Goal: Task Accomplishment & Management: Contribute content

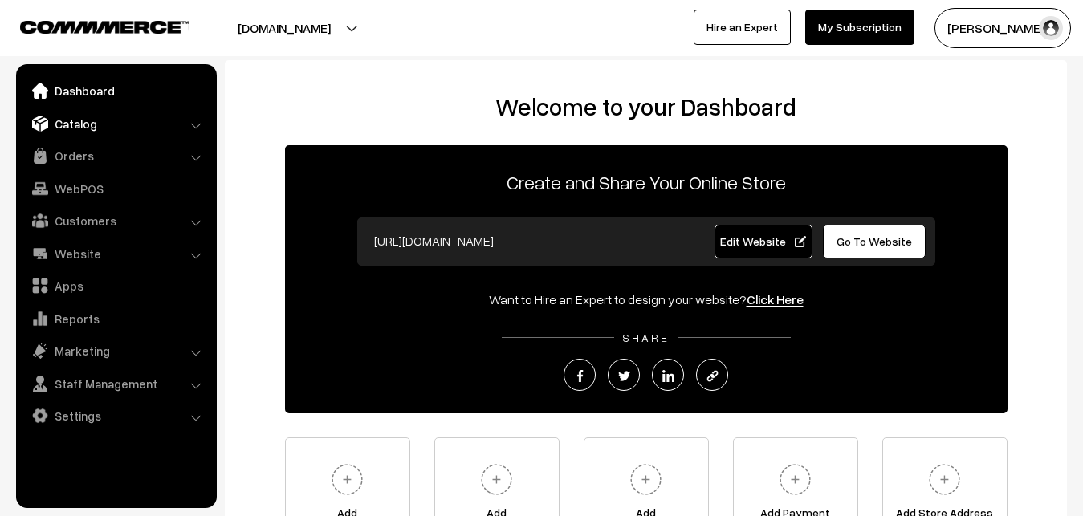
click at [77, 125] on link "Catalog" at bounding box center [115, 123] width 191 height 29
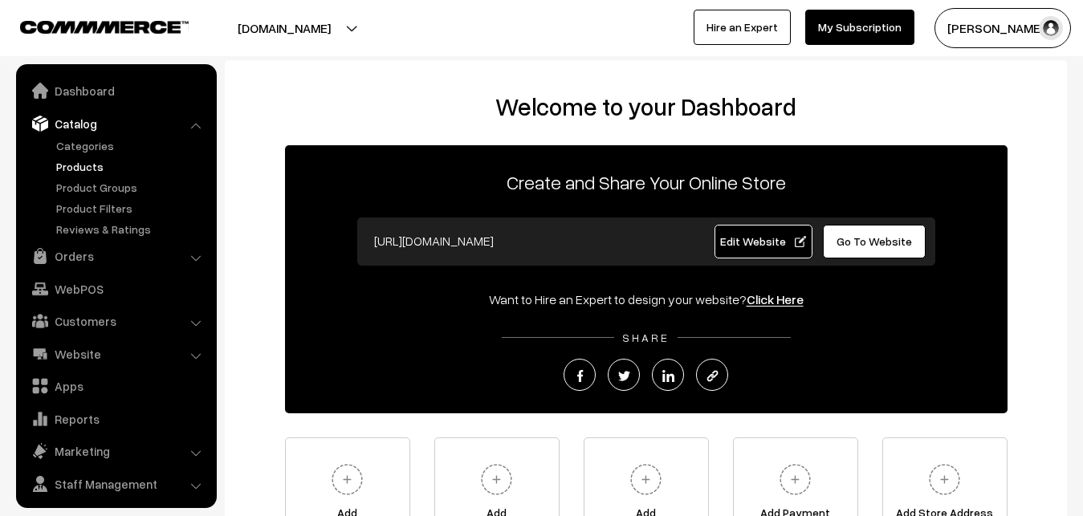
click at [76, 168] on link "Products" at bounding box center [131, 166] width 159 height 17
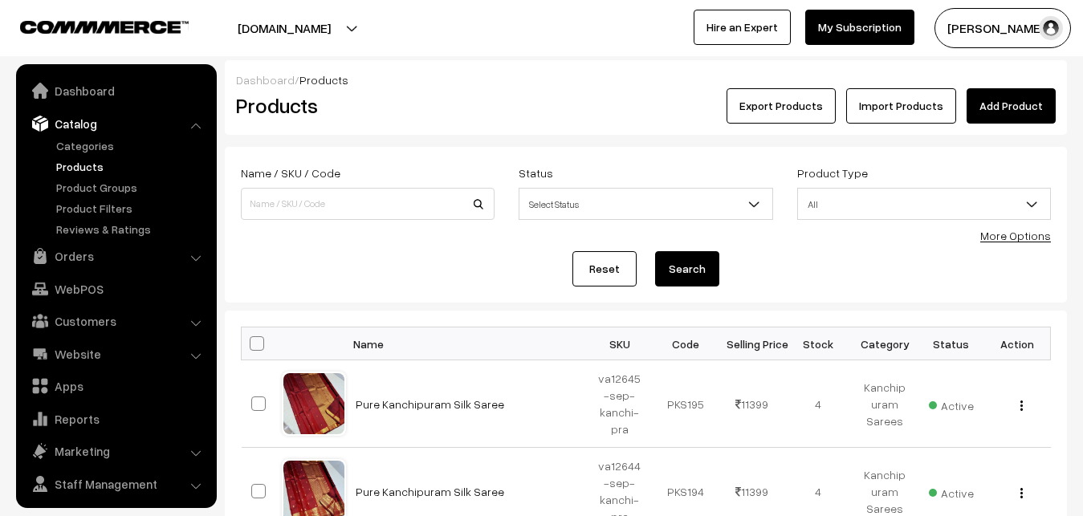
scroll to position [39, 0]
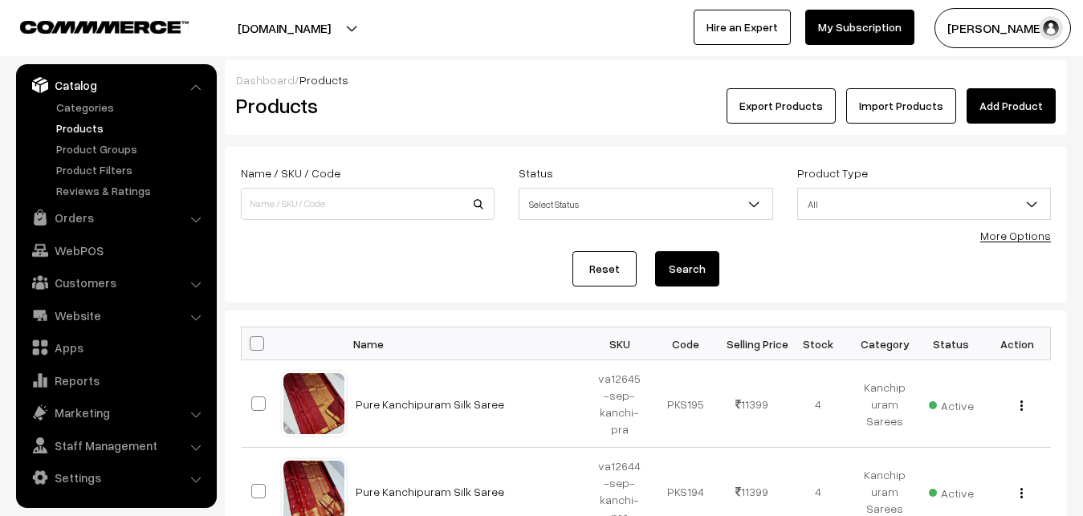
click at [996, 104] on link "Add Product" at bounding box center [1011, 105] width 89 height 35
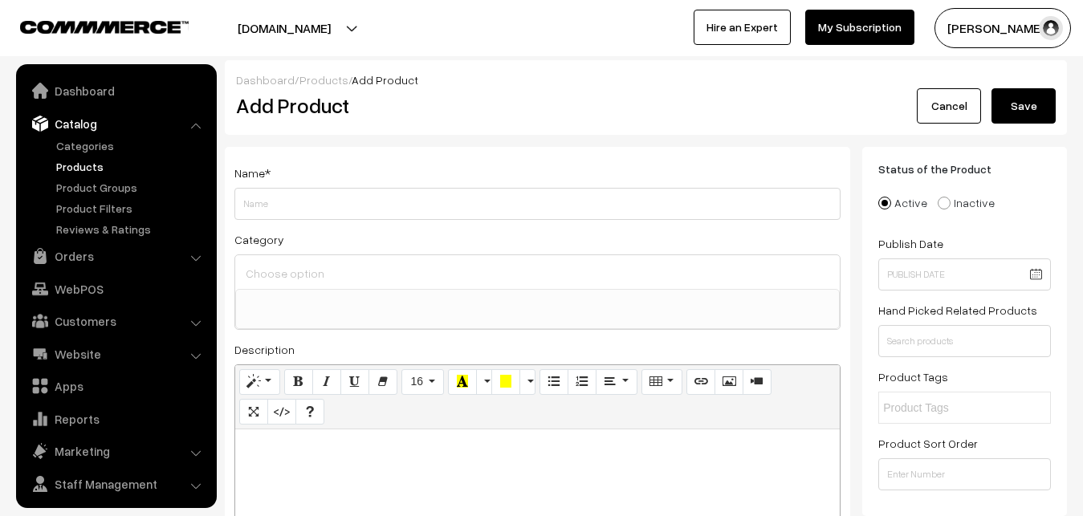
select select
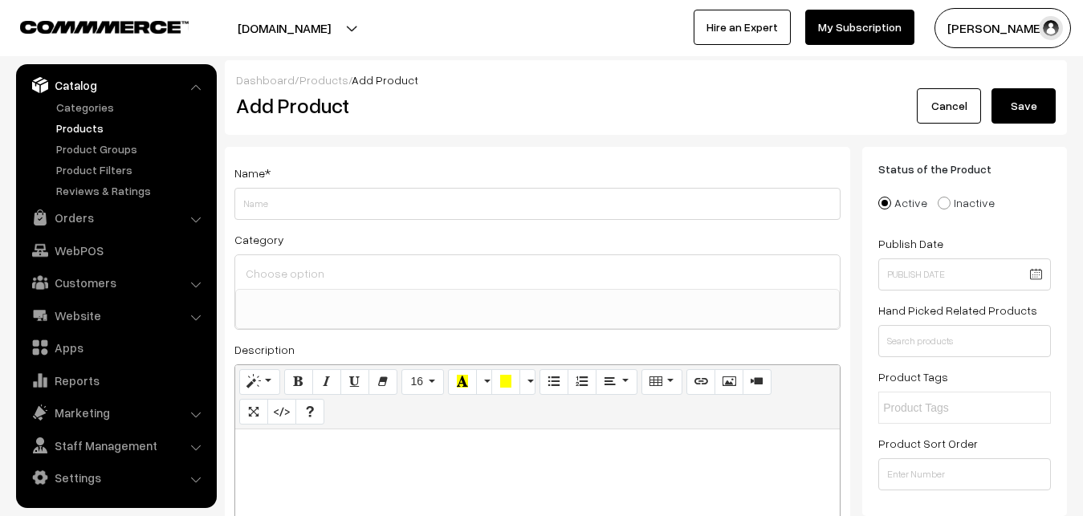
click at [68, 126] on link "Products" at bounding box center [131, 128] width 159 height 17
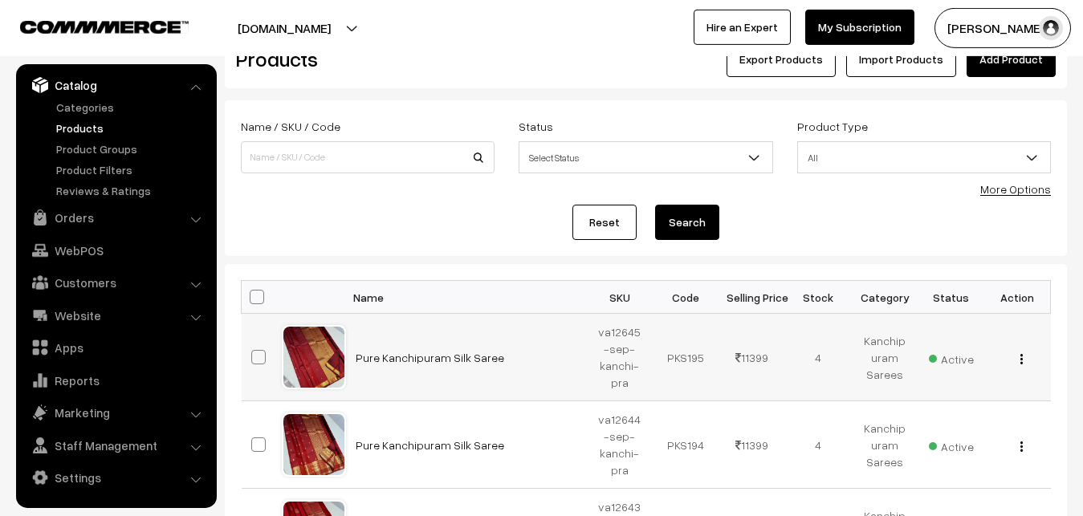
scroll to position [82, 0]
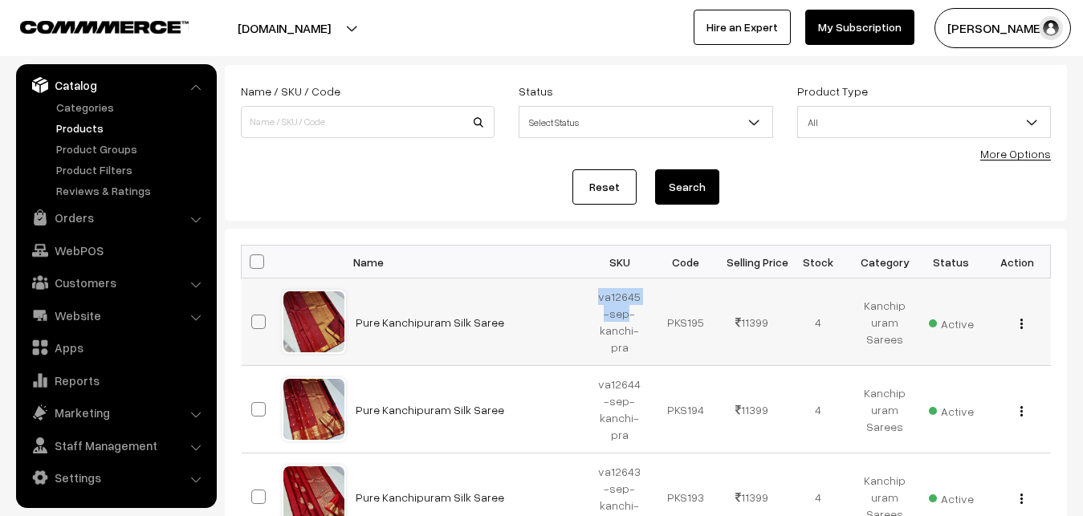
drag, startPoint x: 596, startPoint y: 300, endPoint x: 627, endPoint y: 311, distance: 33.3
click at [627, 311] on td "va12645-sep-kanchi-pra" at bounding box center [620, 323] width 67 height 88
copy td "va12645-sep"
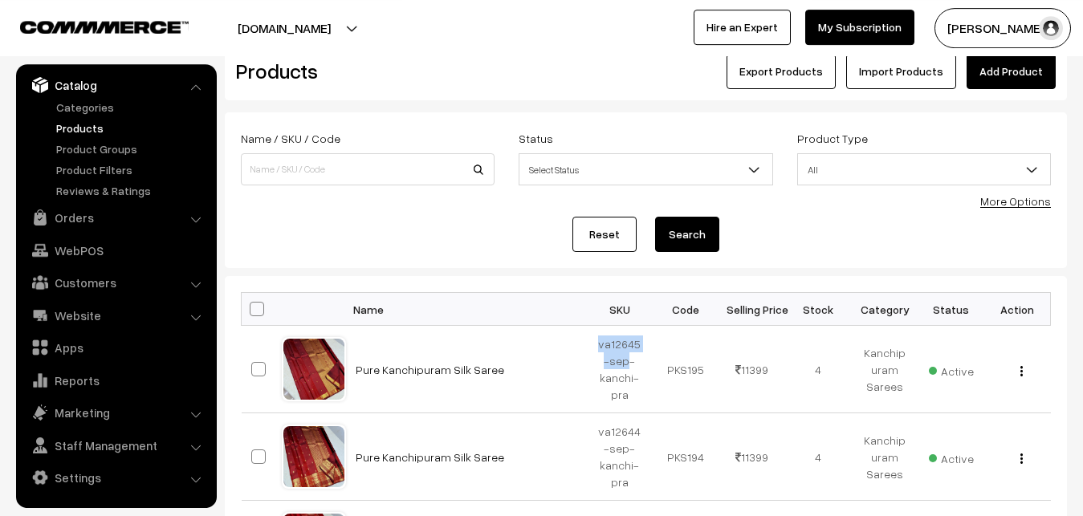
scroll to position [0, 0]
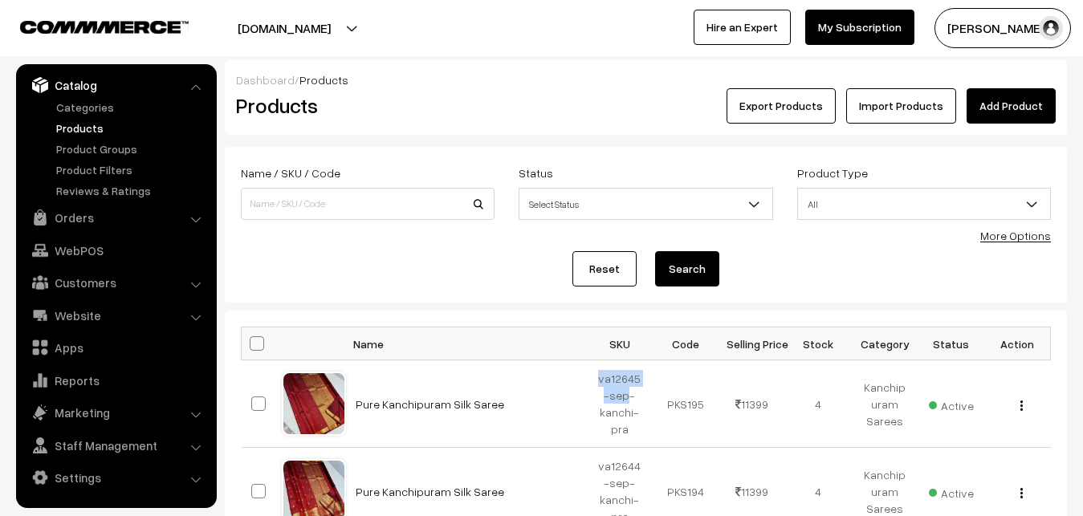
click at [997, 108] on link "Add Product" at bounding box center [1011, 105] width 89 height 35
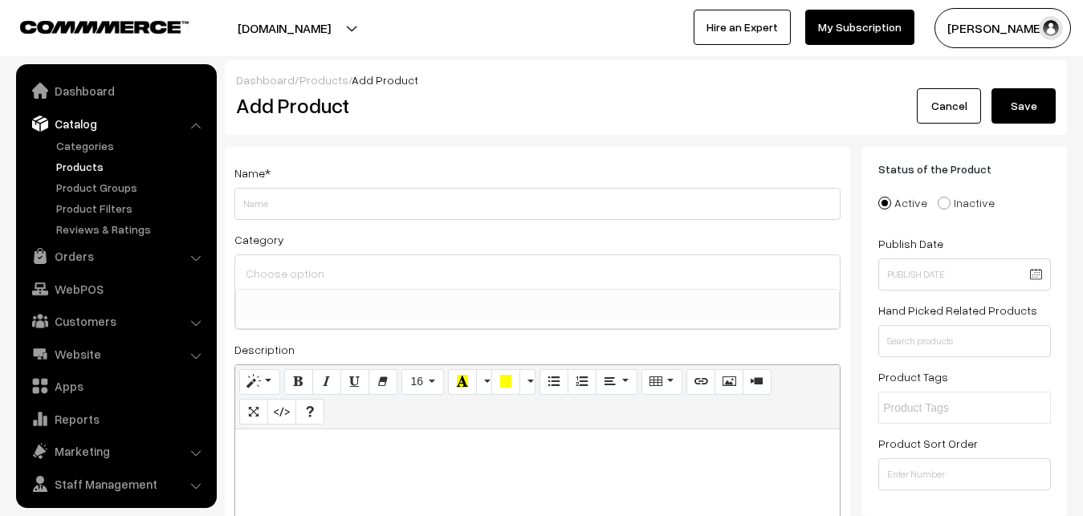
select select
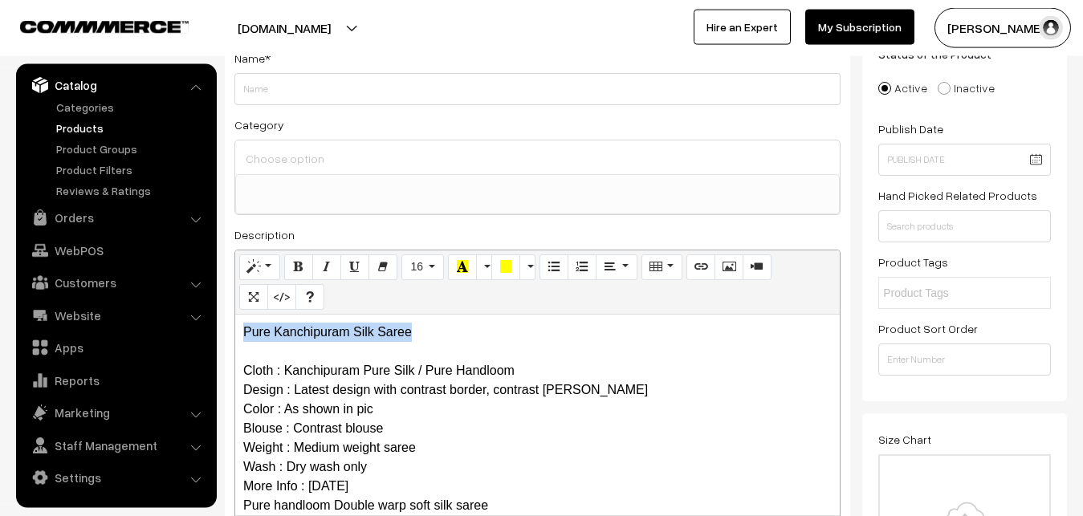
drag, startPoint x: 300, startPoint y: 327, endPoint x: 194, endPoint y: 327, distance: 106.0
click at [235, 327] on div "Pure Kanchipuram Silk Saree Cloth : Kanchipuram Pure Silk / Pure Handloom Desig…" at bounding box center [537, 415] width 605 height 201
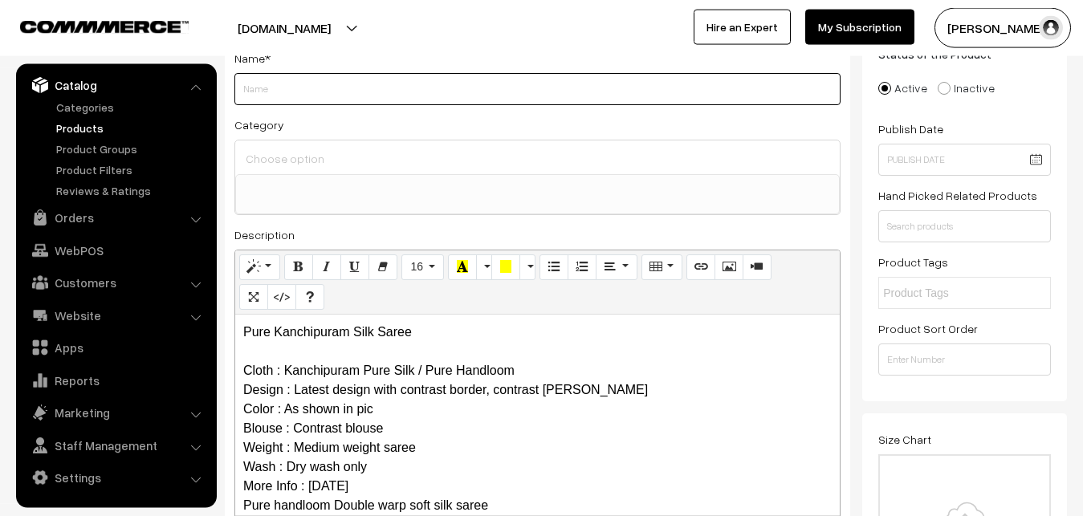
paste input "Pure Kanchipuram Silk Saree"
type input "Pure Kanchipuram Silk Saree"
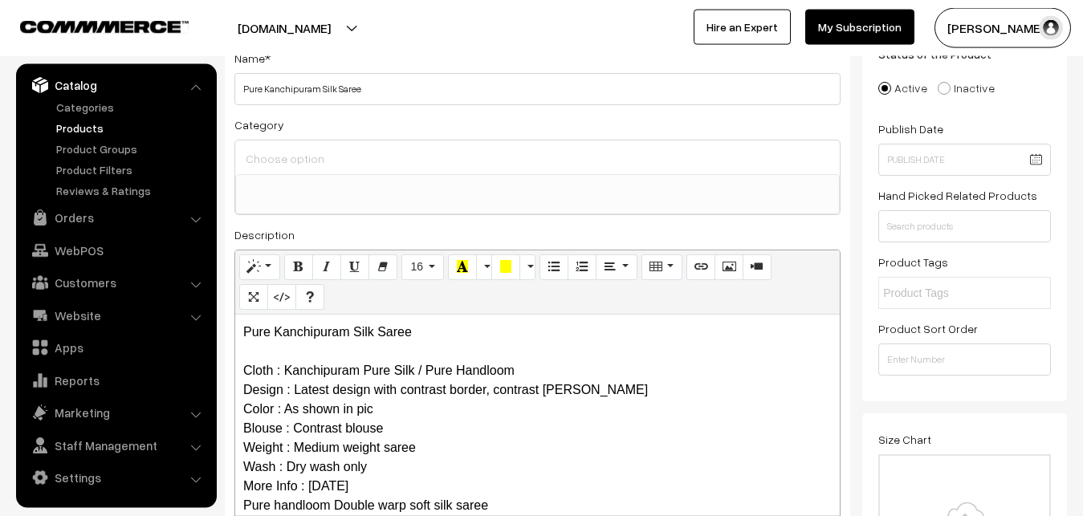
click at [287, 159] on input at bounding box center [538, 158] width 592 height 23
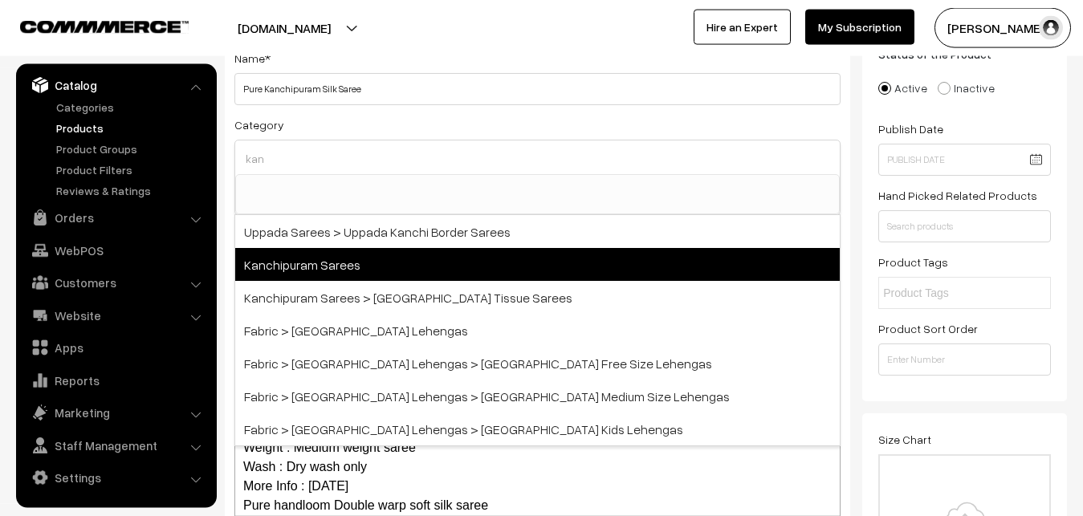
type input "kan"
click at [358, 261] on span "Kanchipuram Sarees" at bounding box center [537, 264] width 605 height 33
select select "3"
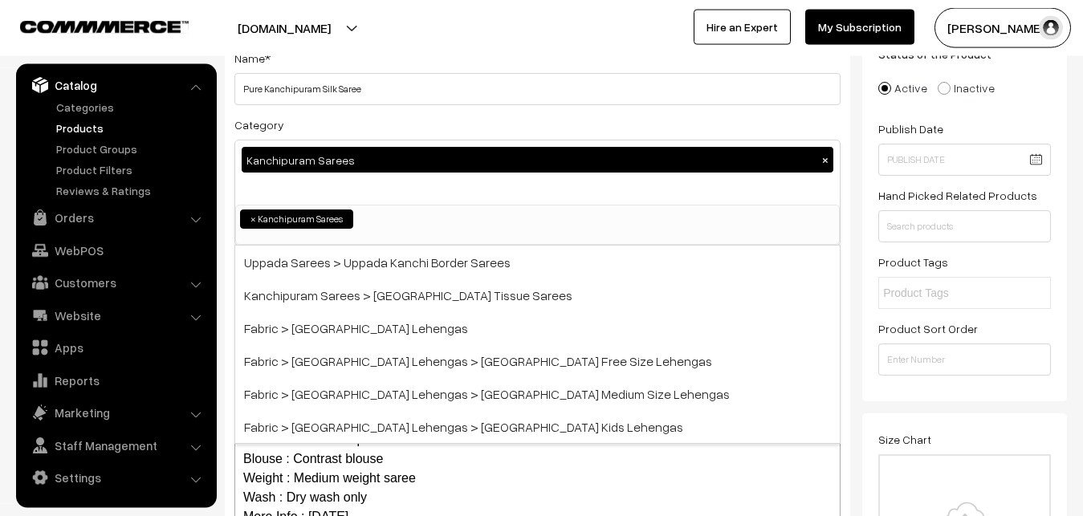
scroll to position [337, 0]
click at [394, 69] on div "Name * Pure Kanchipuram Silk Saree" at bounding box center [537, 76] width 606 height 57
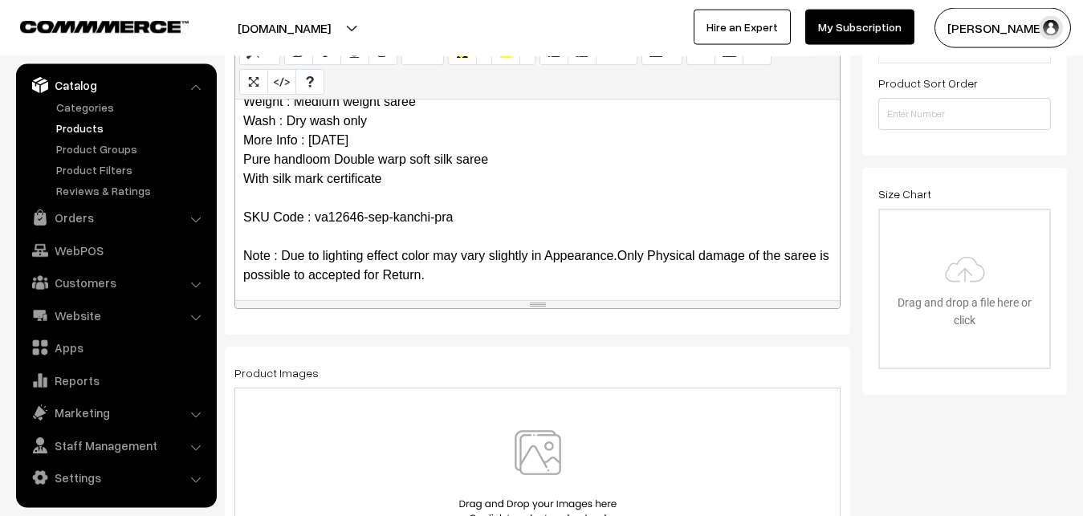
scroll to position [137, 0]
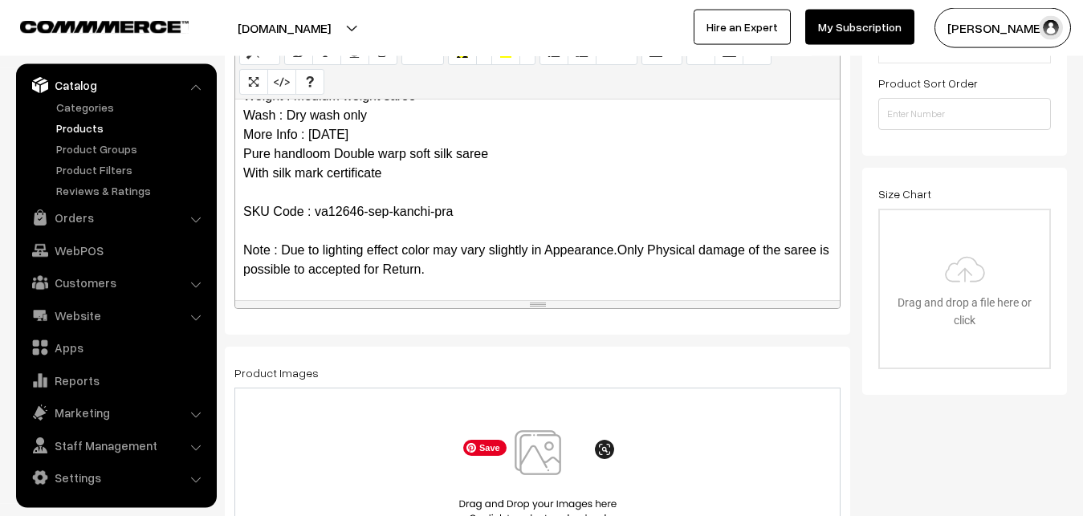
click at [523, 451] on img at bounding box center [537, 477] width 165 height 94
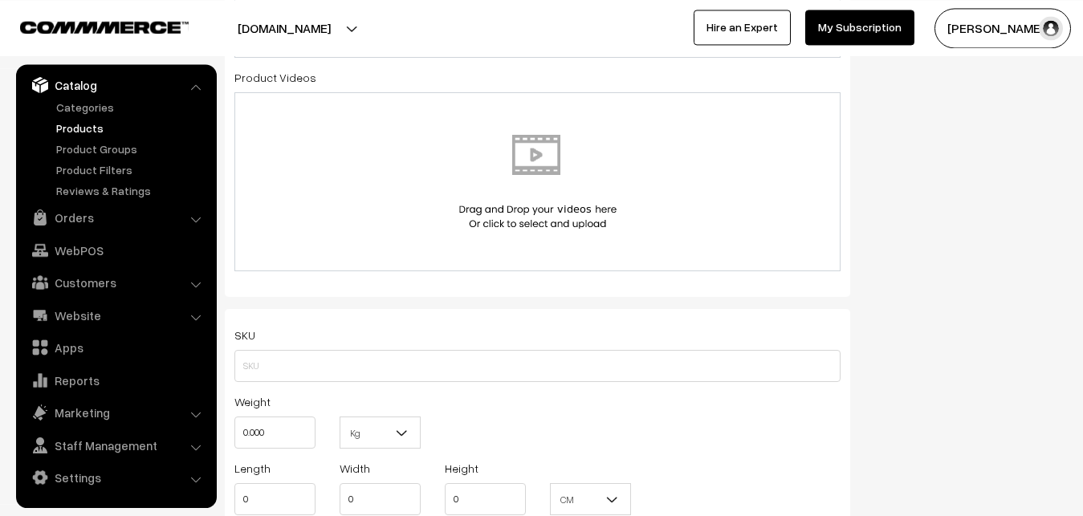
scroll to position [934, 0]
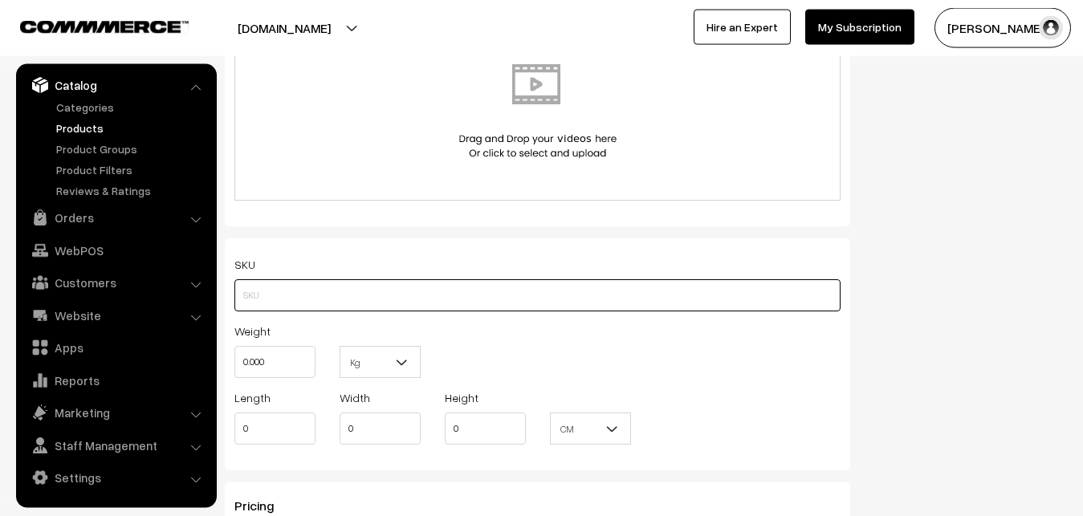
paste input "va12646-sep-kanchi-pra"
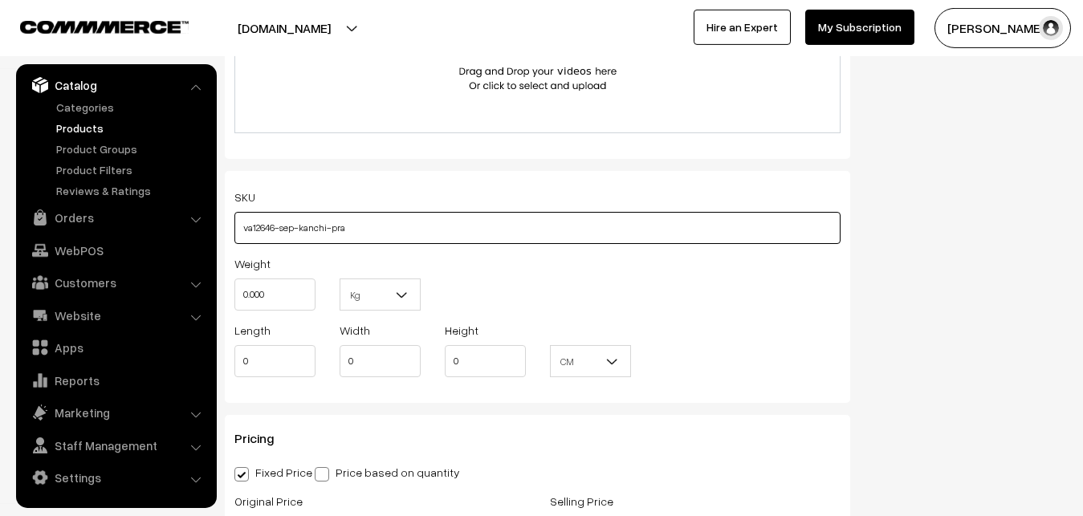
scroll to position [1098, 0]
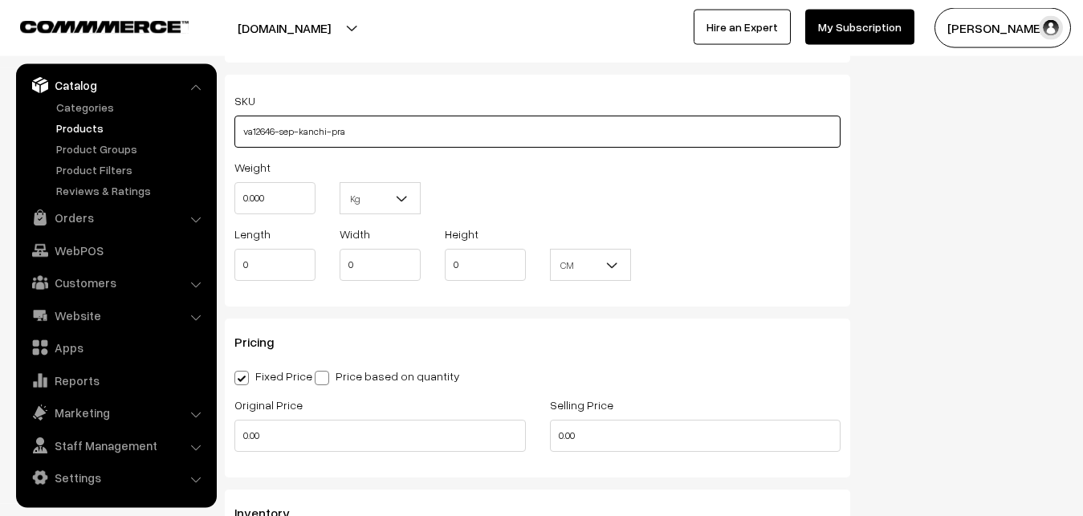
type input "va12646-sep-kanchi-pra"
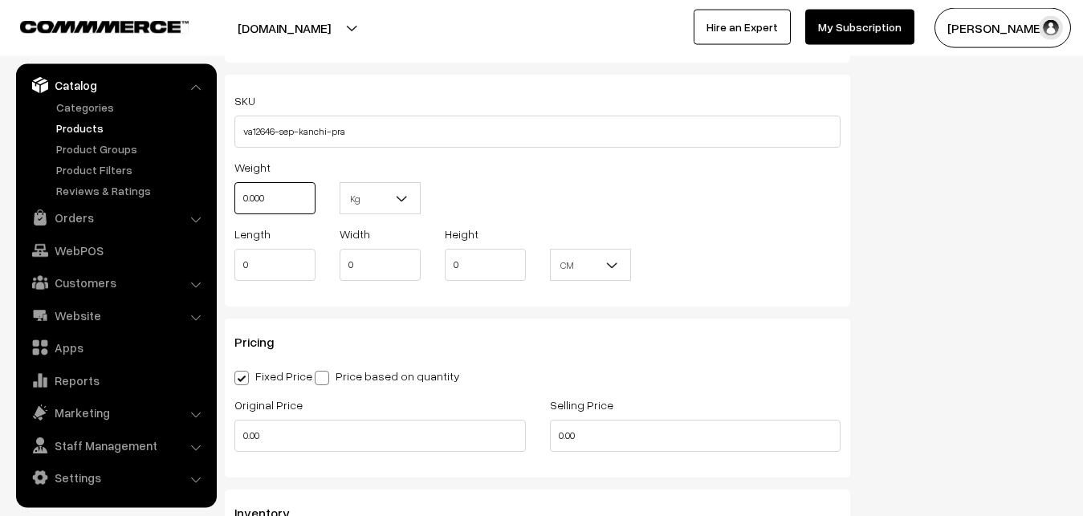
drag, startPoint x: 275, startPoint y: 199, endPoint x: 217, endPoint y: 199, distance: 57.8
click at [234, 199] on input "0.000" at bounding box center [274, 198] width 81 height 32
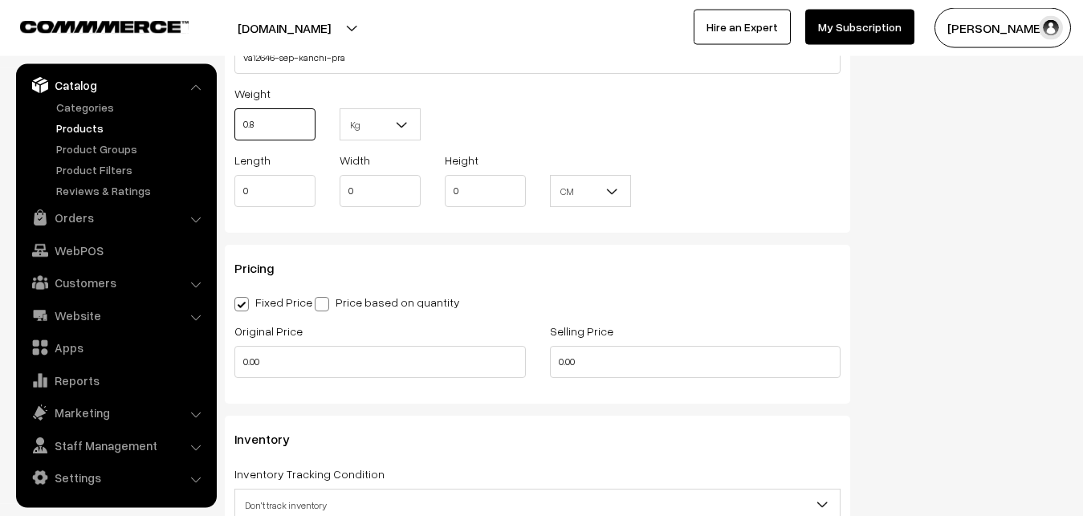
scroll to position [1262, 0]
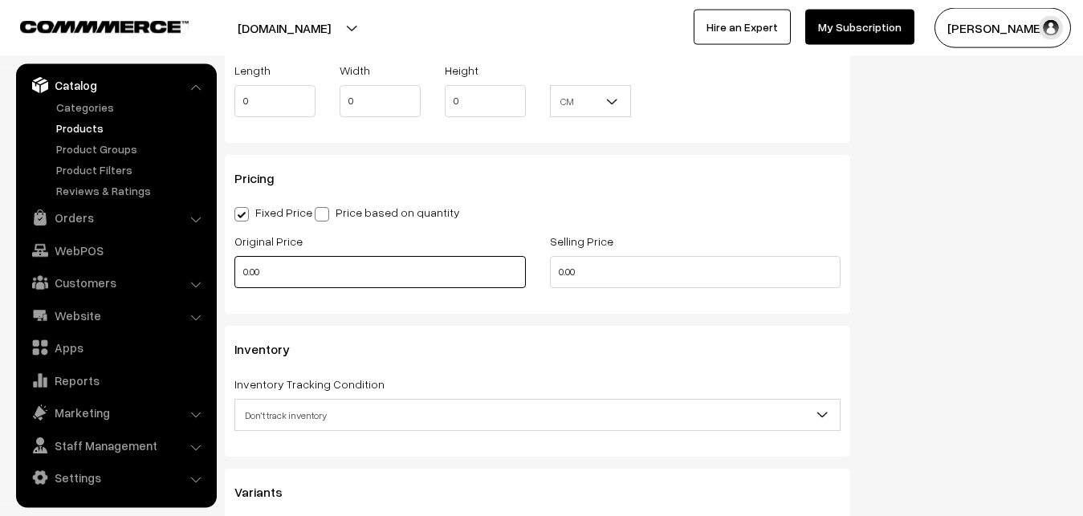
type input "0.80"
drag, startPoint x: 266, startPoint y: 267, endPoint x: 215, endPoint y: 265, distance: 50.7
click at [234, 265] on input "0.00" at bounding box center [380, 272] width 292 height 32
type input "0"
type input "7250"
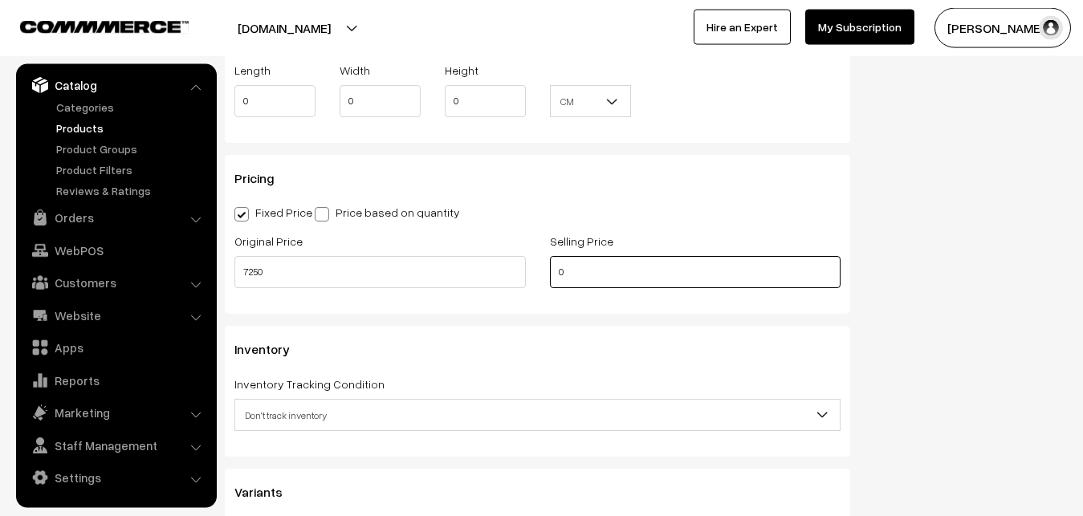
drag, startPoint x: 588, startPoint y: 279, endPoint x: 547, endPoint y: 279, distance: 41.0
click at [550, 279] on input "0" at bounding box center [696, 272] width 292 height 32
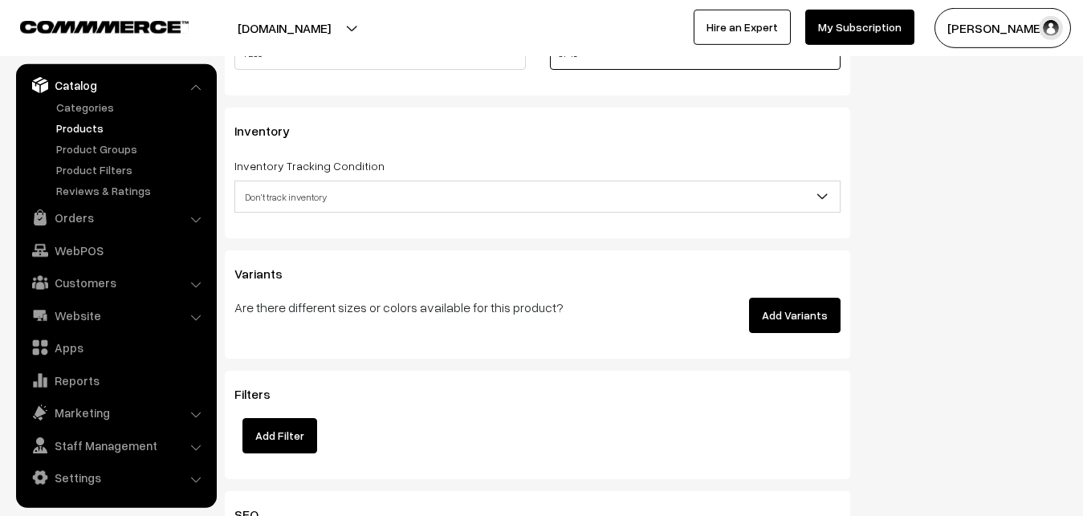
scroll to position [1507, 0]
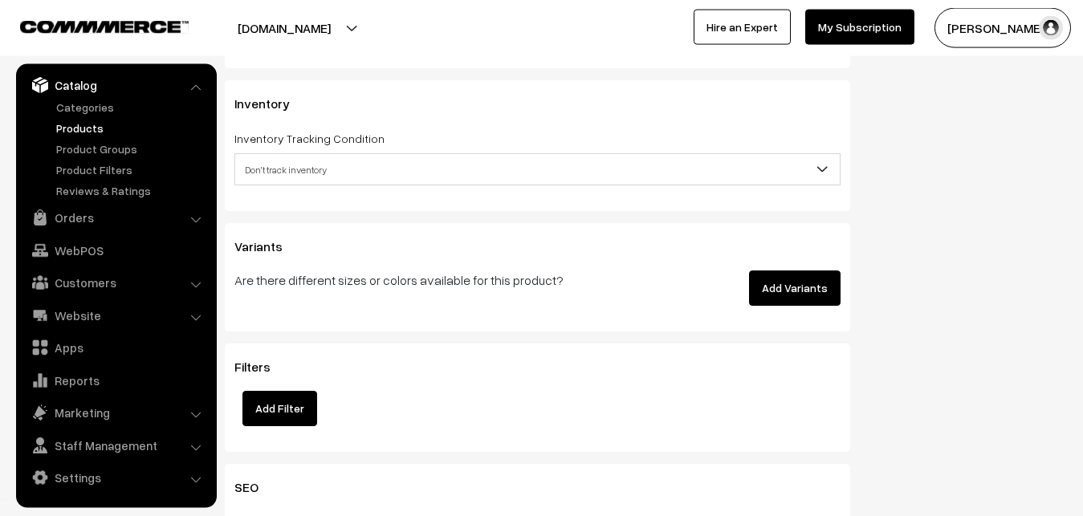
type input "8749"
click at [278, 167] on span "Don't track inventory" at bounding box center [537, 170] width 605 height 28
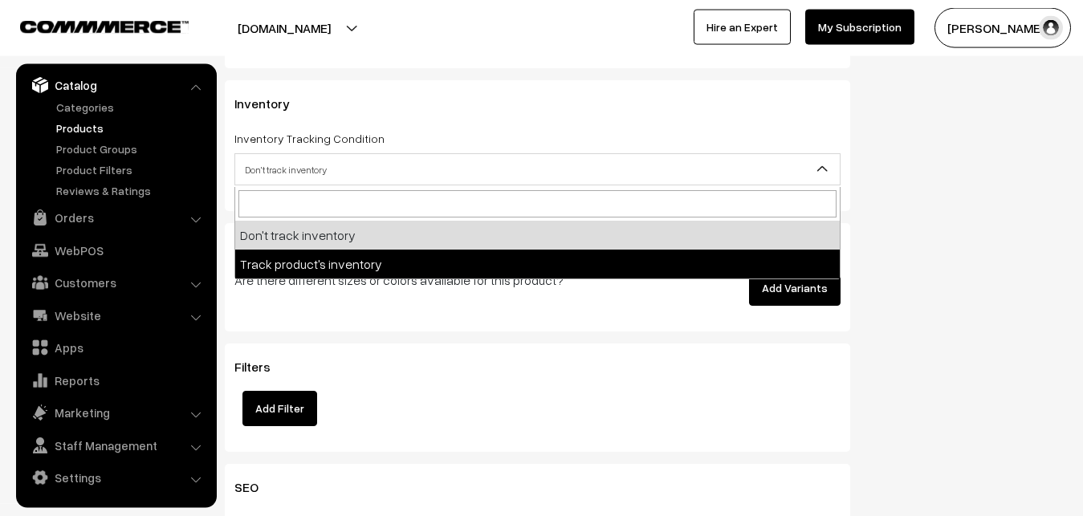
select select "2"
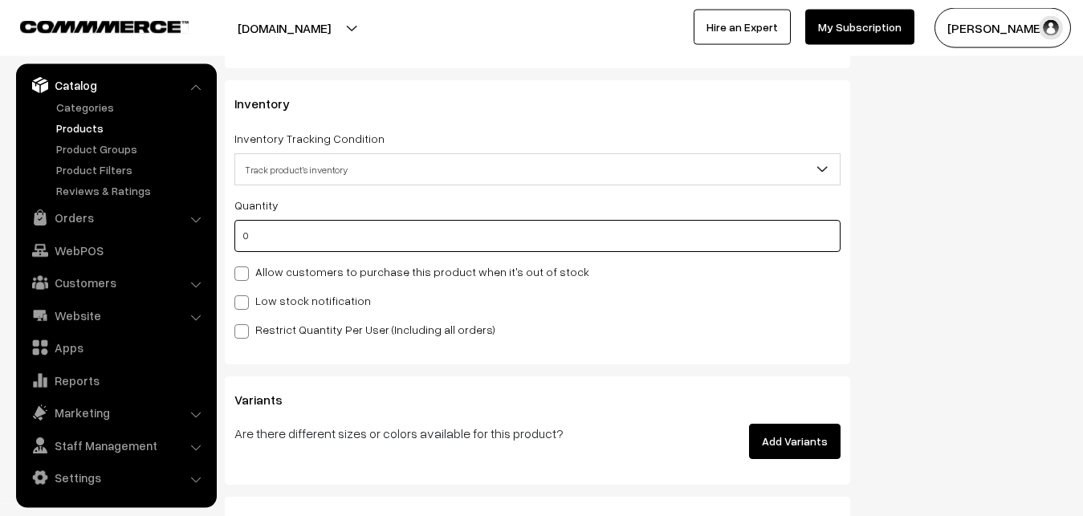
click at [289, 243] on input "0" at bounding box center [537, 236] width 606 height 32
type input "4"
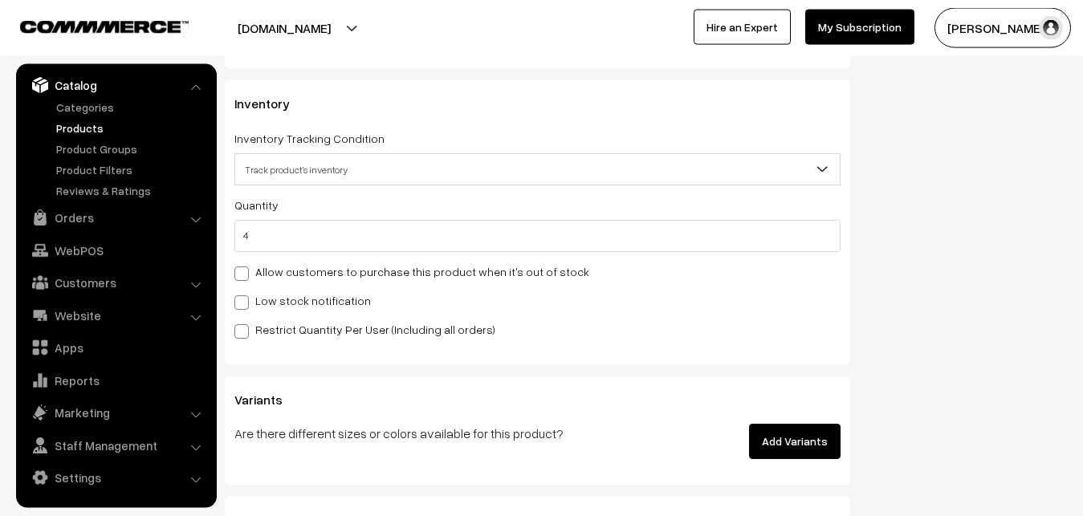
click at [290, 300] on label "Low stock notification" at bounding box center [302, 300] width 137 height 17
click at [245, 300] on input "Low stock notification" at bounding box center [239, 300] width 10 height 10
checkbox input "true"
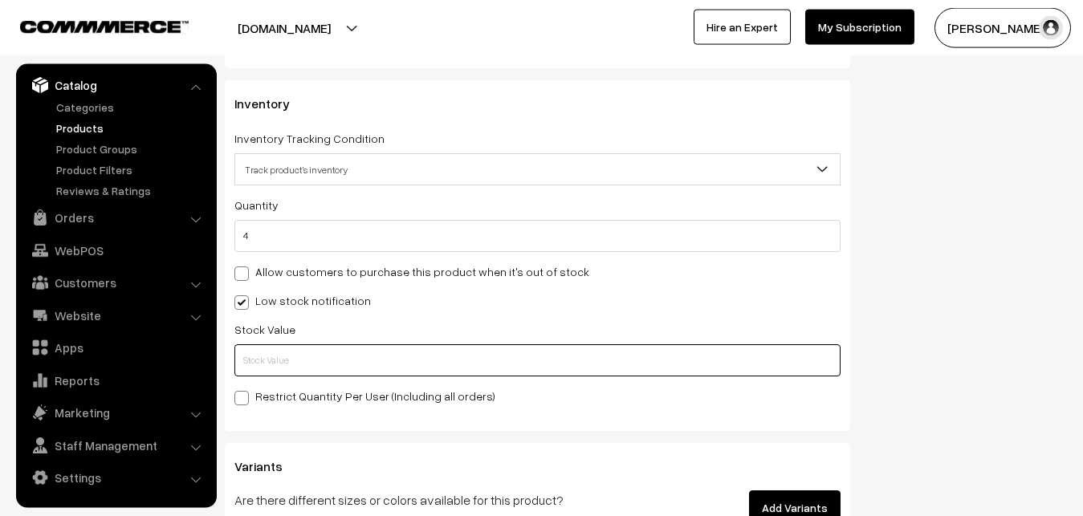
click at [274, 370] on input "text" at bounding box center [537, 361] width 606 height 32
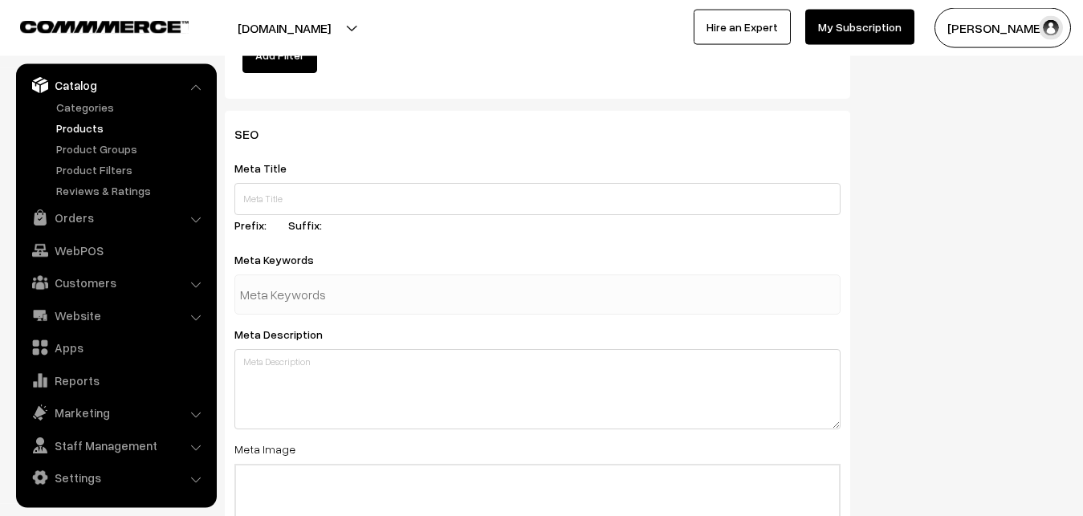
scroll to position [2391, 0]
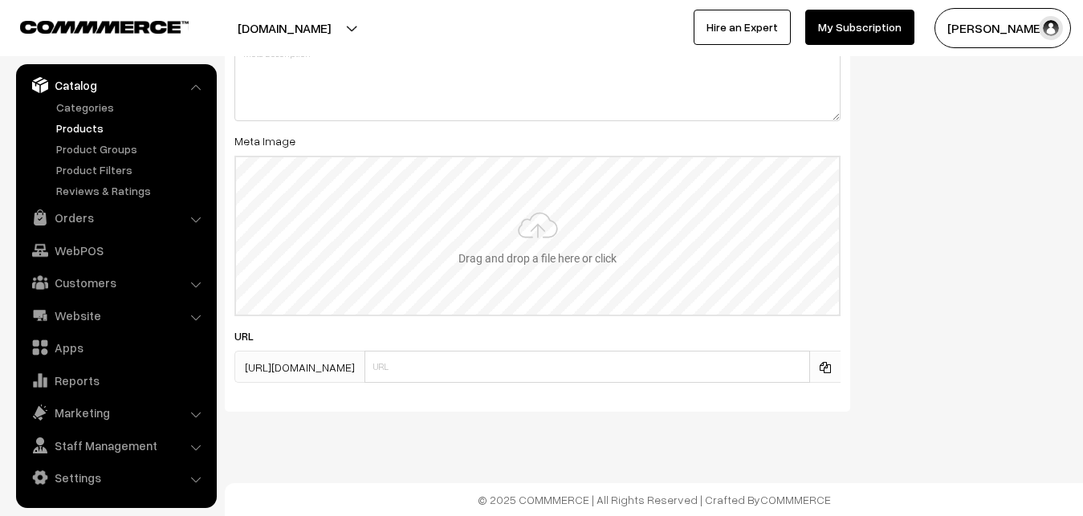
type input "2"
click at [561, 252] on input "file" at bounding box center [537, 235] width 603 height 157
type input "C:\fakepath\kanchipuram-saree-va12646-sep.jpeg"
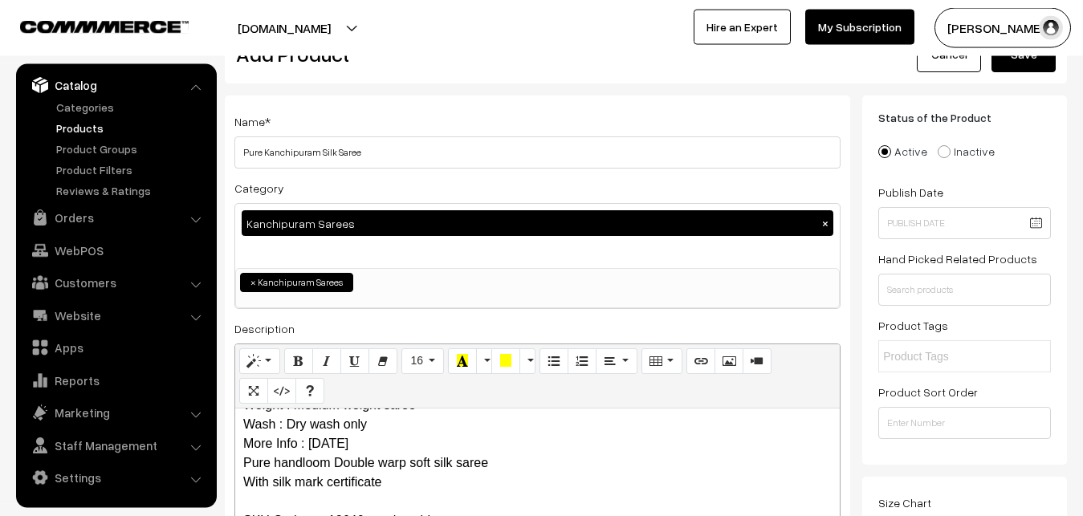
scroll to position [0, 0]
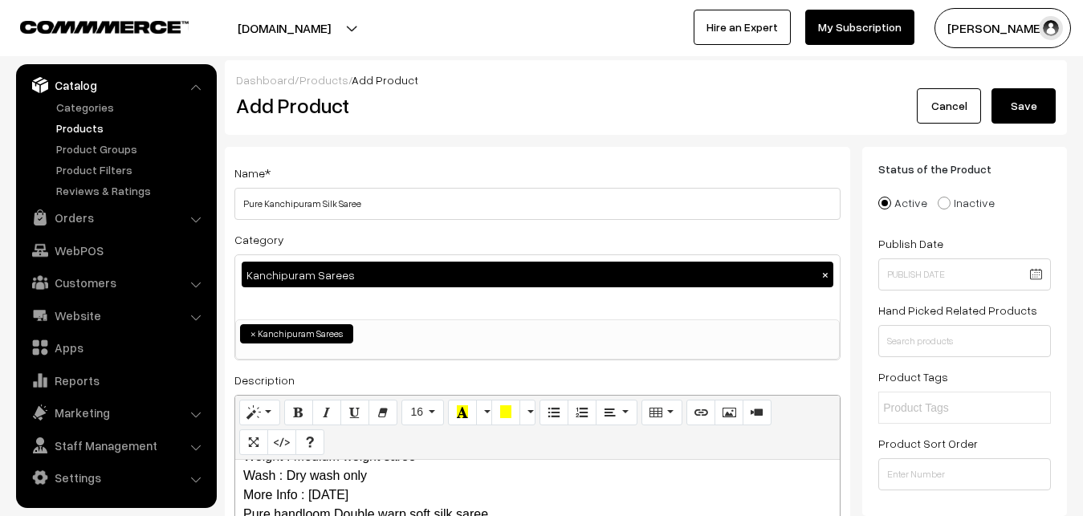
click at [1030, 92] on button "Save" at bounding box center [1024, 105] width 64 height 35
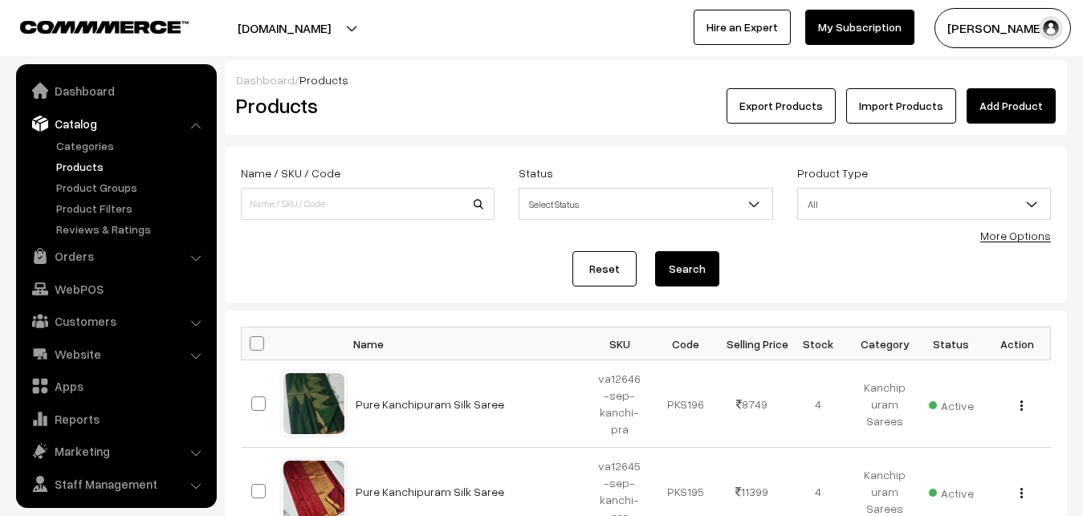
scroll to position [39, 0]
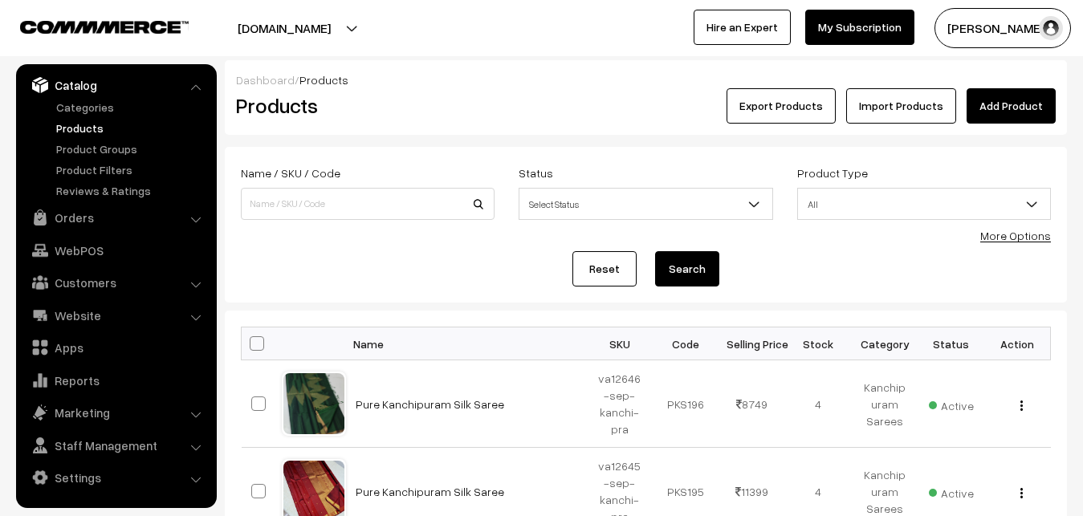
click at [455, 116] on h2 "Products" at bounding box center [364, 105] width 257 height 25
click at [401, 119] on div "Products" at bounding box center [364, 105] width 281 height 35
click at [1001, 96] on link "Add Product" at bounding box center [1011, 105] width 89 height 35
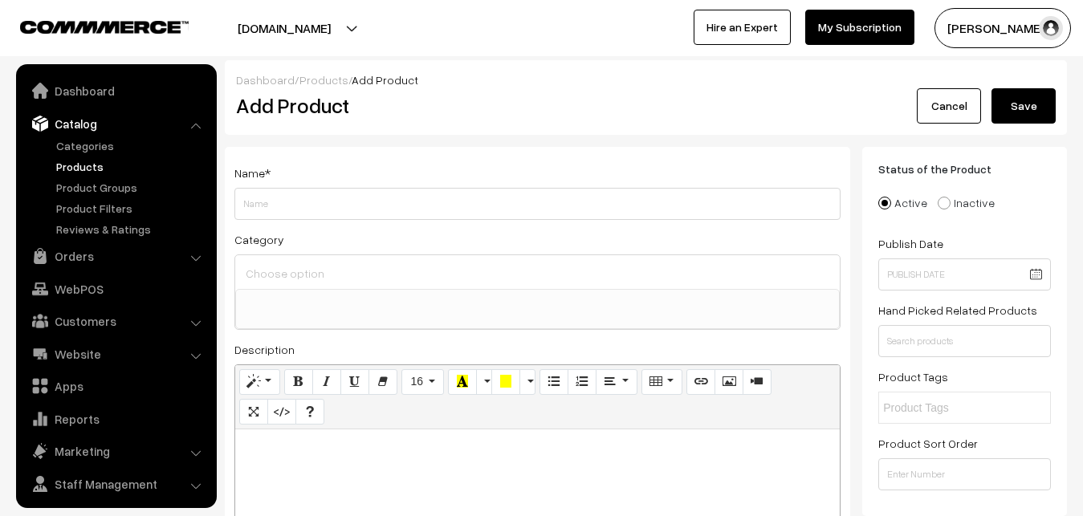
select select
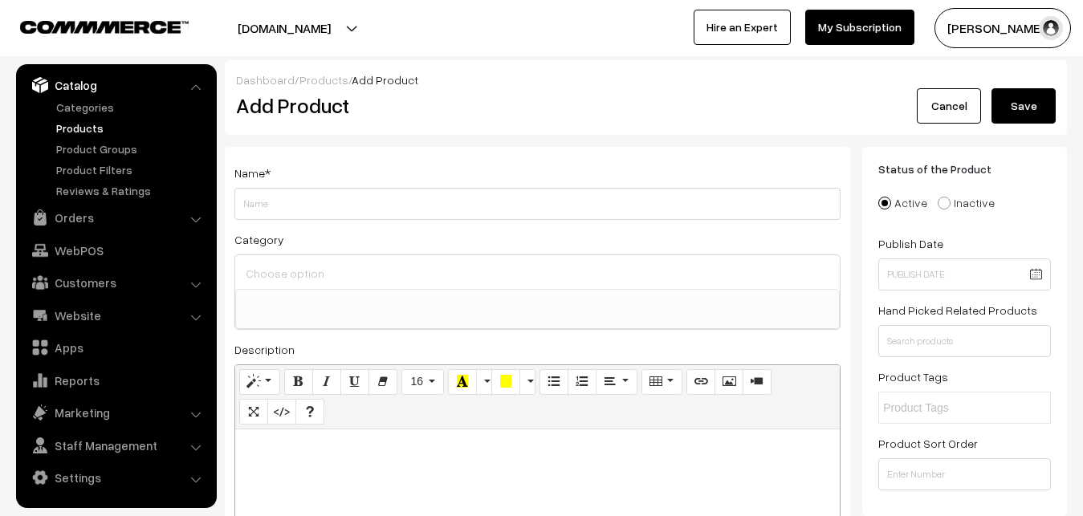
paste div
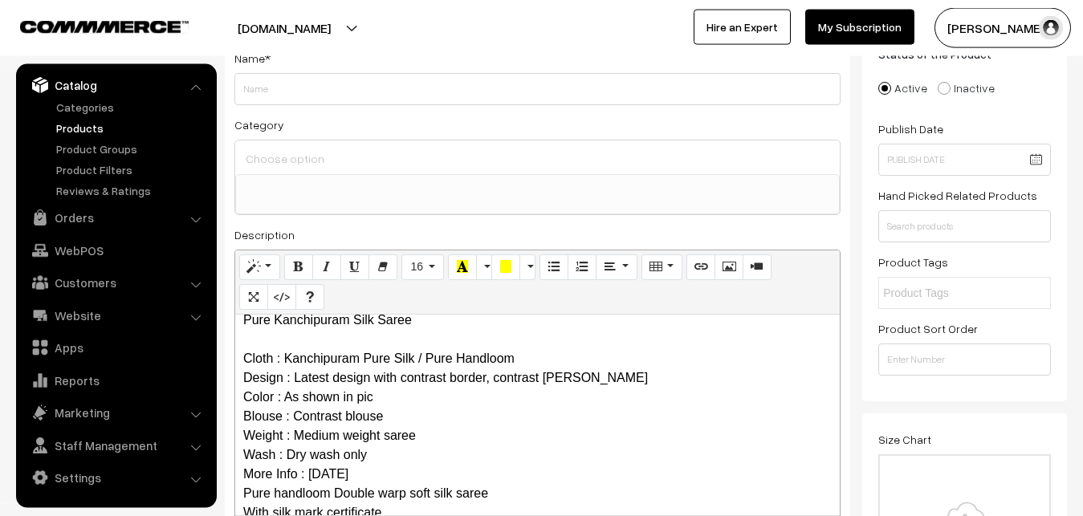
scroll to position [0, 0]
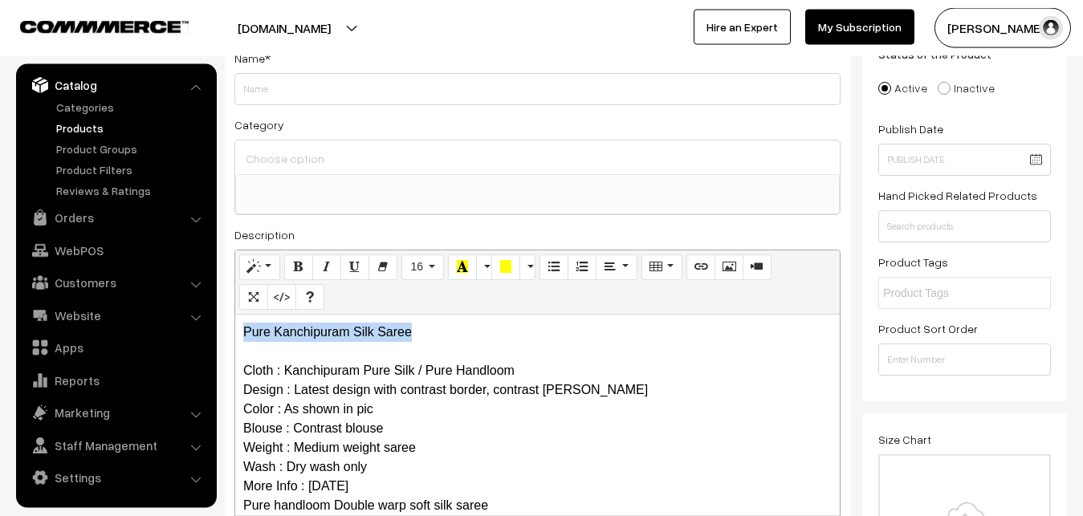
drag, startPoint x: 444, startPoint y: 328, endPoint x: 162, endPoint y: 308, distance: 282.6
click at [235, 315] on div "Pure Kanchipuram Silk Saree Cloth : Kanchipuram Pure Silk / Pure Handloom Desig…" at bounding box center [537, 415] width 605 height 201
copy p "Pure Kanchipuram Silk Saree"
click at [277, 70] on div "Name *" at bounding box center [537, 76] width 606 height 57
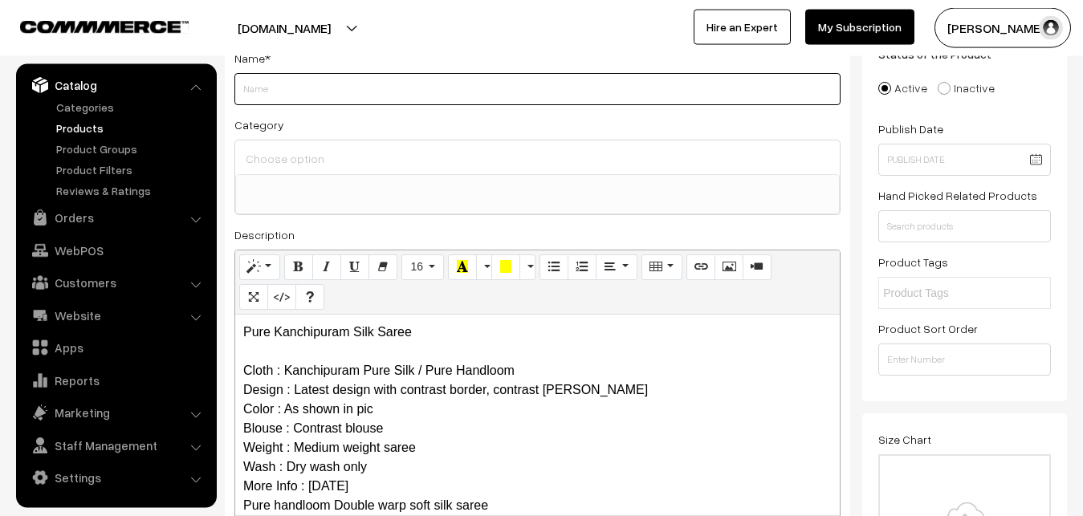
click at [278, 82] on input "Weight" at bounding box center [537, 89] width 606 height 32
paste input "Pure Kanchipuram Silk Saree"
type input "Pure Kanchipuram Silk Saree"
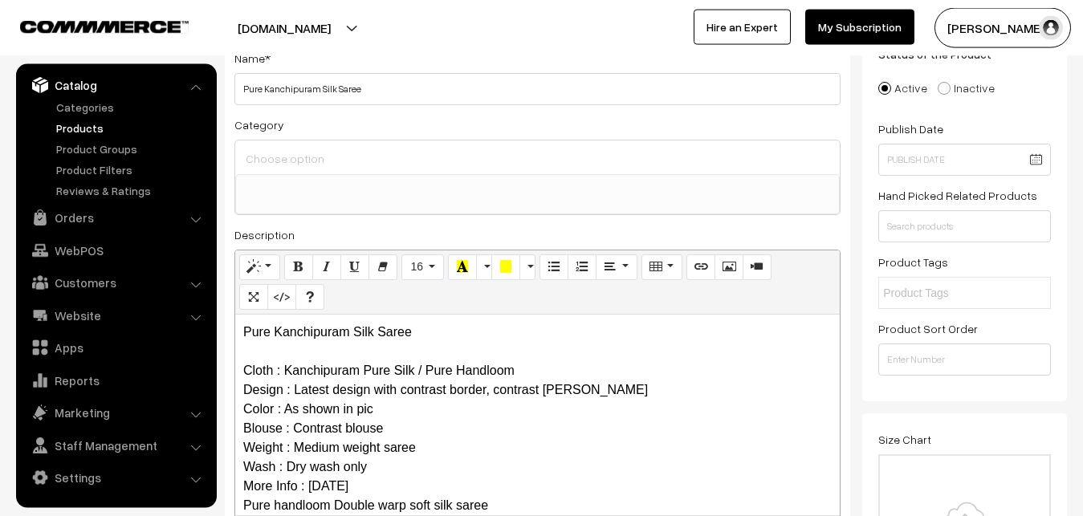
click at [285, 164] on input at bounding box center [538, 158] width 592 height 23
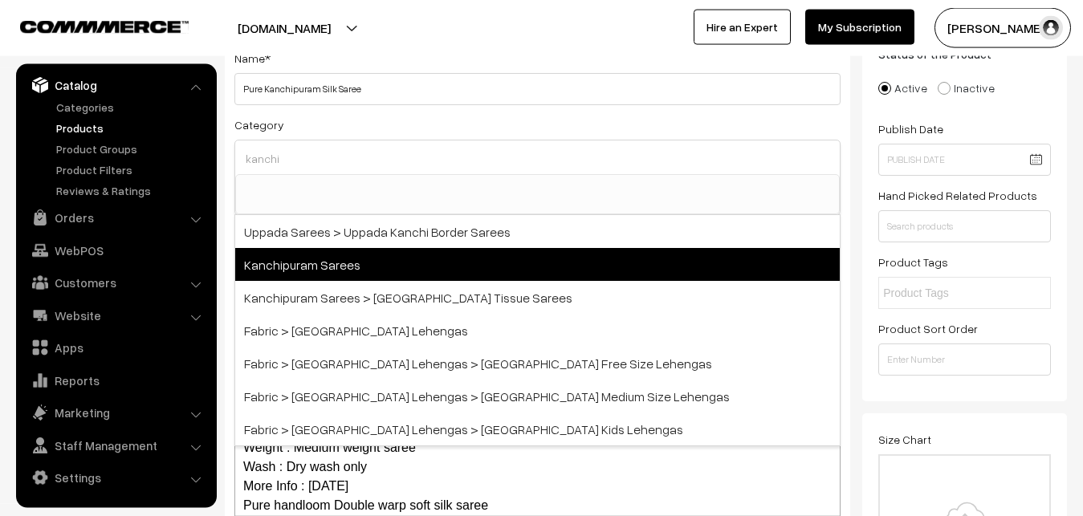
type input "kanchi"
click at [317, 251] on span "Kanchipuram Sarees" at bounding box center [537, 264] width 605 height 33
select select "3"
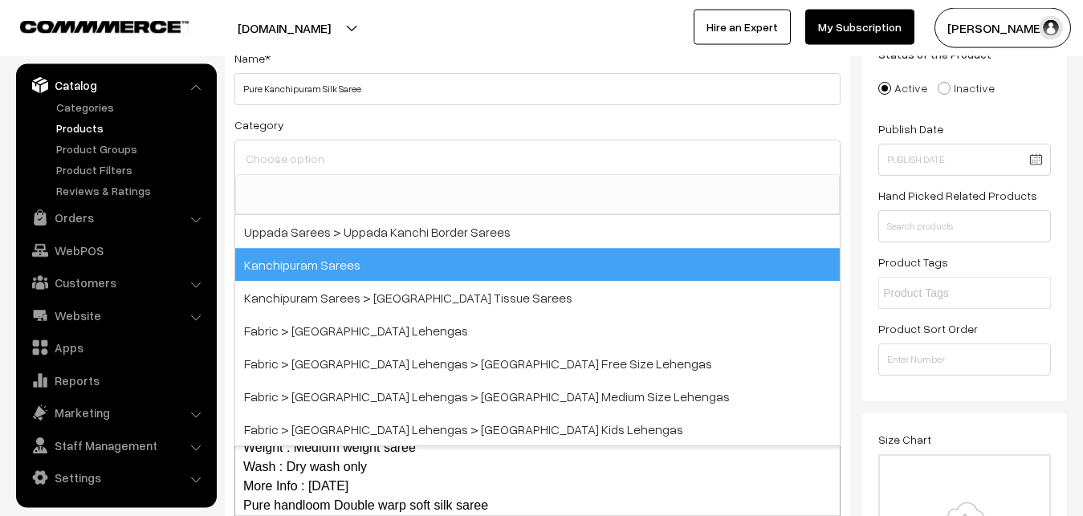
scroll to position [337, 0]
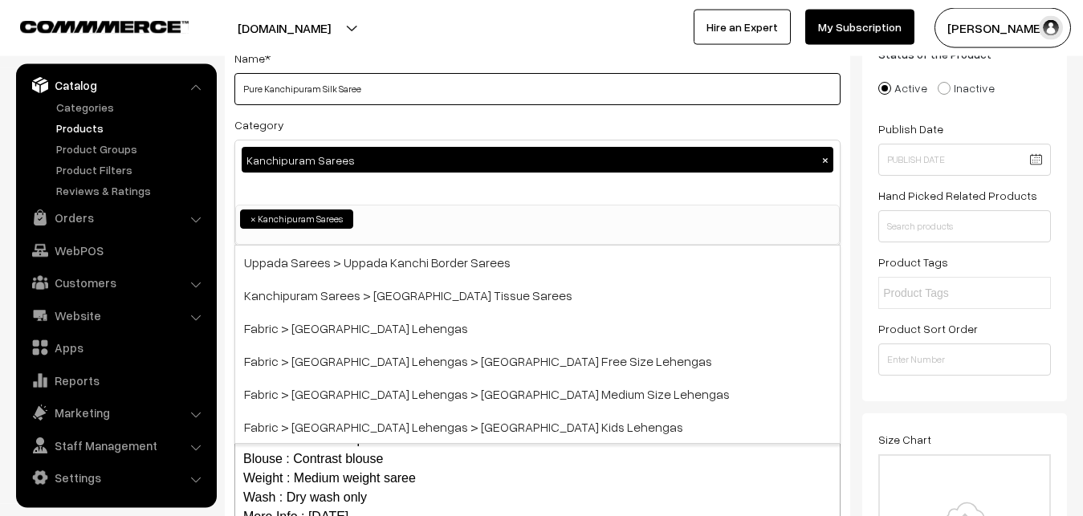
click at [351, 100] on input "Pure Kanchipuram Silk Saree" at bounding box center [537, 89] width 606 height 32
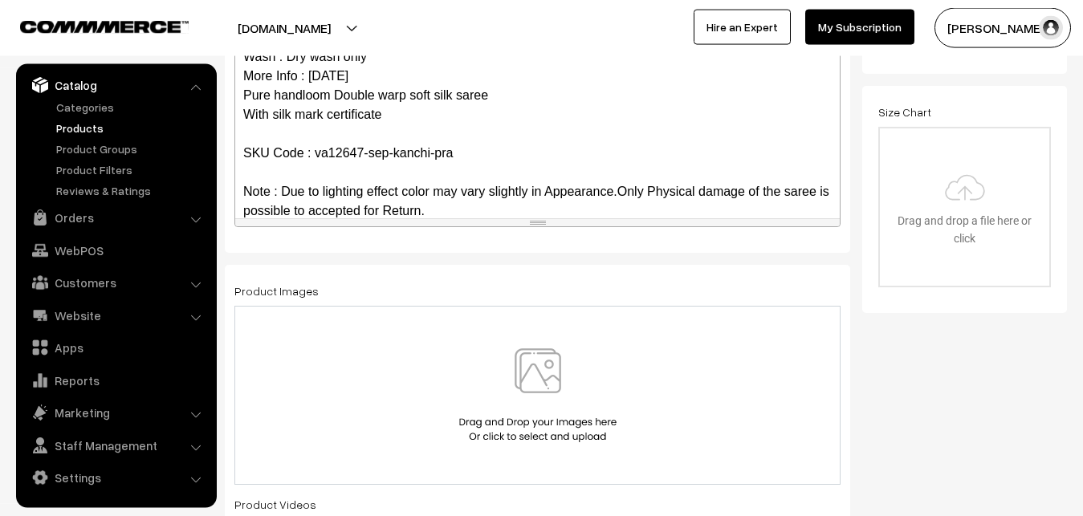
scroll to position [137, 0]
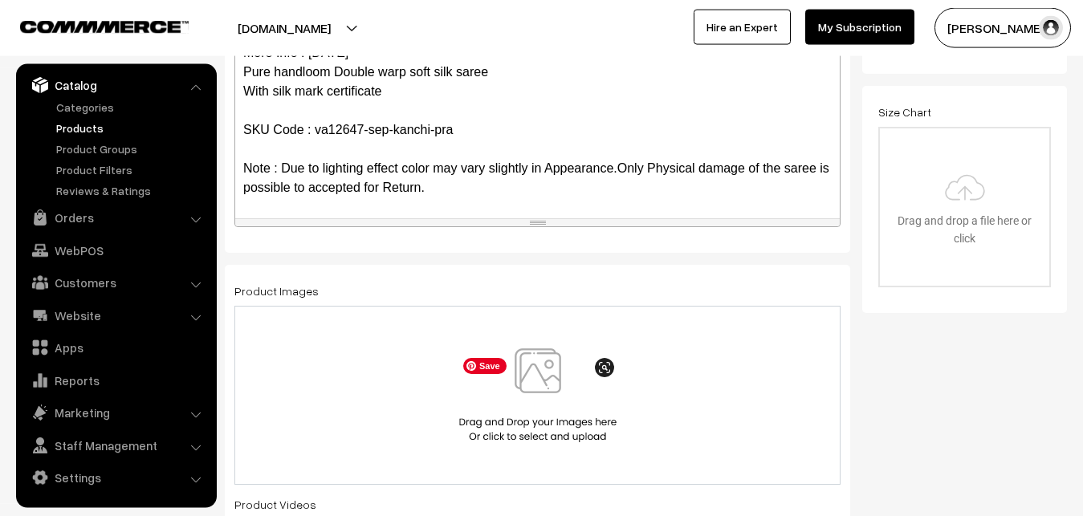
click at [541, 366] on img at bounding box center [537, 396] width 165 height 94
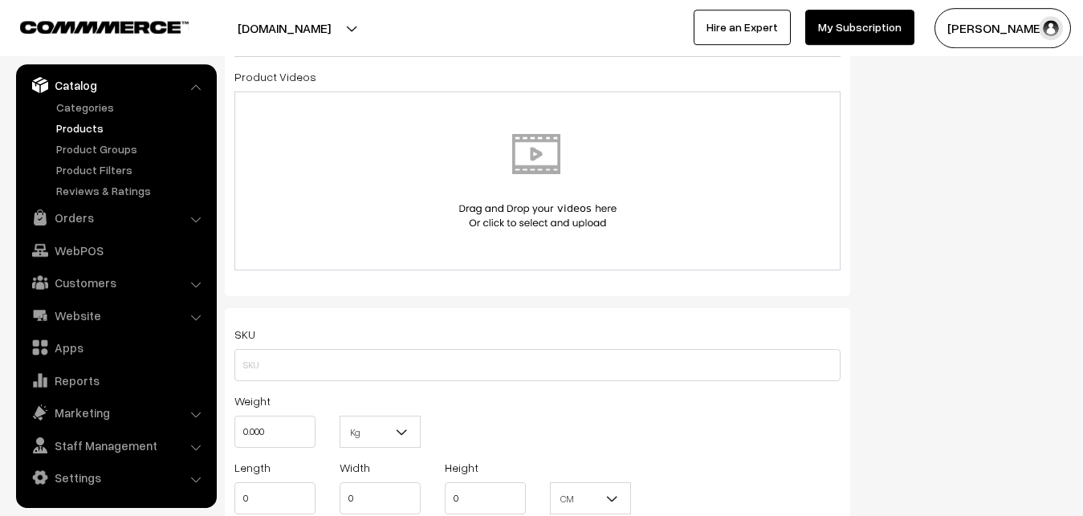
scroll to position [934, 0]
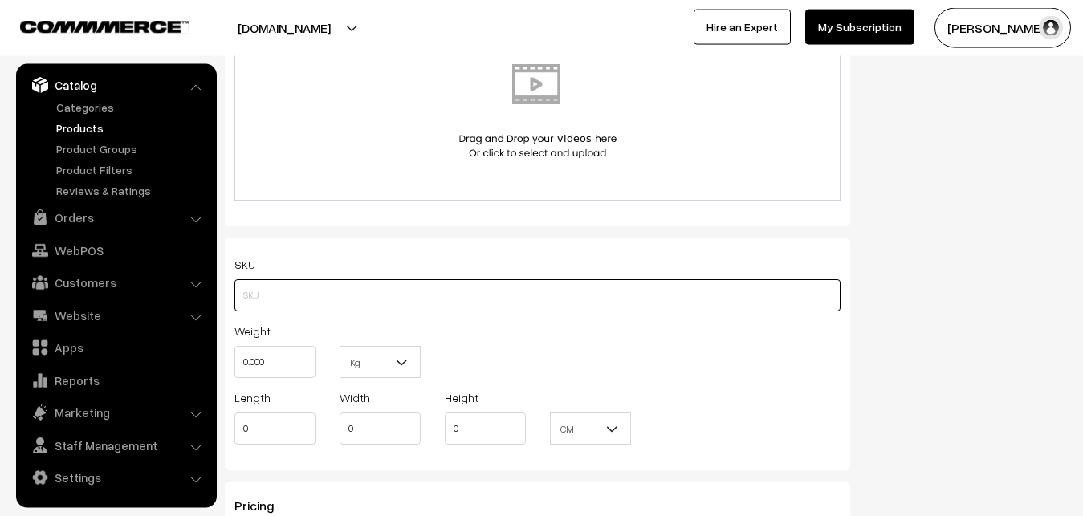
click at [267, 308] on input "text" at bounding box center [537, 295] width 606 height 32
paste input "va12647-sep-kanchi-pra"
type input "va12647-sep-kanchi-pra"
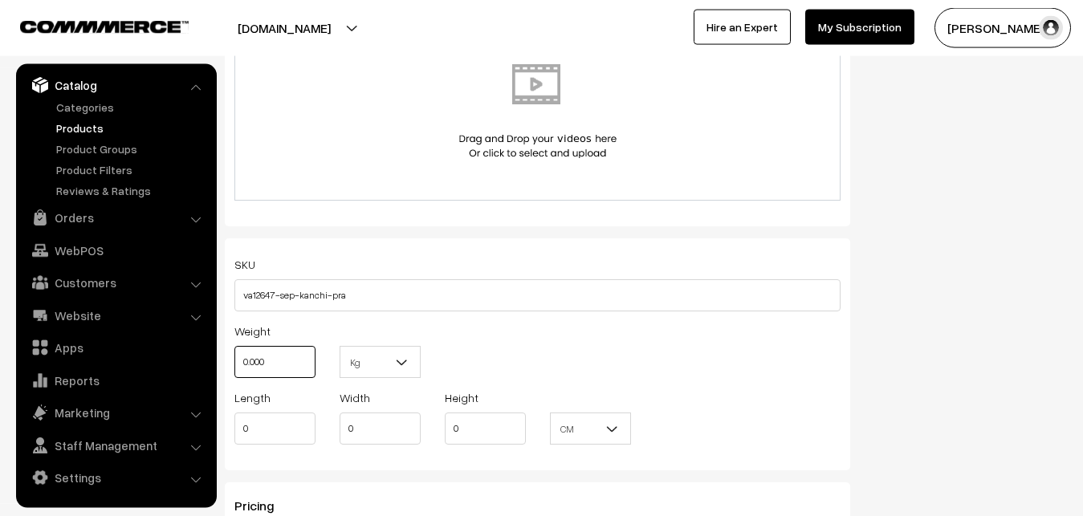
drag, startPoint x: 280, startPoint y: 361, endPoint x: 209, endPoint y: 362, distance: 71.5
click at [234, 362] on input "0.000" at bounding box center [274, 362] width 81 height 32
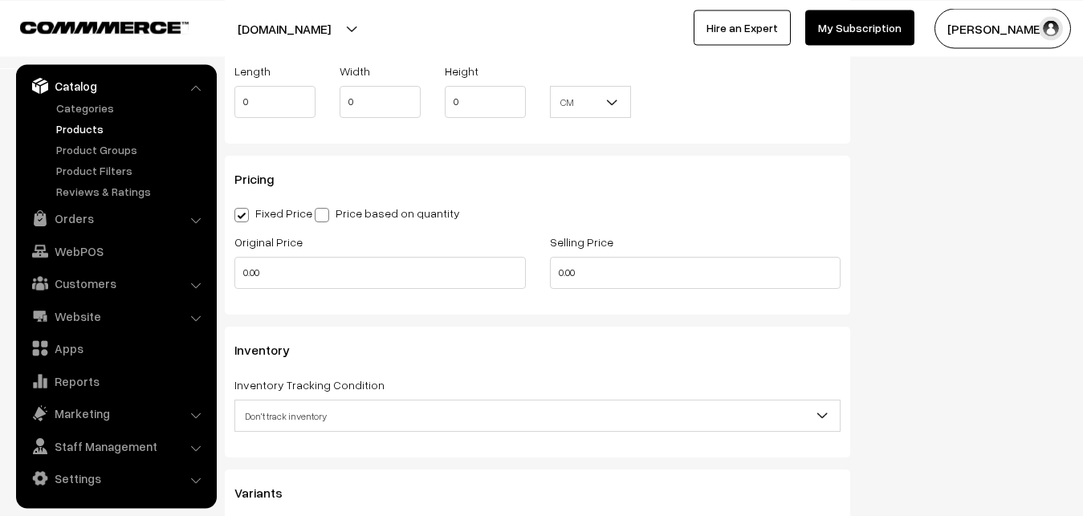
scroll to position [1262, 0]
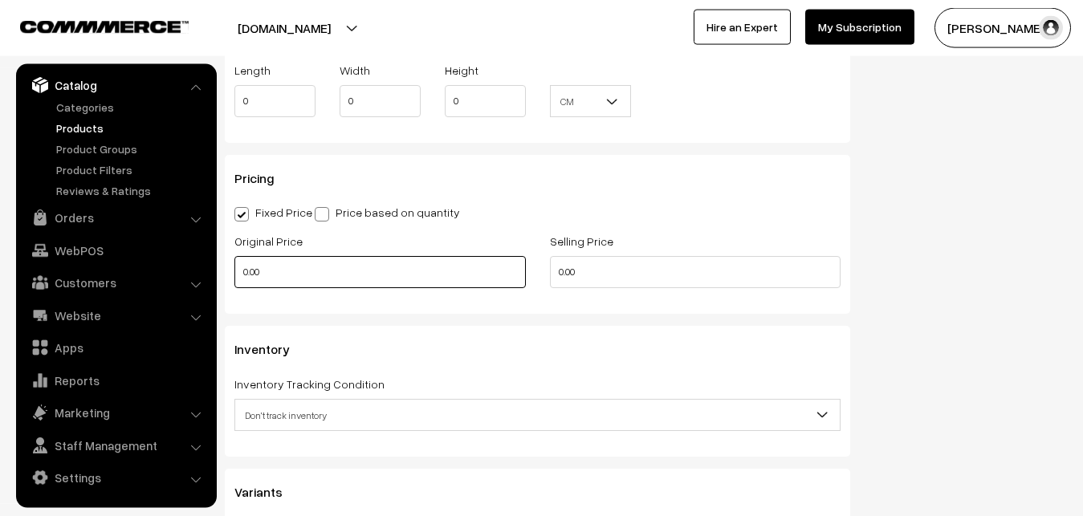
type input "0.80"
click at [259, 275] on input "0.00" at bounding box center [380, 272] width 292 height 32
drag, startPoint x: 259, startPoint y: 275, endPoint x: 234, endPoint y: 275, distance: 24.9
click at [235, 275] on input "0.00" at bounding box center [380, 272] width 292 height 32
click at [234, 275] on input "0.00" at bounding box center [380, 272] width 292 height 32
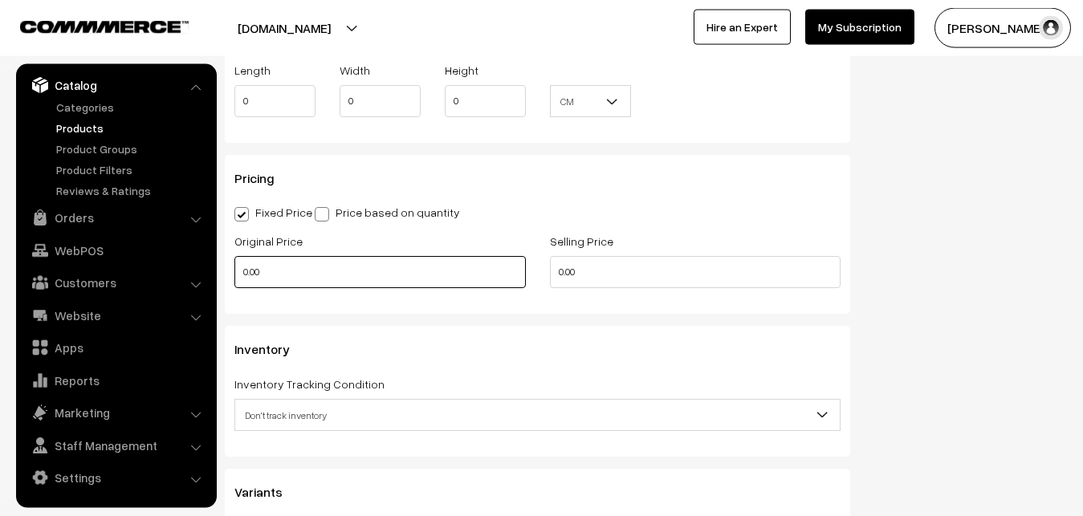
drag, startPoint x: 267, startPoint y: 273, endPoint x: 226, endPoint y: 273, distance: 41.0
click at [234, 273] on input "0.00" at bounding box center [380, 272] width 292 height 32
drag, startPoint x: 264, startPoint y: 282, endPoint x: 151, endPoint y: 267, distance: 114.3
click at [234, 276] on input "0" at bounding box center [380, 272] width 292 height 32
type input "7250"
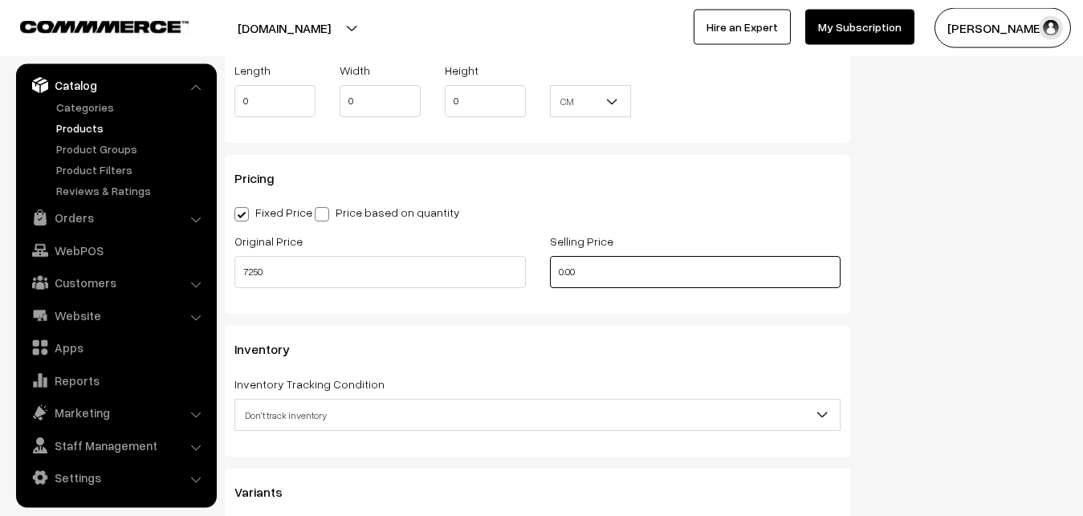
drag, startPoint x: 664, startPoint y: 267, endPoint x: 347, endPoint y: 273, distance: 317.3
click at [550, 267] on input "0.00" at bounding box center [696, 272] width 292 height 32
drag, startPoint x: 582, startPoint y: 278, endPoint x: 522, endPoint y: 279, distance: 60.2
click at [550, 279] on input "0" at bounding box center [696, 272] width 292 height 32
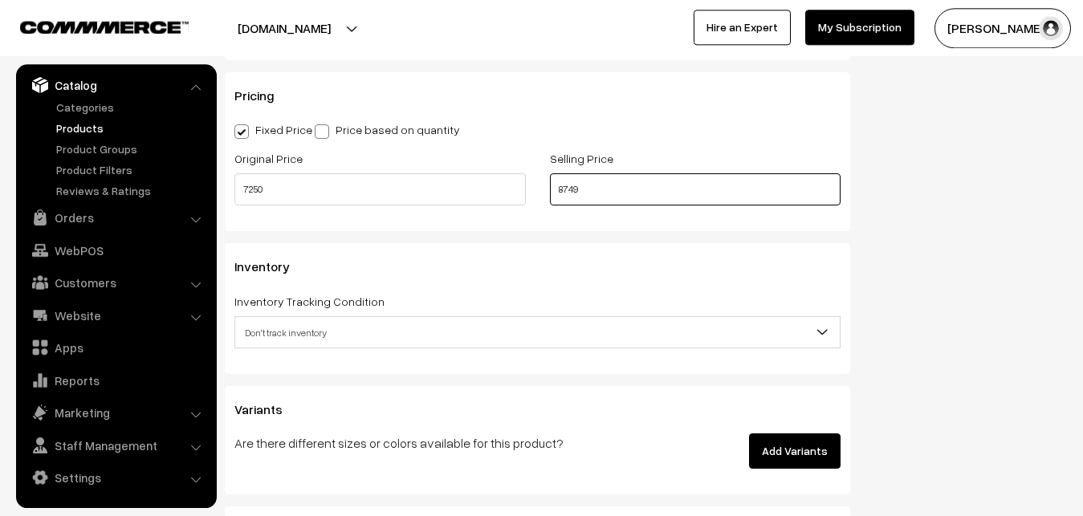
scroll to position [1507, 0]
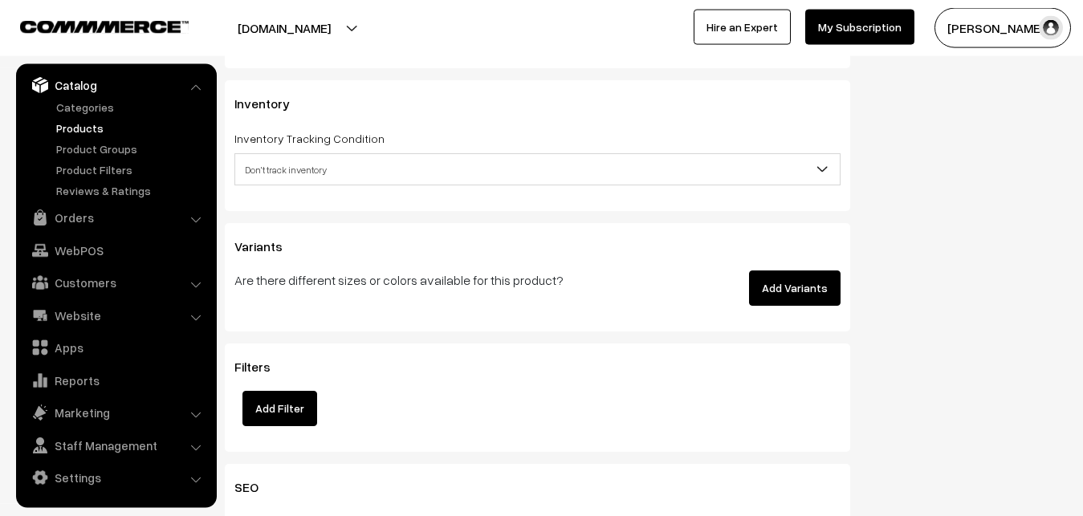
type input "8749"
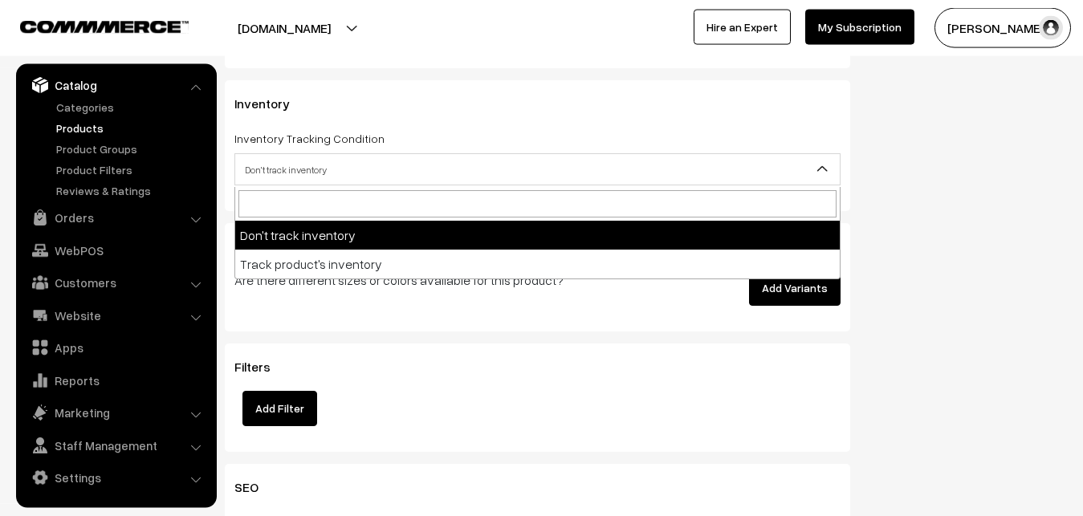
click at [257, 174] on span "Don't track inventory" at bounding box center [537, 170] width 605 height 28
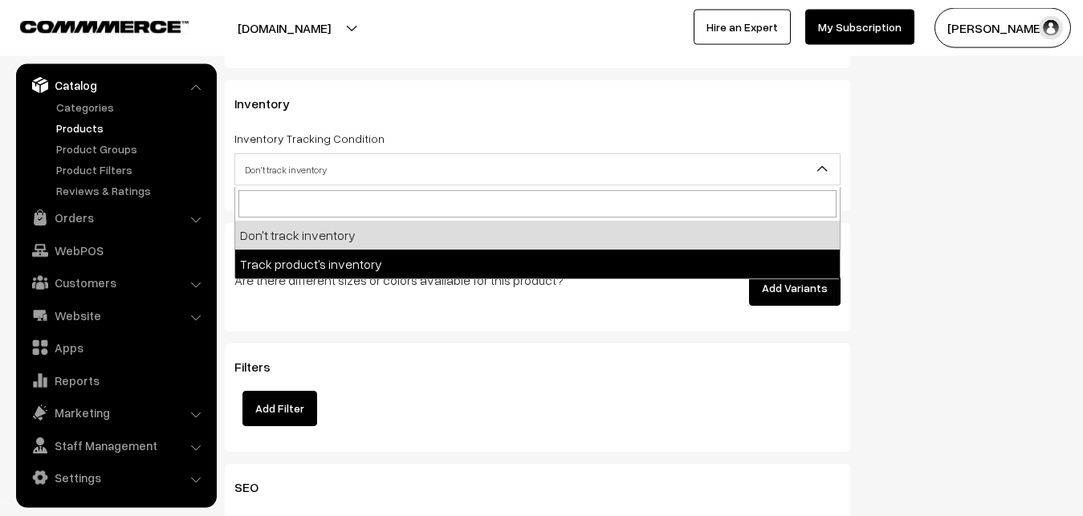
select select "2"
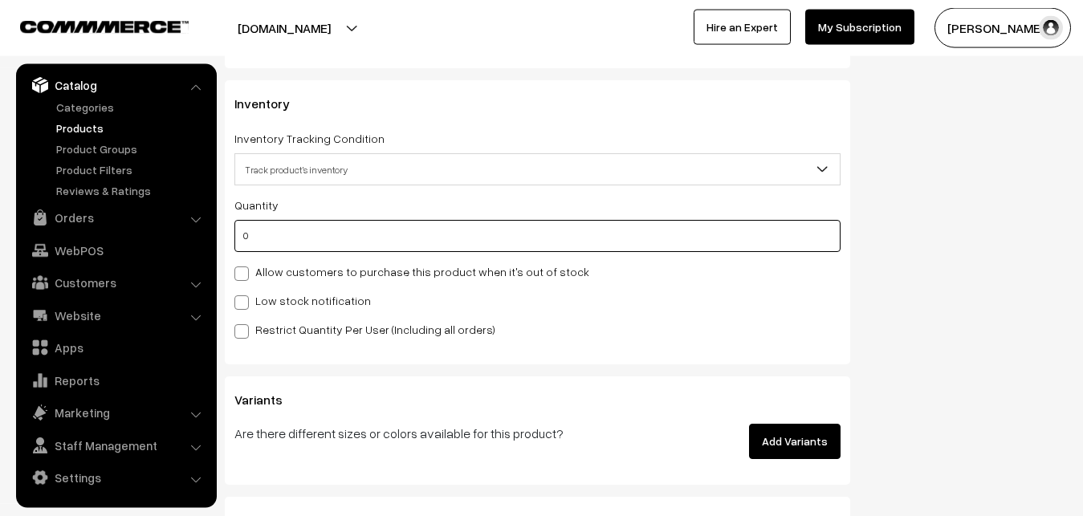
click at [265, 251] on input "0" at bounding box center [537, 236] width 606 height 32
type input "4"
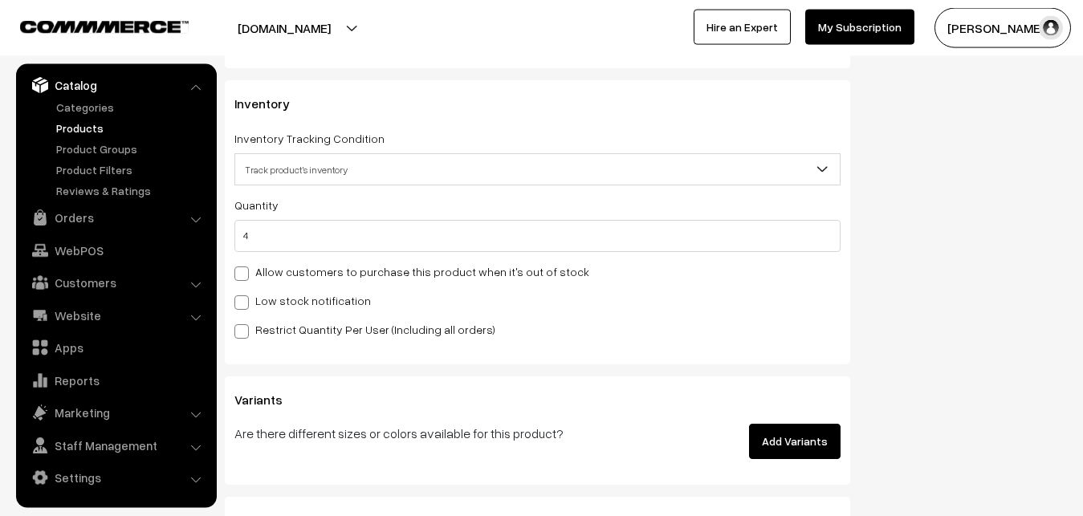
click at [282, 296] on label "Low stock notification" at bounding box center [302, 300] width 137 height 17
click at [245, 296] on input "Low stock notification" at bounding box center [239, 300] width 10 height 10
checkbox input "true"
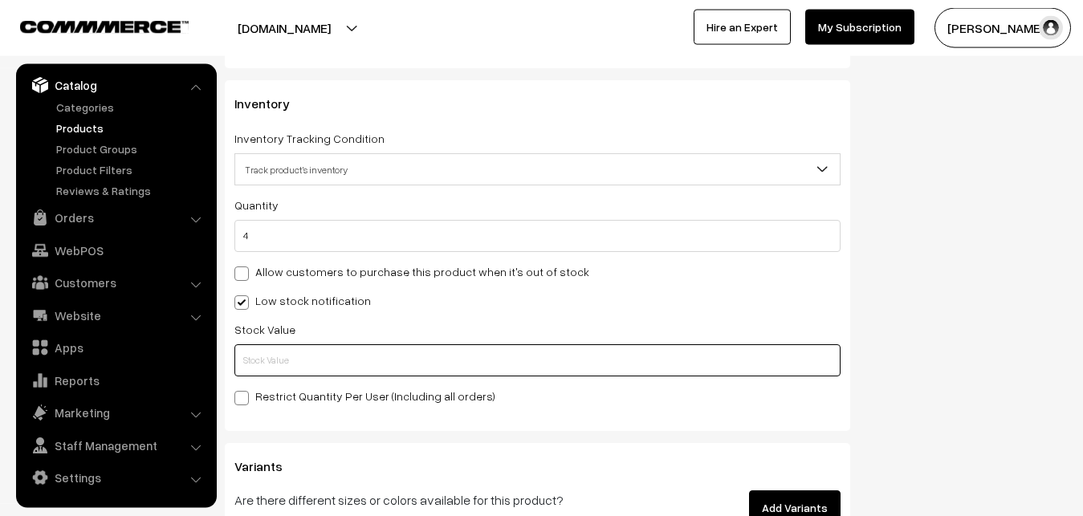
click at [287, 355] on input "text" at bounding box center [537, 361] width 606 height 32
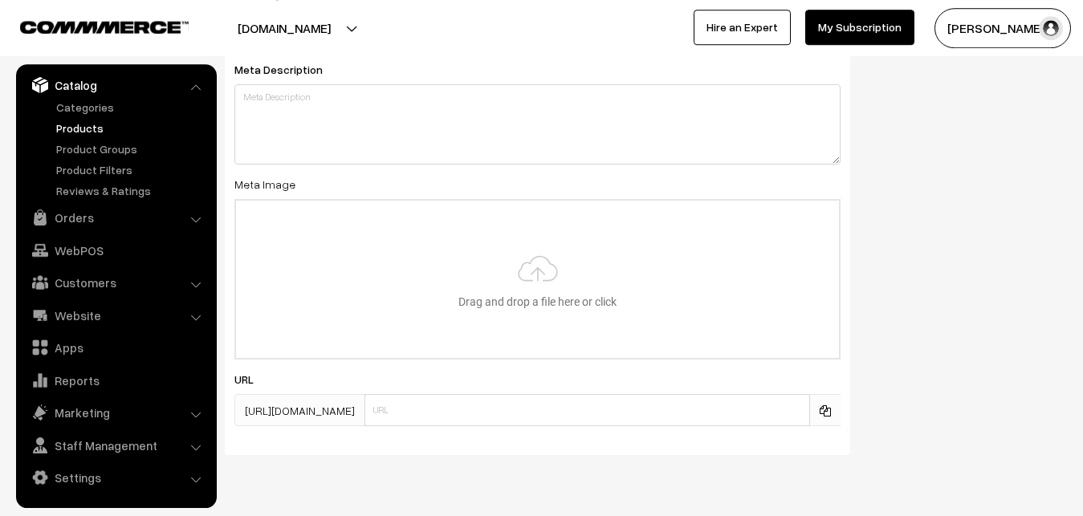
scroll to position [2391, 0]
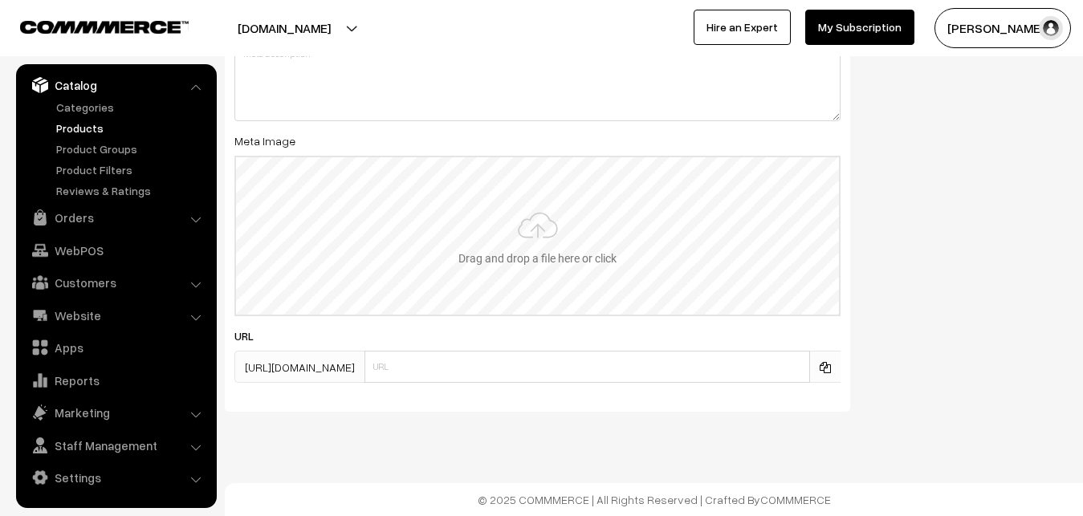
type input "2"
click at [518, 214] on input "file" at bounding box center [537, 235] width 603 height 157
type input "C:\fakepath\kanchipuram-saree-va12647-sep.jpeg"
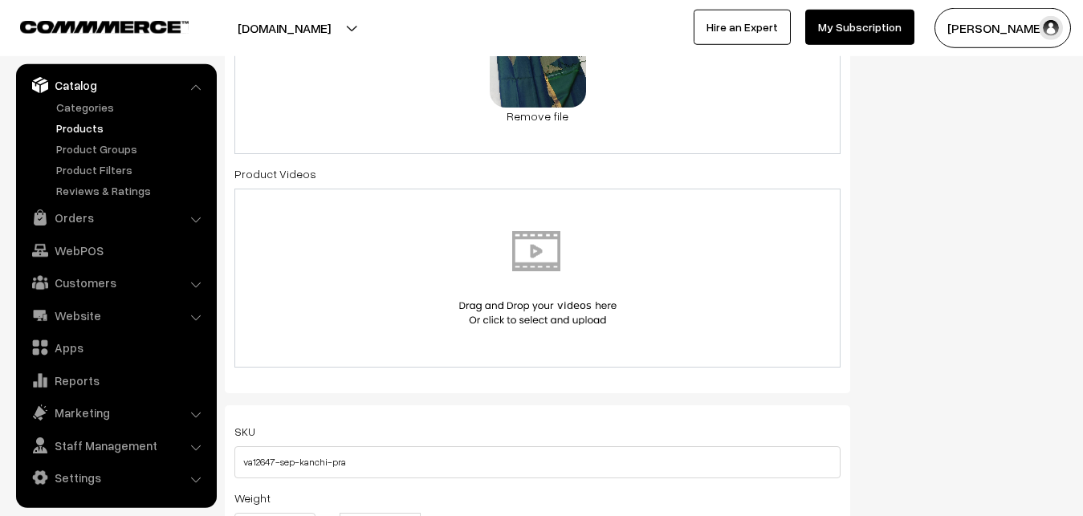
scroll to position [0, 0]
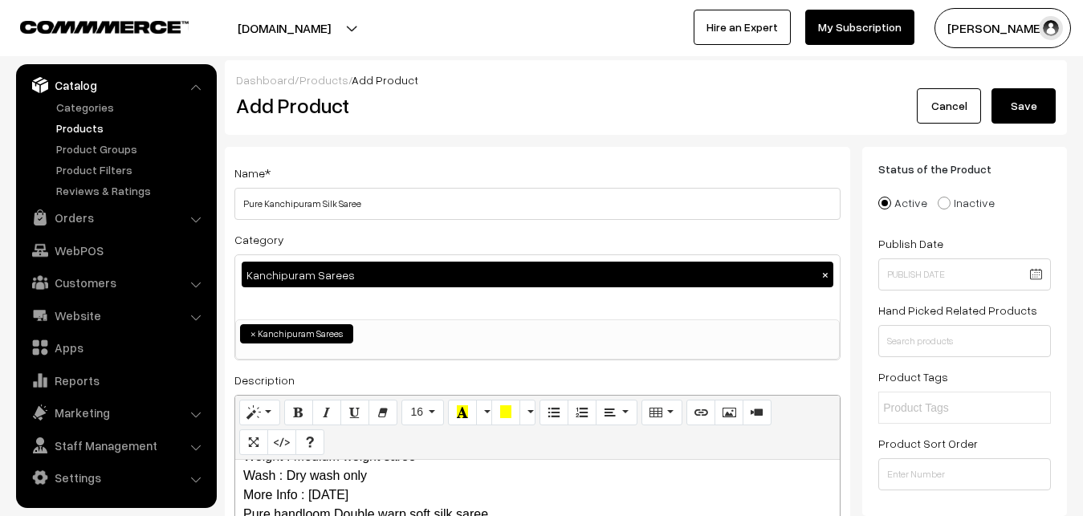
click at [1030, 108] on button "Save" at bounding box center [1024, 105] width 64 height 35
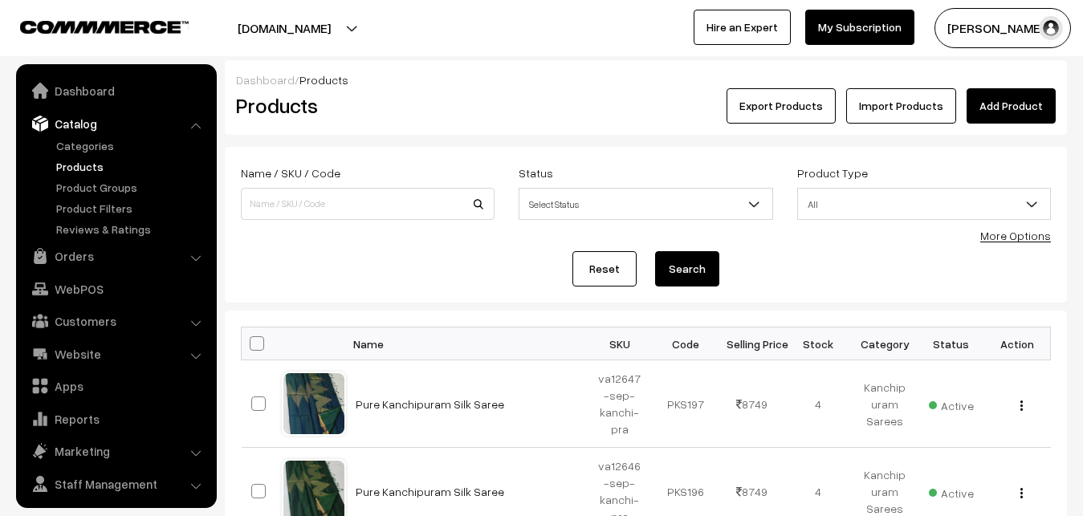
scroll to position [39, 0]
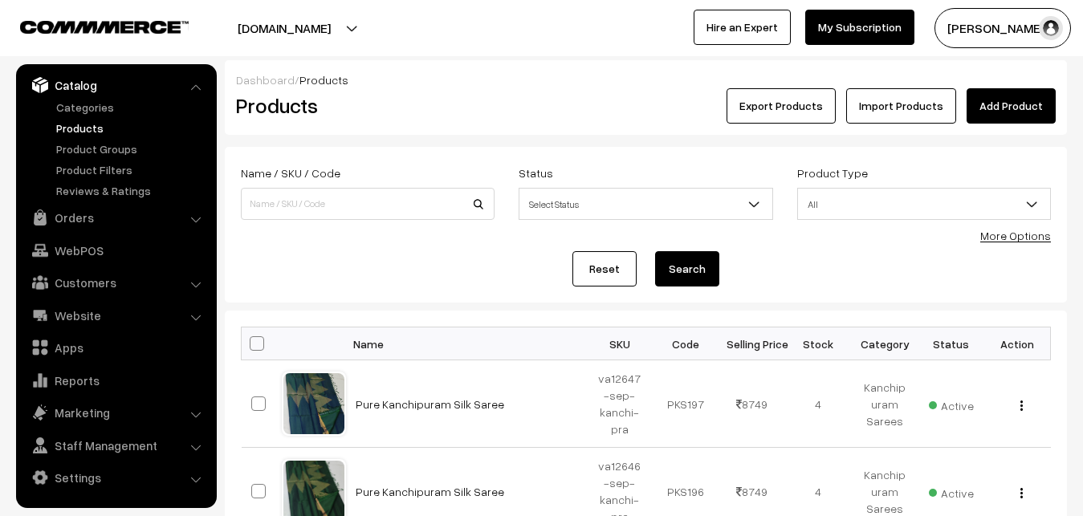
click at [1050, 111] on link "Add Product" at bounding box center [1011, 105] width 89 height 35
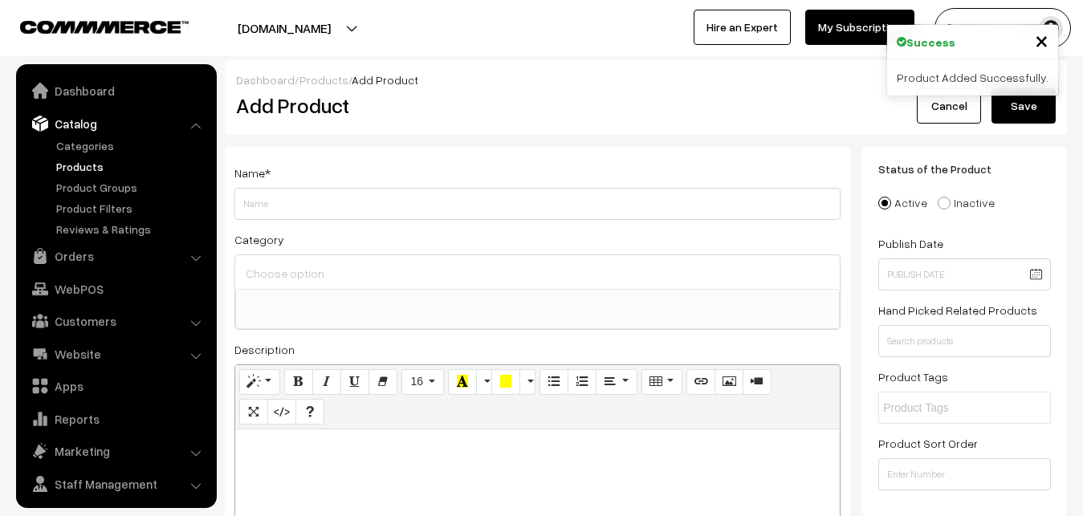
select select
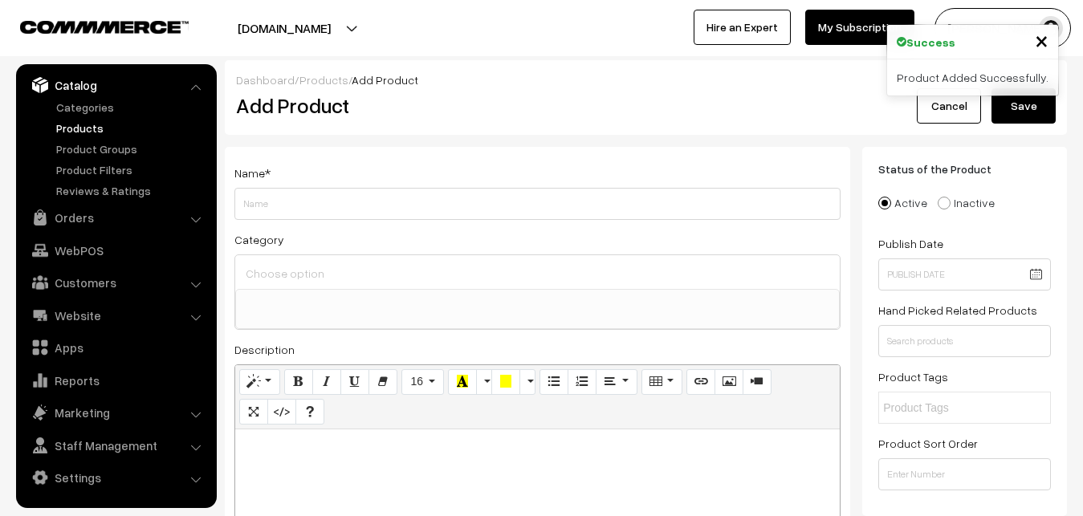
click at [329, 445] on p at bounding box center [537, 447] width 589 height 19
paste div
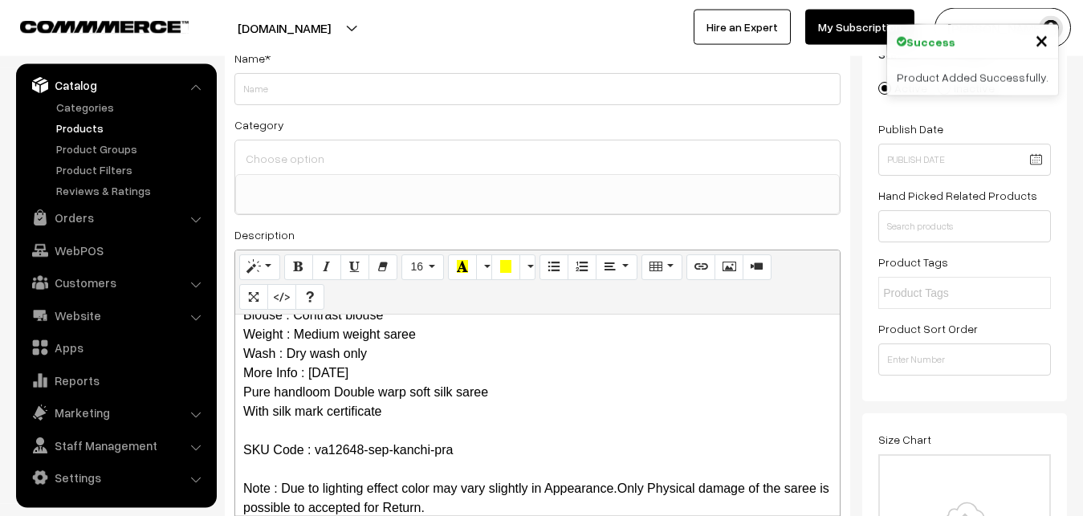
scroll to position [0, 0]
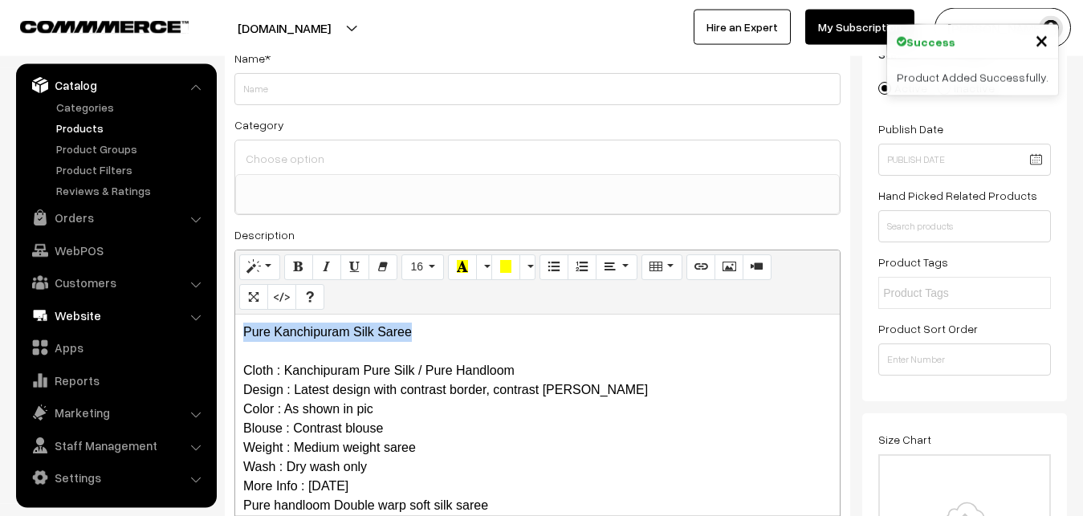
drag, startPoint x: 422, startPoint y: 329, endPoint x: 142, endPoint y: 307, distance: 281.2
click at [235, 315] on div "Pure Kanchipuram Silk Saree Cloth : Kanchipuram Pure Silk / Pure Handloom Desig…" at bounding box center [537, 415] width 605 height 201
copy p "Pure Kanchipuram Silk Saree"
drag, startPoint x: 251, startPoint y: 106, endPoint x: 258, endPoint y: 86, distance: 21.1
click at [254, 100] on div "Name * Category Uppada Sarees Uppada Sarees > Uppada Plain Sarees Uppada Sarees…" at bounding box center [538, 291] width 626 height 518
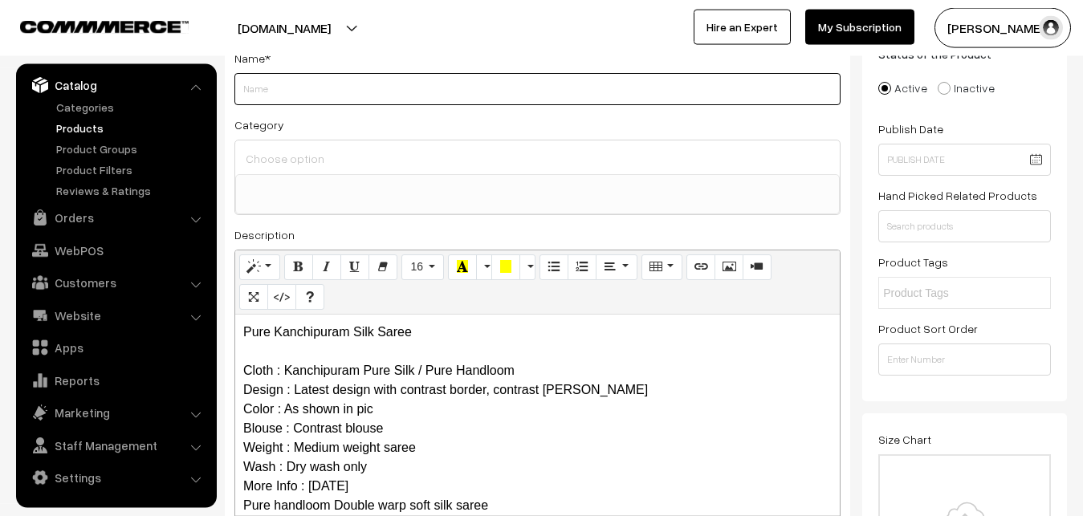
click at [258, 86] on input "Weight" at bounding box center [537, 89] width 606 height 32
paste input "Pure Kanchipuram Silk Saree"
type input "Pure Kanchipuram Silk Saree"
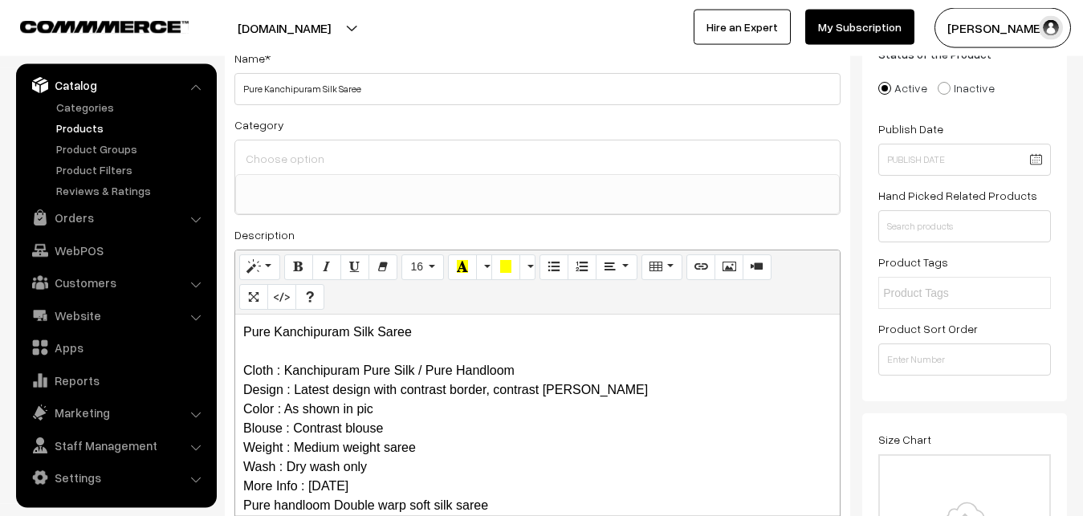
click at [275, 162] on input at bounding box center [538, 158] width 592 height 23
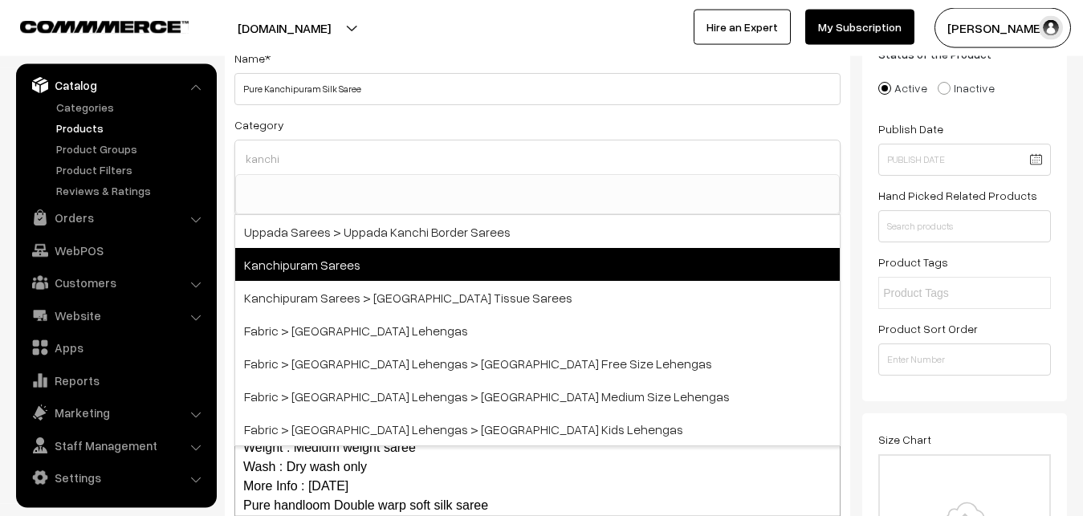
type input "kanchi"
click at [300, 257] on span "Kanchipuram Sarees" at bounding box center [537, 264] width 605 height 33
select select "3"
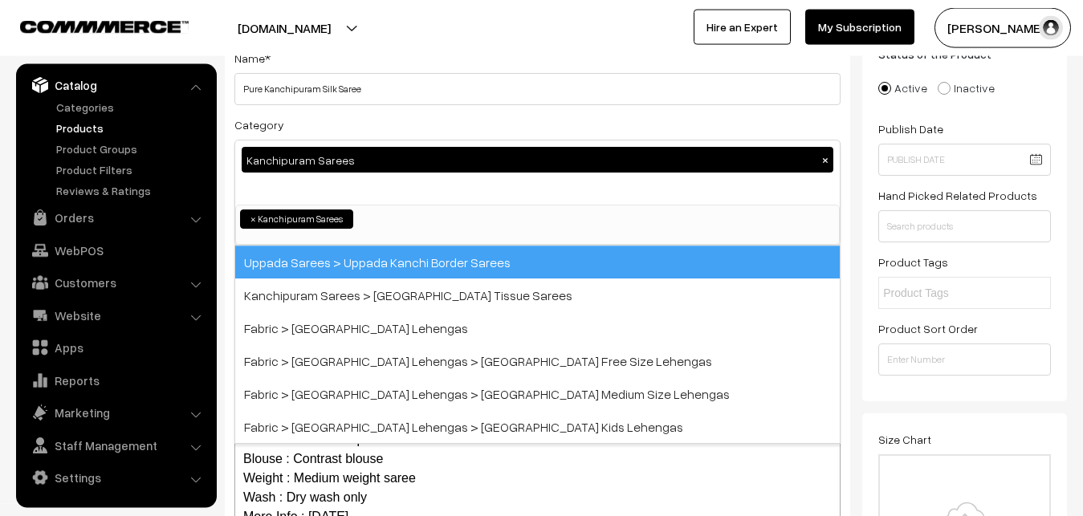
scroll to position [337, 0]
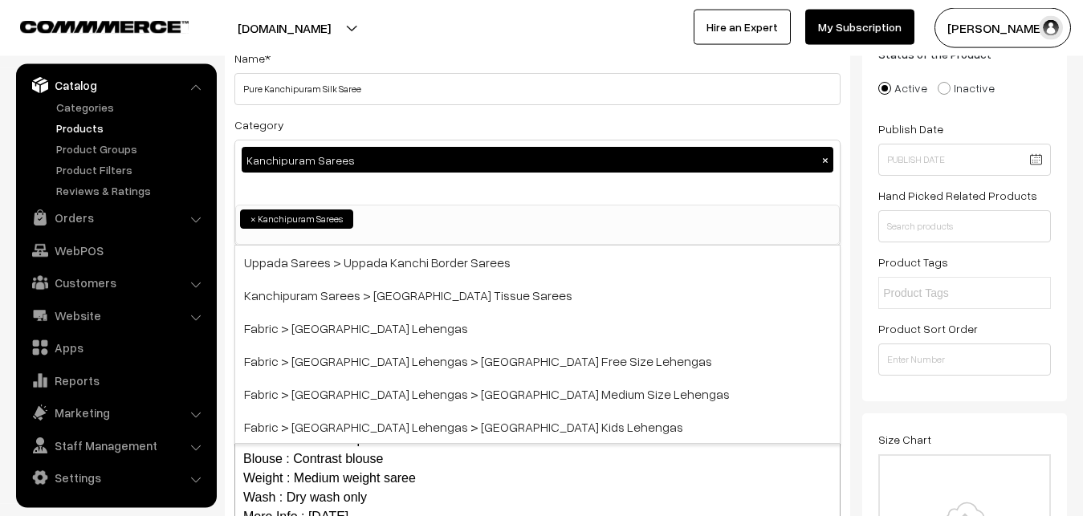
click at [343, 123] on div "Category Kanchipuram Sarees × Uppada Sarees Uppada Sarees > Uppada Plain Sarees…" at bounding box center [537, 180] width 606 height 131
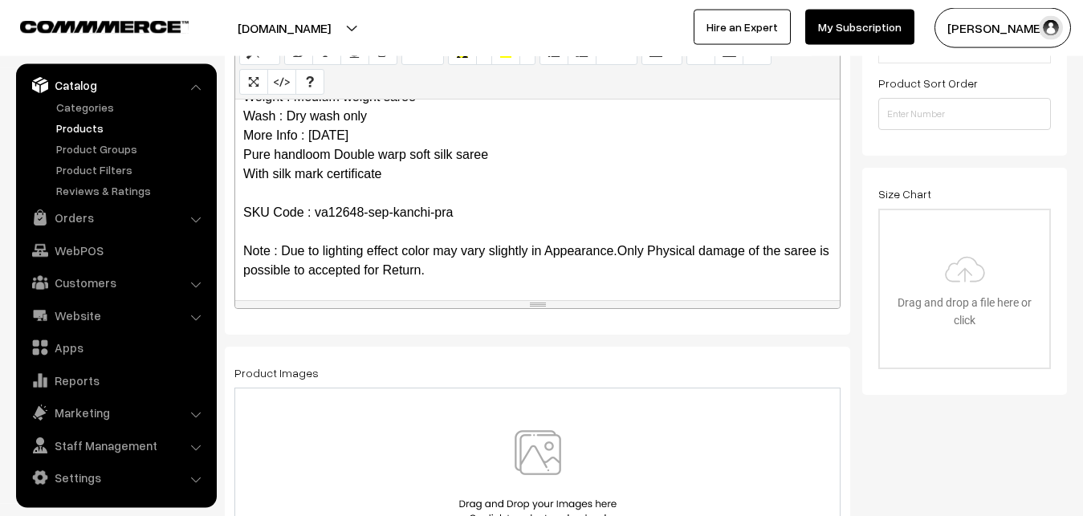
scroll to position [137, 0]
click at [527, 447] on img at bounding box center [537, 477] width 165 height 94
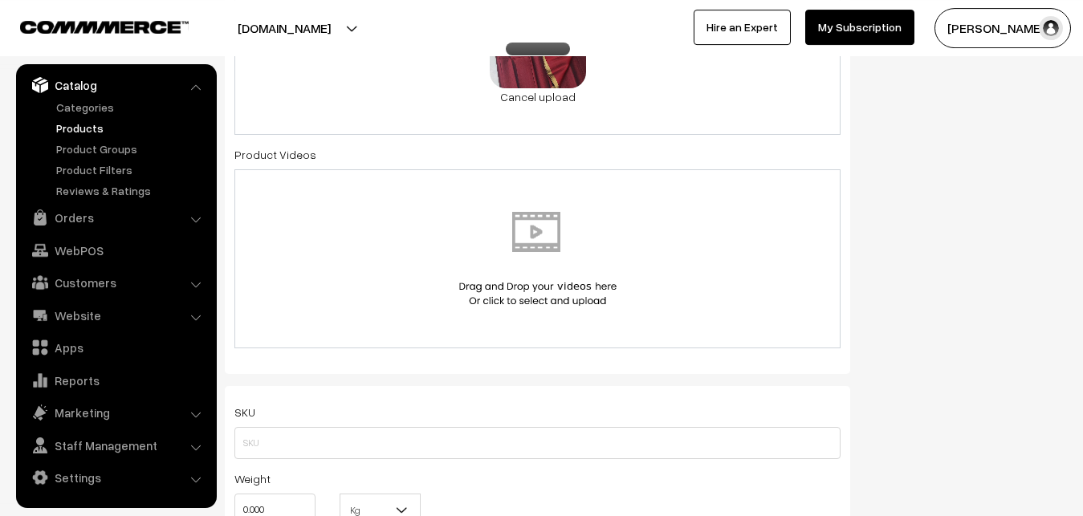
scroll to position [852, 0]
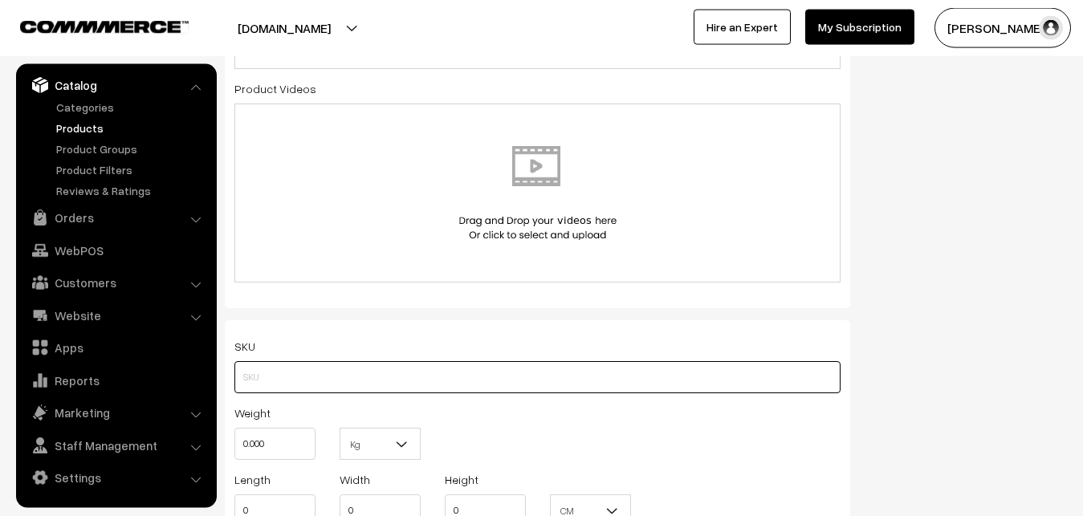
click at [255, 377] on input "text" at bounding box center [537, 377] width 606 height 32
paste input "va12648-sep-kanchi-pra"
type input "va12648-sep-kanchi-pra"
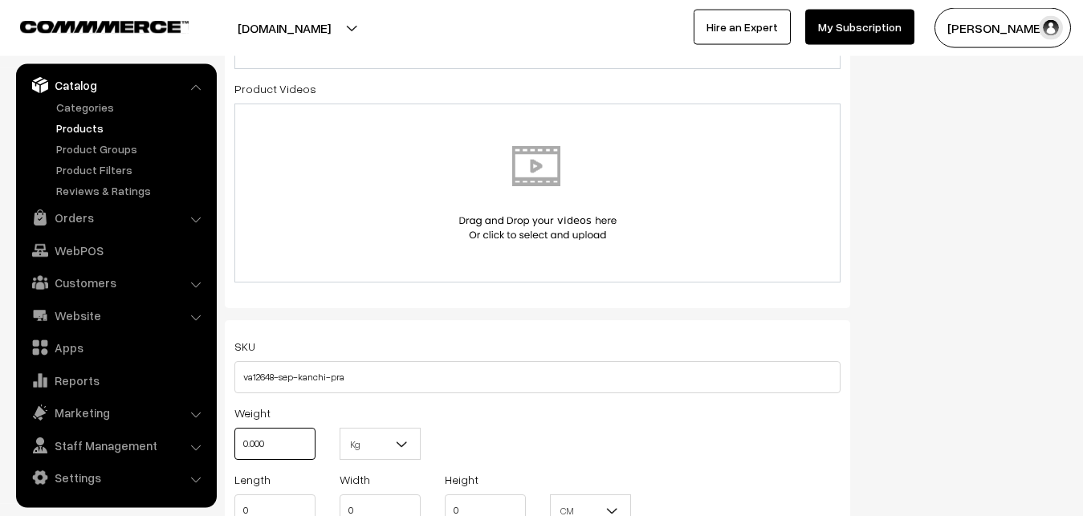
drag, startPoint x: 289, startPoint y: 438, endPoint x: 216, endPoint y: 440, distance: 73.1
click at [234, 440] on input "0.000" at bounding box center [274, 444] width 81 height 32
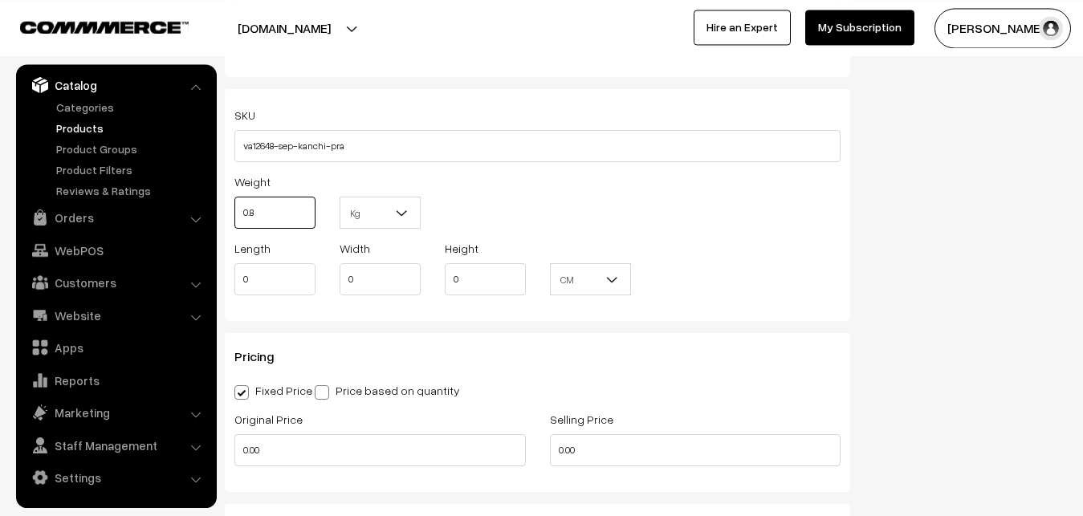
scroll to position [1180, 0]
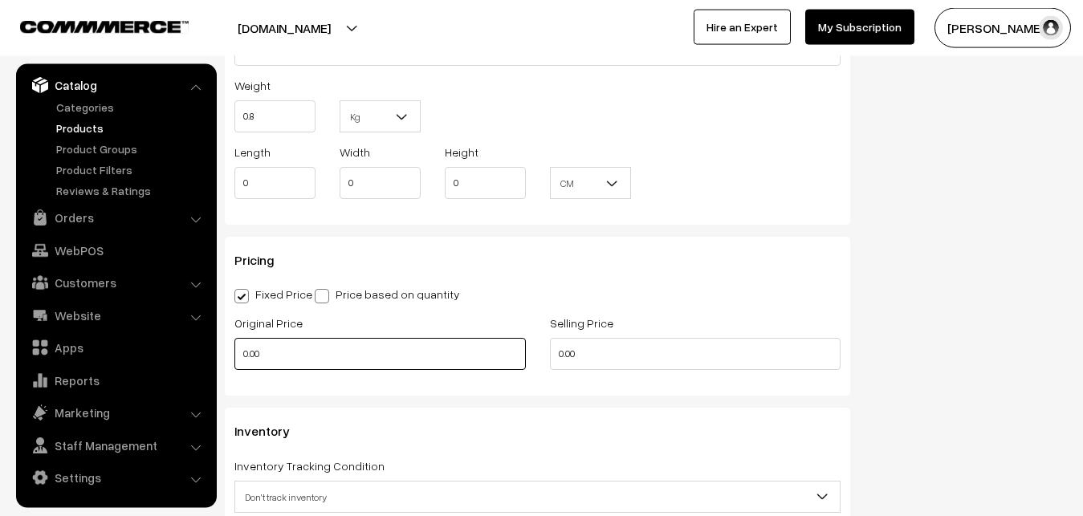
type input "0.80"
drag, startPoint x: 275, startPoint y: 348, endPoint x: 194, endPoint y: 349, distance: 81.1
click at [234, 349] on input "0.00" at bounding box center [380, 354] width 292 height 32
type input "7250"
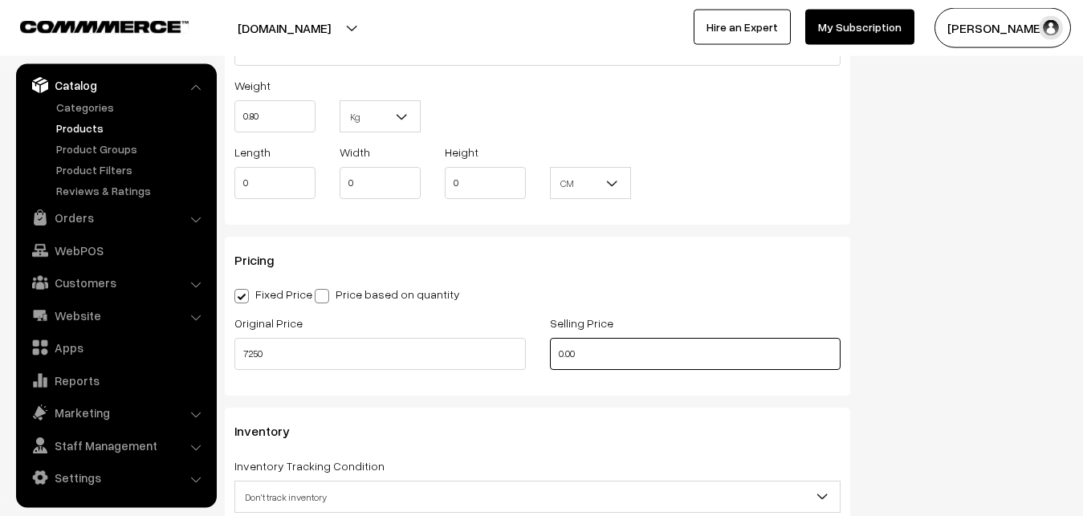
drag, startPoint x: 589, startPoint y: 356, endPoint x: 487, endPoint y: 353, distance: 101.2
click at [550, 353] on input "0.00" at bounding box center [696, 354] width 292 height 32
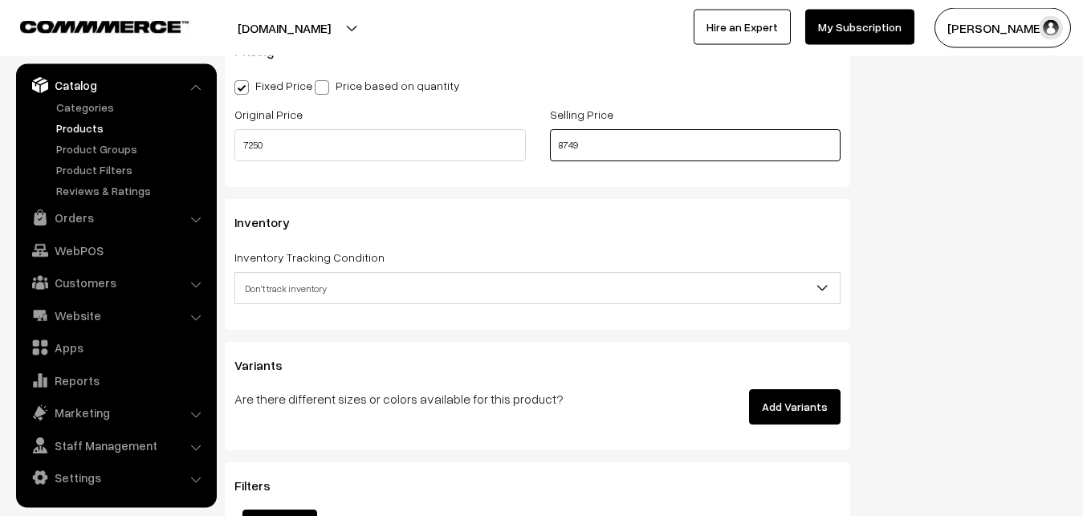
scroll to position [1507, 0]
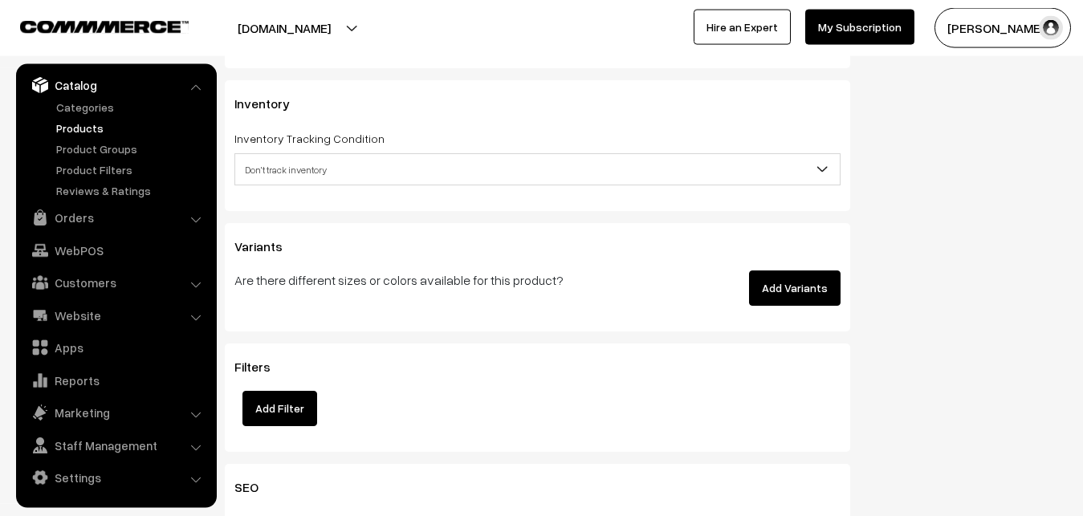
type input "8749"
click at [296, 177] on span "Don't track inventory" at bounding box center [537, 170] width 605 height 28
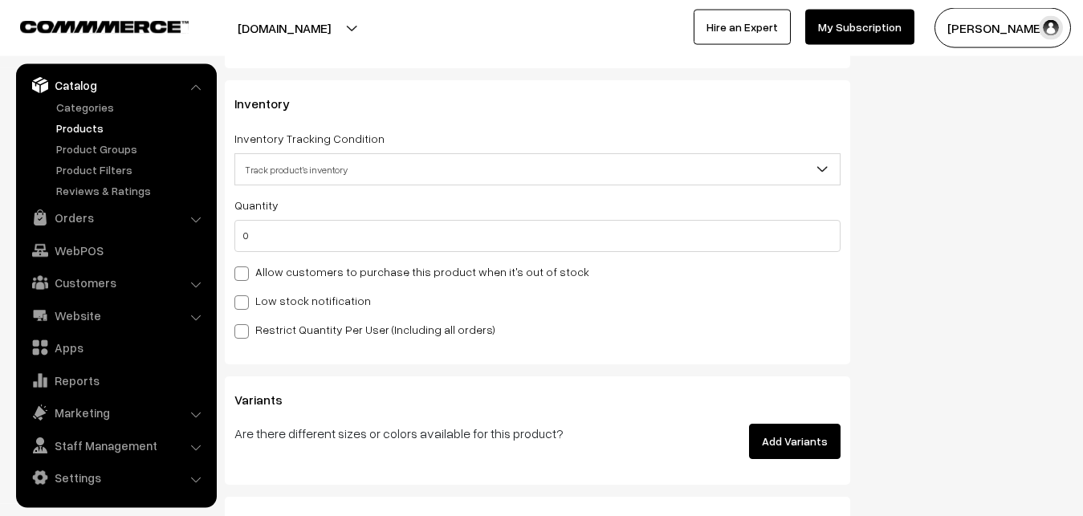
select select "2"
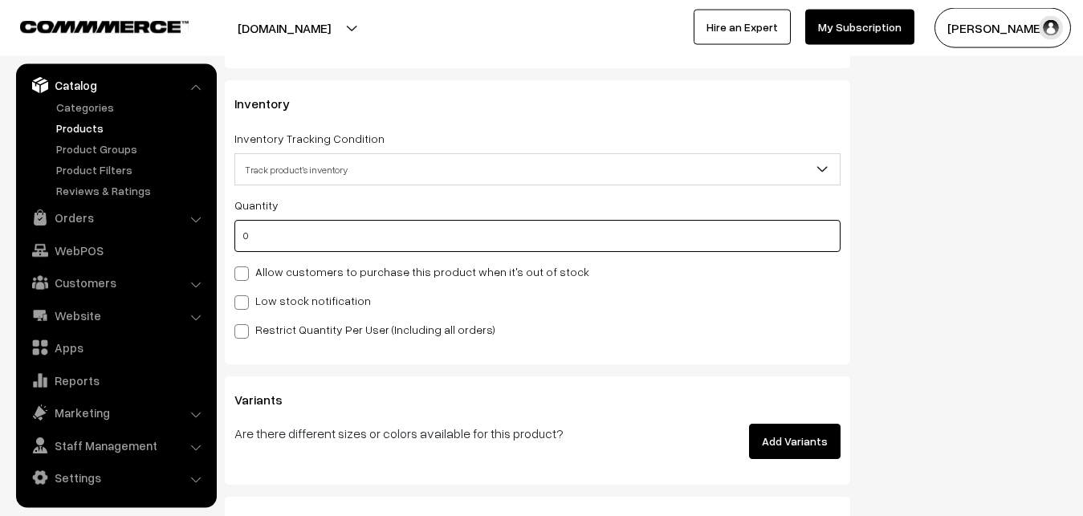
click at [297, 239] on input "0" at bounding box center [537, 236] width 606 height 32
type input "4"
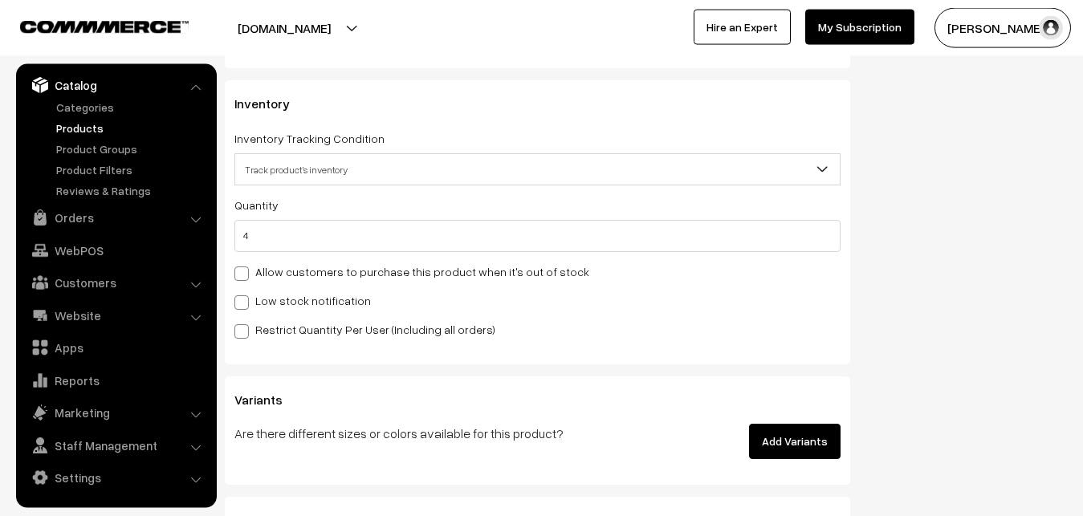
click at [296, 289] on div "Quantity 4 Allow customers to purchase this product when it's out of stock Low …" at bounding box center [537, 267] width 606 height 144
drag, startPoint x: 297, startPoint y: 296, endPoint x: 297, endPoint y: 307, distance: 10.4
click at [298, 296] on label "Low stock notification" at bounding box center [302, 300] width 137 height 17
click at [245, 296] on input "Low stock notification" at bounding box center [239, 300] width 10 height 10
checkbox input "true"
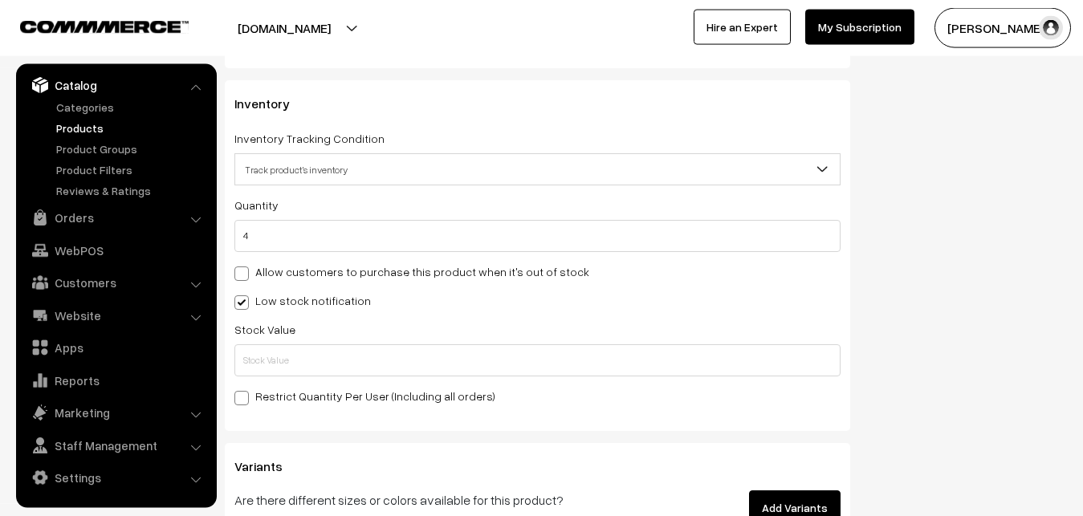
click at [298, 345] on div "Stock Value" at bounding box center [537, 348] width 606 height 57
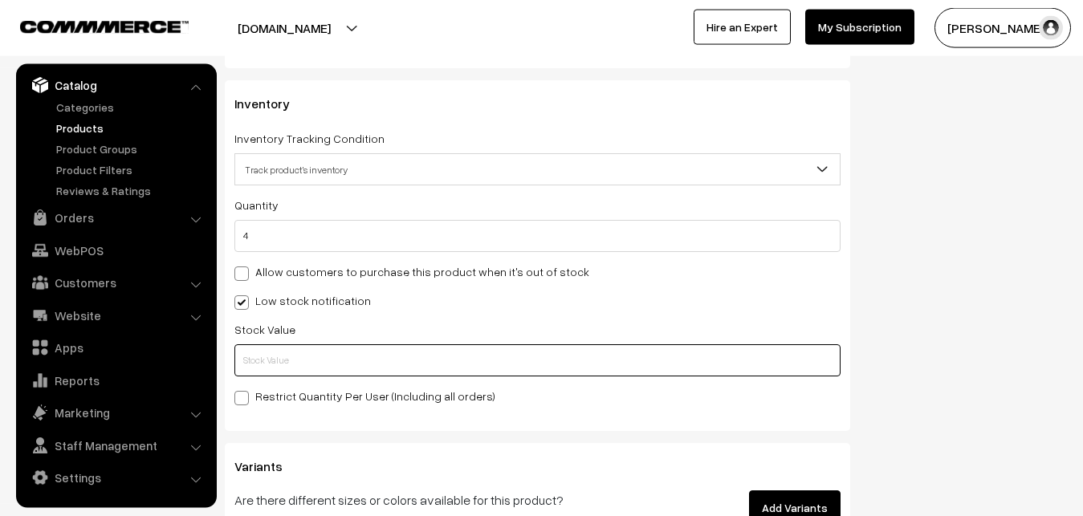
click at [298, 352] on input "text" at bounding box center [537, 361] width 606 height 32
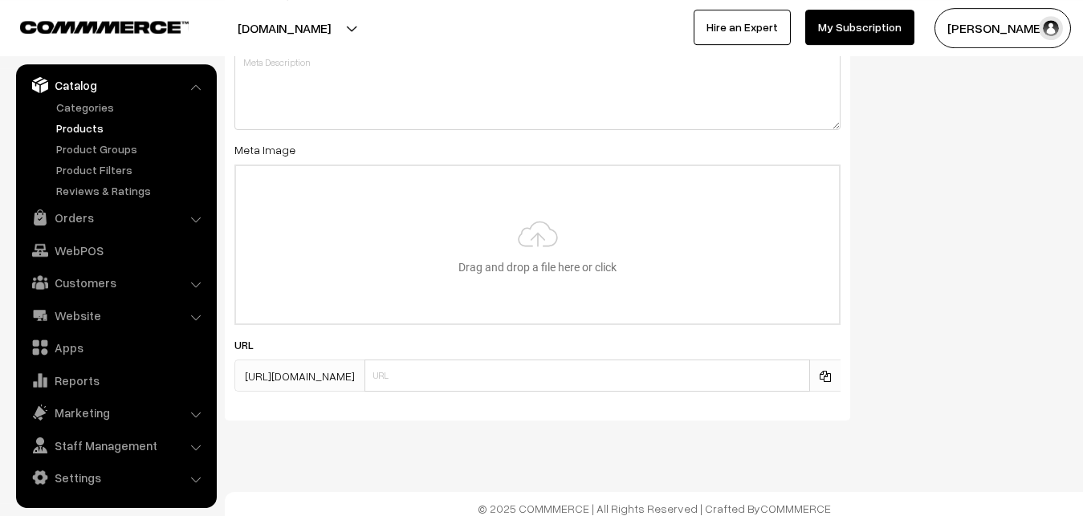
scroll to position [2391, 0]
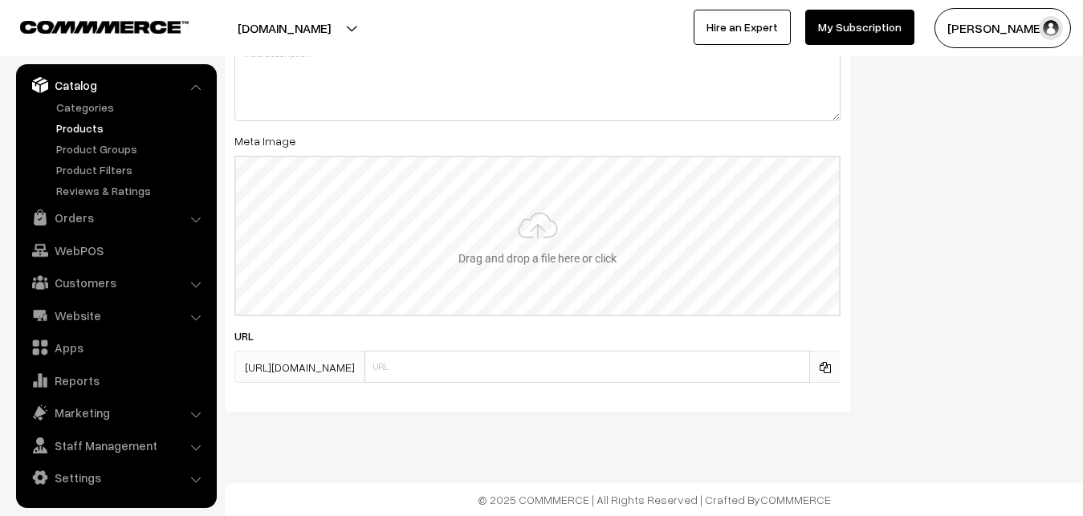
type input "2"
click at [547, 230] on input "file" at bounding box center [537, 235] width 603 height 157
type input "C:\fakepath\kanchipuram-saree-va12648-sep.jpeg"
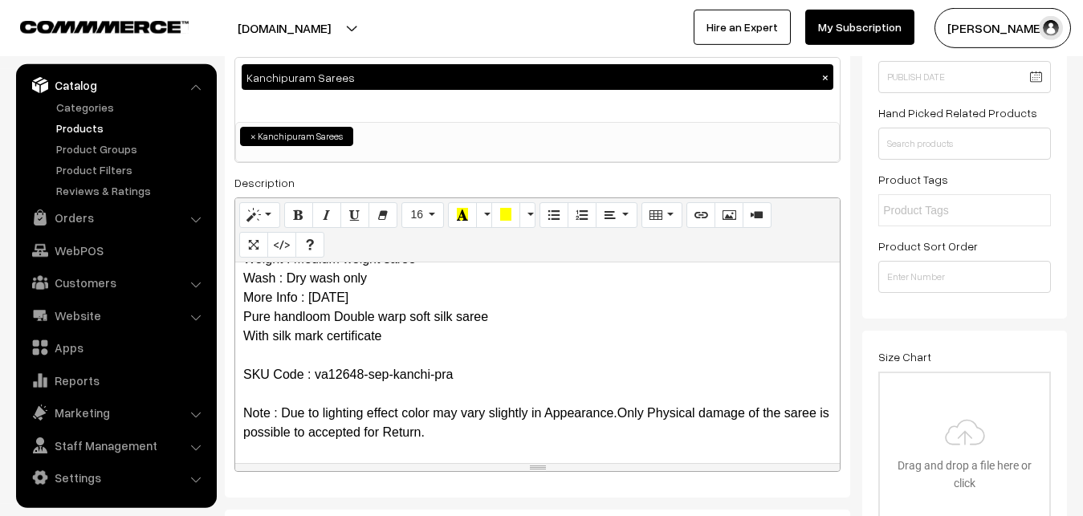
scroll to position [0, 0]
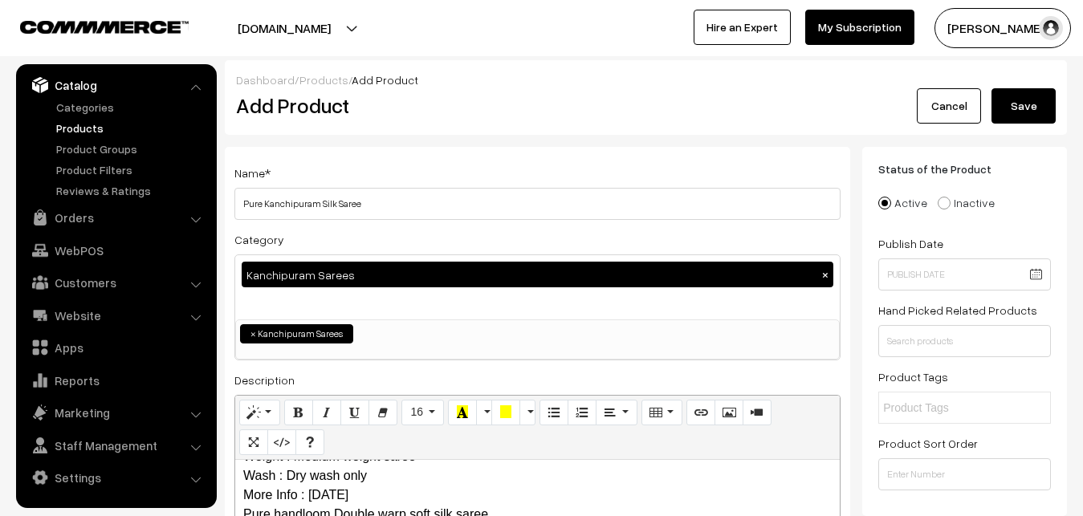
click at [1027, 105] on button "Save" at bounding box center [1024, 105] width 64 height 35
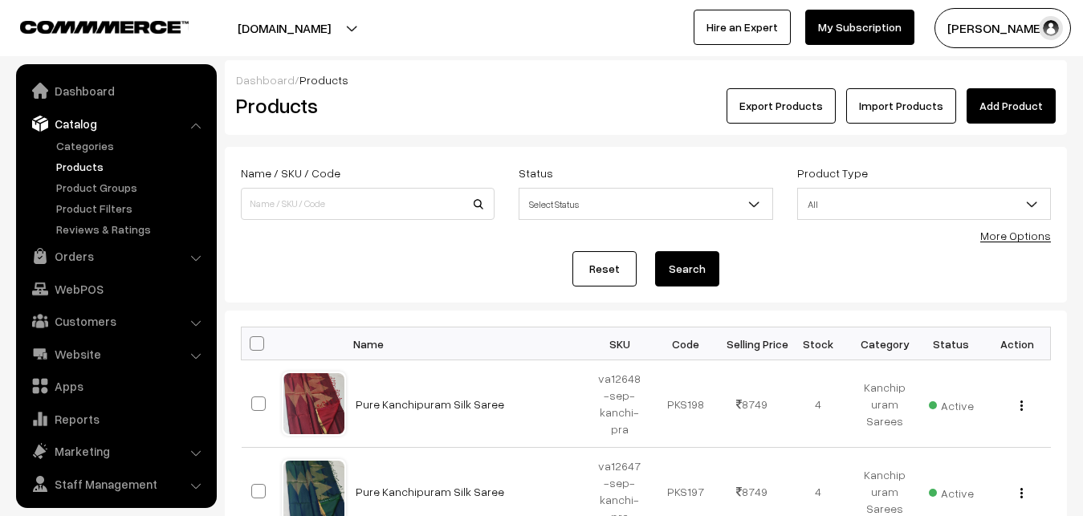
scroll to position [39, 0]
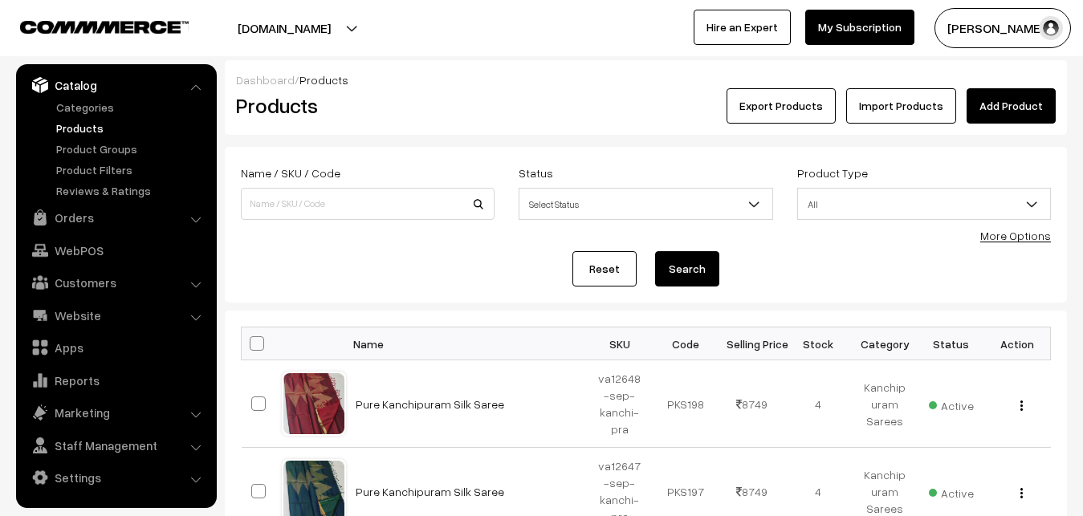
click at [432, 105] on h2 "Products" at bounding box center [364, 105] width 257 height 25
click at [1019, 116] on link "Add Product" at bounding box center [1011, 105] width 89 height 35
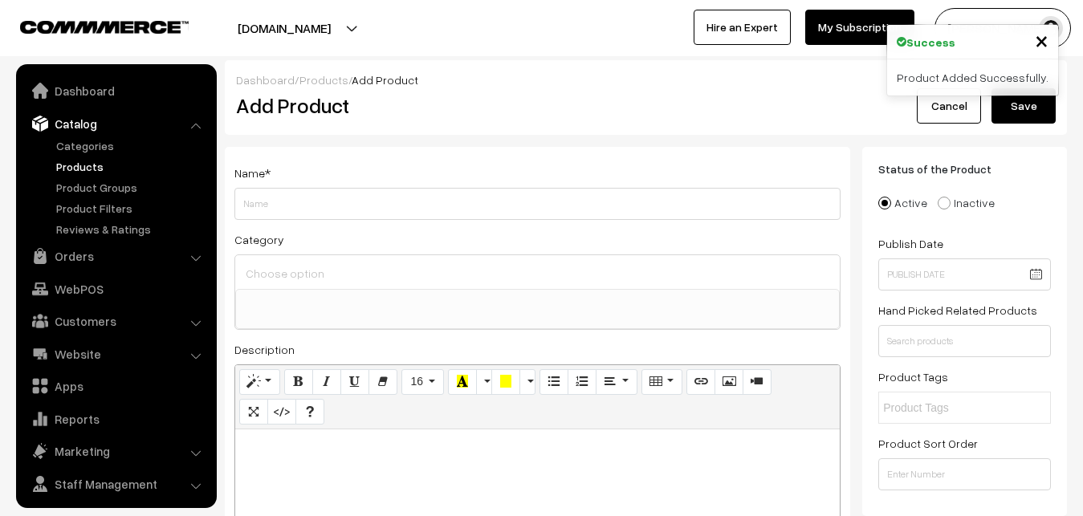
select select
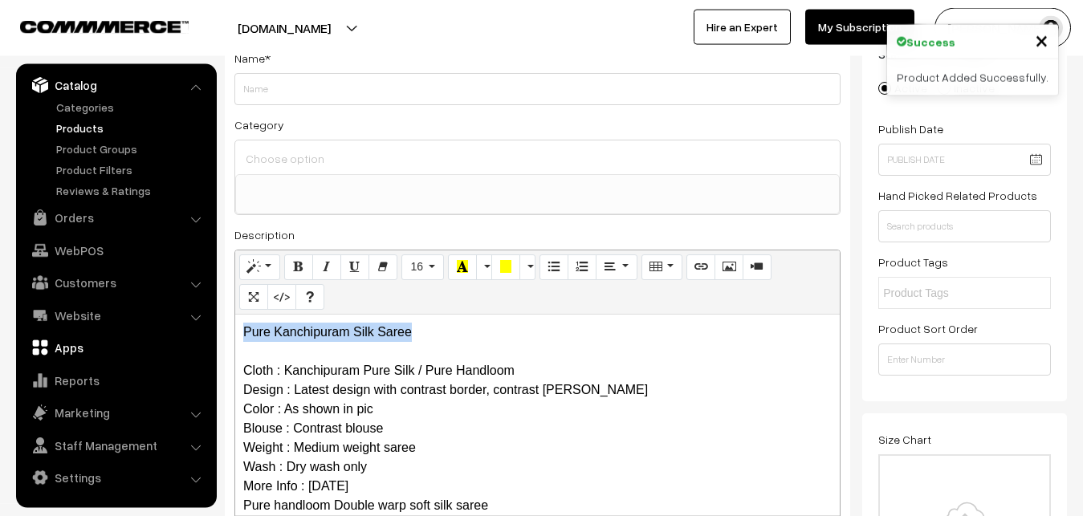
drag, startPoint x: 441, startPoint y: 335, endPoint x: 178, endPoint y: 334, distance: 262.6
click at [235, 334] on div "Pure Kanchipuram Silk Saree Cloth : Kanchipuram Pure Silk / Pure Handloom Desig…" at bounding box center [537, 415] width 605 height 201
copy p "Pure Kanchipuram Silk Saree"
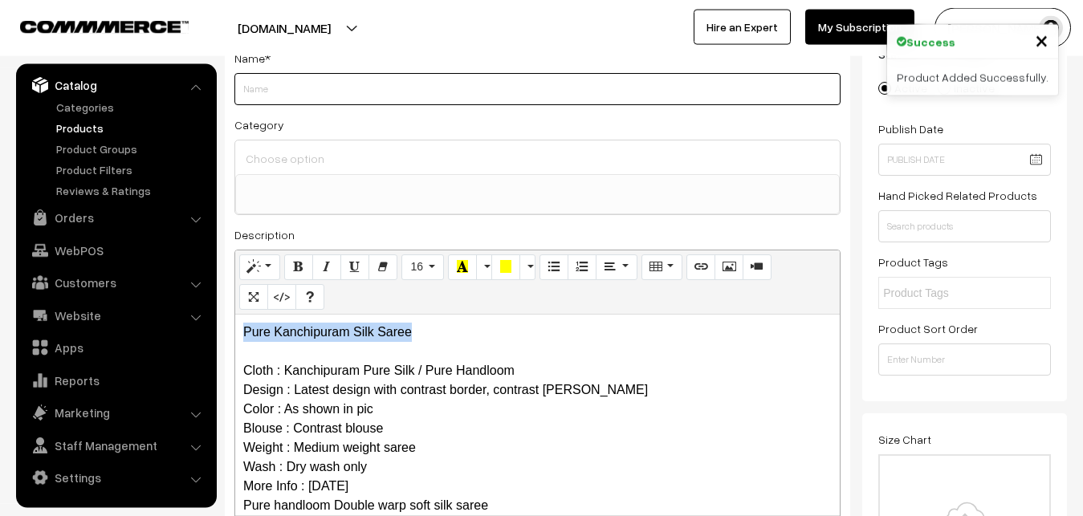
click at [269, 96] on input "Weight" at bounding box center [537, 89] width 606 height 32
paste input "Pure Kanchipuram Silk Saree"
type input "Pure Kanchipuram Silk Saree"
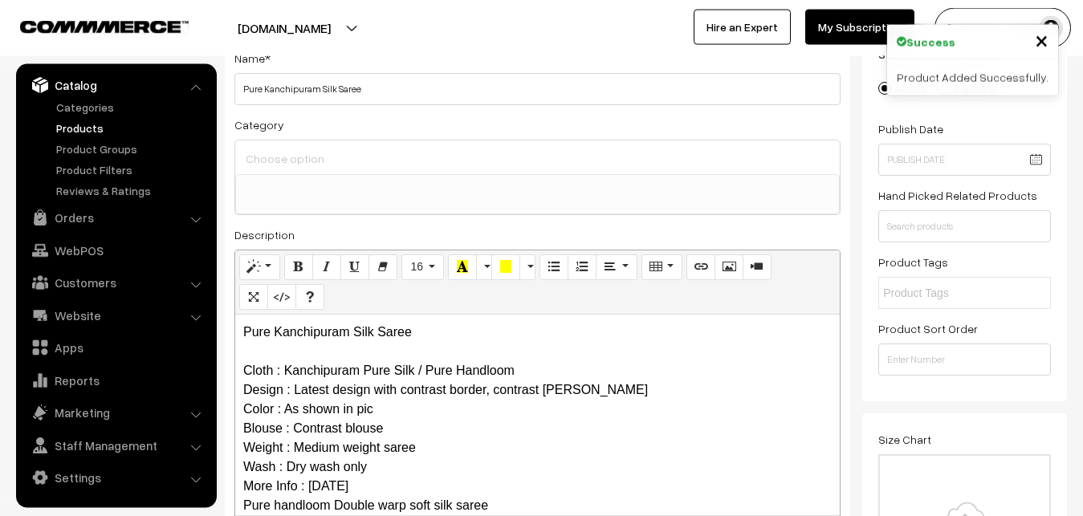
click at [280, 157] on input at bounding box center [538, 158] width 592 height 23
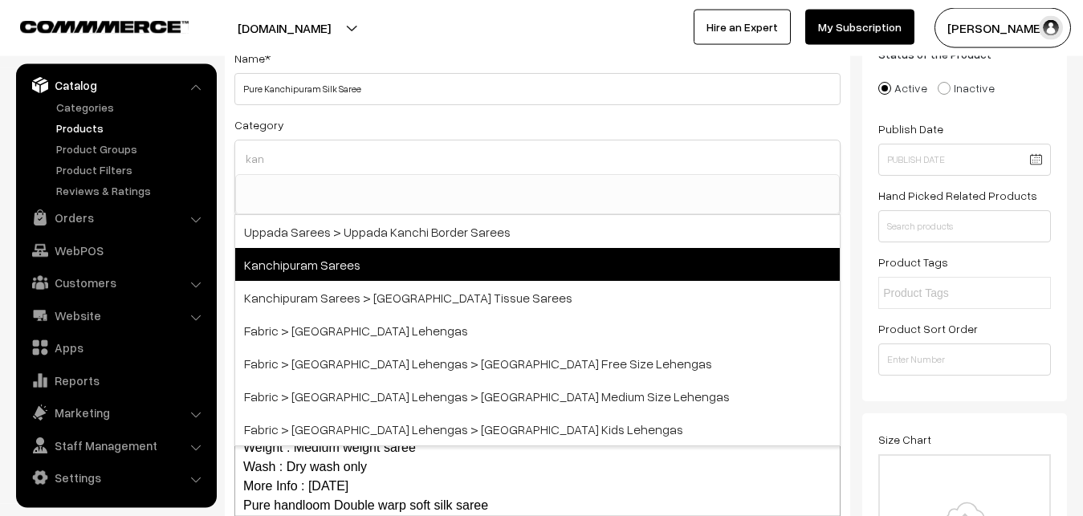
type input "kan"
click at [339, 256] on span "Kanchipuram Sarees" at bounding box center [537, 264] width 605 height 33
select select "3"
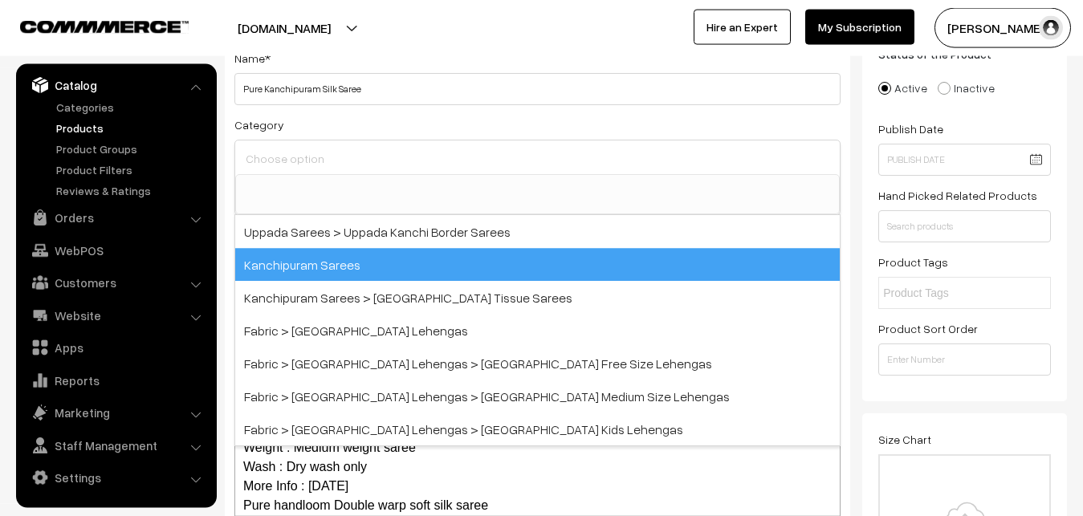
scroll to position [337, 0]
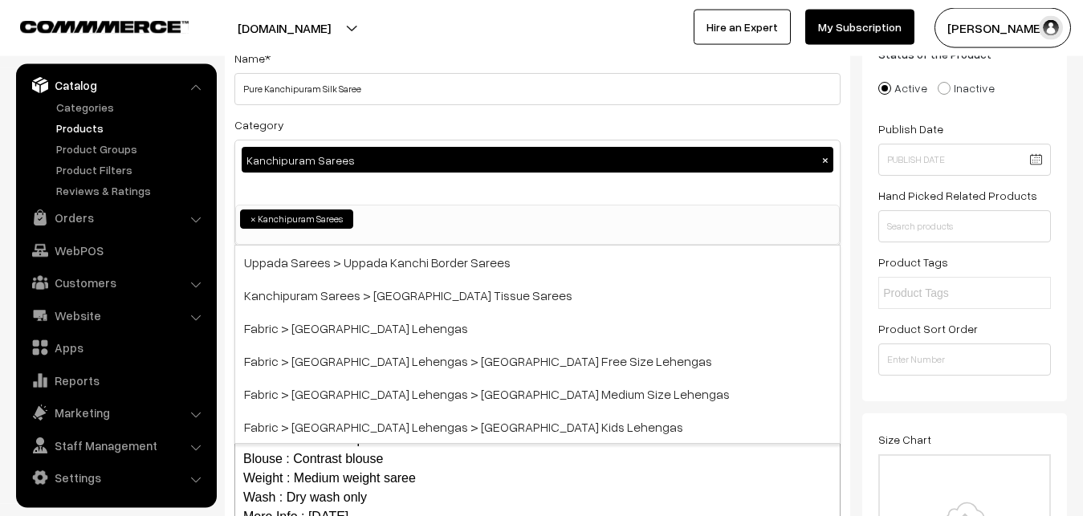
click at [361, 118] on div "Category Kanchipuram Sarees × Uppada Sarees Uppada Sarees > Uppada Plain Sarees…" at bounding box center [537, 180] width 606 height 131
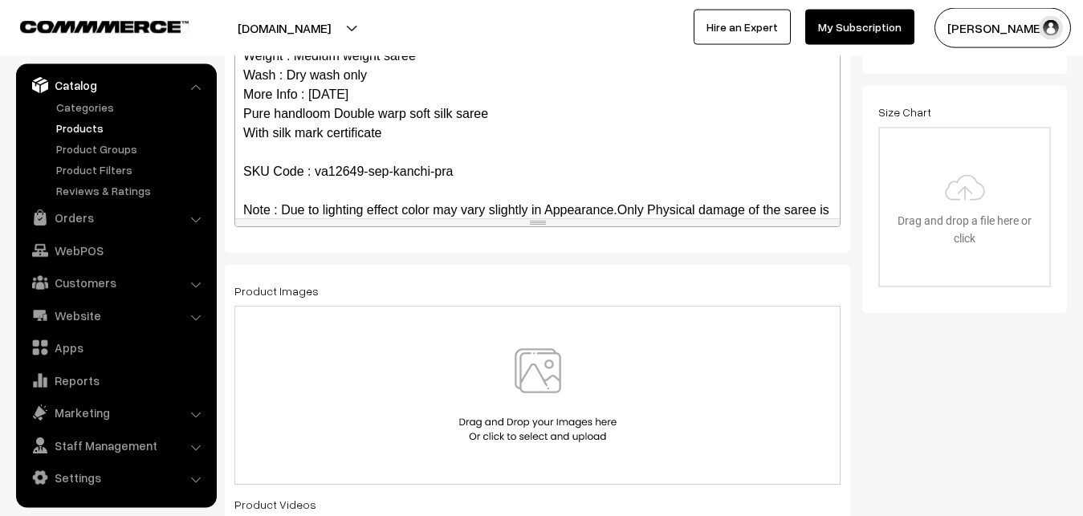
scroll to position [137, 0]
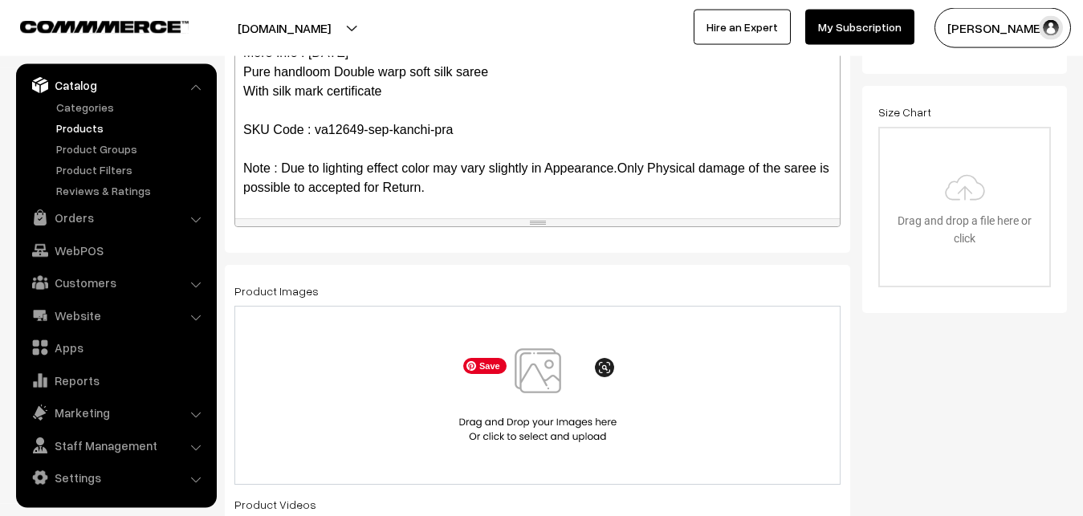
click at [523, 385] on img at bounding box center [537, 396] width 165 height 94
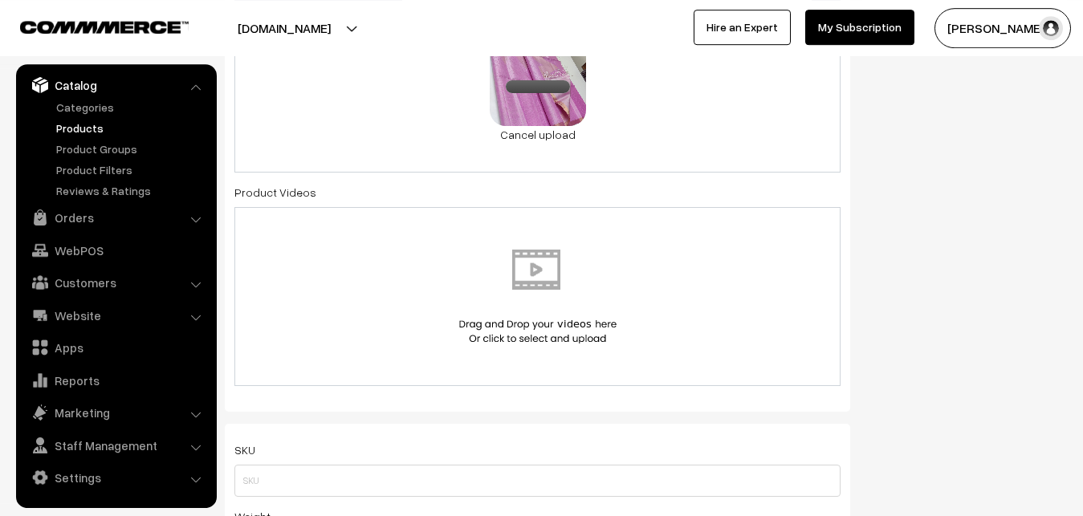
scroll to position [770, 0]
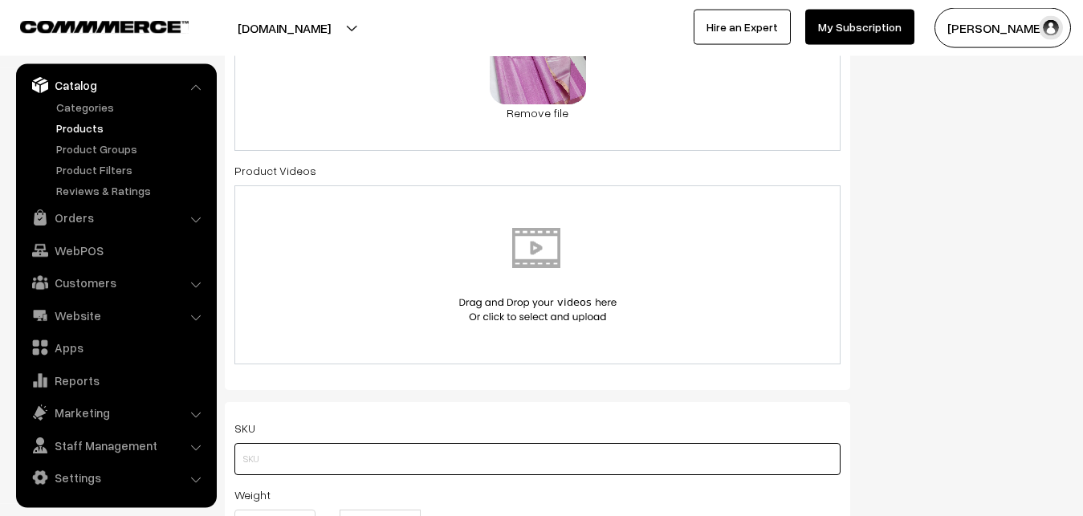
click at [252, 447] on input "text" at bounding box center [537, 459] width 606 height 32
paste input "va12649-sep-kanchi-pra"
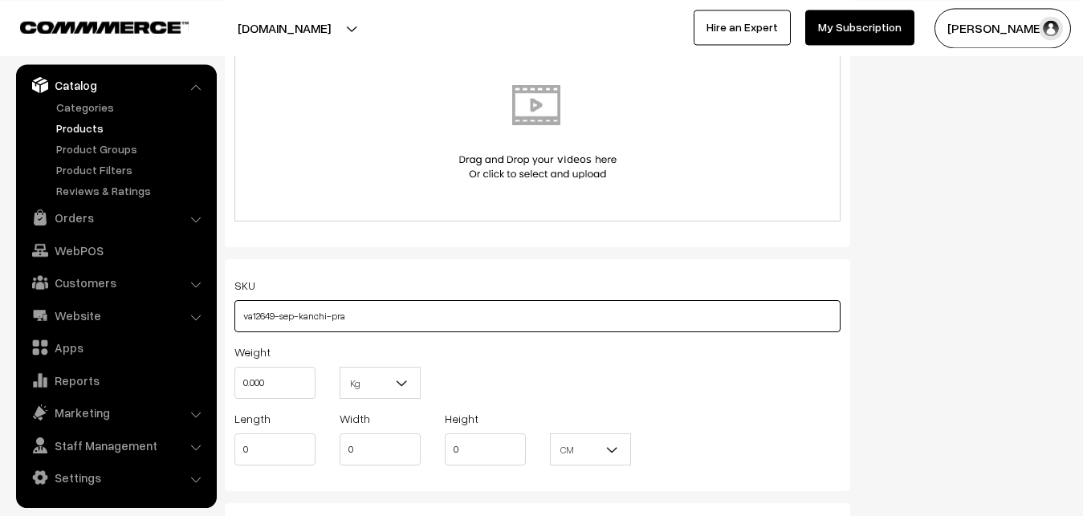
scroll to position [1016, 0]
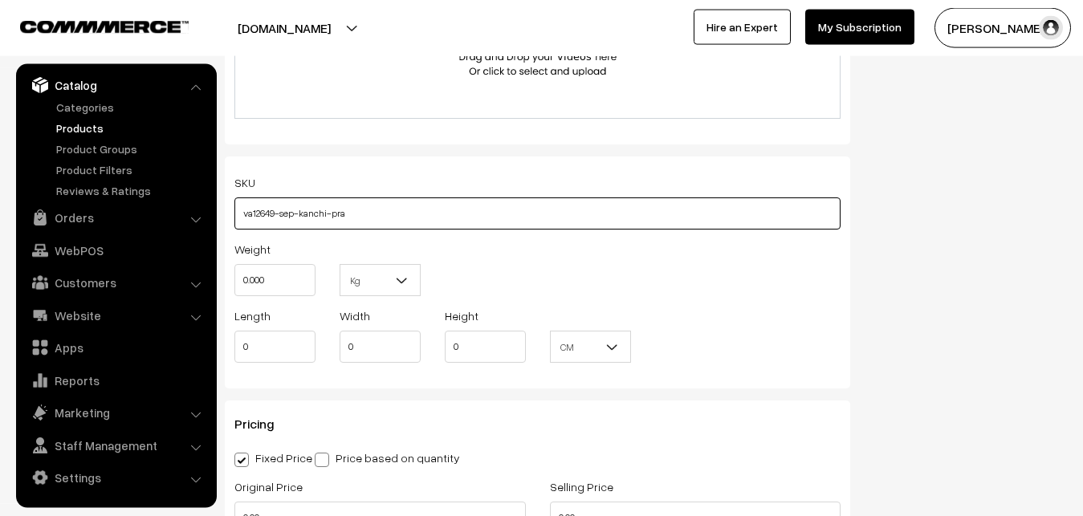
type input "va12649-sep-kanchi-pra"
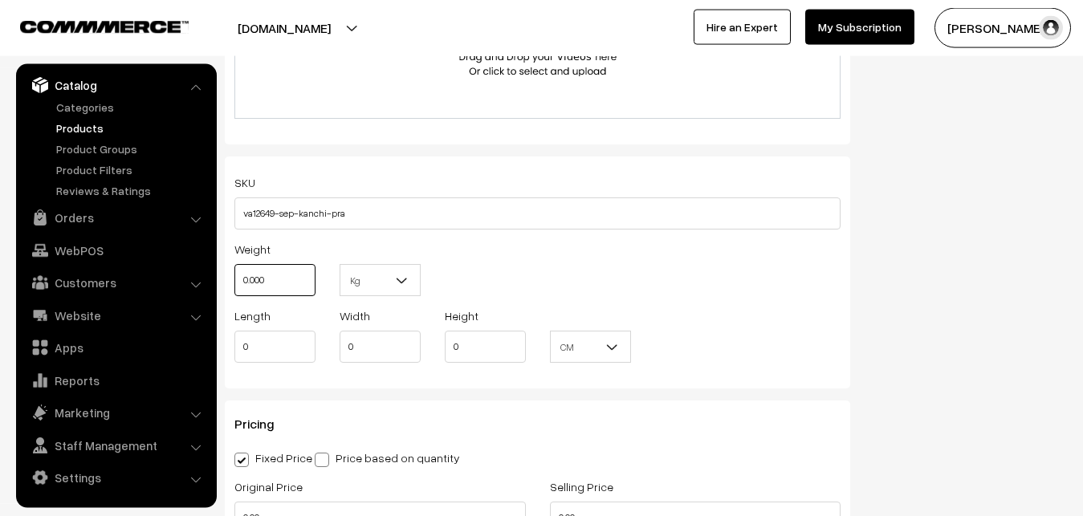
drag, startPoint x: 277, startPoint y: 279, endPoint x: 240, endPoint y: 279, distance: 36.9
click at [240, 279] on input "0.000" at bounding box center [274, 280] width 81 height 32
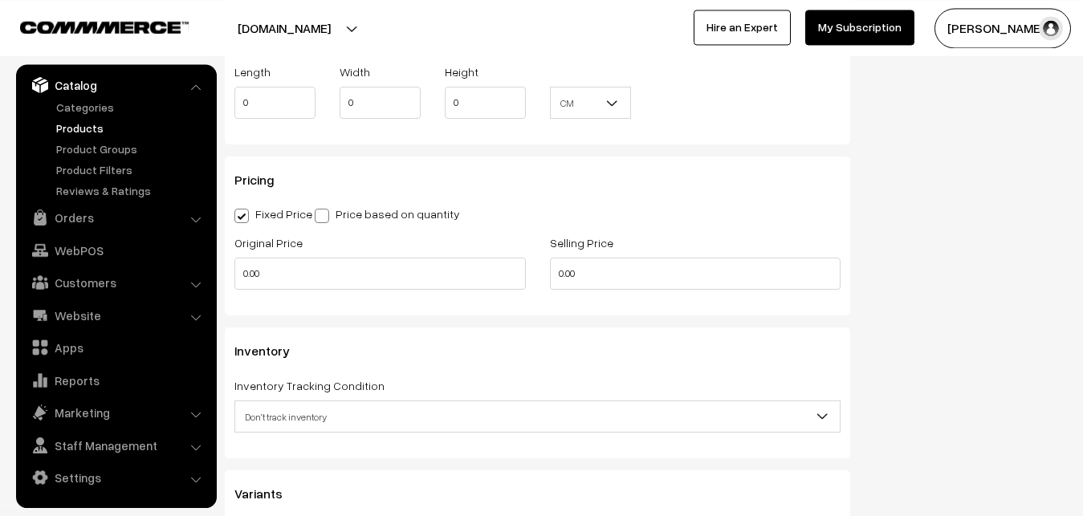
scroll to position [1262, 0]
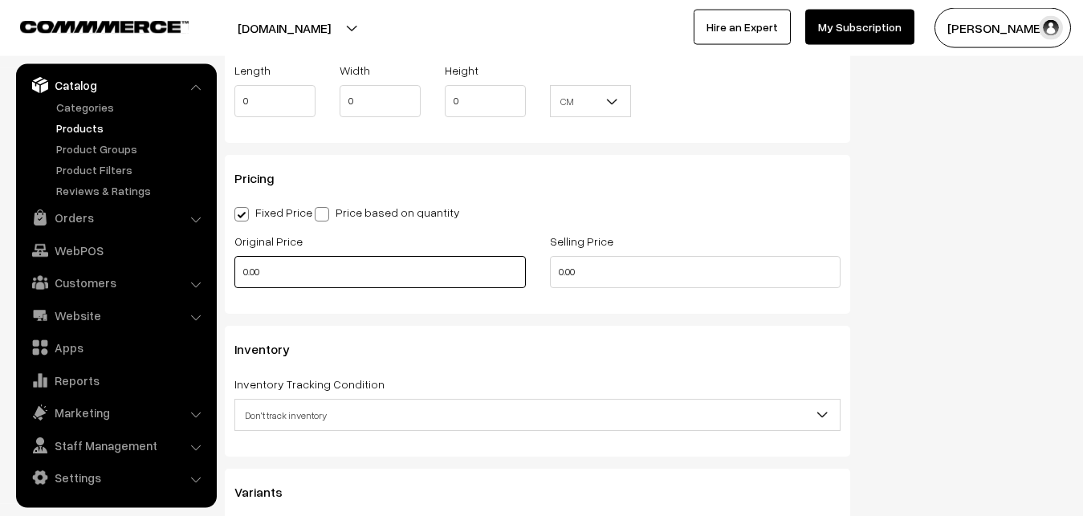
type input "0.80"
drag, startPoint x: 269, startPoint y: 275, endPoint x: 204, endPoint y: 282, distance: 65.4
click at [234, 282] on input "0.00" at bounding box center [380, 272] width 292 height 32
type input "7250"
drag, startPoint x: 568, startPoint y: 272, endPoint x: 533, endPoint y: 275, distance: 34.6
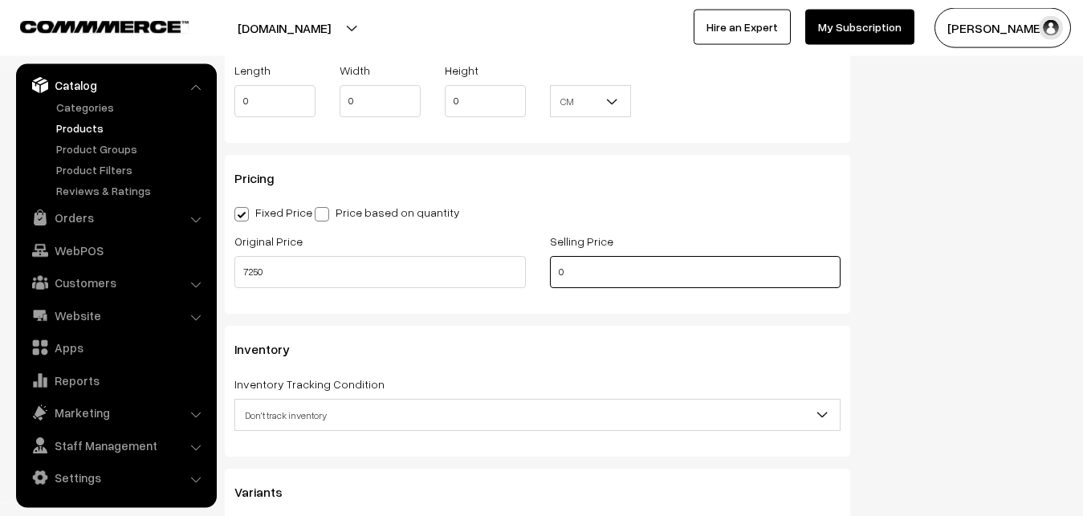
click at [550, 275] on input "0" at bounding box center [696, 272] width 292 height 32
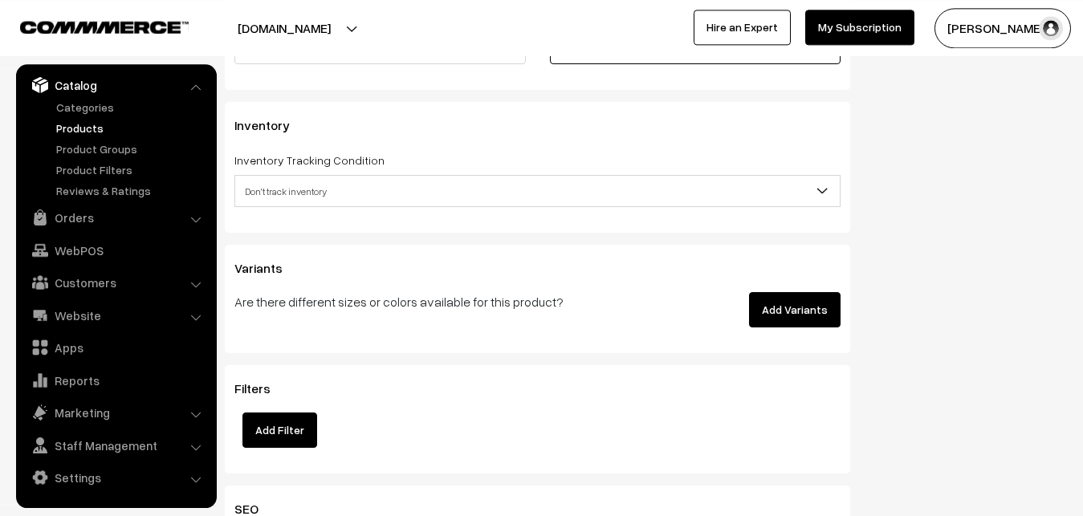
scroll to position [1507, 0]
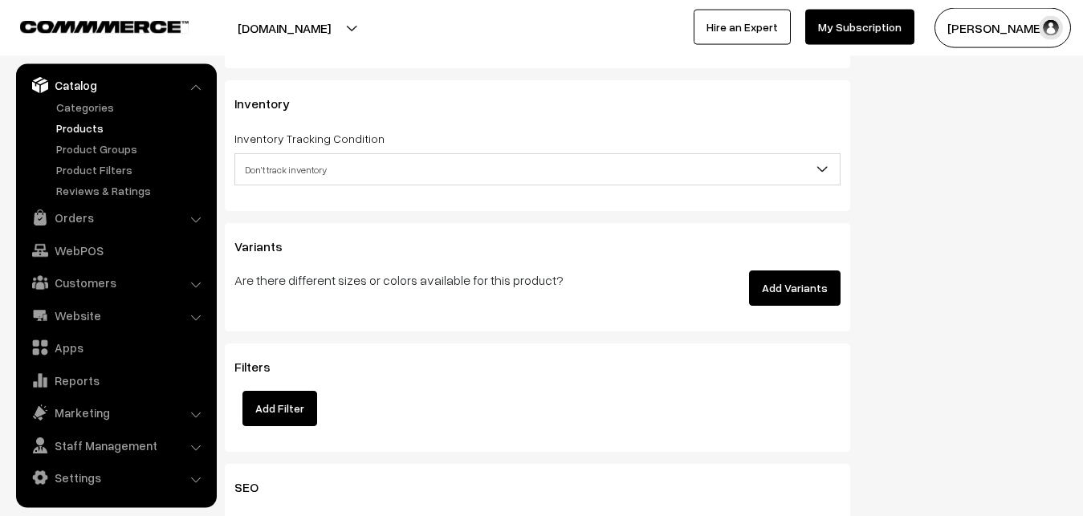
type input "8749"
click at [254, 173] on span "Don't track inventory" at bounding box center [537, 170] width 605 height 28
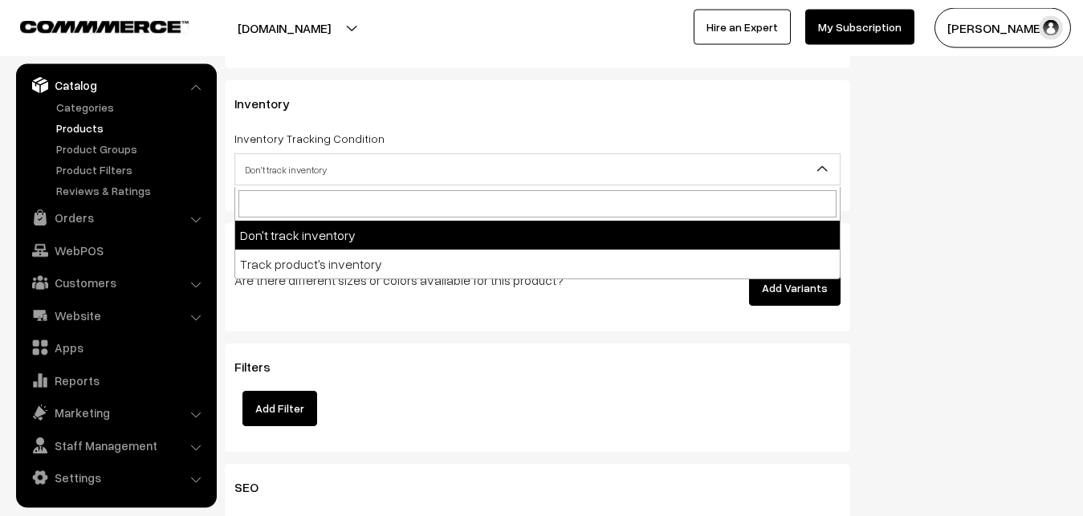
click at [264, 181] on span "Don't track inventory" at bounding box center [537, 170] width 605 height 28
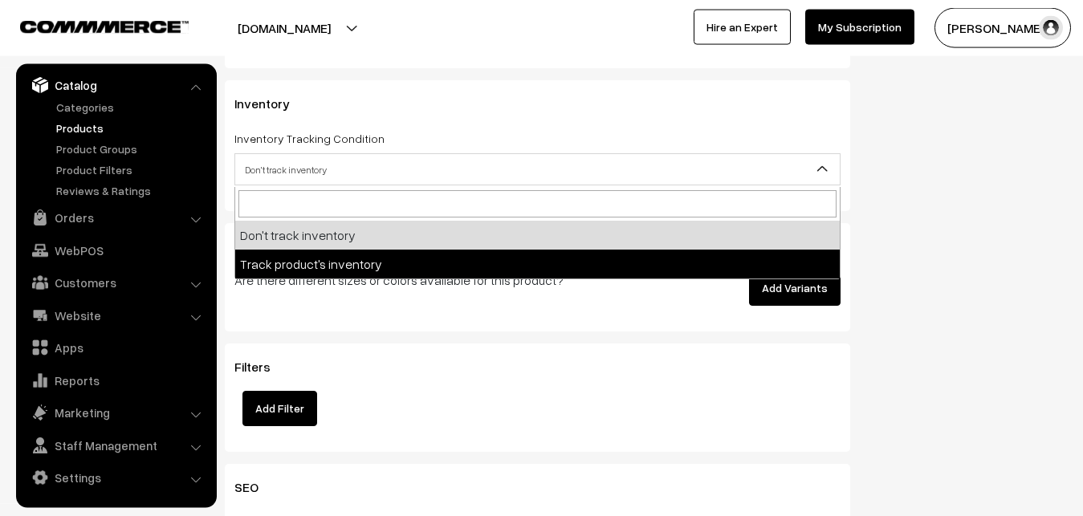
select select "2"
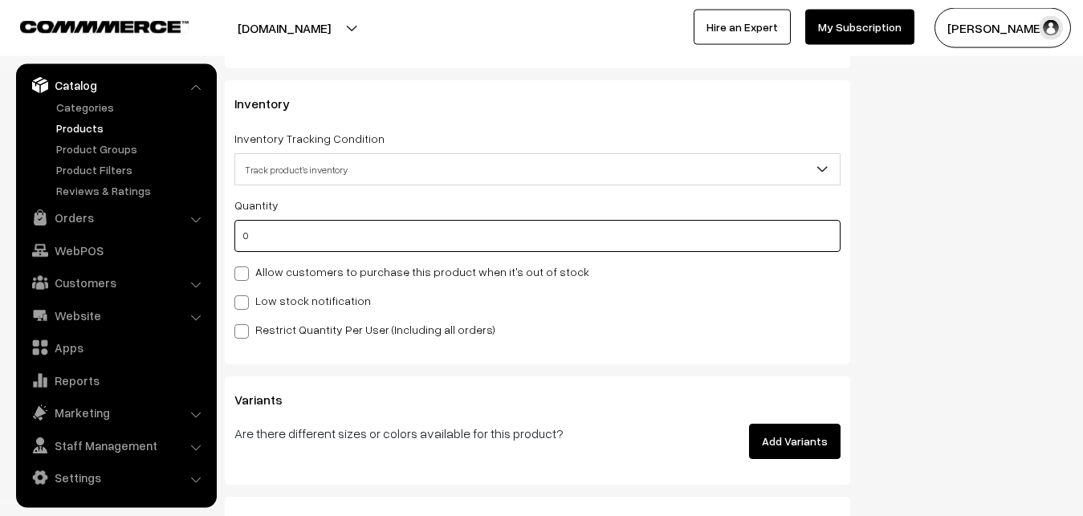
click at [271, 243] on input "0" at bounding box center [537, 236] width 606 height 32
type input "4"
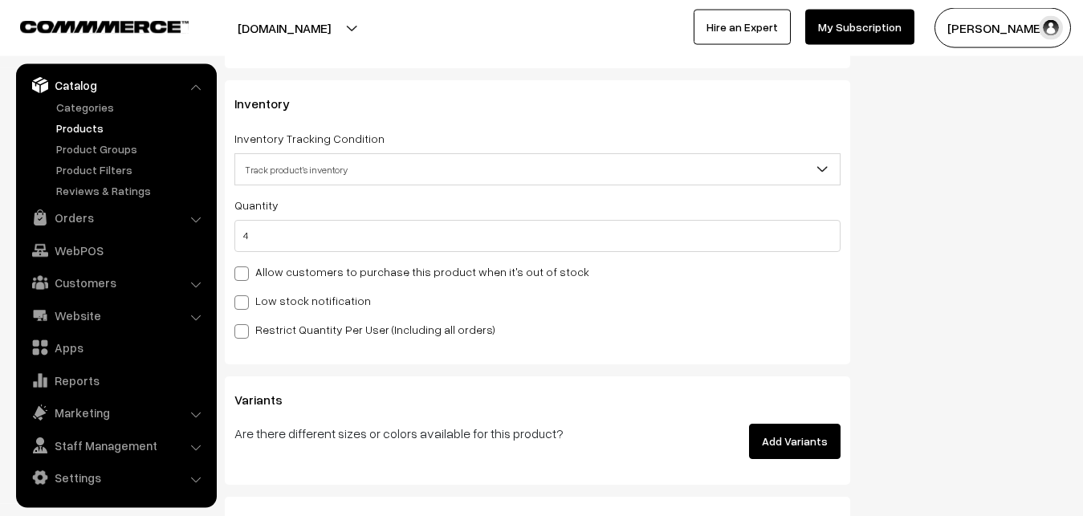
click at [275, 309] on label "Low stock notification" at bounding box center [302, 300] width 137 height 17
click at [245, 305] on input "Low stock notification" at bounding box center [239, 300] width 10 height 10
checkbox input "true"
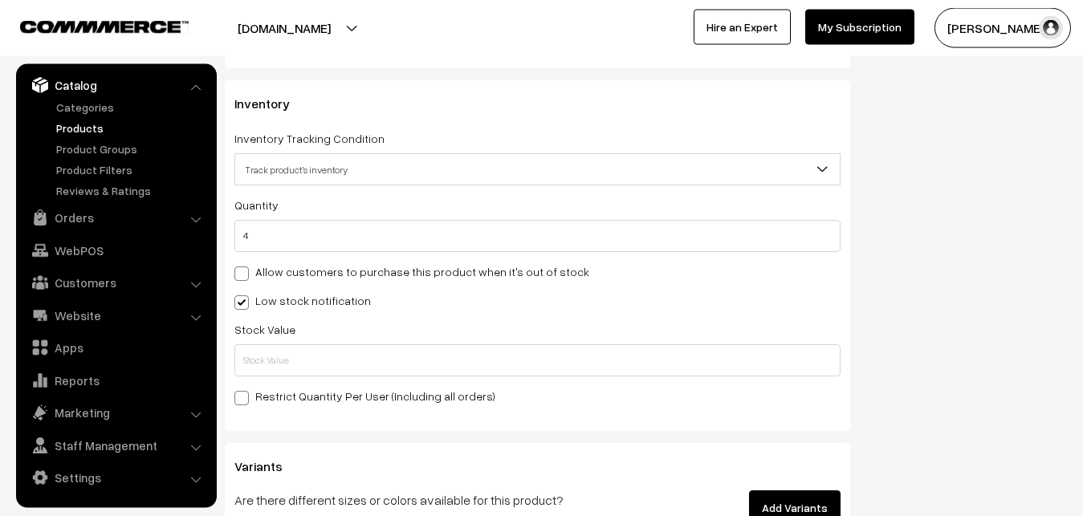
click at [276, 402] on label "Restrict Quantity Per User (Including all orders)" at bounding box center [364, 396] width 261 height 17
click at [245, 401] on input "Restrict Quantity Per User (Including all orders)" at bounding box center [239, 395] width 10 height 10
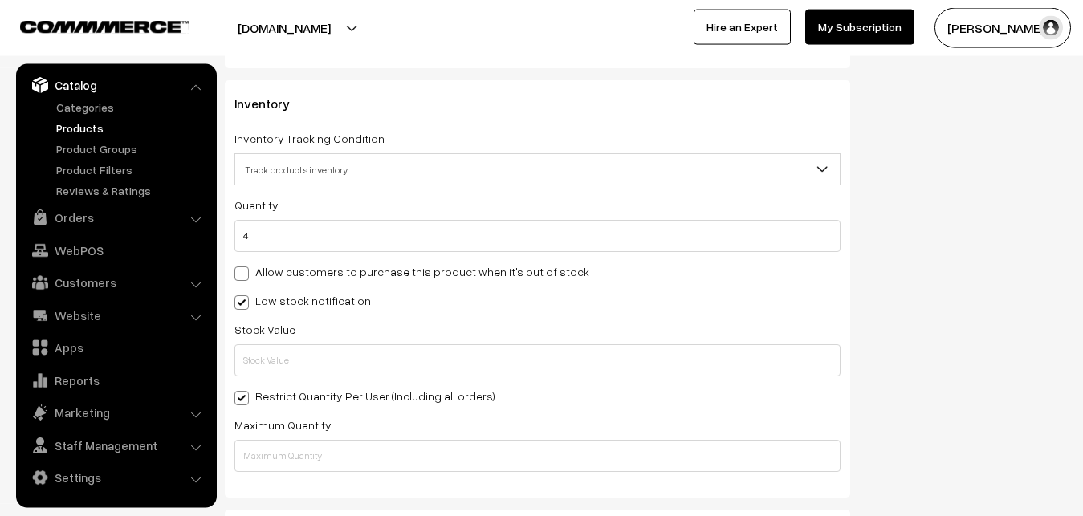
click at [273, 343] on div "Stock Value" at bounding box center [537, 348] width 606 height 57
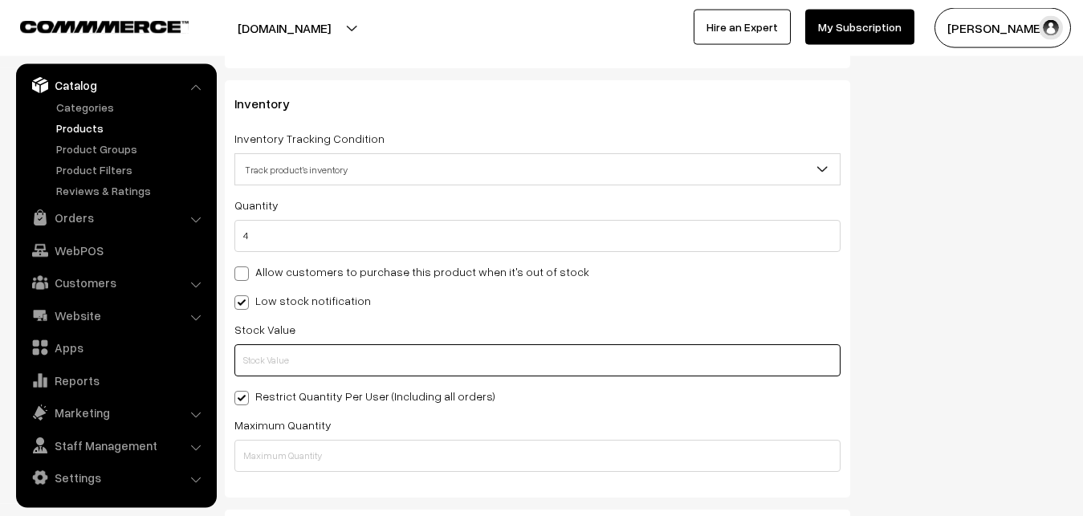
click at [271, 361] on input "text" at bounding box center [537, 361] width 606 height 32
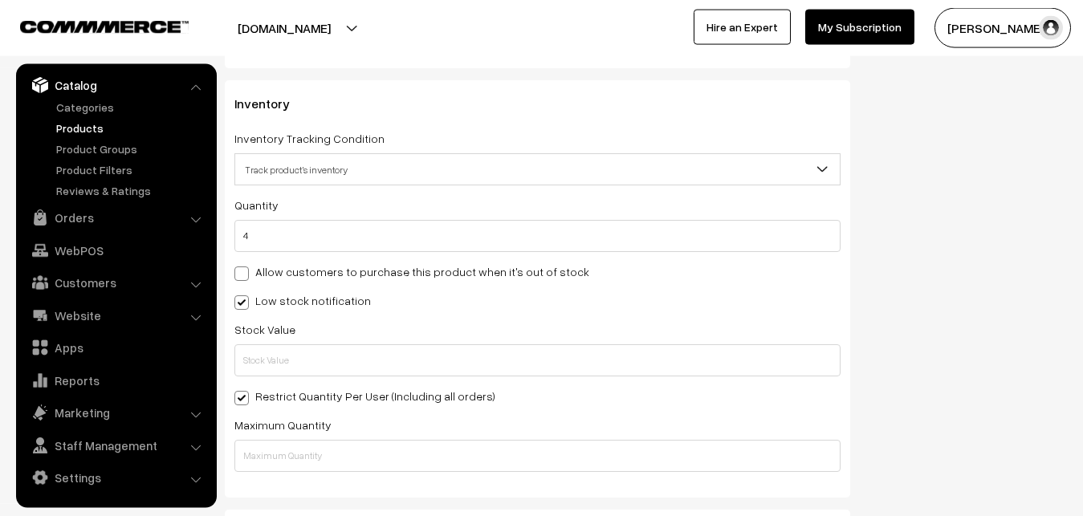
click at [263, 400] on label "Restrict Quantity Per User (Including all orders)" at bounding box center [364, 396] width 261 height 17
click at [245, 400] on input "Restrict Quantity Per User (Including all orders)" at bounding box center [239, 395] width 10 height 10
checkbox input "false"
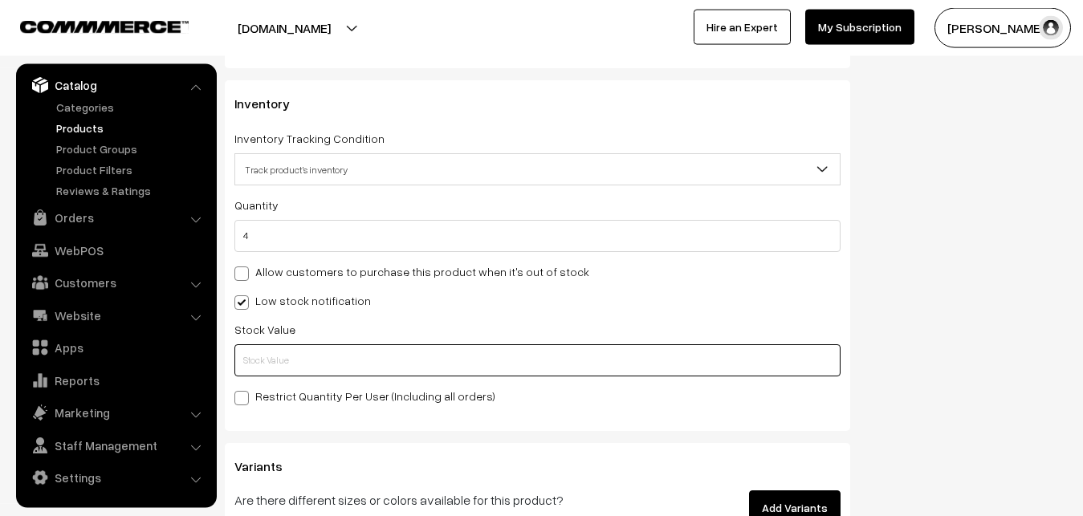
click at [268, 353] on input "text" at bounding box center [537, 361] width 606 height 32
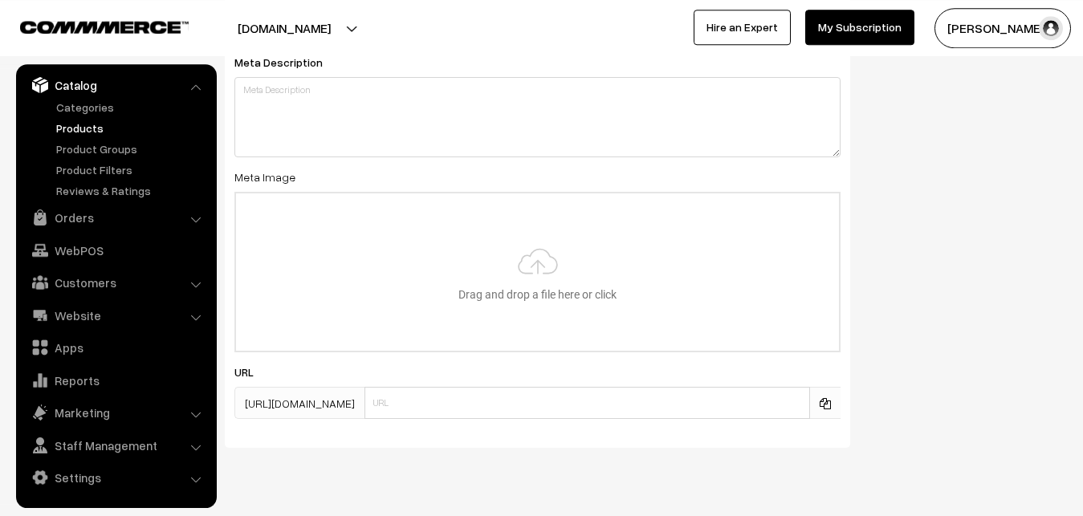
scroll to position [2391, 0]
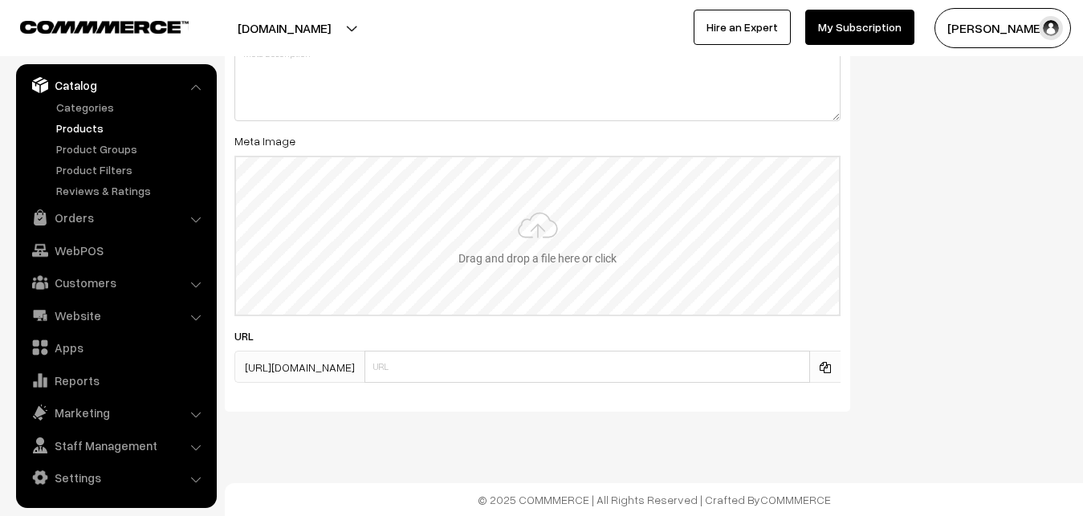
type input "2"
click at [537, 249] on input "file" at bounding box center [537, 235] width 603 height 157
type input "C:\fakepath\kanchipuram-saree-va12649-sep.jpeg"
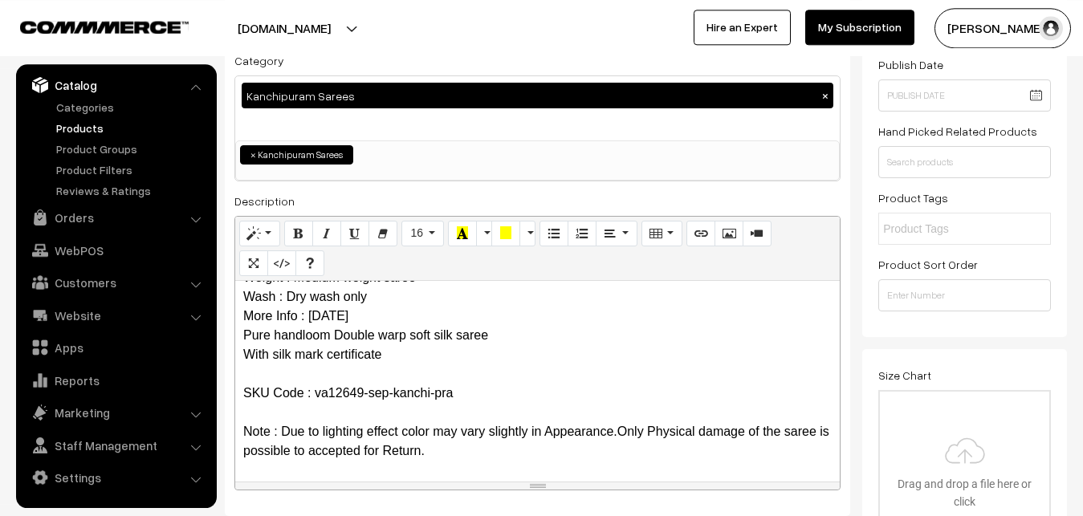
scroll to position [0, 0]
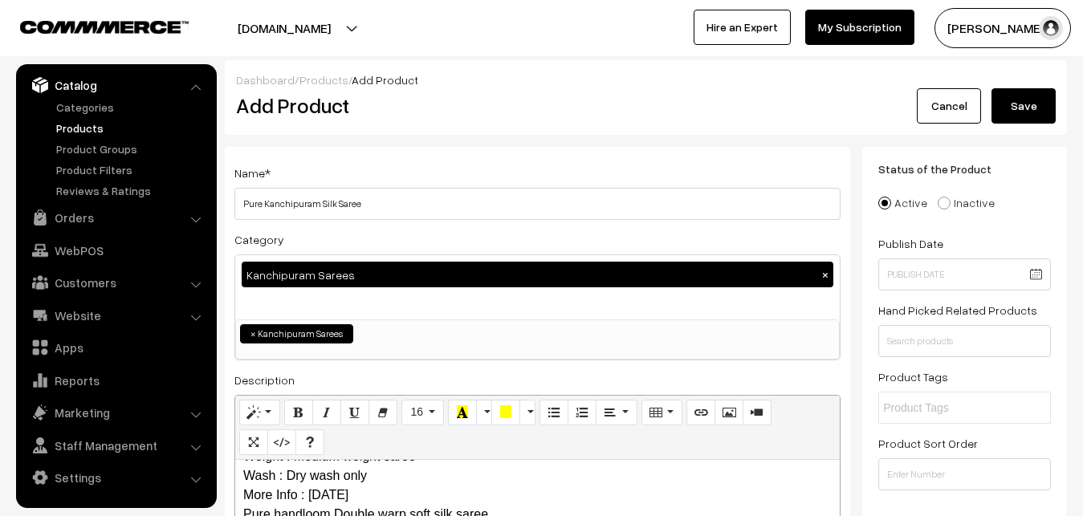
click at [1033, 115] on button "Save" at bounding box center [1024, 105] width 64 height 35
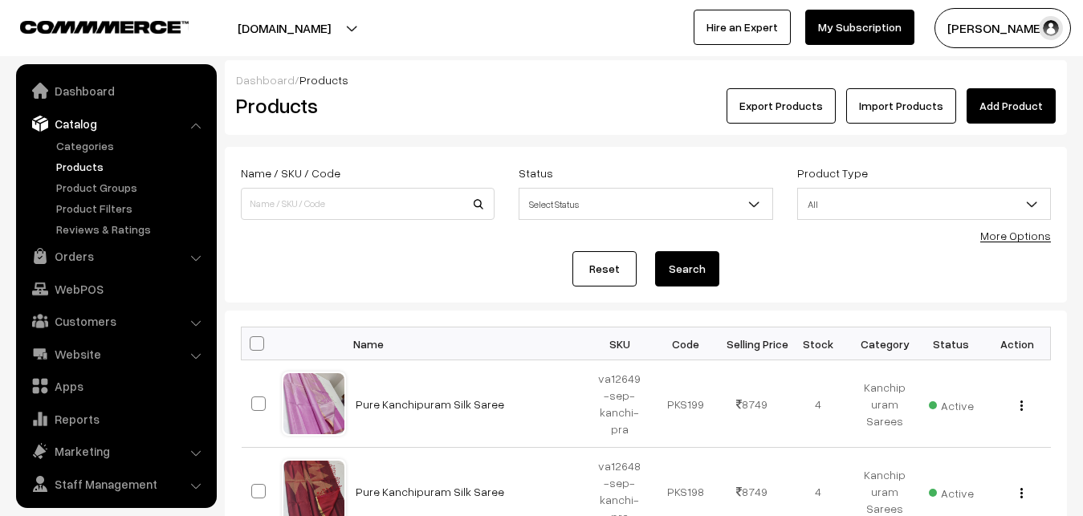
scroll to position [39, 0]
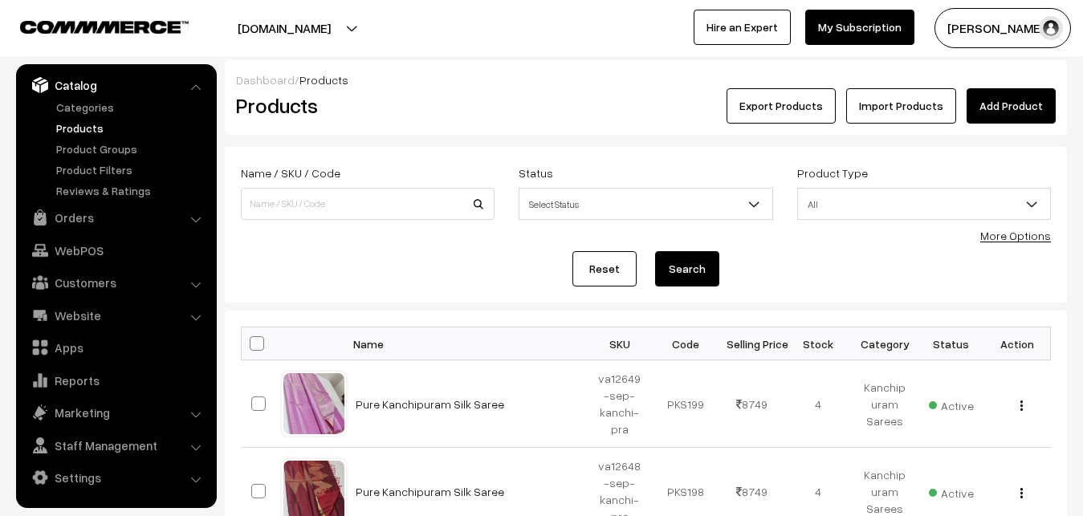
click at [1019, 97] on link "Add Product" at bounding box center [1011, 105] width 89 height 35
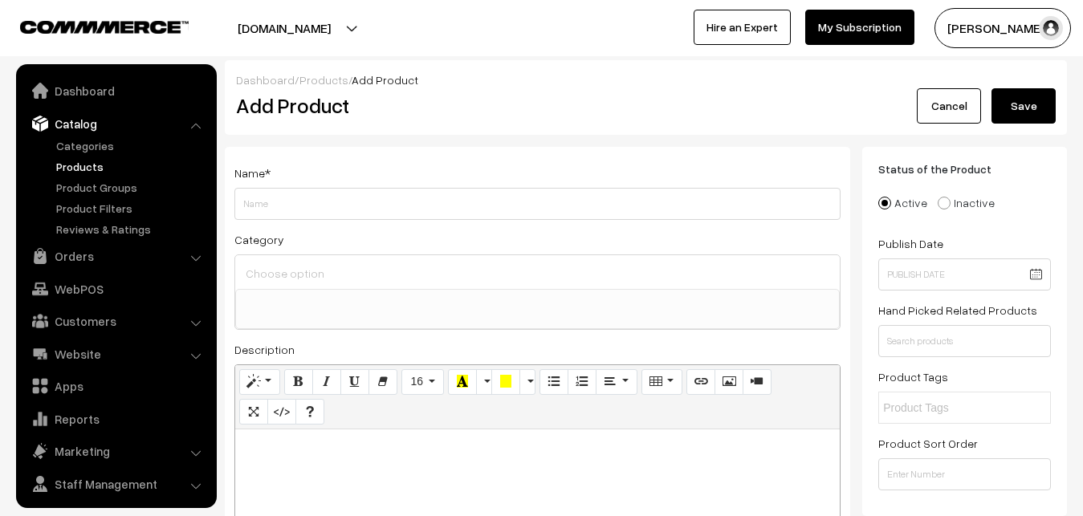
select select
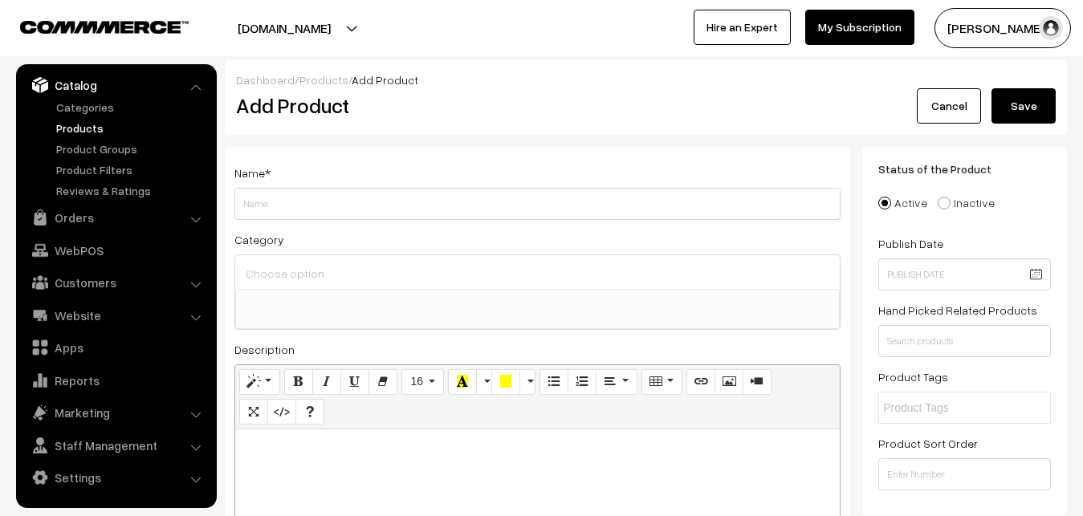
click at [88, 126] on link "Products" at bounding box center [131, 128] width 159 height 17
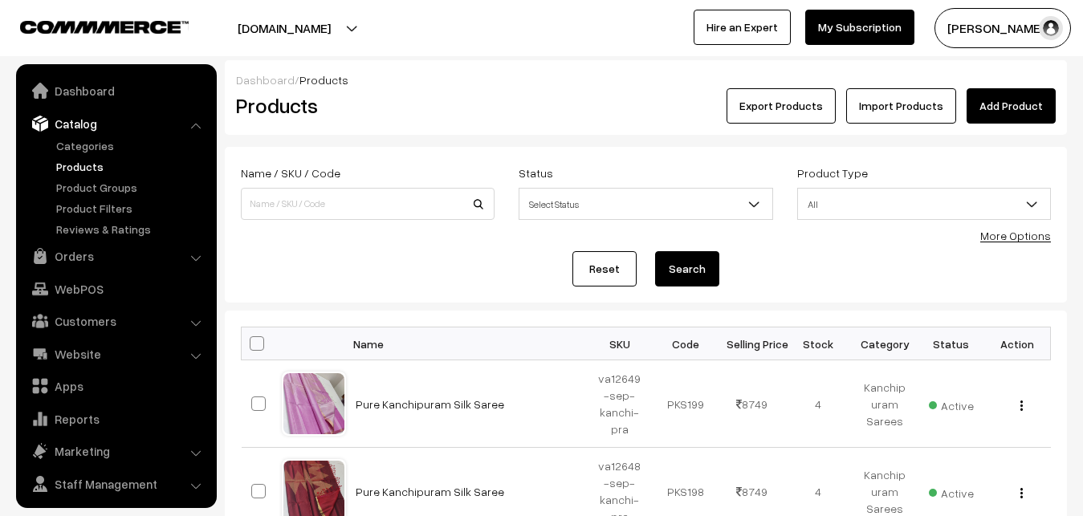
scroll to position [39, 0]
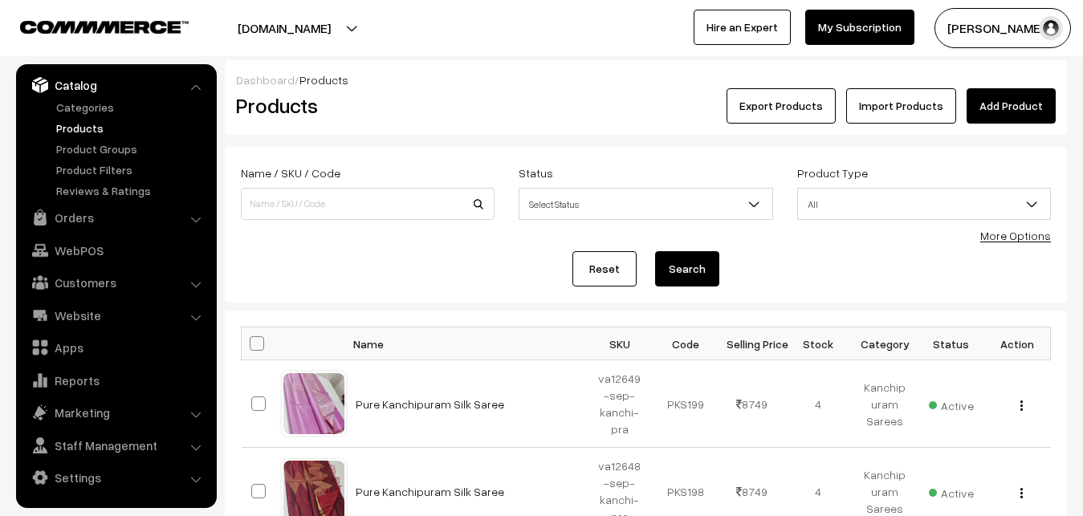
click at [399, 112] on h2 "Products" at bounding box center [364, 105] width 257 height 25
click at [1025, 96] on link "Add Product" at bounding box center [1011, 105] width 89 height 35
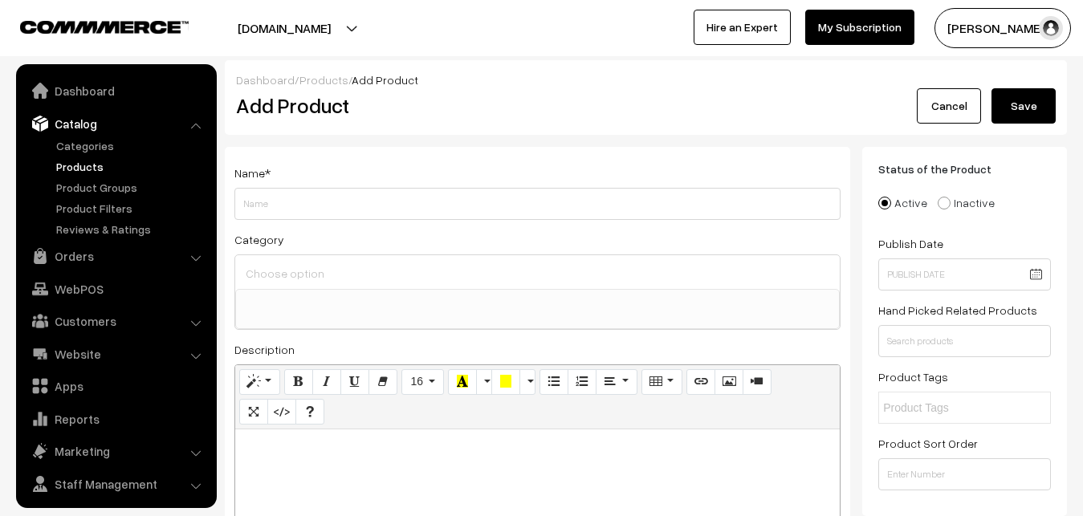
select select
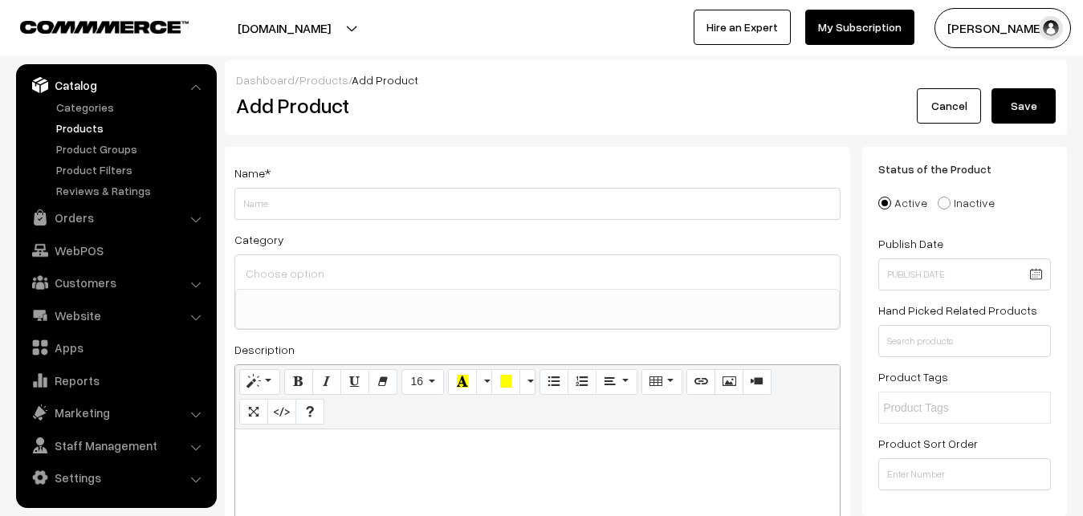
paste div
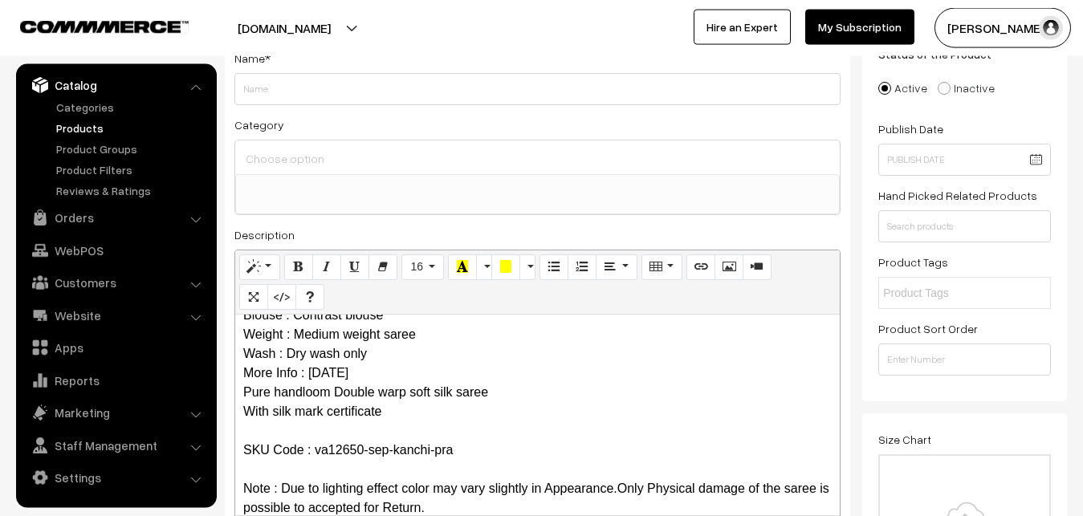
scroll to position [0, 0]
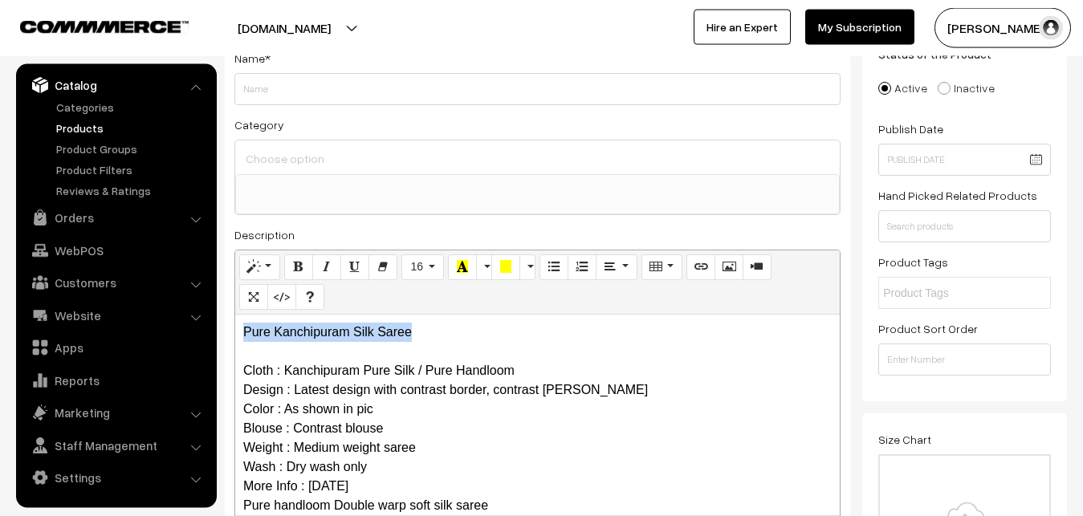
drag, startPoint x: 421, startPoint y: 332, endPoint x: 216, endPoint y: 332, distance: 204.8
click at [235, 332] on div "Pure Kanchipuram Silk Saree Cloth : Kanchipuram Pure Silk / Pure Handloom Desig…" at bounding box center [537, 415] width 605 height 201
copy p "Pure Kanchipuram Silk Saree"
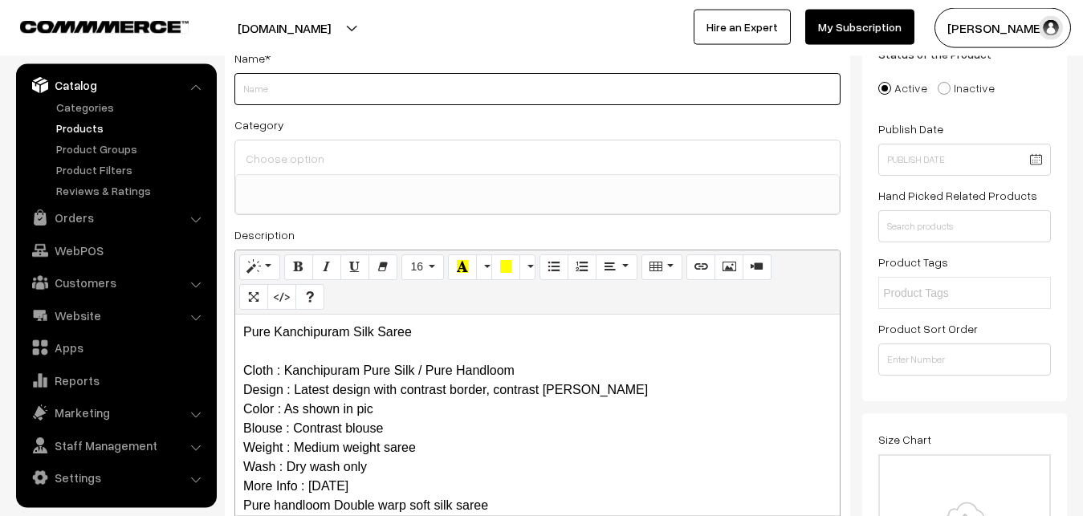
paste input "Pure Kanchipuram Silk Saree"
type input "Pure Kanchipuram Silk Saree"
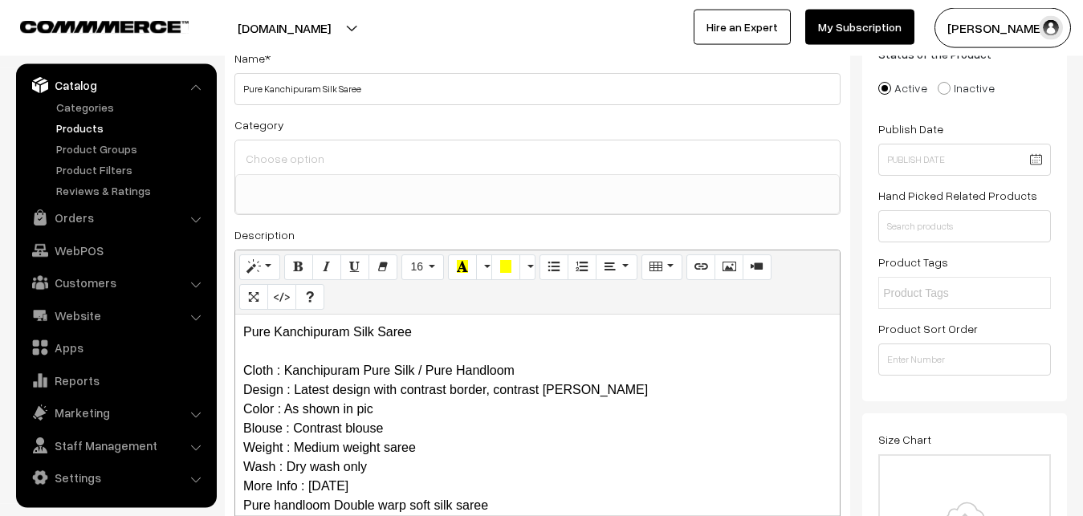
click at [279, 153] on input at bounding box center [538, 158] width 592 height 23
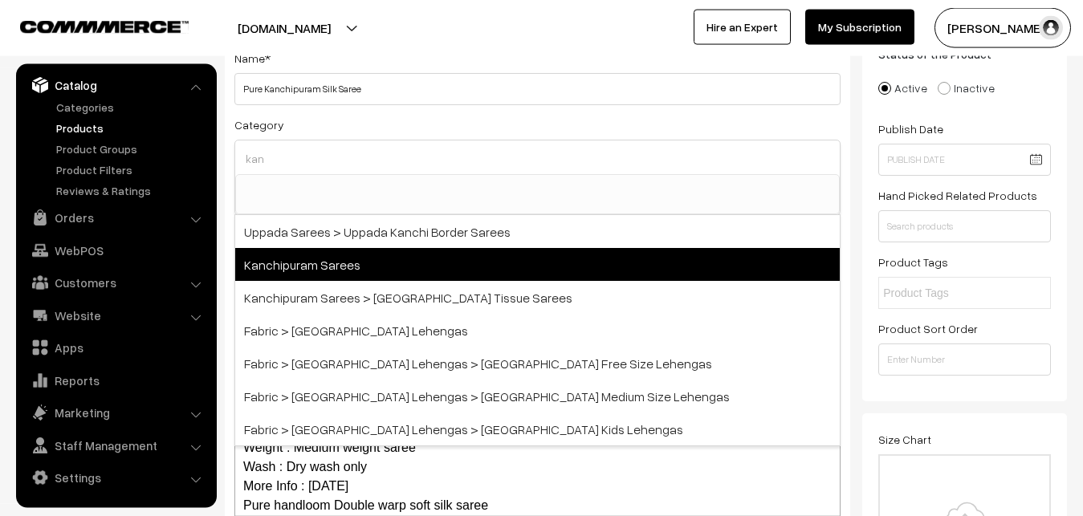
type input "kan"
click at [317, 256] on span "Kanchipuram Sarees" at bounding box center [537, 264] width 605 height 33
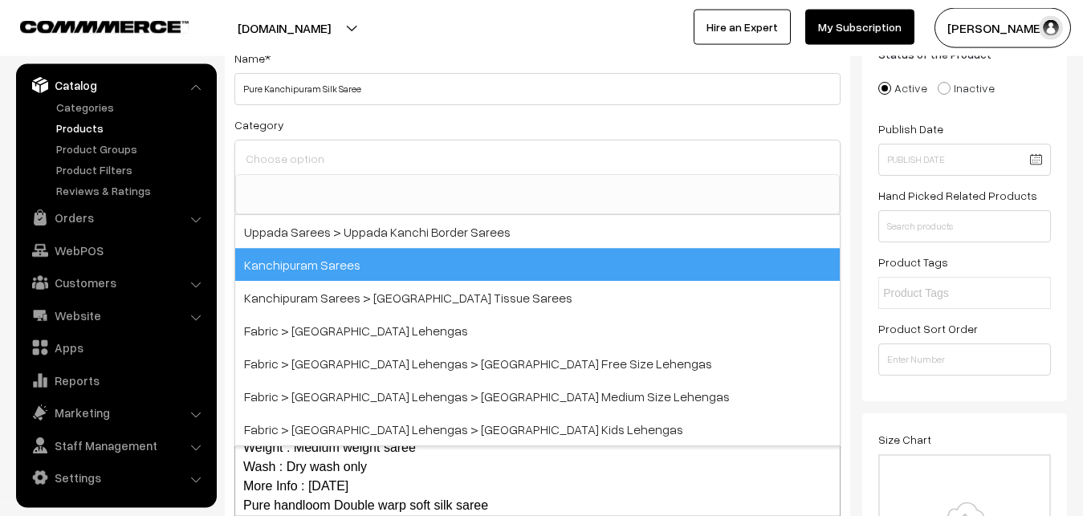
select select "3"
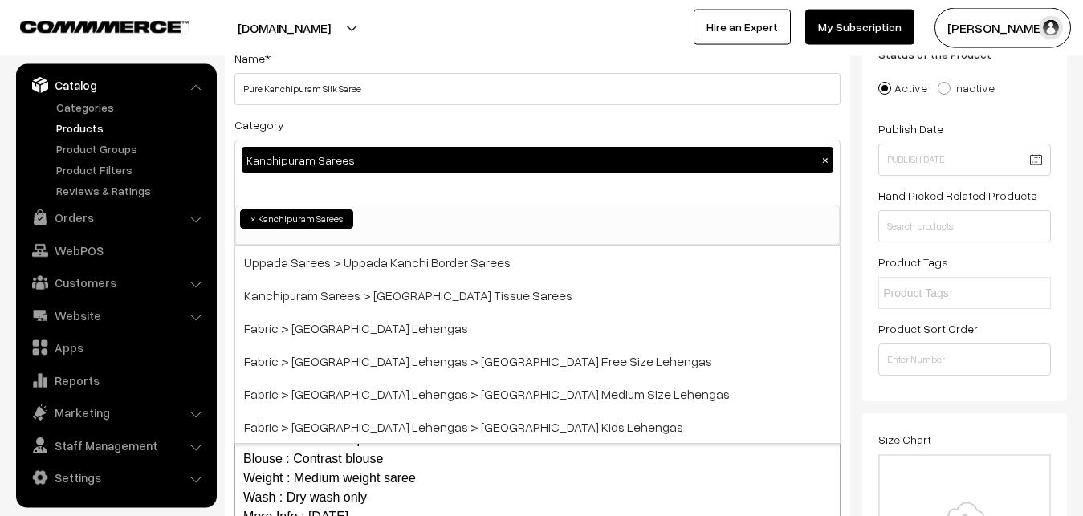
click at [365, 122] on div "Category Kanchipuram Sarees × Uppada Sarees Uppada Sarees > Uppada Plain Sarees…" at bounding box center [537, 180] width 606 height 131
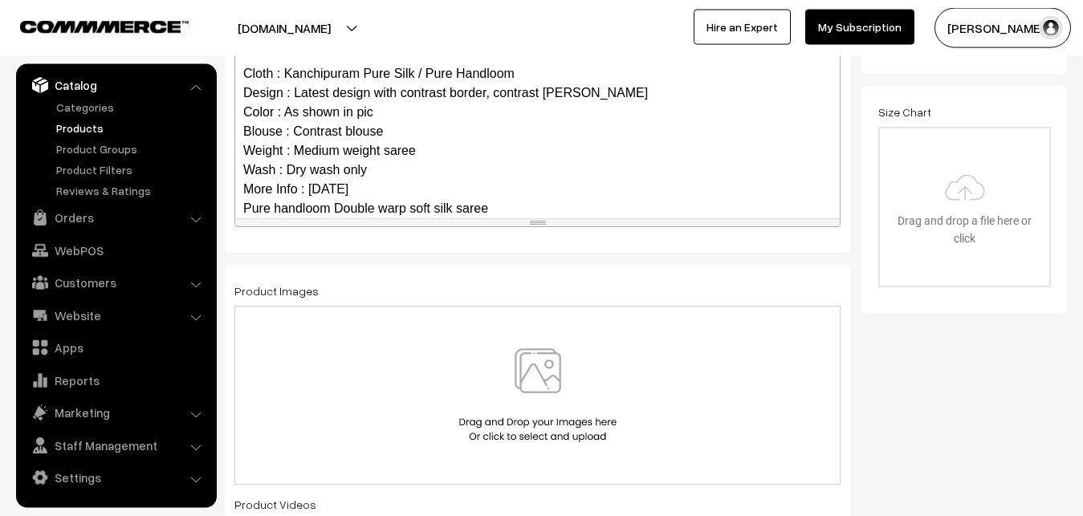
scroll to position [137, 0]
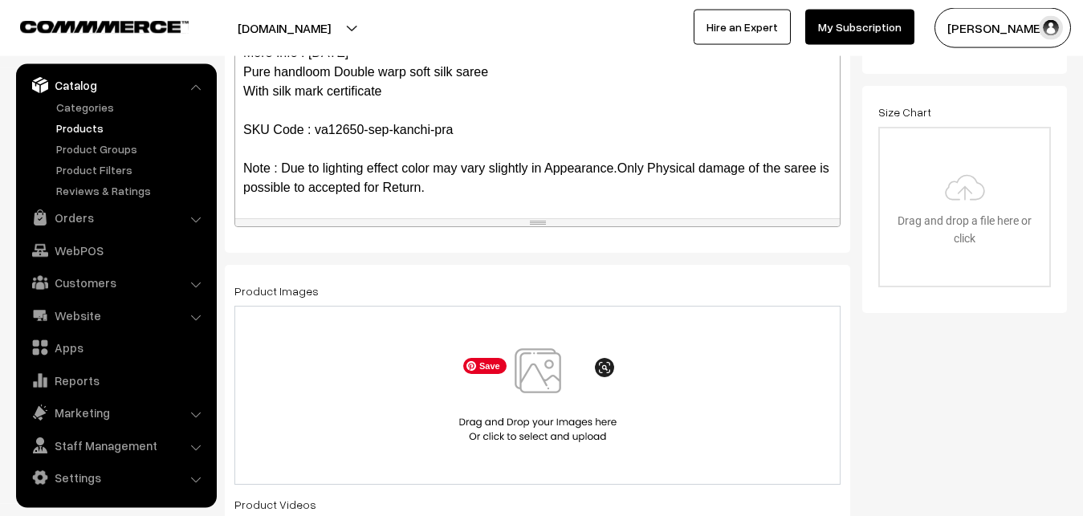
click at [532, 361] on img at bounding box center [537, 396] width 165 height 94
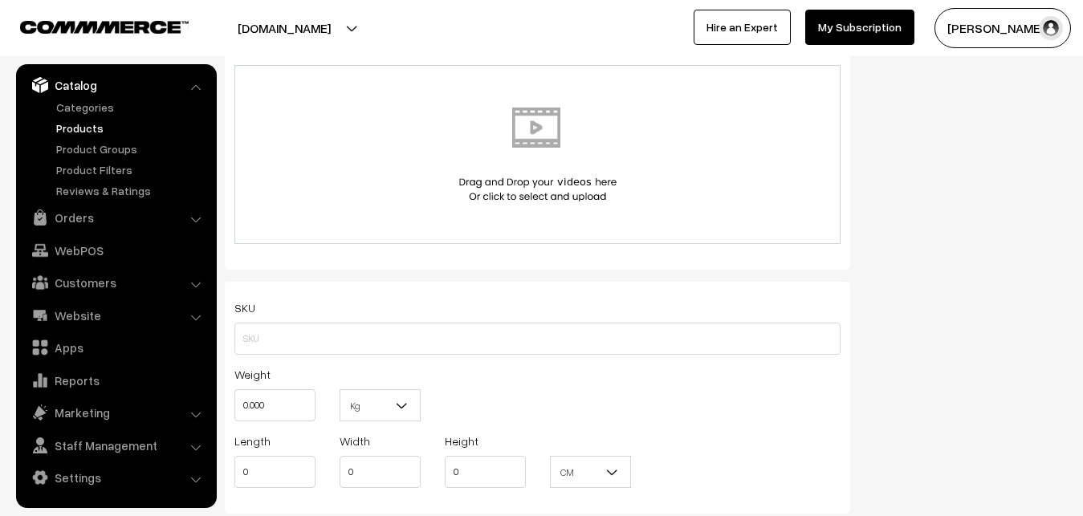
scroll to position [934, 0]
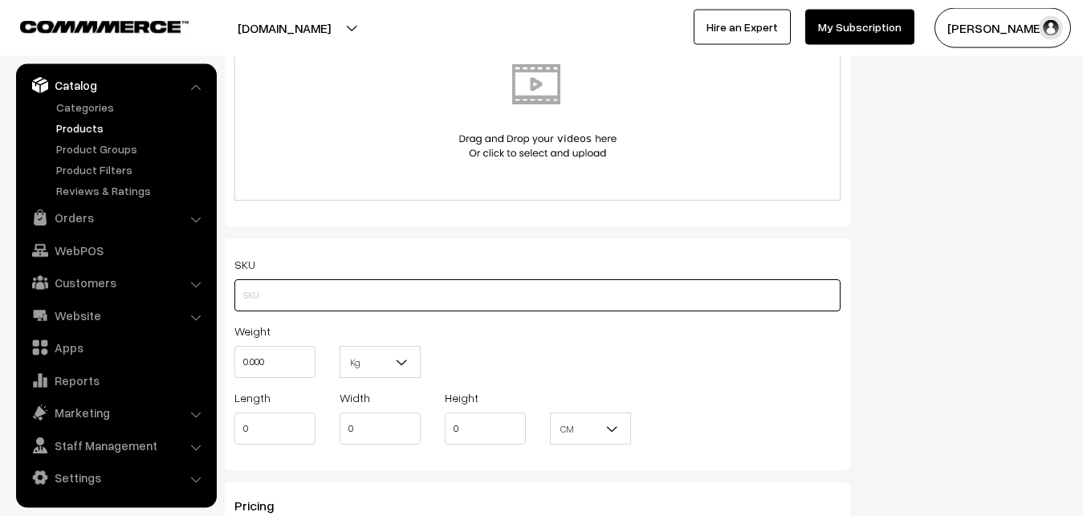
paste input "va12650-sep-kanchi-pra"
type input "va12650-sep-kanchi-pra"
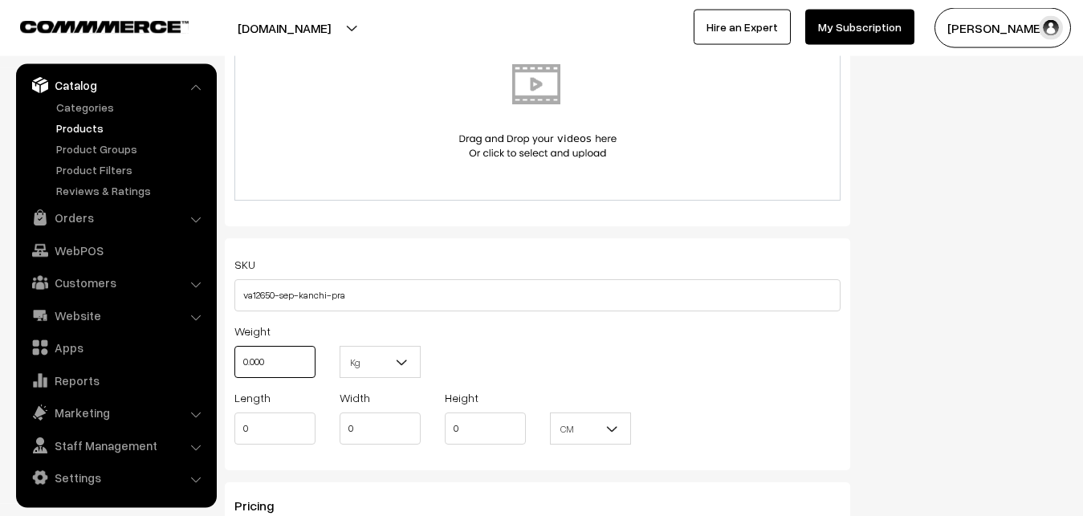
drag, startPoint x: 273, startPoint y: 361, endPoint x: 222, endPoint y: 356, distance: 50.8
click at [234, 357] on input "0.000" at bounding box center [274, 362] width 81 height 32
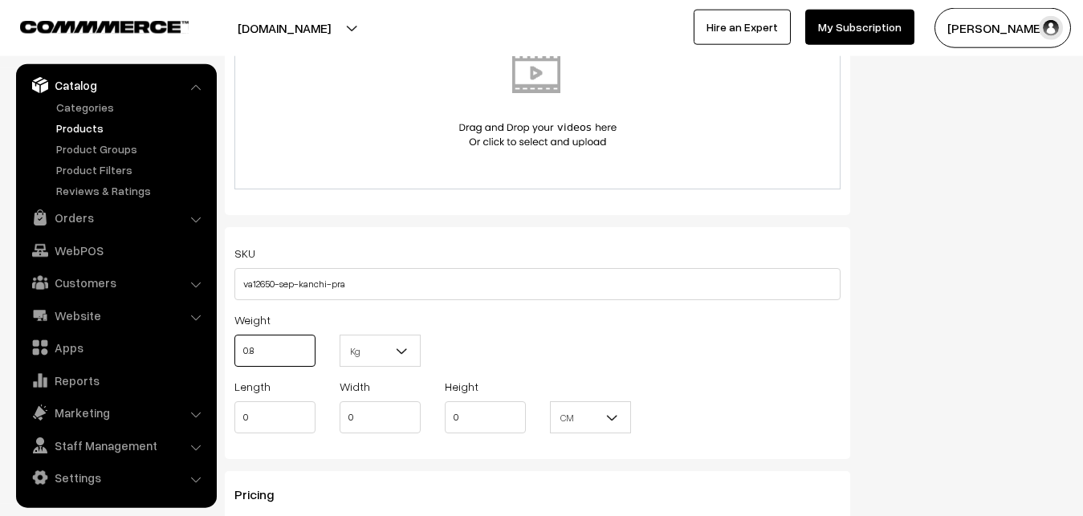
scroll to position [1262, 0]
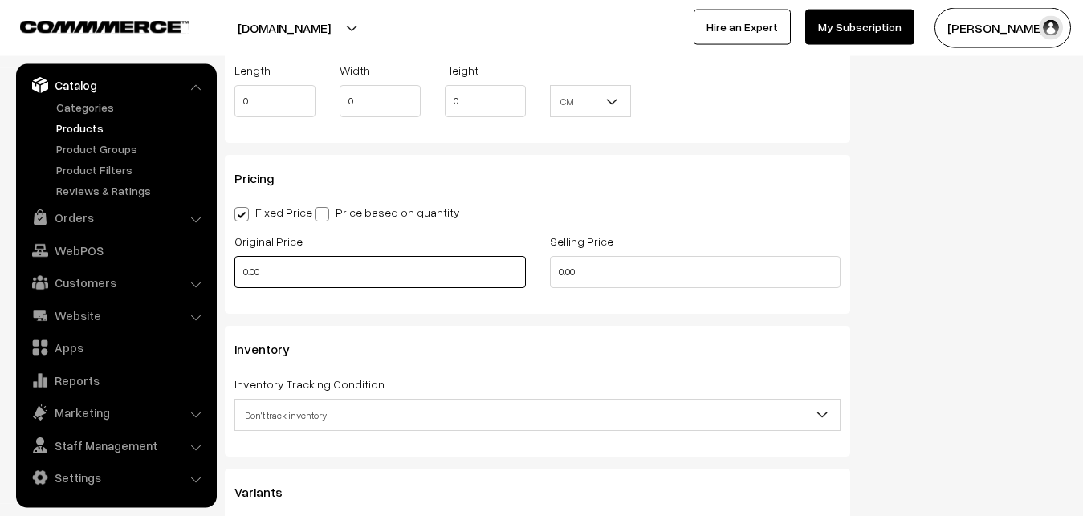
type input "0.80"
drag, startPoint x: 269, startPoint y: 267, endPoint x: 208, endPoint y: 268, distance: 61.0
click at [234, 268] on input "0.00" at bounding box center [380, 272] width 292 height 32
type input "7250"
type input "8749"
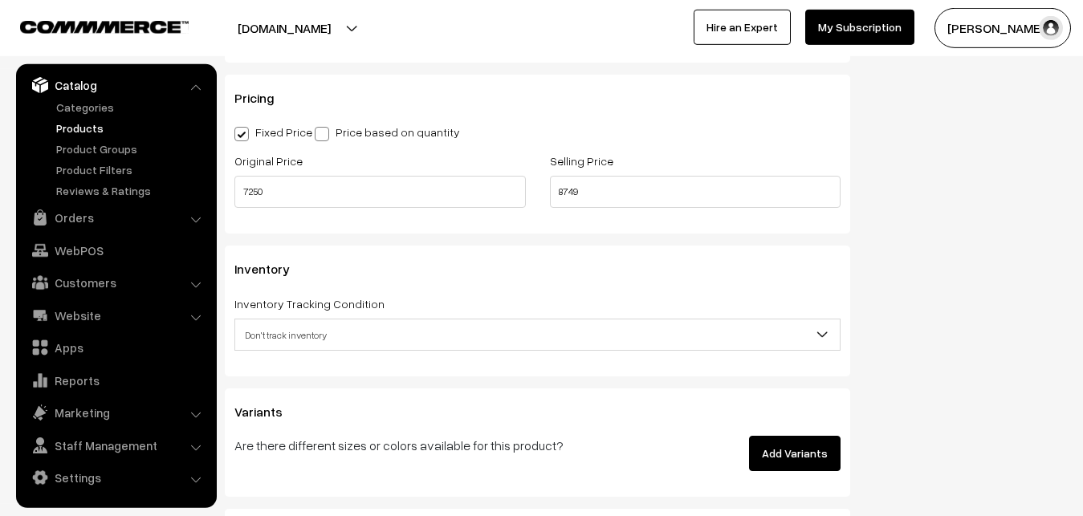
scroll to position [1344, 0]
click at [268, 330] on span "Don't track inventory" at bounding box center [537, 334] width 605 height 28
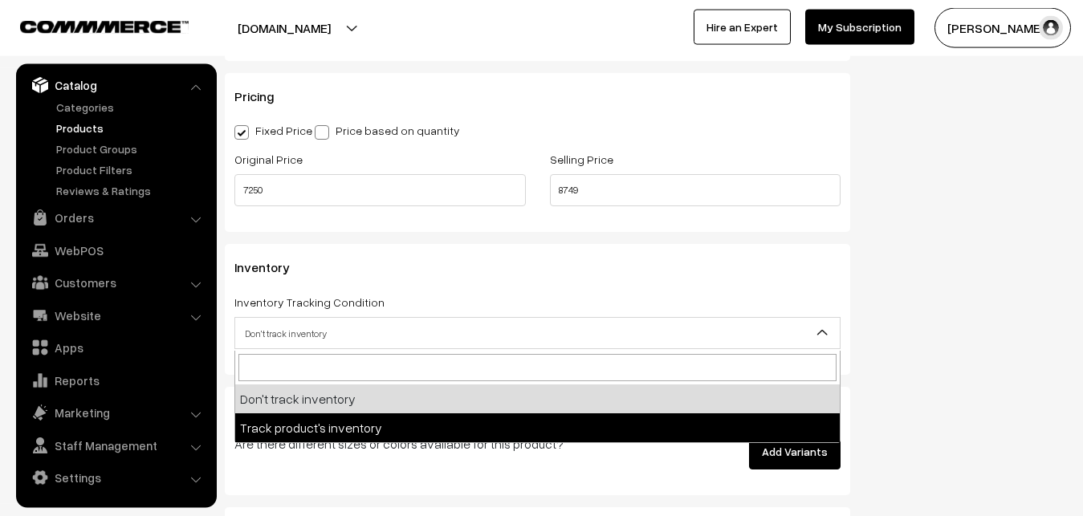
select select "2"
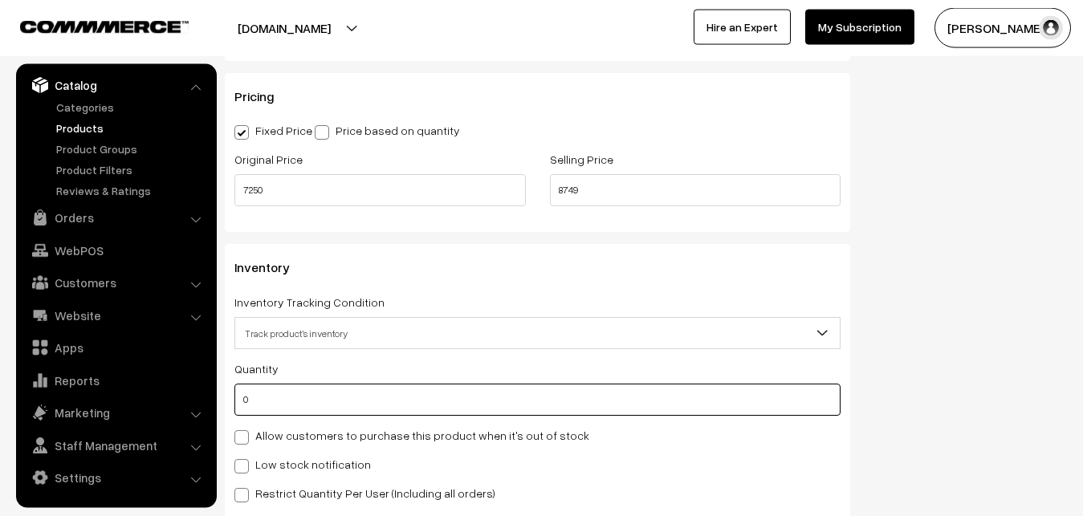
click at [271, 396] on input "0" at bounding box center [537, 400] width 606 height 32
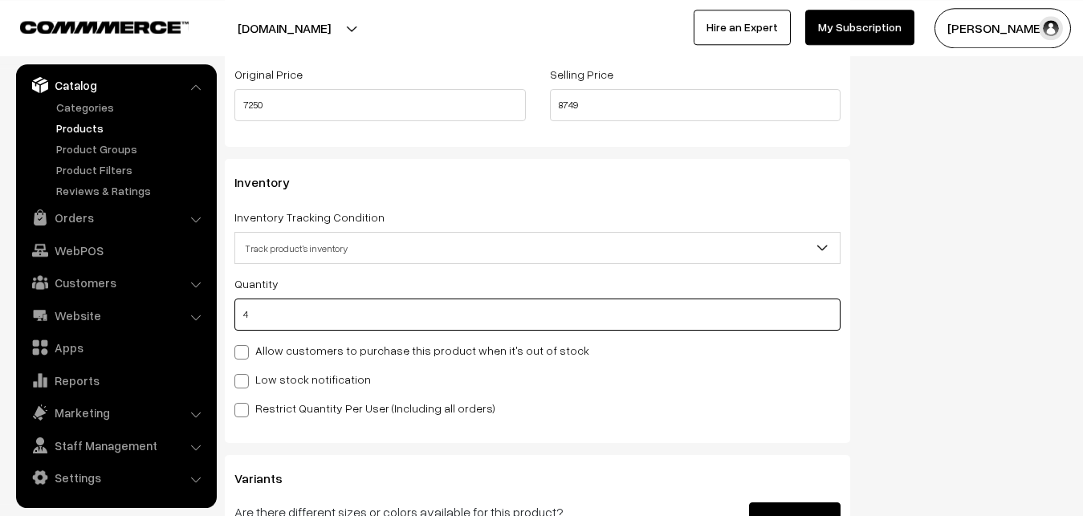
scroll to position [1589, 0]
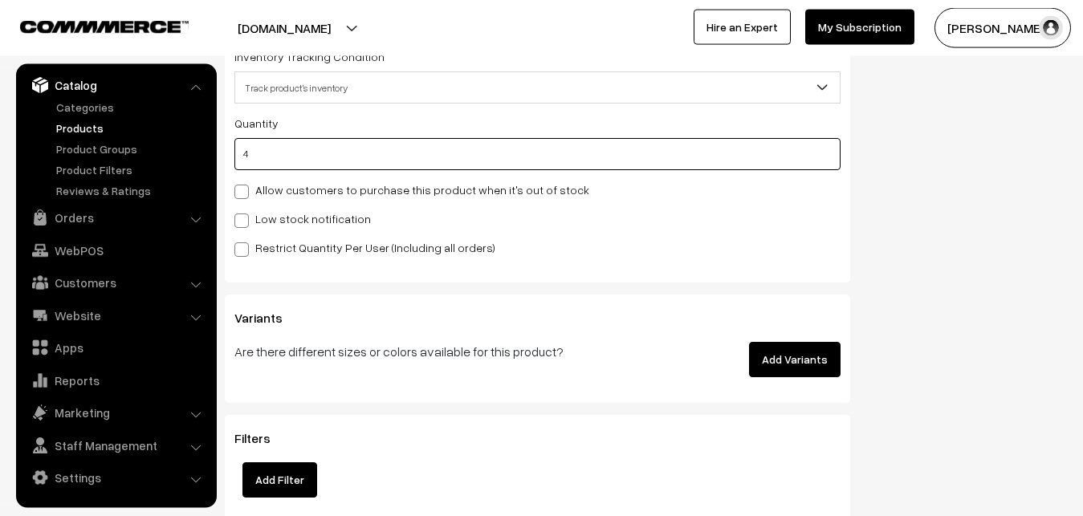
type input "4"
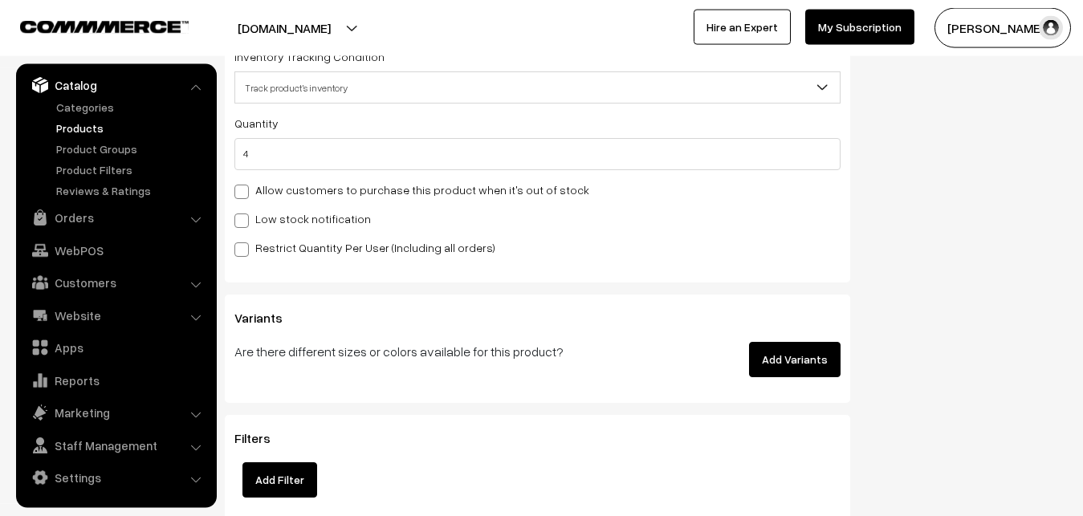
click at [262, 224] on label "Low stock notification" at bounding box center [302, 218] width 137 height 17
click at [245, 223] on input "Low stock notification" at bounding box center [239, 218] width 10 height 10
checkbox input "true"
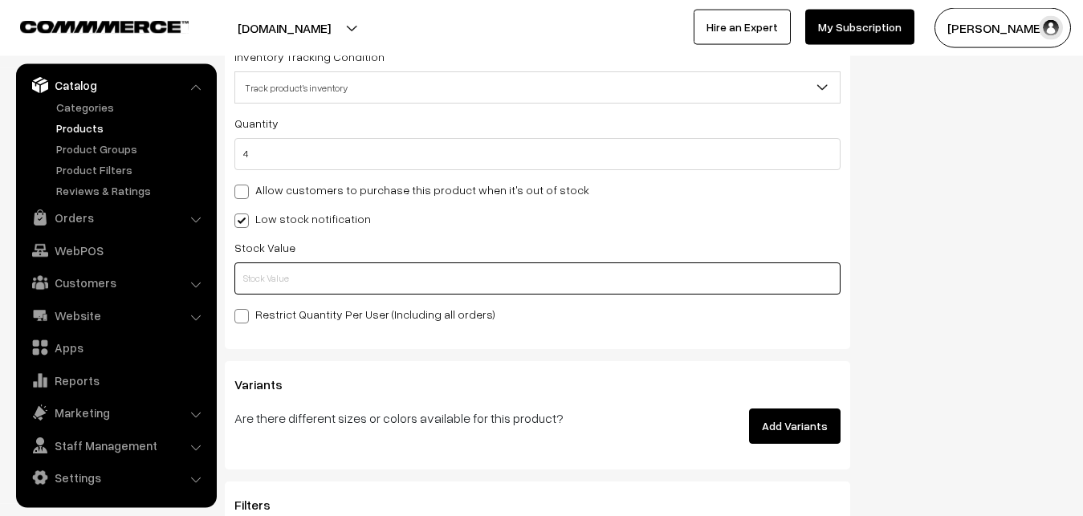
click at [267, 267] on input "text" at bounding box center [537, 279] width 606 height 32
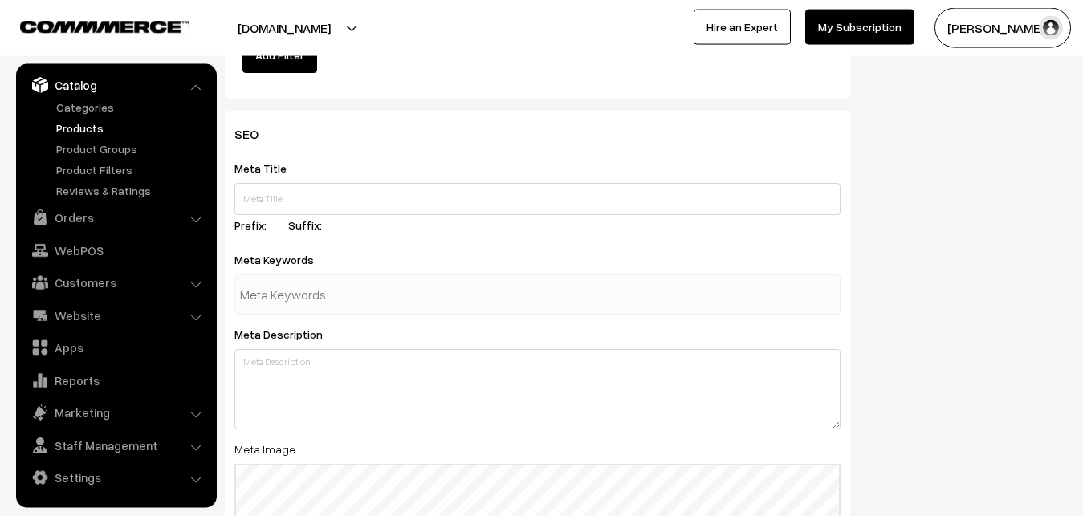
scroll to position [2391, 0]
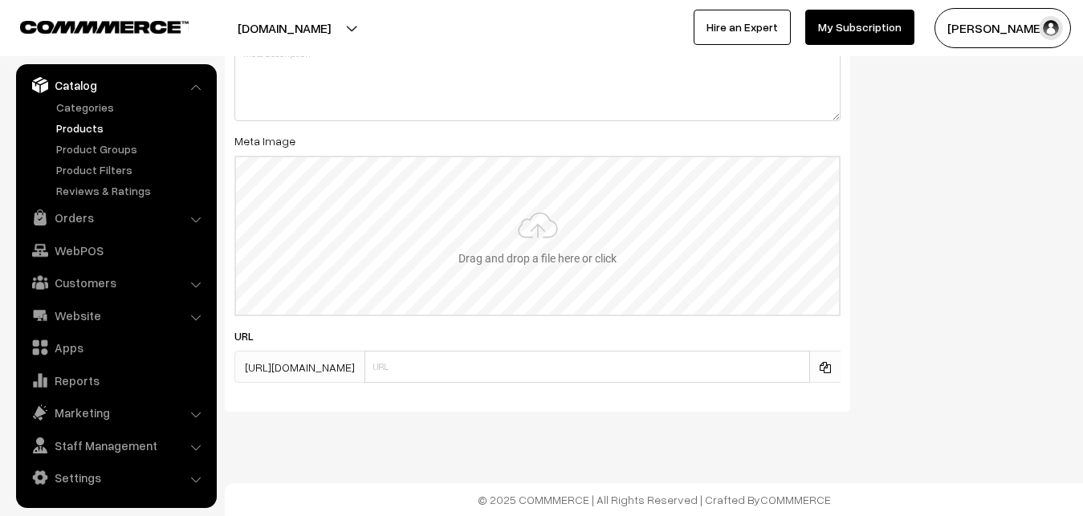
type input "2"
click at [487, 240] on input "file" at bounding box center [537, 235] width 603 height 157
type input "C:\fakepath\kanchipuram-saree-va12650-sep.jpeg"
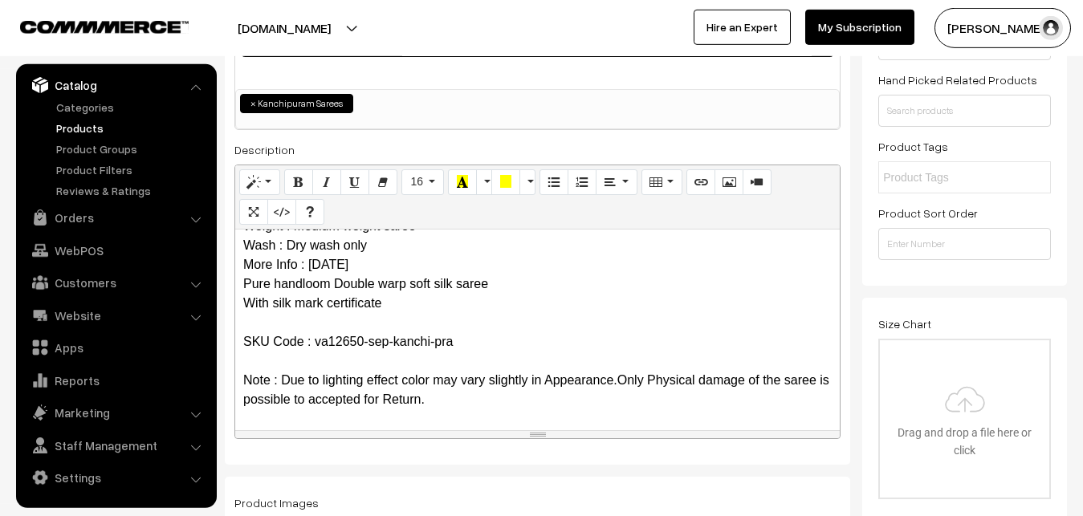
scroll to position [0, 0]
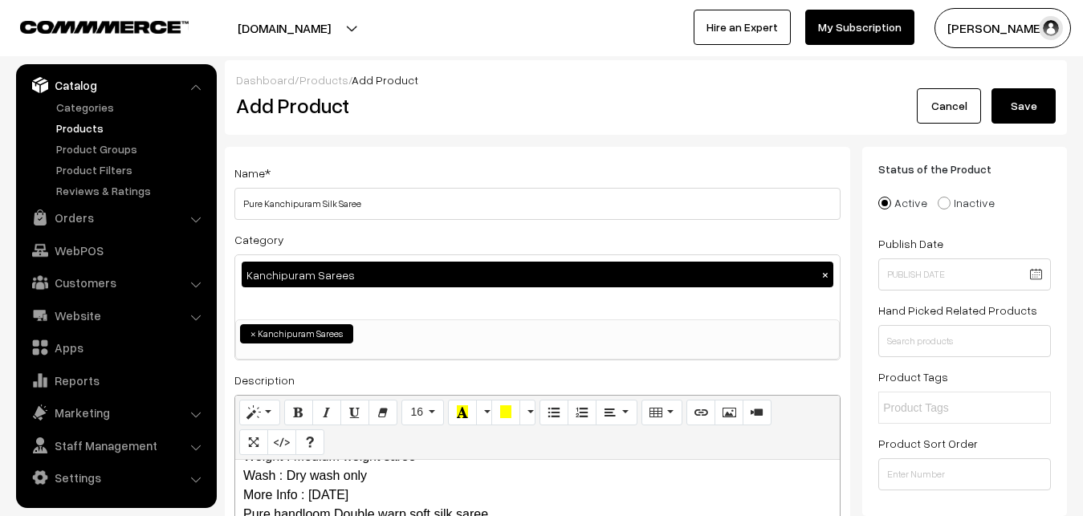
click at [1024, 99] on button "Save" at bounding box center [1024, 105] width 64 height 35
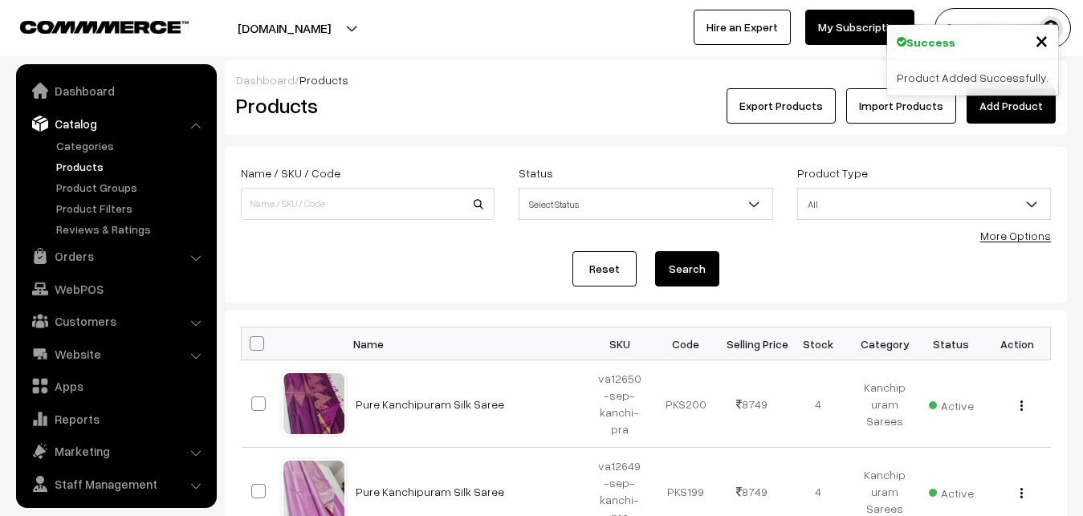
scroll to position [39, 0]
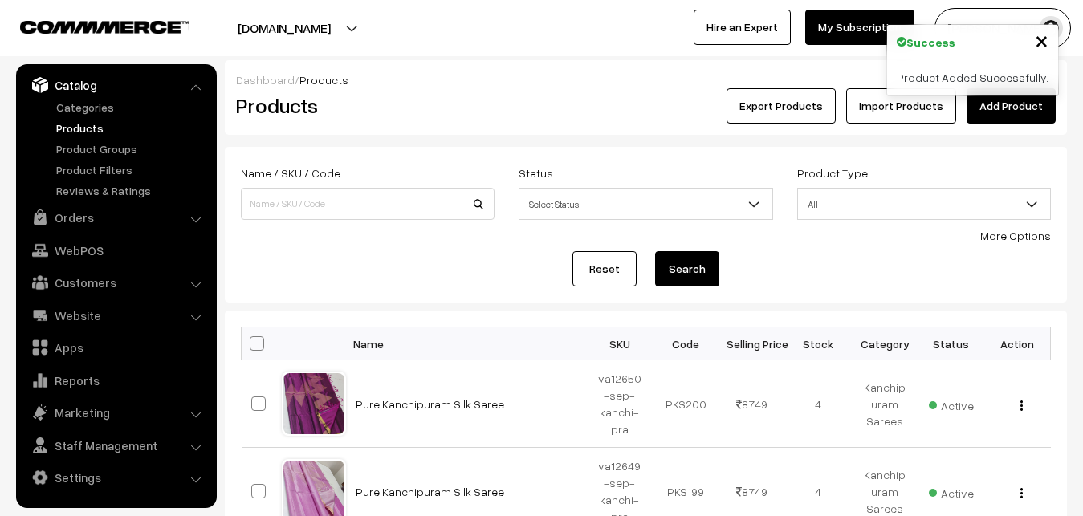
click at [446, 100] on h2 "Products" at bounding box center [364, 105] width 257 height 25
click at [1000, 103] on link "Add Product" at bounding box center [1011, 105] width 89 height 35
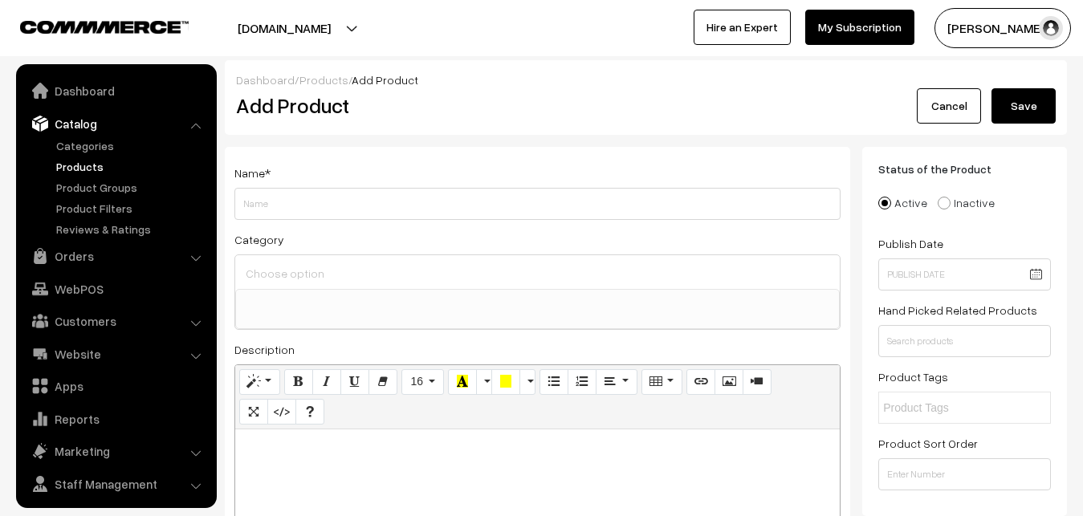
select select
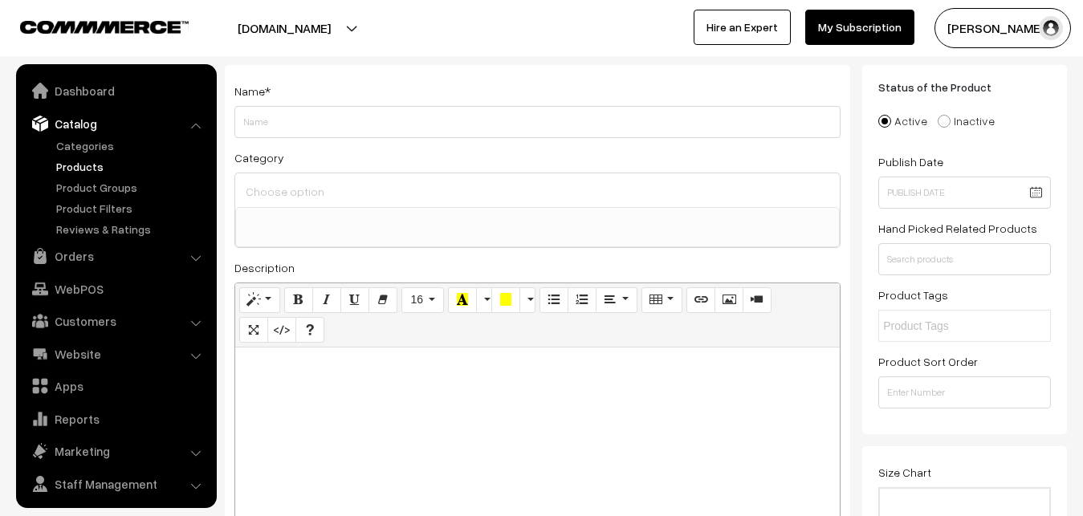
scroll to position [39, 0]
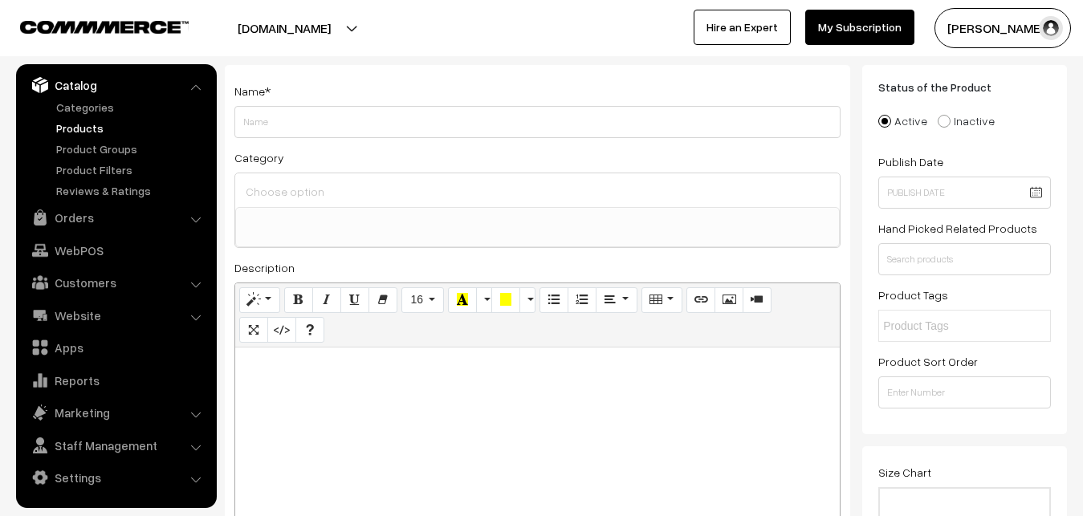
paste div
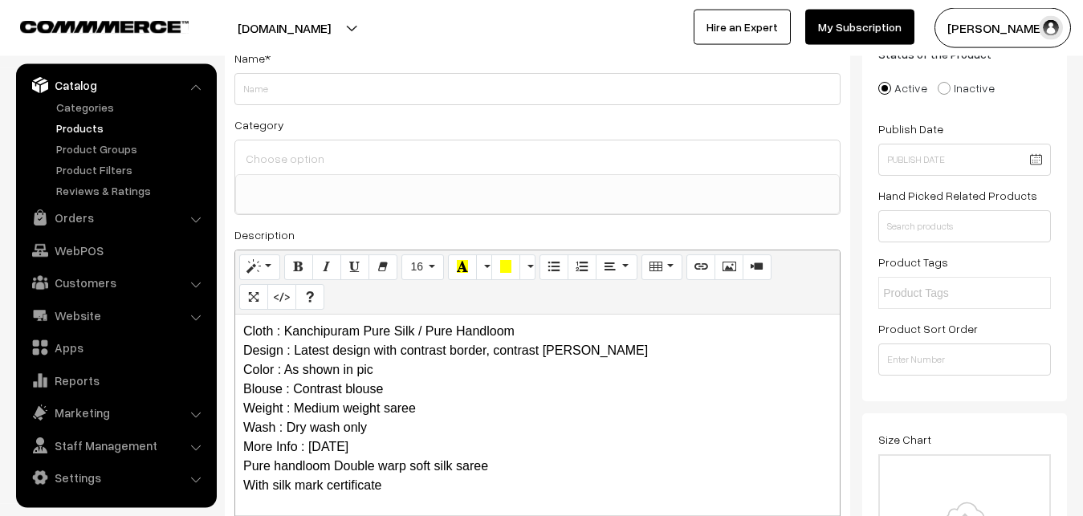
scroll to position [0, 0]
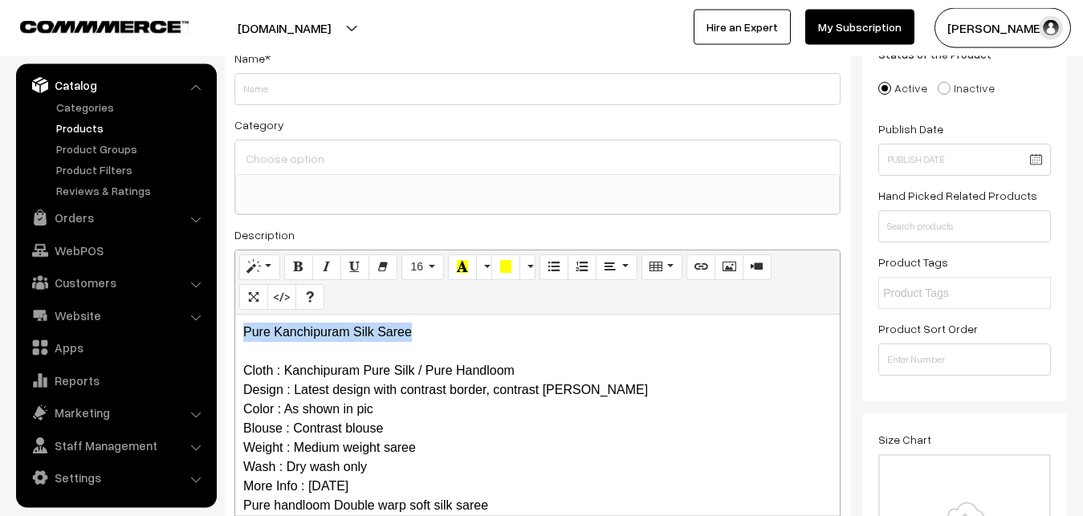
drag, startPoint x: 427, startPoint y: 331, endPoint x: 214, endPoint y: 308, distance: 214.8
click at [235, 315] on div "Pure Kanchipuram Silk Saree Cloth : Kanchipuram Pure Silk / Pure Handloom Desig…" at bounding box center [537, 415] width 605 height 201
copy p "Pure Kanchipuram Silk Saree"
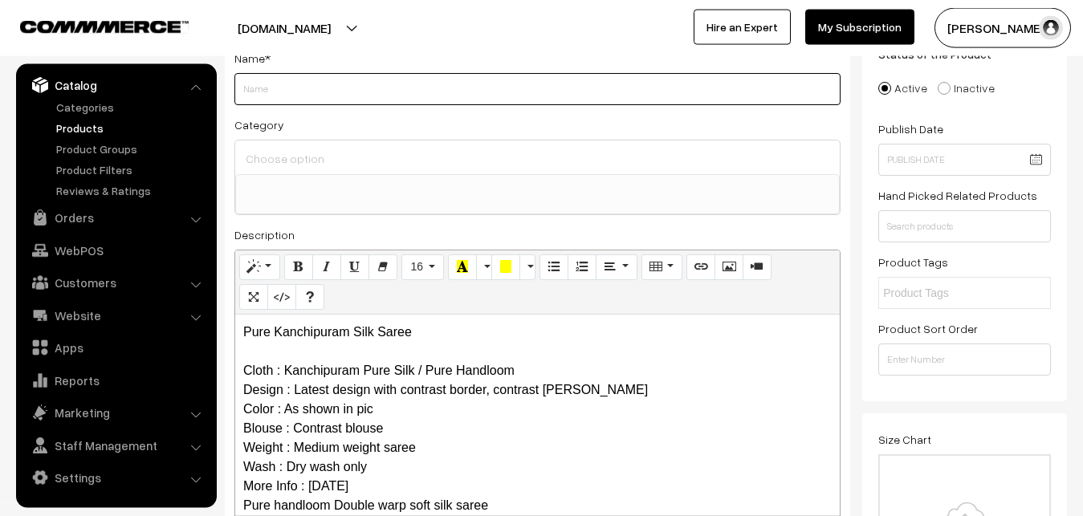
paste input "Pure Kanchipuram Silk Saree"
type input "Pure Kanchipuram Silk Saree"
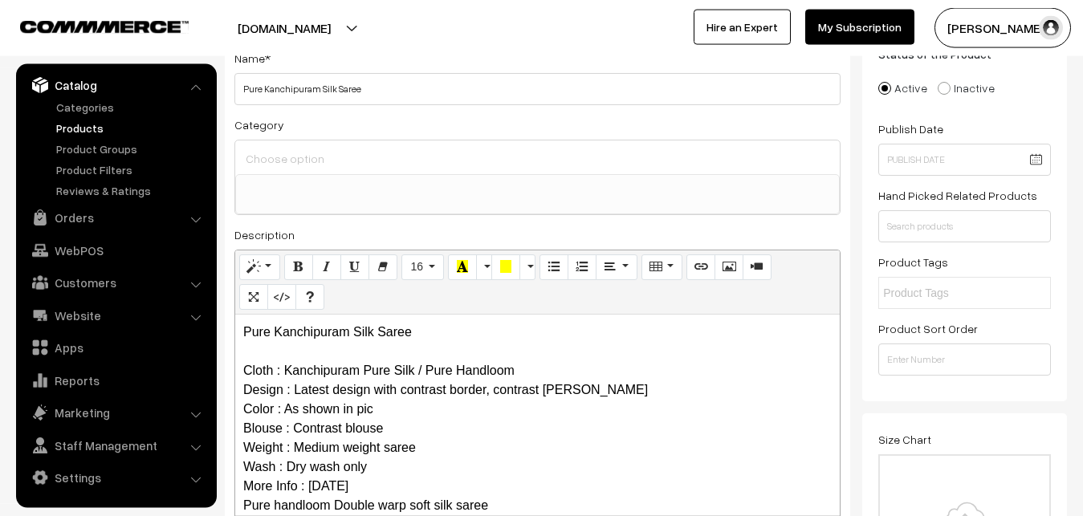
click at [289, 160] on input at bounding box center [538, 158] width 592 height 23
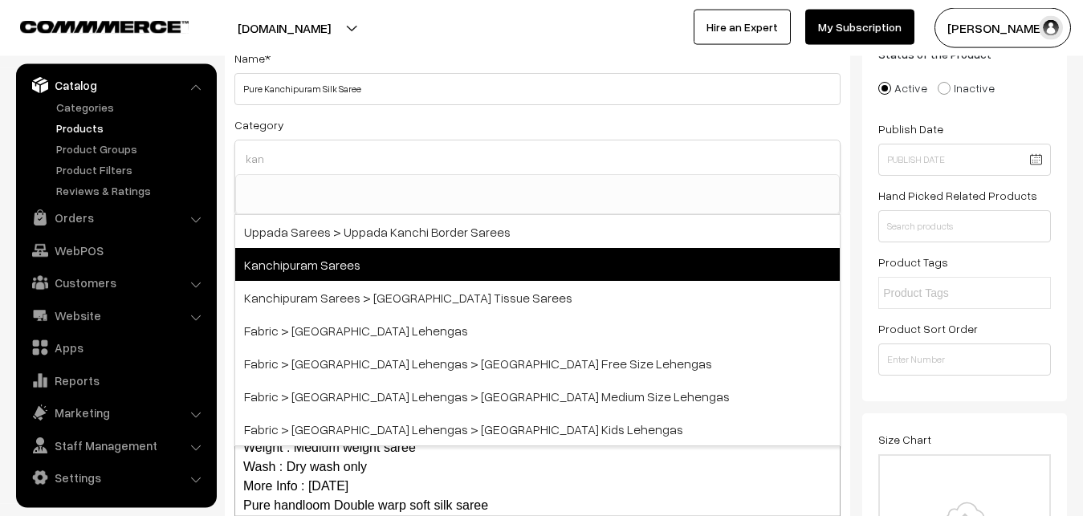
type input "kan"
click at [303, 265] on span "Kanchipuram Sarees" at bounding box center [537, 264] width 605 height 33
select select "3"
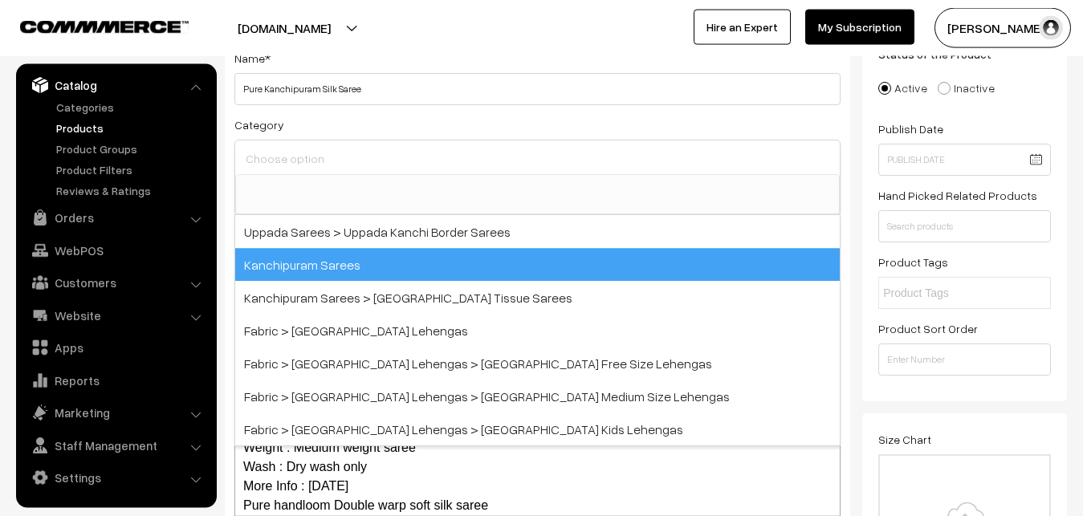
scroll to position [337, 0]
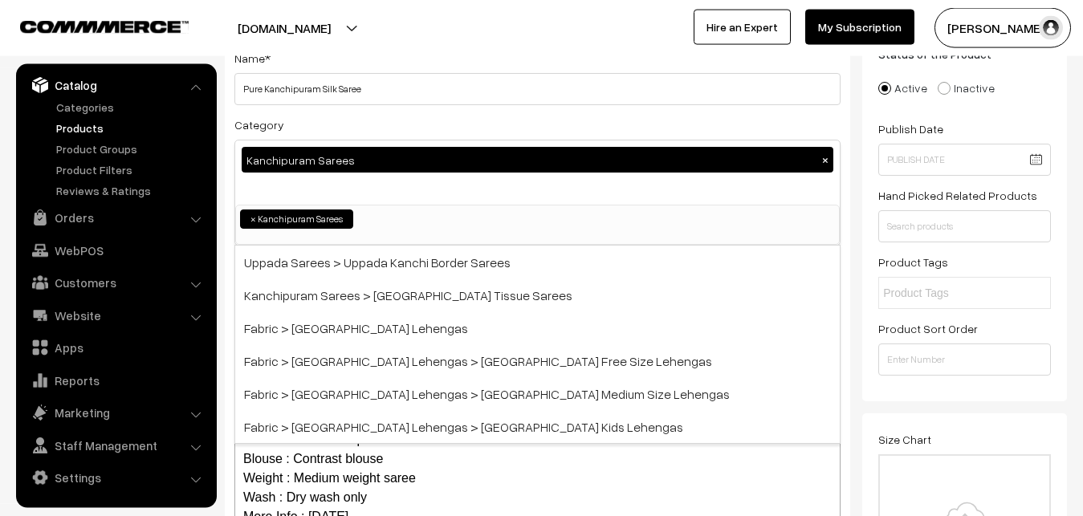
click at [331, 118] on div "Category Kanchipuram Sarees × Uppada Sarees Uppada Sarees > Uppada Plain Sarees…" at bounding box center [537, 180] width 606 height 131
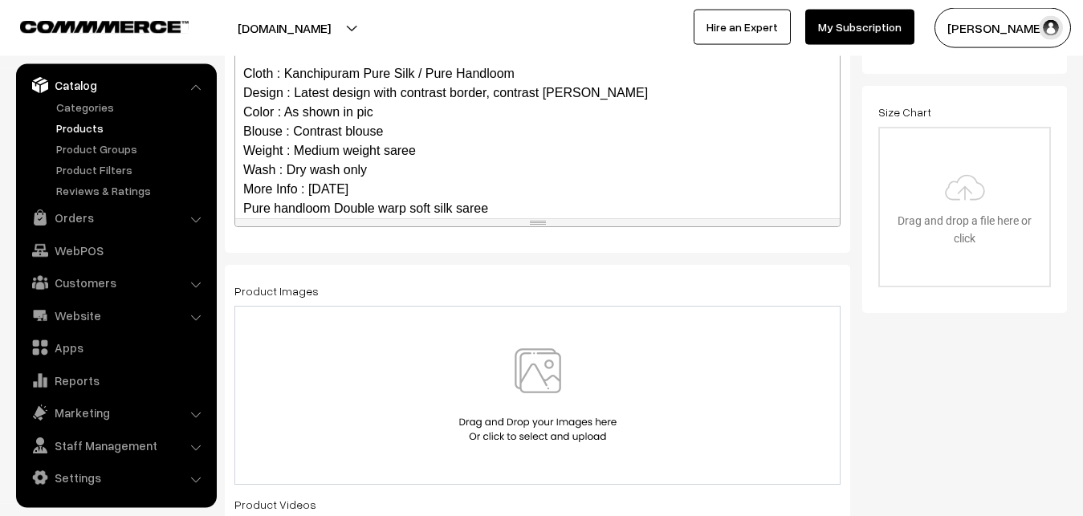
scroll to position [137, 0]
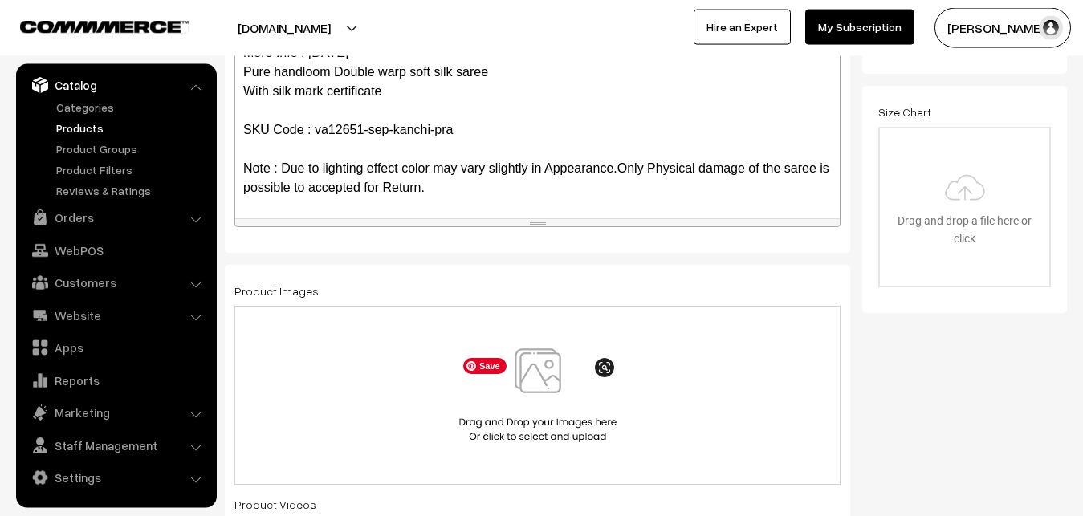
click at [563, 390] on img at bounding box center [537, 396] width 165 height 94
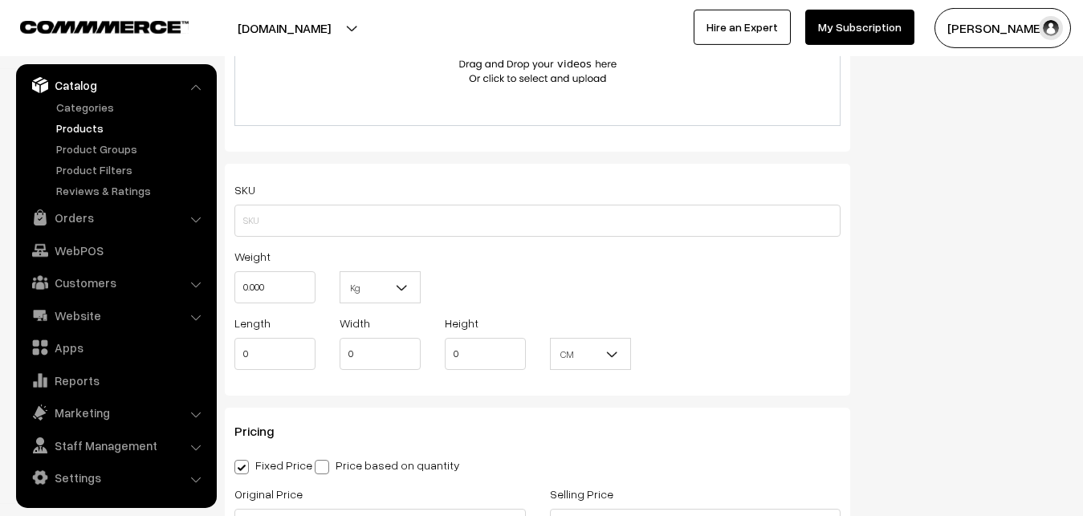
scroll to position [1016, 0]
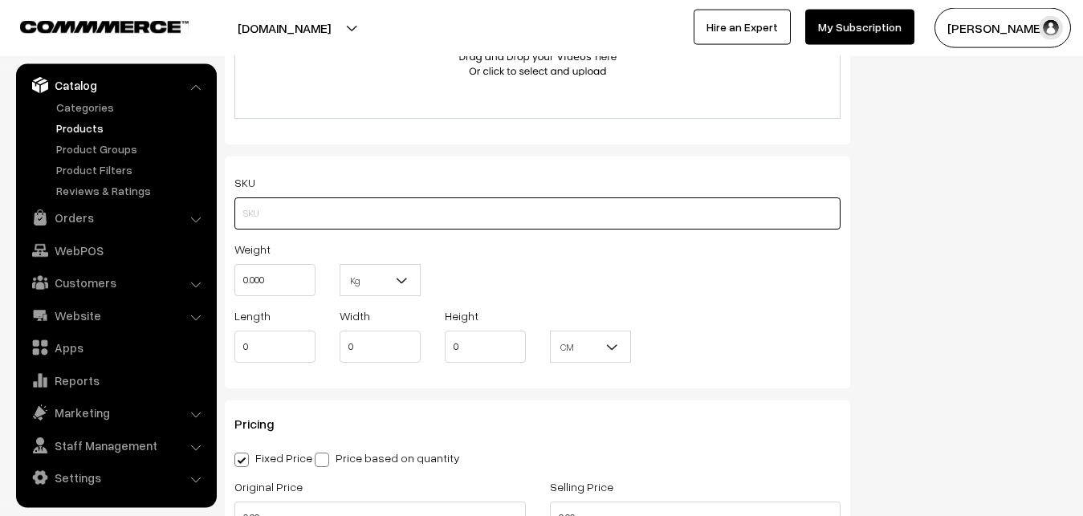
click at [245, 219] on input "text" at bounding box center [537, 214] width 606 height 32
paste input "va12651-sep-kanchi-pra"
type input "va12651-sep-kanchi-pra"
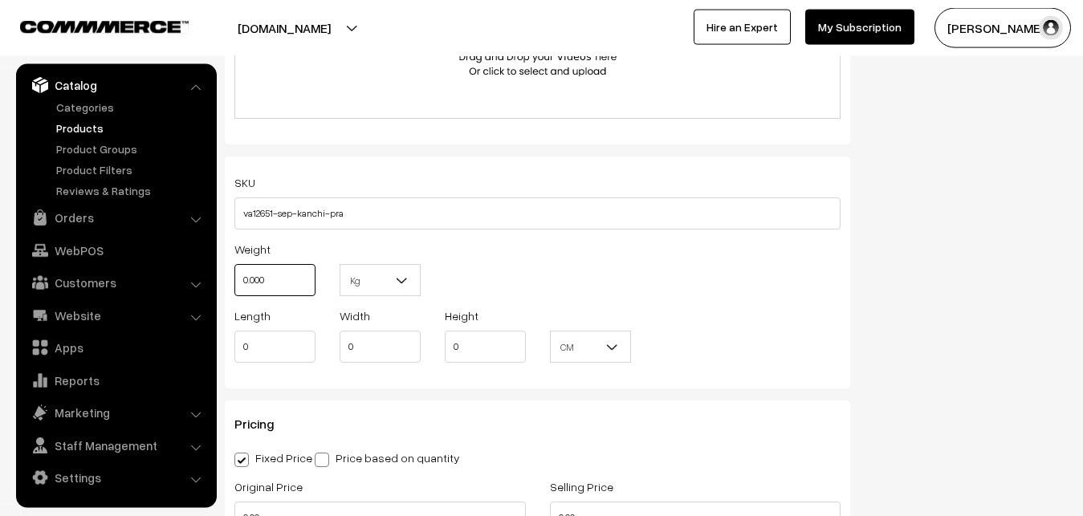
drag, startPoint x: 273, startPoint y: 275, endPoint x: 206, endPoint y: 284, distance: 67.2
click at [234, 284] on input "0.000" at bounding box center [274, 280] width 81 height 32
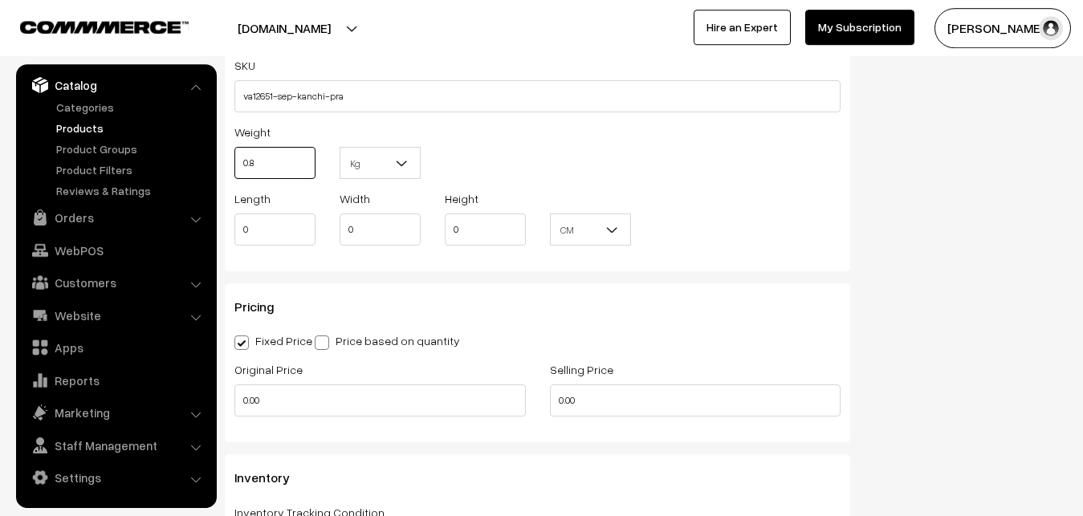
scroll to position [1262, 0]
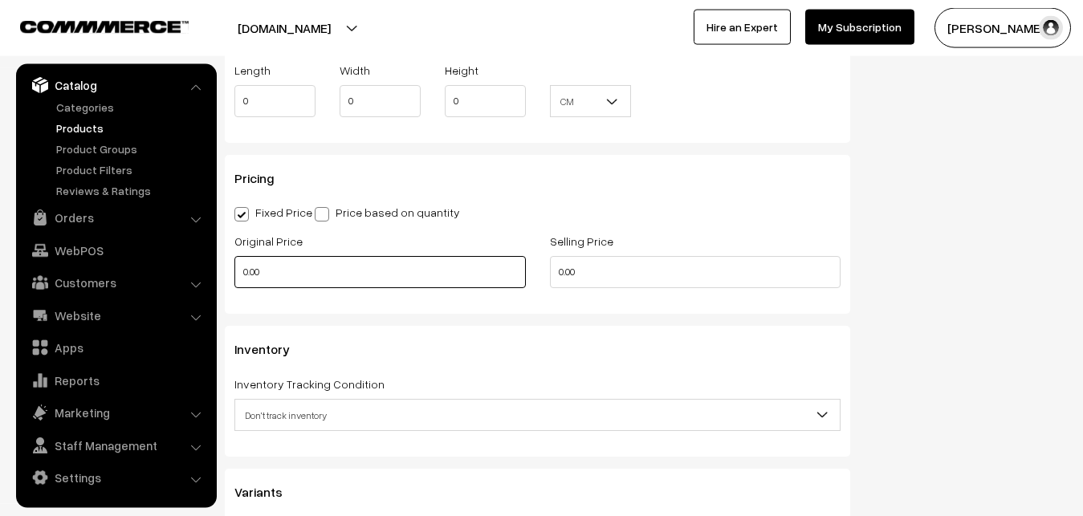
type input "0.80"
drag, startPoint x: 285, startPoint y: 272, endPoint x: 206, endPoint y: 273, distance: 79.5
click at [234, 273] on input "0.00" at bounding box center [380, 272] width 292 height 32
type input "7250"
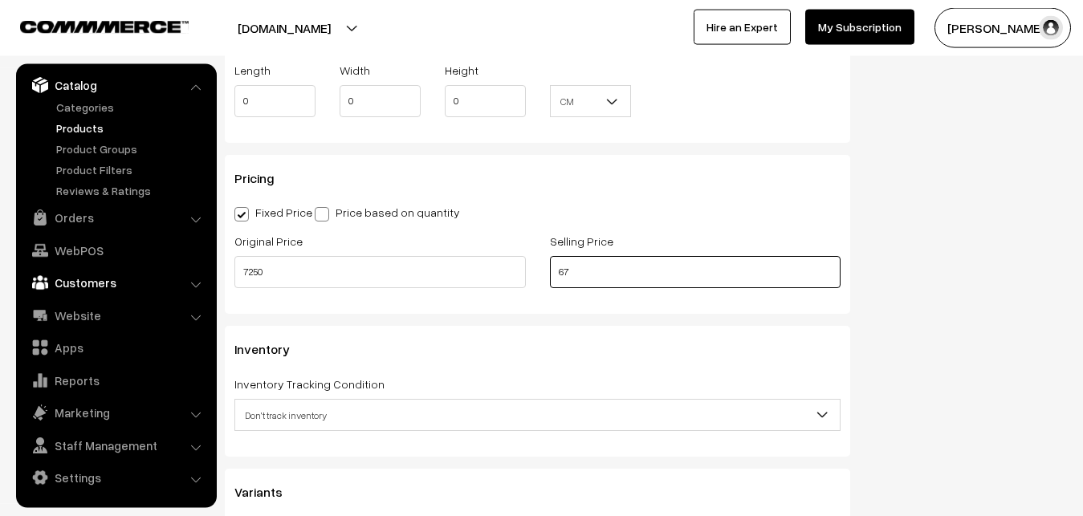
type input "6"
type input "8749"
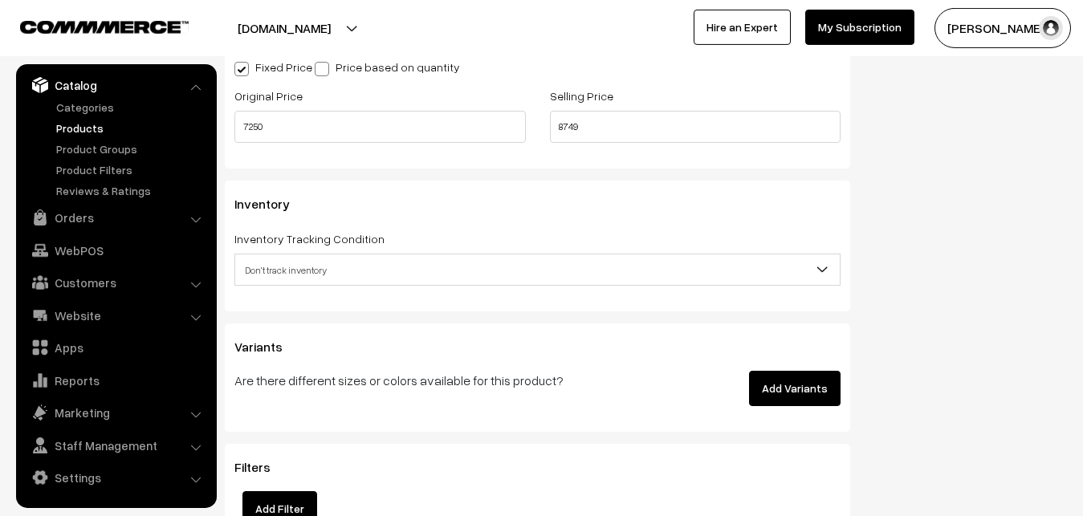
scroll to position [1425, 0]
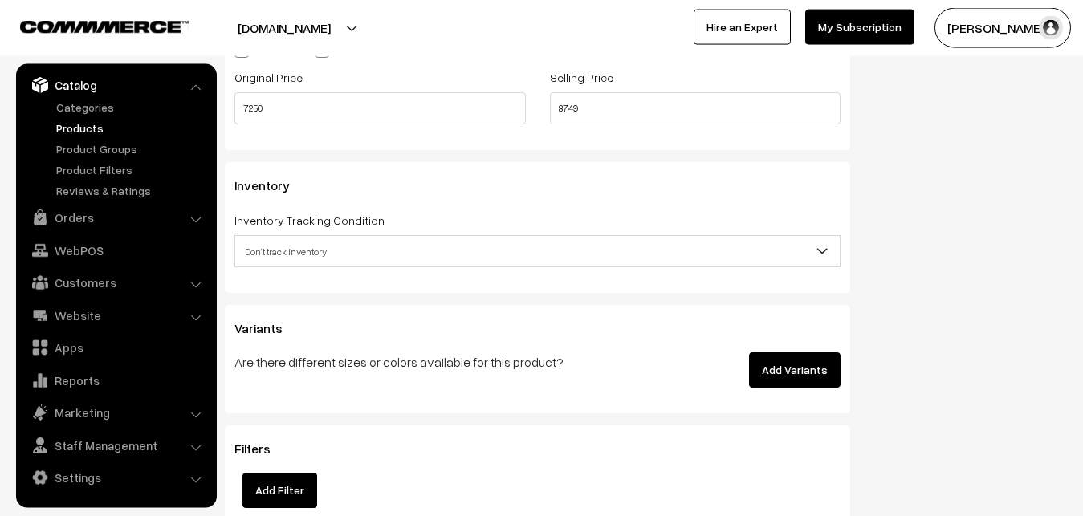
click at [332, 258] on span "Don't track inventory" at bounding box center [537, 252] width 605 height 28
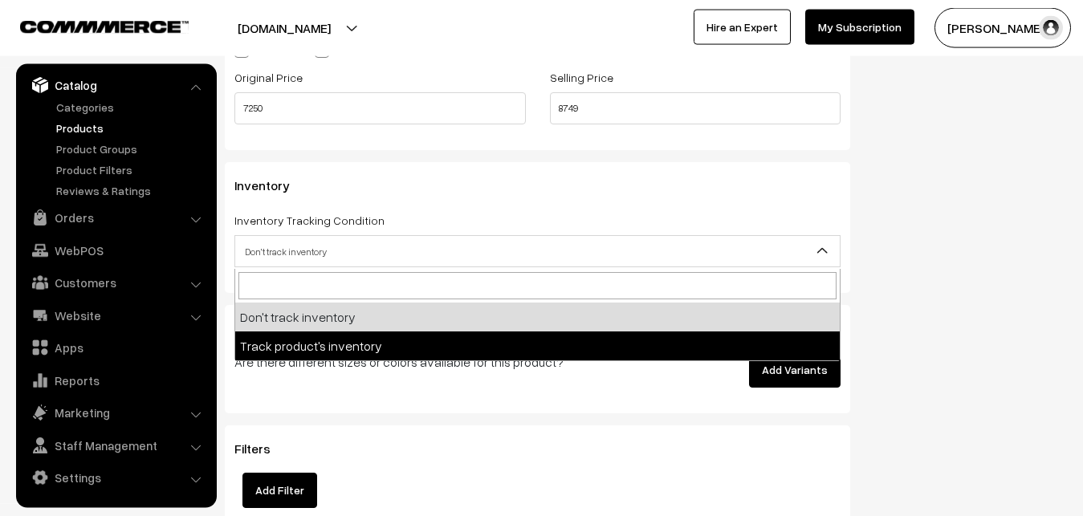
select select "2"
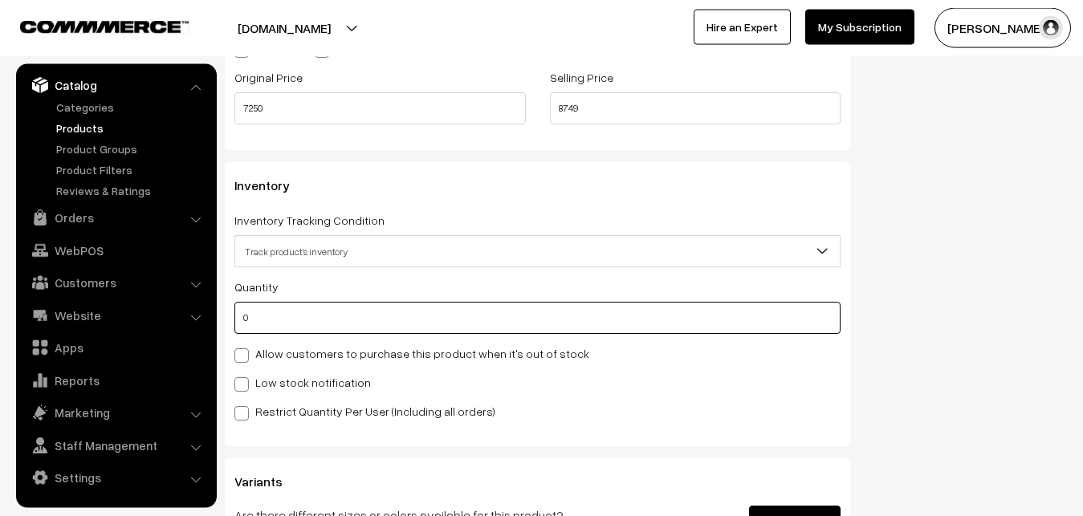
click at [318, 323] on input "0" at bounding box center [537, 318] width 606 height 32
type input "4"
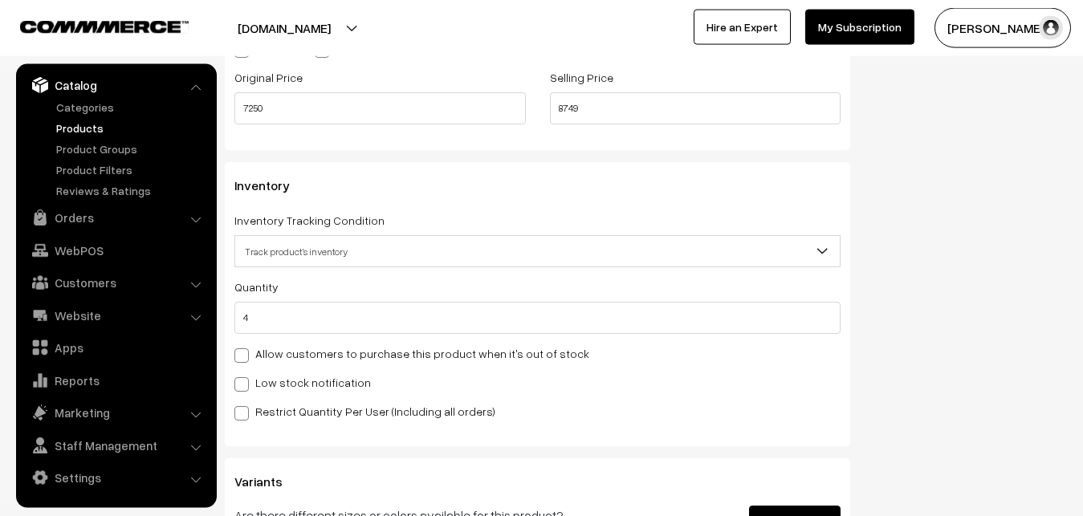
click at [294, 379] on label "Low stock notification" at bounding box center [302, 382] width 137 height 17
click at [245, 379] on input "Low stock notification" at bounding box center [239, 382] width 10 height 10
checkbox input "true"
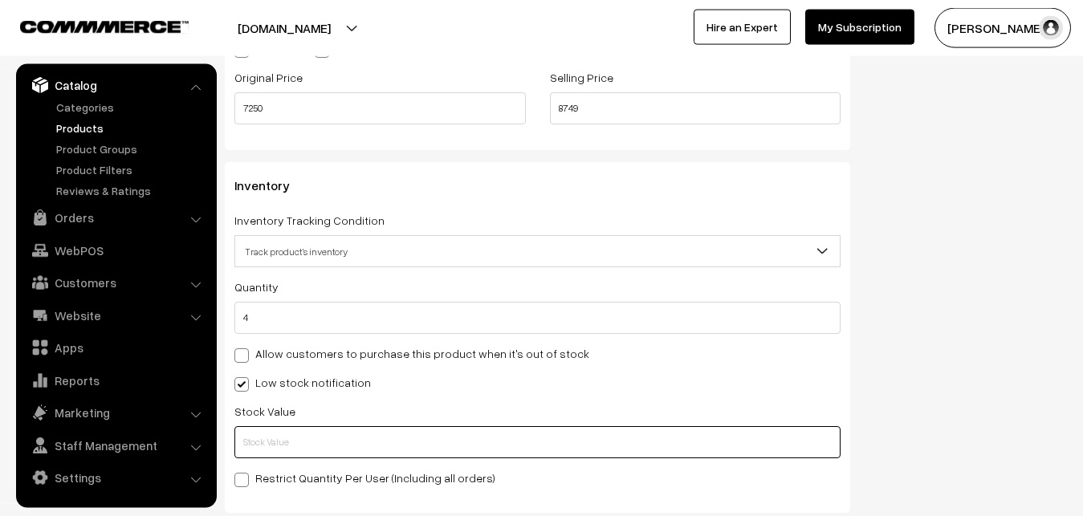
click at [291, 443] on input "text" at bounding box center [537, 442] width 606 height 32
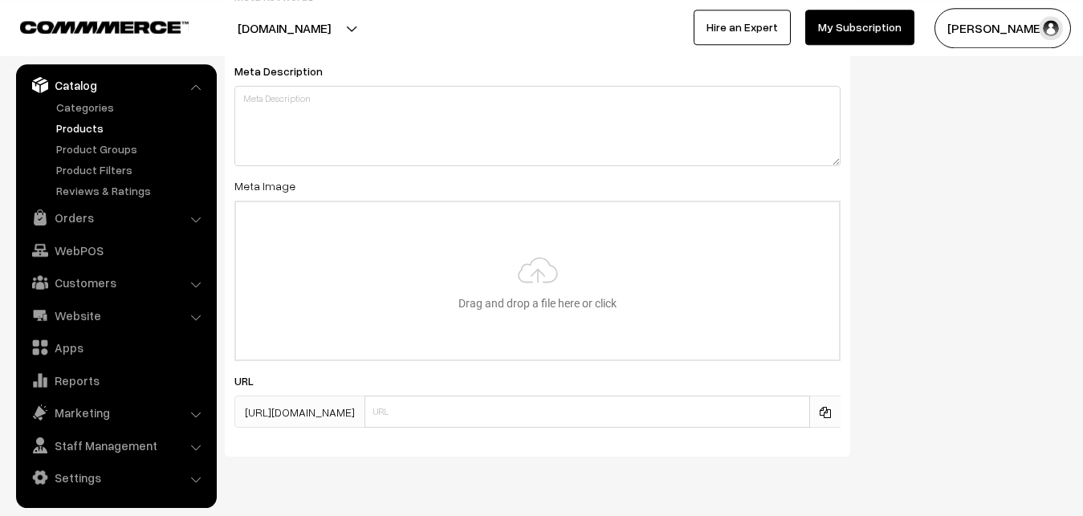
scroll to position [2391, 0]
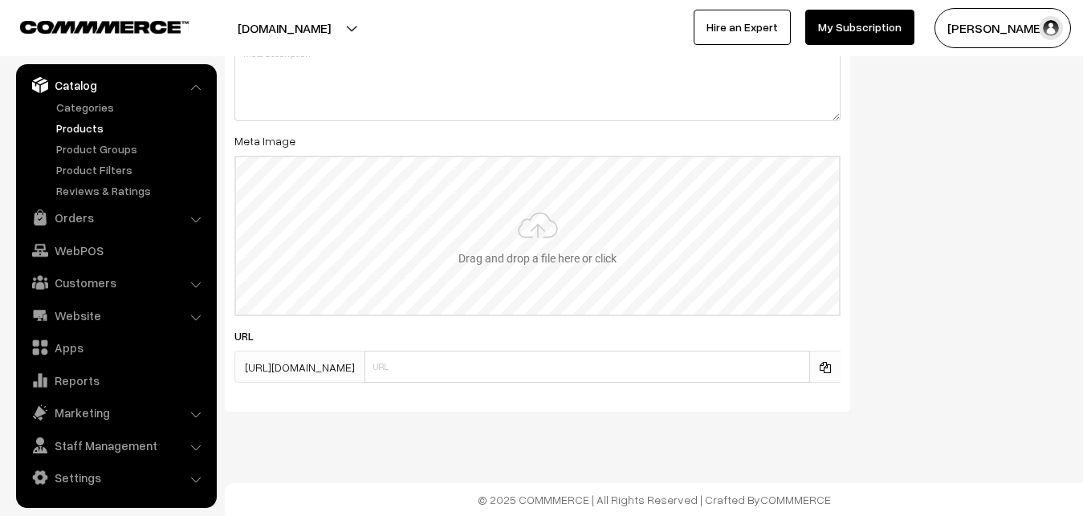
type input "2"
click at [516, 246] on input "file" at bounding box center [537, 235] width 603 height 157
type input "C:\fakepath\kanchipuram-saree-va12651-sep.jpeg"
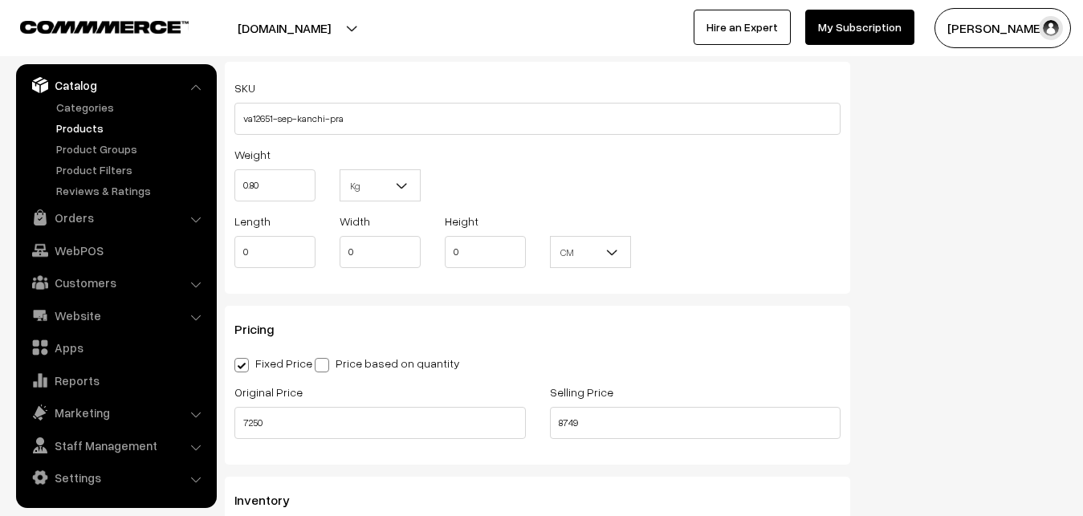
scroll to position [0, 0]
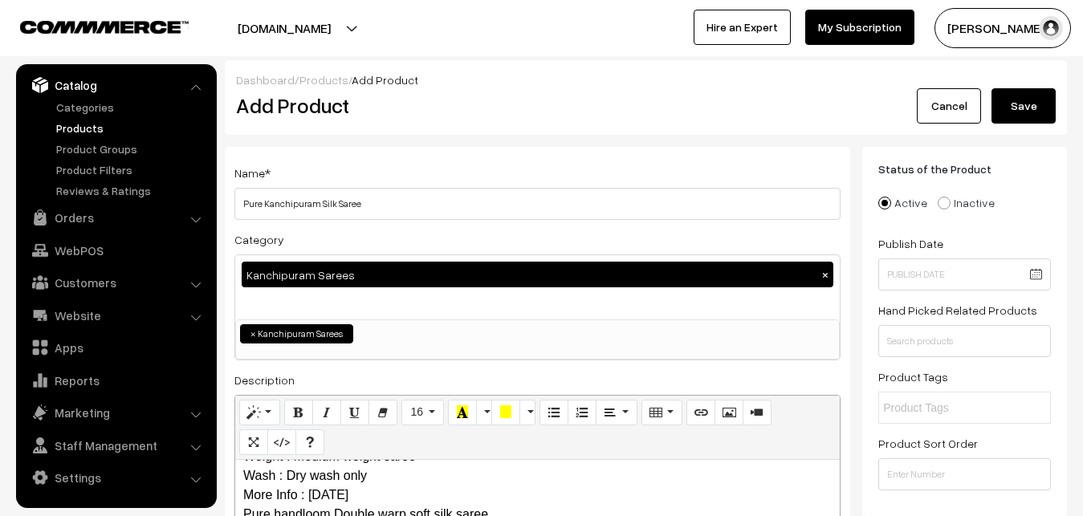
click at [1005, 96] on button "Save" at bounding box center [1024, 105] width 64 height 35
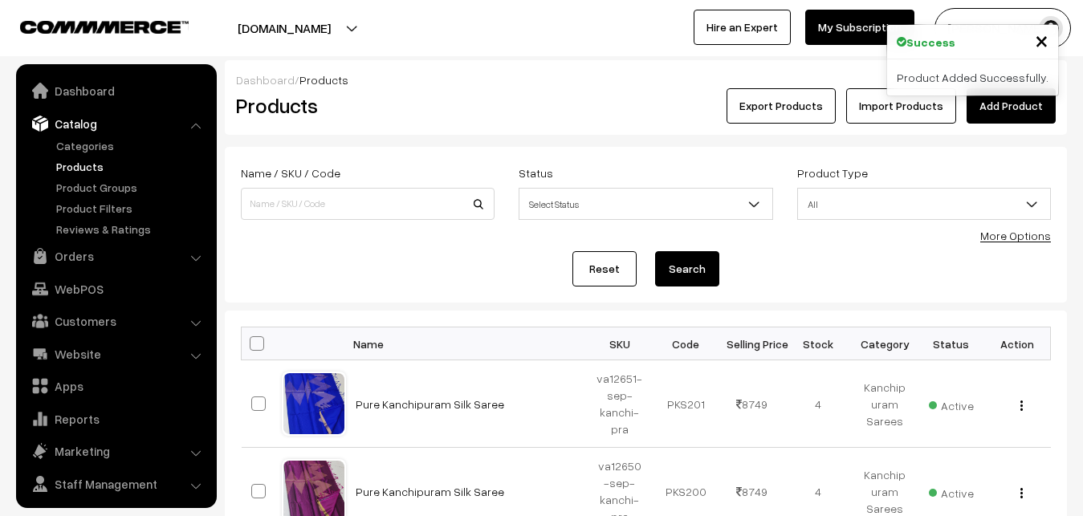
scroll to position [39, 0]
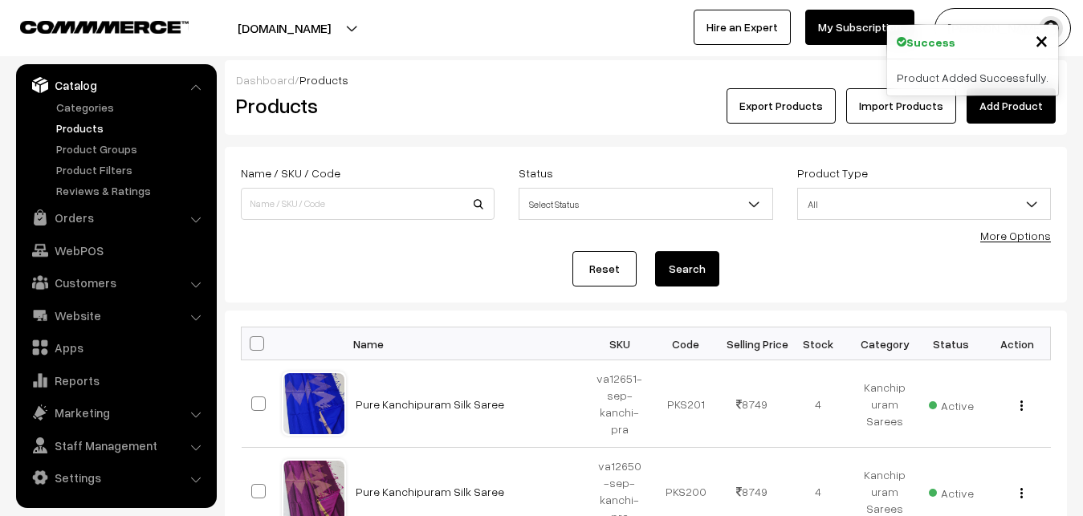
click at [983, 110] on link "Add Product" at bounding box center [1011, 105] width 89 height 35
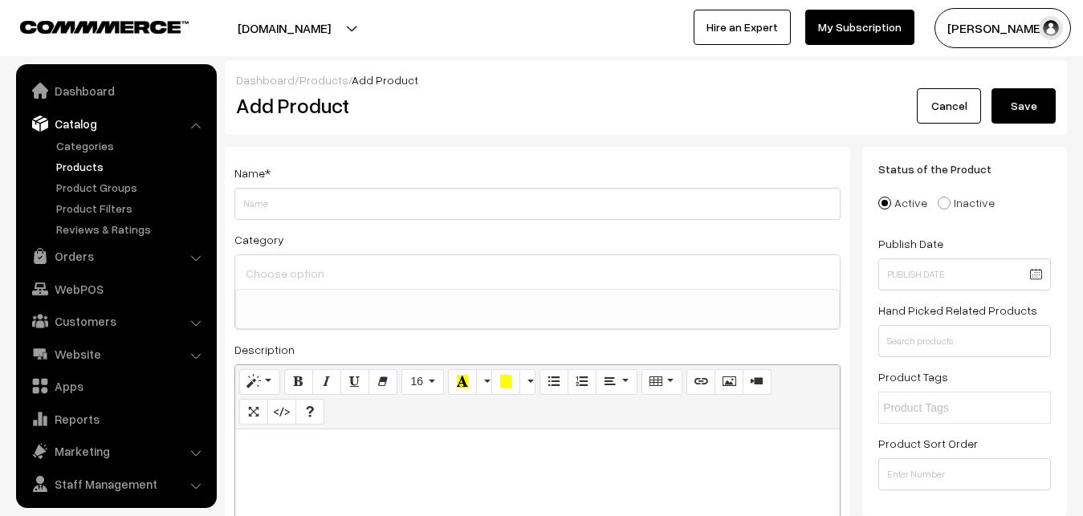
select select
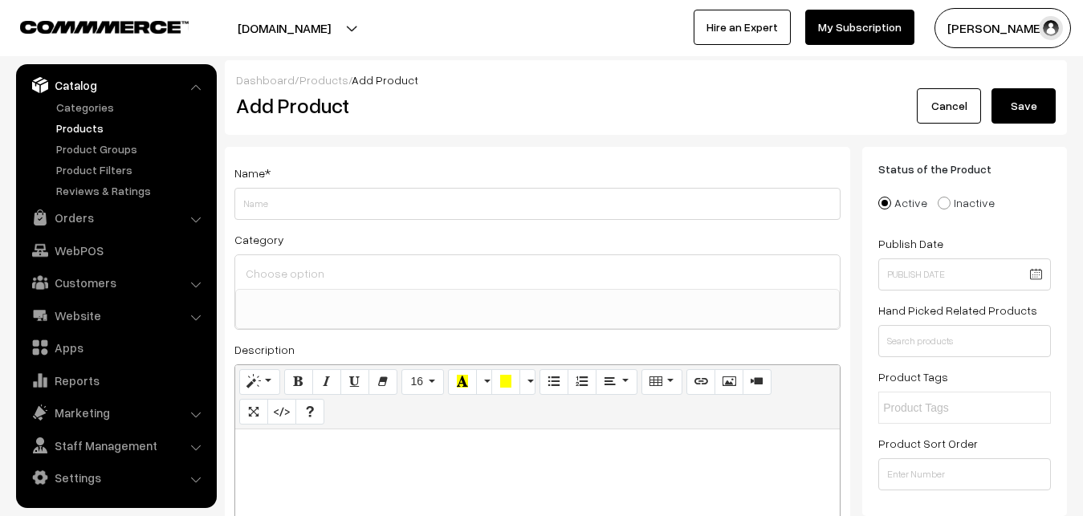
click at [83, 122] on link "Products" at bounding box center [131, 128] width 159 height 17
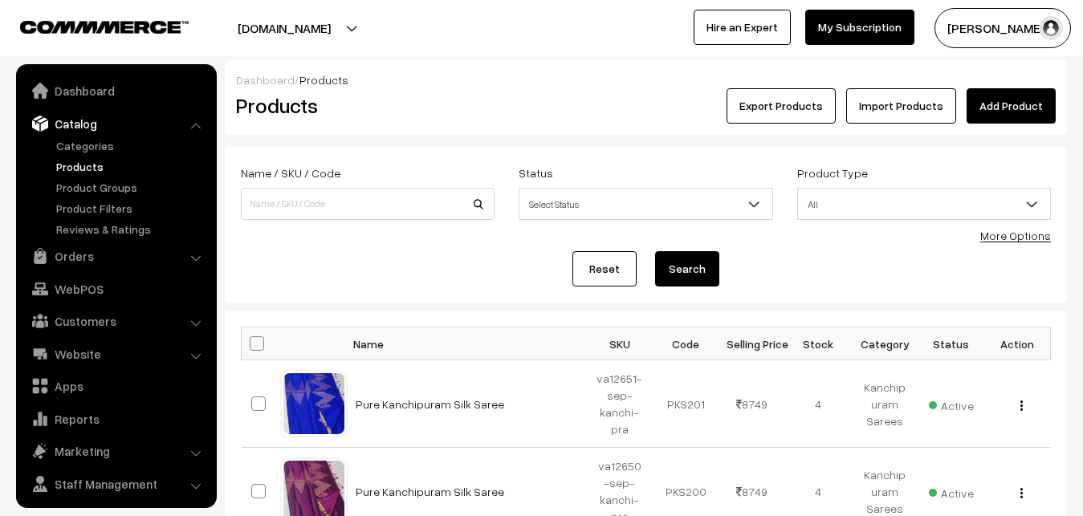
scroll to position [39, 0]
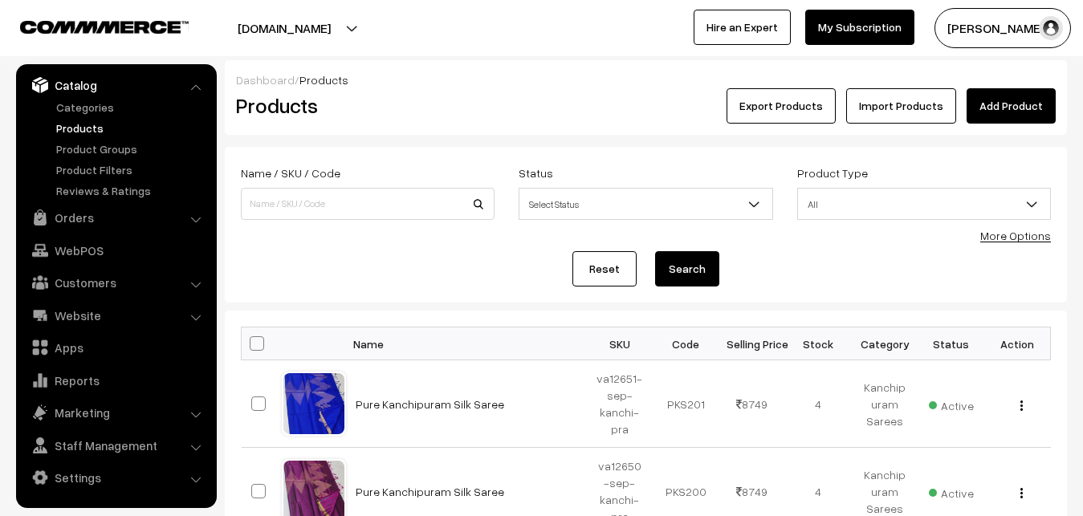
click at [393, 112] on h2 "Products" at bounding box center [364, 105] width 257 height 25
click at [968, 99] on div "Export Products Import Products Add Product" at bounding box center [786, 105] width 539 height 35
click at [983, 100] on link "Add Product" at bounding box center [1011, 105] width 89 height 35
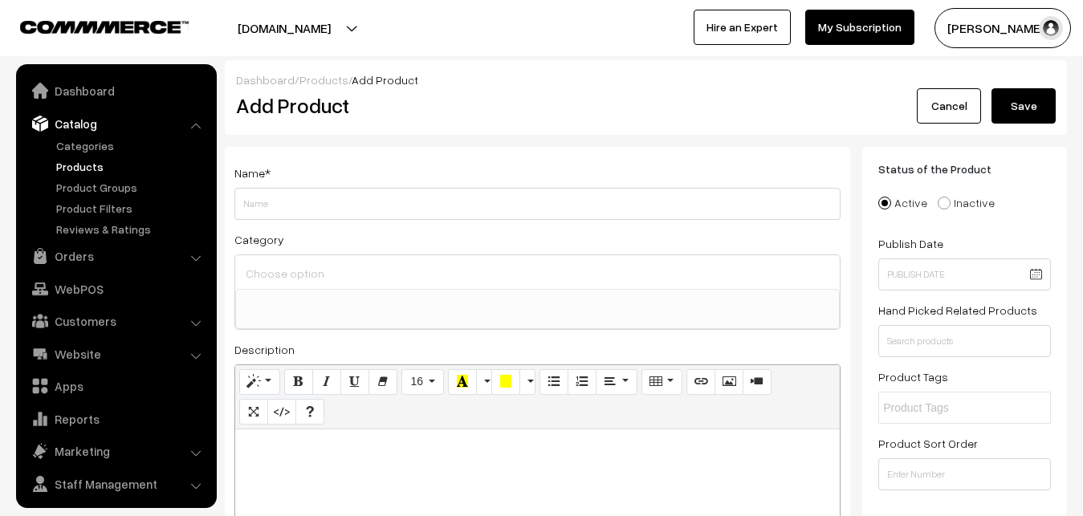
select select
click at [290, 454] on p at bounding box center [537, 447] width 589 height 19
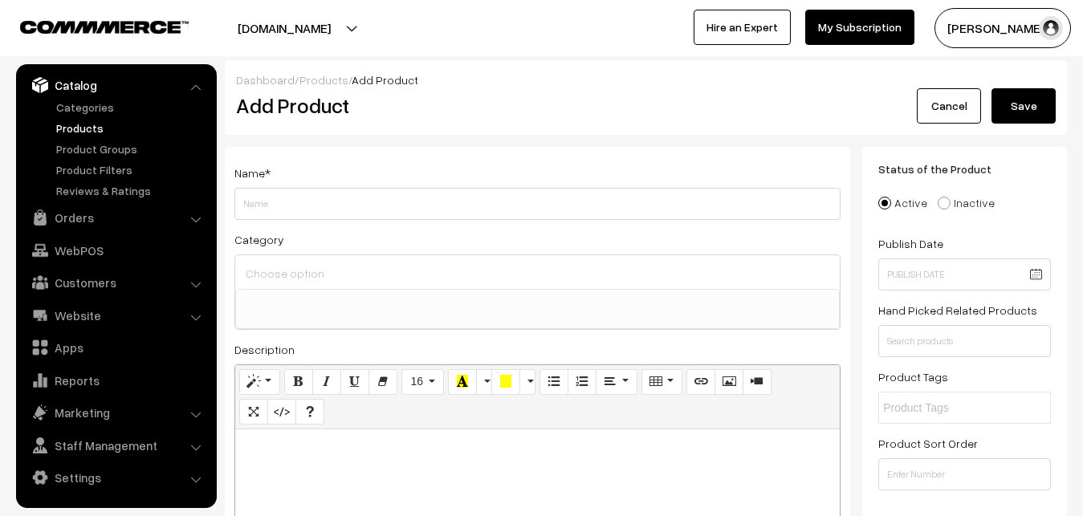
paste div
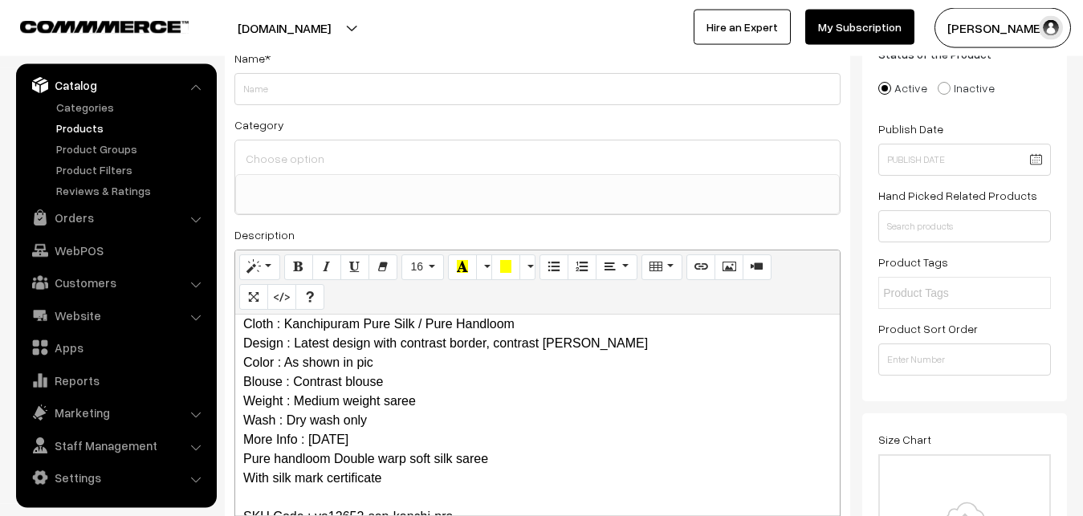
scroll to position [0, 0]
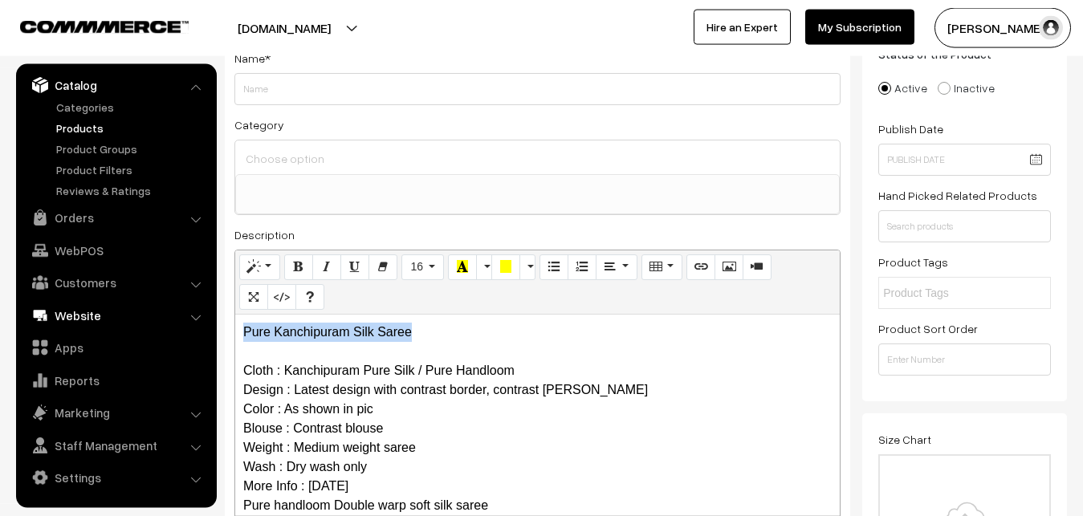
drag, startPoint x: 422, startPoint y: 334, endPoint x: 169, endPoint y: 325, distance: 252.3
click at [235, 330] on div "Pure Kanchipuram Silk Saree Cloth : Kanchipuram Pure Silk / Pure Handloom Desig…" at bounding box center [537, 415] width 605 height 201
copy p "Pure Kanchipuram Silk Saree"
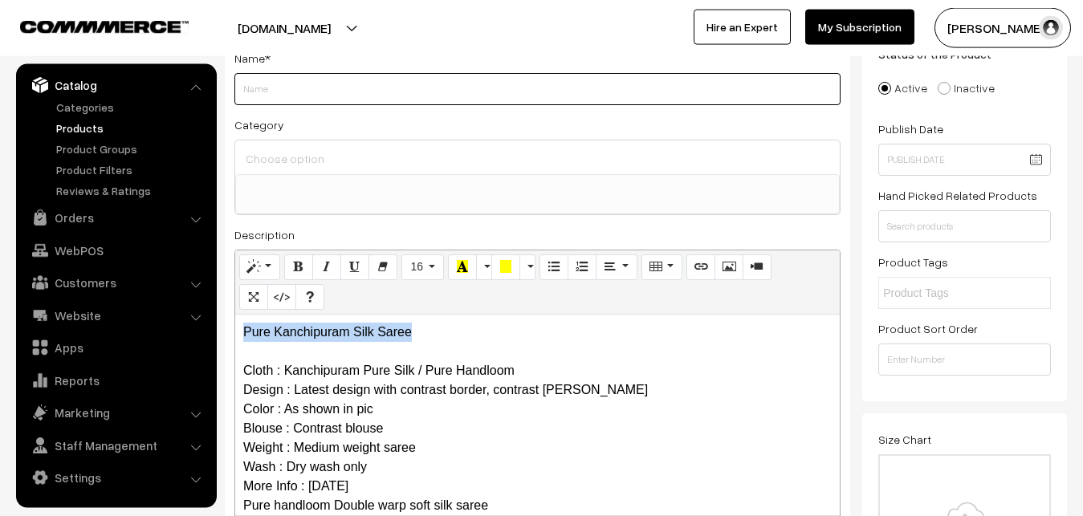
click at [306, 100] on input "Weight" at bounding box center [537, 89] width 606 height 32
paste input "Pure Kanchipuram Silk Saree"
type input "Pure Kanchipuram Silk Saree"
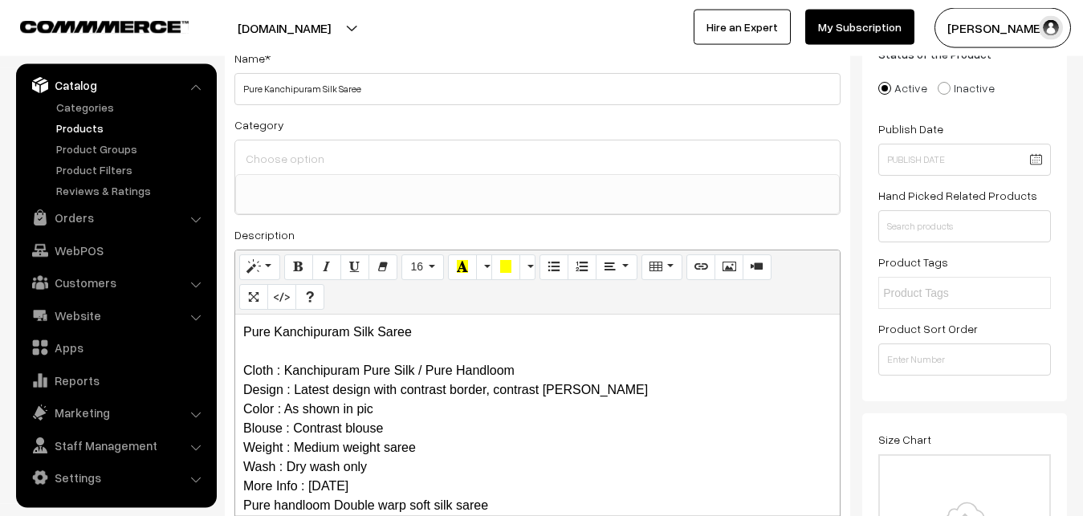
click at [306, 159] on input at bounding box center [538, 158] width 592 height 23
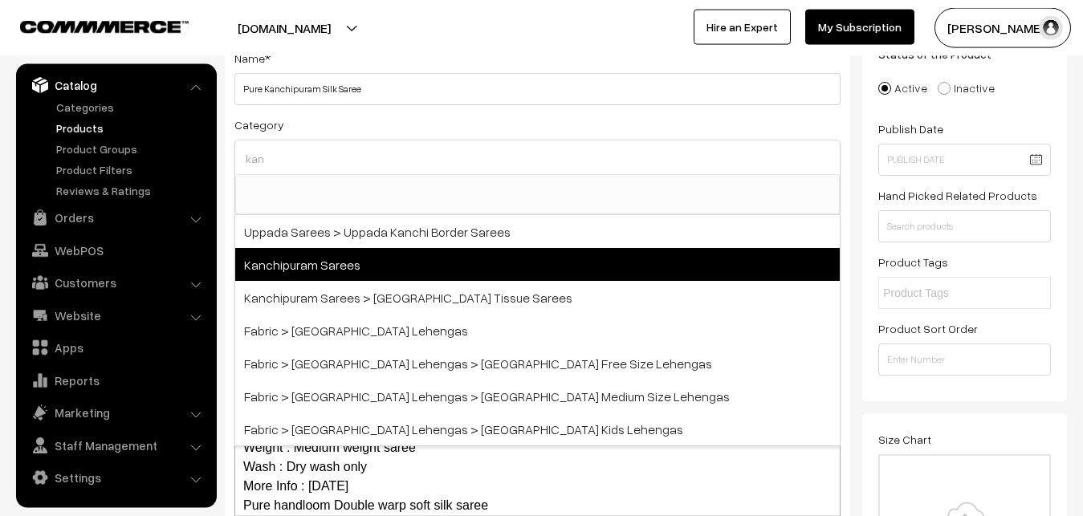
type input "kan"
click at [337, 270] on span "Kanchipuram Sarees" at bounding box center [537, 264] width 605 height 33
select select "3"
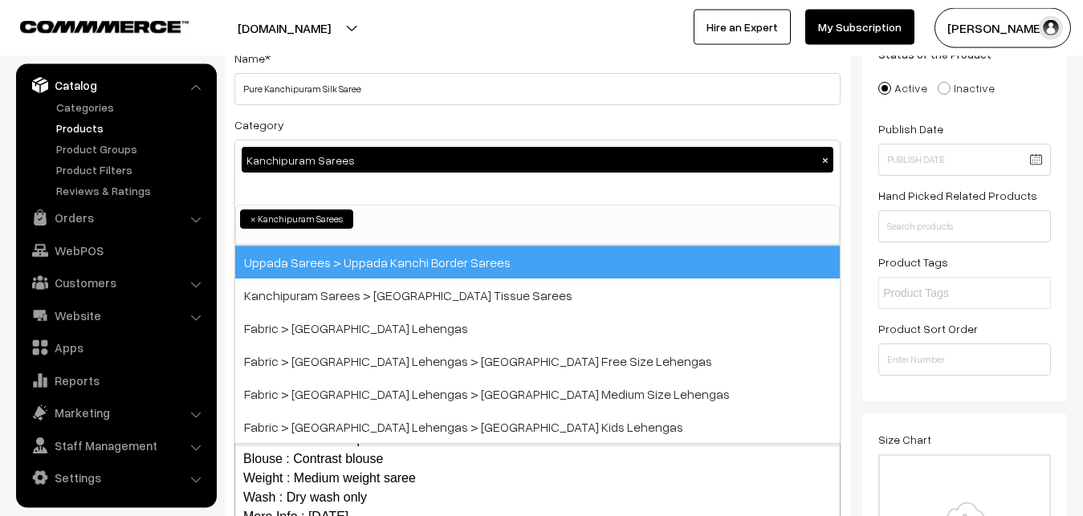
scroll to position [337, 0]
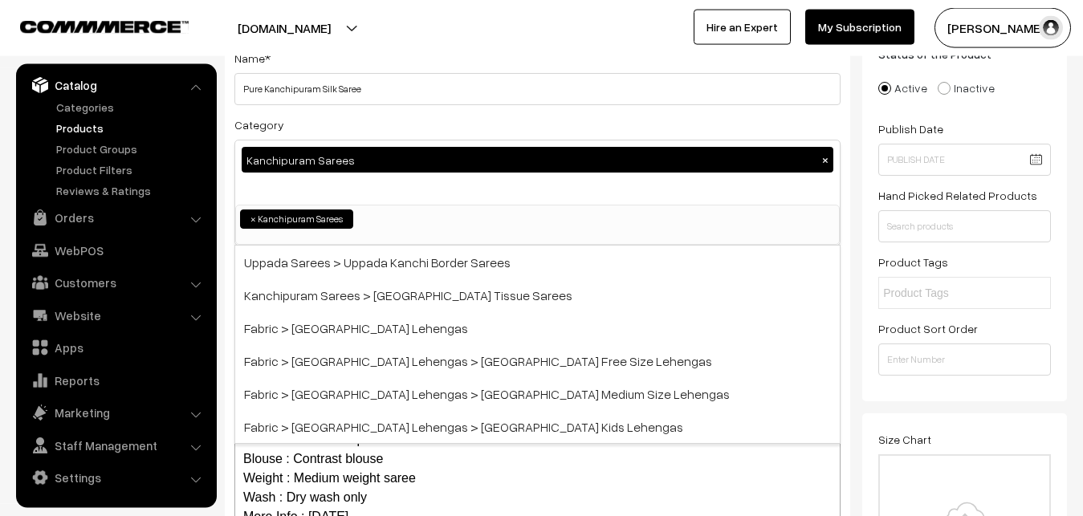
click at [425, 65] on div "Name * Pure Kanchipuram Silk Saree" at bounding box center [537, 76] width 606 height 57
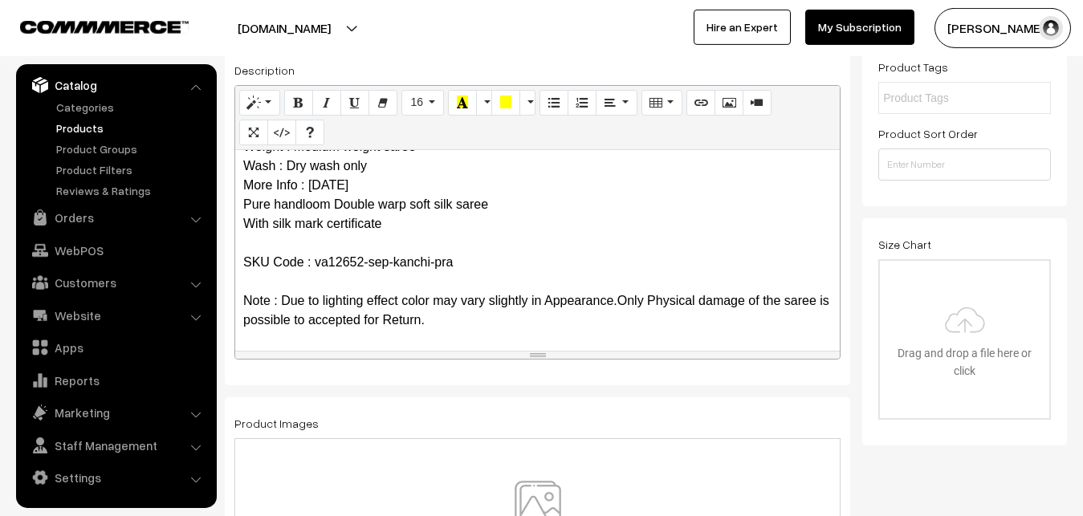
scroll to position [361, 0]
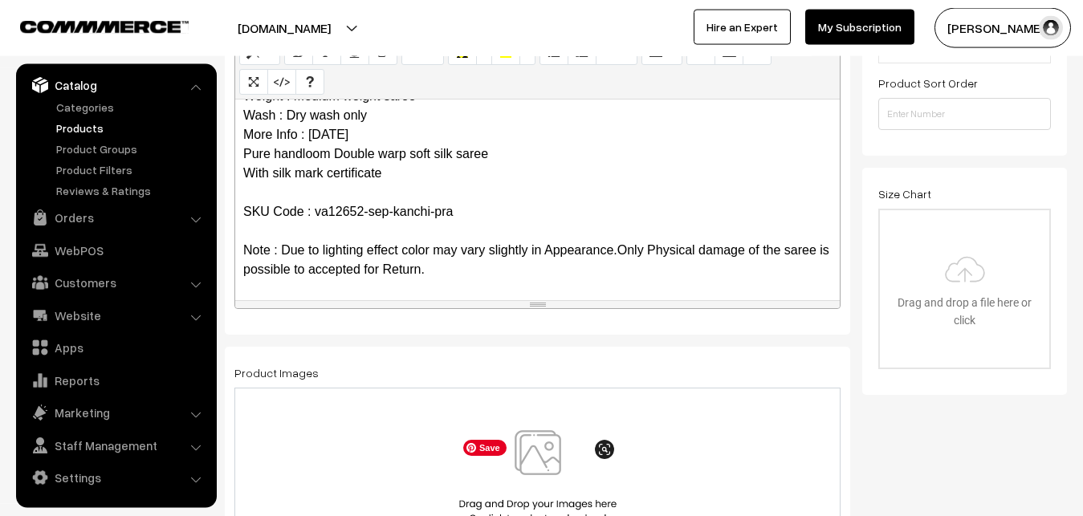
click at [548, 456] on img at bounding box center [537, 477] width 165 height 94
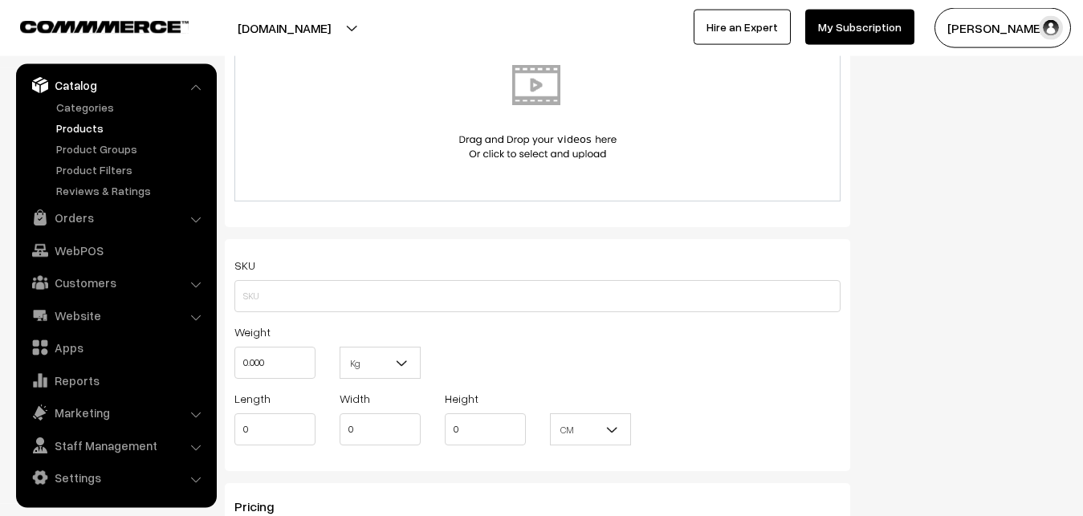
scroll to position [934, 0]
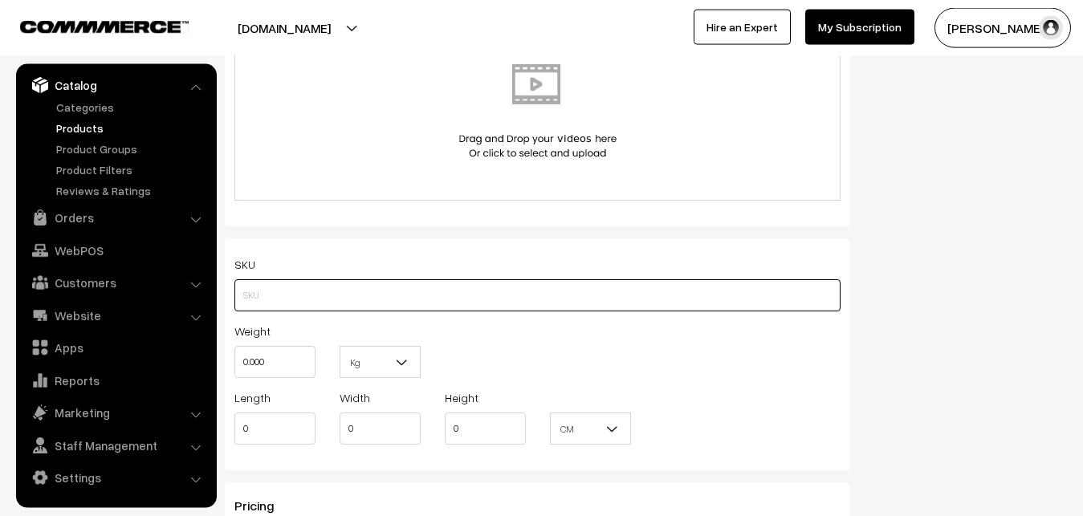
click at [262, 297] on input "text" at bounding box center [537, 295] width 606 height 32
paste input "va12652-sep-kanchi-pra"
type input "va12652-sep-kanchi-pra"
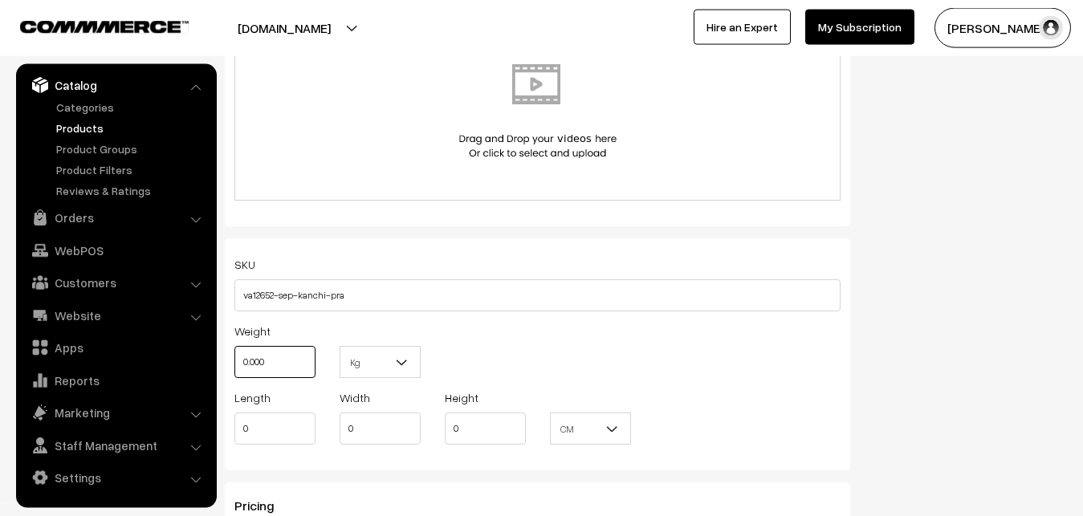
drag, startPoint x: 285, startPoint y: 366, endPoint x: 237, endPoint y: 363, distance: 48.3
click at [237, 363] on input "0.000" at bounding box center [274, 362] width 81 height 32
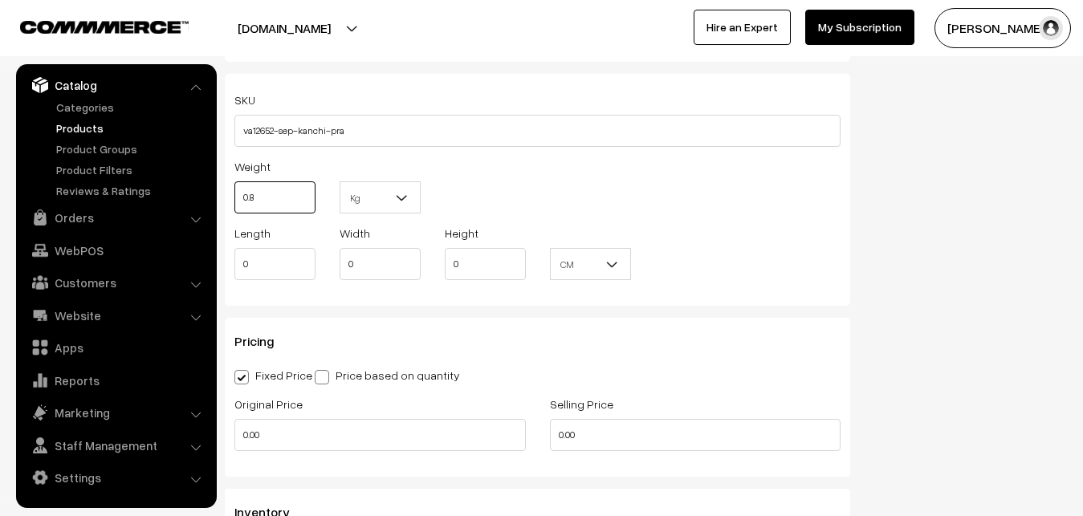
scroll to position [1180, 0]
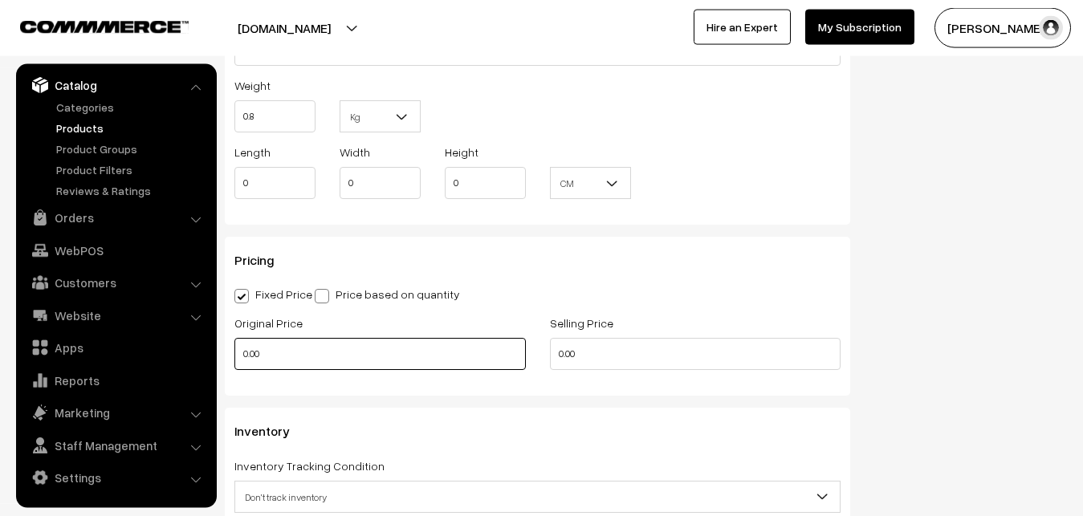
type input "0.80"
drag, startPoint x: 287, startPoint y: 345, endPoint x: 208, endPoint y: 357, distance: 80.3
click at [234, 357] on input "0.00" at bounding box center [380, 354] width 292 height 32
type input "7250"
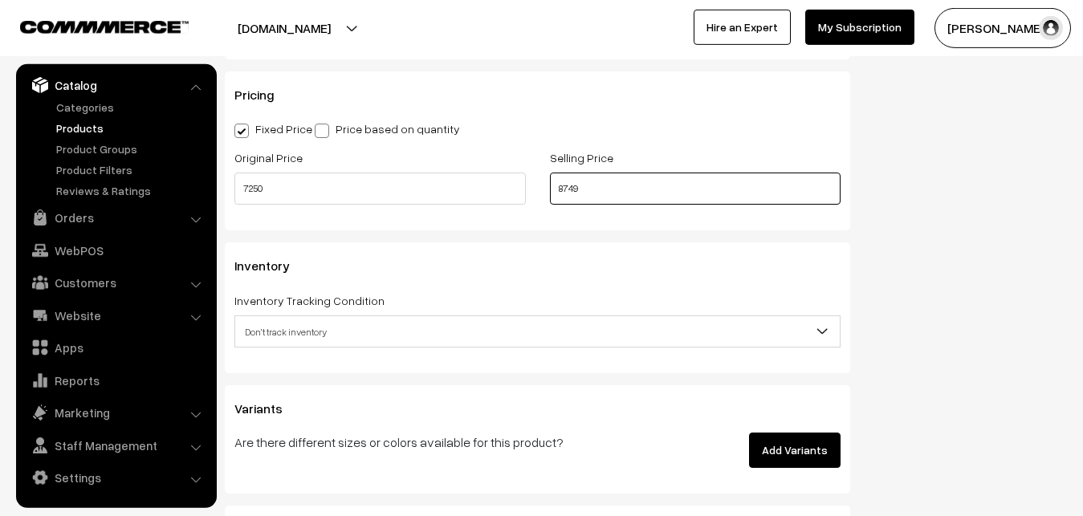
scroll to position [1425, 0]
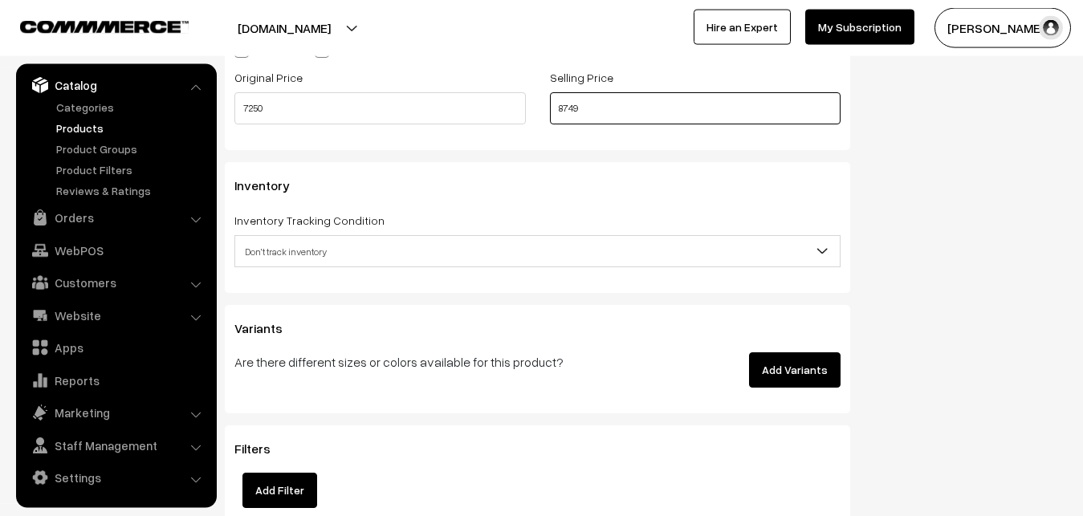
type input "8749"
click at [296, 247] on span "Don't track inventory" at bounding box center [537, 252] width 605 height 28
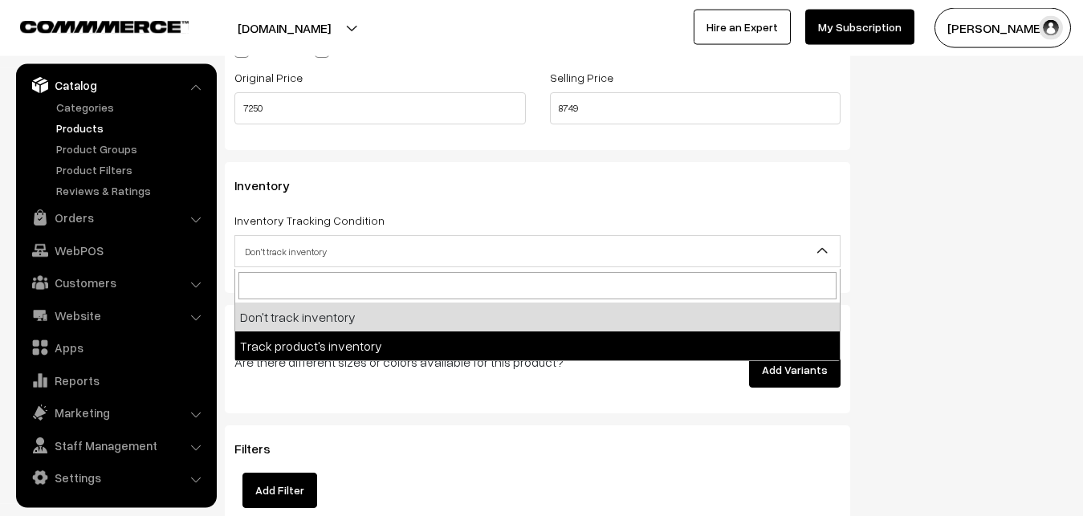
select select "2"
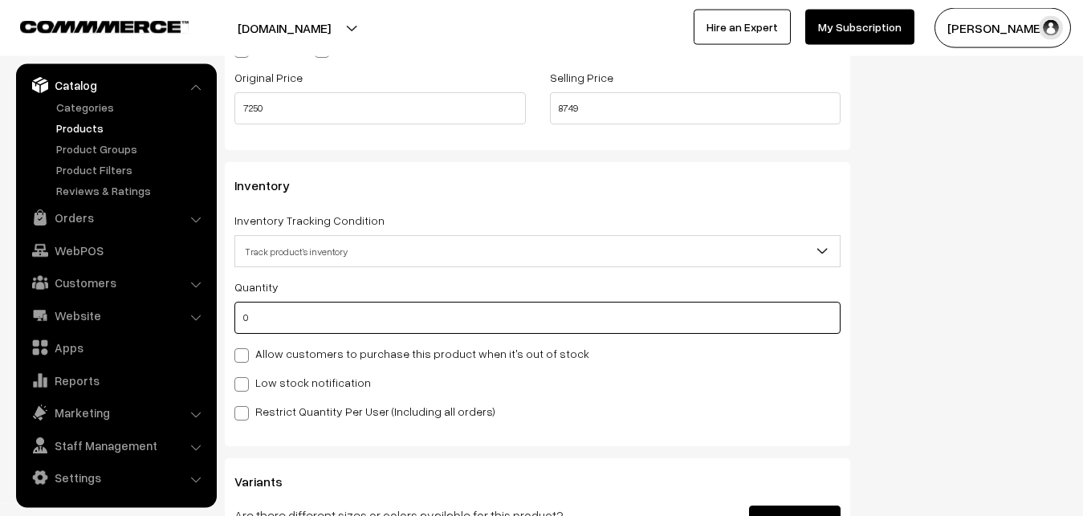
click at [300, 325] on input "0" at bounding box center [537, 318] width 606 height 32
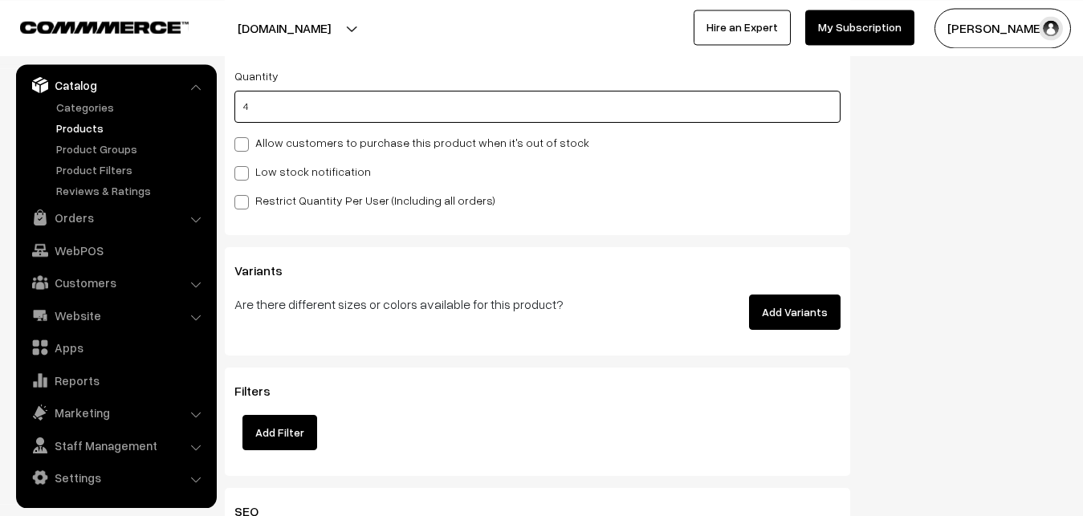
scroll to position [1671, 0]
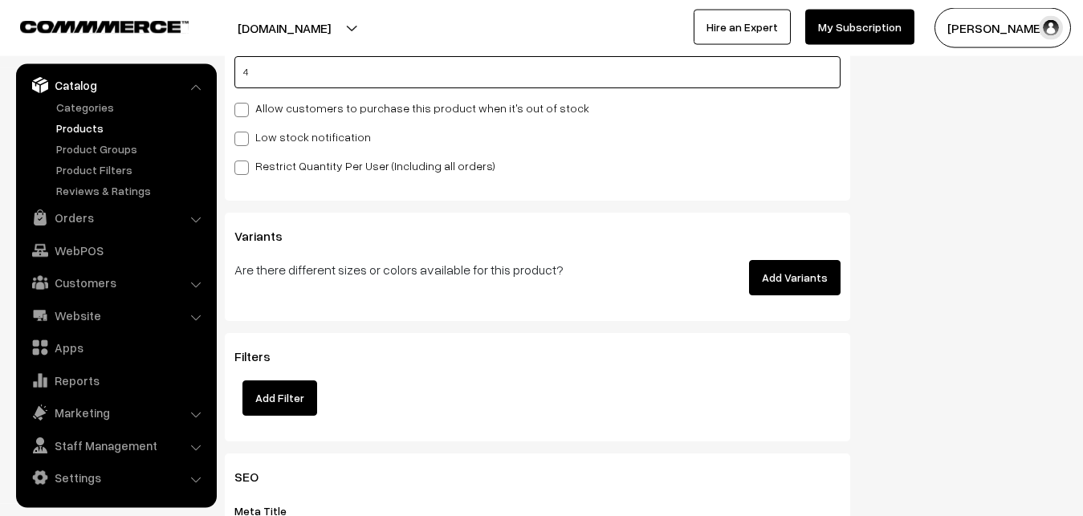
type input "4"
click at [247, 141] on span at bounding box center [241, 139] width 14 height 14
click at [245, 141] on input "Low stock notification" at bounding box center [239, 136] width 10 height 10
checkbox input "true"
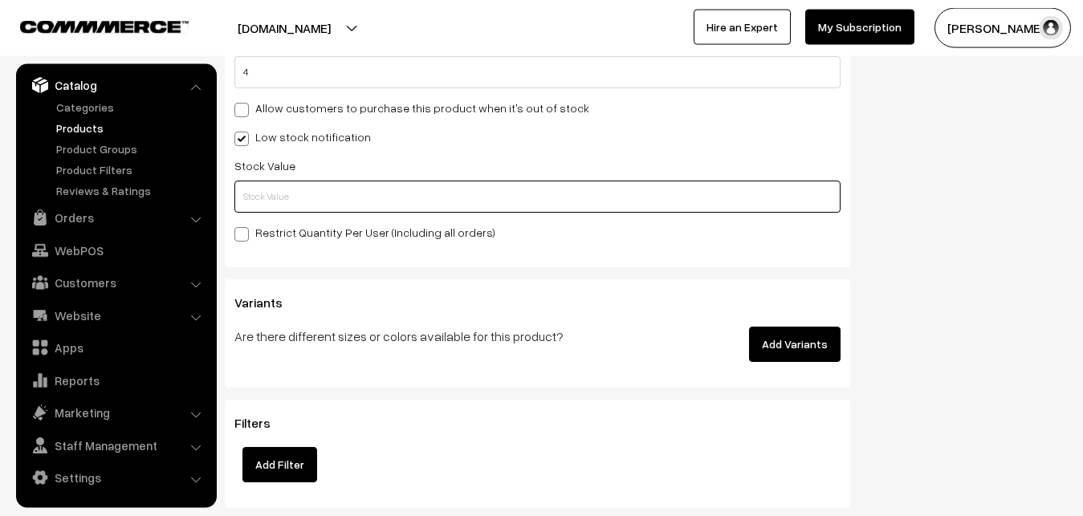
click at [252, 194] on input "text" at bounding box center [537, 197] width 606 height 32
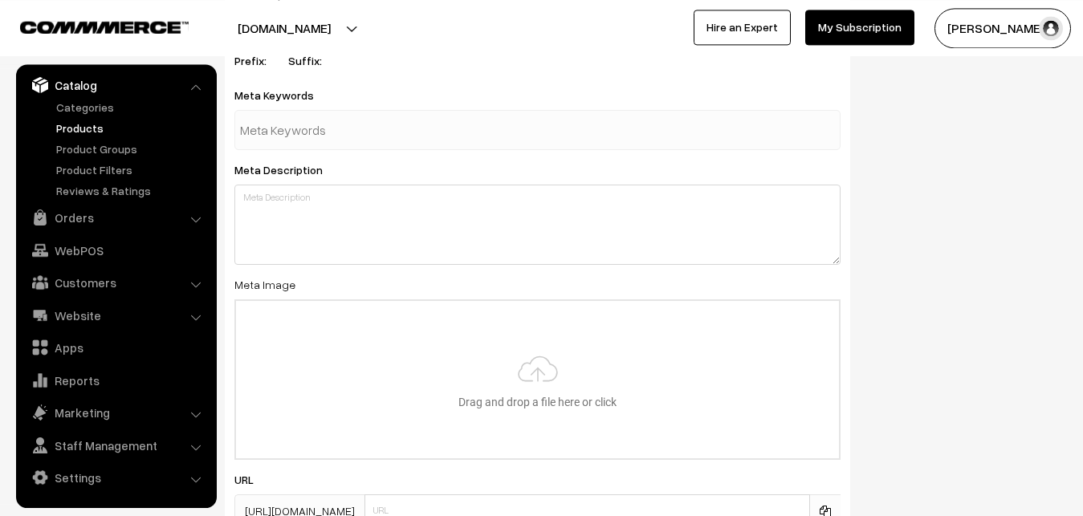
scroll to position [2391, 0]
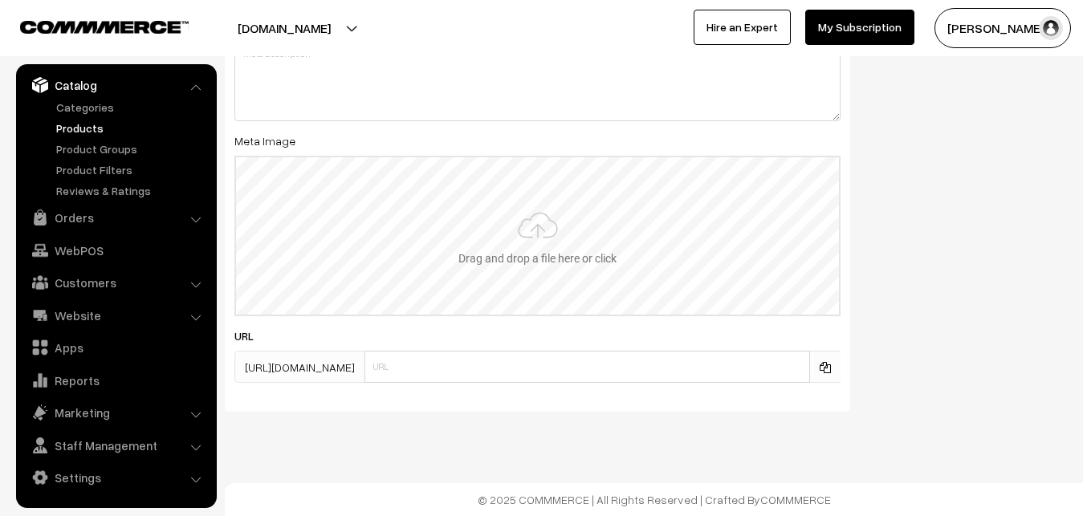
type input "2"
click at [535, 229] on input "file" at bounding box center [537, 235] width 603 height 157
type input "C:\fakepath\kanchipuram-saree-va12652-sep.jpeg"
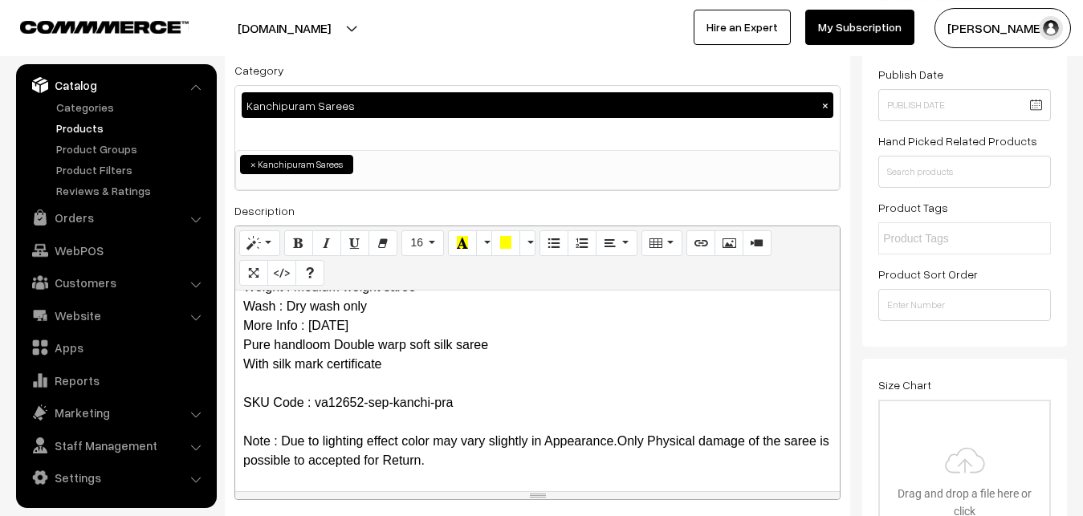
scroll to position [0, 0]
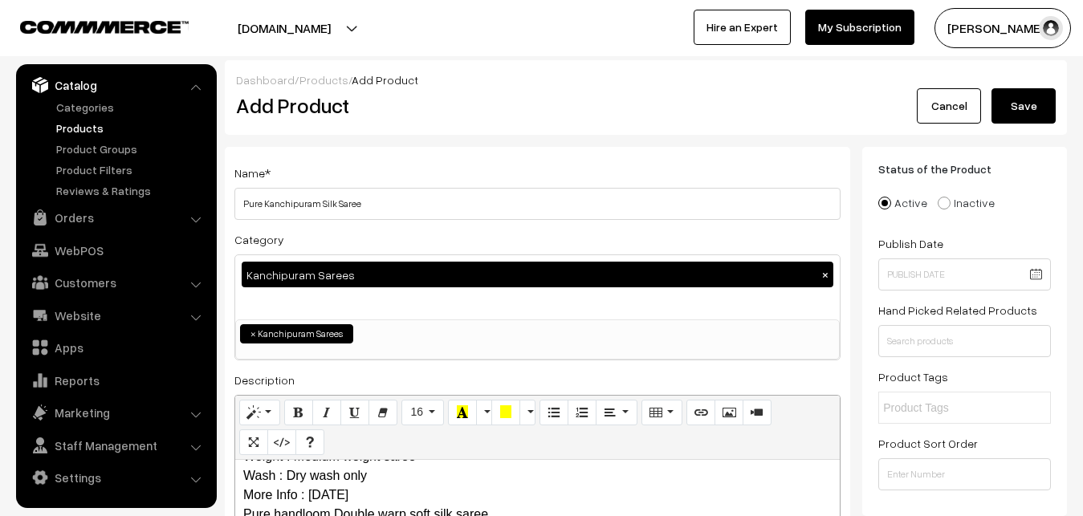
click at [1015, 104] on button "Save" at bounding box center [1024, 105] width 64 height 35
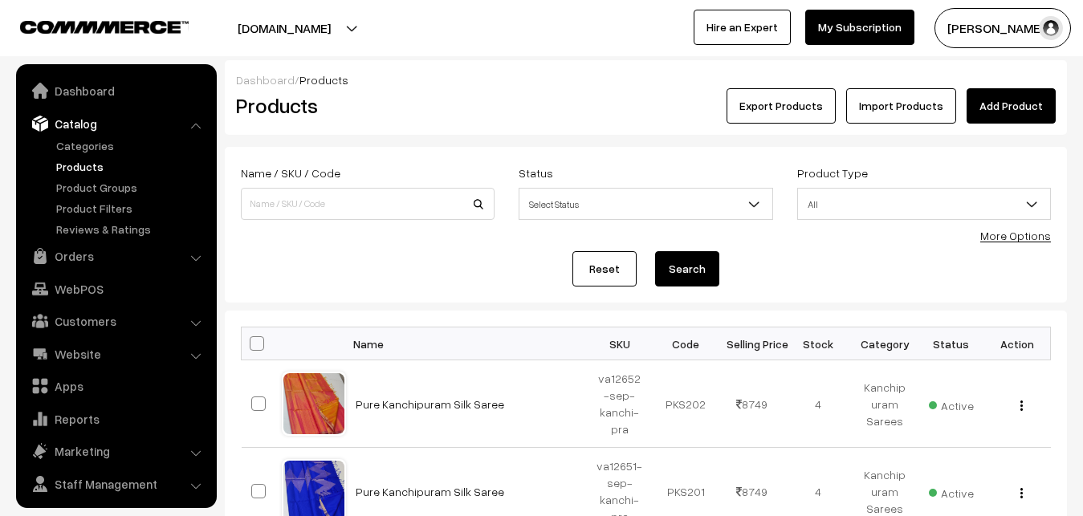
scroll to position [39, 0]
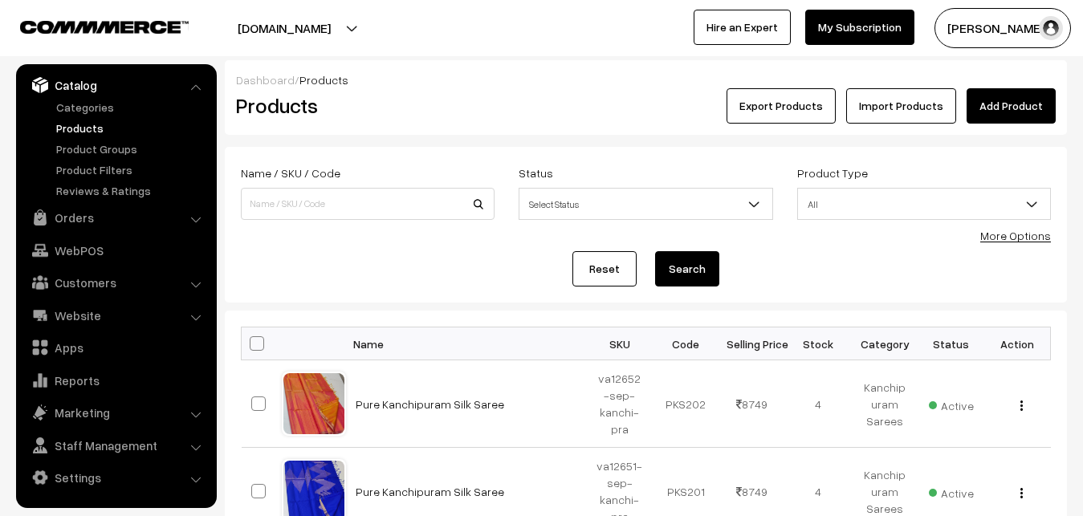
click at [469, 105] on h2 "Products" at bounding box center [364, 105] width 257 height 25
click at [1036, 108] on link "Add Product" at bounding box center [1011, 105] width 89 height 35
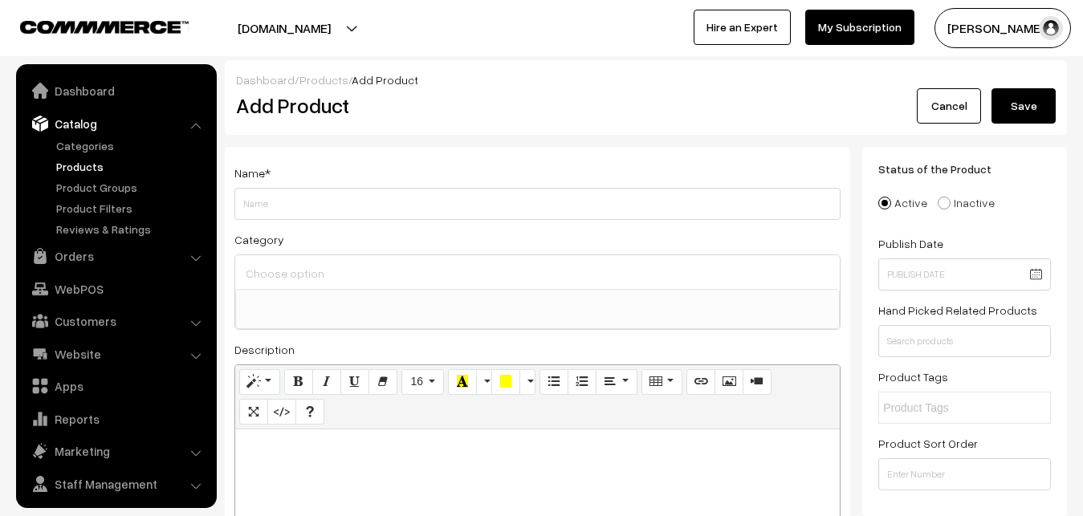
select select
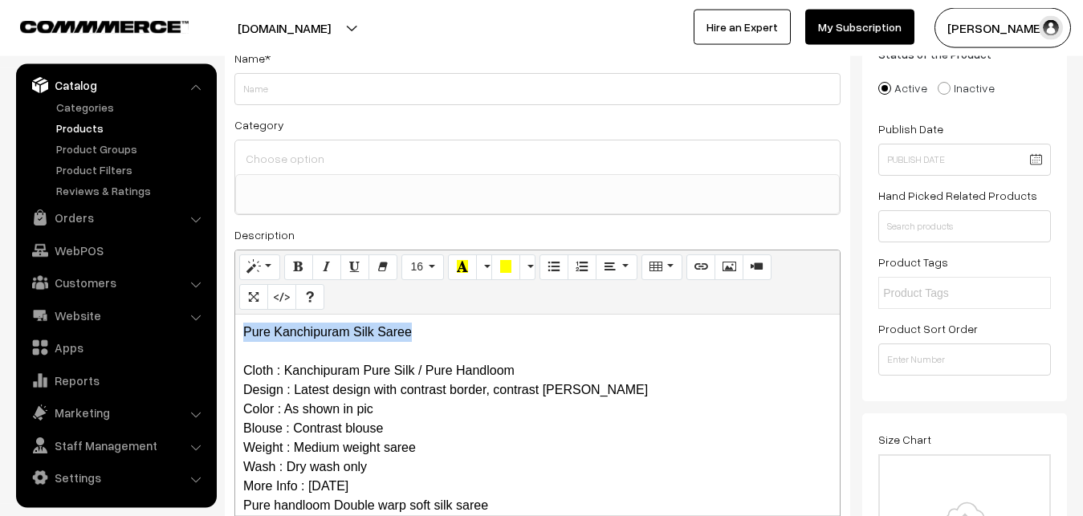
drag, startPoint x: 438, startPoint y: 326, endPoint x: 181, endPoint y: 321, distance: 256.2
click at [235, 321] on div "Pure Kanchipuram Silk Saree Cloth : Kanchipuram Pure Silk / Pure Handloom Desig…" at bounding box center [537, 415] width 605 height 201
copy p "Pure Kanchipuram Silk Saree"
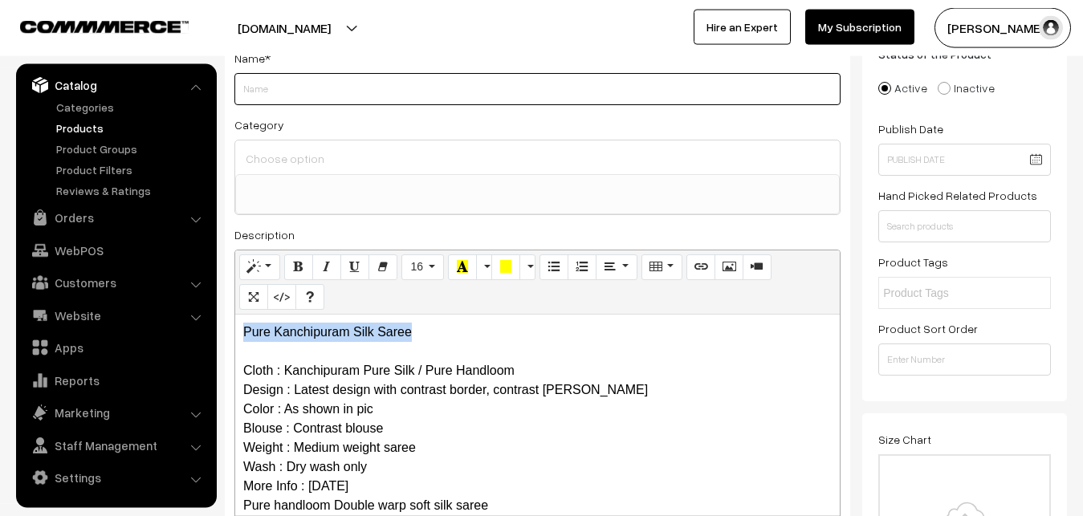
click at [284, 86] on input "Weight" at bounding box center [537, 89] width 606 height 32
paste input "Pure Kanchipuram Silk Saree"
type input "Pure Kanchipuram Silk Saree"
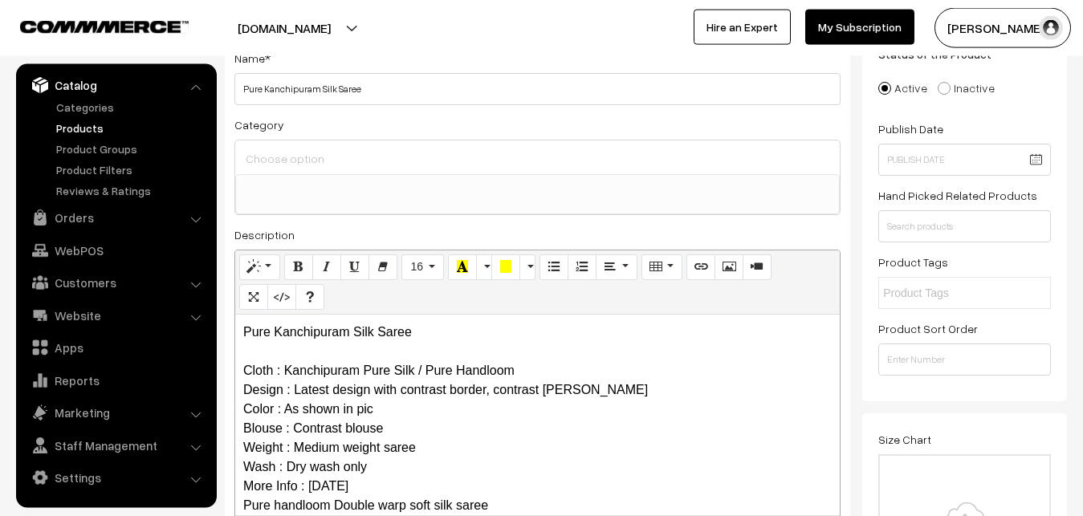
click at [295, 161] on input at bounding box center [538, 158] width 592 height 23
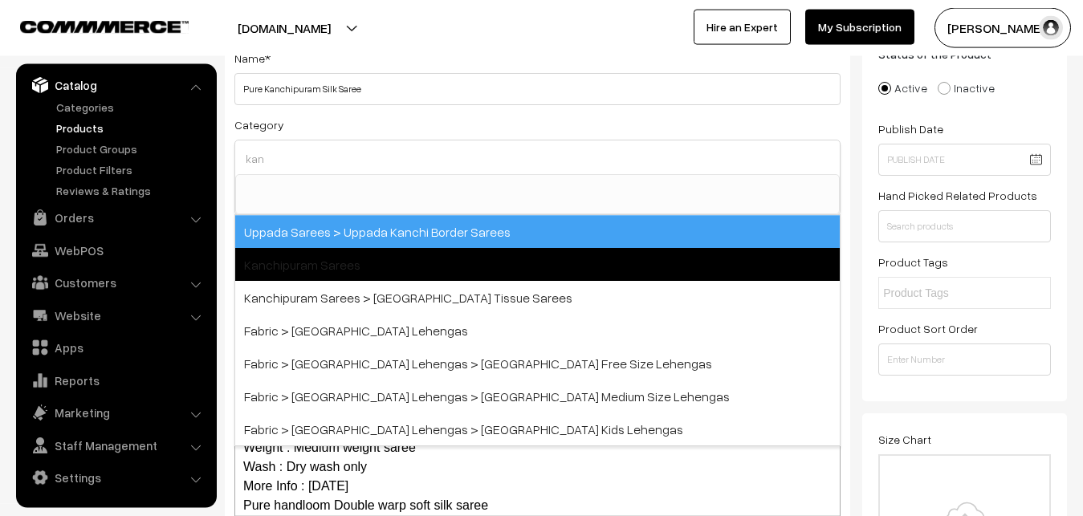
type input "kan"
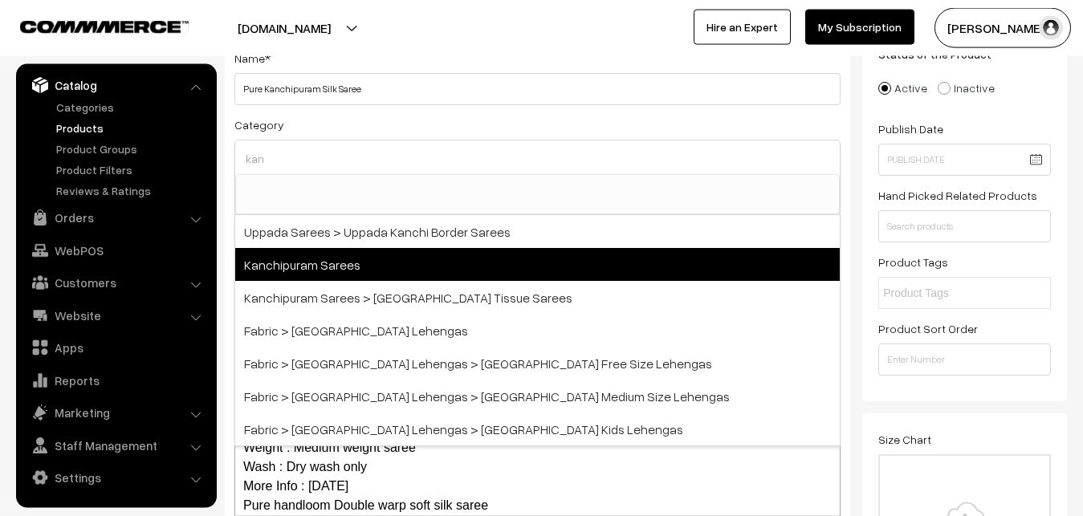
click at [318, 264] on span "Kanchipuram Sarees" at bounding box center [537, 264] width 605 height 33
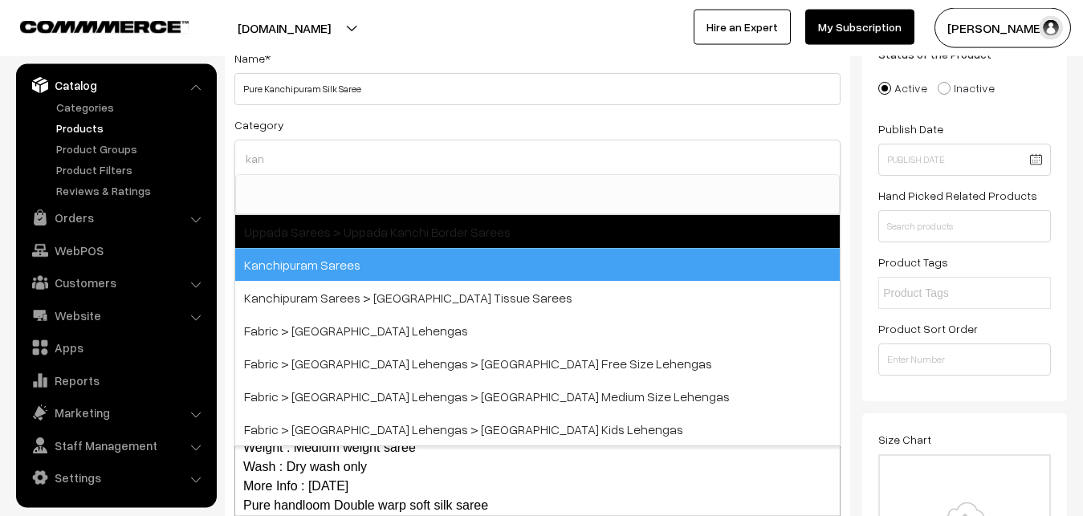
select select "3"
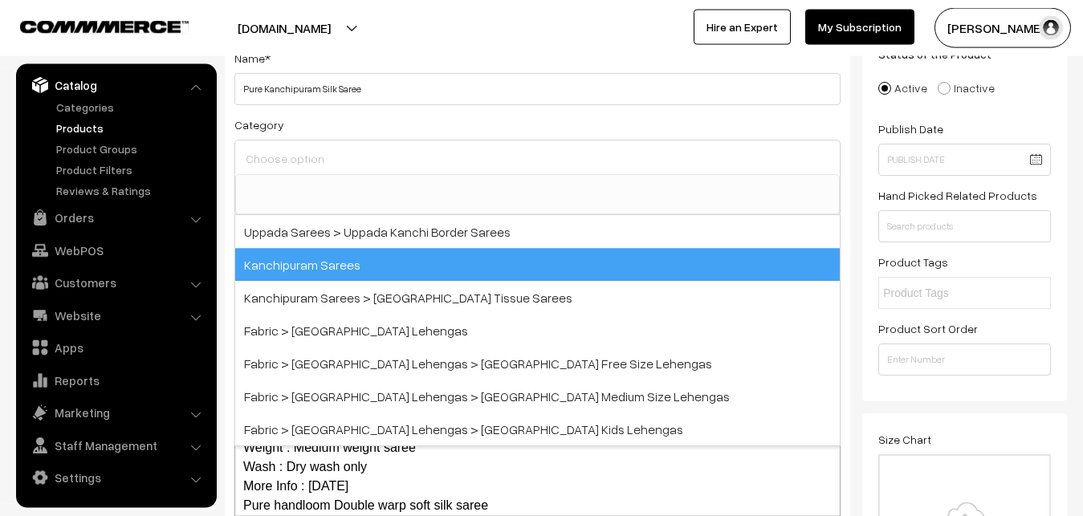
scroll to position [337, 0]
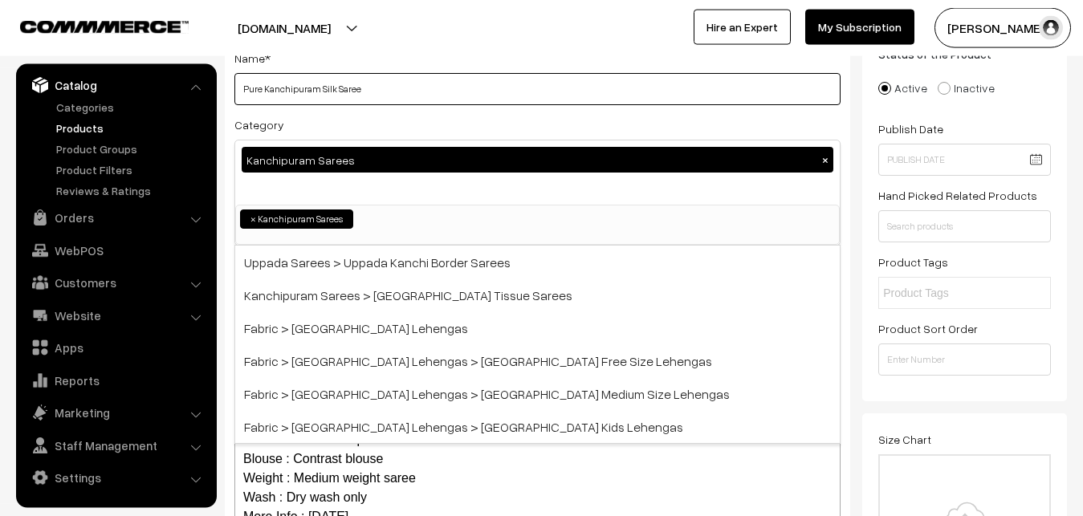
click at [341, 92] on input "Pure Kanchipuram Silk Saree" at bounding box center [537, 89] width 606 height 32
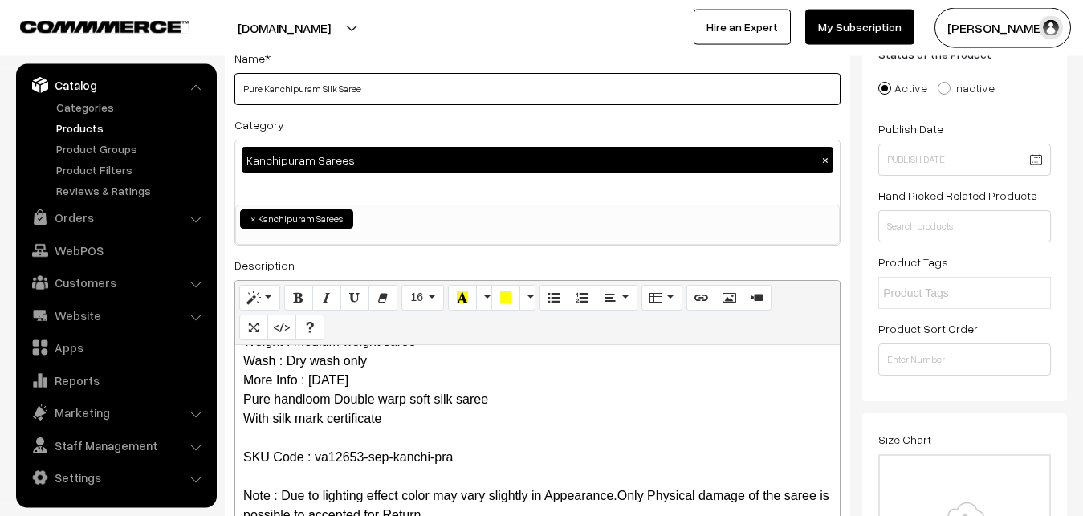
scroll to position [361, 0]
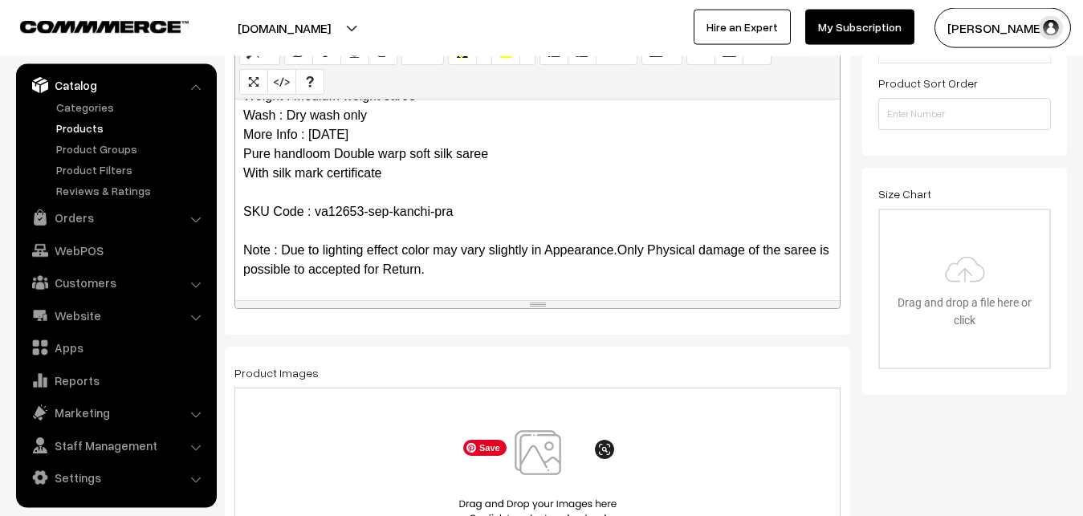
click at [557, 458] on img at bounding box center [537, 477] width 165 height 94
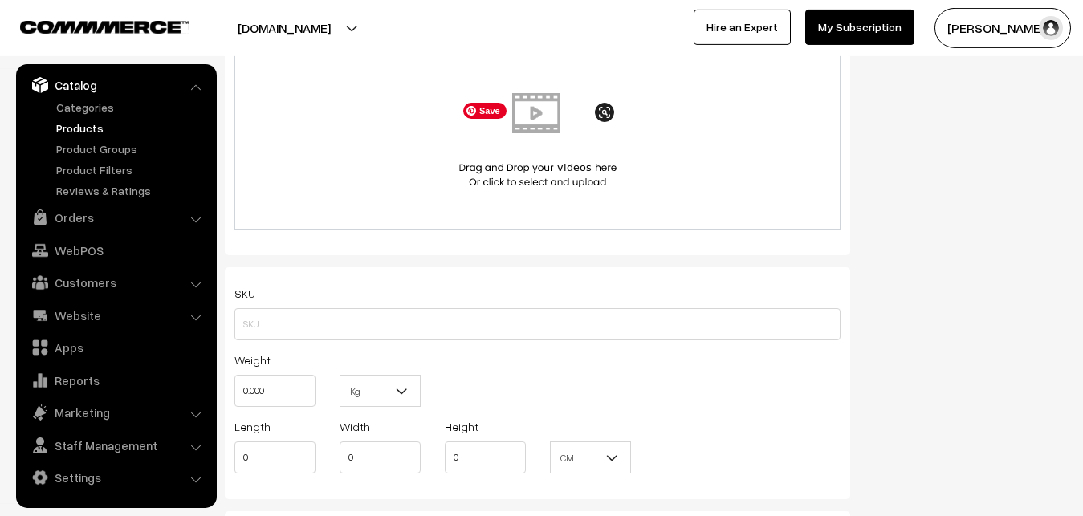
scroll to position [934, 0]
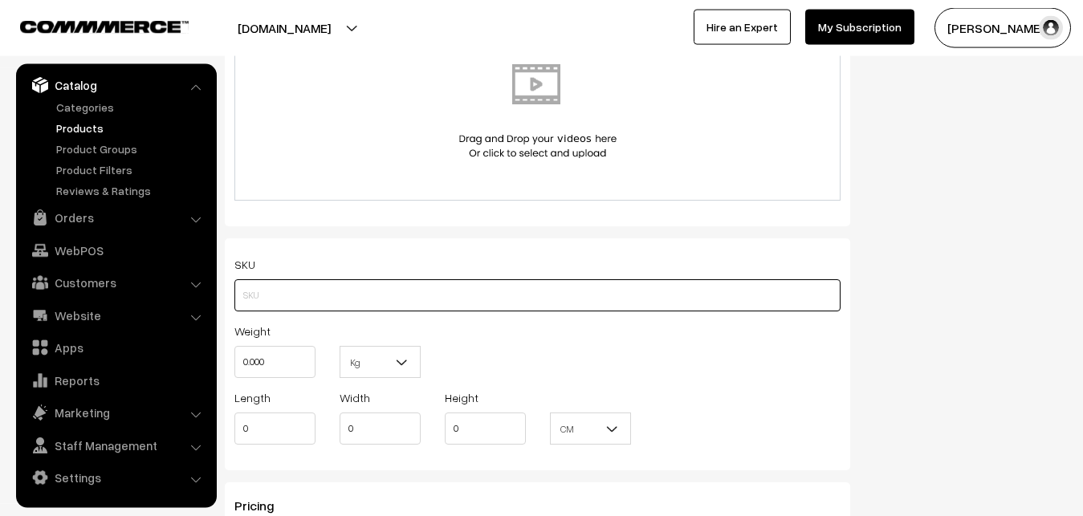
click at [281, 293] on input "text" at bounding box center [537, 295] width 606 height 32
paste input "va12653-sep-kanchi-pra"
type input "va12653-sep-kanchi-pra"
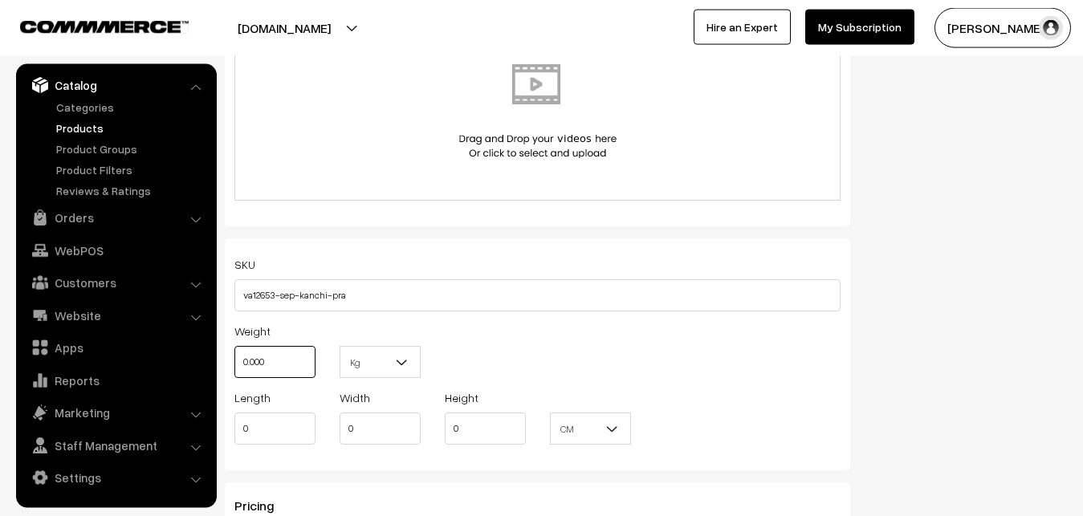
drag, startPoint x: 284, startPoint y: 358, endPoint x: 253, endPoint y: 360, distance: 31.4
click at [253, 360] on input "0.000" at bounding box center [274, 362] width 81 height 32
click at [252, 360] on input "0.000" at bounding box center [274, 362] width 81 height 32
click at [252, 361] on input "0.000" at bounding box center [274, 362] width 81 height 32
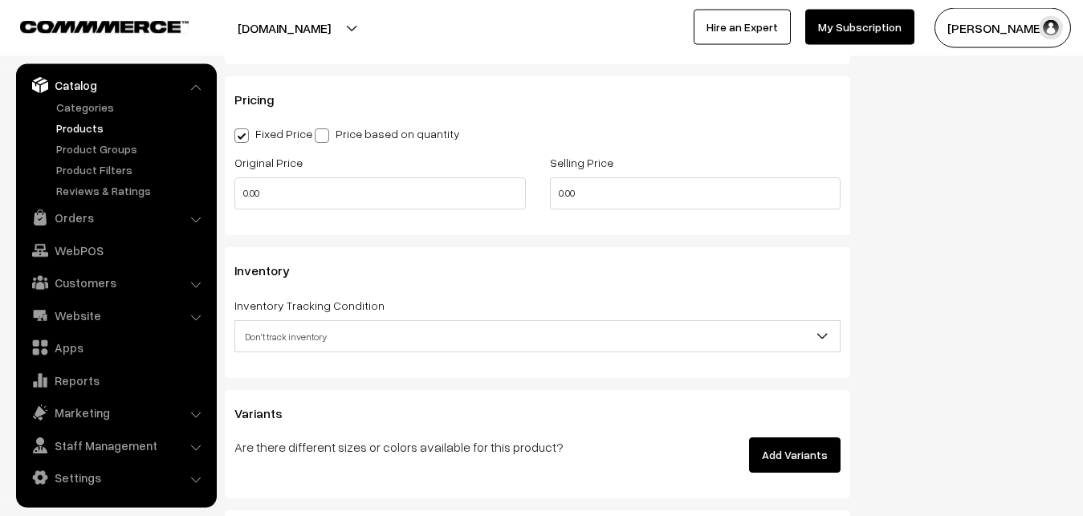
scroll to position [1425, 0]
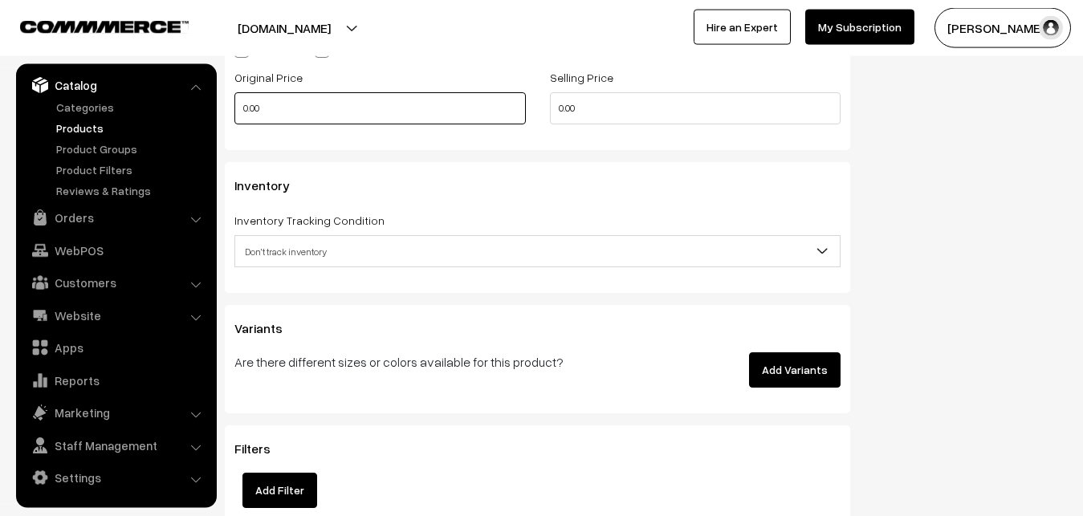
type input "0.80"
drag, startPoint x: 276, startPoint y: 95, endPoint x: 205, endPoint y: 105, distance: 72.2
click at [234, 105] on input "0.00" at bounding box center [380, 108] width 292 height 32
type input "8"
type input "7250"
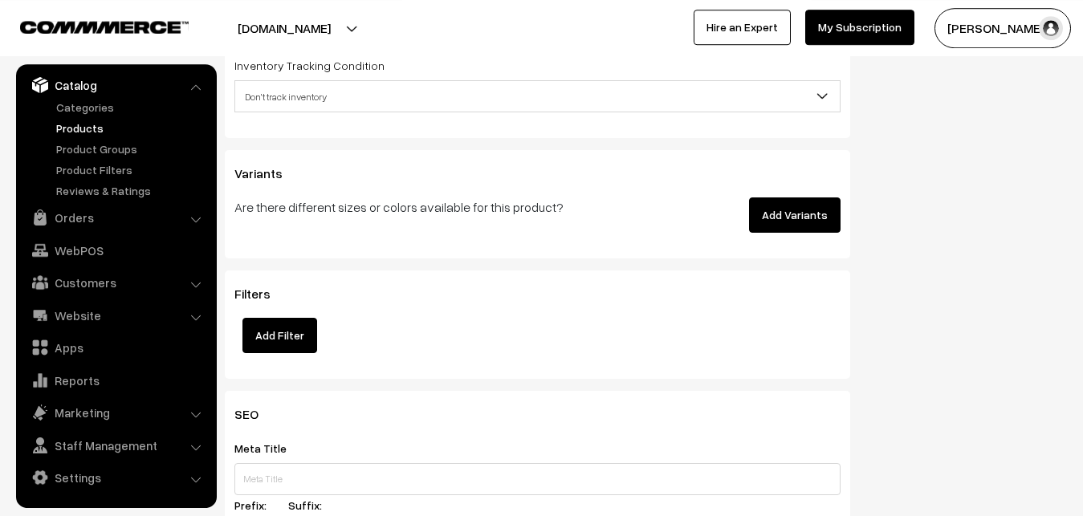
scroll to position [1589, 0]
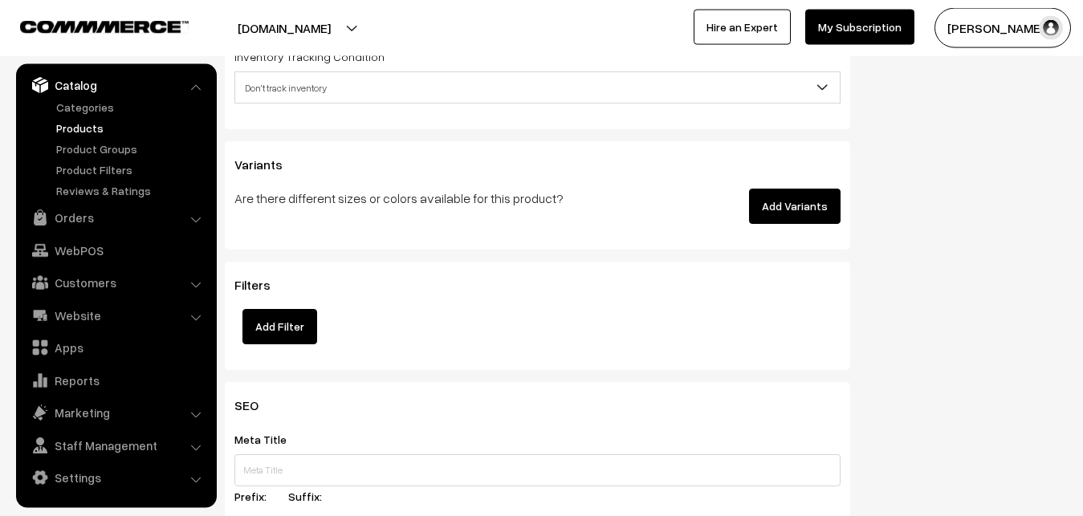
type input "8749"
click at [283, 94] on span "Don't track inventory" at bounding box center [537, 88] width 605 height 28
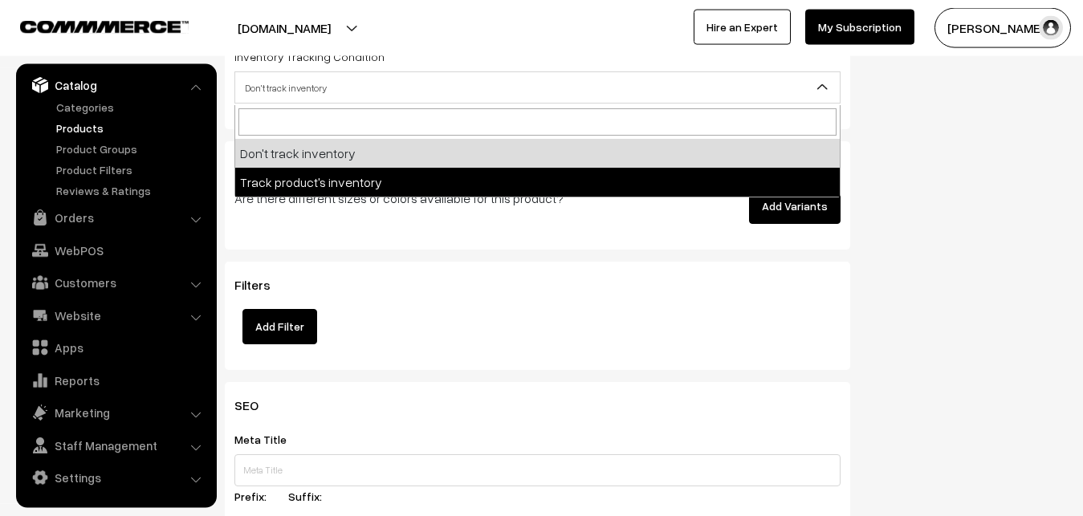
select select "2"
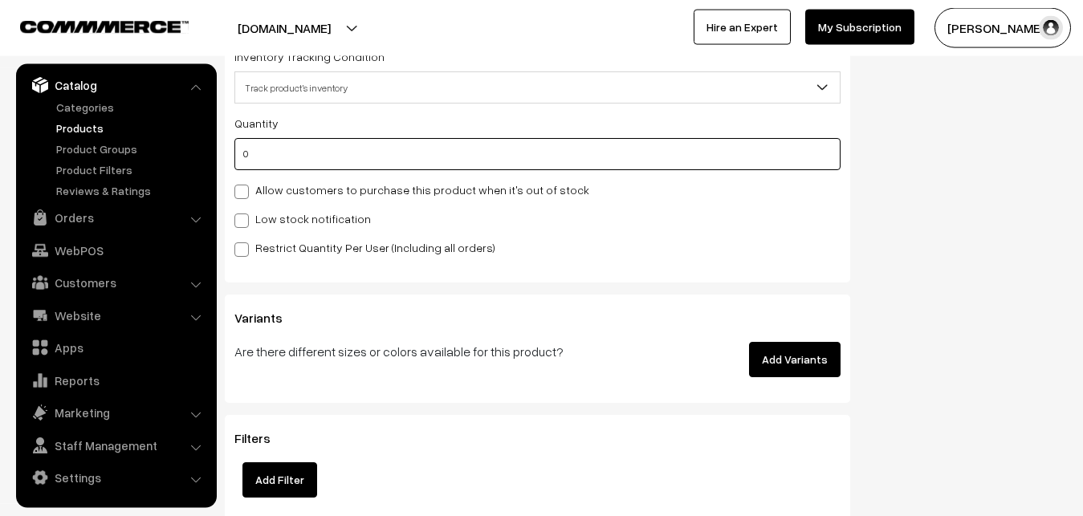
click at [280, 163] on input "0" at bounding box center [537, 154] width 606 height 32
type input "4"
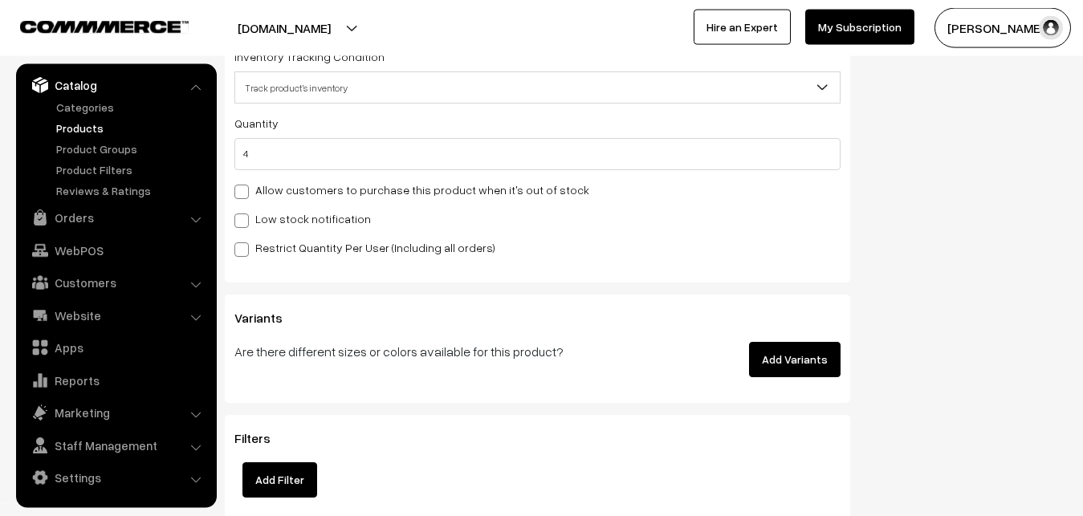
click at [285, 217] on label "Low stock notification" at bounding box center [302, 218] width 137 height 17
click at [245, 217] on input "Low stock notification" at bounding box center [239, 218] width 10 height 10
checkbox input "true"
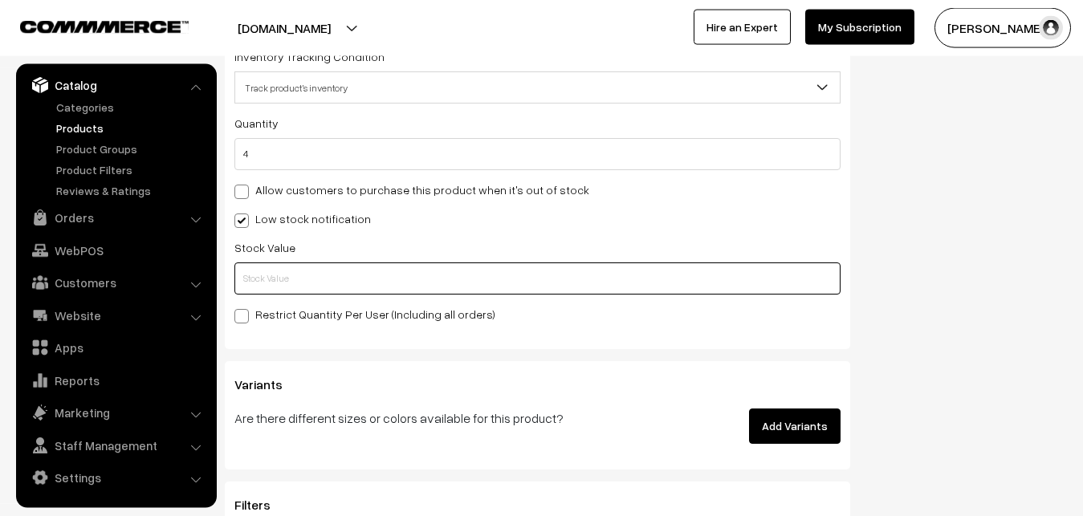
click at [271, 287] on input "text" at bounding box center [537, 279] width 606 height 32
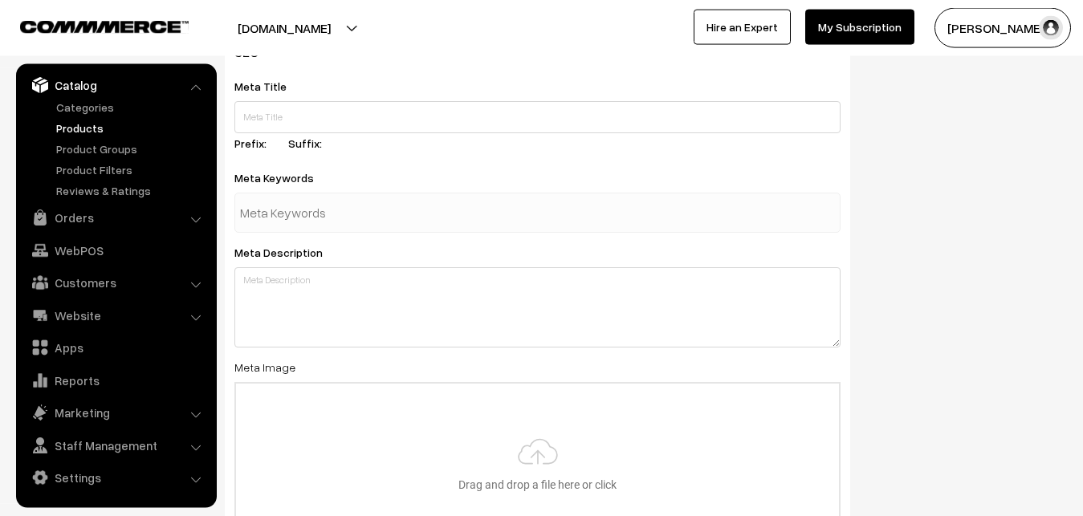
scroll to position [2391, 0]
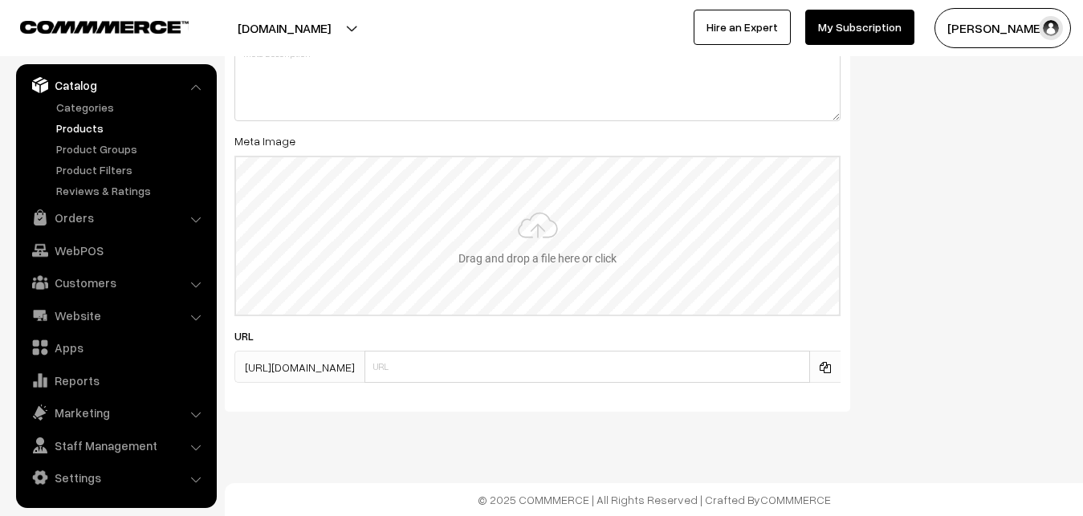
type input "2"
click at [548, 229] on input "file" at bounding box center [537, 235] width 603 height 157
type input "C:\fakepath\kanchipuram-saree-va12653-sep.jpeg"
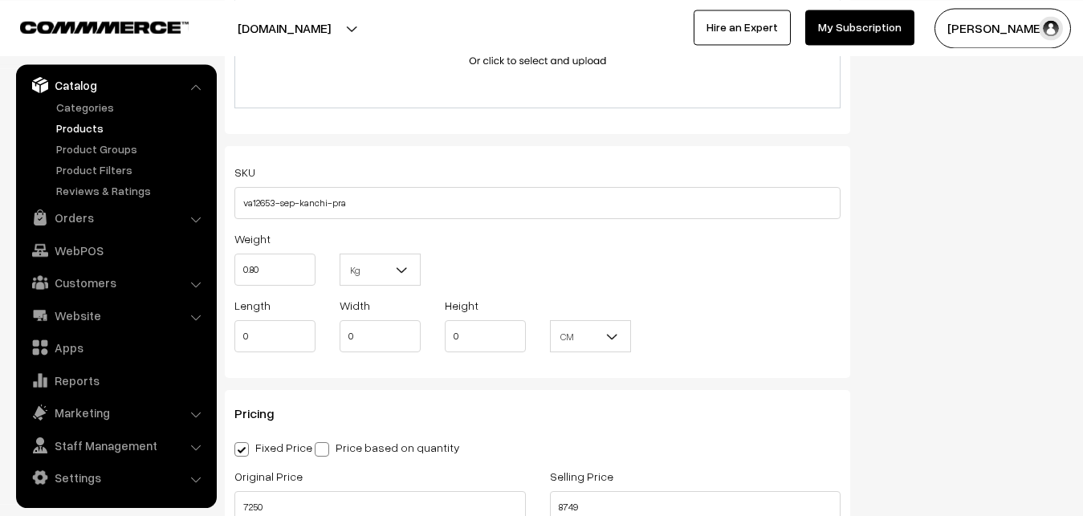
scroll to position [0, 0]
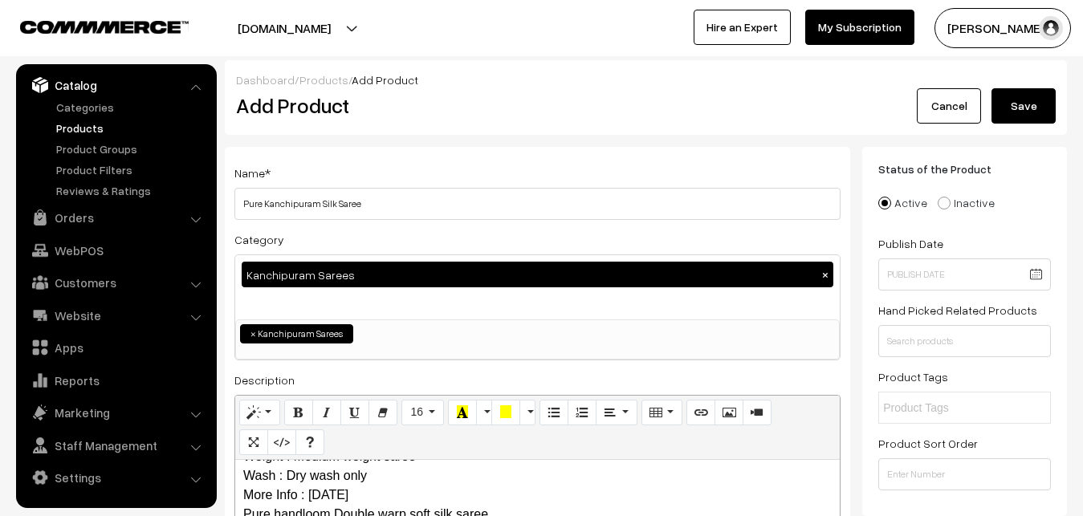
click at [1003, 106] on button "Save" at bounding box center [1024, 105] width 64 height 35
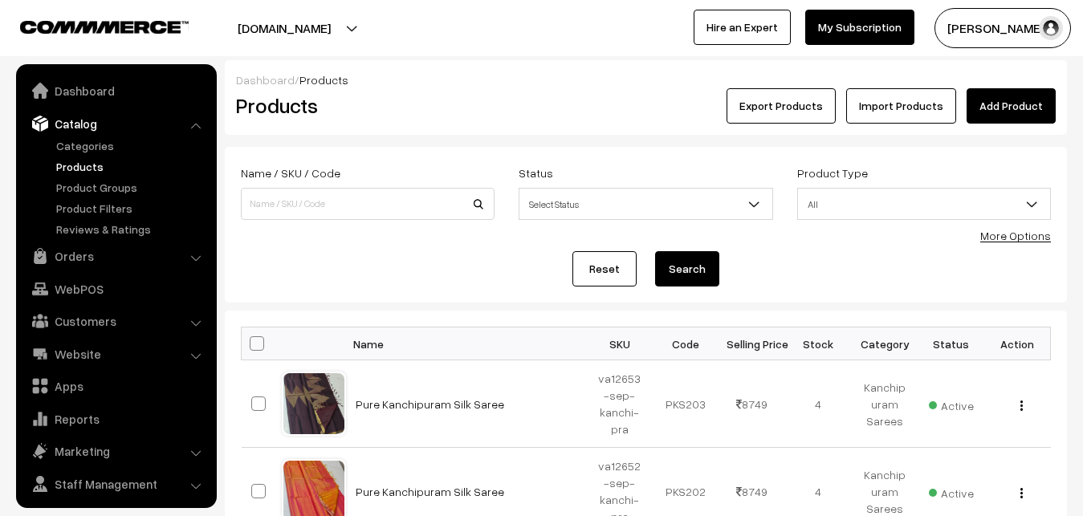
scroll to position [39, 0]
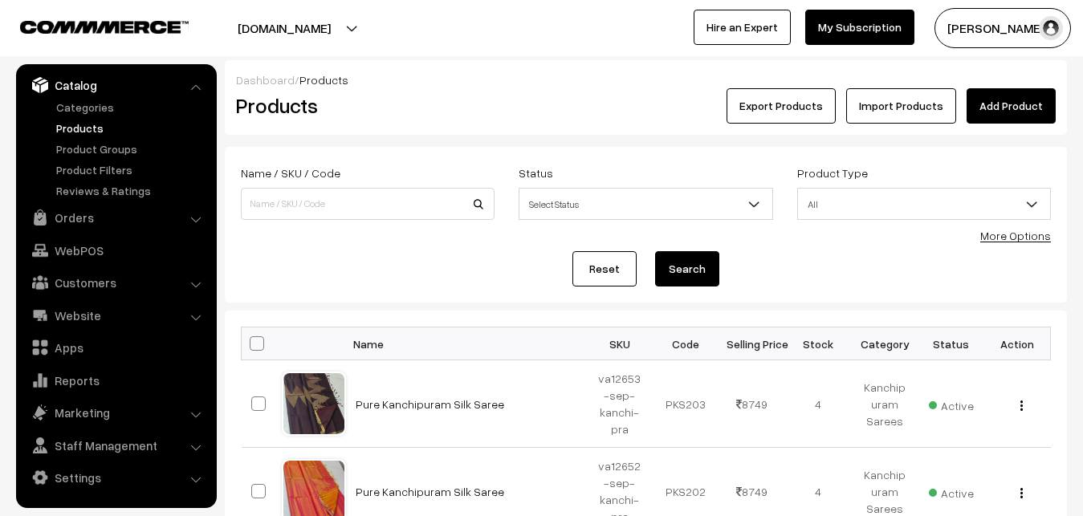
click at [434, 131] on div "Dashboard / Products Products Export Products Import Products Add Product" at bounding box center [646, 97] width 842 height 75
click at [1004, 94] on link "Add Product" at bounding box center [1011, 105] width 89 height 35
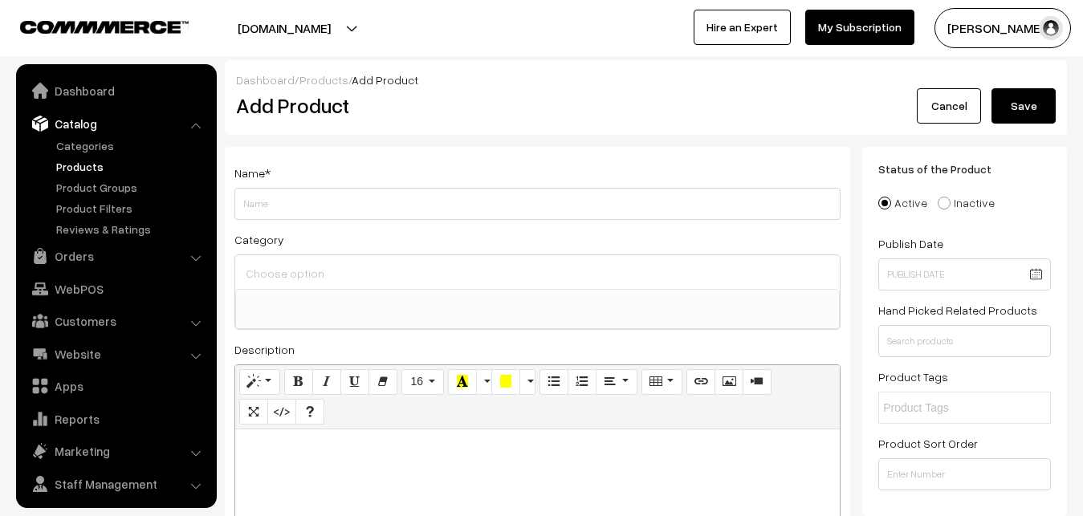
select select
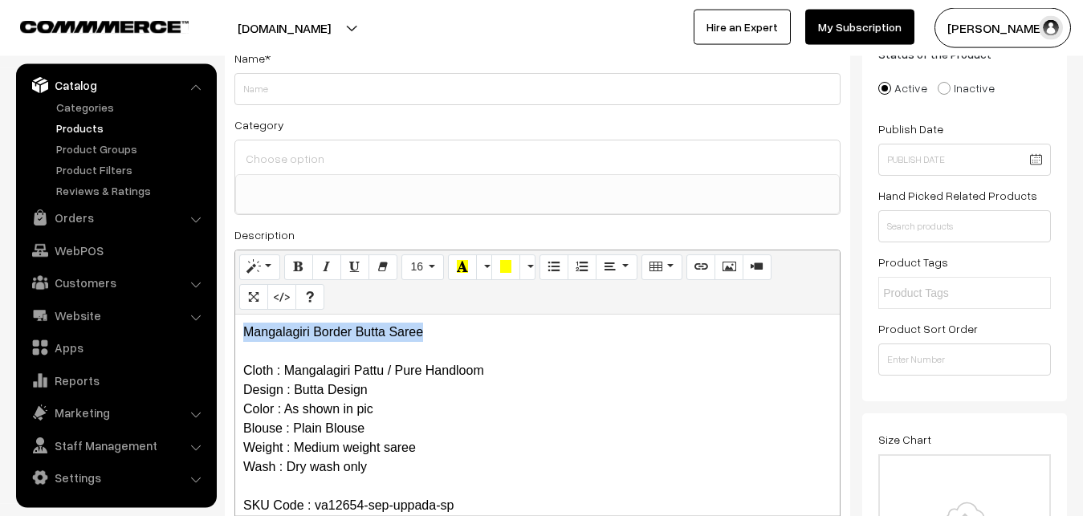
drag, startPoint x: 426, startPoint y: 332, endPoint x: 152, endPoint y: 301, distance: 275.5
click at [235, 315] on div "Mangalagiri Border Butta Saree Cloth : Mangalagiri Pattu / Pure Handloom Design…" at bounding box center [537, 415] width 605 height 201
copy p "Mangalagiri Border Butta Saree"
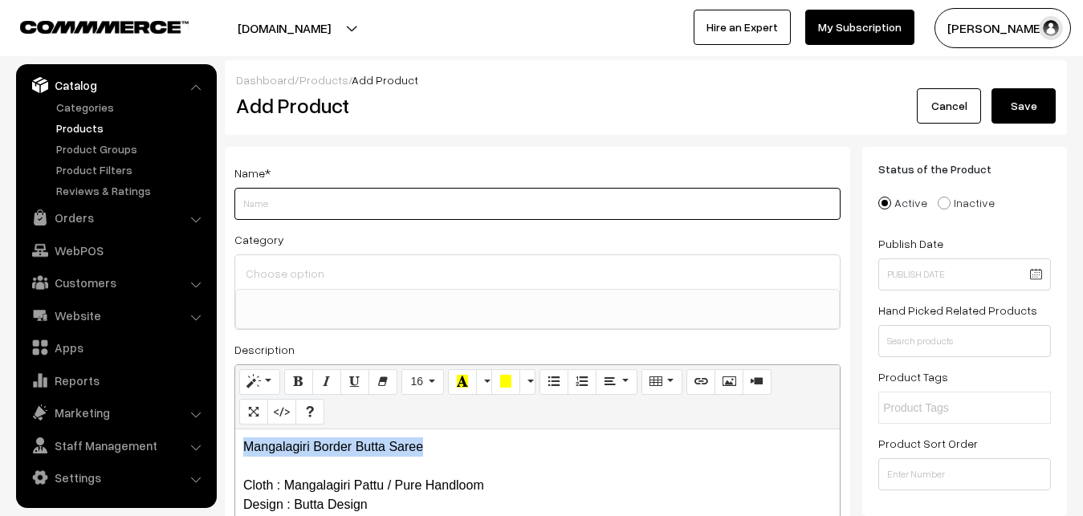
click at [289, 206] on input "Weight" at bounding box center [537, 204] width 606 height 32
paste input "Mangalagiri Border Butta Saree"
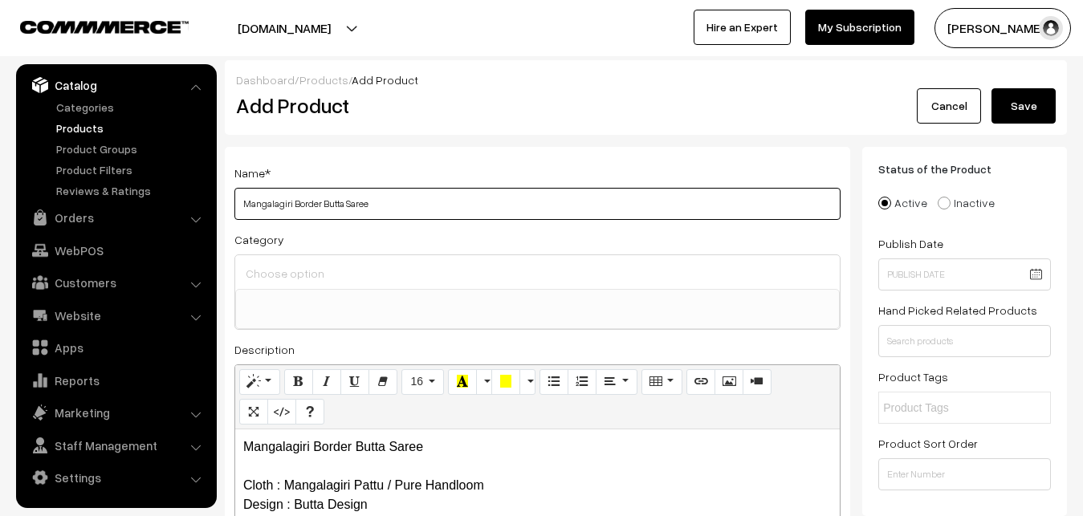
type input "Mangalagiri Border Butta Saree"
click at [300, 270] on input at bounding box center [538, 273] width 592 height 23
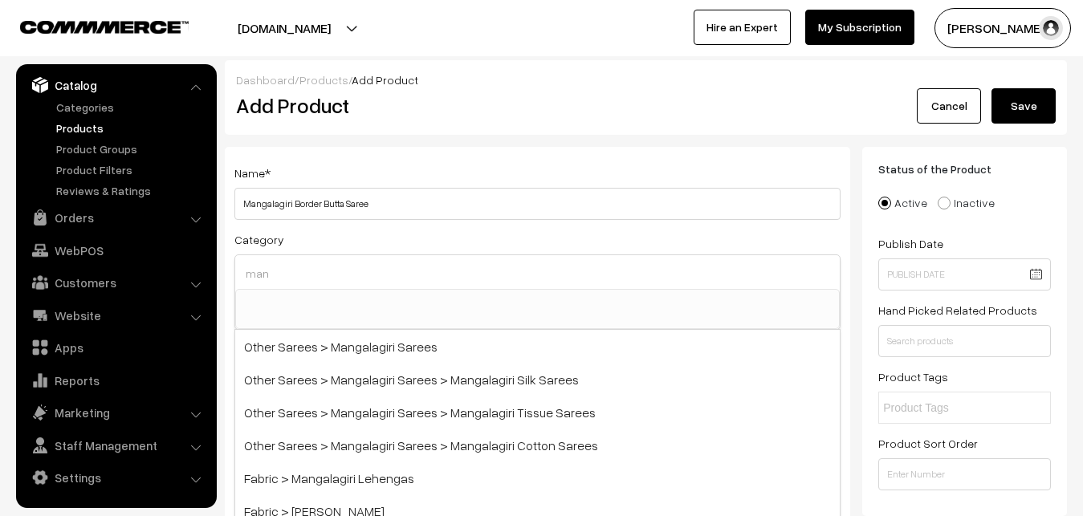
type input "man"
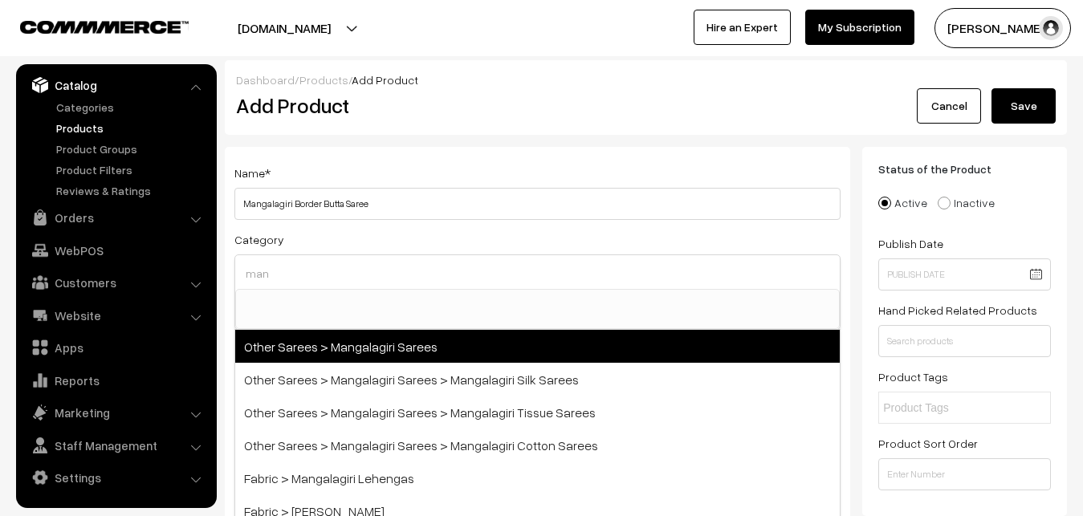
click at [358, 344] on span "Other Sarees > Mangalagiri Sarees" at bounding box center [537, 346] width 605 height 33
select select "31"
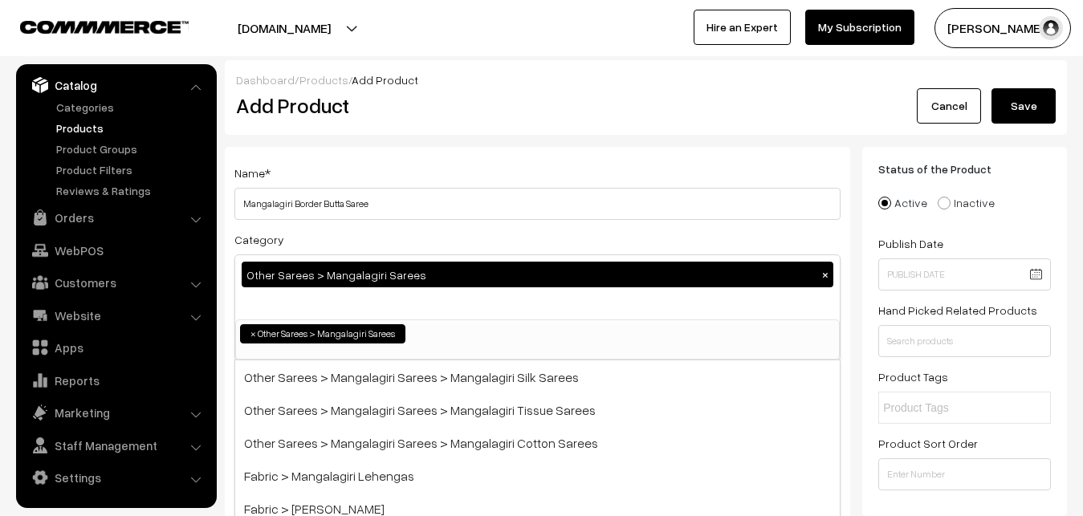
scroll to position [405, 0]
click at [405, 165] on div "Name * Mangalagiri Border Butta Saree" at bounding box center [537, 191] width 606 height 57
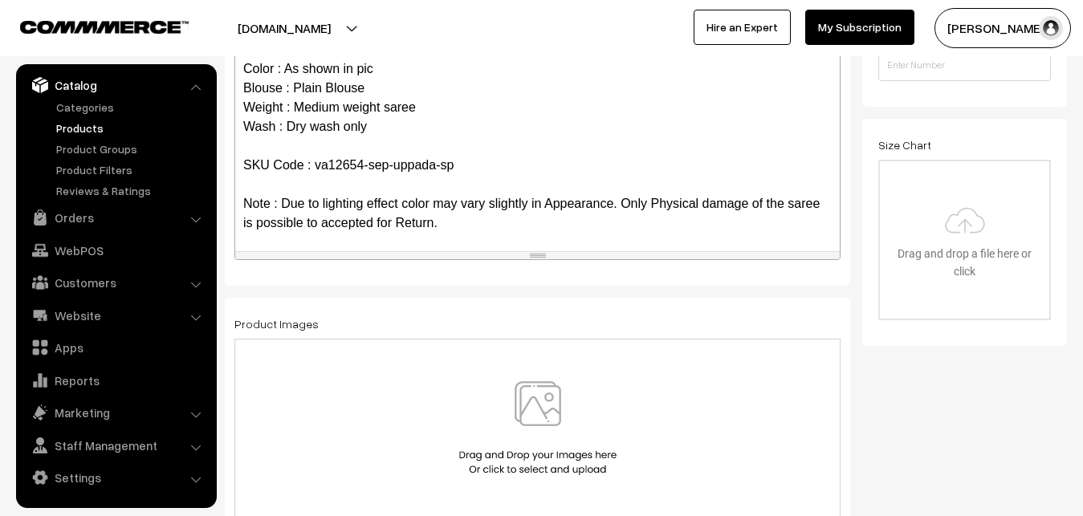
scroll to position [79, 0]
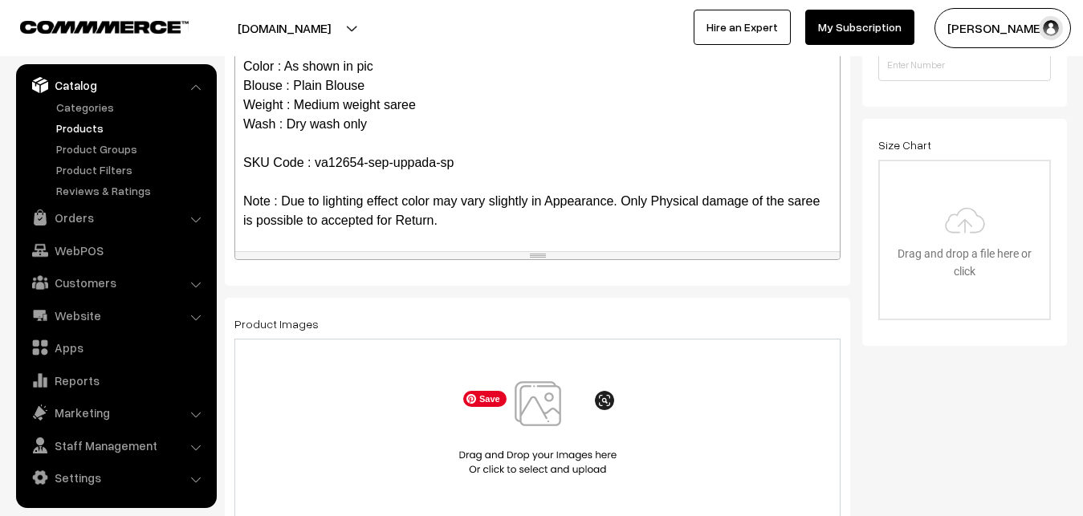
click at [537, 413] on img at bounding box center [537, 428] width 165 height 94
click at [546, 396] on img at bounding box center [537, 428] width 165 height 94
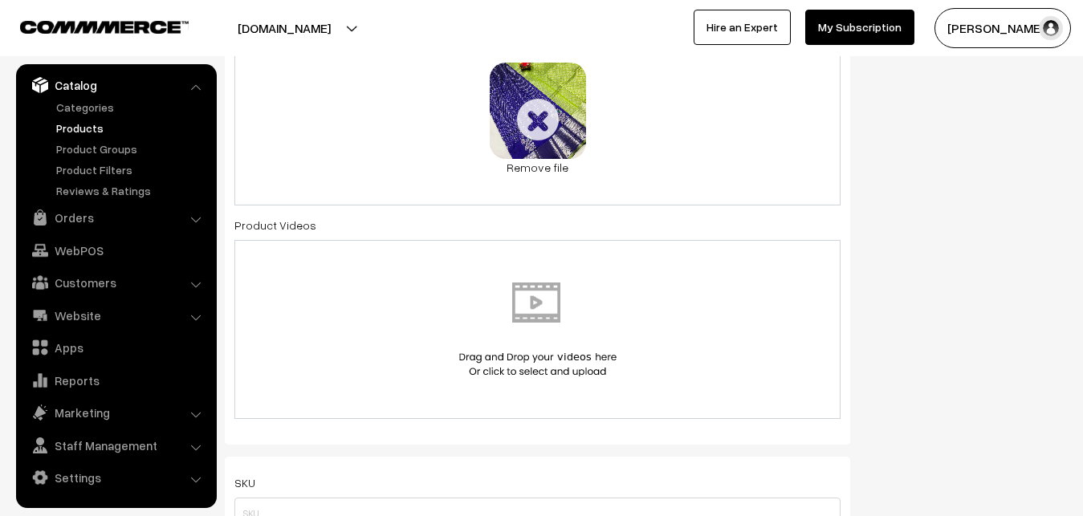
scroll to position [655, 0]
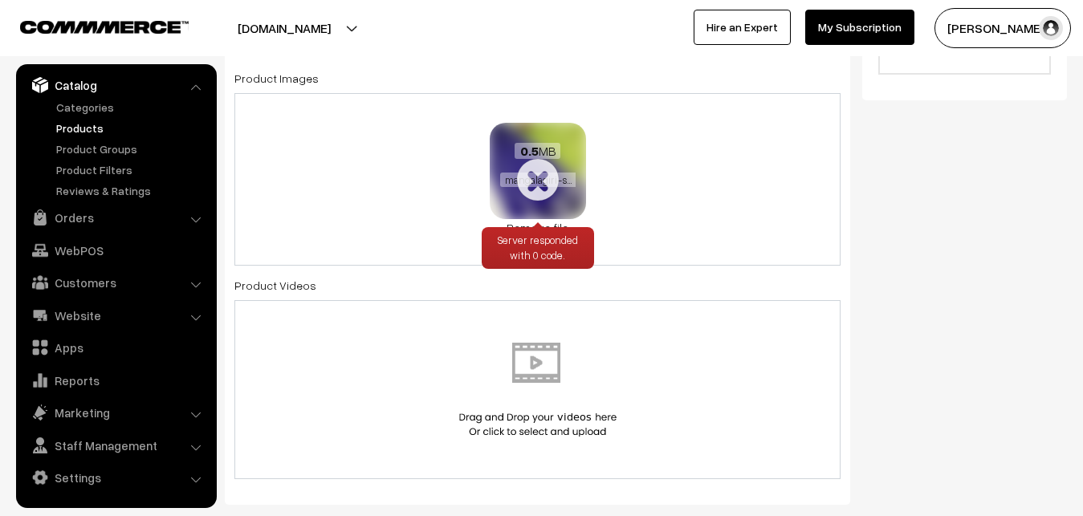
click at [524, 226] on link "Remove file" at bounding box center [538, 227] width 96 height 17
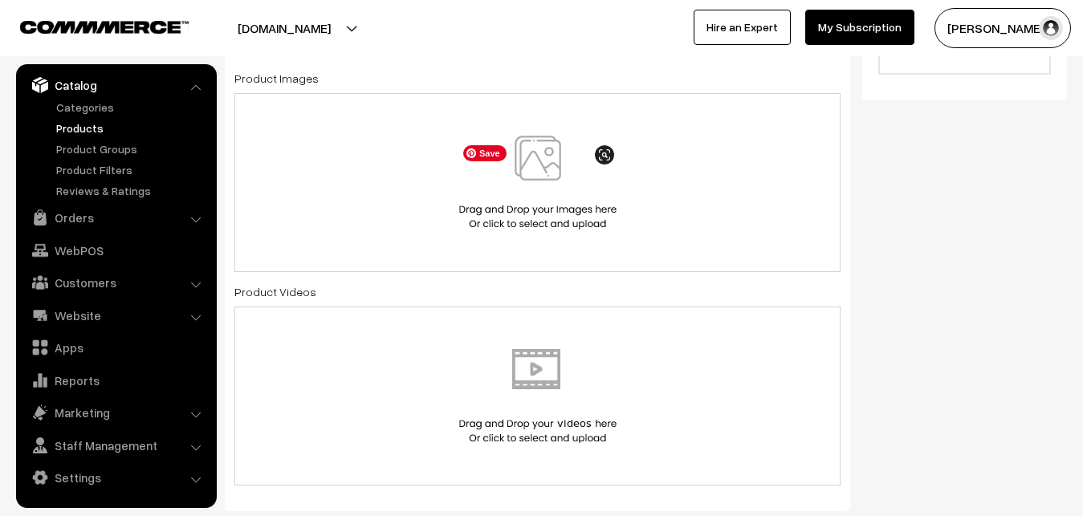
click at [546, 149] on img at bounding box center [537, 183] width 165 height 94
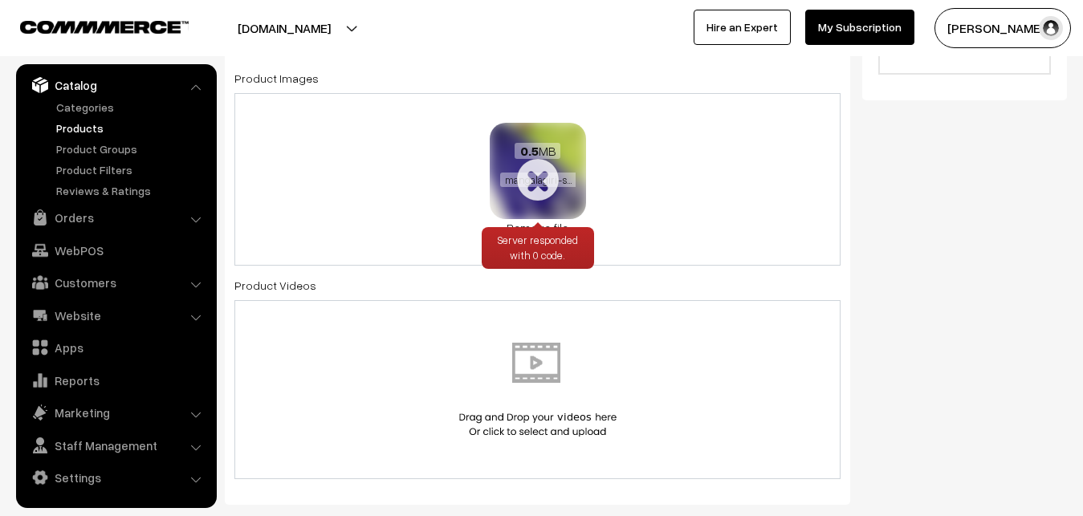
click at [520, 222] on link "Remove file" at bounding box center [538, 227] width 96 height 17
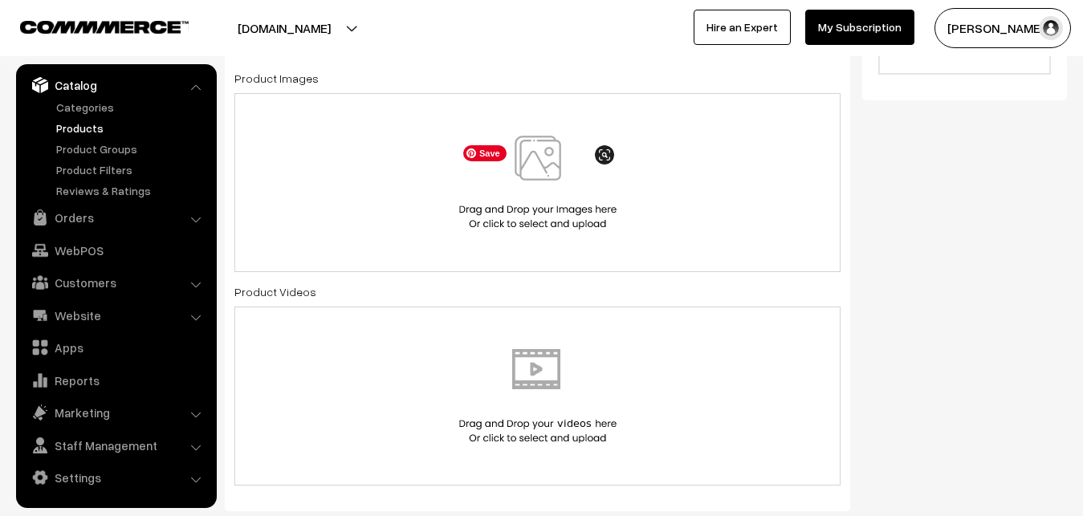
click at [534, 168] on img at bounding box center [537, 183] width 165 height 94
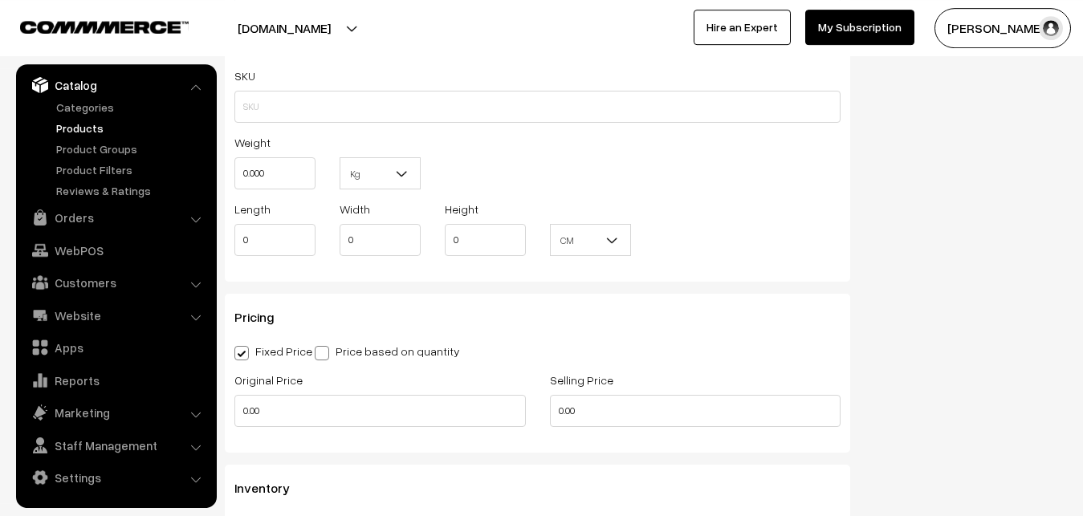
scroll to position [1147, 0]
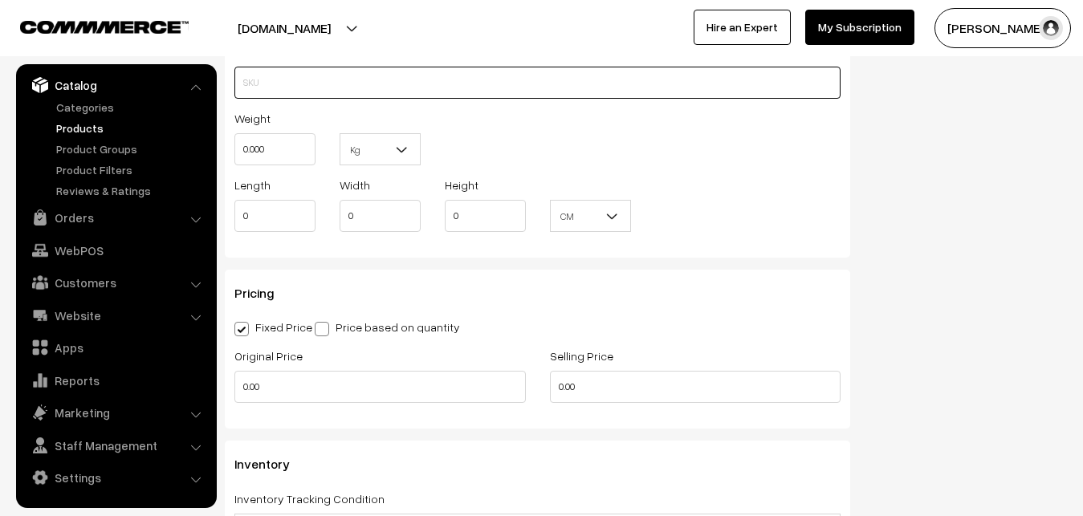
click at [263, 83] on input "text" at bounding box center [537, 83] width 606 height 32
paste input "va12654-sep-uppada-sp"
type input "va12654-sep-uppada-sp"
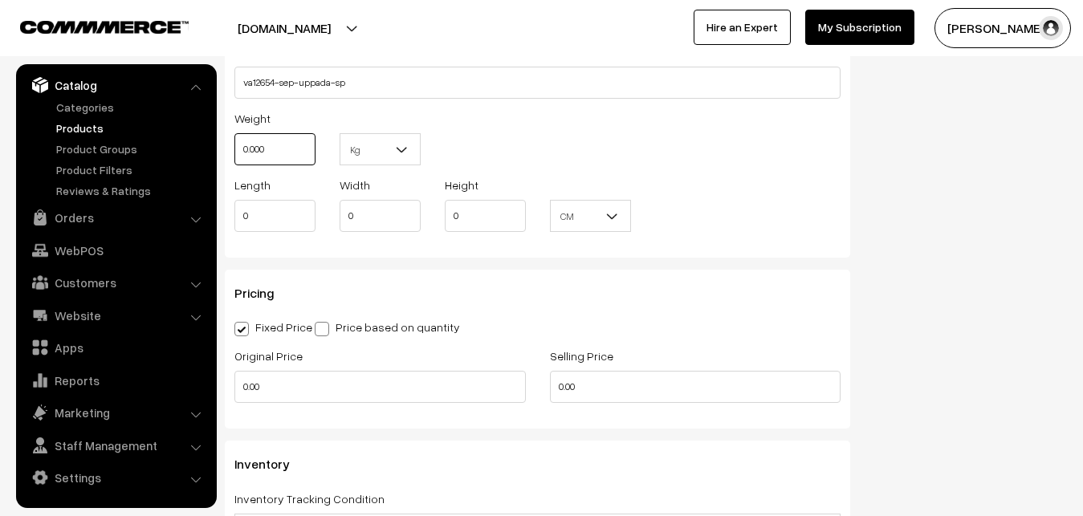
drag, startPoint x: 275, startPoint y: 141, endPoint x: 236, endPoint y: 146, distance: 39.0
click at [236, 146] on input "0.000" at bounding box center [274, 149] width 81 height 32
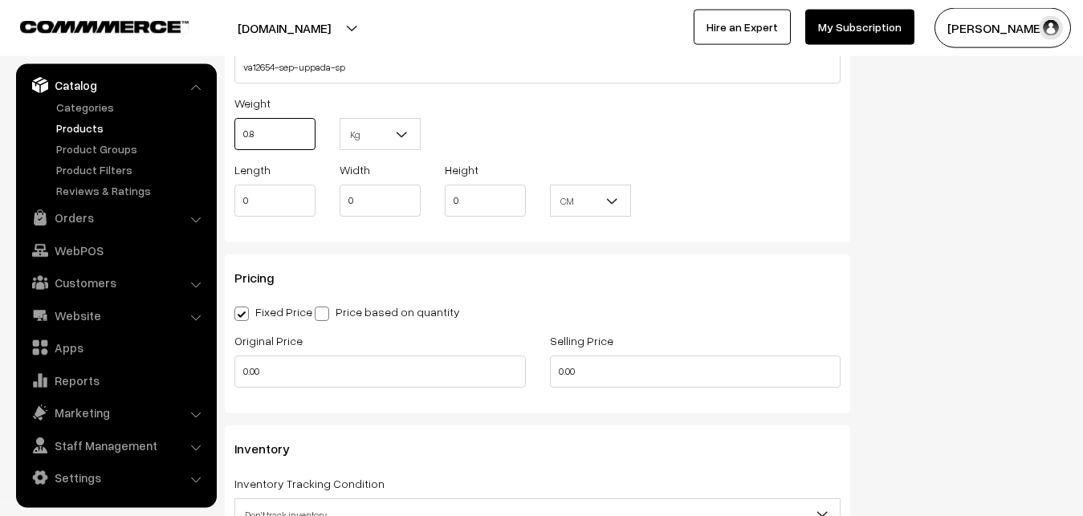
scroll to position [1229, 0]
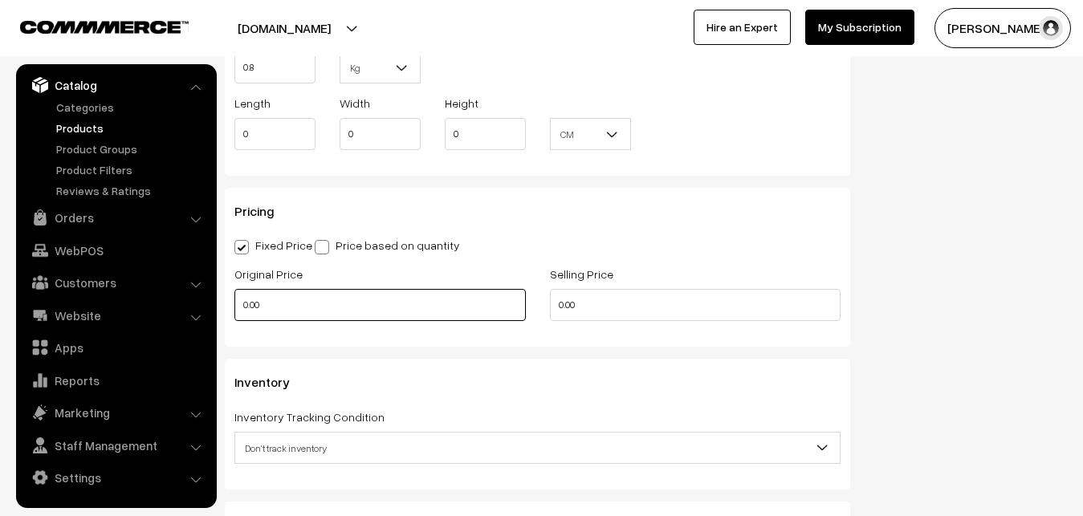
type input "0.80"
drag, startPoint x: 327, startPoint y: 307, endPoint x: 190, endPoint y: 308, distance: 137.3
click at [234, 308] on input "0.00" at bounding box center [380, 305] width 292 height 32
type input "0"
type input "4100"
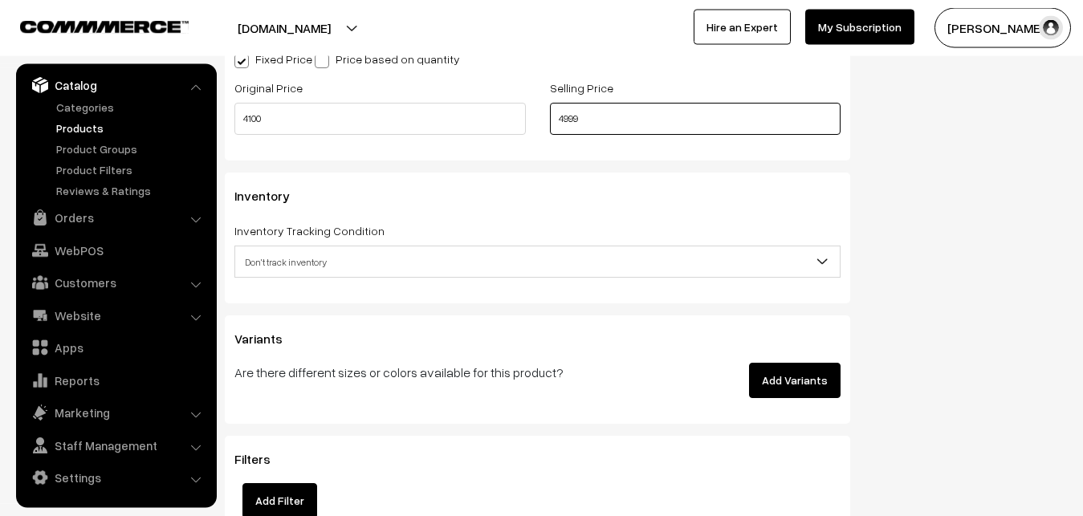
scroll to position [1474, 0]
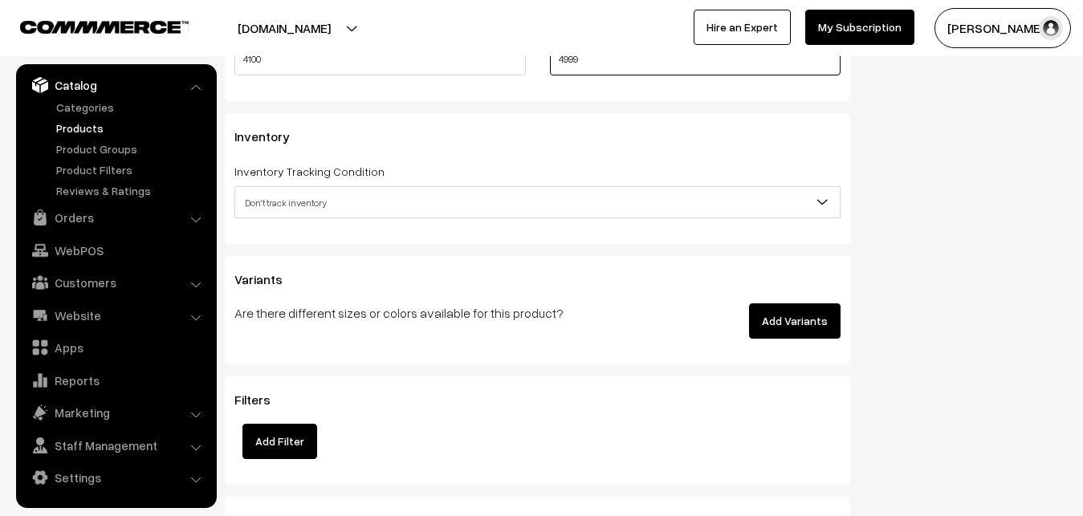
type input "4999"
click at [319, 200] on span "Don't track inventory" at bounding box center [537, 203] width 605 height 28
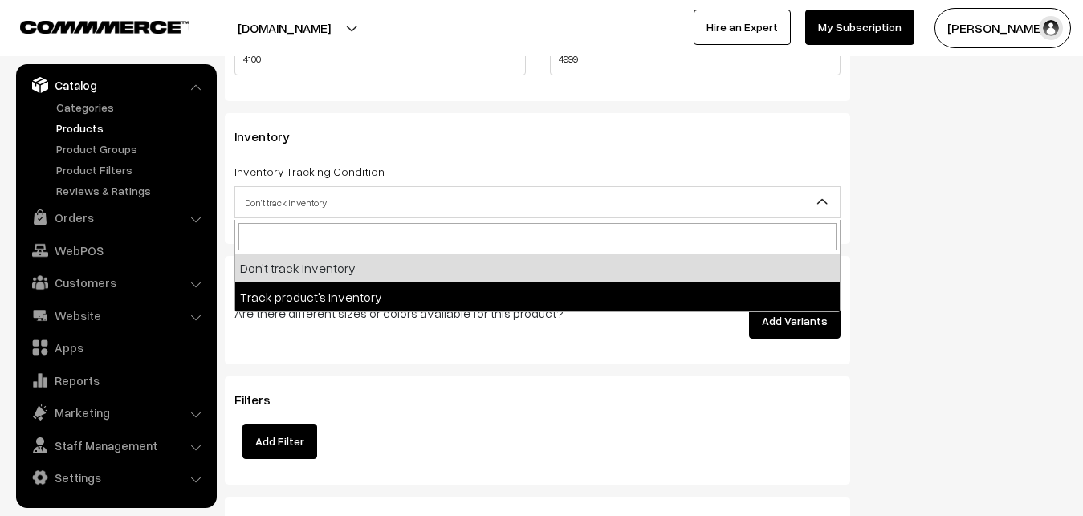
select select "2"
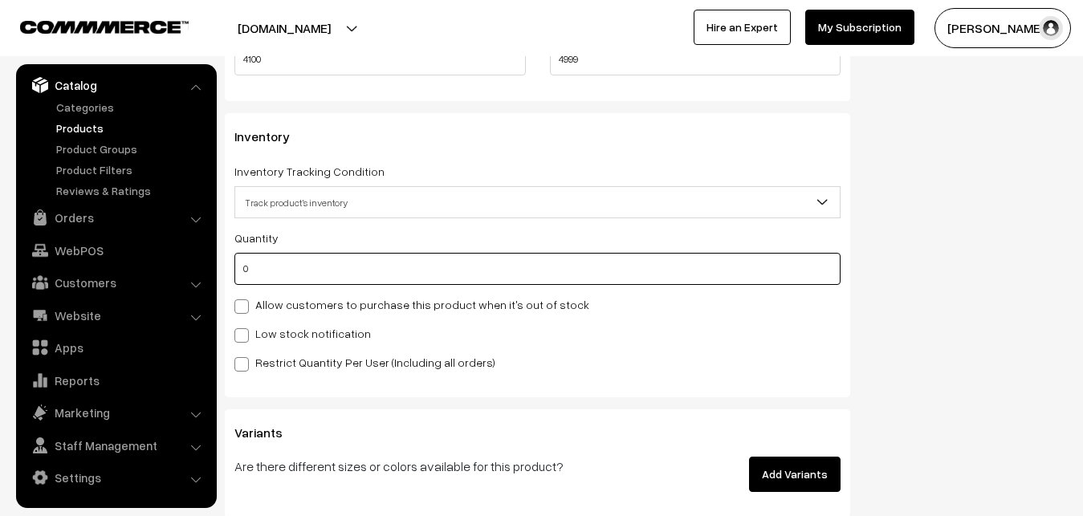
click at [322, 271] on input "0" at bounding box center [537, 269] width 606 height 32
click at [321, 263] on input "0" at bounding box center [537, 269] width 606 height 32
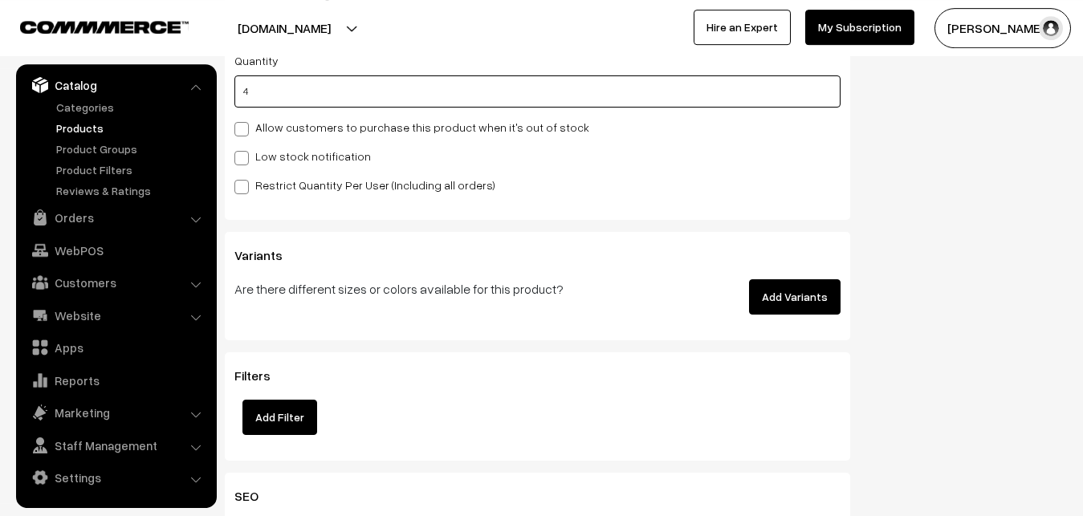
scroll to position [1720, 0]
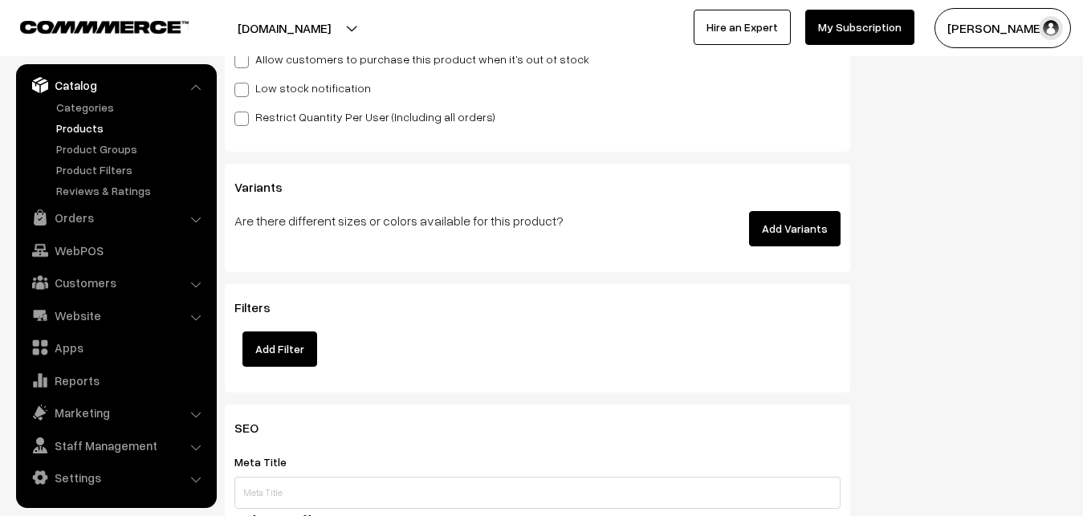
type input "4"
click at [240, 92] on span at bounding box center [241, 90] width 14 height 14
click at [240, 92] on input "Low stock notification" at bounding box center [239, 87] width 10 height 10
checkbox input "true"
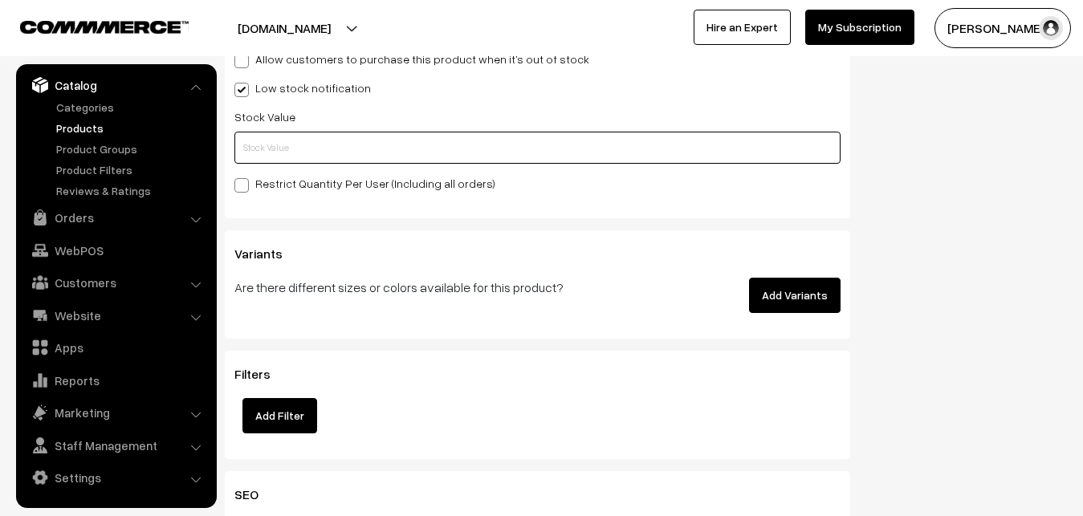
click at [243, 157] on input "text" at bounding box center [537, 148] width 606 height 32
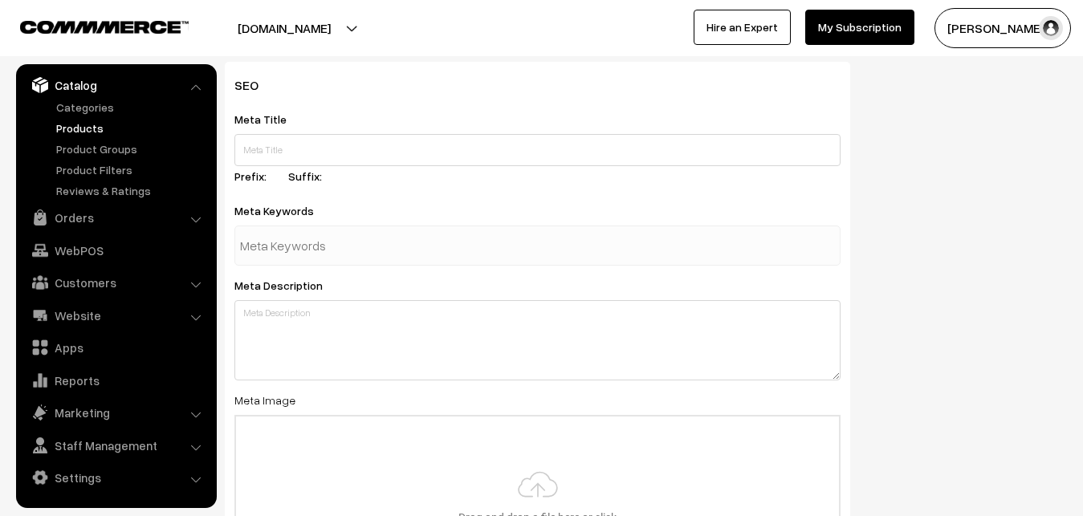
scroll to position [2391, 0]
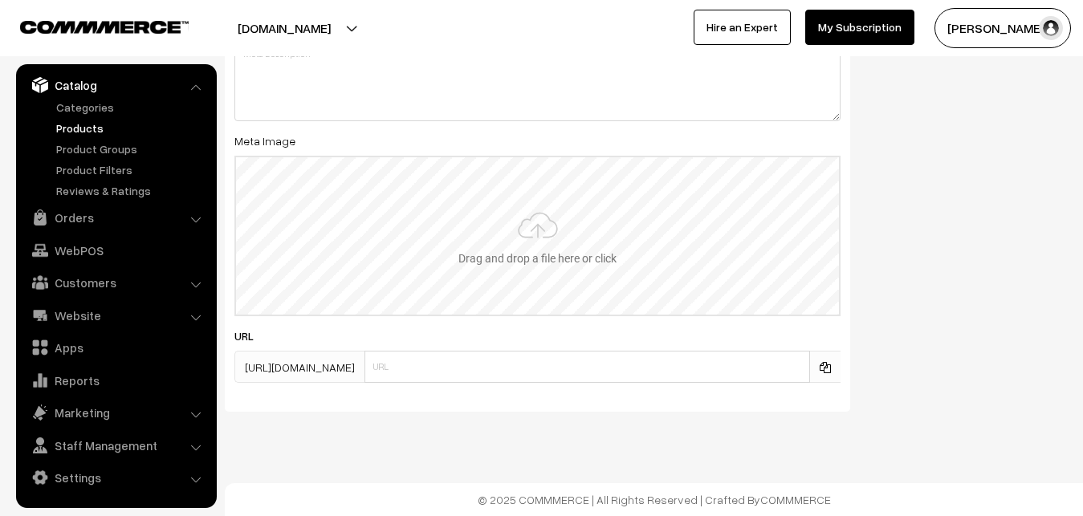
type input "2"
click at [529, 230] on input "file" at bounding box center [537, 235] width 603 height 157
type input "C:\fakepath\mangalagiri-saree-va12654-sep.jpeg"
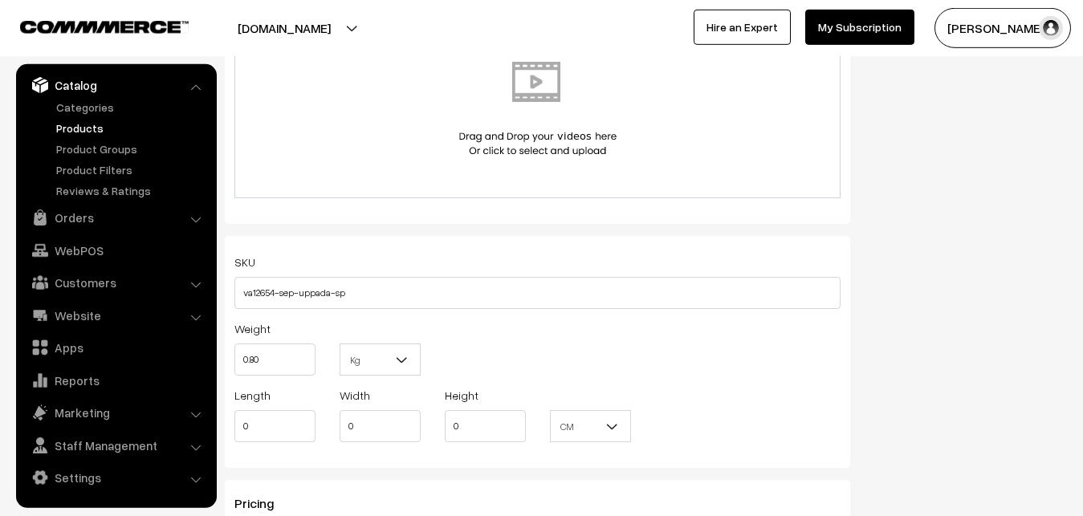
scroll to position [0, 0]
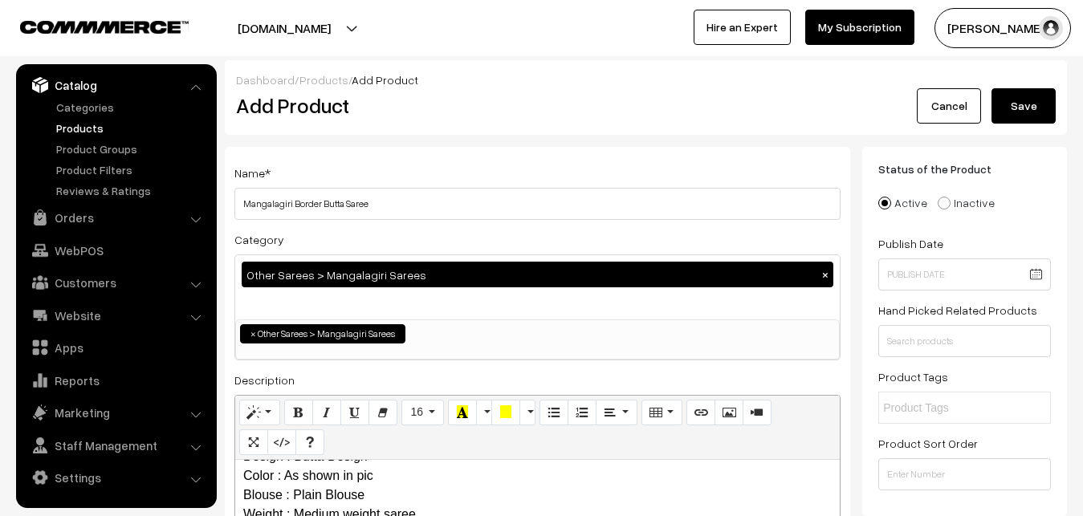
click at [1032, 112] on button "Save" at bounding box center [1024, 105] width 64 height 35
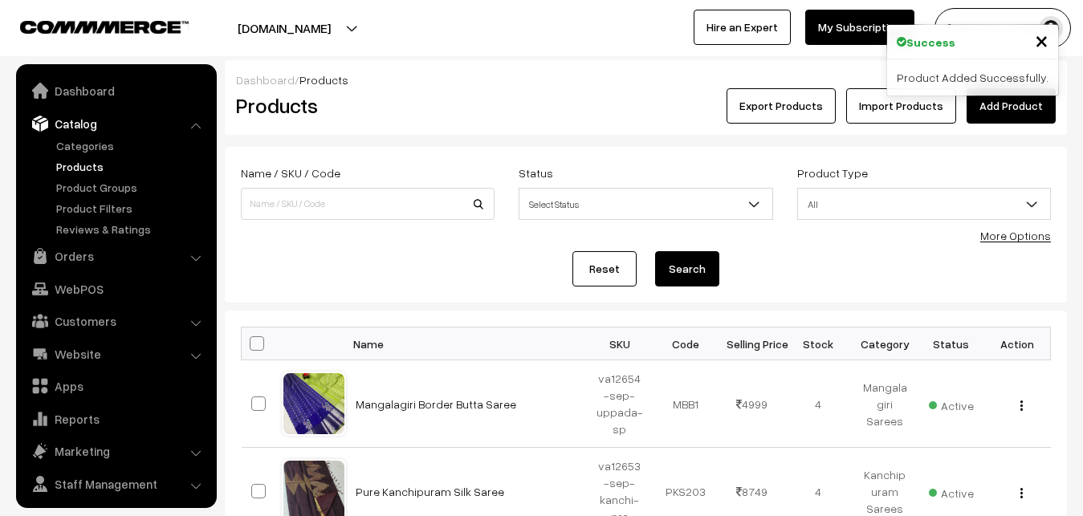
scroll to position [39, 0]
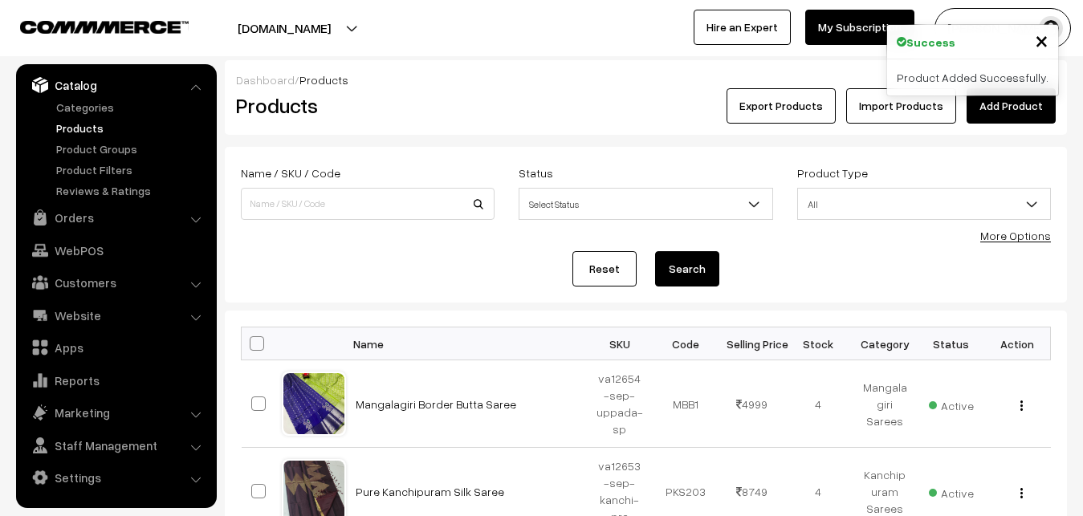
click at [1022, 96] on div "Success × Product Added Successfully." at bounding box center [973, 60] width 173 height 72
click at [1018, 100] on link "Add Product" at bounding box center [1011, 105] width 89 height 35
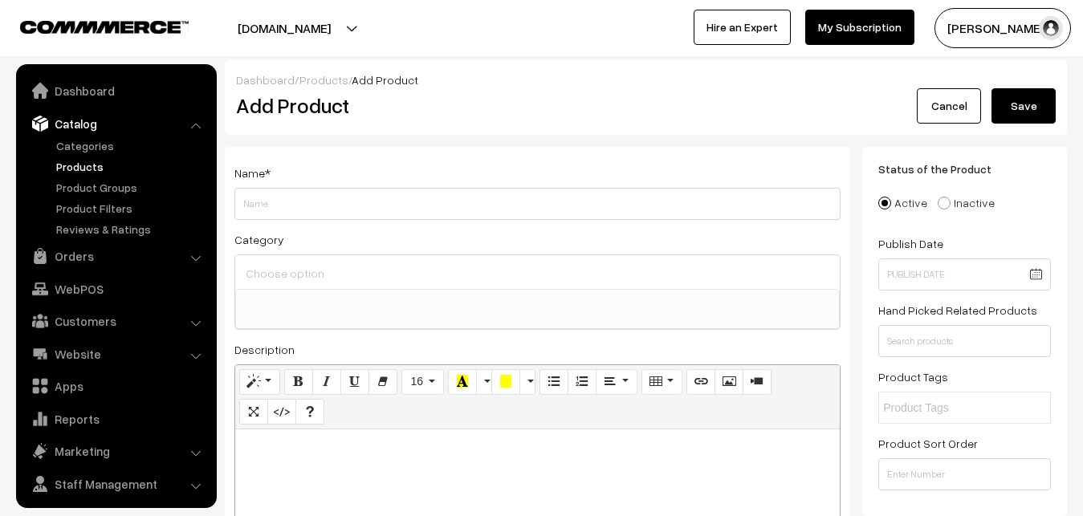
select select
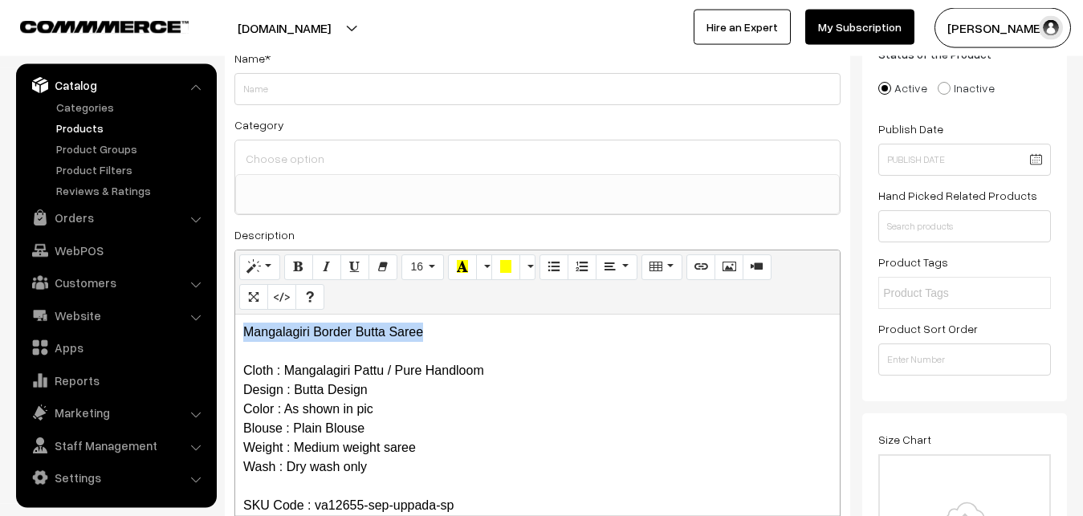
drag, startPoint x: 433, startPoint y: 340, endPoint x: 202, endPoint y: 312, distance: 233.0
click at [235, 315] on div "Mangalagiri Border Butta Saree Cloth : Mangalagiri Pattu / Pure Handloom Design…" at bounding box center [537, 415] width 605 height 201
copy p "Mangalagiri Border Butta Saree"
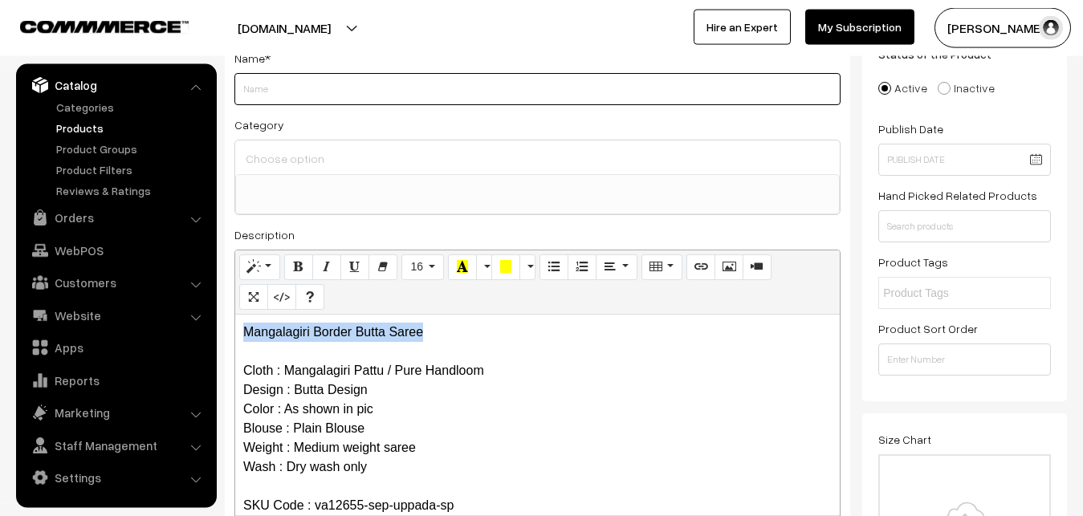
click at [247, 90] on input "Weight" at bounding box center [537, 89] width 606 height 32
paste input "Mangalagiri Border Butta Saree"
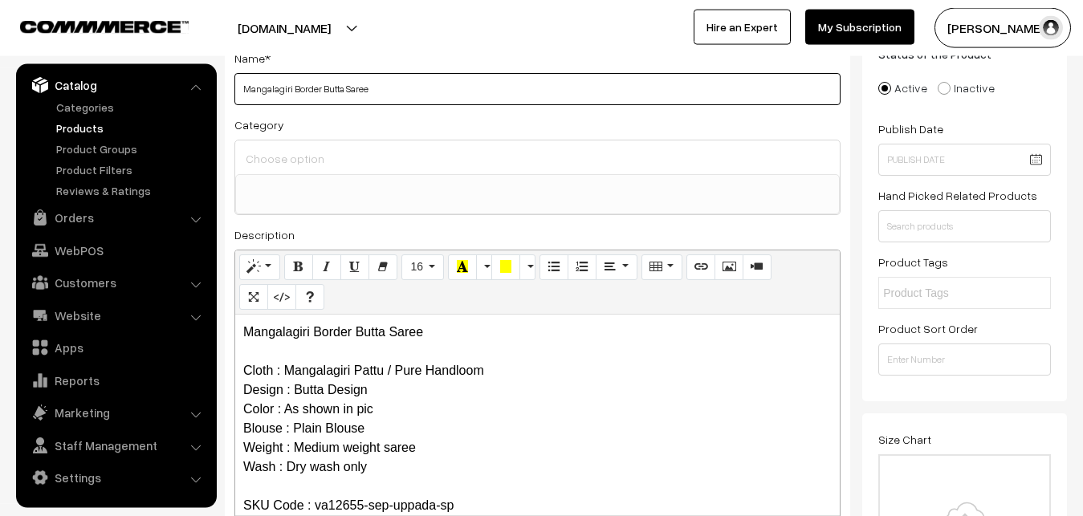
type input "Mangalagiri Border Butta Saree"
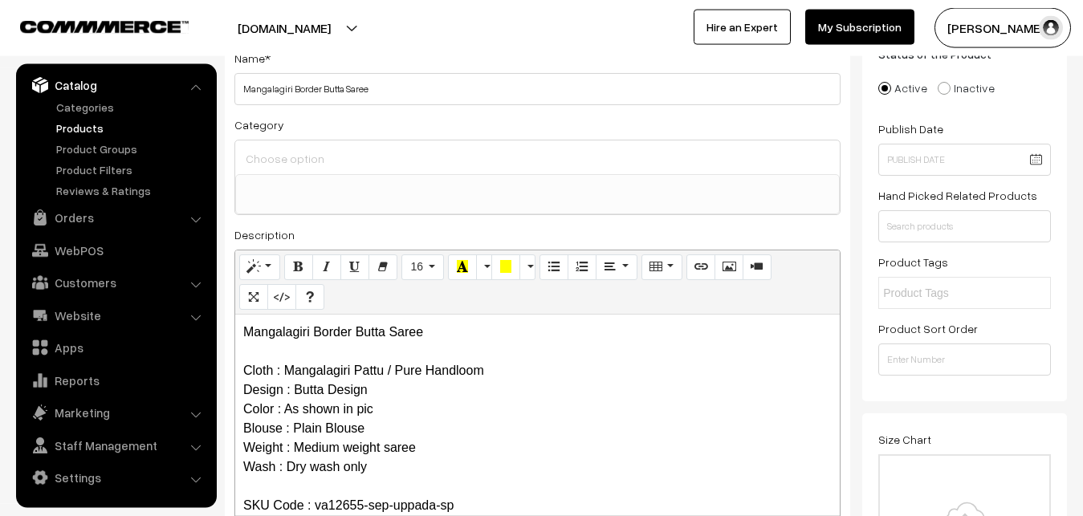
click at [292, 153] on input at bounding box center [538, 158] width 592 height 23
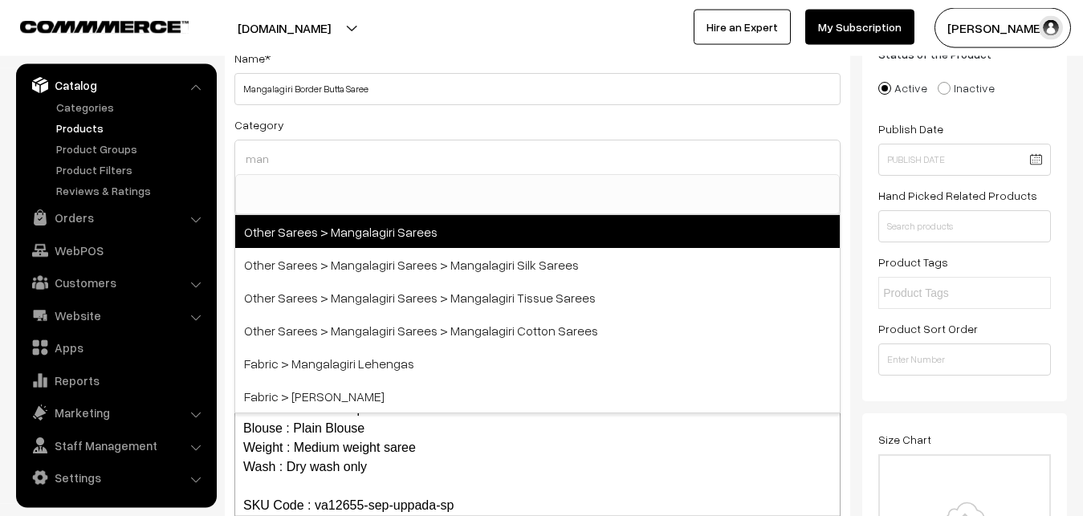
type input "man"
click at [378, 222] on span "Other Sarees > Mangalagiri Sarees" at bounding box center [537, 231] width 605 height 33
select select "31"
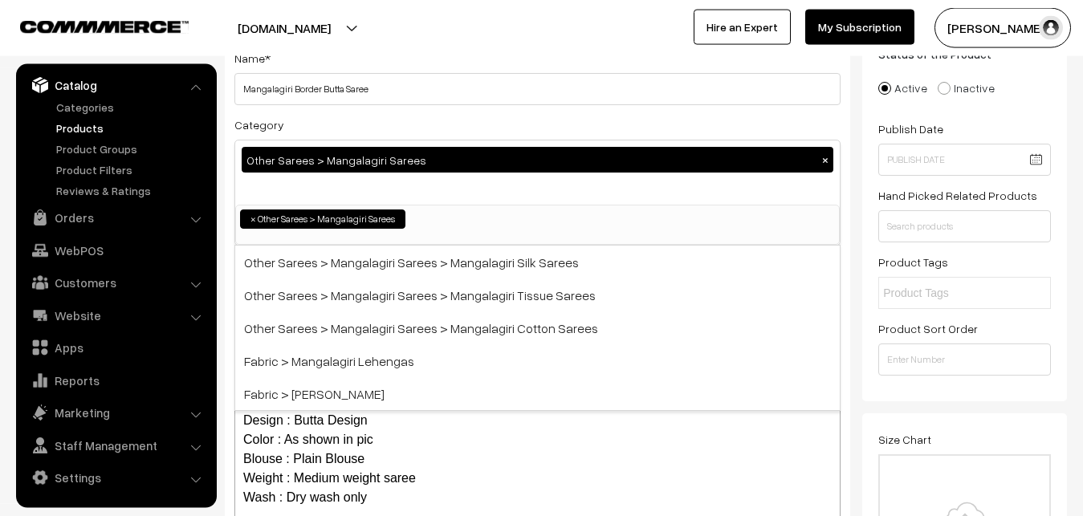
scroll to position [405, 0]
click at [402, 127] on div "Category Other Sarees > Mangalagiri Sarees × Uppada Sarees Uppada Sarees > Uppa…" at bounding box center [537, 180] width 606 height 131
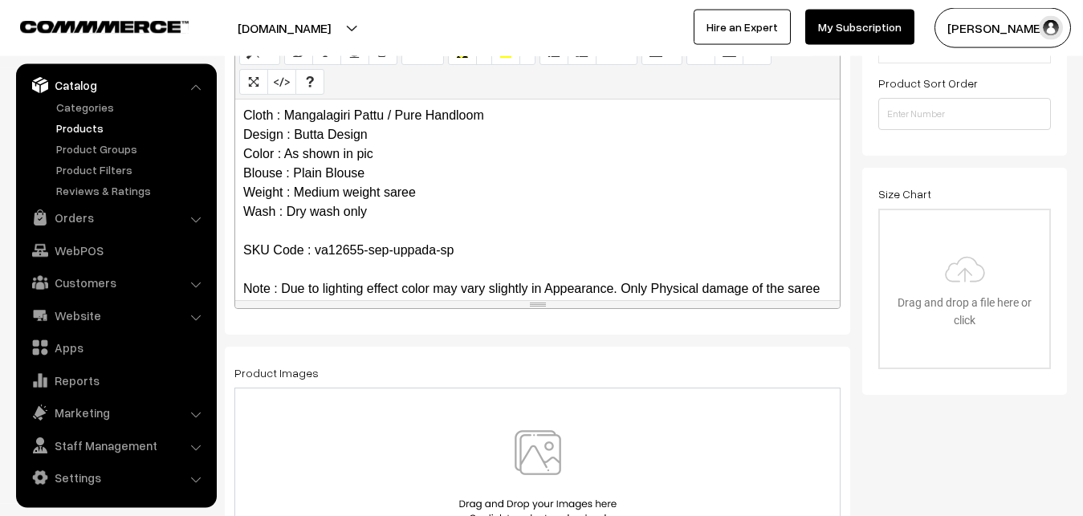
scroll to position [79, 0]
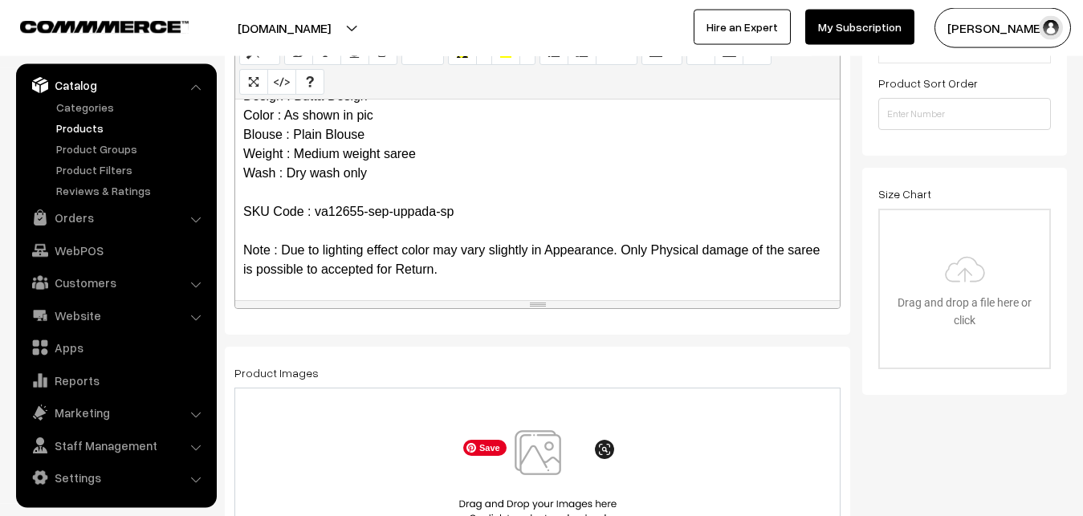
click at [548, 455] on img at bounding box center [537, 477] width 165 height 94
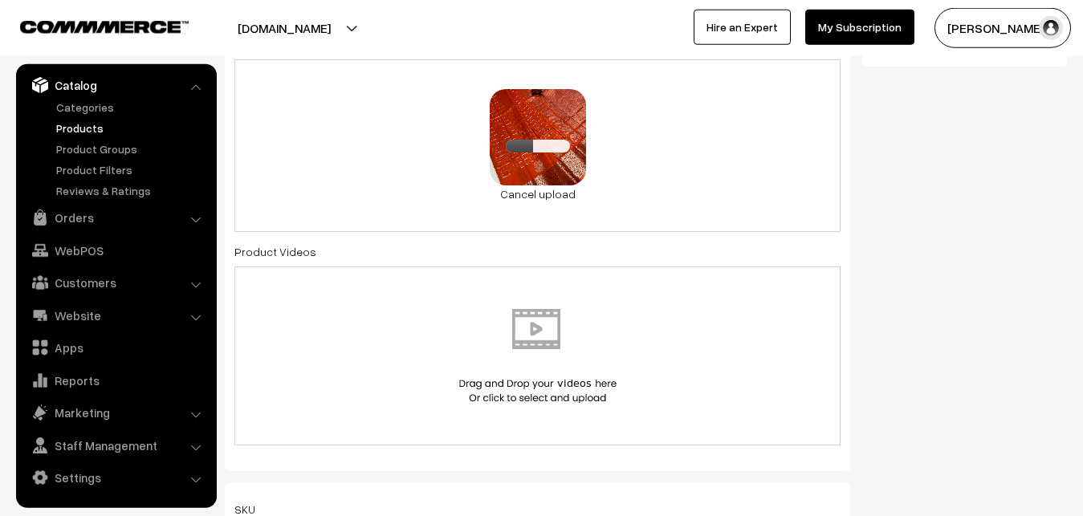
scroll to position [852, 0]
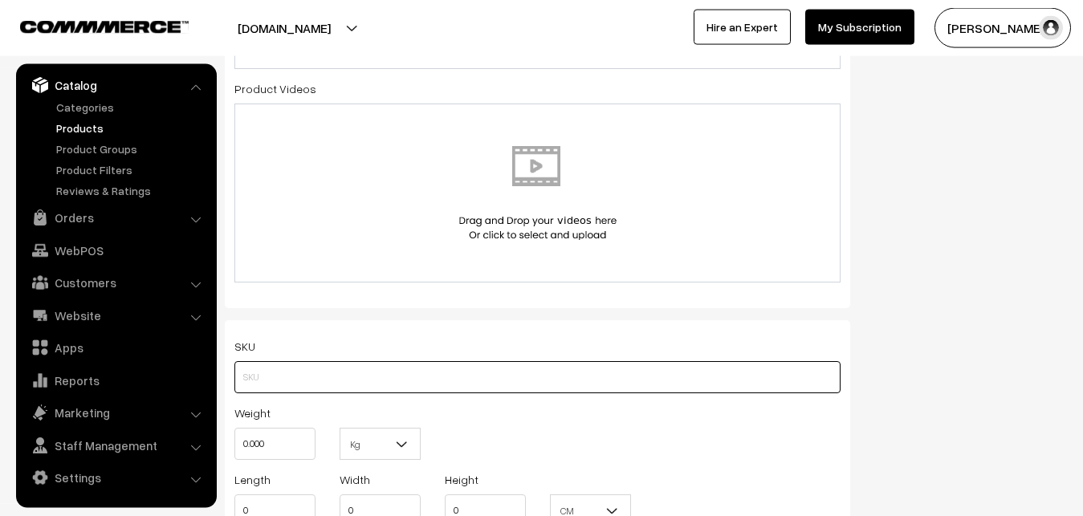
click at [272, 368] on input "text" at bounding box center [537, 377] width 606 height 32
paste input "va12655-sep-uppada-sp"
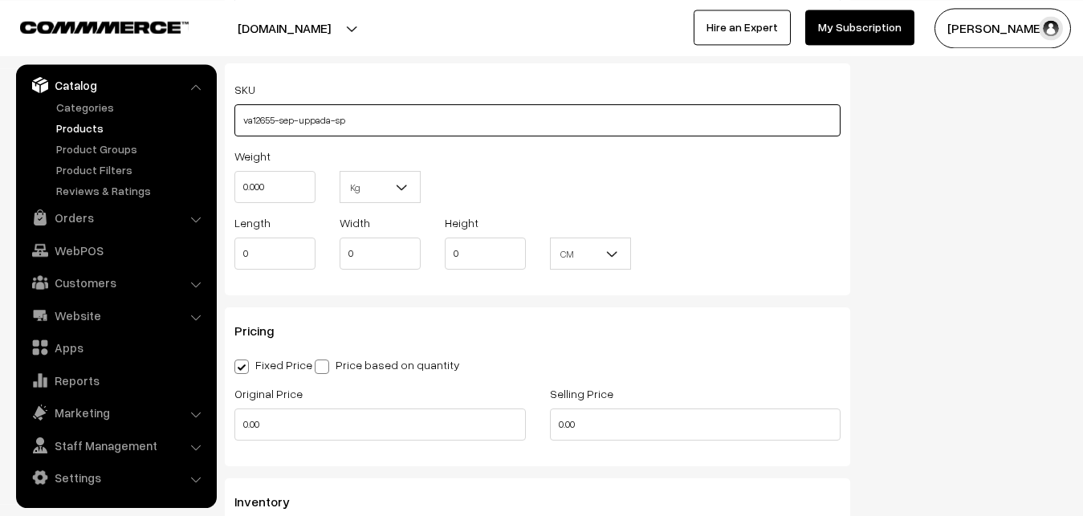
scroll to position [1180, 0]
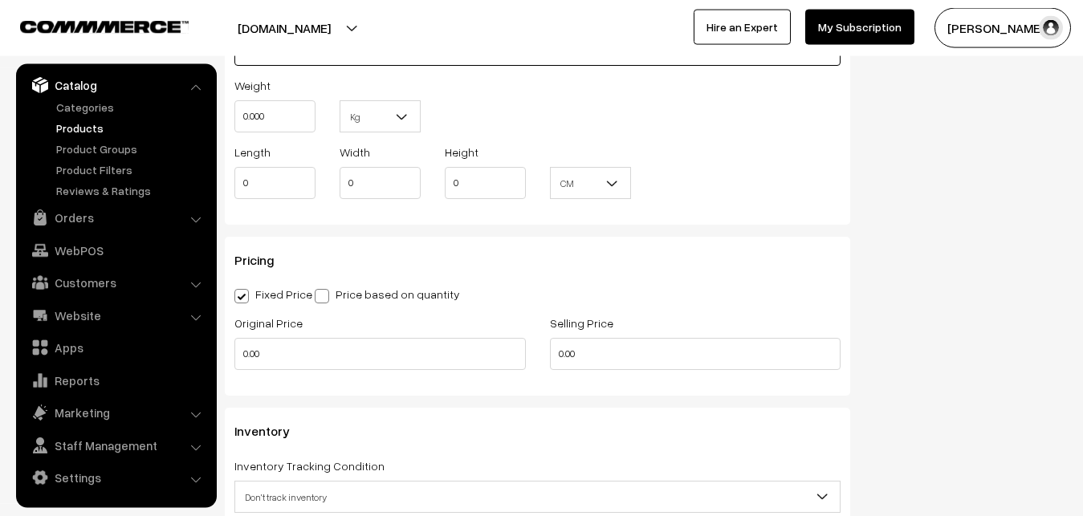
type input "va12655-sep-uppada-sp"
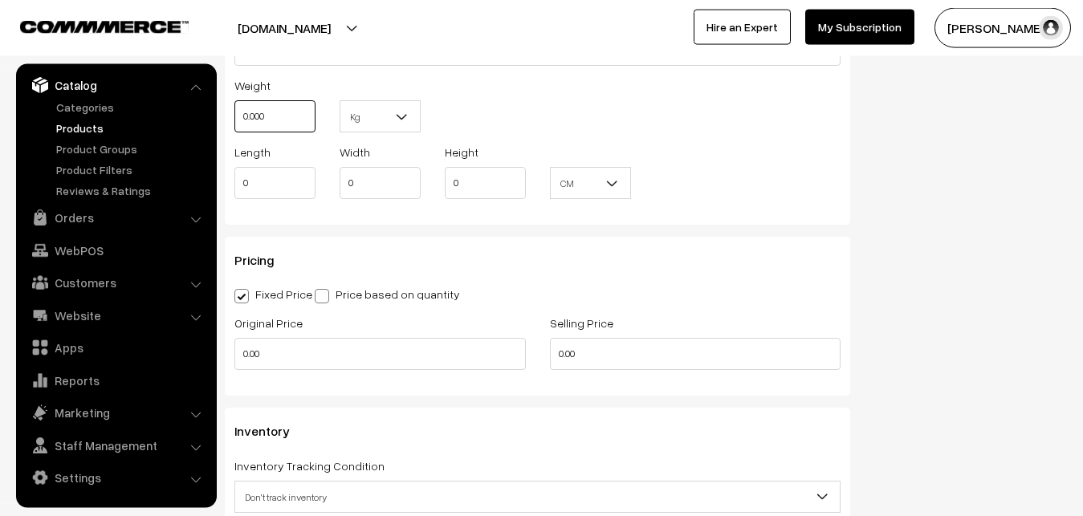
drag, startPoint x: 278, startPoint y: 124, endPoint x: 226, endPoint y: 131, distance: 51.9
click at [234, 131] on input "0.000" at bounding box center [274, 116] width 81 height 32
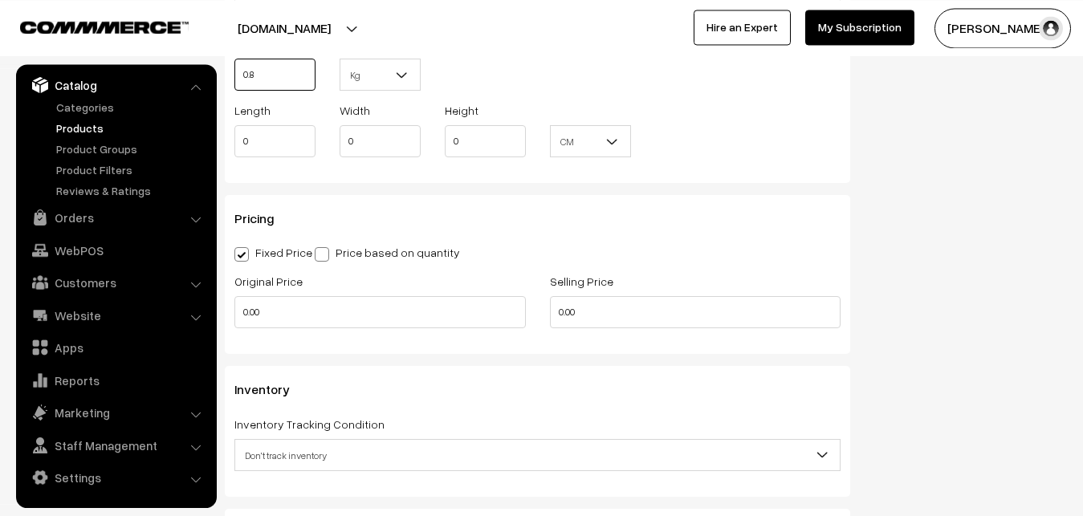
scroll to position [1262, 0]
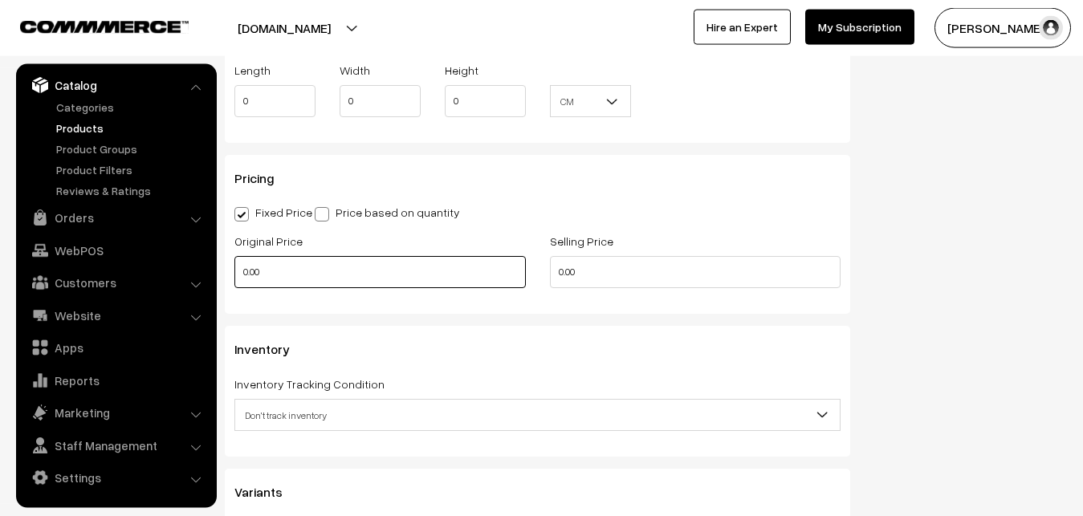
type input "0.80"
drag, startPoint x: 275, startPoint y: 276, endPoint x: 178, endPoint y: 263, distance: 97.2
click at [234, 265] on input "0.00" at bounding box center [380, 272] width 292 height 32
type input "4100"
drag, startPoint x: 624, startPoint y: 273, endPoint x: 447, endPoint y: 263, distance: 177.0
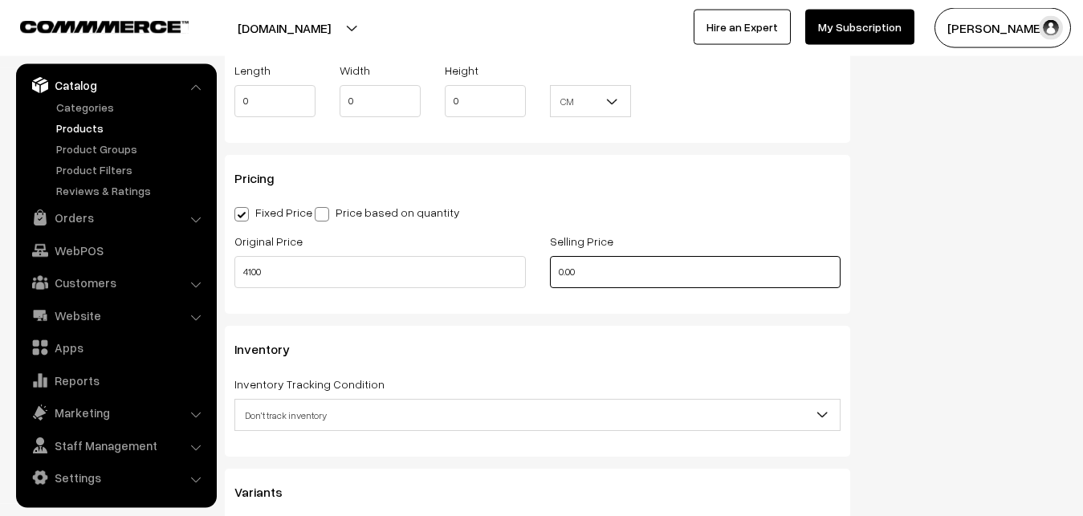
click at [550, 266] on input "0.00" at bounding box center [696, 272] width 292 height 32
type input "4999"
click at [302, 414] on span "Don't track inventory" at bounding box center [537, 416] width 605 height 28
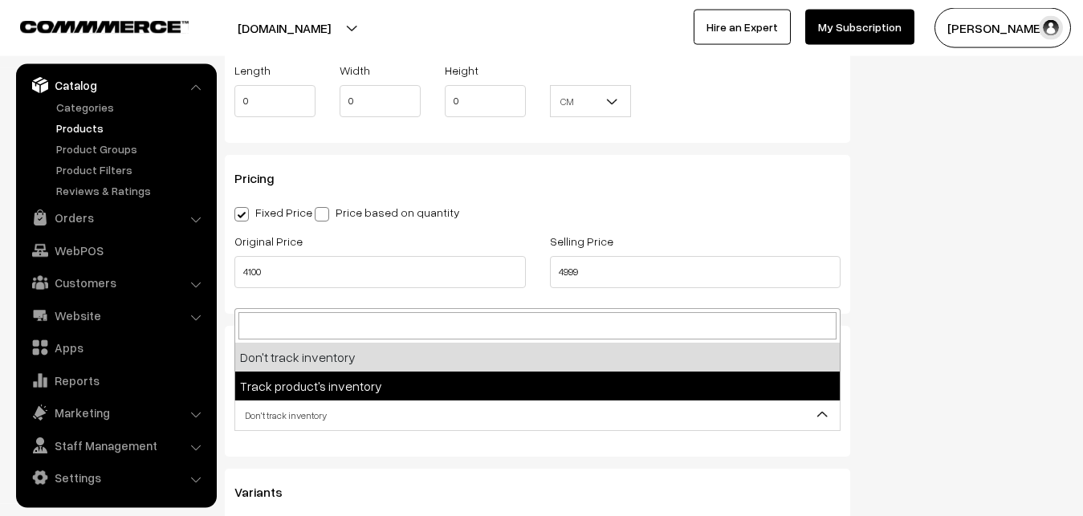
select select "2"
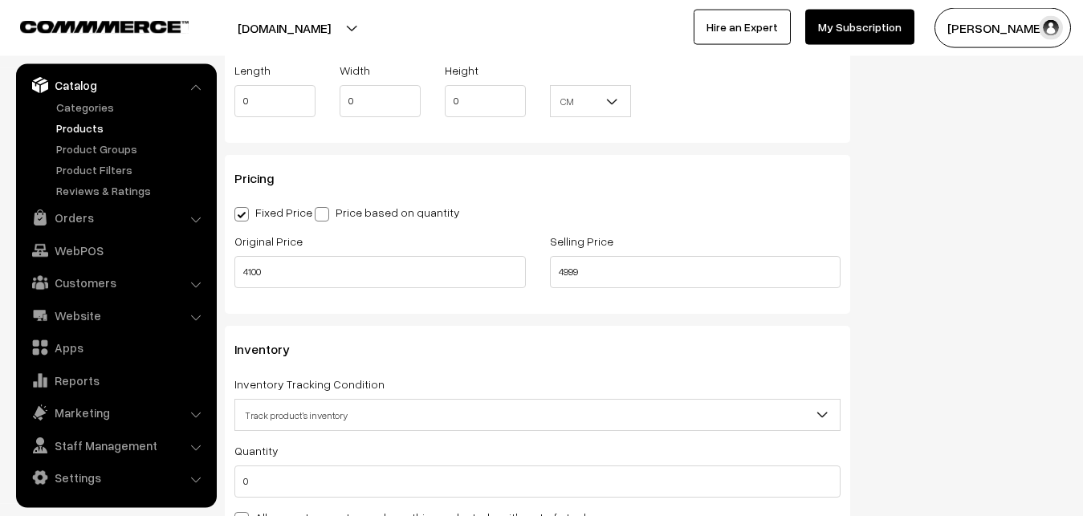
scroll to position [1589, 0]
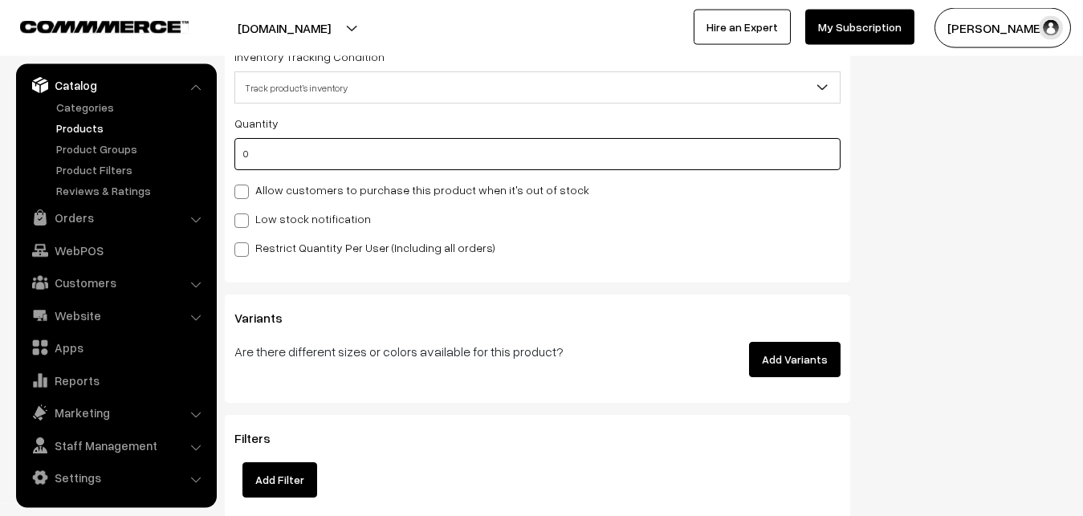
click at [268, 151] on input "0" at bounding box center [537, 154] width 606 height 32
type input "4"
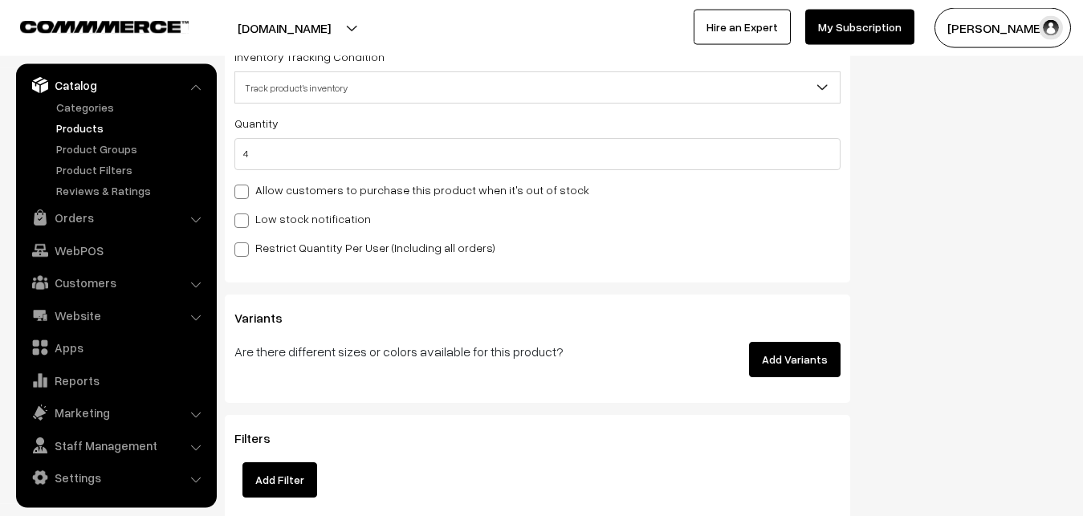
click at [272, 226] on label "Low stock notification" at bounding box center [302, 218] width 137 height 17
click at [245, 223] on input "Low stock notification" at bounding box center [239, 218] width 10 height 10
checkbox input "true"
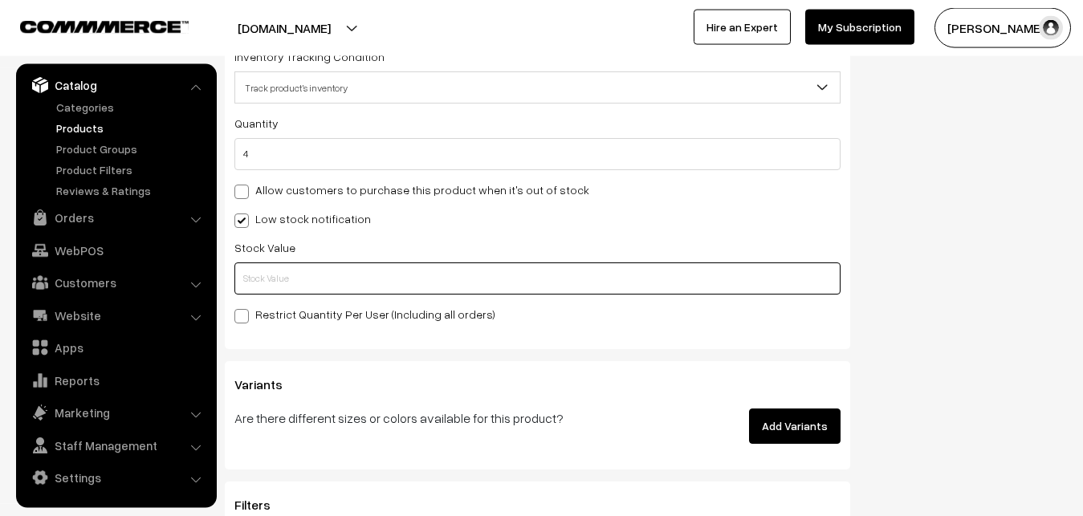
click at [274, 284] on input "text" at bounding box center [537, 279] width 606 height 32
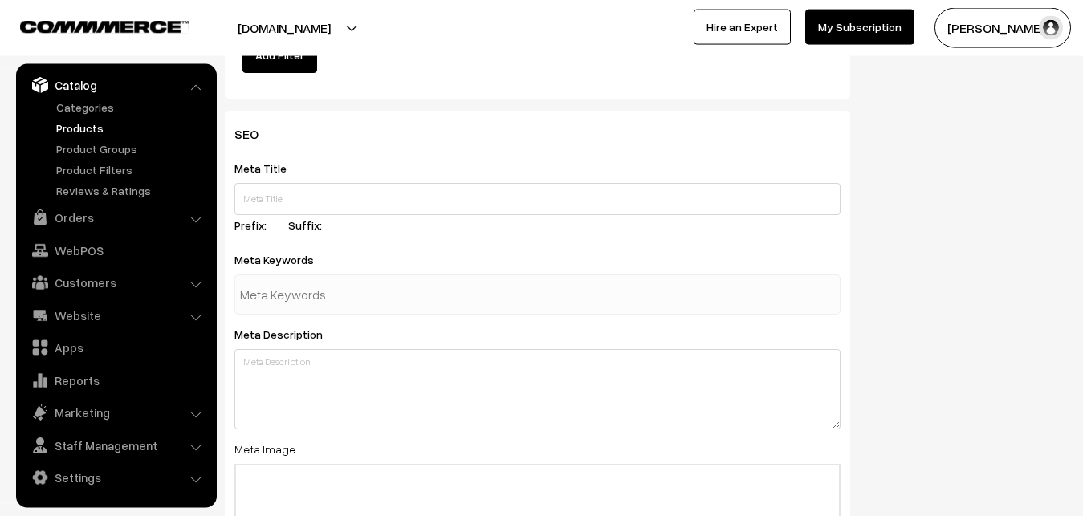
scroll to position [2391, 0]
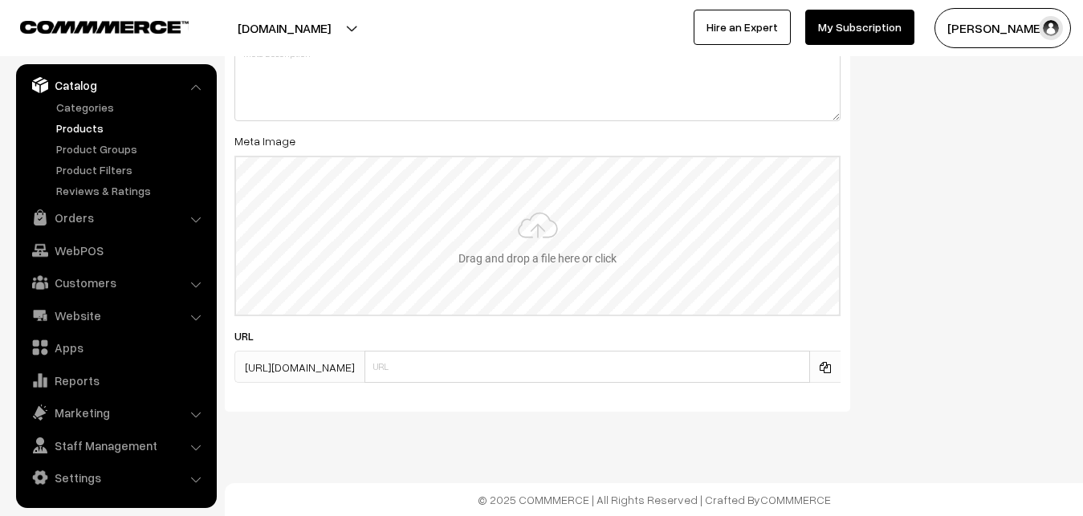
type input "2"
click at [528, 247] on input "file" at bounding box center [537, 235] width 603 height 157
type input "C:\fakepath\mangalagiri-saree-va12655-sep.jpeg"
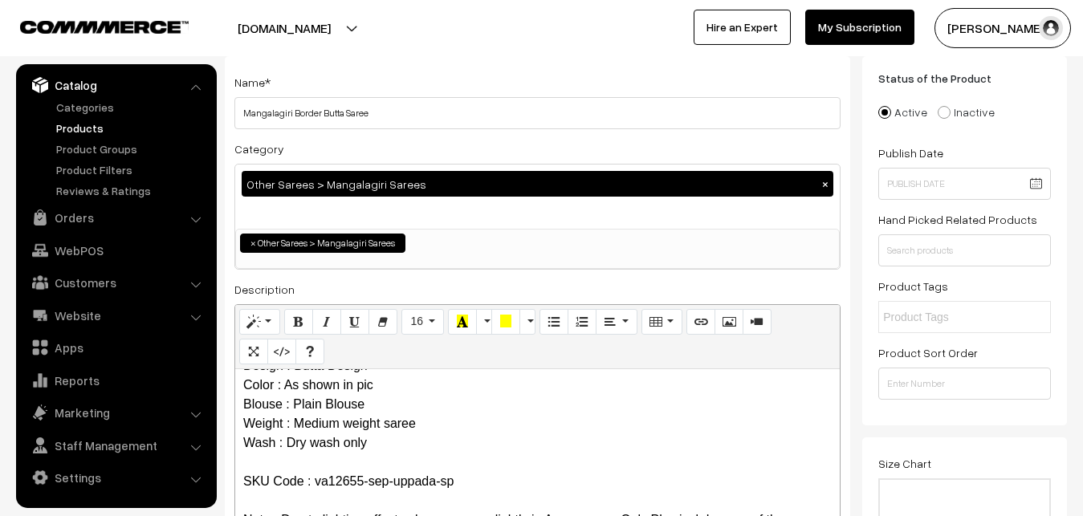
scroll to position [0, 0]
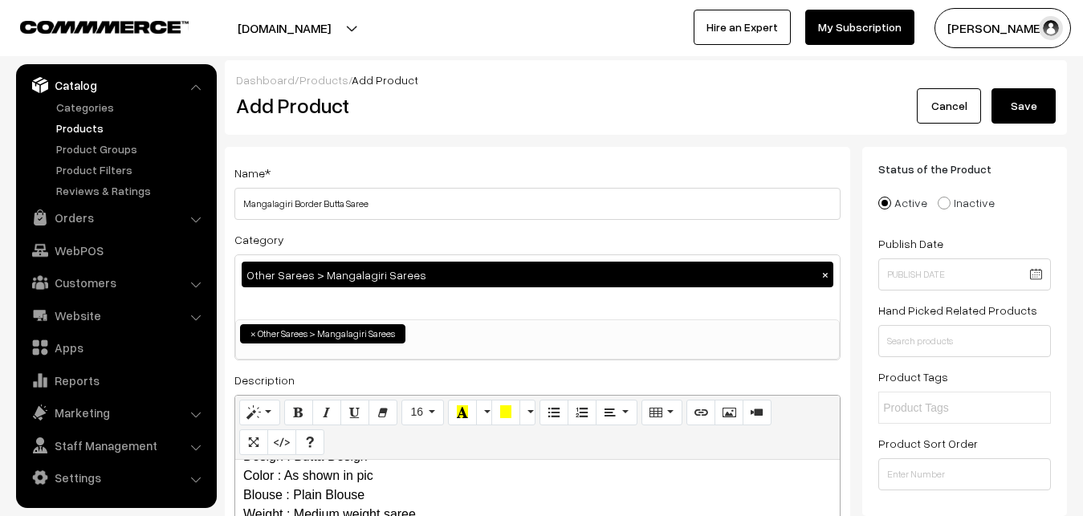
click at [1022, 105] on button "Save" at bounding box center [1024, 105] width 64 height 35
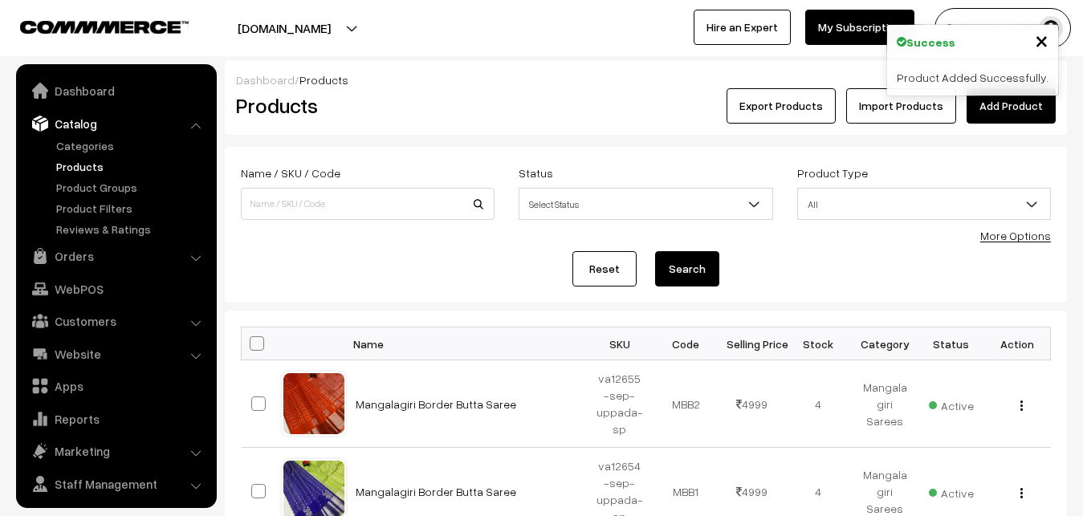
scroll to position [39, 0]
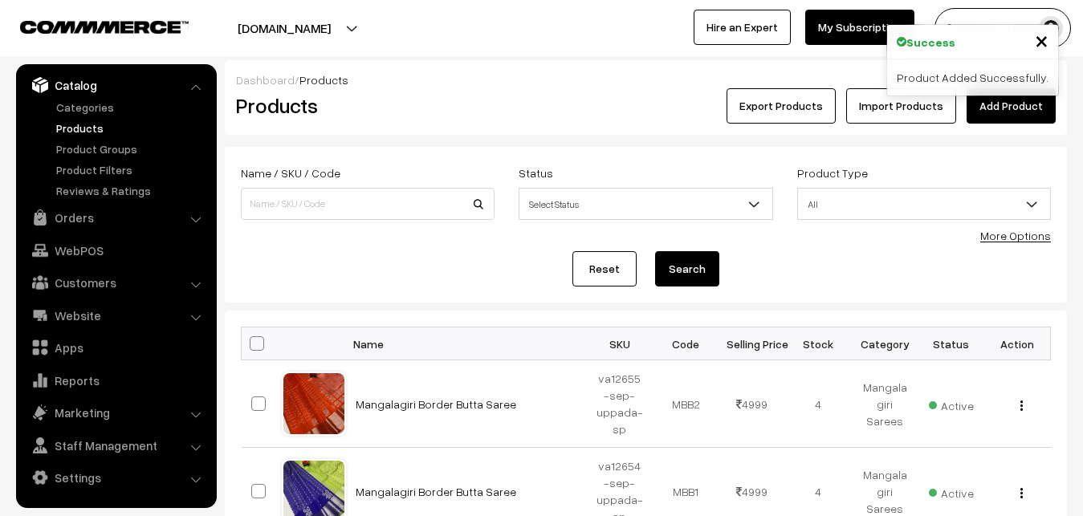
click at [434, 116] on h2 "Products" at bounding box center [364, 105] width 257 height 25
click at [1026, 105] on link "Add Product" at bounding box center [1011, 105] width 89 height 35
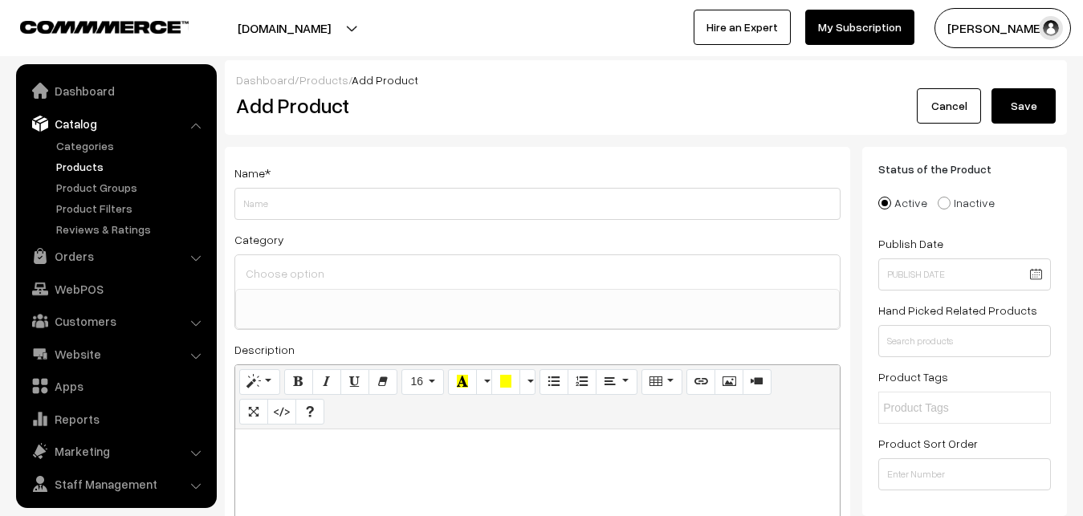
select select
click at [308, 455] on p at bounding box center [537, 447] width 589 height 19
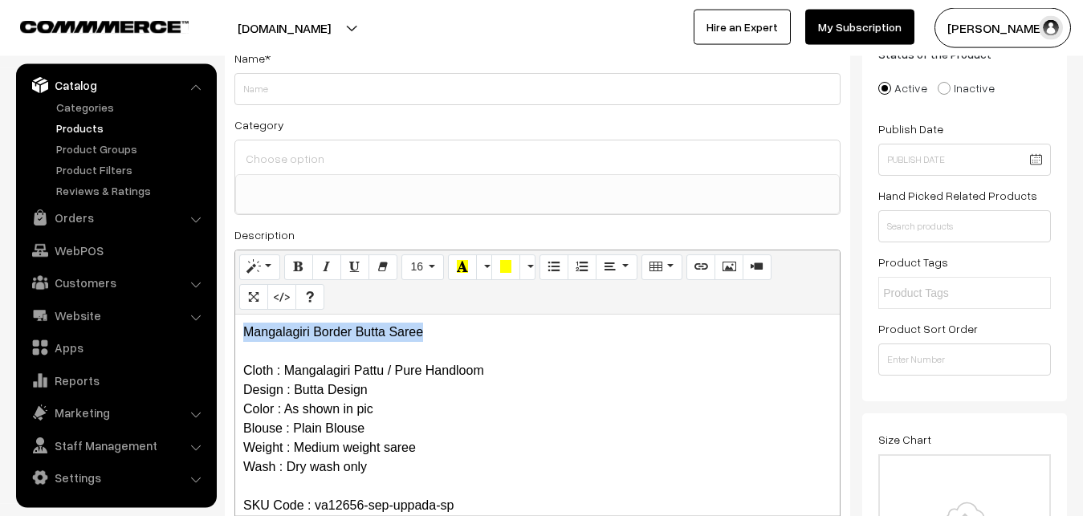
drag, startPoint x: 423, startPoint y: 338, endPoint x: 138, endPoint y: 297, distance: 288.0
click at [235, 315] on div "Mangalagiri Border Butta Saree Cloth : Mangalagiri Pattu / Pure Handloom Design…" at bounding box center [537, 415] width 605 height 201
copy p "Mangalagiri Border Butta Saree"
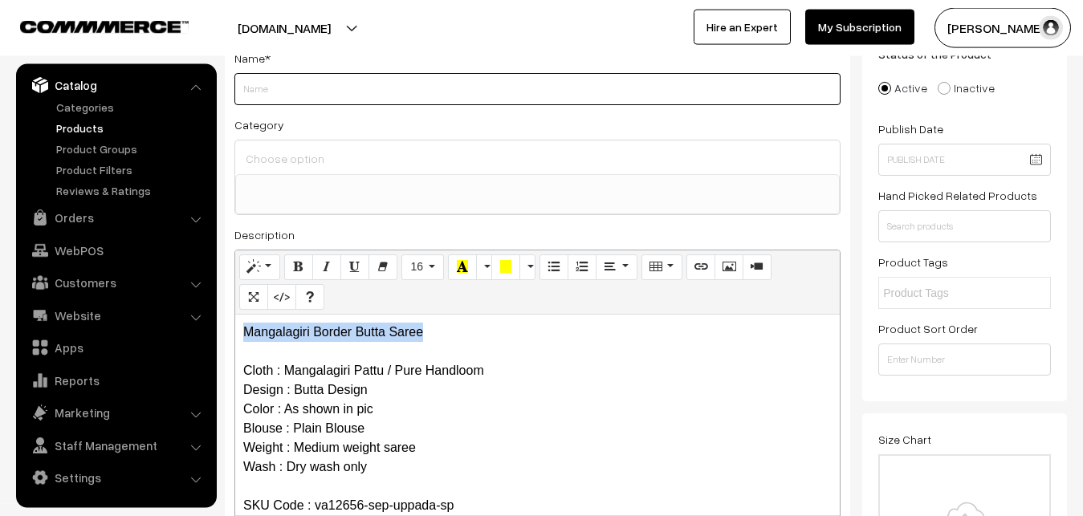
click at [251, 93] on input "Weight" at bounding box center [537, 89] width 606 height 32
paste input "Mangalagiri Border Butta Saree"
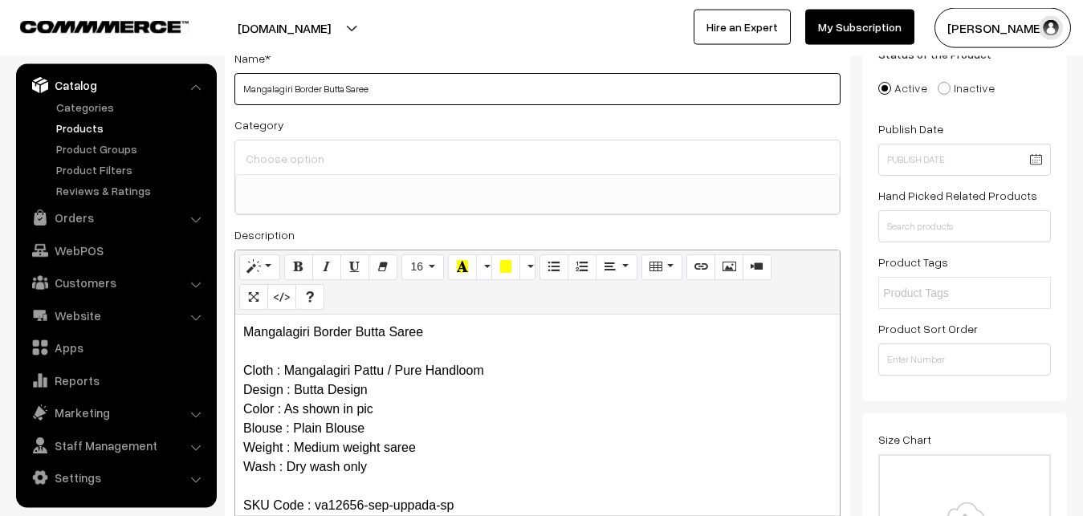
type input "Mangalagiri Border Butta Saree"
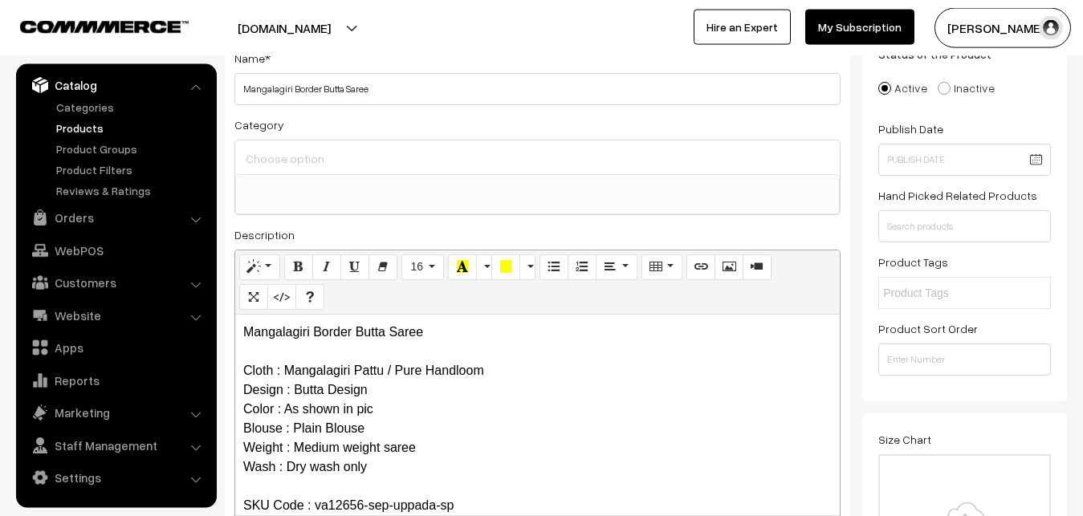
click at [272, 157] on input at bounding box center [538, 158] width 592 height 23
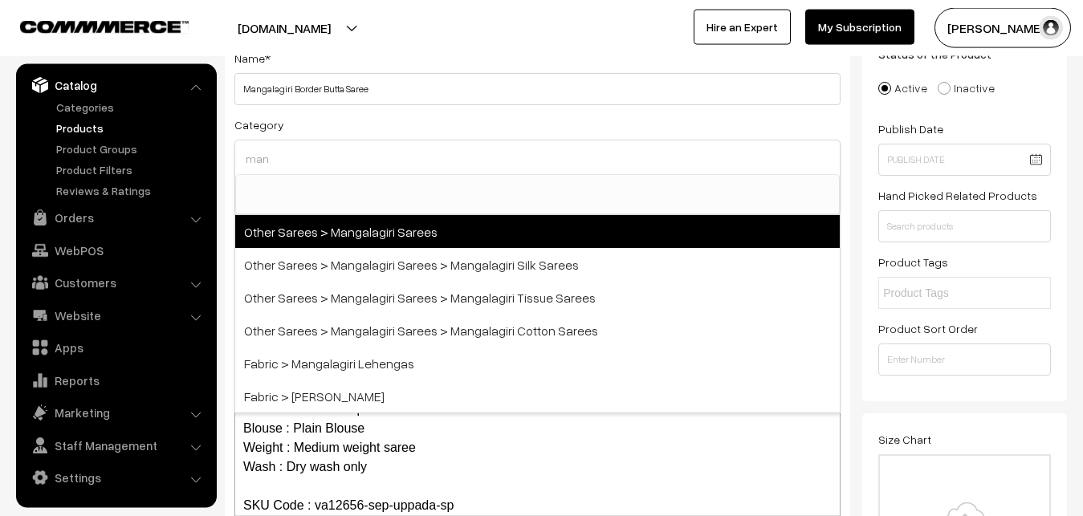
type input "man"
click at [367, 232] on span "Other Sarees > Mangalagiri Sarees" at bounding box center [537, 231] width 605 height 33
select select "31"
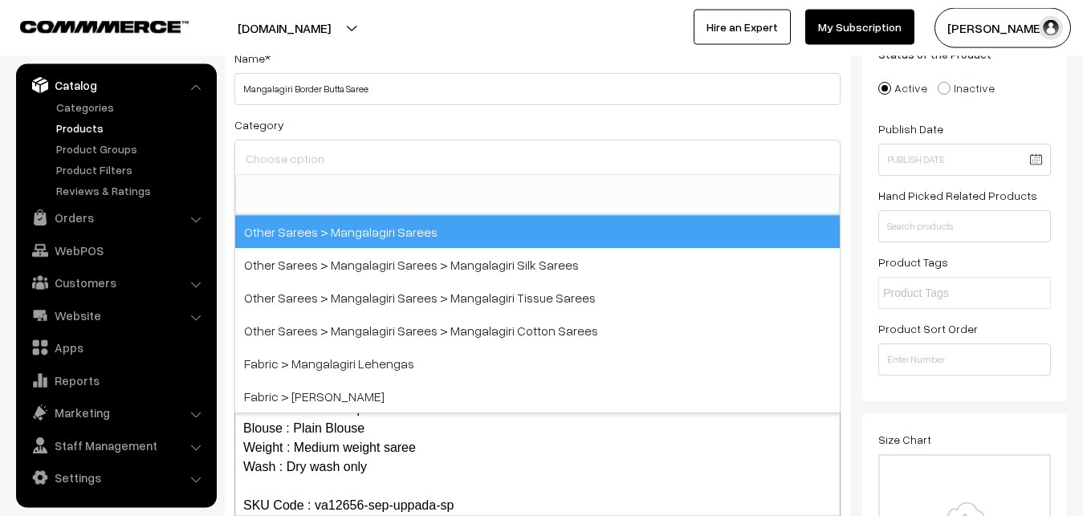
scroll to position [405, 0]
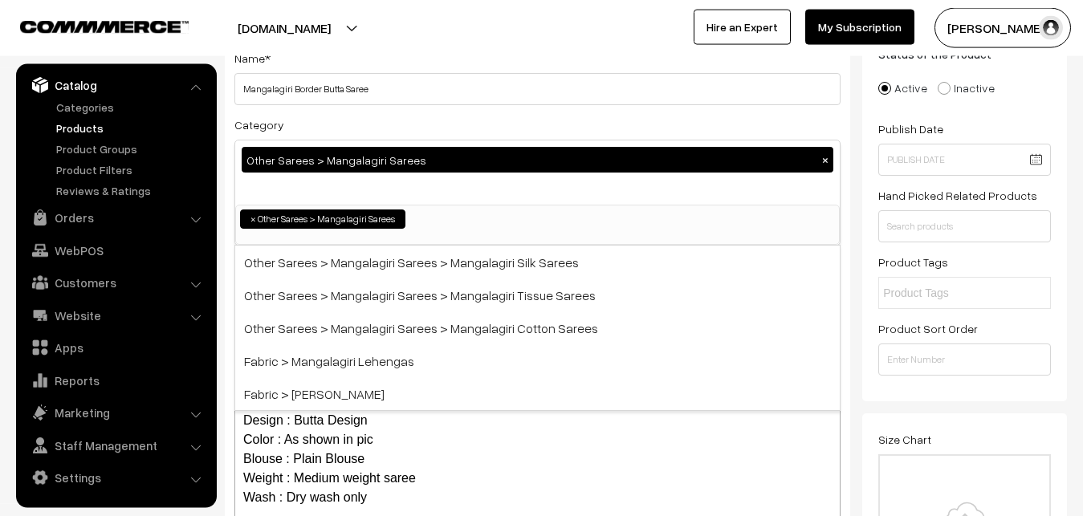
click at [394, 124] on div "Category Other Sarees > Mangalagiri Sarees × Uppada Sarees Uppada Sarees > Uppa…" at bounding box center [537, 180] width 606 height 131
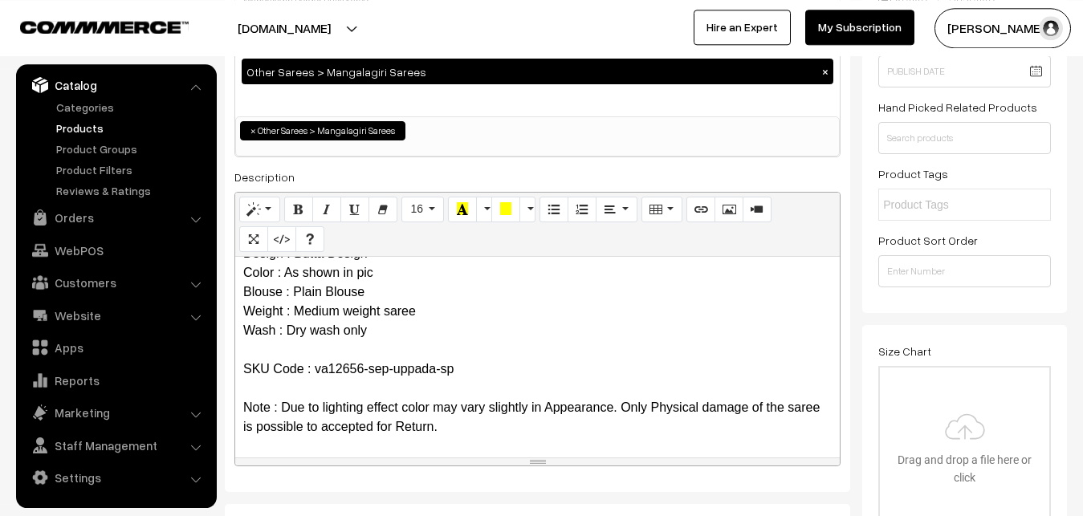
scroll to position [442, 0]
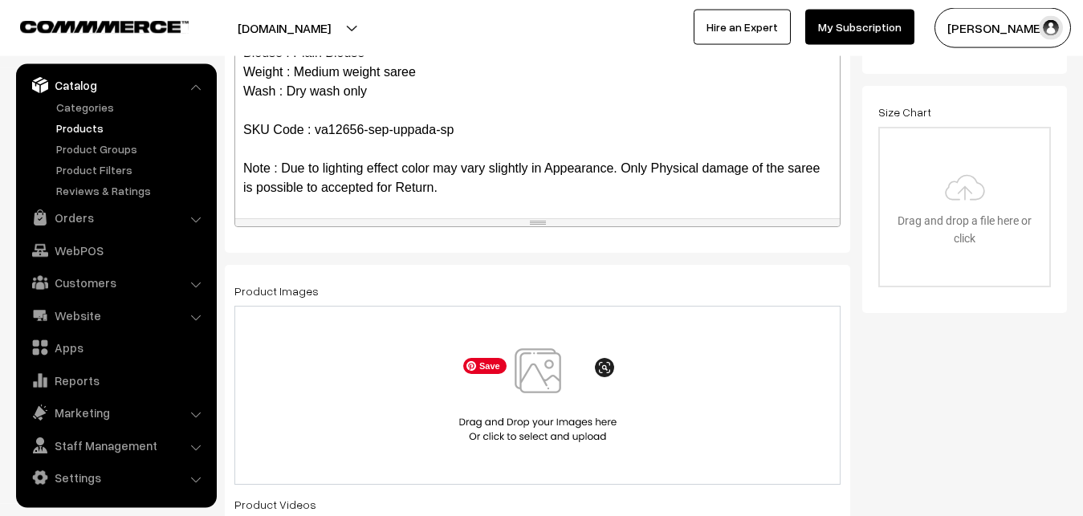
click at [536, 398] on img at bounding box center [537, 396] width 165 height 94
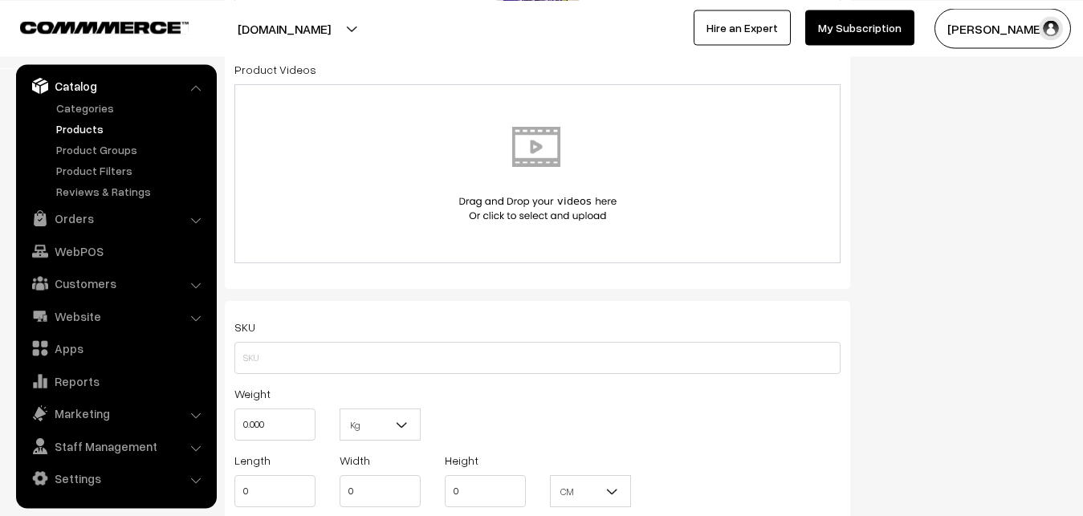
scroll to position [934, 0]
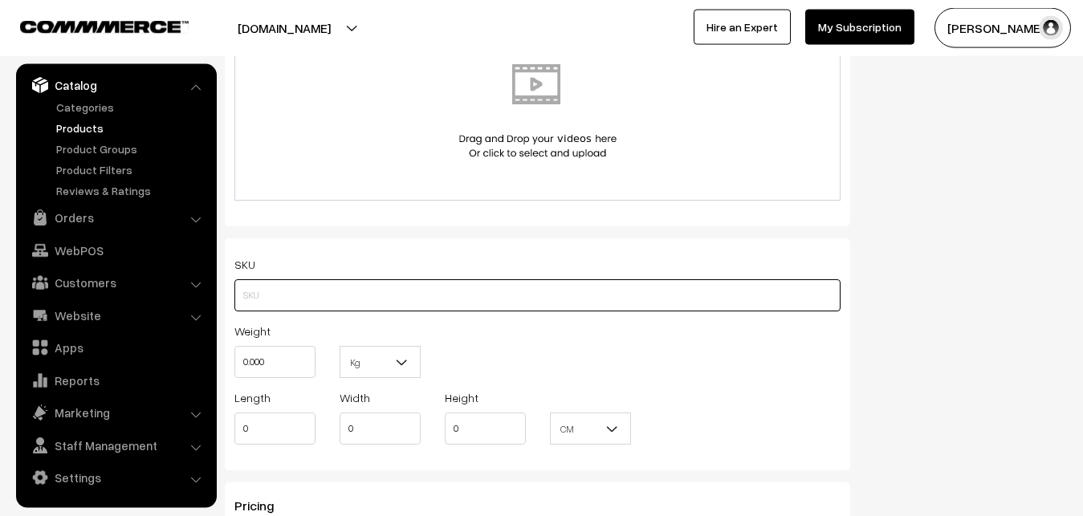
click at [327, 291] on input "text" at bounding box center [537, 295] width 606 height 32
paste input "va12656-sep-uppada-sp"
type input "va12656-sep-uppada-sp"
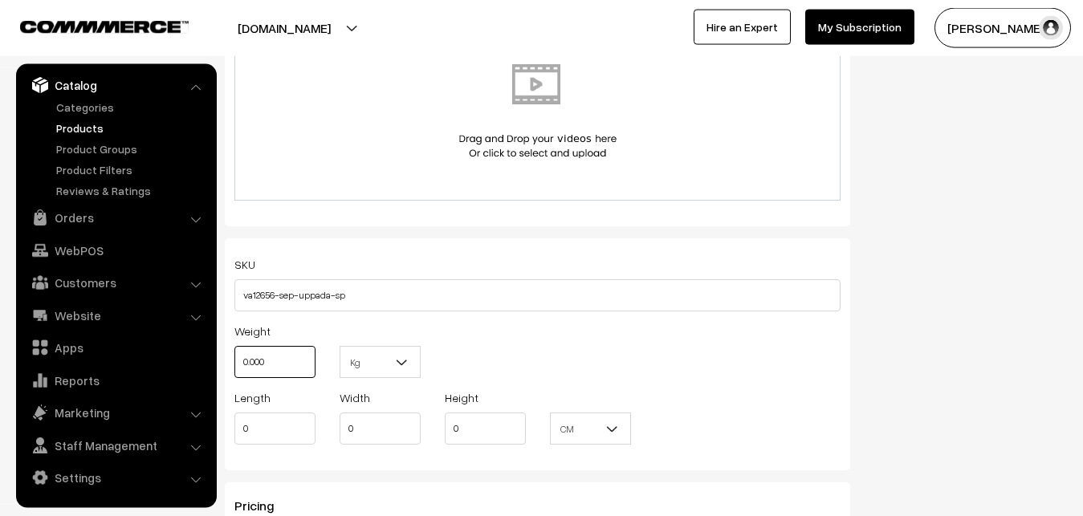
drag, startPoint x: 286, startPoint y: 362, endPoint x: 243, endPoint y: 365, distance: 43.4
click at [243, 365] on input "0.000" at bounding box center [274, 362] width 81 height 32
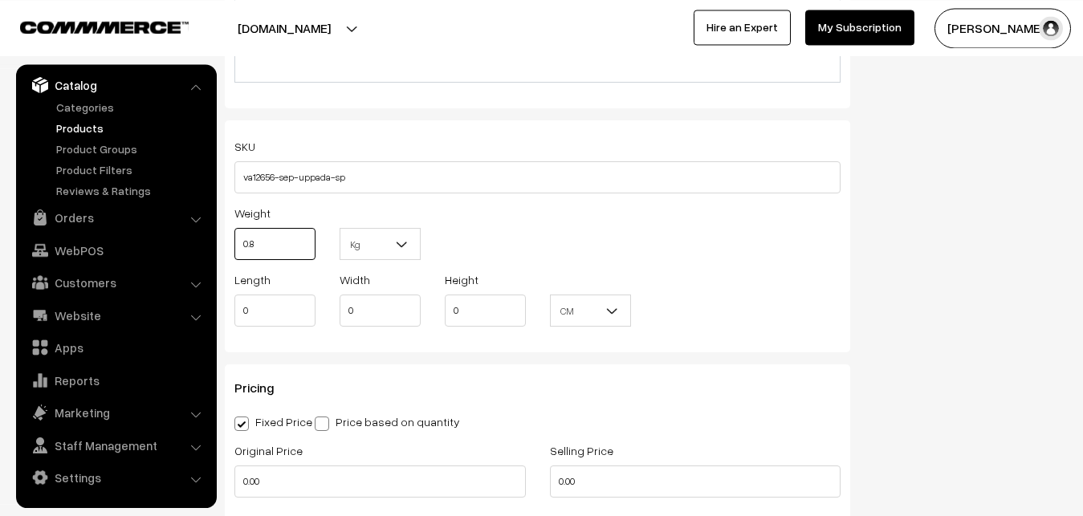
scroll to position [1180, 0]
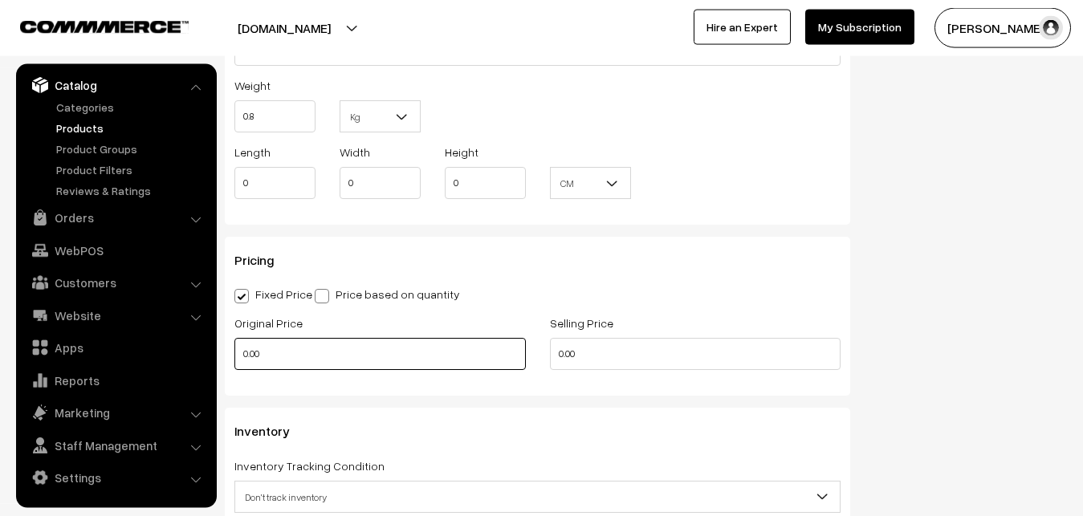
type input "0.80"
drag, startPoint x: 280, startPoint y: 354, endPoint x: 220, endPoint y: 354, distance: 60.2
click at [234, 354] on input "0.00" at bounding box center [380, 354] width 292 height 32
type input "4100"
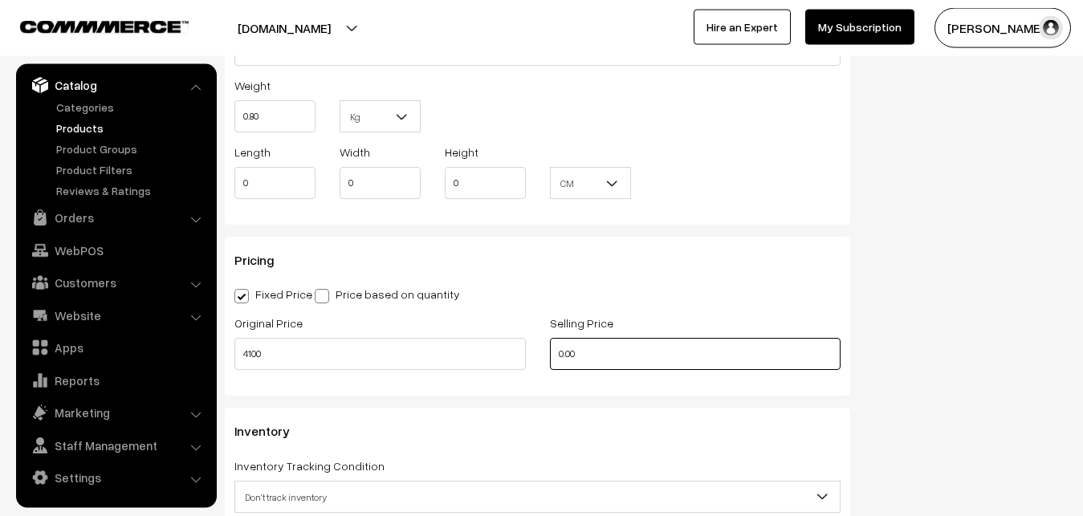
drag, startPoint x: 611, startPoint y: 345, endPoint x: 464, endPoint y: 345, distance: 147.0
click at [550, 345] on input "0.00" at bounding box center [696, 354] width 292 height 32
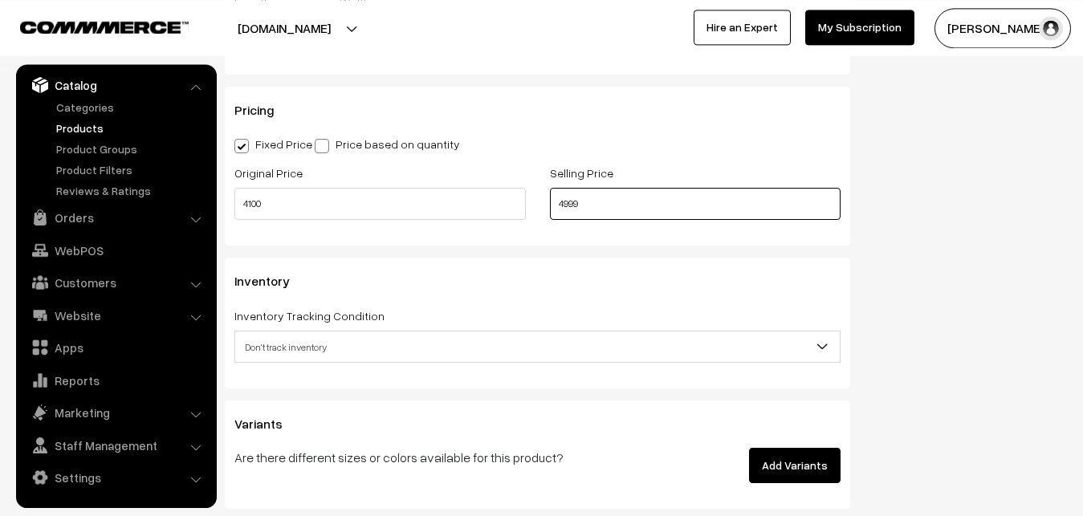
scroll to position [1344, 0]
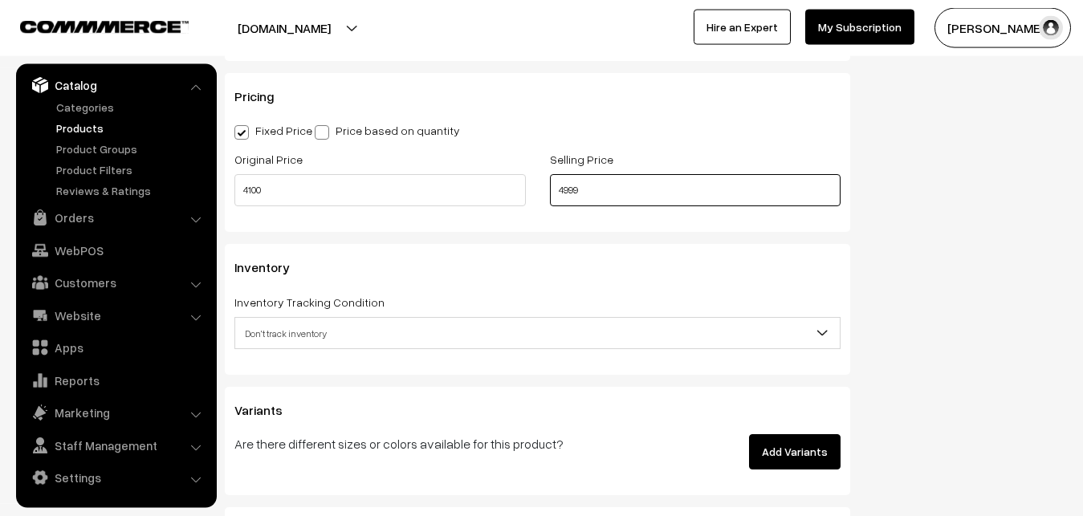
type input "4999"
click at [275, 332] on span "Don't track inventory" at bounding box center [537, 334] width 605 height 28
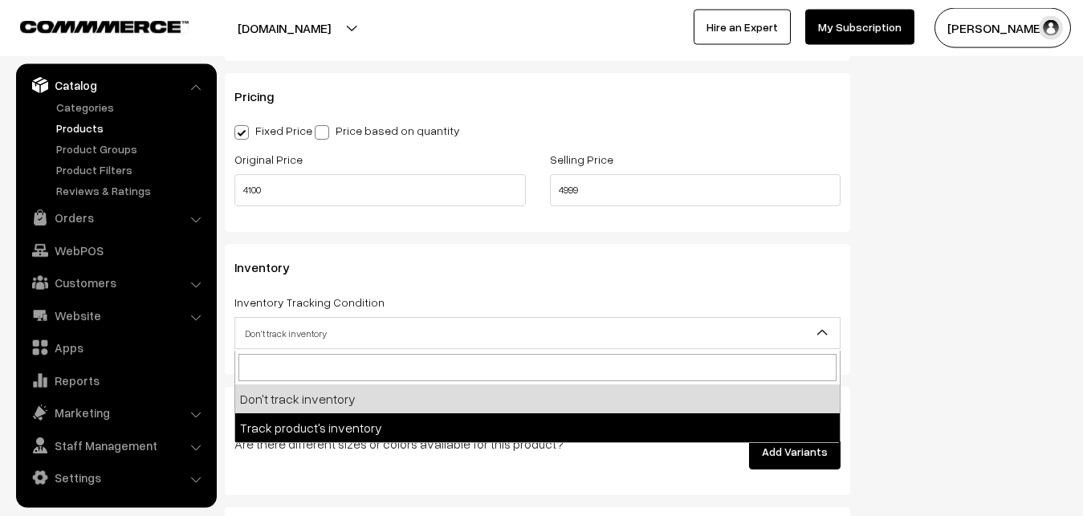
select select "2"
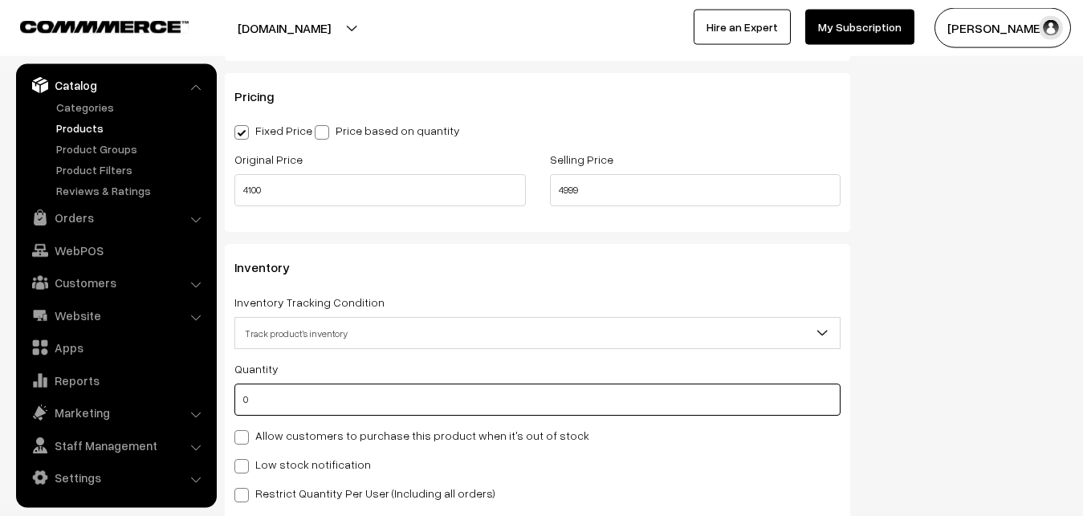
click at [291, 398] on input "0" at bounding box center [537, 400] width 606 height 32
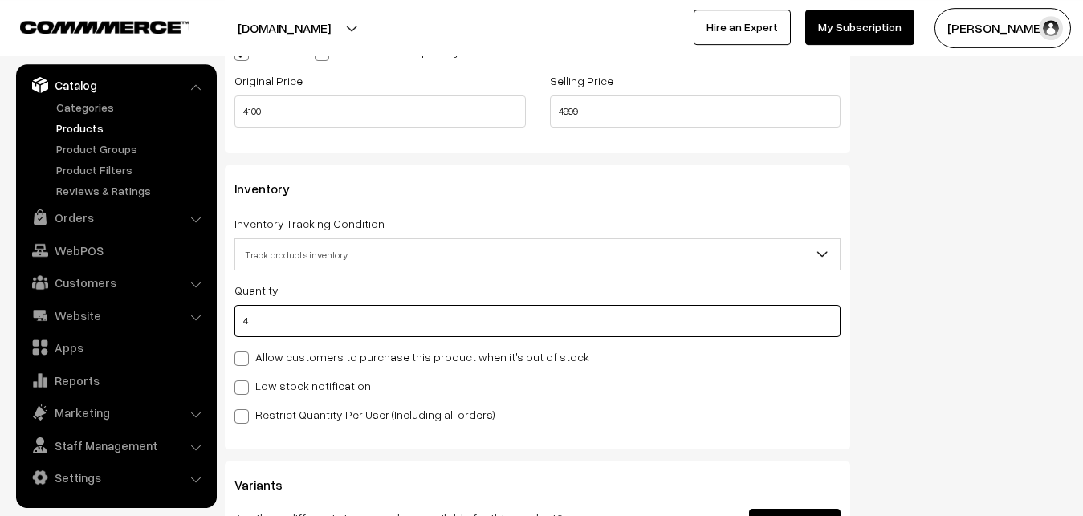
scroll to position [1589, 0]
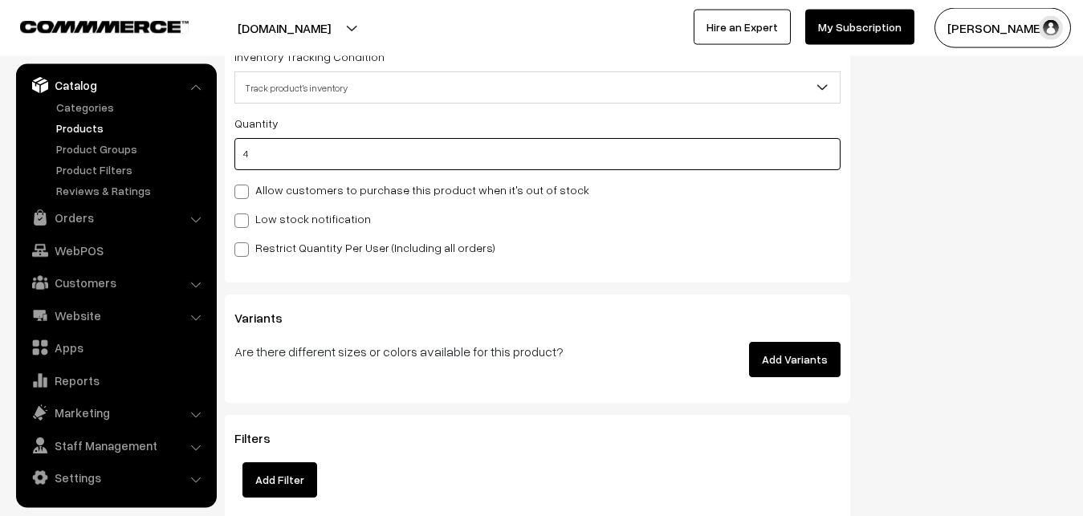
type input "4"
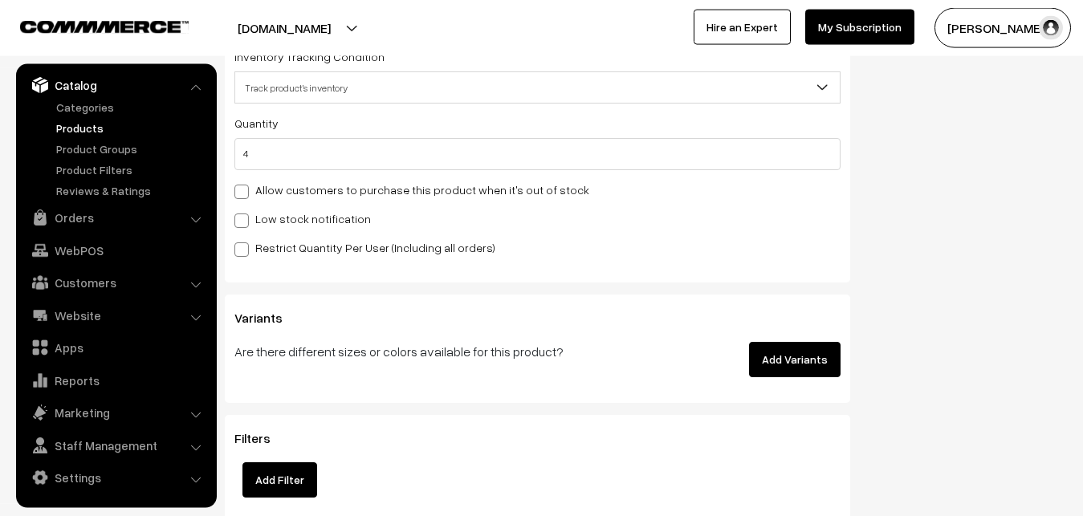
click at [246, 222] on span at bounding box center [241, 221] width 14 height 14
click at [245, 222] on input "Low stock notification" at bounding box center [239, 218] width 10 height 10
checkbox input "true"
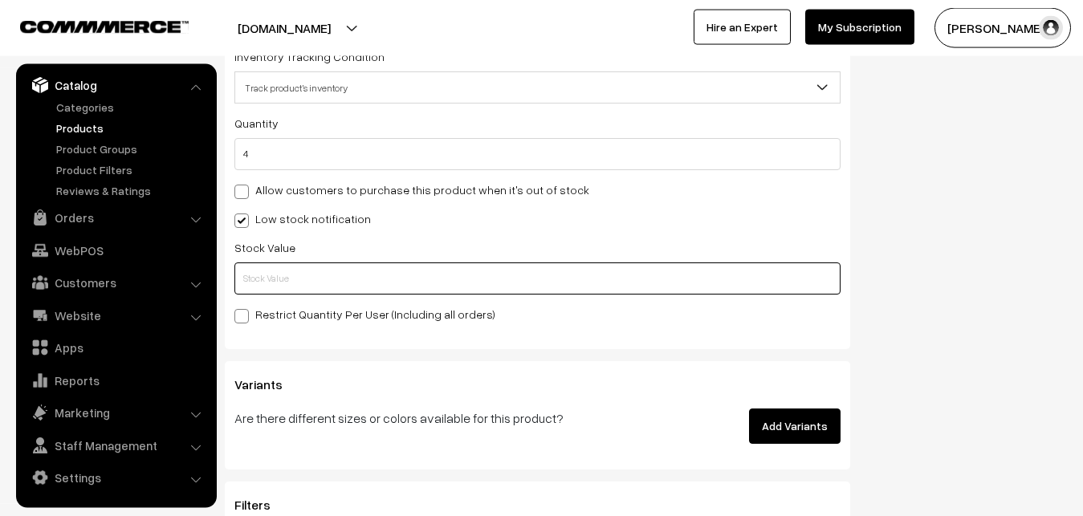
click at [253, 287] on input "text" at bounding box center [537, 279] width 606 height 32
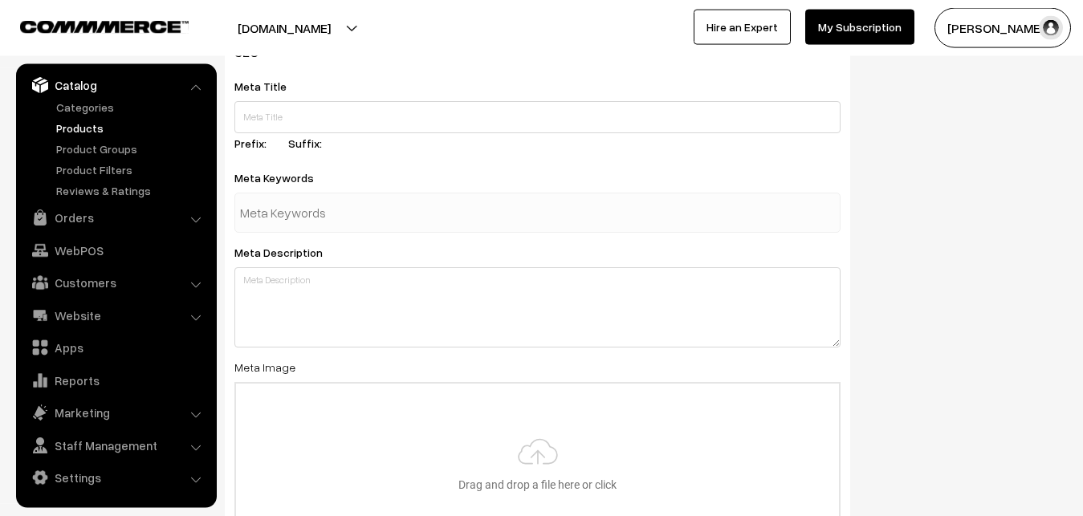
scroll to position [2391, 0]
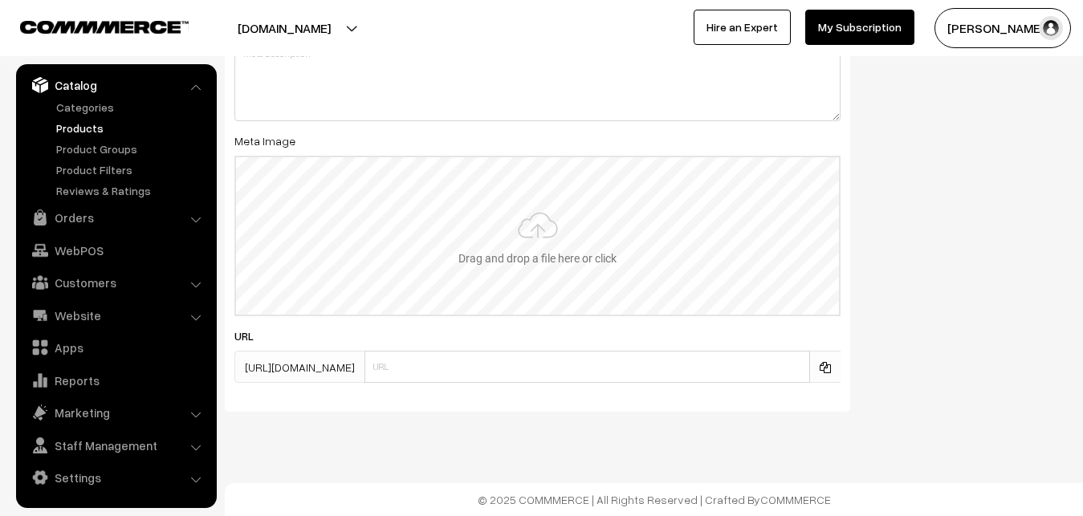
type input "2"
click at [538, 225] on input "file" at bounding box center [537, 235] width 603 height 157
type input "C:\fakepath\mangalagiri-saree-va12656-sep.jpeg"
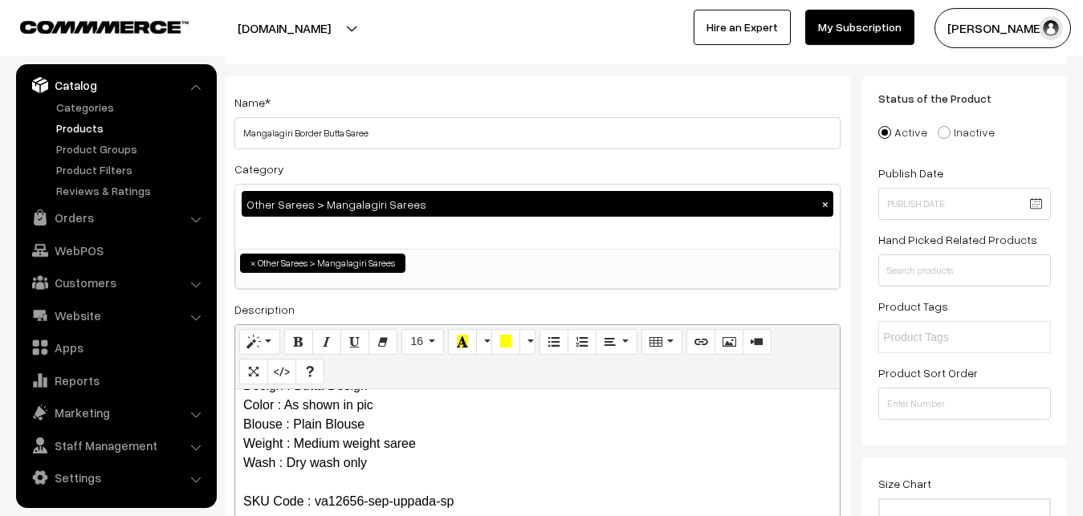
scroll to position [0, 0]
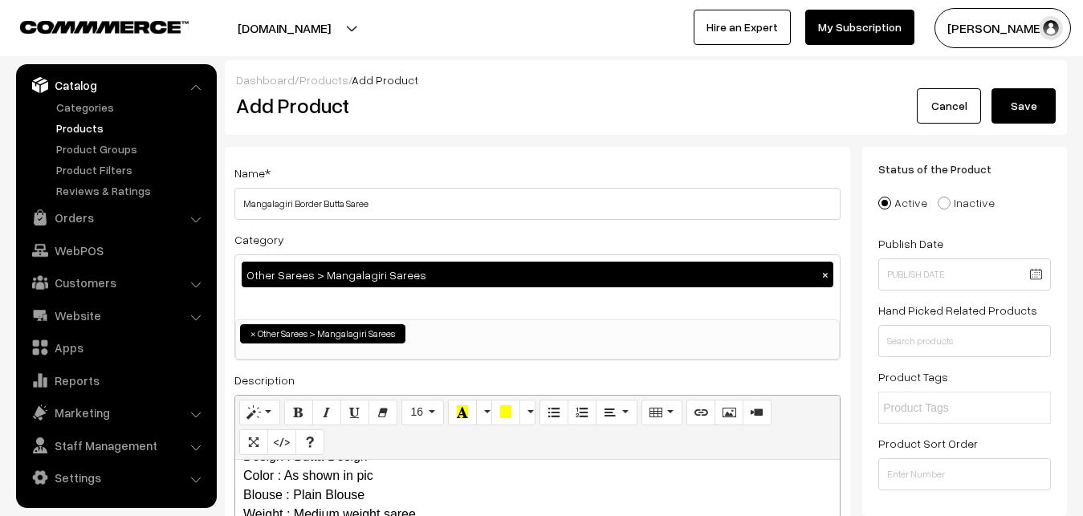
click at [1038, 100] on button "Save" at bounding box center [1024, 105] width 64 height 35
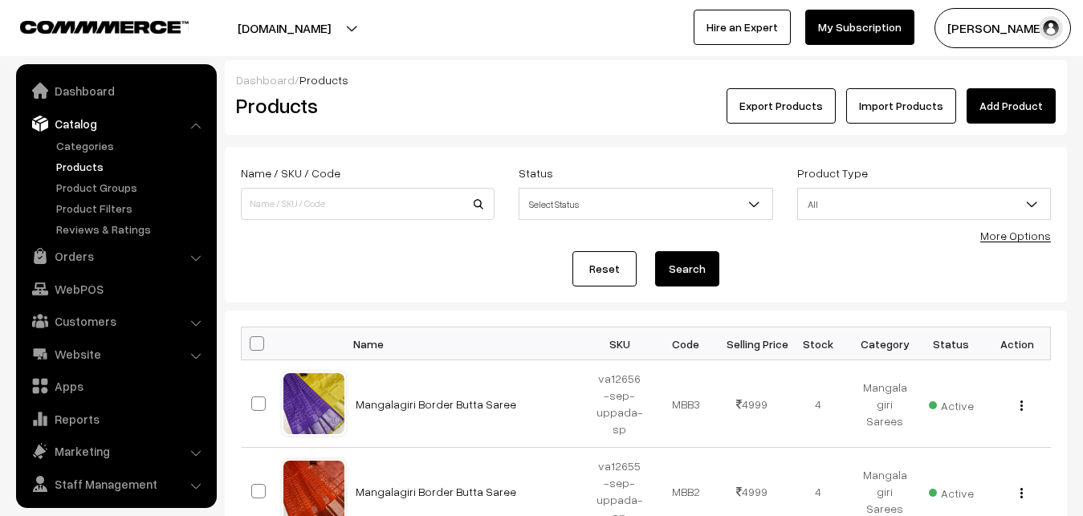
scroll to position [39, 0]
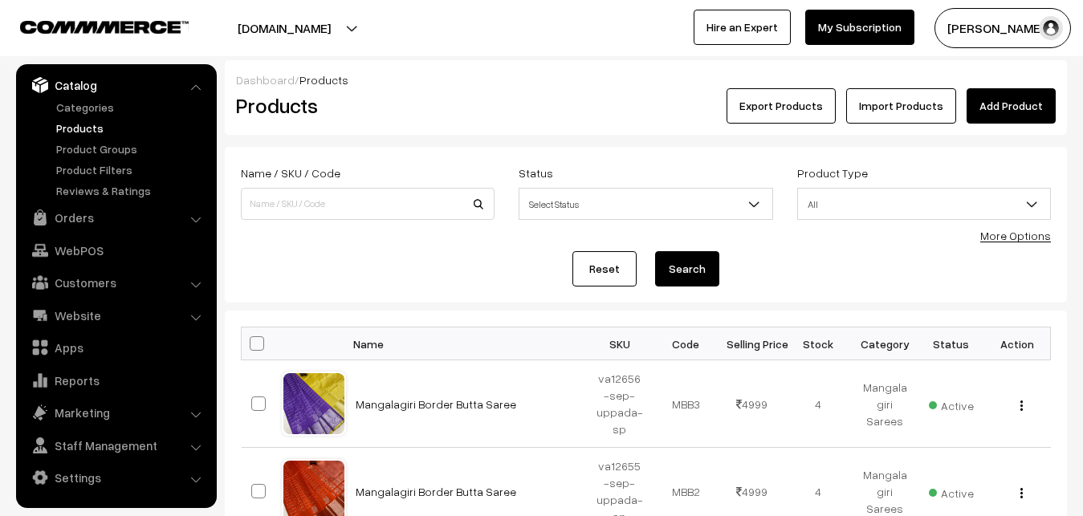
click at [479, 115] on h2 "Products" at bounding box center [364, 105] width 257 height 25
click at [1035, 116] on link "Add Product" at bounding box center [1011, 105] width 89 height 35
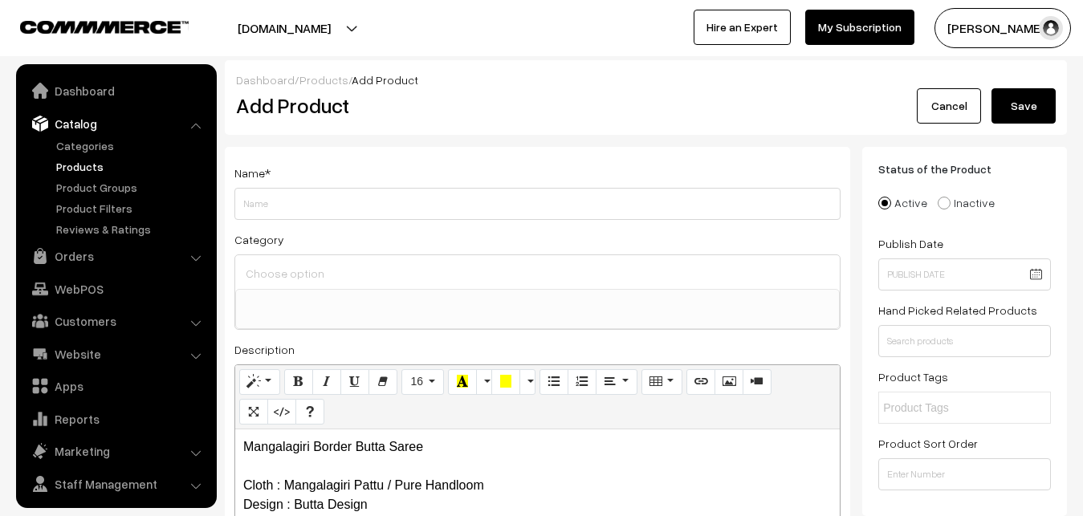
select select
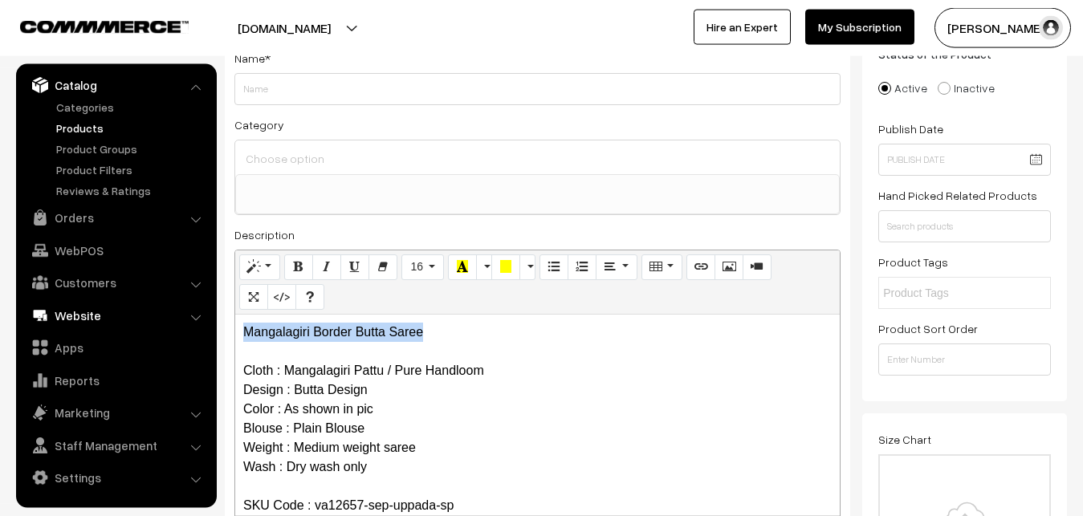
drag, startPoint x: 434, startPoint y: 336, endPoint x: 187, endPoint y: 320, distance: 247.1
click at [235, 322] on div "Mangalagiri Border Butta Saree Cloth : Mangalagiri Pattu / Pure Handloom Design…" at bounding box center [537, 415] width 605 height 201
copy p "Mangalagiri Border Butta Saree"
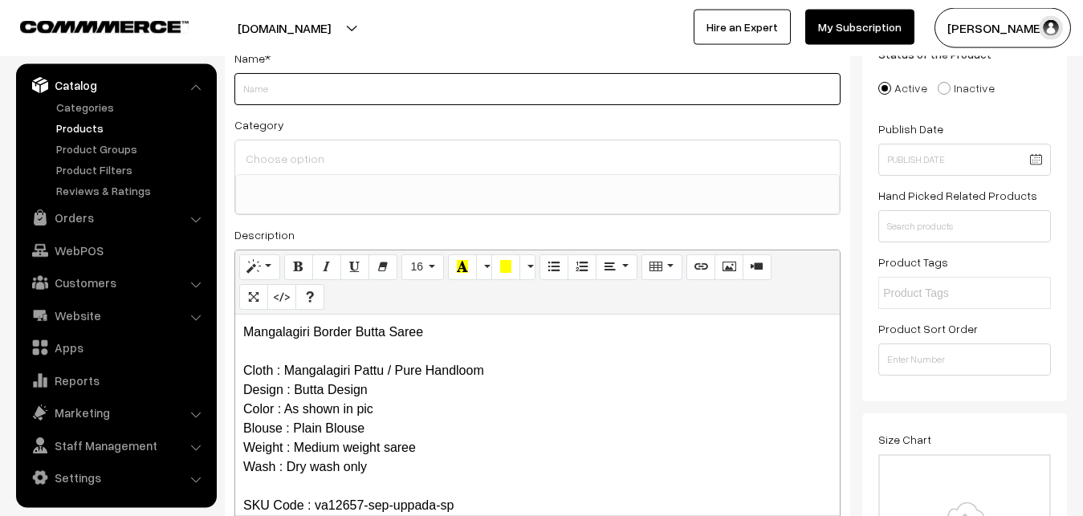
click at [270, 96] on input "Weight" at bounding box center [537, 89] width 606 height 32
paste input "Mangalagiri Border Butta Saree"
type input "Mangalagiri Border Butta Saree"
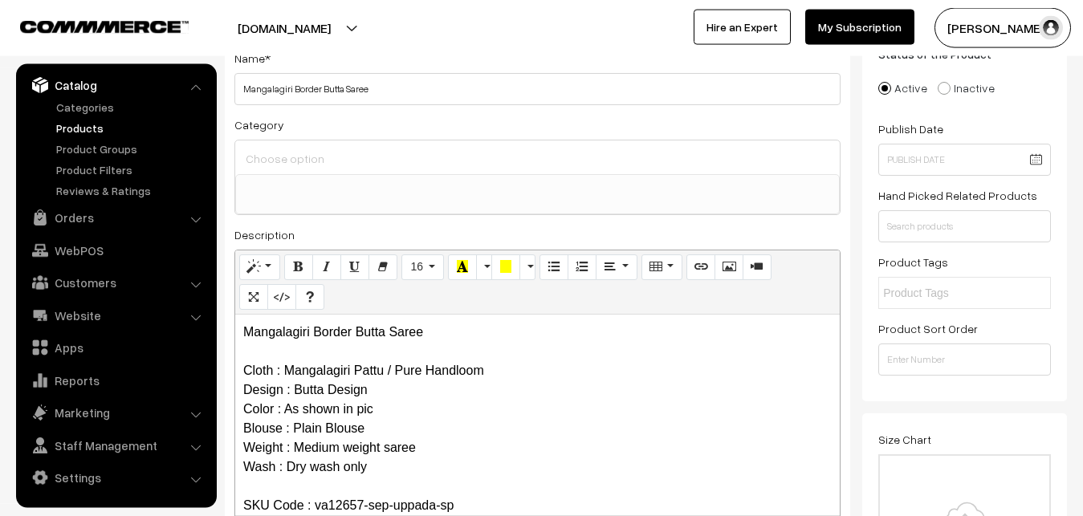
click at [288, 161] on input at bounding box center [538, 158] width 592 height 23
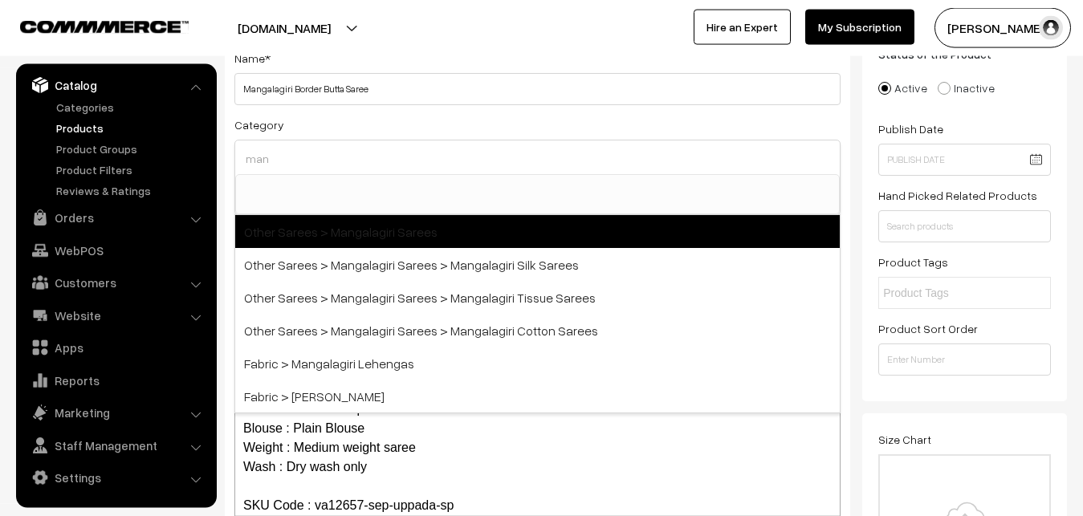
type input "man"
click at [353, 220] on span "Other Sarees > Mangalagiri Sarees" at bounding box center [537, 231] width 605 height 33
select select "31"
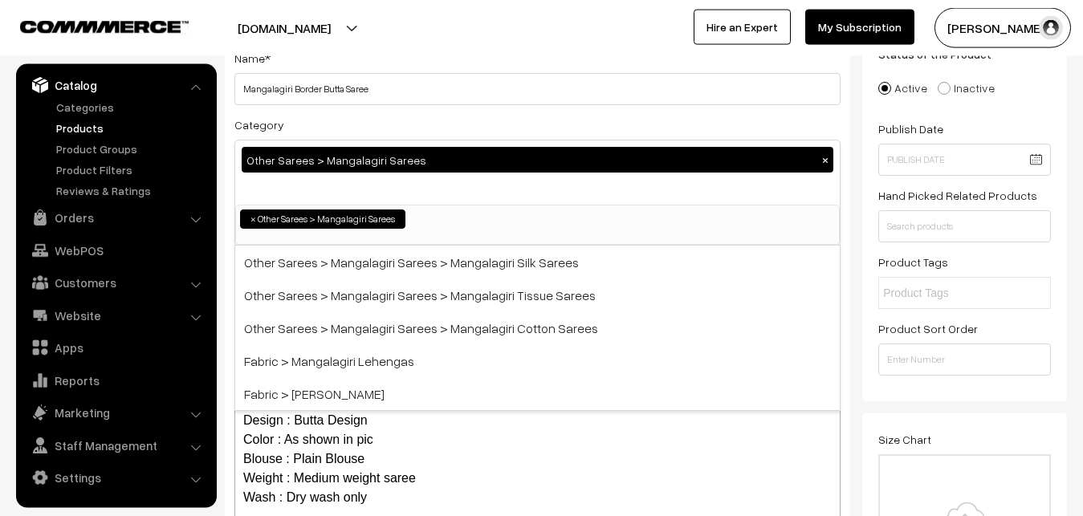
scroll to position [405, 0]
click at [365, 136] on div "Category Other Sarees > Mangalagiri Sarees × Uppada Sarees Uppada Sarees > Uppa…" at bounding box center [537, 180] width 606 height 131
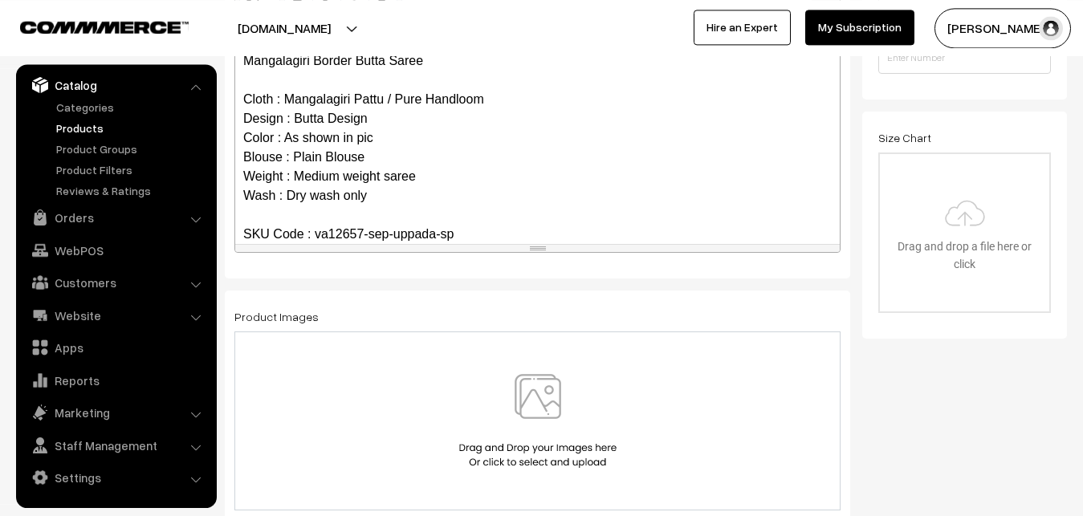
scroll to position [442, 0]
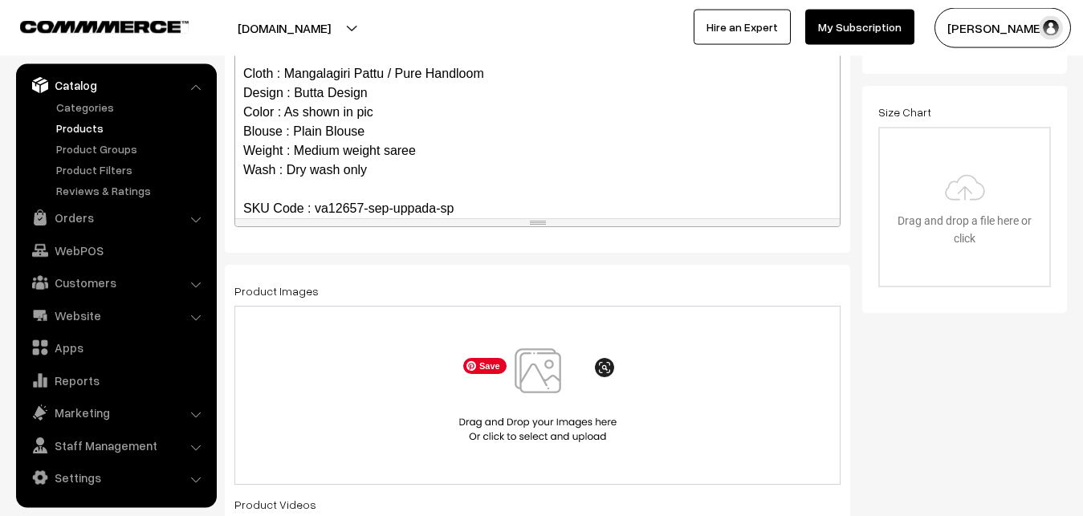
click at [543, 374] on img at bounding box center [537, 396] width 165 height 94
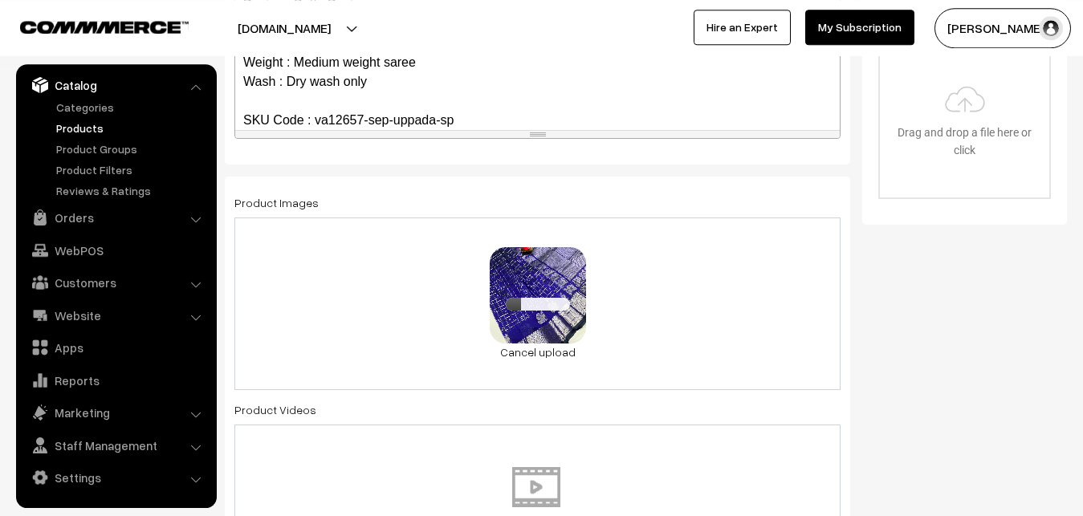
scroll to position [934, 0]
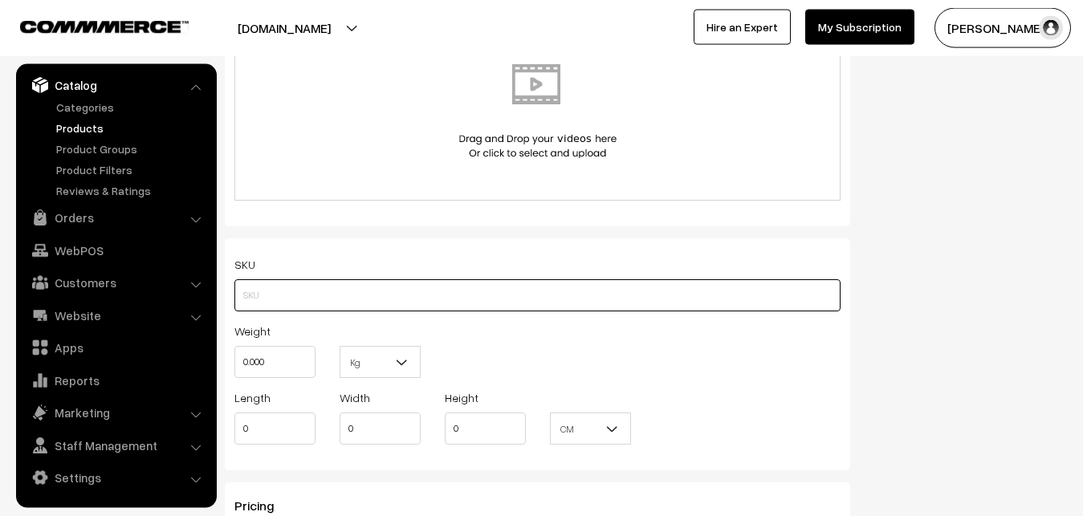
click at [251, 293] on input "text" at bounding box center [537, 295] width 606 height 32
paste input "va12657-sep-uppada-sp"
type input "va12657-sep-uppada-sp"
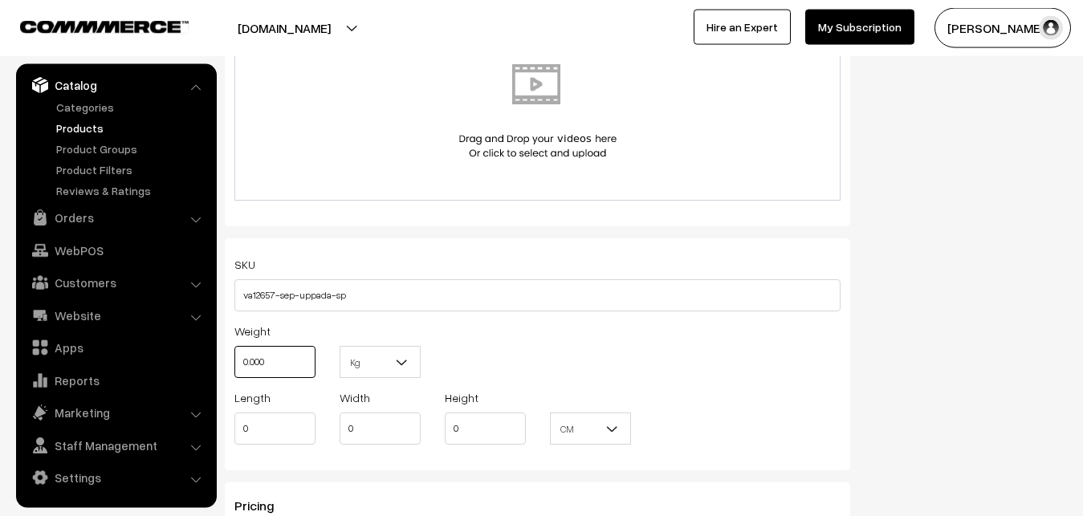
drag, startPoint x: 279, startPoint y: 364, endPoint x: 237, endPoint y: 364, distance: 41.8
click at [237, 364] on input "0.000" at bounding box center [274, 362] width 81 height 32
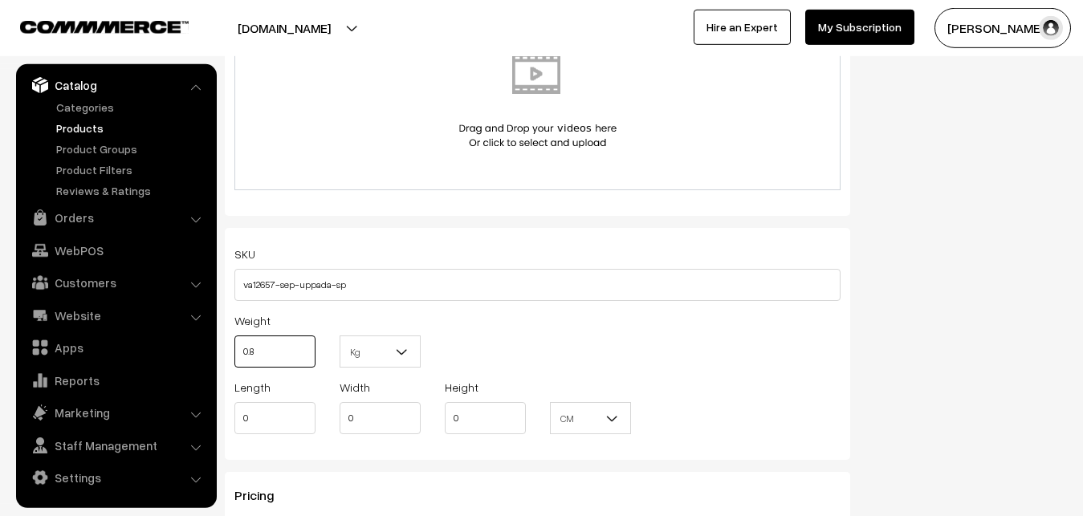
scroll to position [1180, 0]
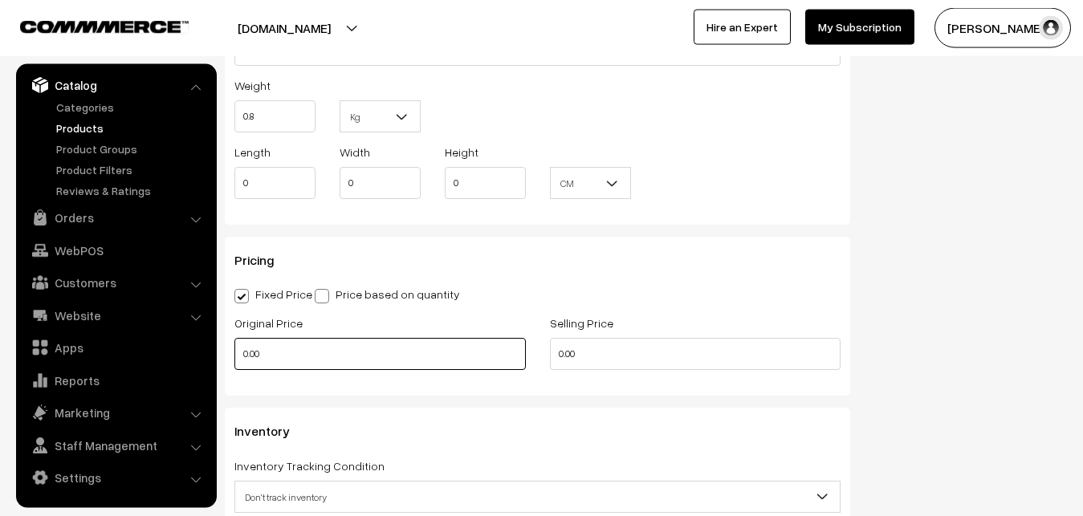
type input "0.80"
drag, startPoint x: 262, startPoint y: 360, endPoint x: 178, endPoint y: 353, distance: 83.8
click at [234, 353] on input "0.00" at bounding box center [380, 354] width 292 height 32
type input "4100"
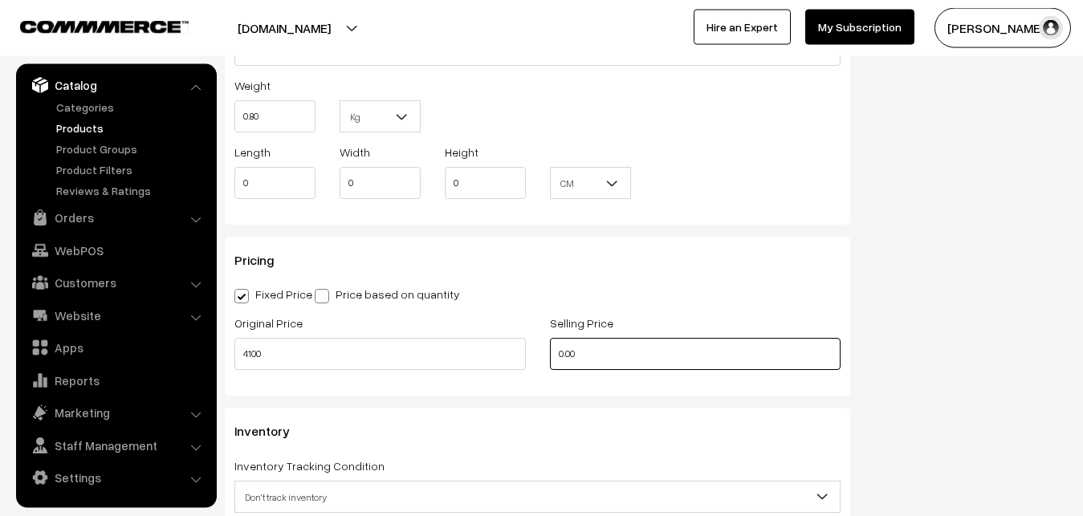
drag, startPoint x: 604, startPoint y: 349, endPoint x: 412, endPoint y: 352, distance: 192.0
click at [550, 352] on input "0.00" at bounding box center [696, 354] width 292 height 32
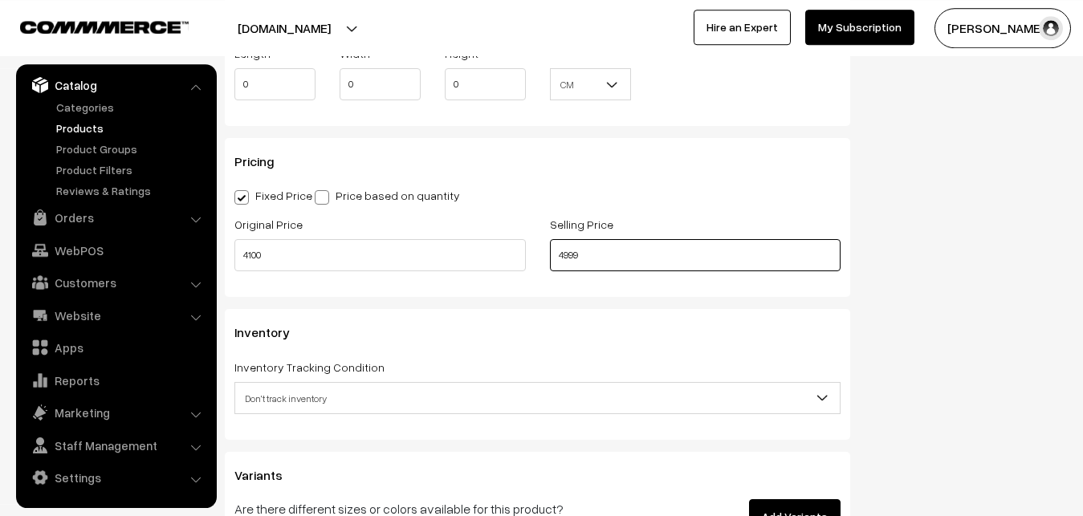
scroll to position [1425, 0]
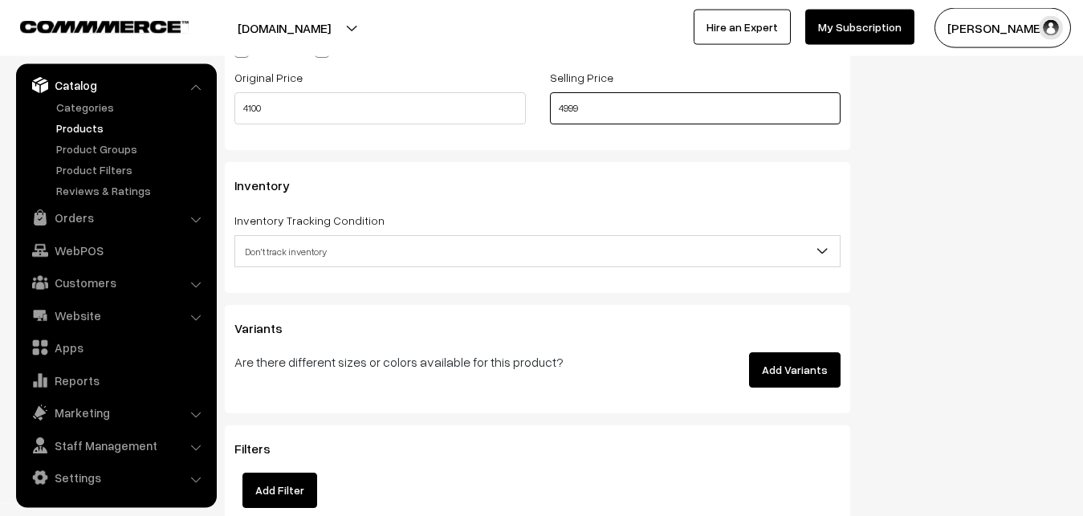
type input "4999"
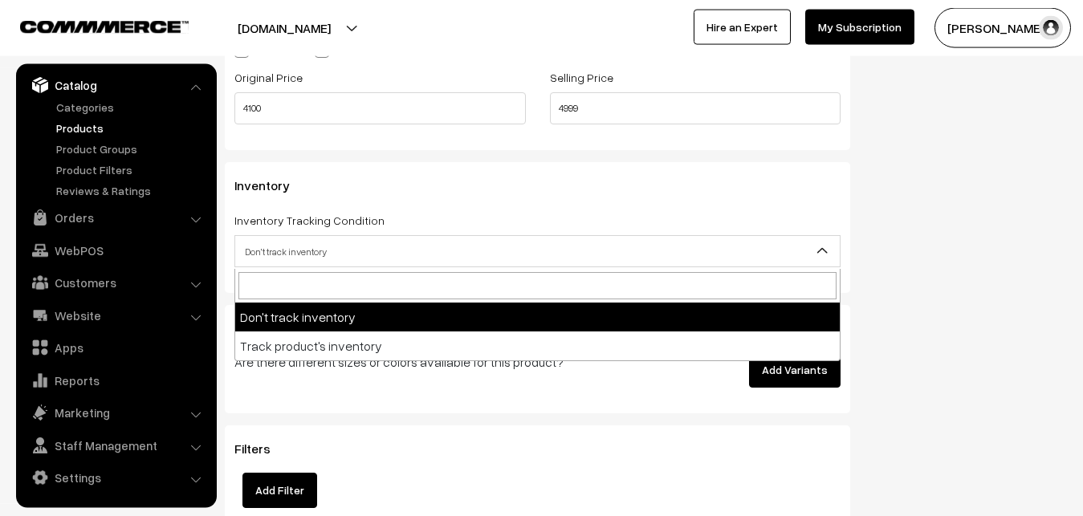
click at [274, 246] on span "Don't track inventory" at bounding box center [537, 252] width 605 height 28
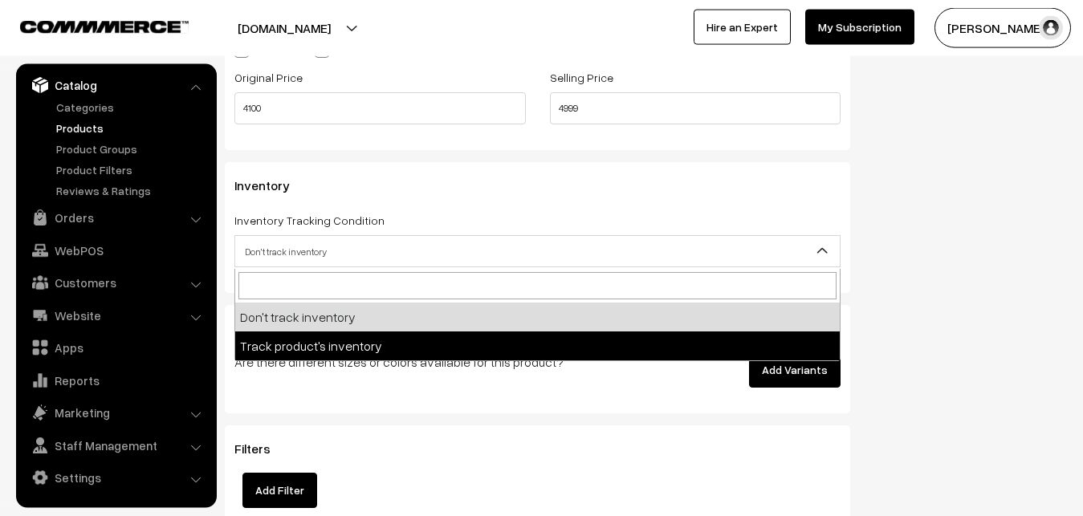
select select "2"
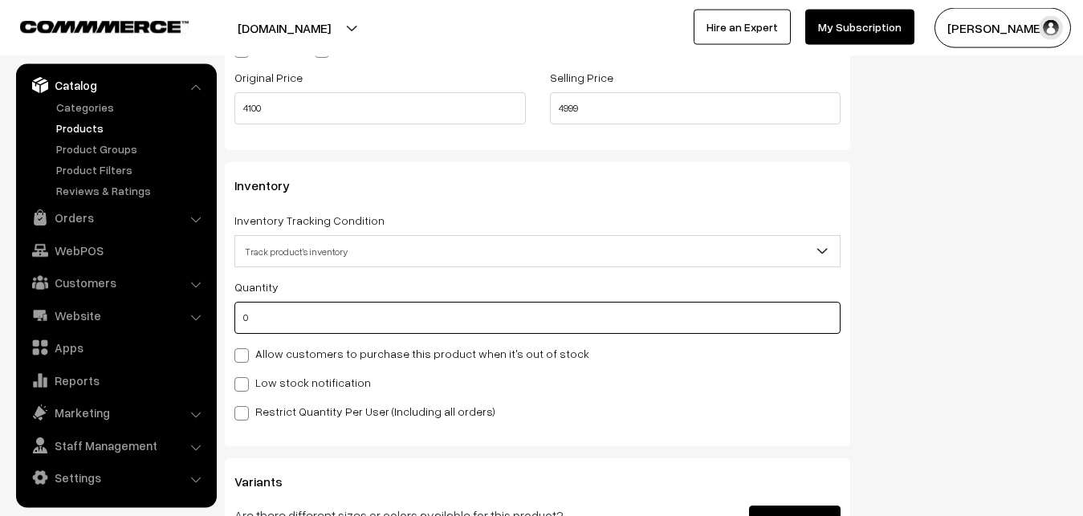
click at [276, 307] on input "0" at bounding box center [537, 318] width 606 height 32
type input "4"
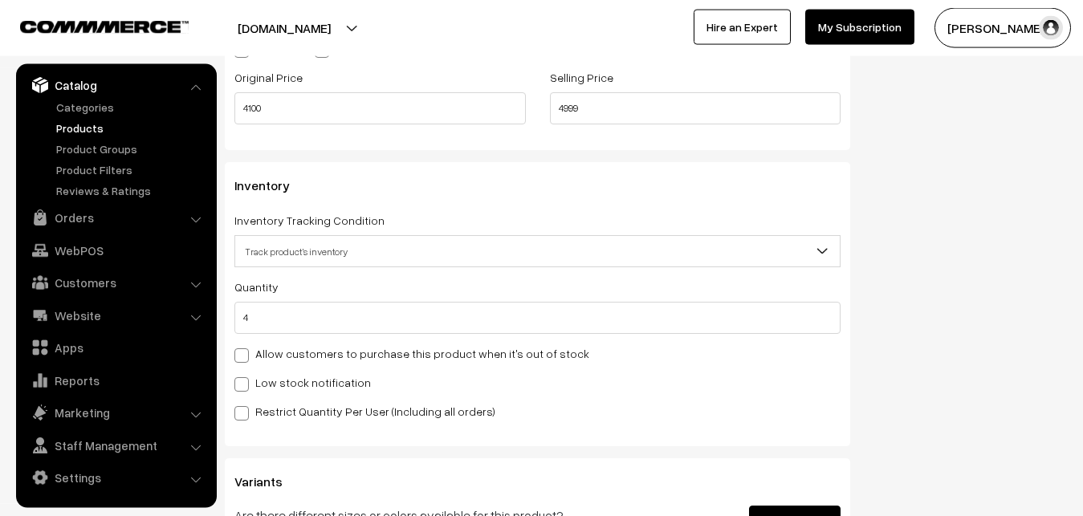
click at [262, 391] on label "Low stock notification" at bounding box center [302, 382] width 137 height 17
click at [245, 387] on input "Low stock notification" at bounding box center [239, 382] width 10 height 10
checkbox input "true"
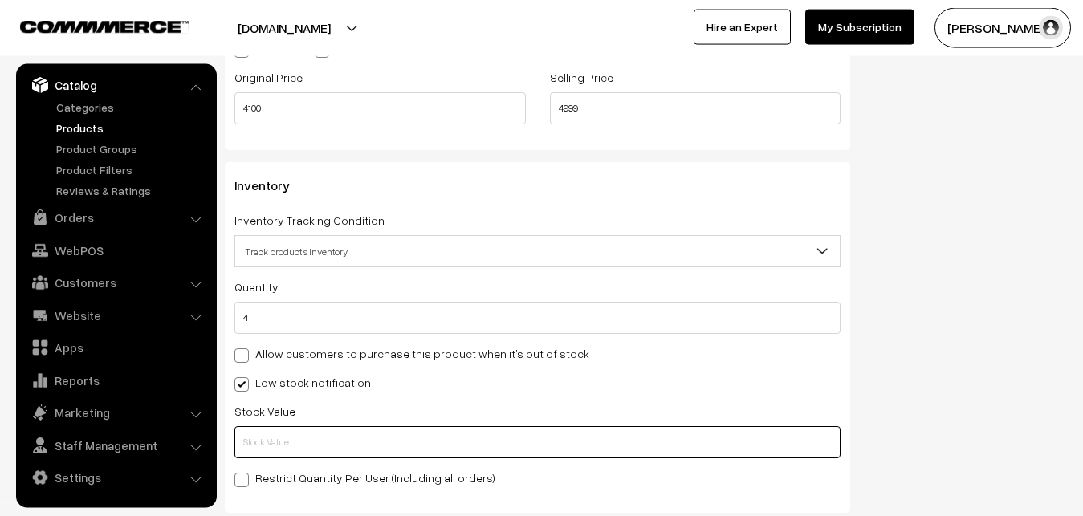
click at [269, 445] on input "text" at bounding box center [537, 442] width 606 height 32
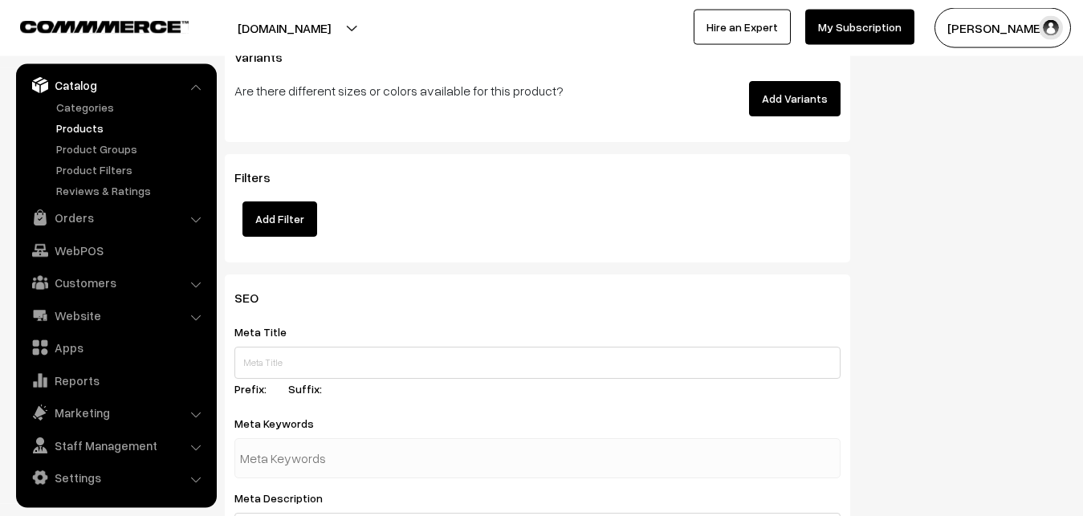
scroll to position [2391, 0]
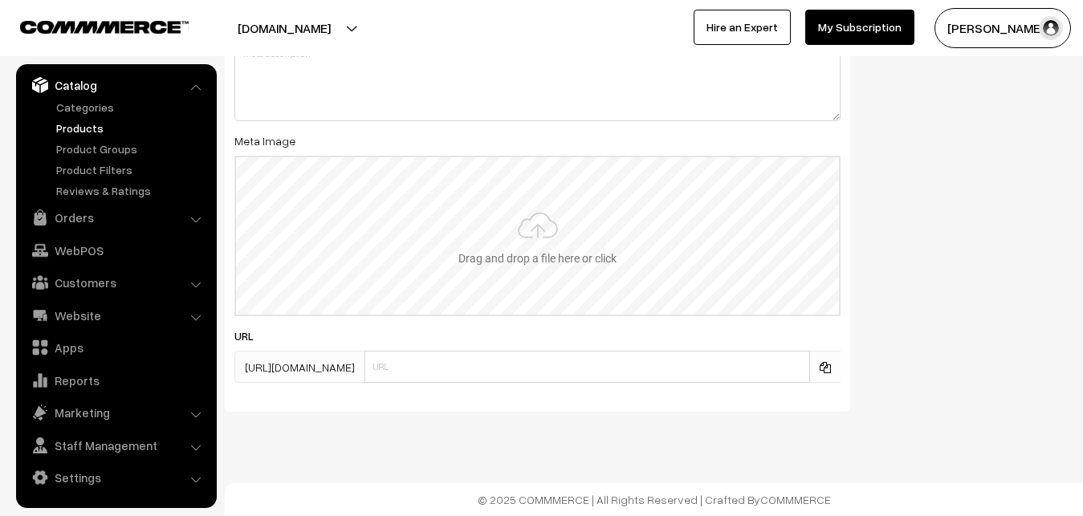
type input "2"
click at [507, 276] on input "file" at bounding box center [537, 235] width 603 height 157
type input "C:\fakepath\mangalagiri-saree-va12657-sep.jpeg"
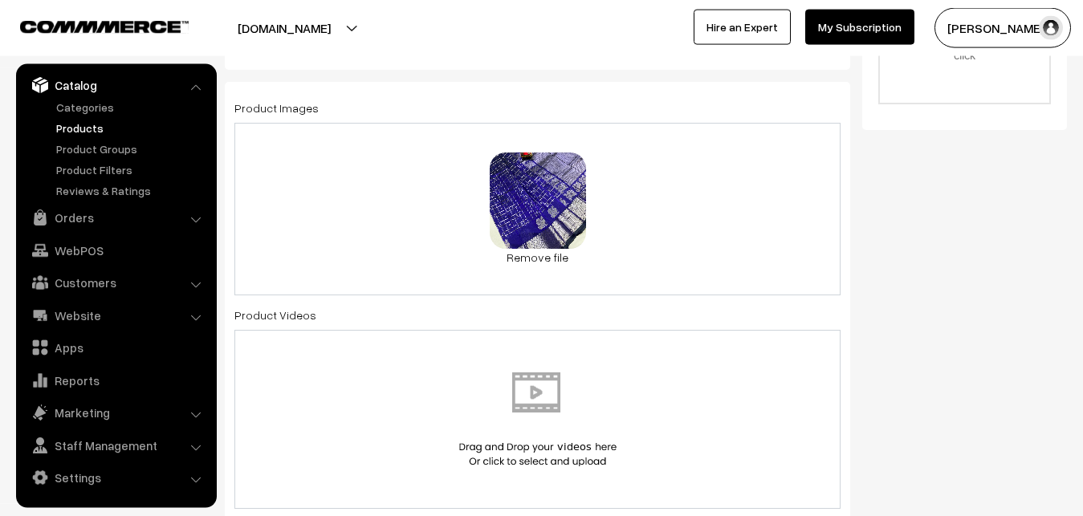
scroll to position [0, 0]
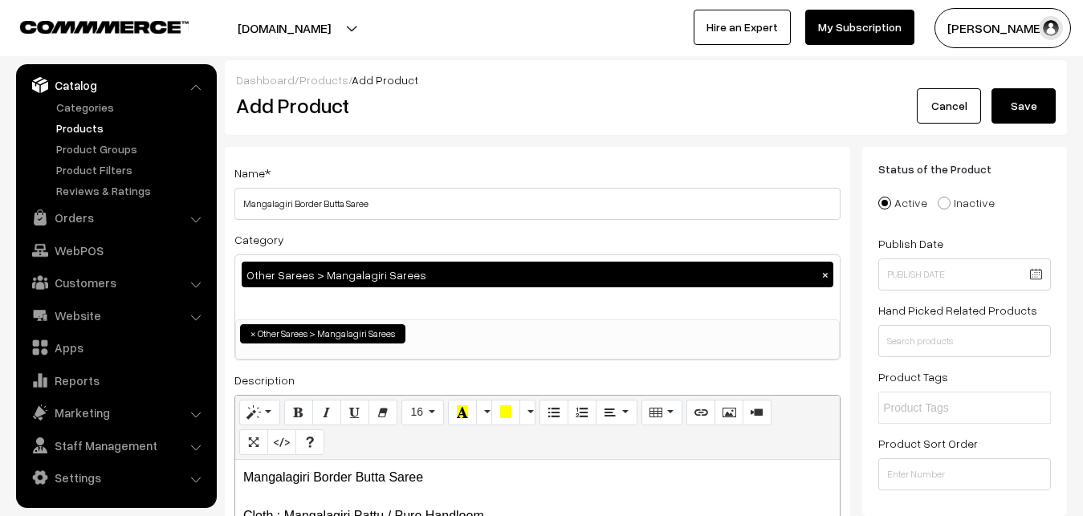
click at [1034, 101] on button "Save" at bounding box center [1024, 105] width 64 height 35
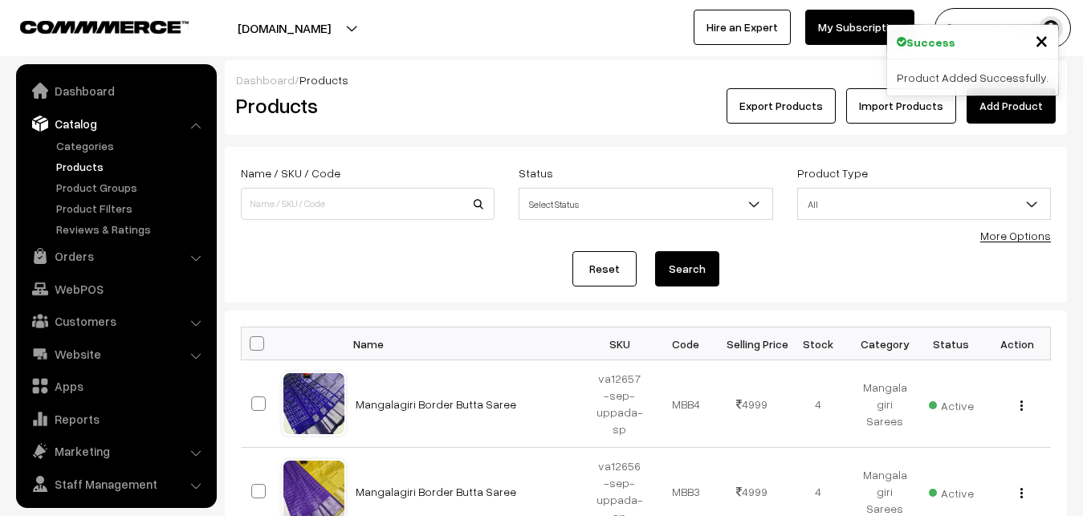
scroll to position [39, 0]
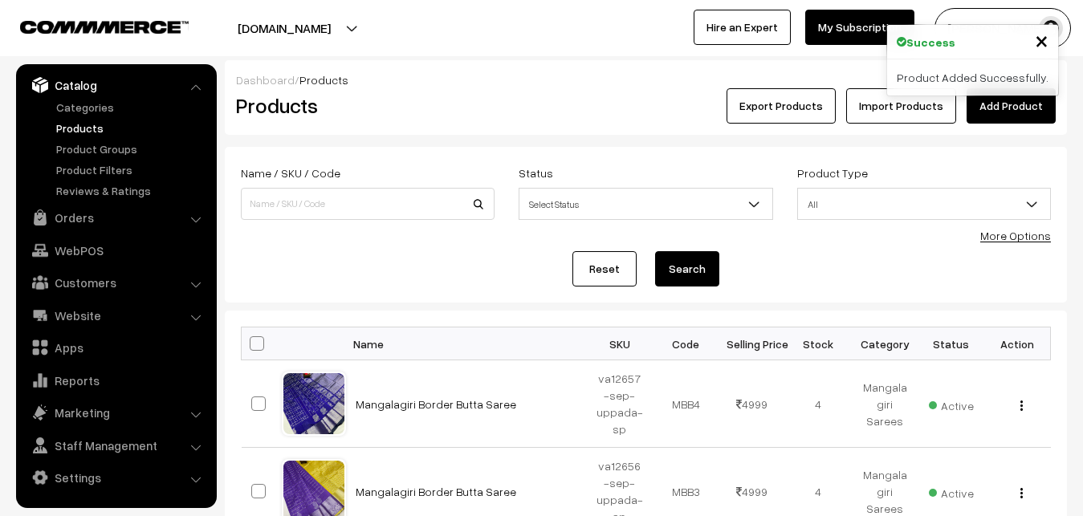
click at [430, 108] on h2 "Products" at bounding box center [364, 105] width 257 height 25
click at [1055, 103] on link "Add Product" at bounding box center [1011, 105] width 89 height 35
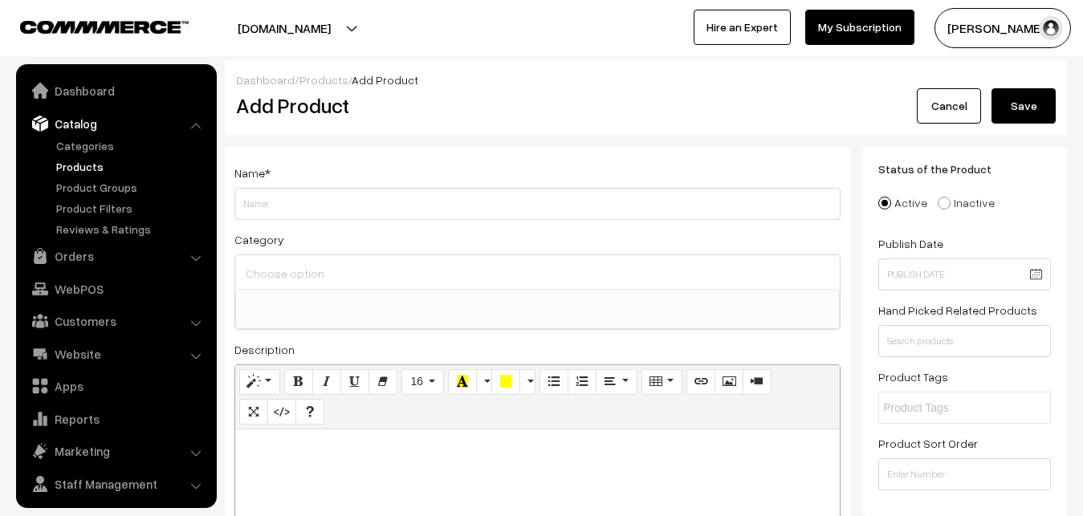
select select
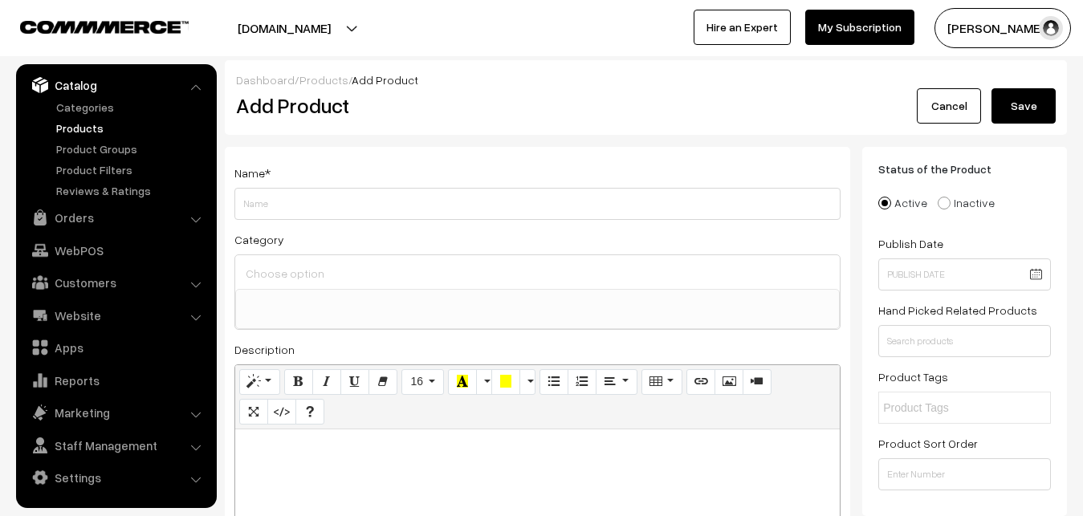
paste div
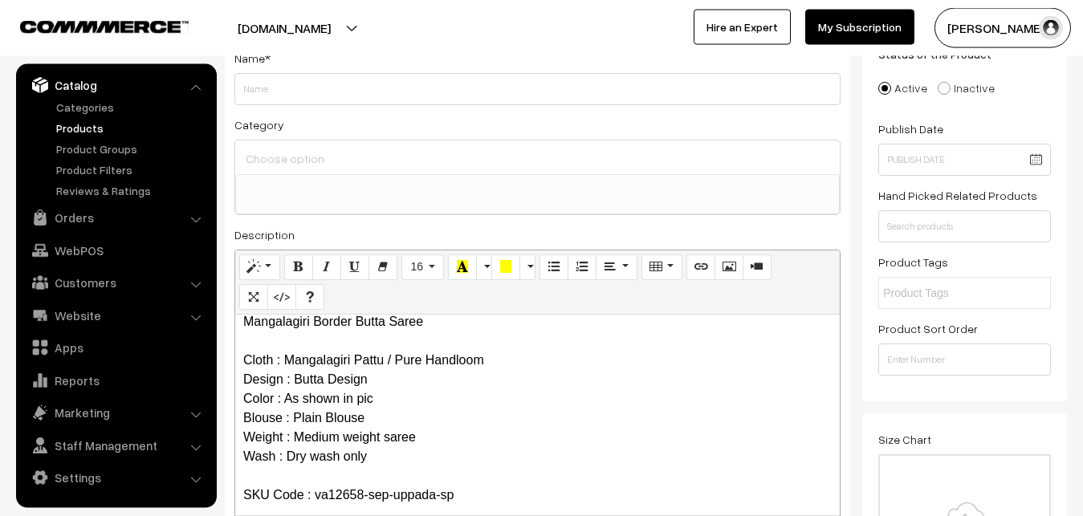
scroll to position [0, 0]
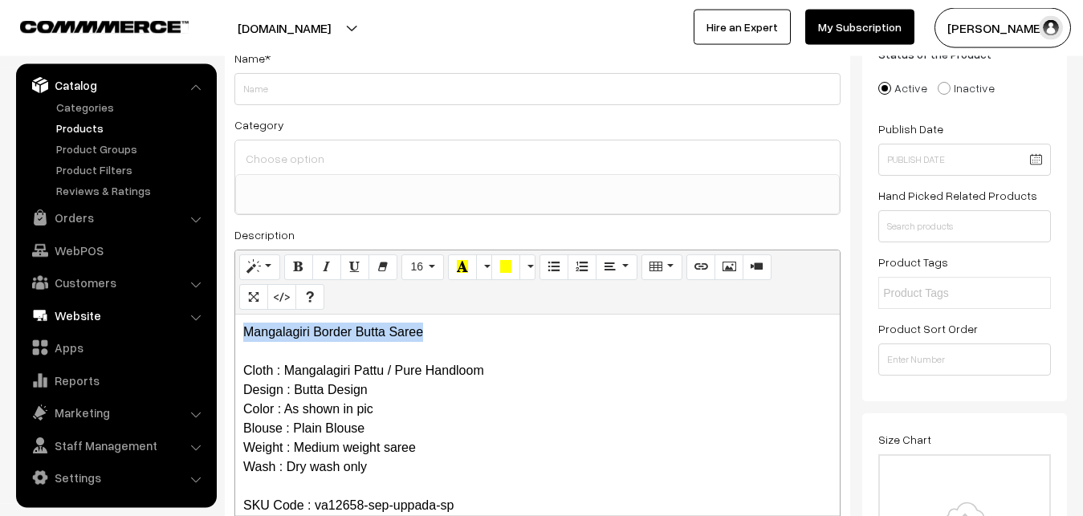
drag, startPoint x: 423, startPoint y: 334, endPoint x: 178, endPoint y: 316, distance: 245.6
click at [235, 316] on div "Mangalagiri Border Butta Saree Cloth : Mangalagiri Pattu / Pure Handloom Design…" at bounding box center [537, 415] width 605 height 201
copy p "Mangalagiri Border Butta Saree"
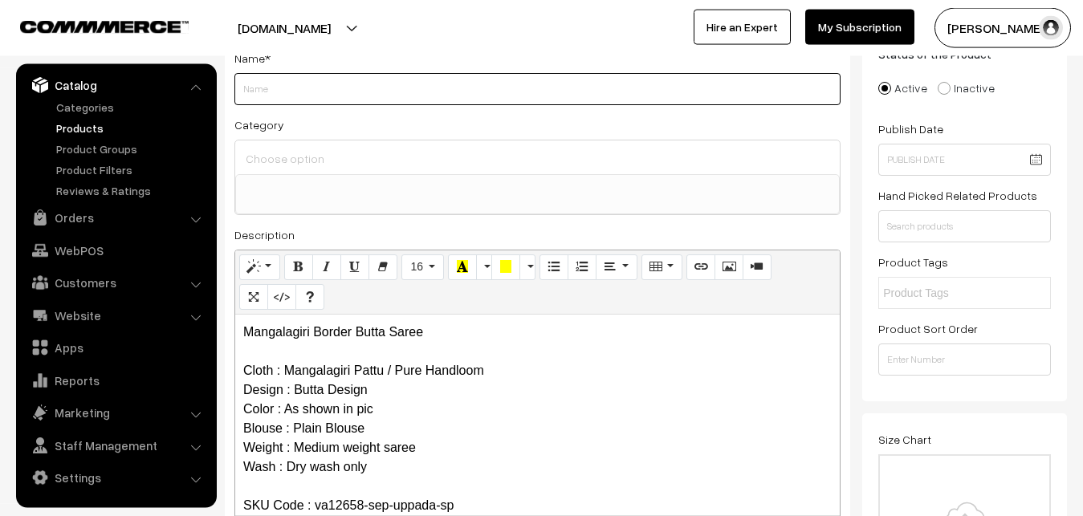
click at [293, 84] on input "Weight" at bounding box center [537, 89] width 606 height 32
paste input "Mangalagiri Border Butta Saree"
type input "Mangalagiri Border Butta Saree"
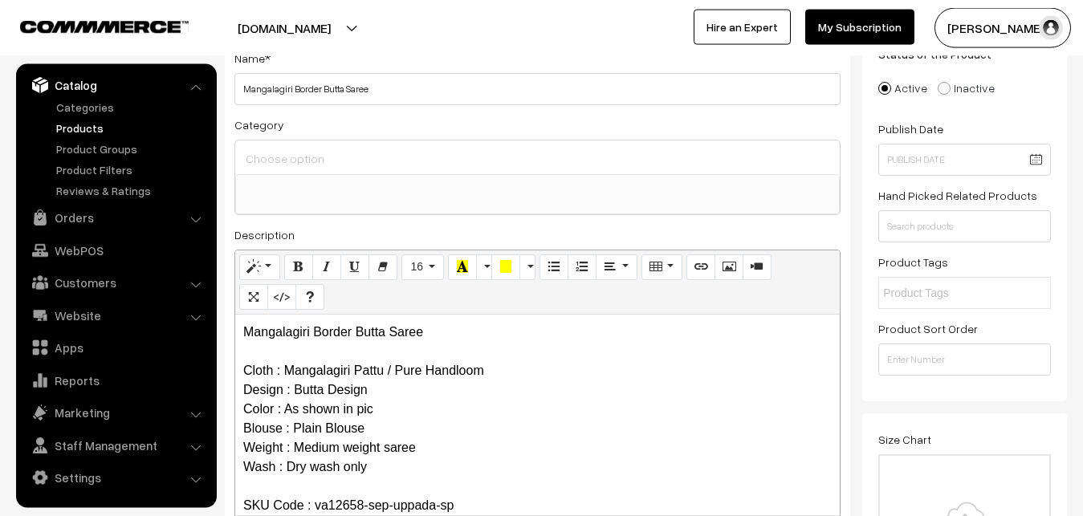
click at [310, 176] on ul at bounding box center [537, 185] width 603 height 20
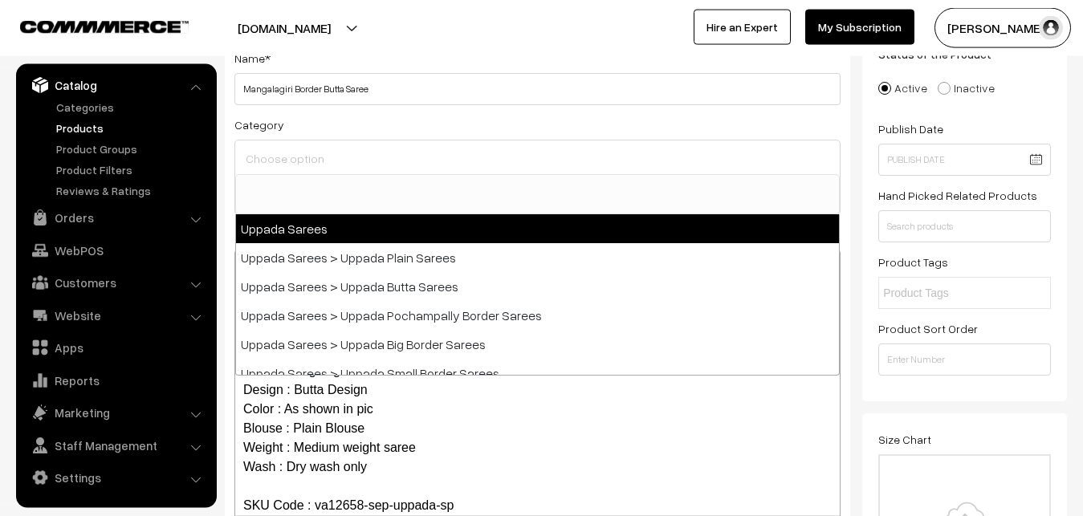
click at [313, 160] on input at bounding box center [538, 158] width 592 height 23
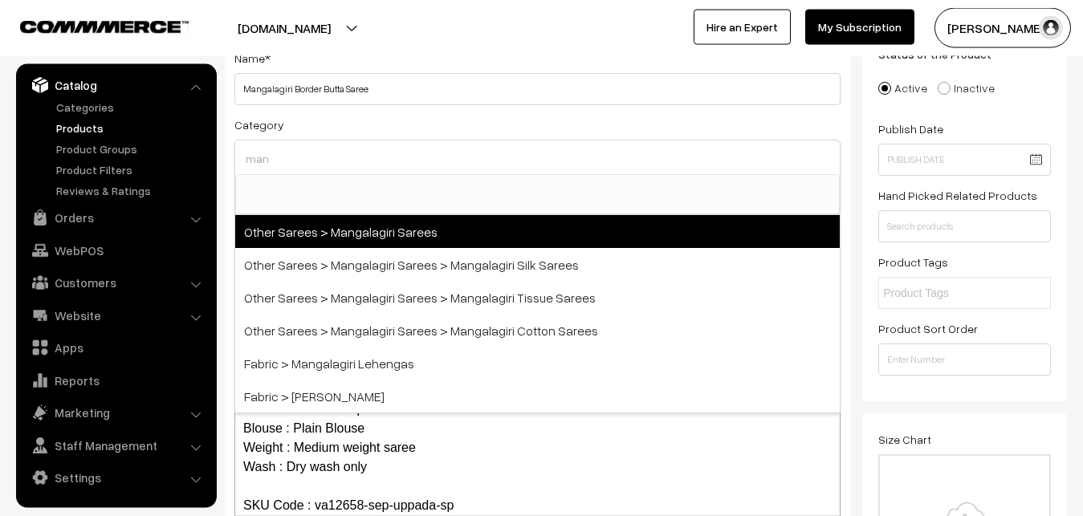
type input "man"
click at [365, 223] on span "Other Sarees > Mangalagiri Sarees" at bounding box center [537, 231] width 605 height 33
select select "31"
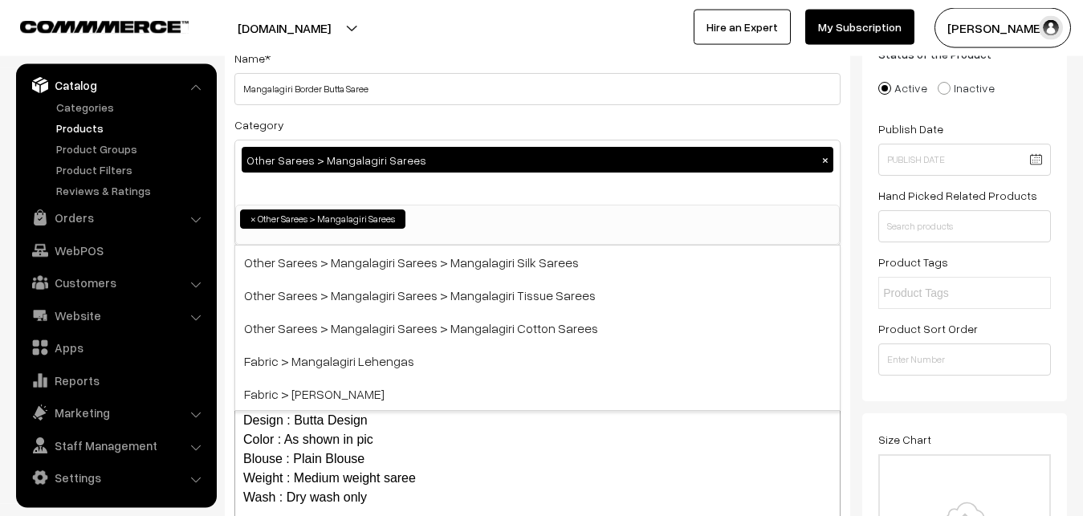
scroll to position [405, 0]
click at [386, 122] on div "Category Other Sarees > Mangalagiri Sarees × Uppada Sarees Uppada Sarees > Uppa…" at bounding box center [537, 180] width 606 height 131
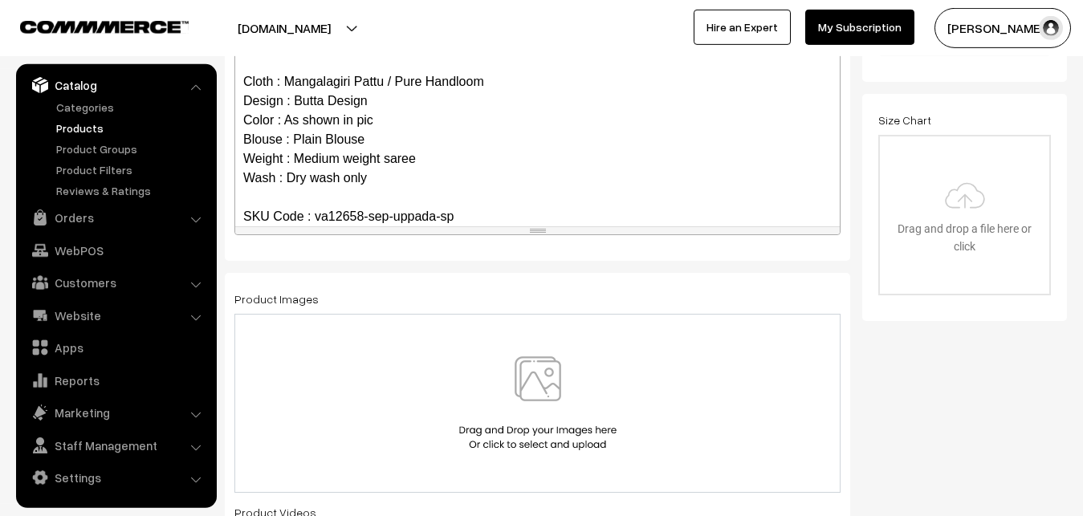
scroll to position [524, 0]
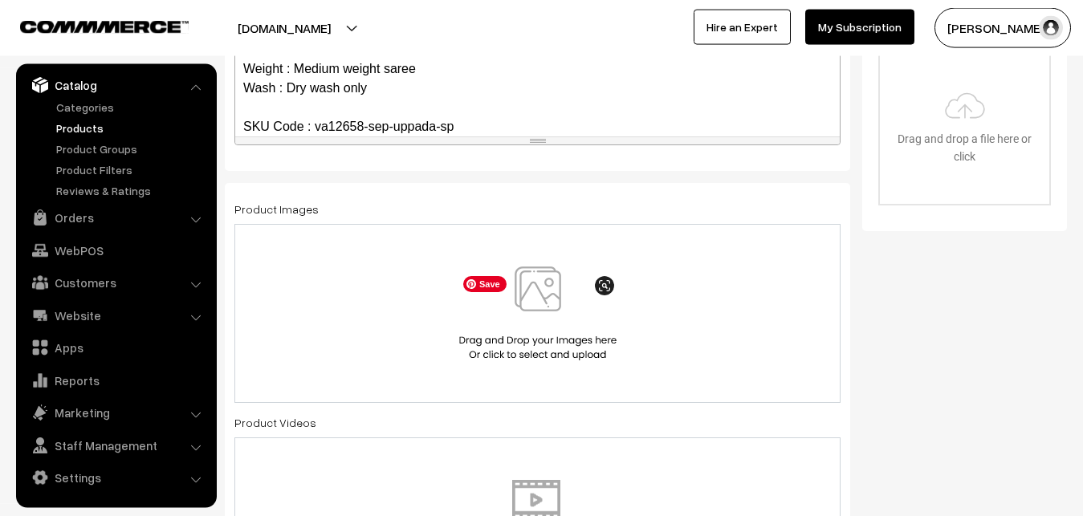
click at [540, 289] on img at bounding box center [537, 314] width 165 height 94
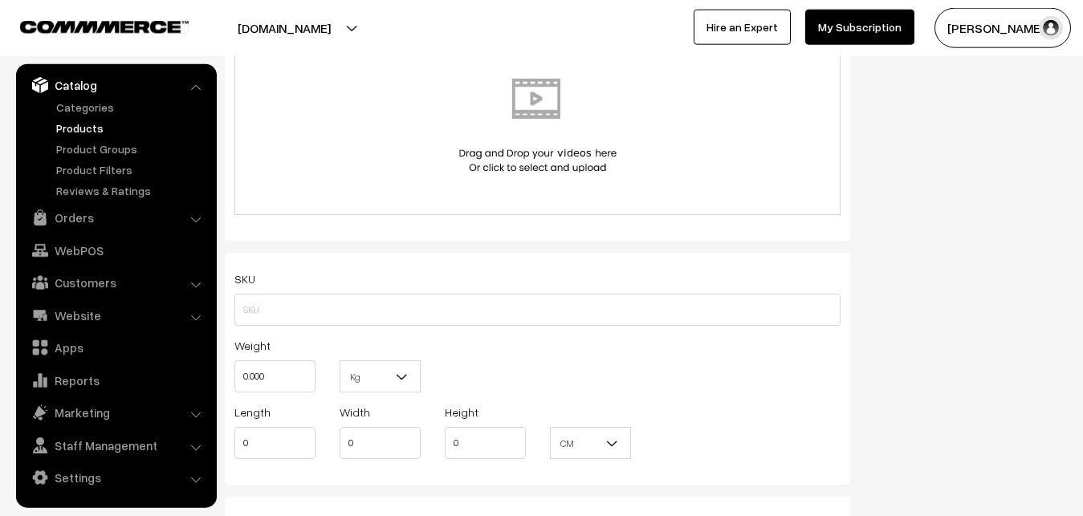
scroll to position [1016, 0]
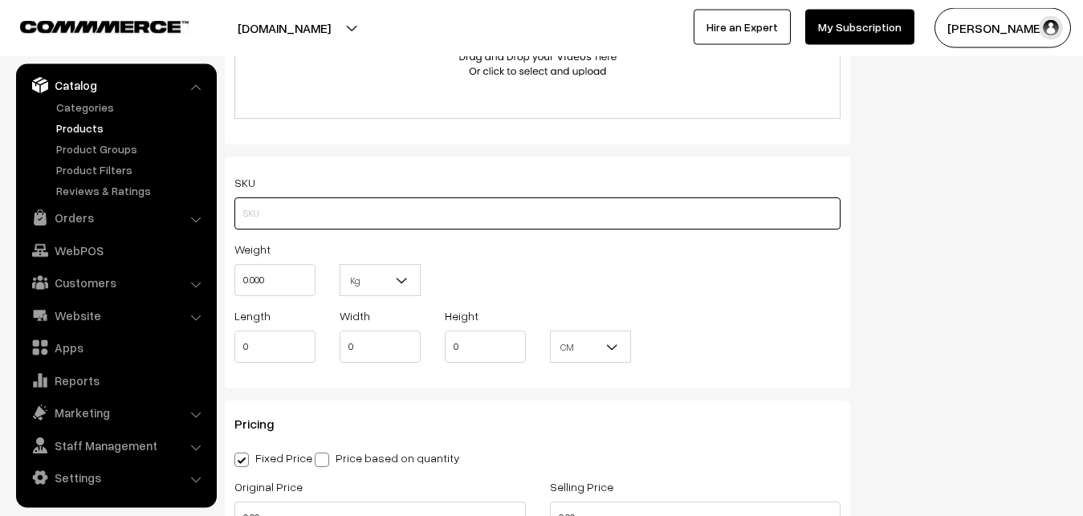
click at [297, 210] on input "text" at bounding box center [537, 214] width 606 height 32
paste input "va12658-sep-uppada-sp"
type input "va12658-sep-uppada-sp"
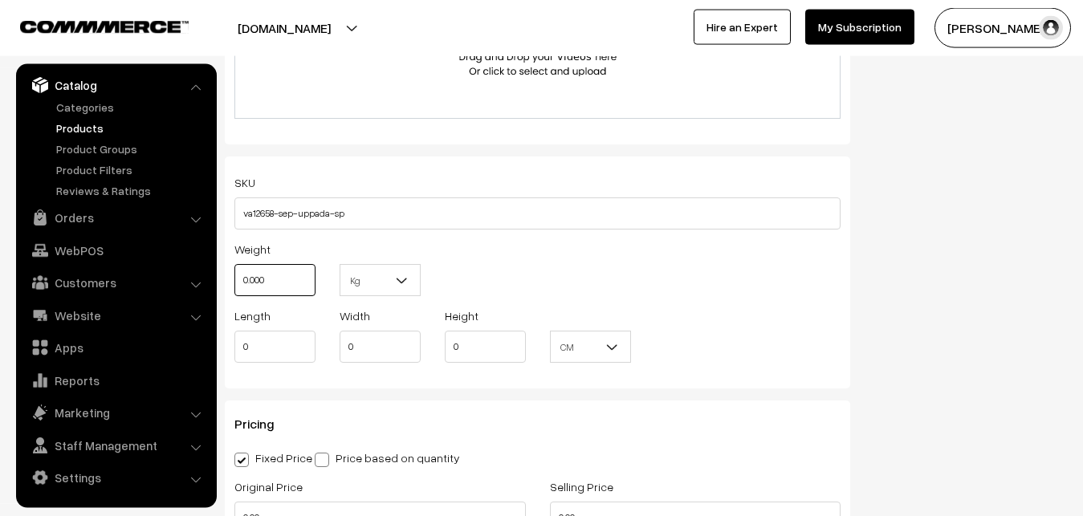
drag, startPoint x: 284, startPoint y: 278, endPoint x: 218, endPoint y: 278, distance: 65.9
click at [234, 279] on input "0.000" at bounding box center [274, 280] width 81 height 32
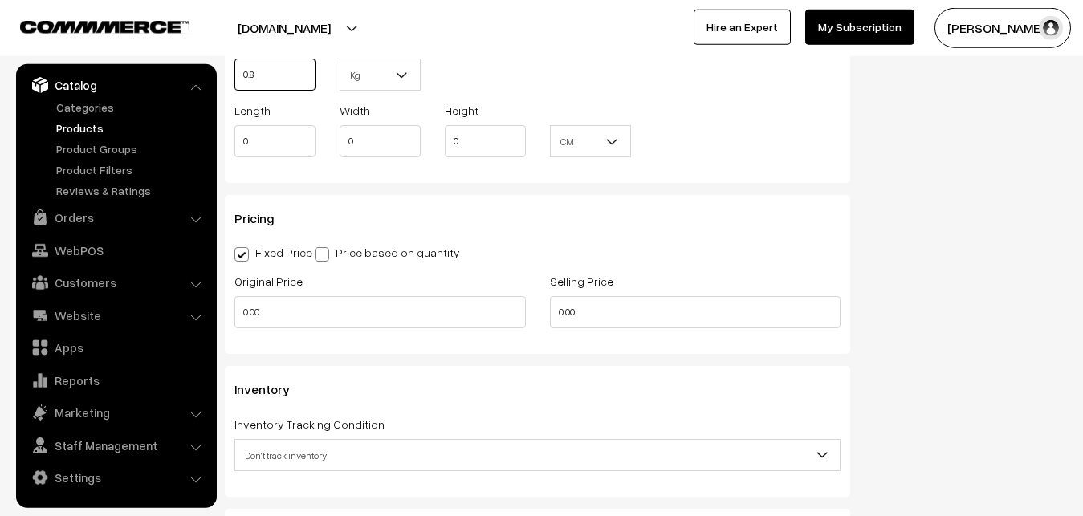
scroll to position [1262, 0]
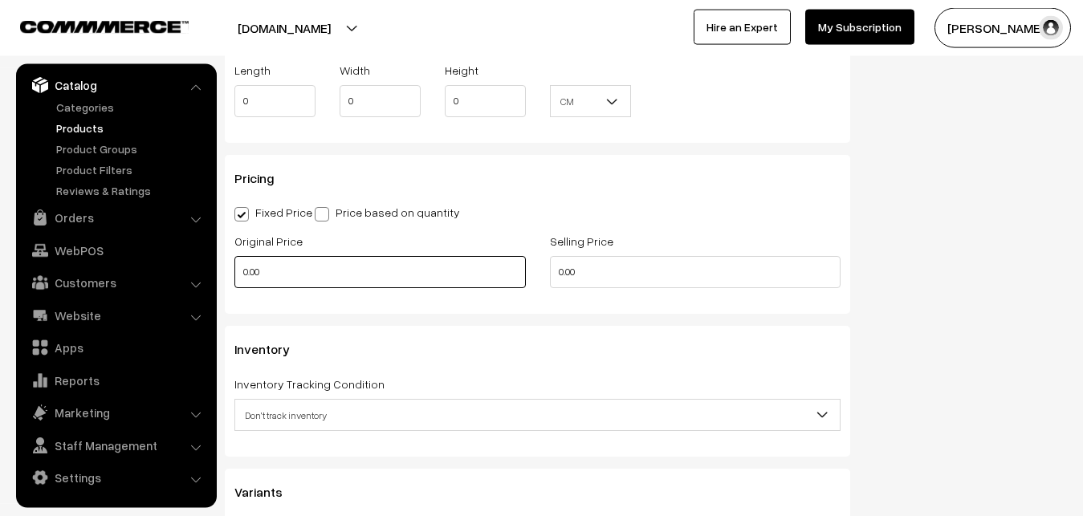
type input "0.80"
drag, startPoint x: 263, startPoint y: 275, endPoint x: 194, endPoint y: 275, distance: 69.1
click at [234, 275] on input "0.00" at bounding box center [380, 272] width 292 height 32
type input "4100"
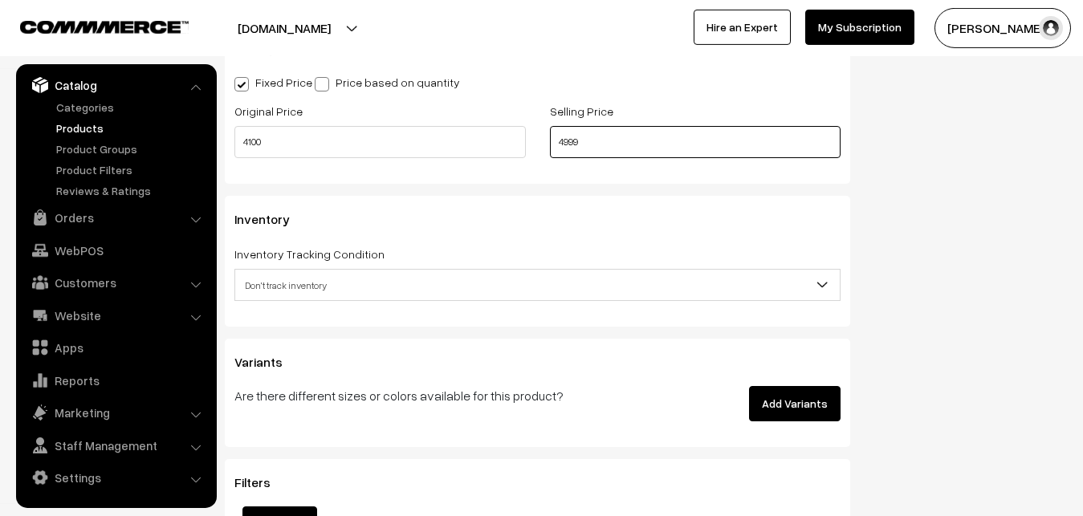
scroll to position [1425, 0]
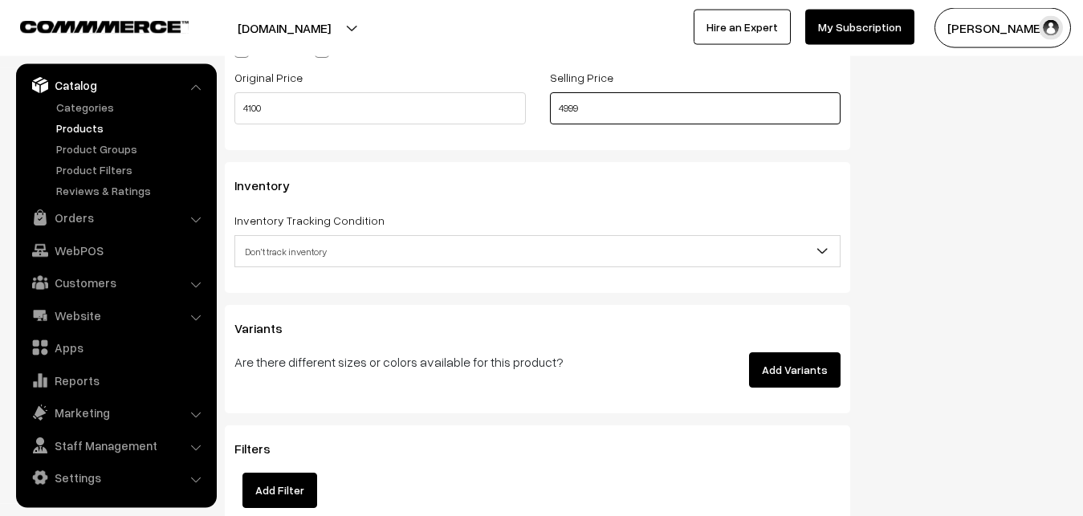
type input "4999"
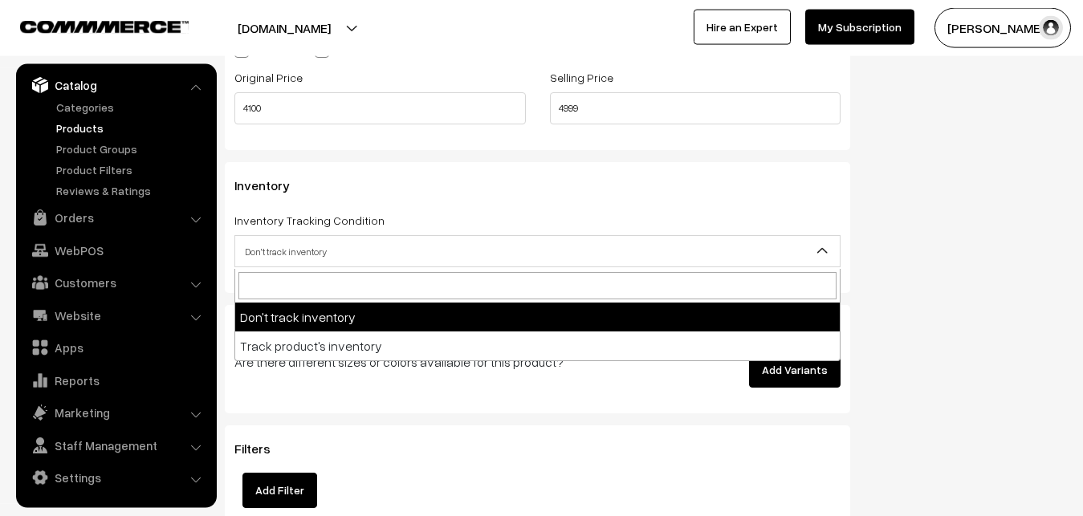
click at [302, 258] on span "Don't track inventory" at bounding box center [537, 252] width 605 height 28
click at [283, 252] on span "Don't track inventory" at bounding box center [537, 252] width 605 height 28
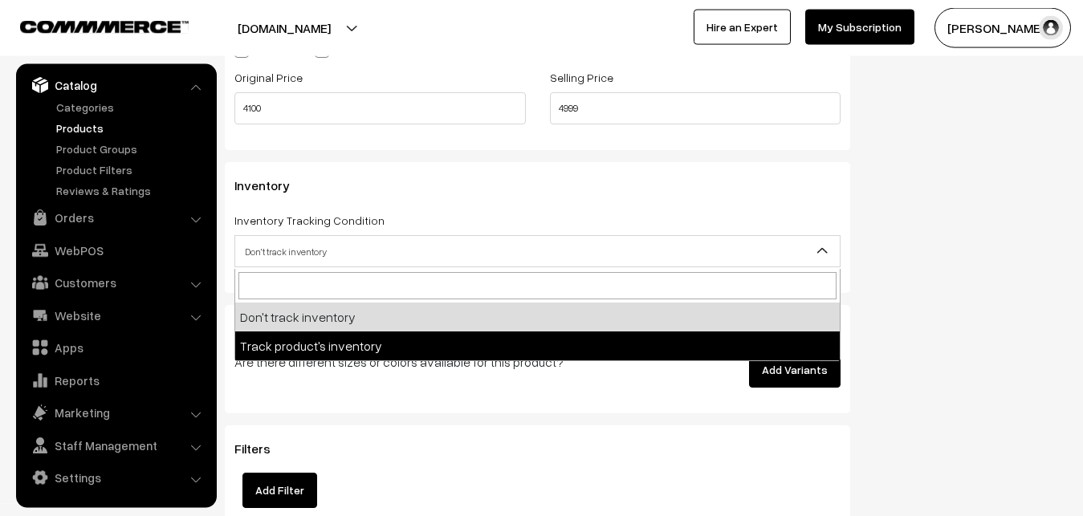
select select "2"
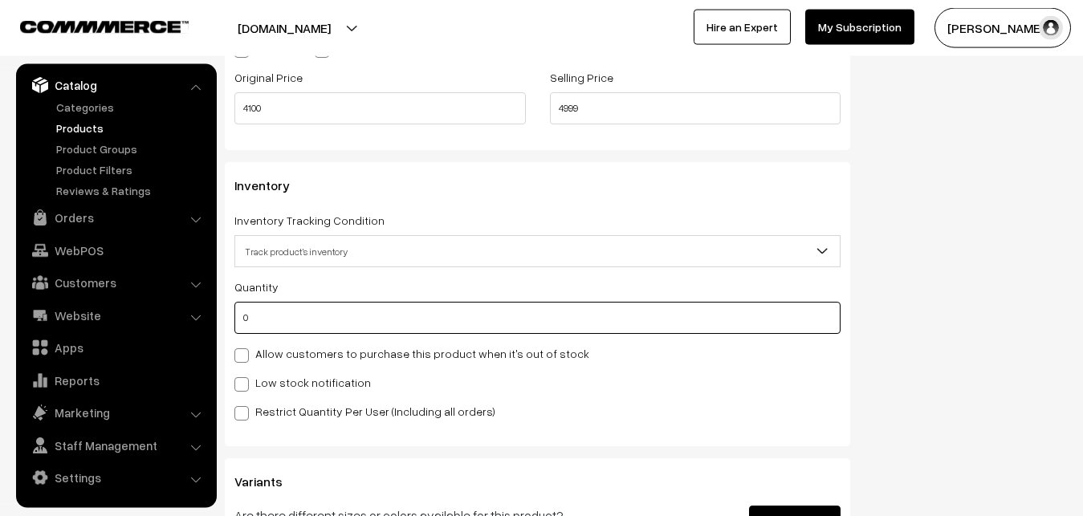
click at [279, 309] on input "0" at bounding box center [537, 318] width 606 height 32
type input "4"
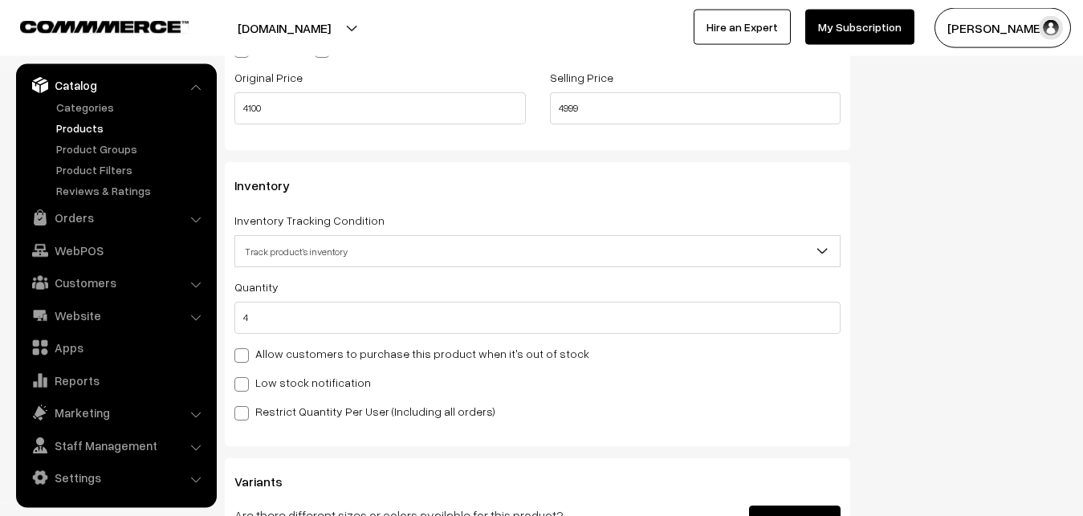
click at [279, 376] on label "Low stock notification" at bounding box center [302, 382] width 137 height 17
click at [245, 377] on input "Low stock notification" at bounding box center [239, 382] width 10 height 10
checkbox input "true"
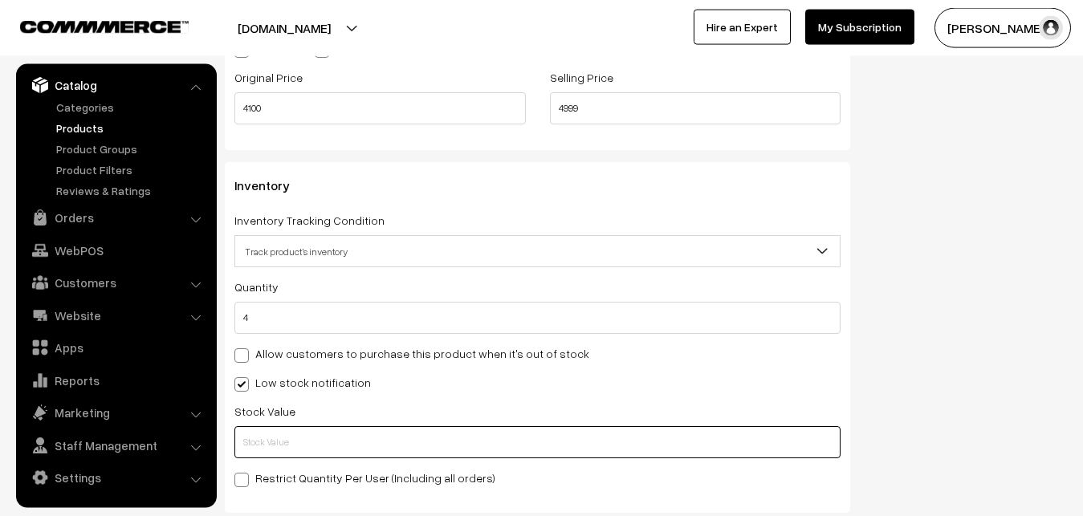
click at [286, 432] on input "text" at bounding box center [537, 442] width 606 height 32
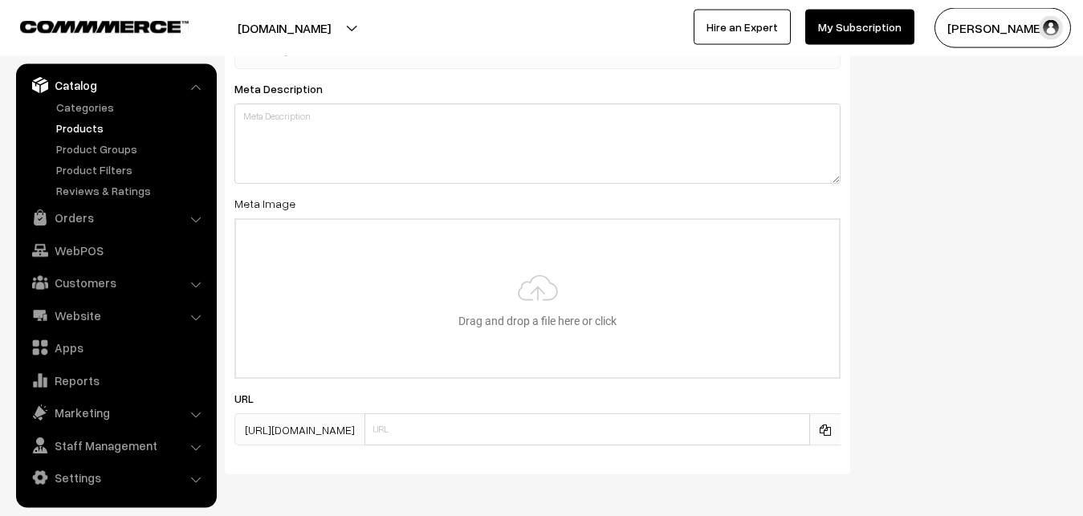
scroll to position [2391, 0]
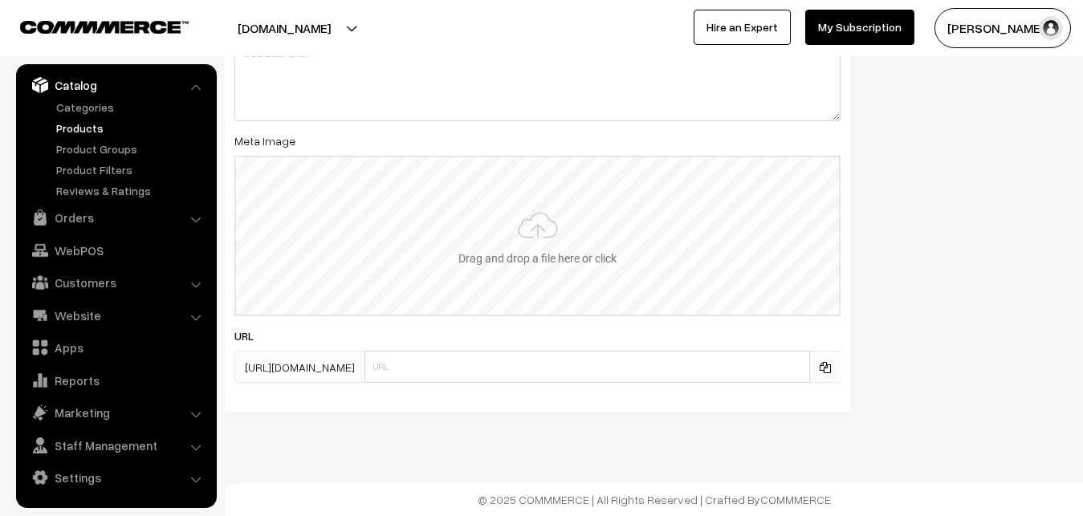
type input "2"
click at [521, 240] on input "file" at bounding box center [537, 235] width 603 height 157
type input "C:\fakepath\mangalagiri-saree-va12658-sep.jpeg"
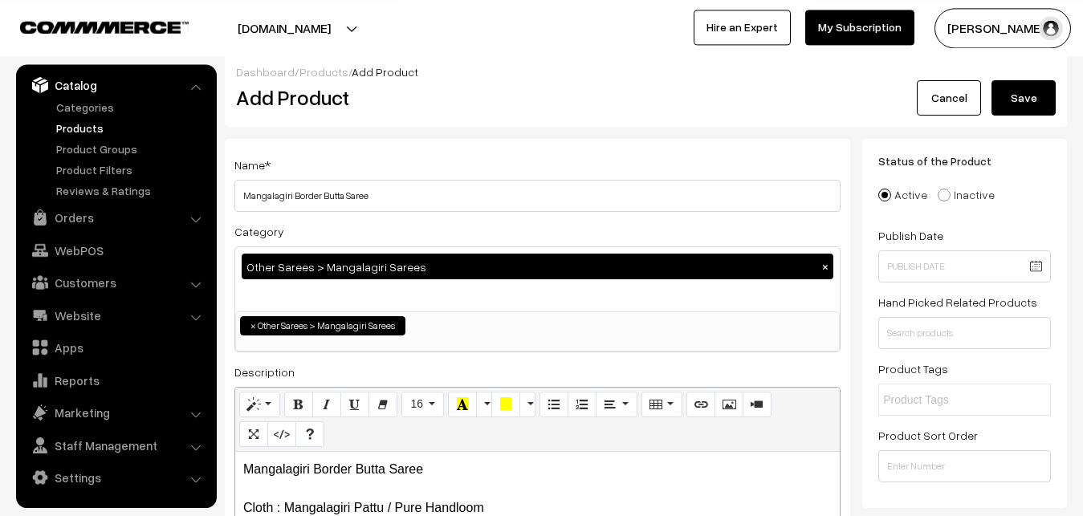
scroll to position [0, 0]
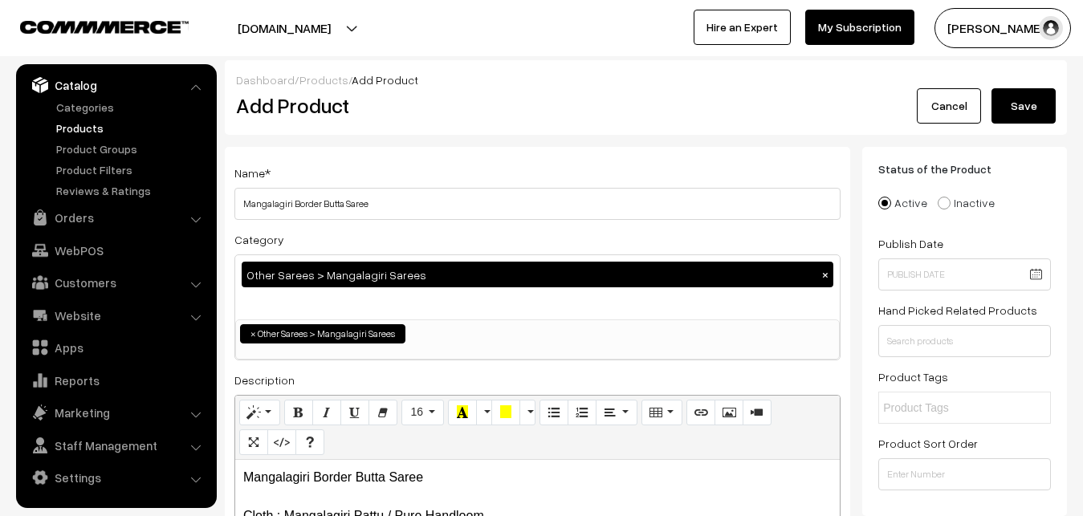
click at [1023, 72] on div "Dashboard / Products / Add Product" at bounding box center [646, 79] width 820 height 17
click at [1020, 80] on div "Dashboard / Products / Add Product" at bounding box center [646, 79] width 820 height 17
click at [1016, 100] on button "Save" at bounding box center [1024, 105] width 64 height 35
click at [487, 100] on h2 "Add Product" at bounding box center [540, 105] width 609 height 25
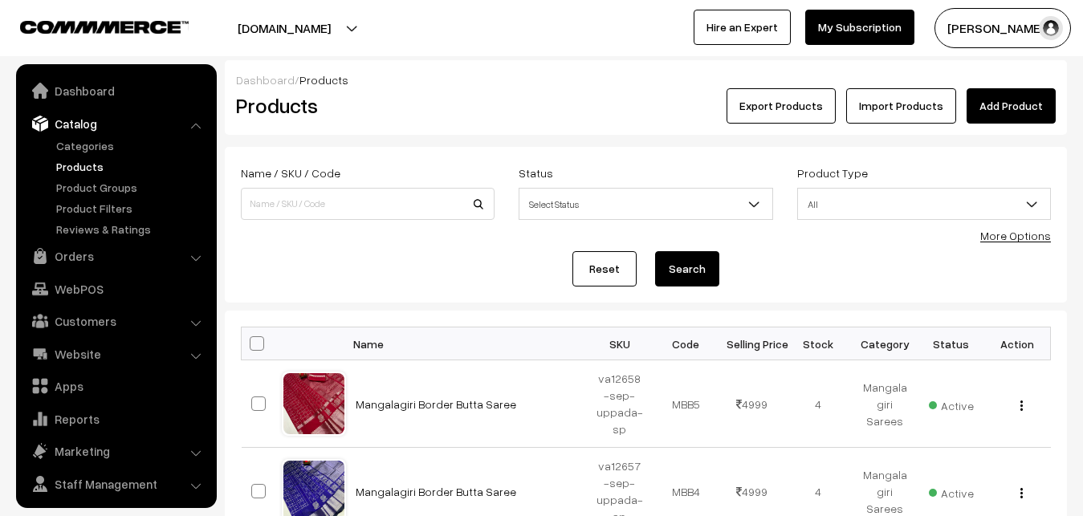
scroll to position [39, 0]
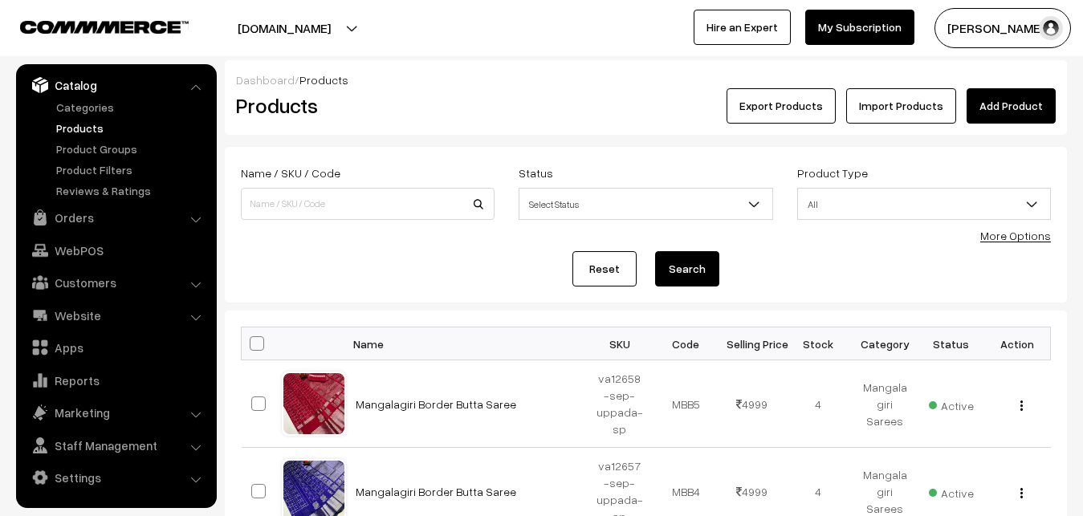
click at [1017, 98] on link "Add Product" at bounding box center [1011, 105] width 89 height 35
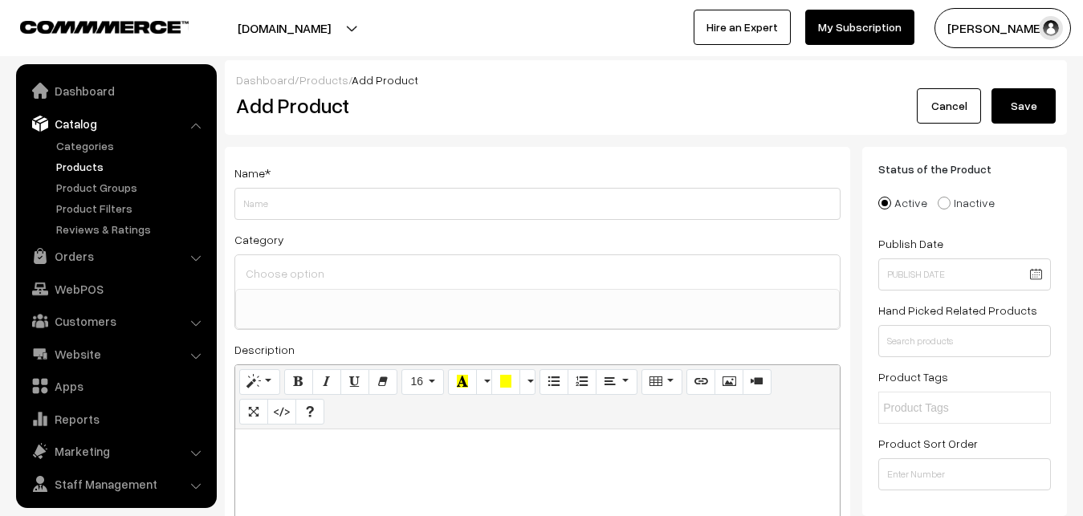
select select
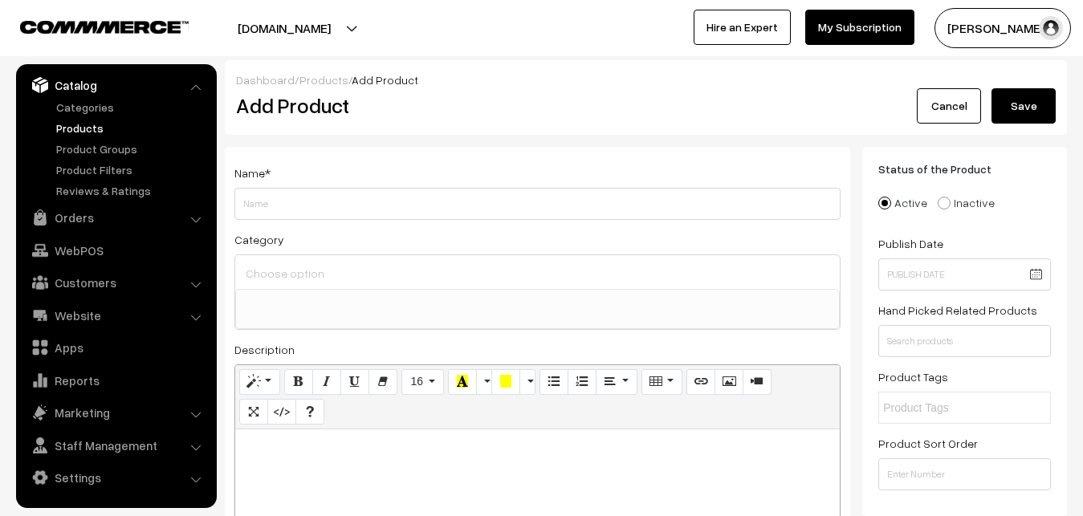
click at [286, 453] on p at bounding box center [537, 447] width 589 height 19
paste div
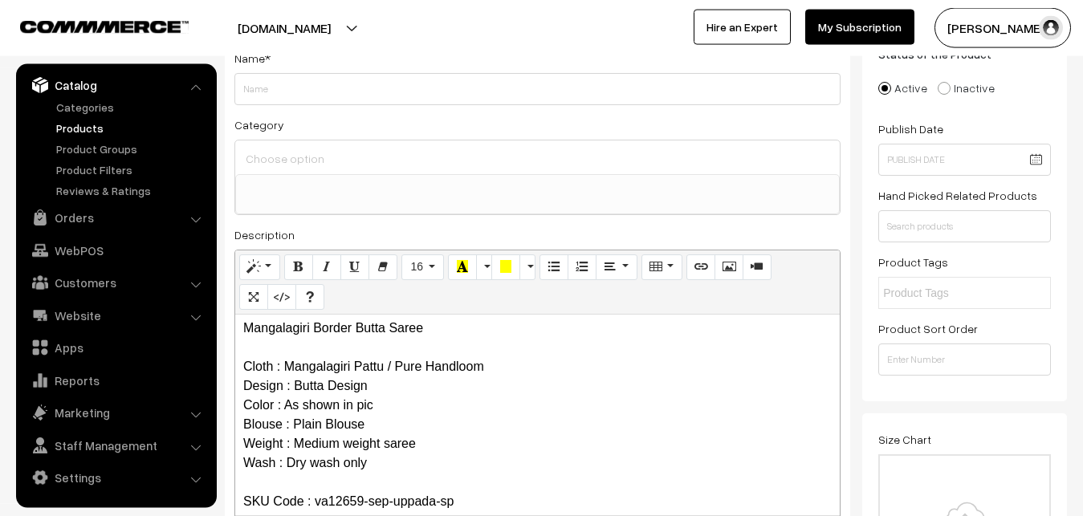
scroll to position [0, 0]
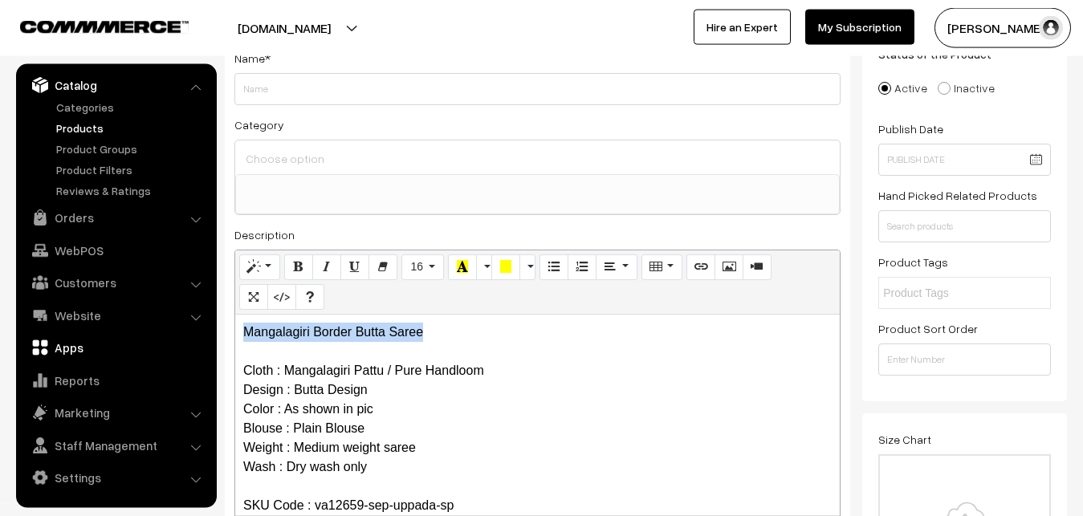
drag, startPoint x: 442, startPoint y: 339, endPoint x: 194, endPoint y: 336, distance: 248.2
click at [235, 337] on div "Mangalagiri Border Butta Saree Cloth : Mangalagiri Pattu / Pure Handloom Design…" at bounding box center [537, 415] width 605 height 201
copy p "Mangalagiri Border Butta Saree"
click at [288, 72] on div "Name *" at bounding box center [537, 76] width 606 height 57
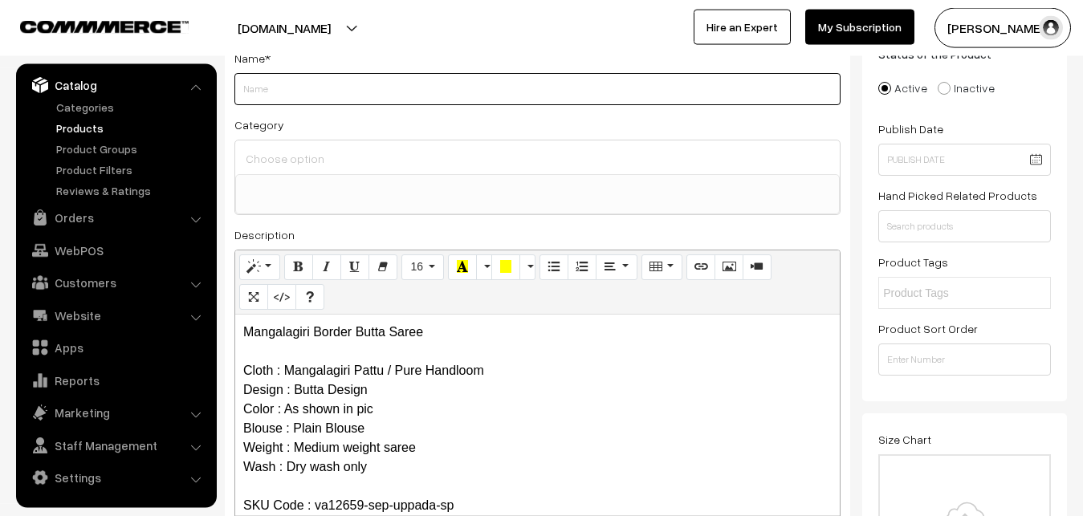
click at [286, 88] on input "Weight" at bounding box center [537, 89] width 606 height 32
paste input "Mangalagiri Border Butta Saree"
type input "Mangalagiri Border Butta Saree"
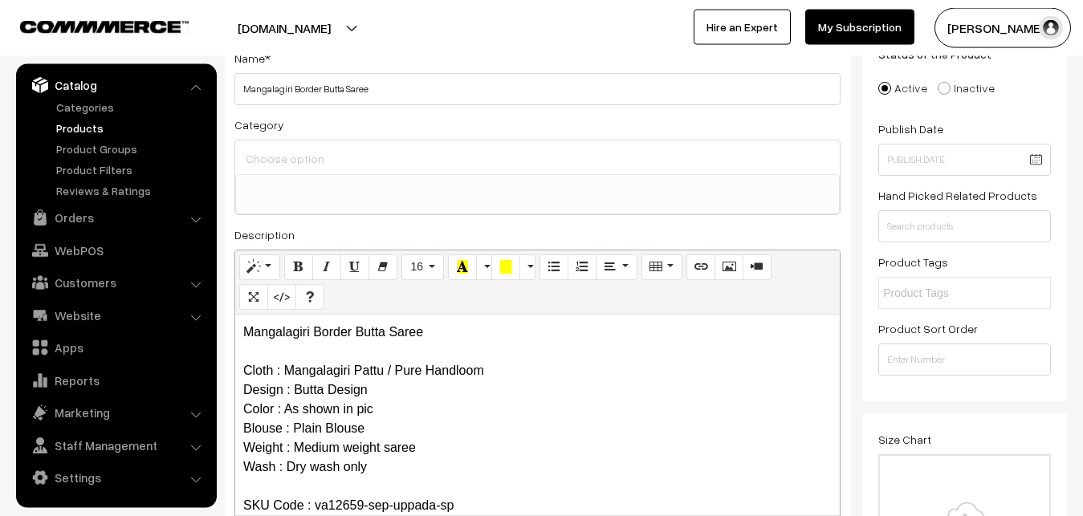
click at [291, 148] on input at bounding box center [538, 158] width 592 height 23
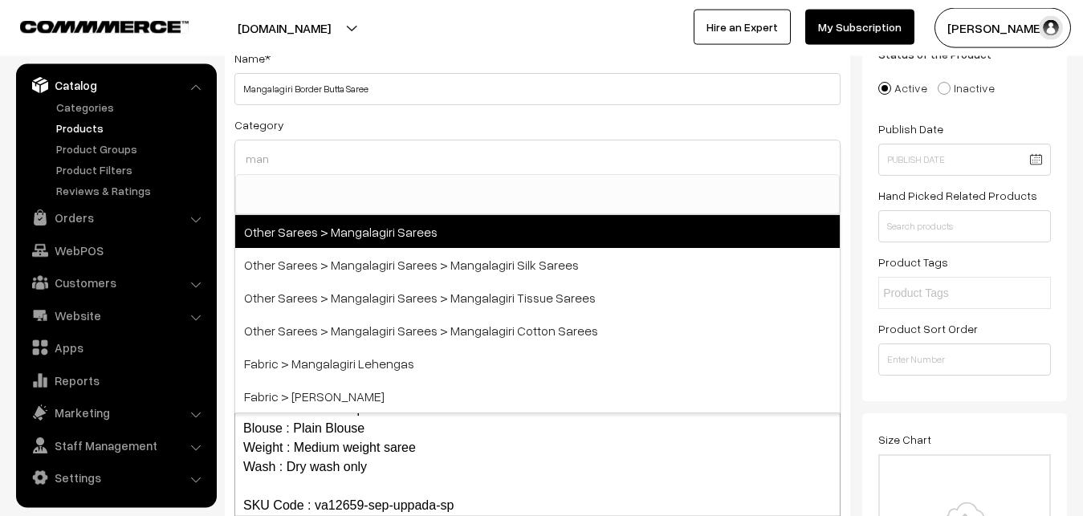
type input "man"
click at [342, 232] on span "Other Sarees > Mangalagiri Sarees" at bounding box center [537, 231] width 605 height 33
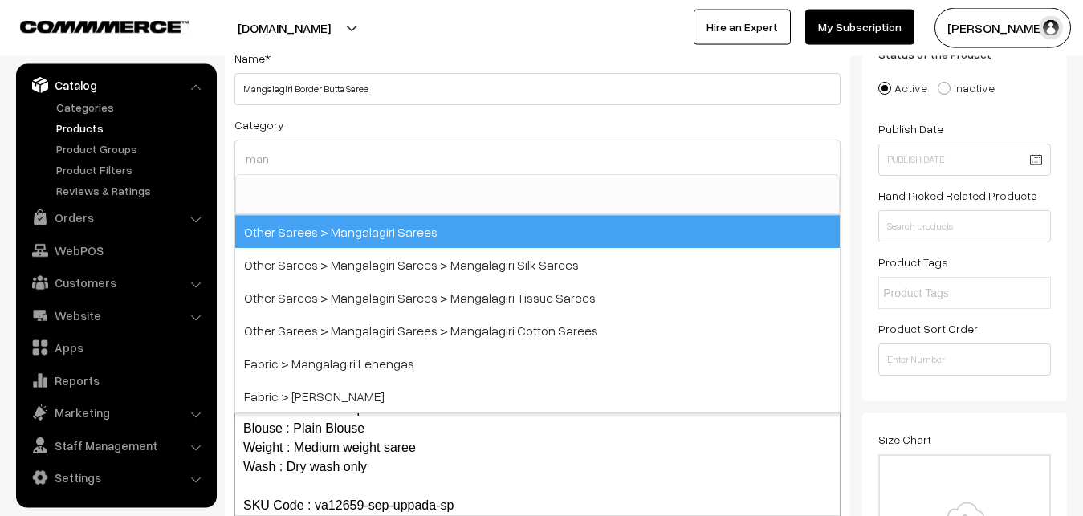
select select "31"
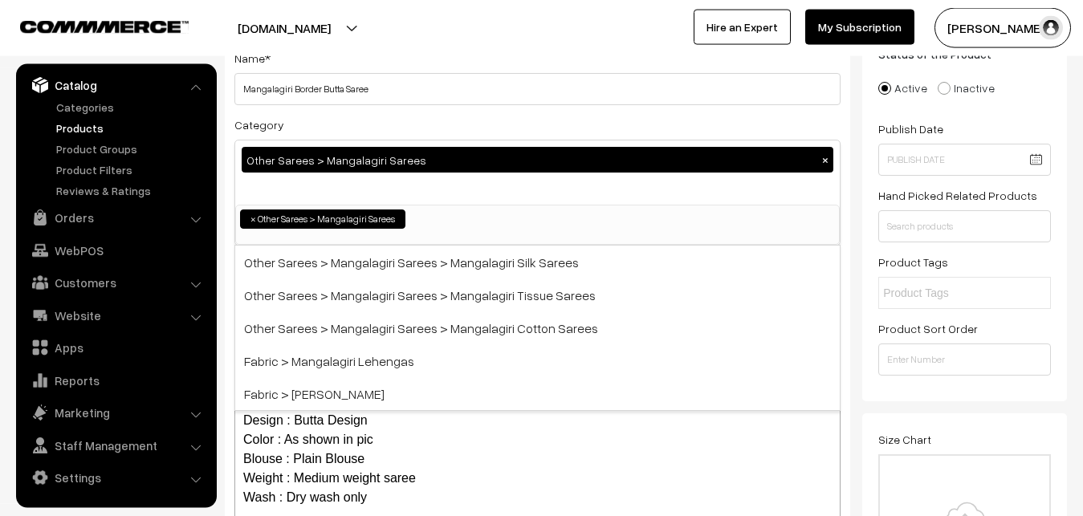
click at [393, 121] on div "Category Other Sarees > Mangalagiri Sarees × Uppada Sarees Uppada Sarees > Uppa…" at bounding box center [537, 180] width 606 height 131
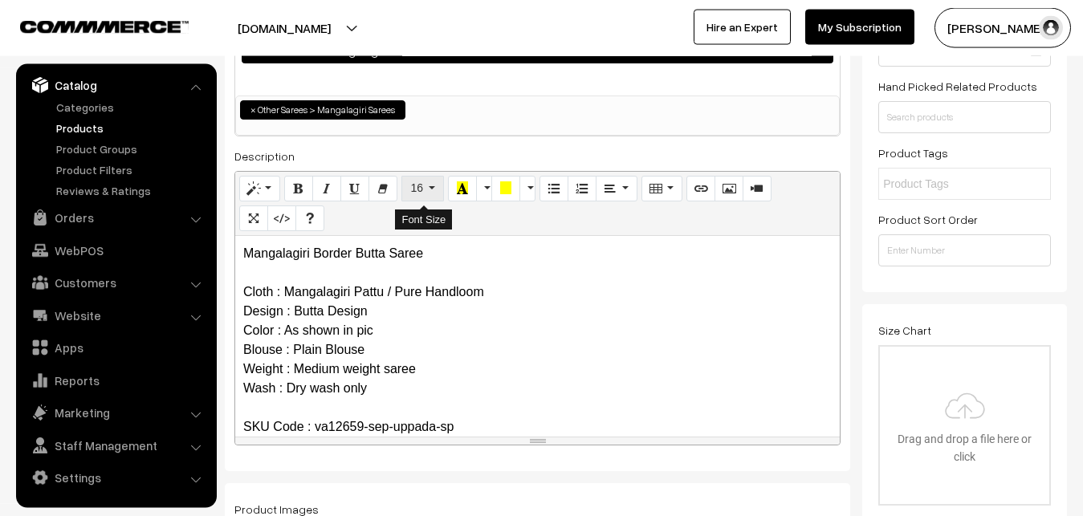
scroll to position [361, 0]
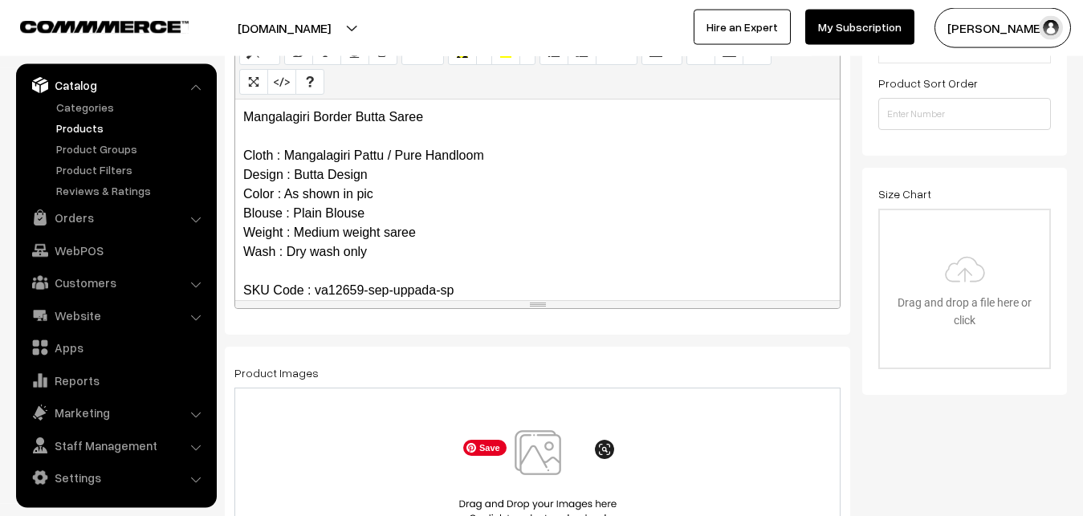
click at [545, 451] on img at bounding box center [537, 477] width 165 height 94
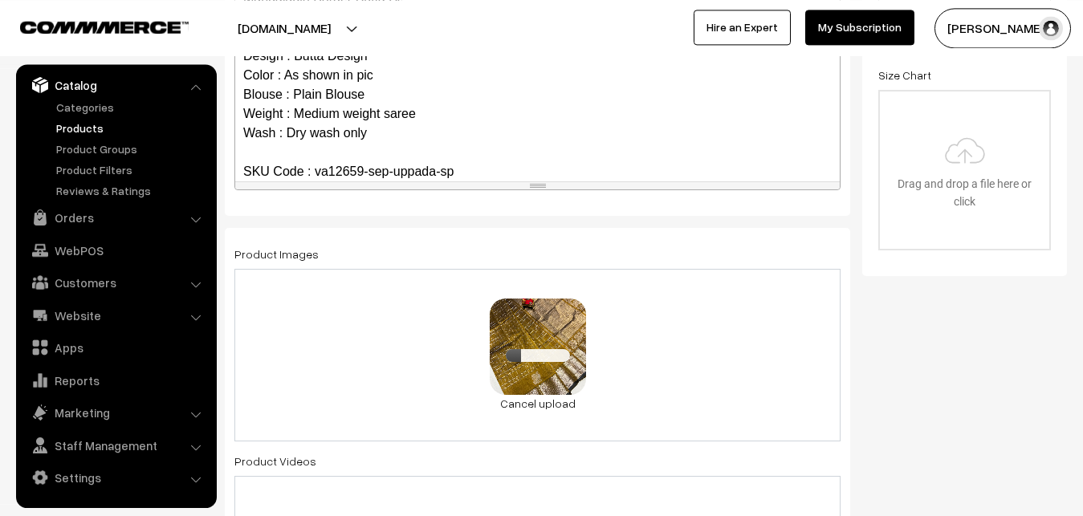
scroll to position [852, 0]
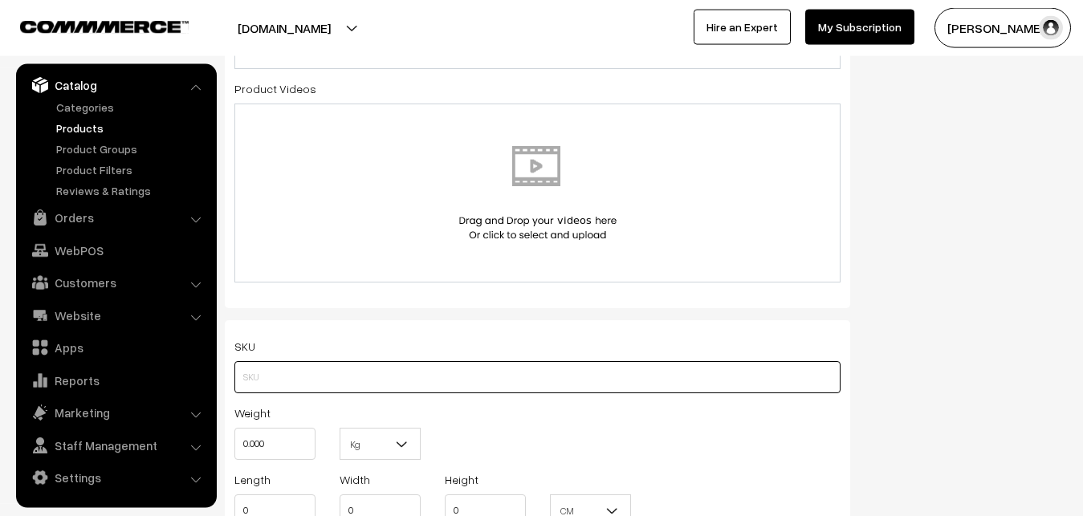
click at [241, 389] on input "text" at bounding box center [537, 377] width 606 height 32
paste input "va12659-sep-uppada-sp"
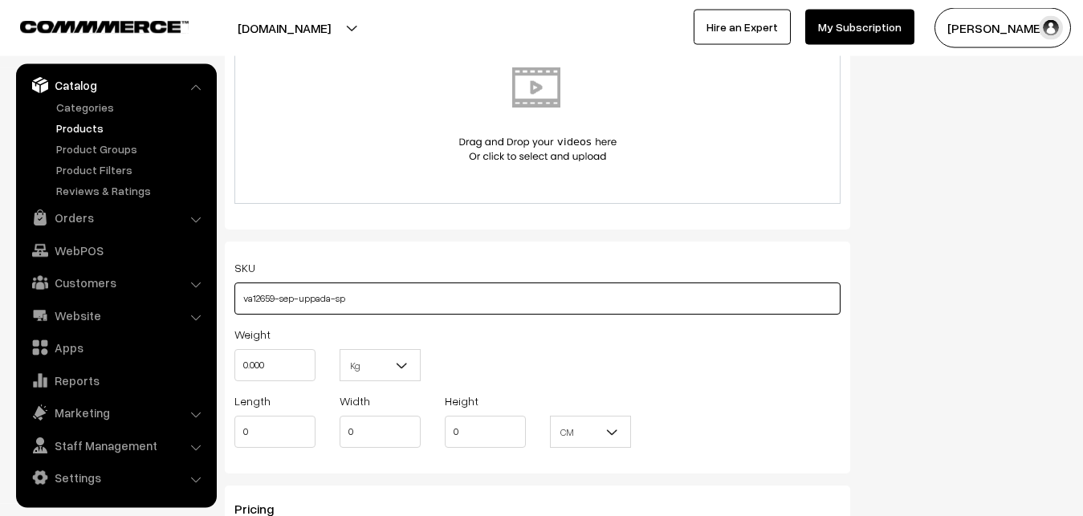
scroll to position [1098, 0]
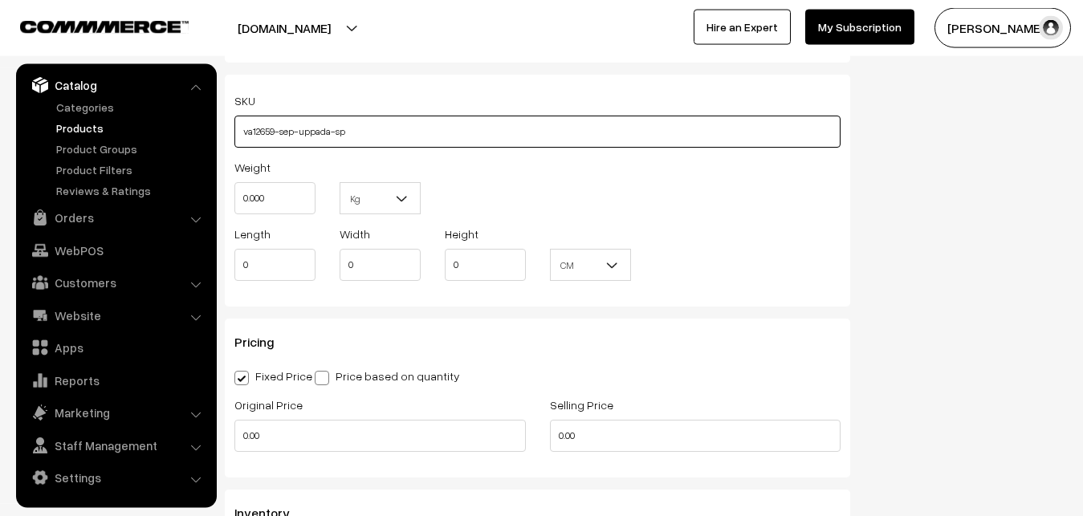
type input "va12659-sep-uppada-sp"
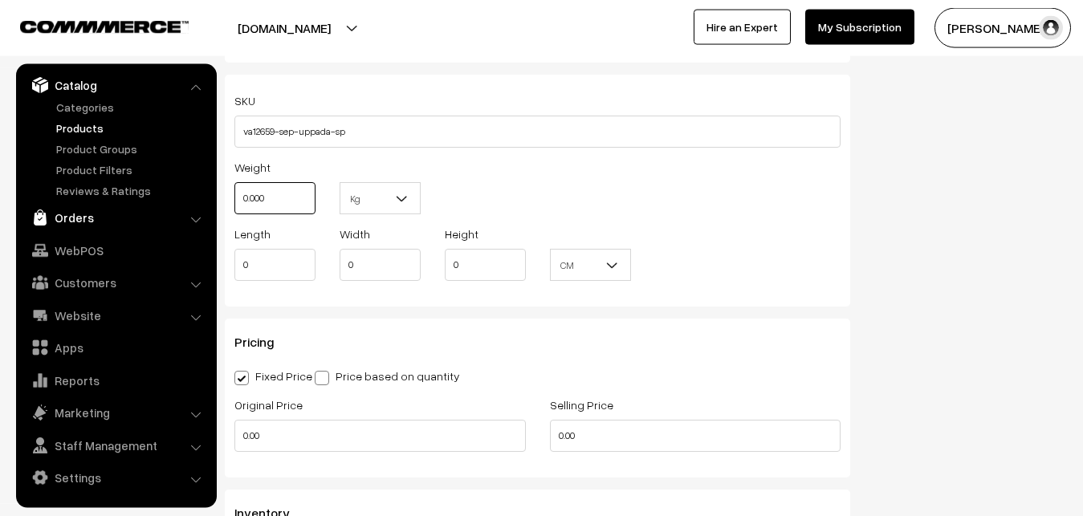
drag, startPoint x: 283, startPoint y: 202, endPoint x: 176, endPoint y: 216, distance: 108.6
click at [234, 214] on input "0.000" at bounding box center [274, 198] width 81 height 32
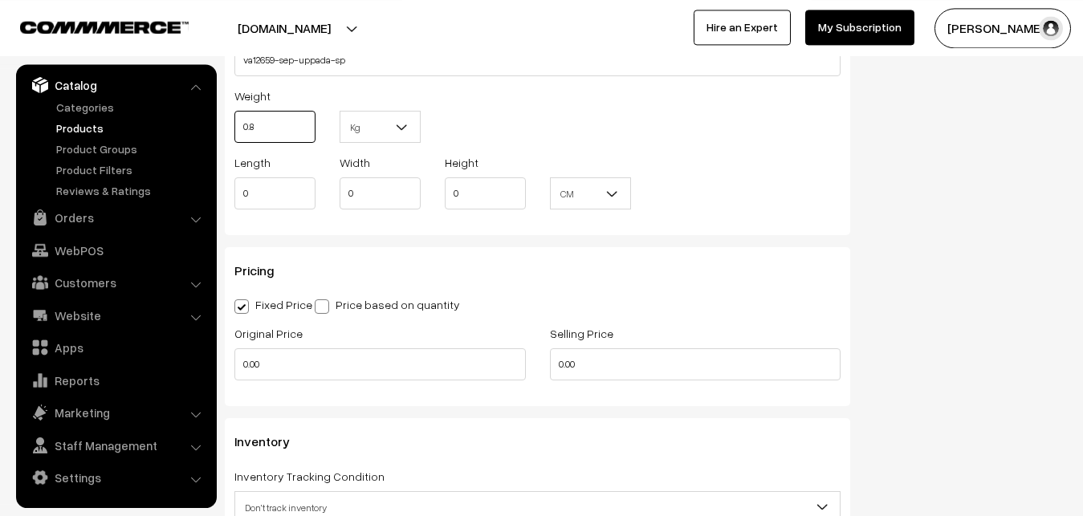
scroll to position [1262, 0]
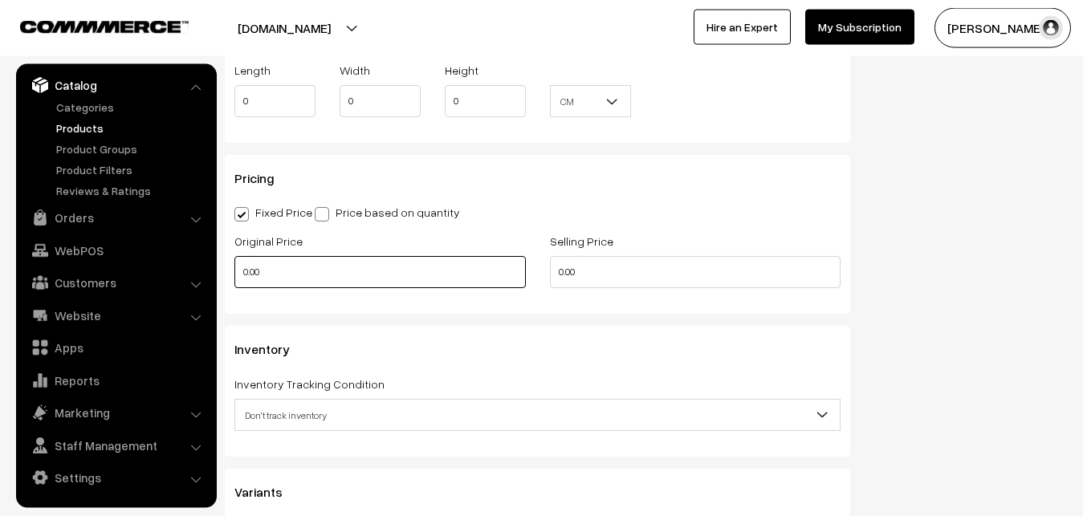
type input "0.80"
drag, startPoint x: 272, startPoint y: 268, endPoint x: 228, endPoint y: 272, distance: 44.4
click at [234, 272] on input "0.00" at bounding box center [380, 272] width 292 height 32
type input "4100"
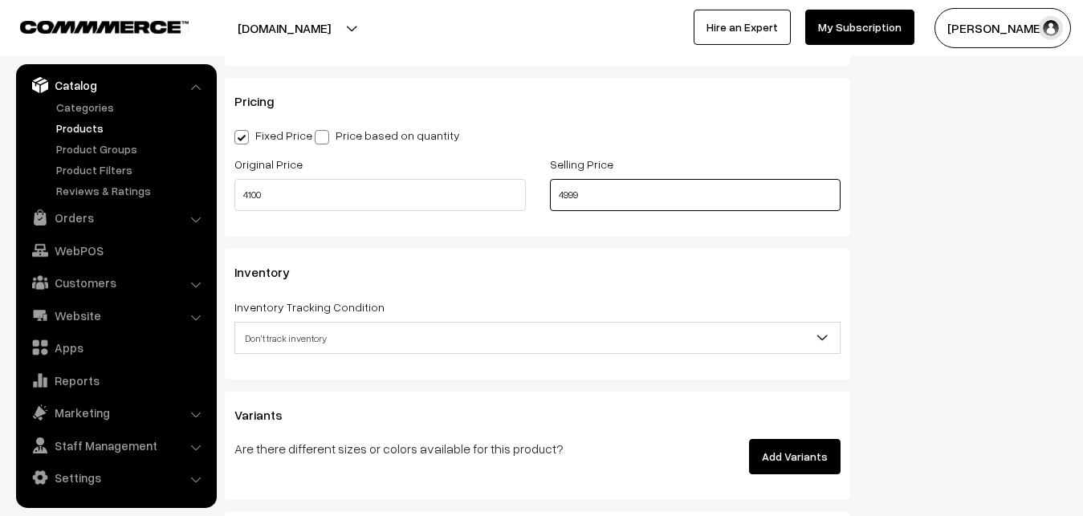
scroll to position [1425, 0]
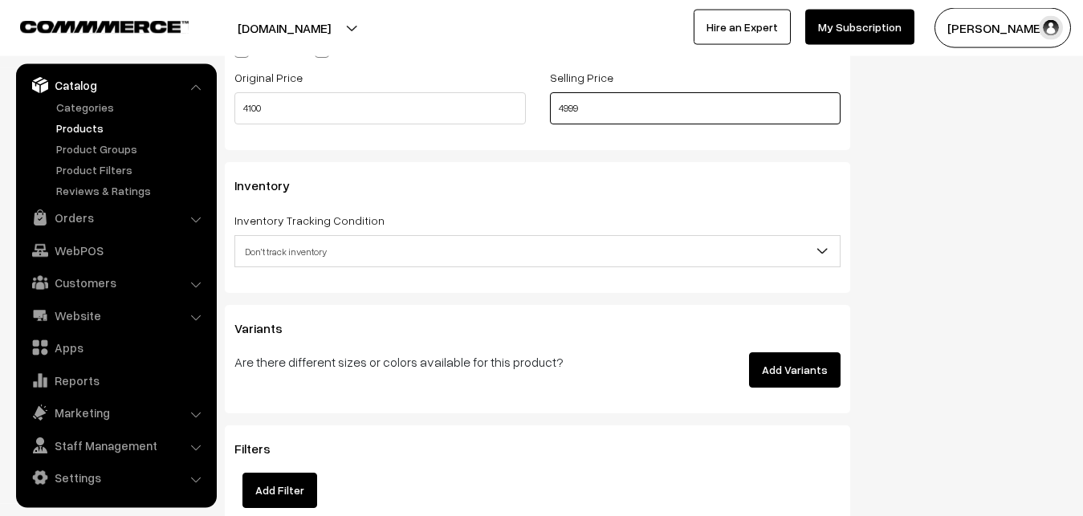
type input "4999"
click at [299, 253] on span "Don't track inventory" at bounding box center [537, 252] width 605 height 28
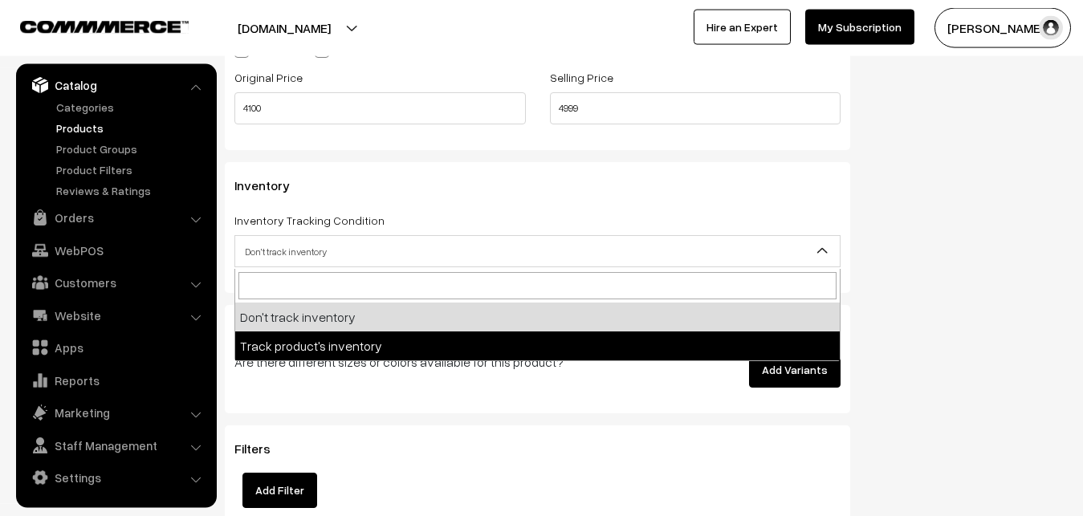
select select "2"
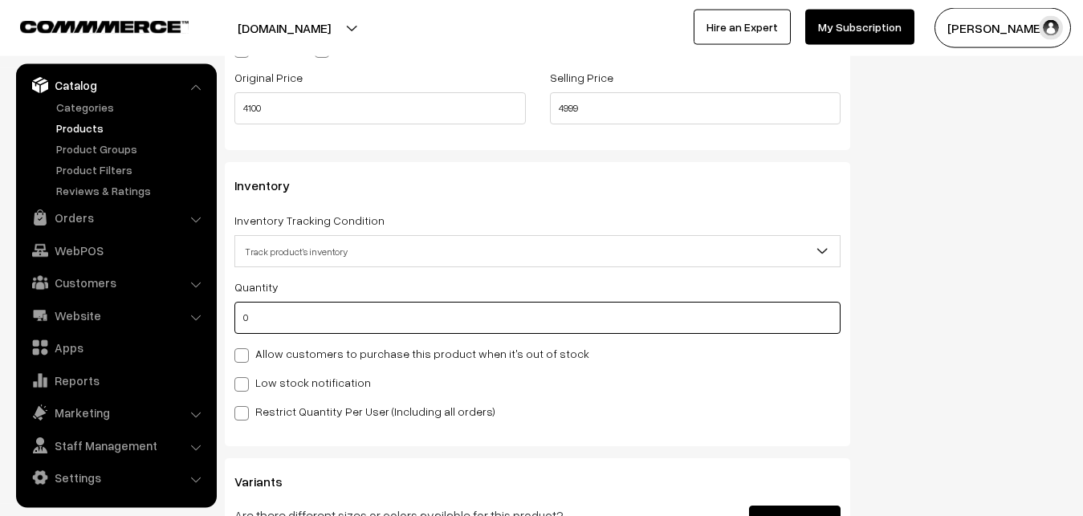
click at [287, 309] on input "0" at bounding box center [537, 318] width 606 height 32
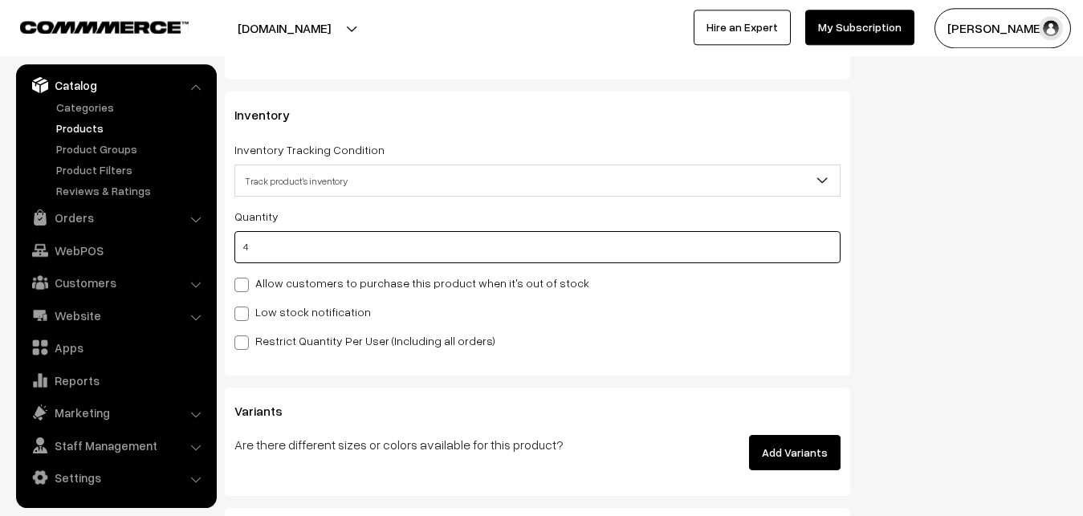
scroll to position [1589, 0]
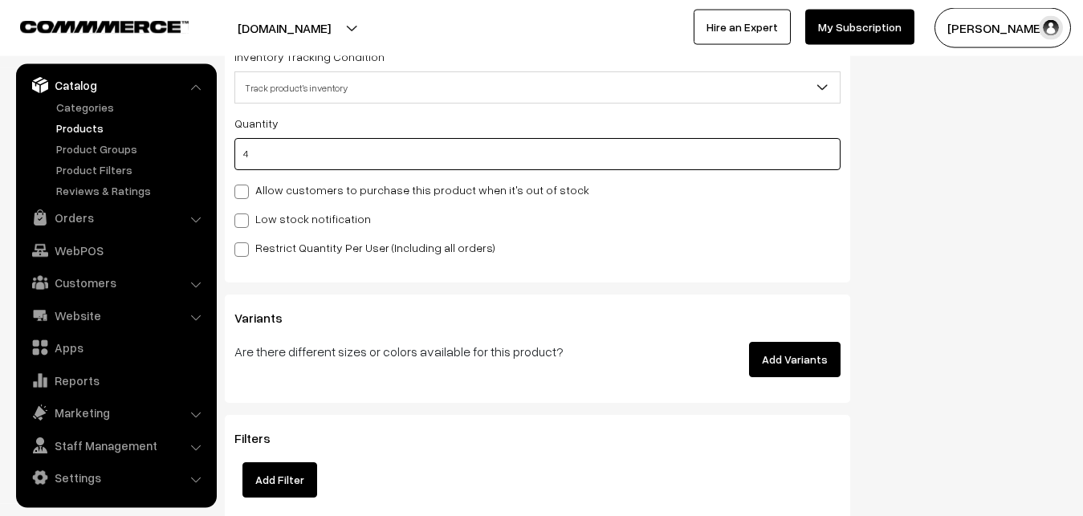
type input "4"
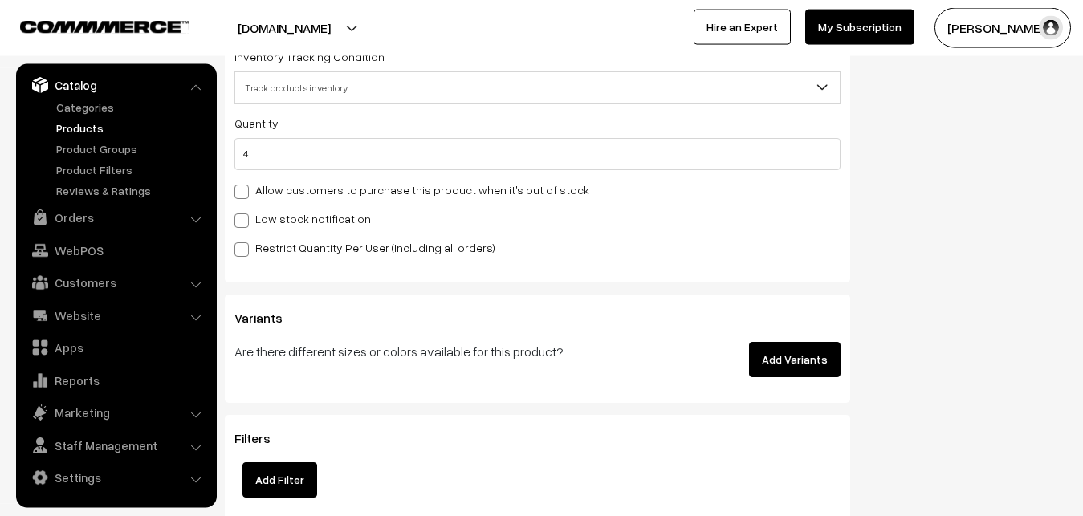
click at [268, 219] on label "Low stock notification" at bounding box center [302, 218] width 137 height 17
click at [245, 219] on input "Low stock notification" at bounding box center [239, 218] width 10 height 10
checkbox input "true"
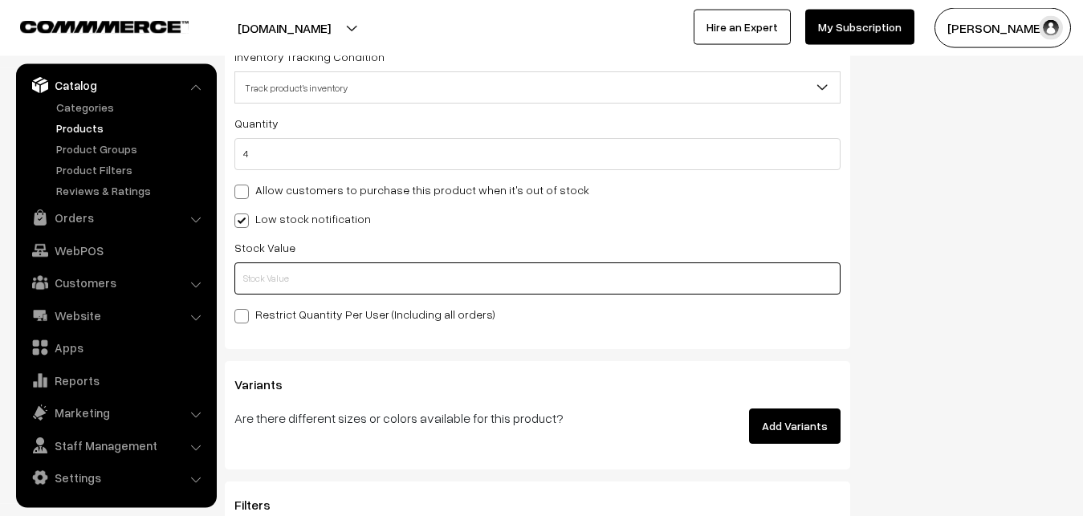
click at [267, 278] on input "text" at bounding box center [537, 279] width 606 height 32
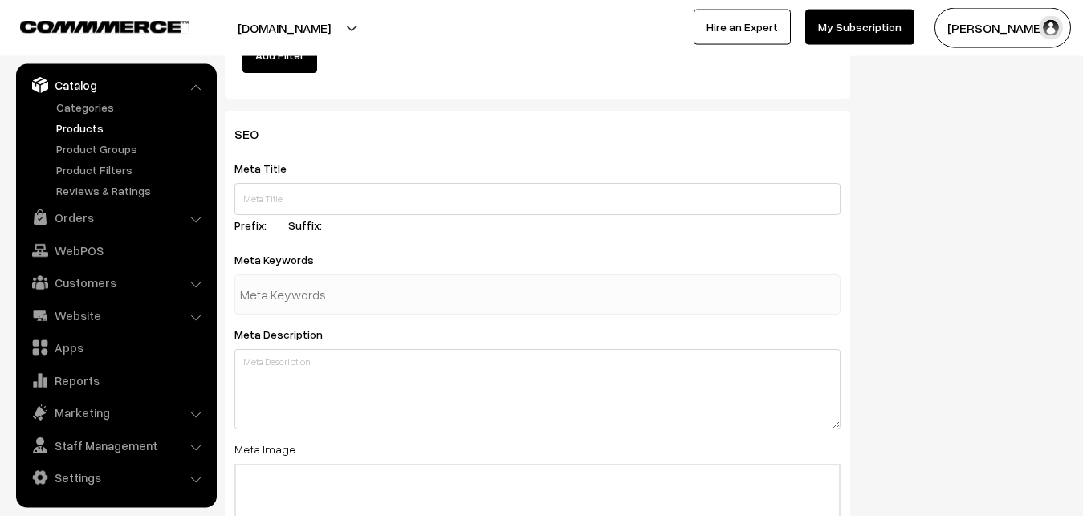
scroll to position [2391, 0]
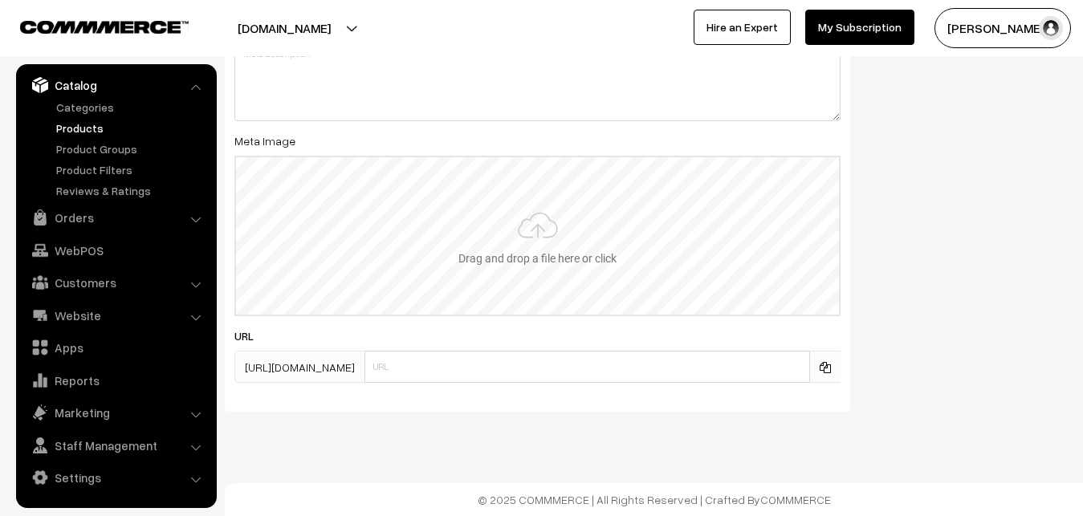
type input "2"
click at [540, 255] on input "file" at bounding box center [537, 235] width 603 height 157
type input "C:\fakepath\mangalagiri-saree-va12659-sep.jpeg"
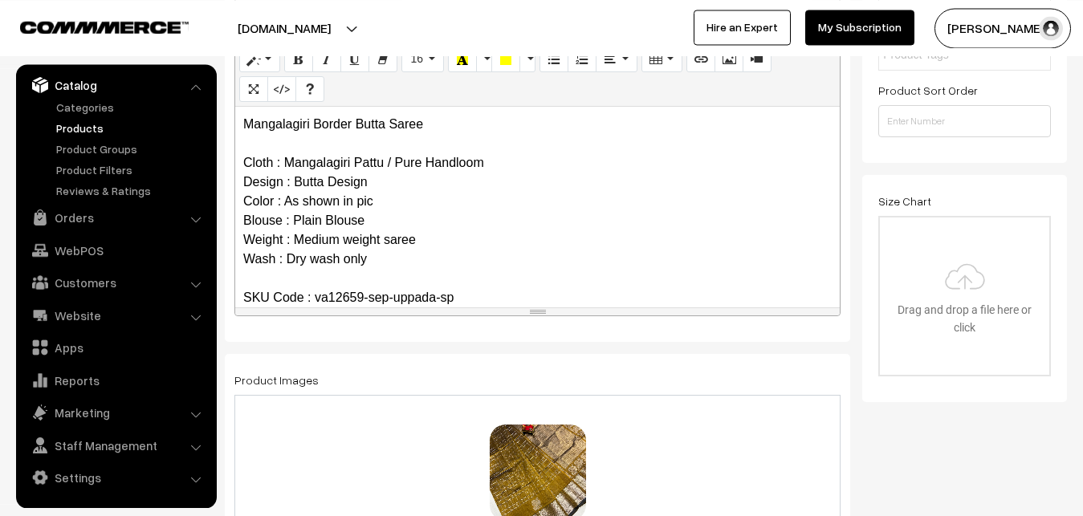
scroll to position [0, 0]
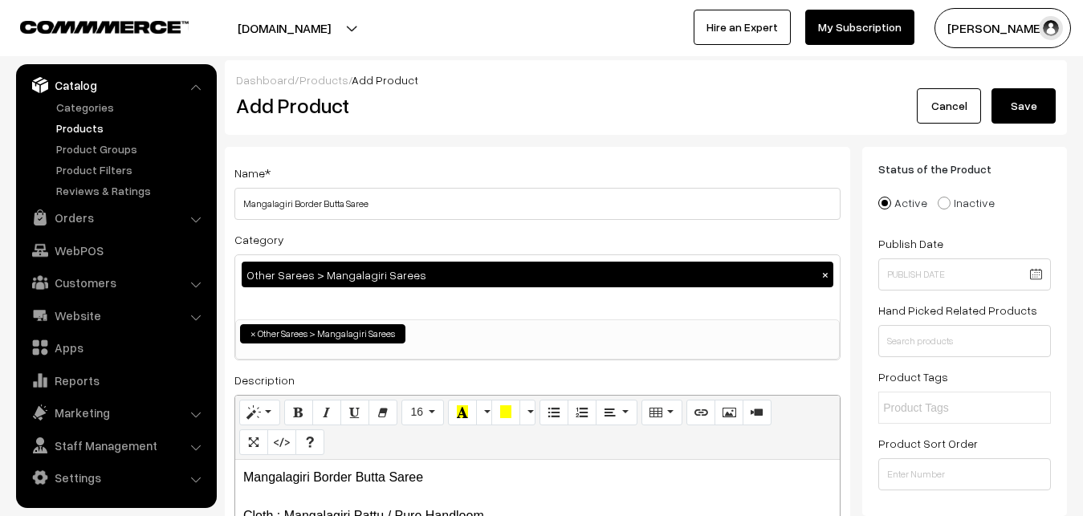
click at [1026, 94] on button "Save" at bounding box center [1024, 105] width 64 height 35
click at [391, 123] on div "Add Product" at bounding box center [540, 105] width 633 height 35
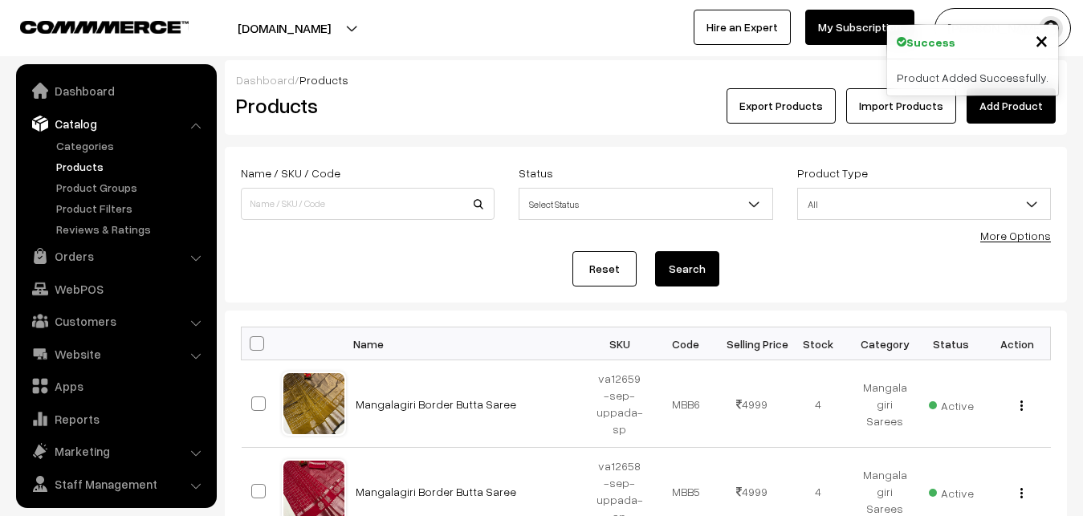
scroll to position [39, 0]
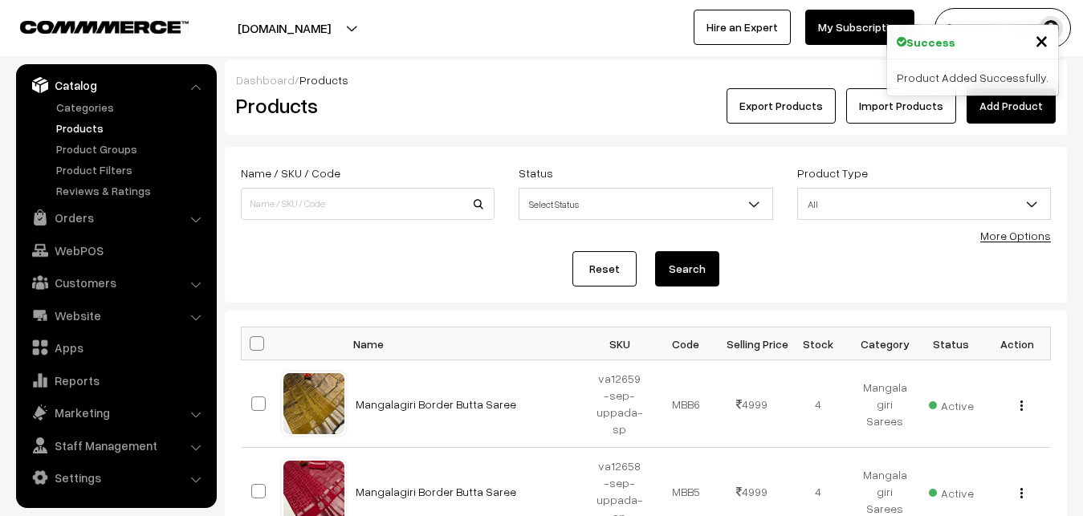
click at [1005, 106] on link "Add Product" at bounding box center [1011, 105] width 89 height 35
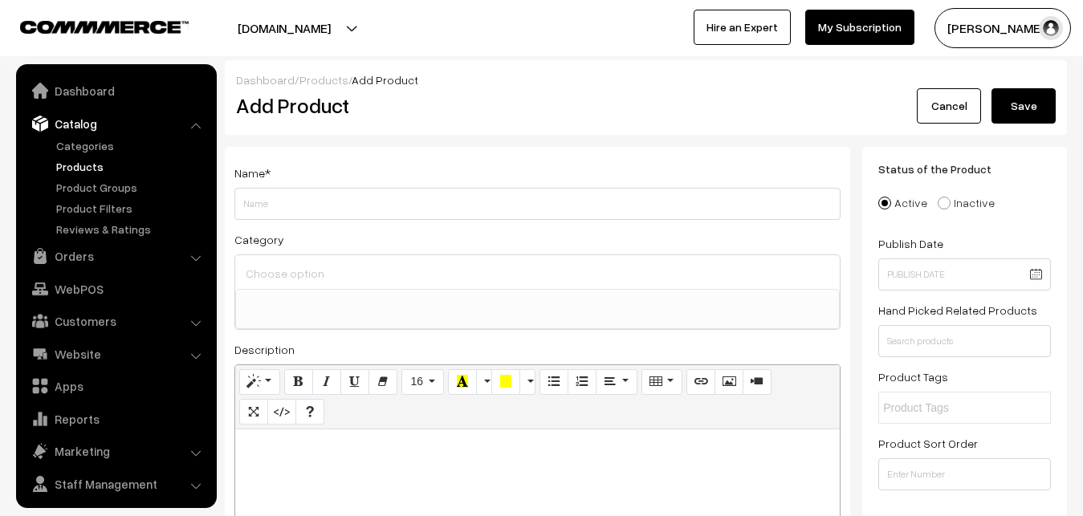
select select
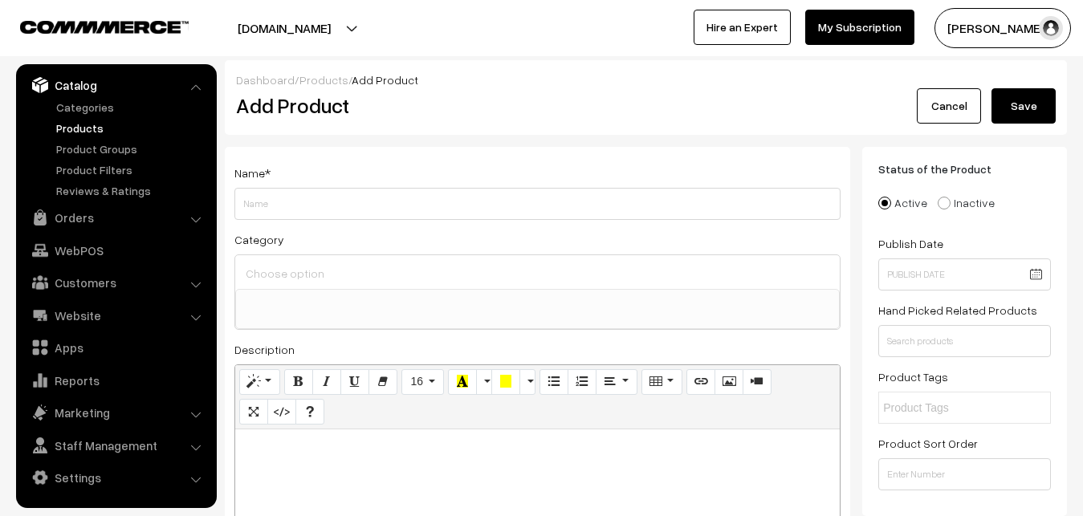
click at [303, 439] on p at bounding box center [537, 447] width 589 height 19
paste div
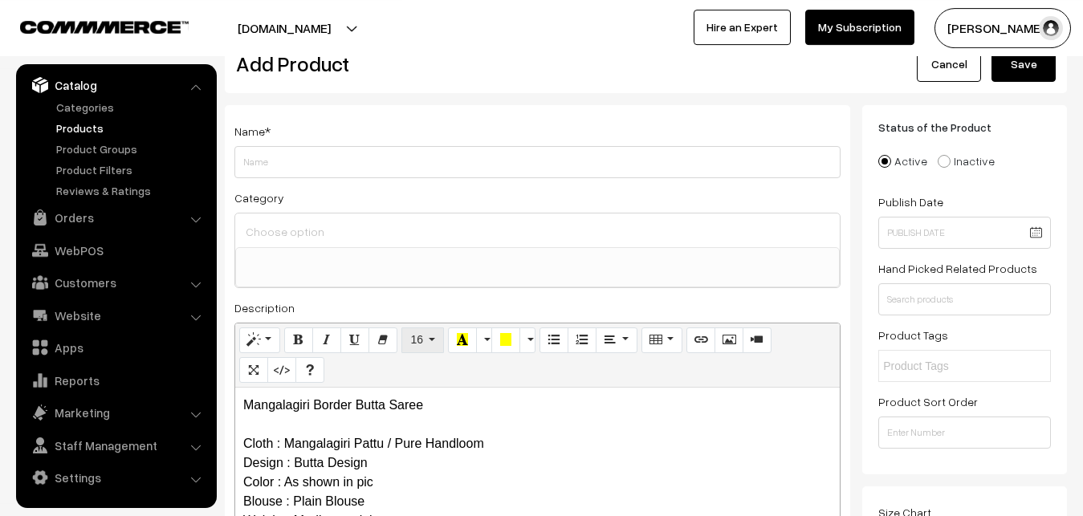
scroll to position [33, 0]
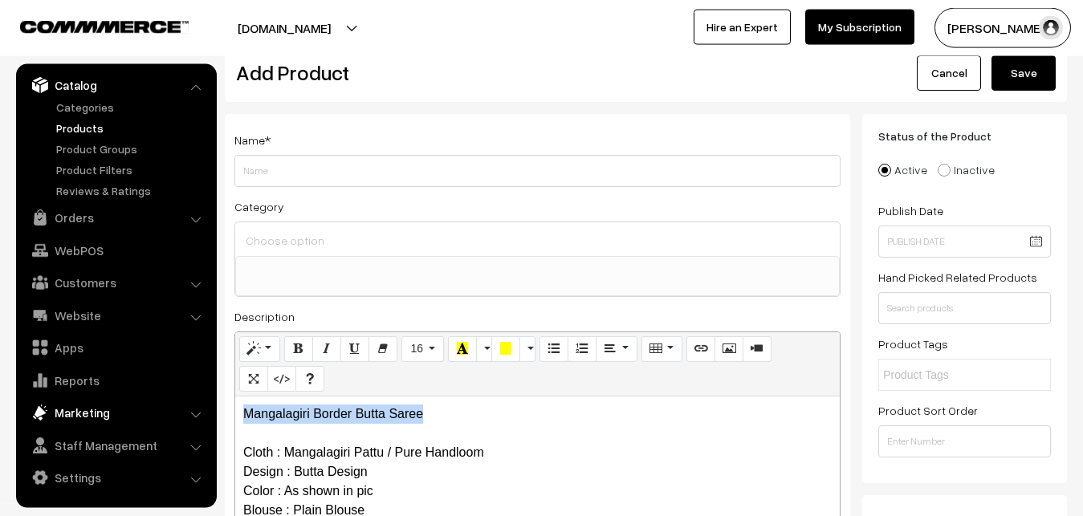
drag, startPoint x: 437, startPoint y: 406, endPoint x: 207, endPoint y: 400, distance: 229.7
click at [235, 401] on div "Mangalagiri Border Butta Saree Cloth : Mangalagiri Pattu / Pure Handloom Design…" at bounding box center [537, 497] width 605 height 201
copy p "Mangalagiri Border Butta Saree"
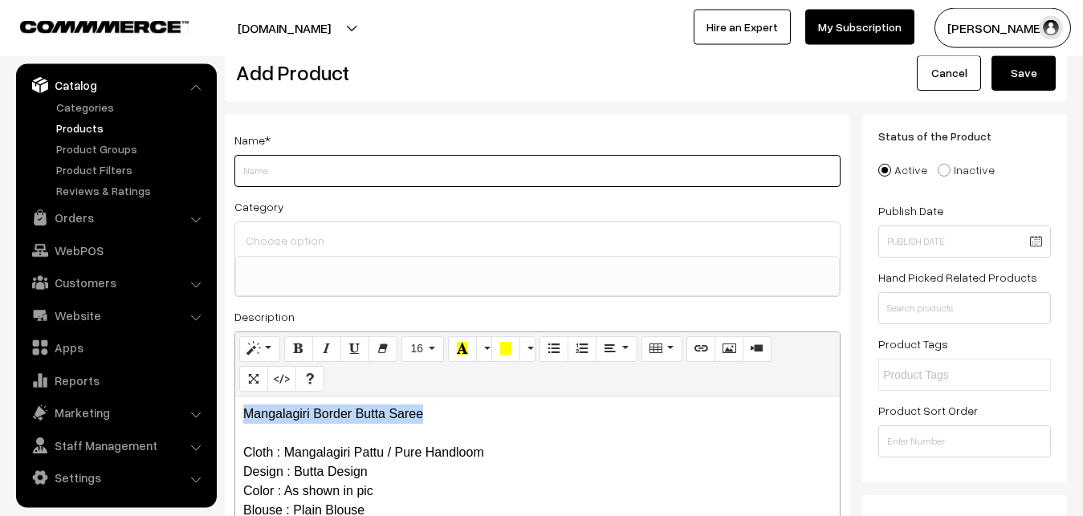
click at [261, 171] on input "Weight" at bounding box center [537, 171] width 606 height 32
paste input "Mangalagiri Border Butta Saree"
type input "Mangalagiri Border Butta Saree"
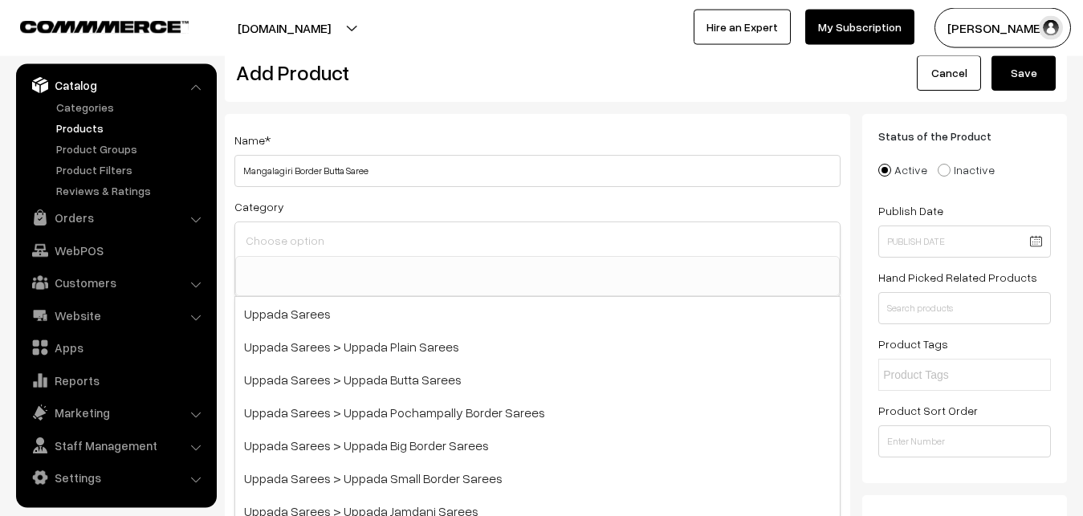
click at [282, 235] on input at bounding box center [538, 240] width 592 height 23
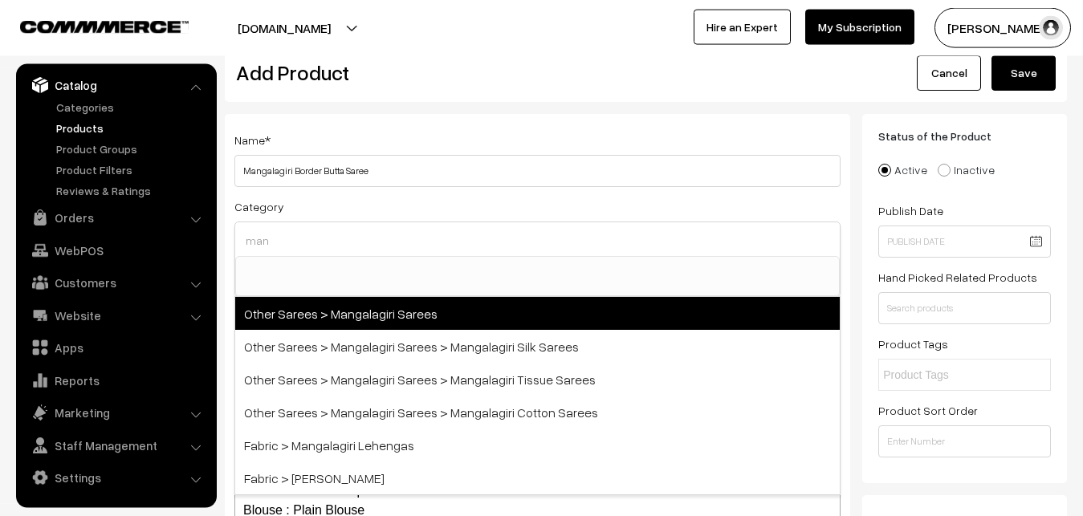
type input "man"
click at [344, 312] on span "Other Sarees > Mangalagiri Sarees" at bounding box center [537, 313] width 605 height 33
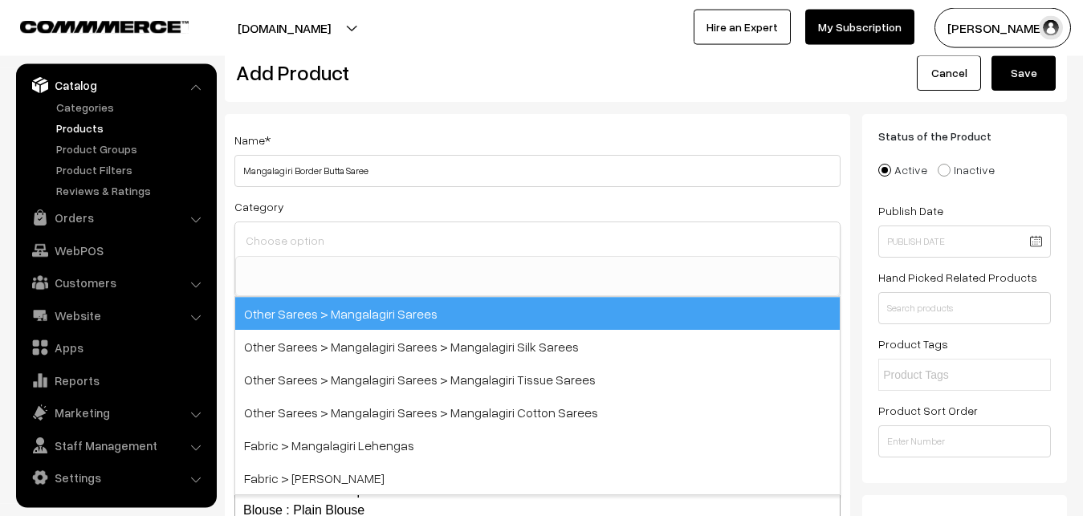
select select "31"
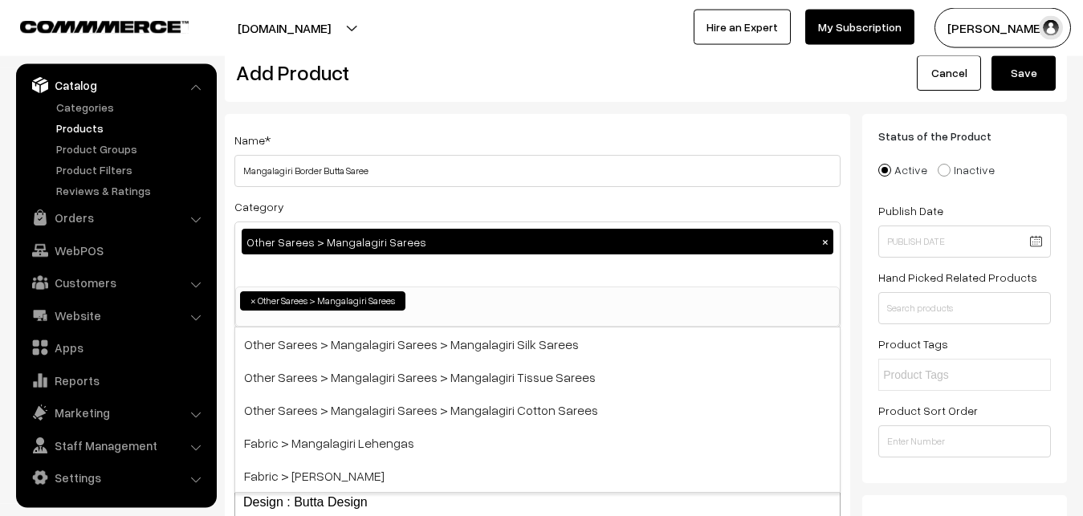
click at [371, 134] on div "Name * Mangalagiri Border Butta Saree" at bounding box center [537, 158] width 606 height 57
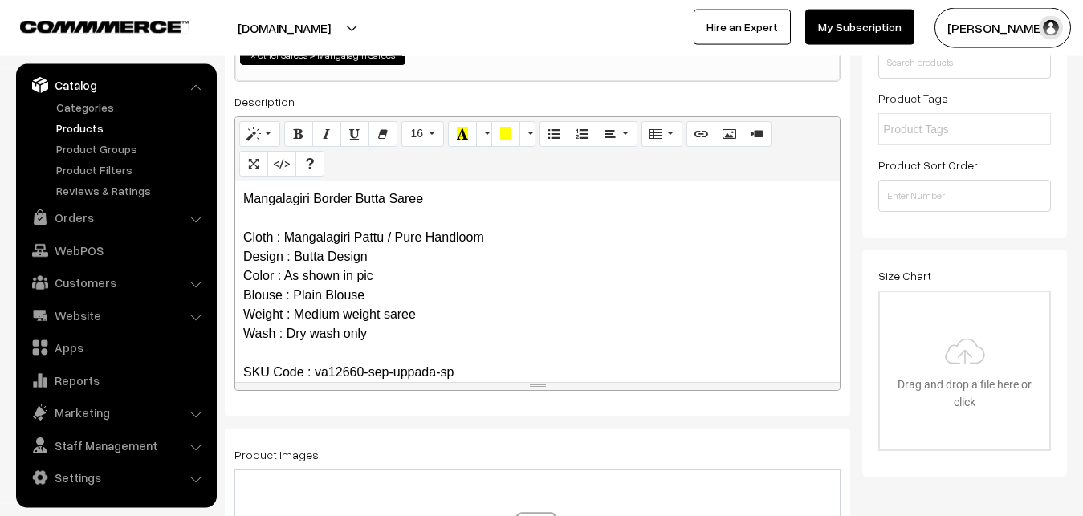
scroll to position [361, 0]
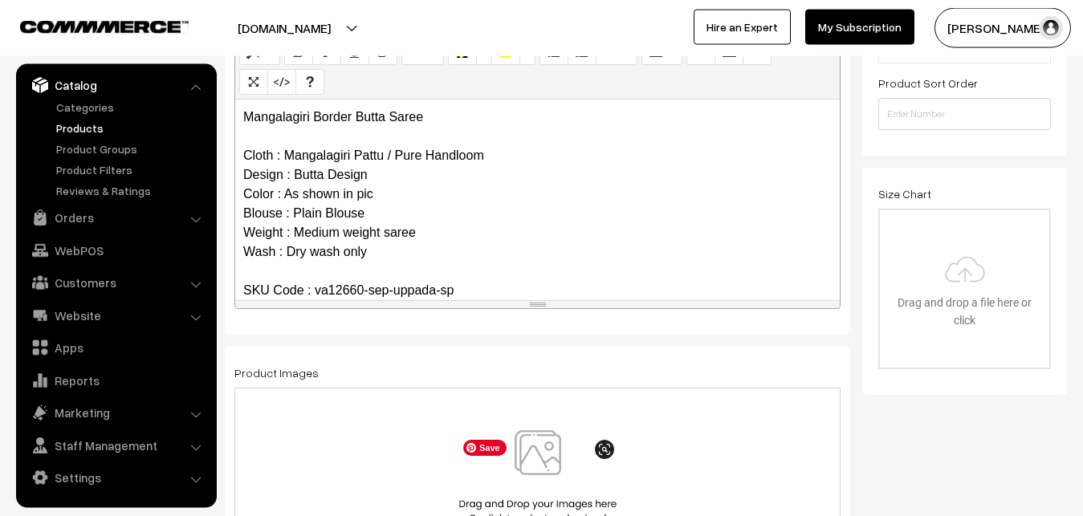
click at [539, 442] on img at bounding box center [537, 477] width 165 height 94
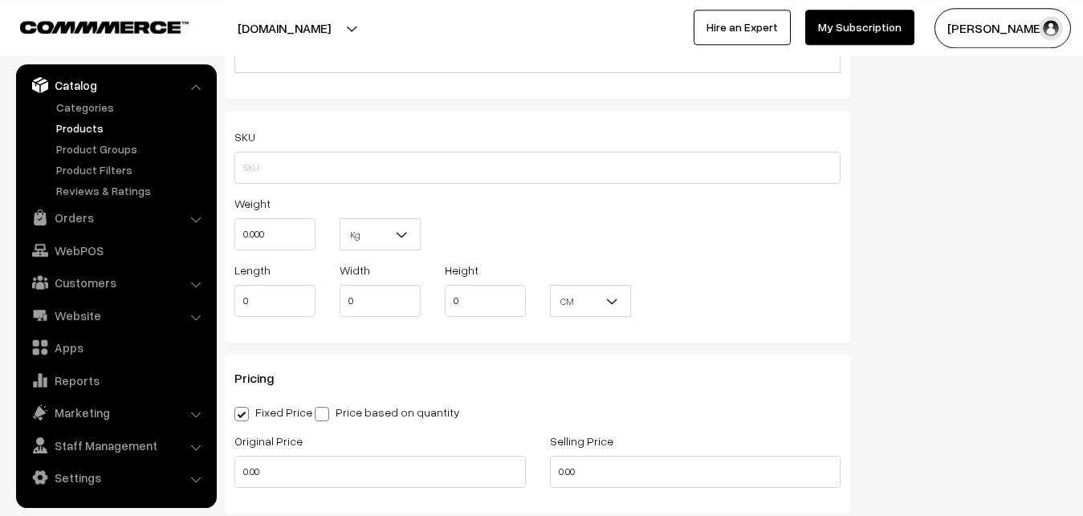
scroll to position [1098, 0]
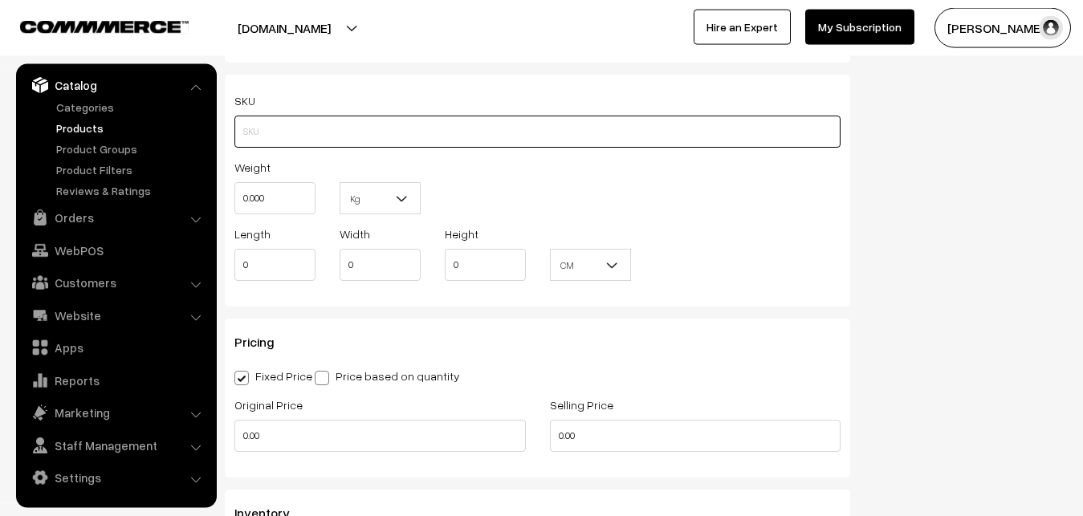
paste input "va12660-sep-uppada-sp"
type input "va12660-sep-uppada-sp"
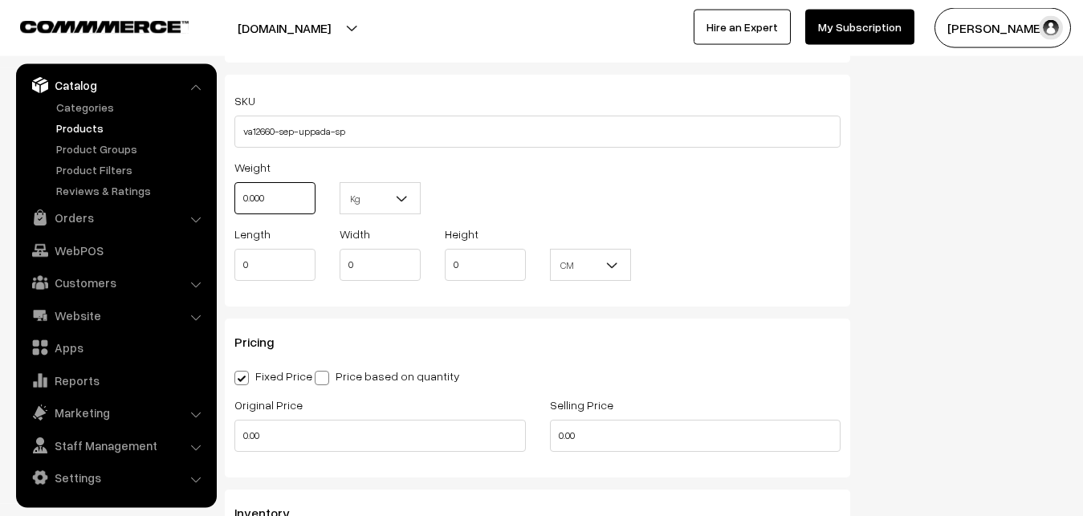
click at [297, 187] on input "0.000" at bounding box center [274, 198] width 81 height 32
drag, startPoint x: 292, startPoint y: 198, endPoint x: 222, endPoint y: 184, distance: 72.0
click at [234, 192] on input "0.000" at bounding box center [274, 198] width 81 height 32
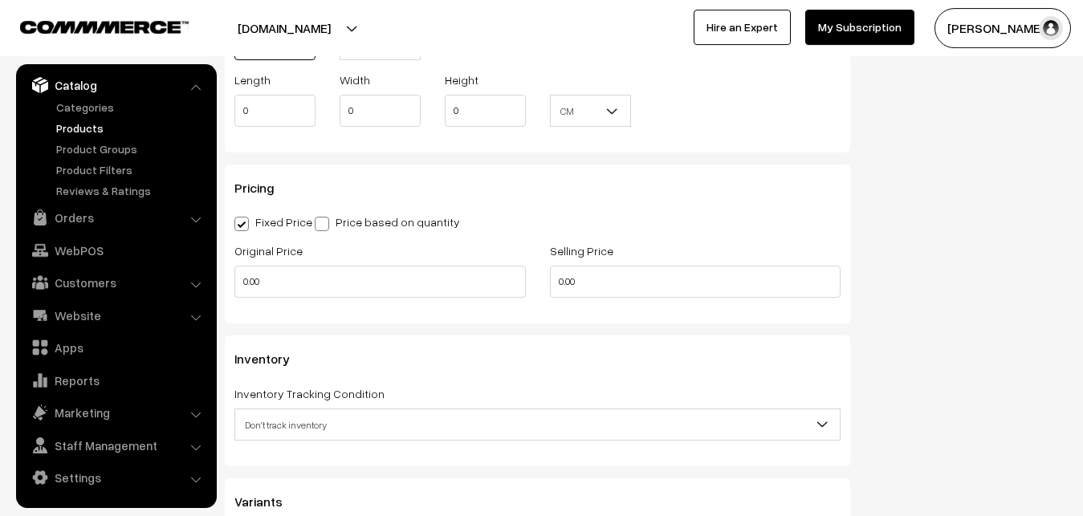
scroll to position [1262, 0]
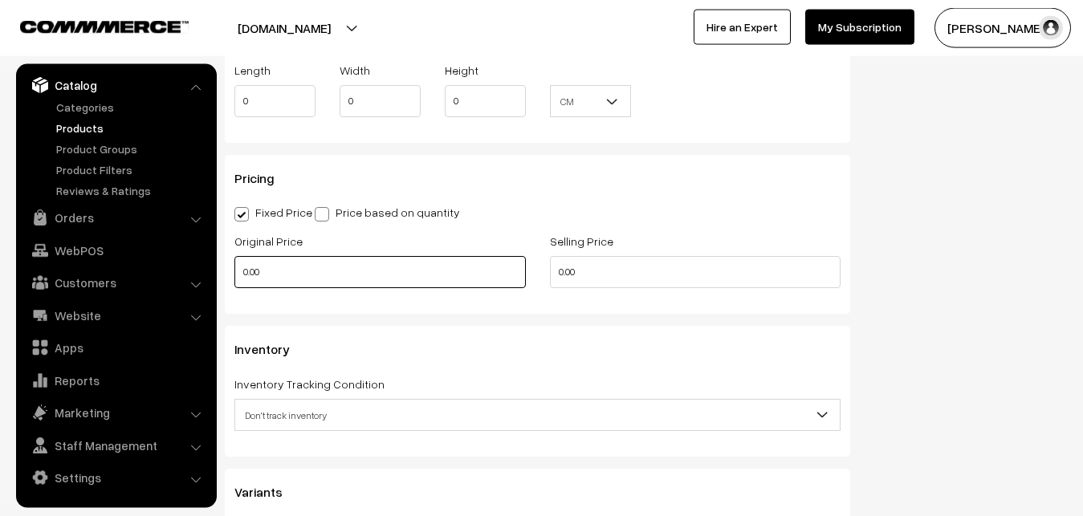
type input "0.80"
drag, startPoint x: 279, startPoint y: 277, endPoint x: 198, endPoint y: 277, distance: 81.1
click at [234, 277] on input "0.00" at bounding box center [380, 272] width 292 height 32
drag, startPoint x: 262, startPoint y: 275, endPoint x: 234, endPoint y: 274, distance: 28.1
click at [234, 274] on input "0" at bounding box center [380, 272] width 292 height 32
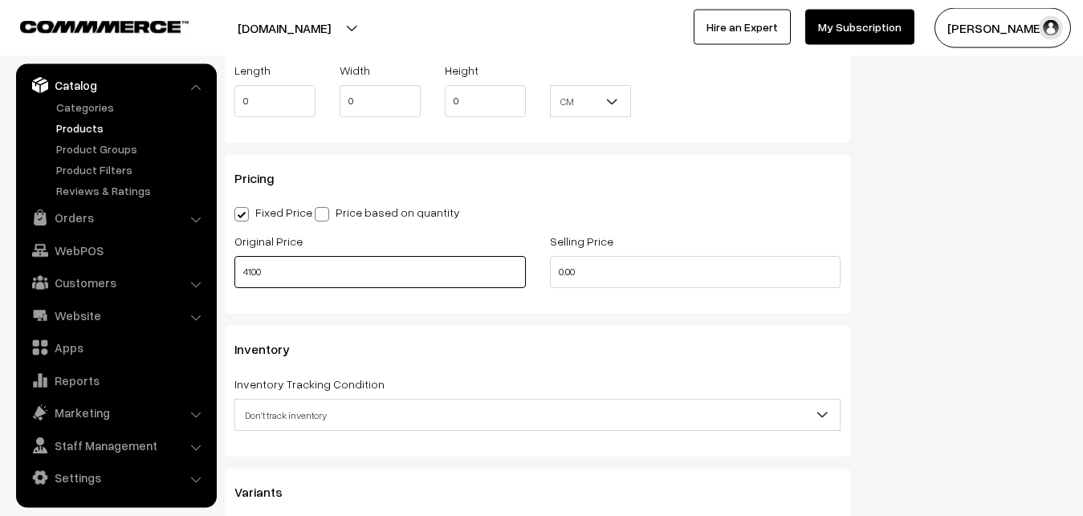
type input "4100"
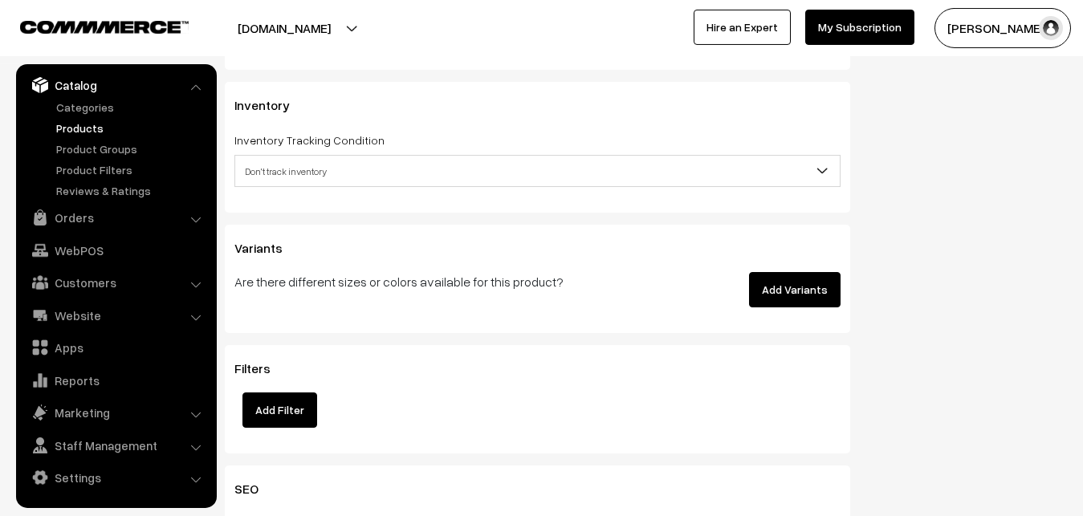
scroll to position [1507, 0]
type input "4999"
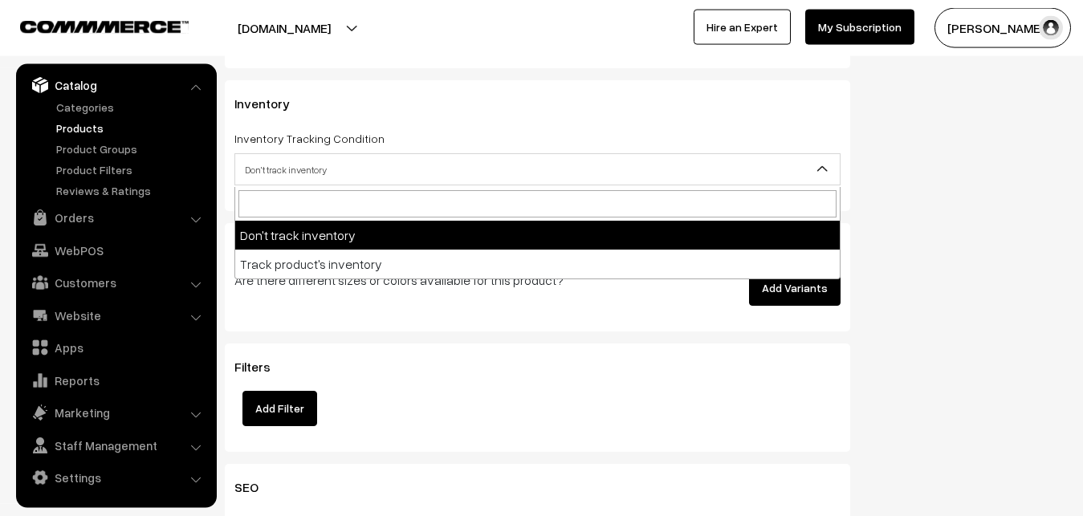
click at [272, 170] on span "Don't track inventory" at bounding box center [537, 170] width 605 height 28
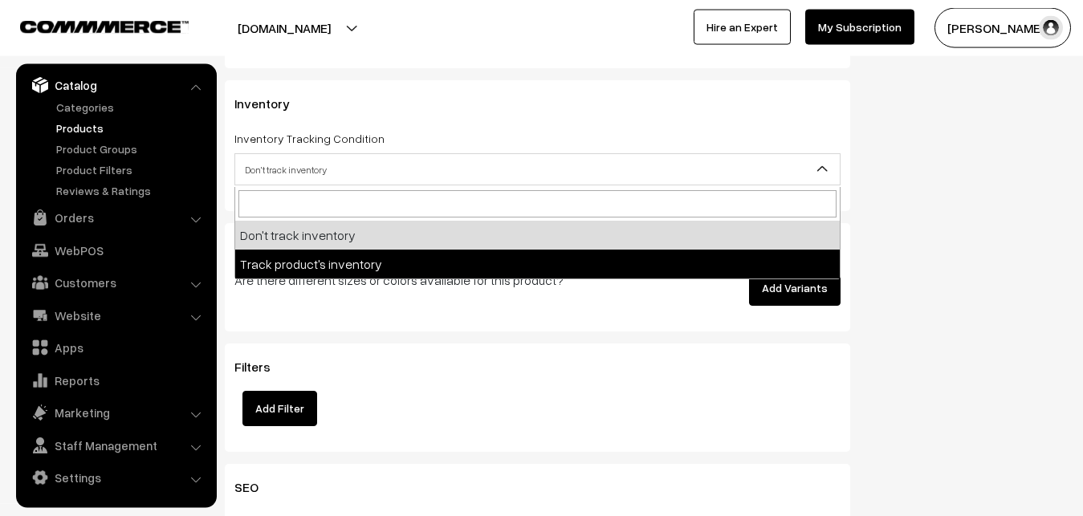
select select "2"
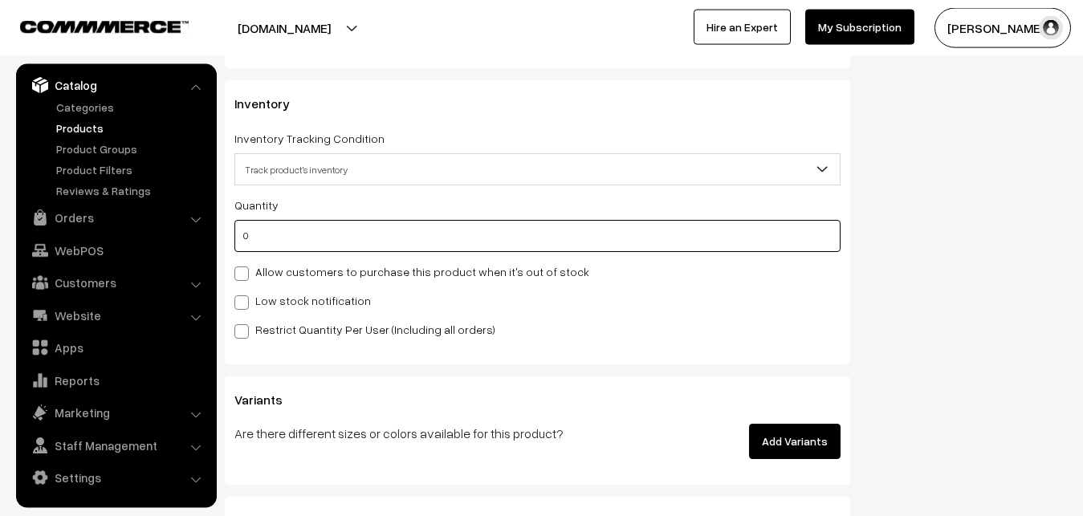
click at [269, 231] on input "0" at bounding box center [537, 236] width 606 height 32
type input "4"
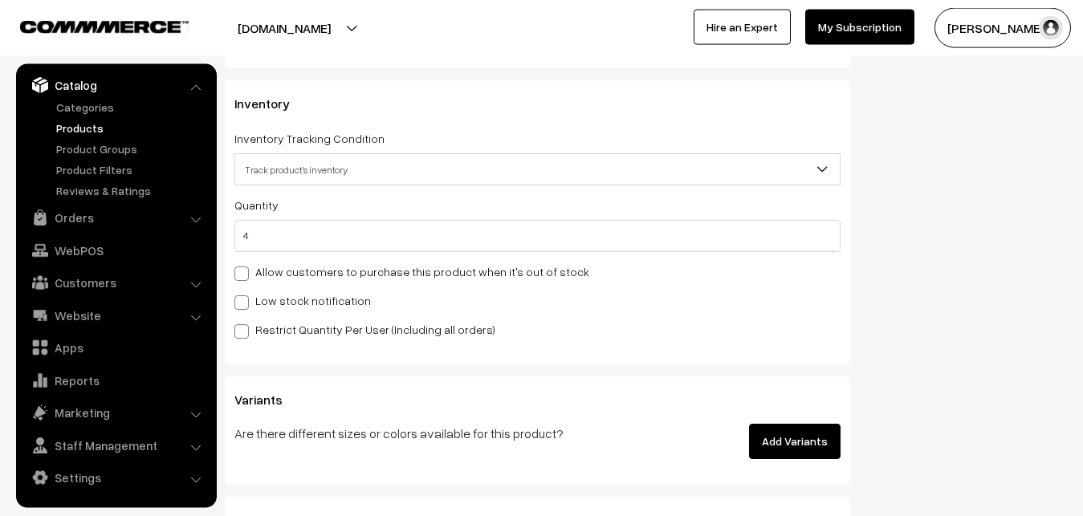
click at [259, 304] on label "Low stock notification" at bounding box center [302, 300] width 137 height 17
click at [245, 304] on input "Low stock notification" at bounding box center [239, 300] width 10 height 10
checkbox input "true"
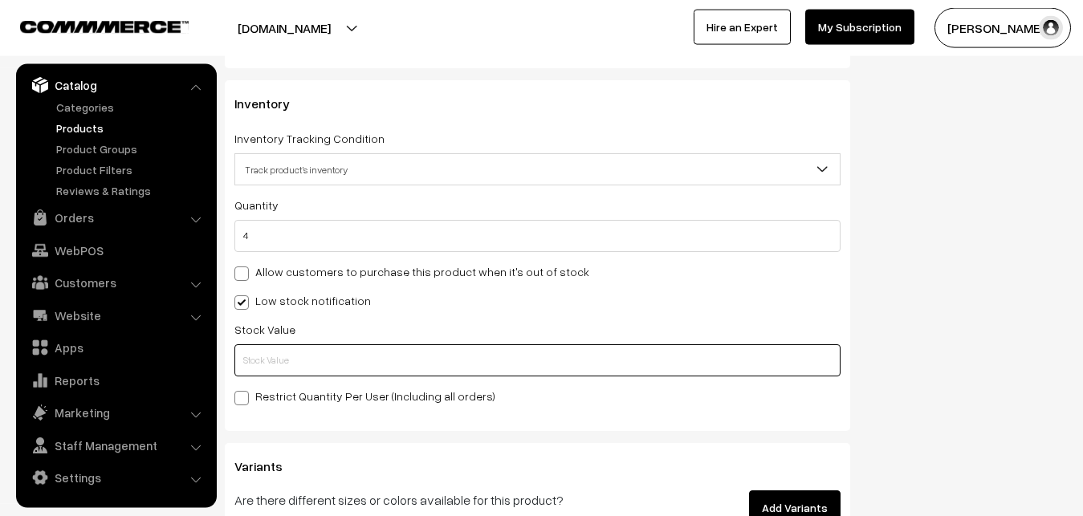
click at [267, 353] on input "text" at bounding box center [537, 361] width 606 height 32
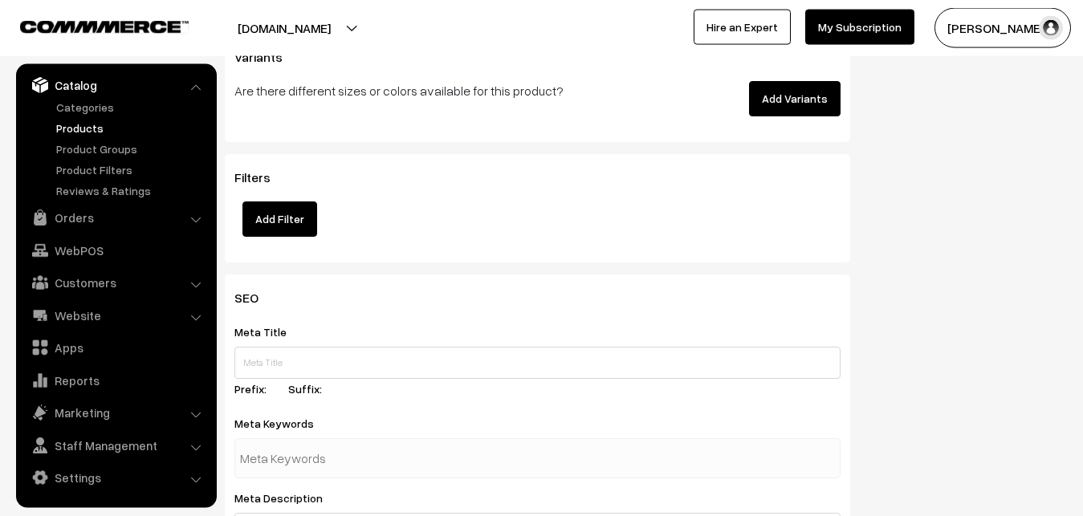
scroll to position [2391, 0]
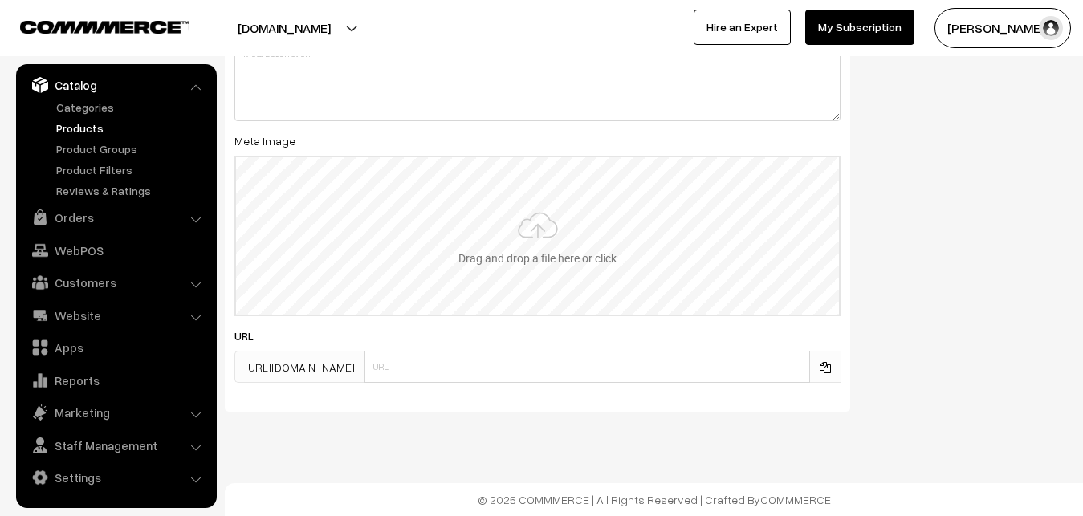
type input "2"
click at [512, 242] on input "file" at bounding box center [537, 235] width 603 height 157
type input "C:\fakepath\mangalagiri-saree-va12660-sep.jpeg"
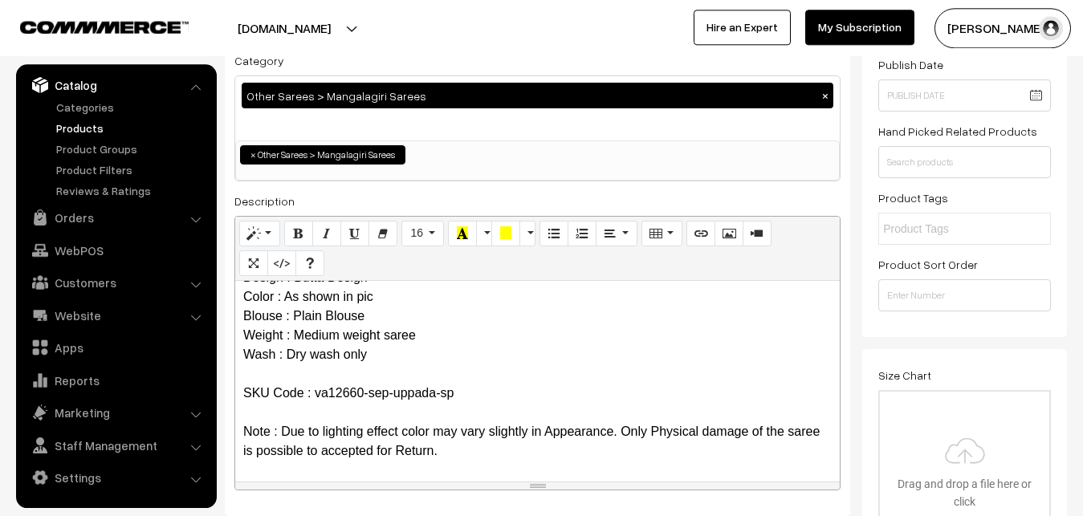
scroll to position [0, 0]
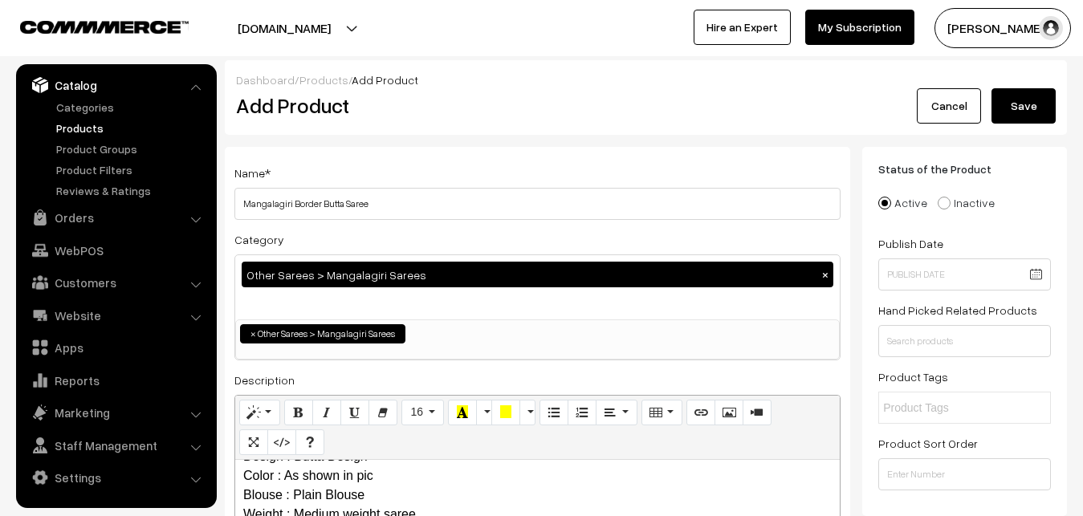
click at [1039, 101] on button "Save" at bounding box center [1024, 105] width 64 height 35
click at [504, 100] on h2 "Add Product" at bounding box center [540, 105] width 609 height 25
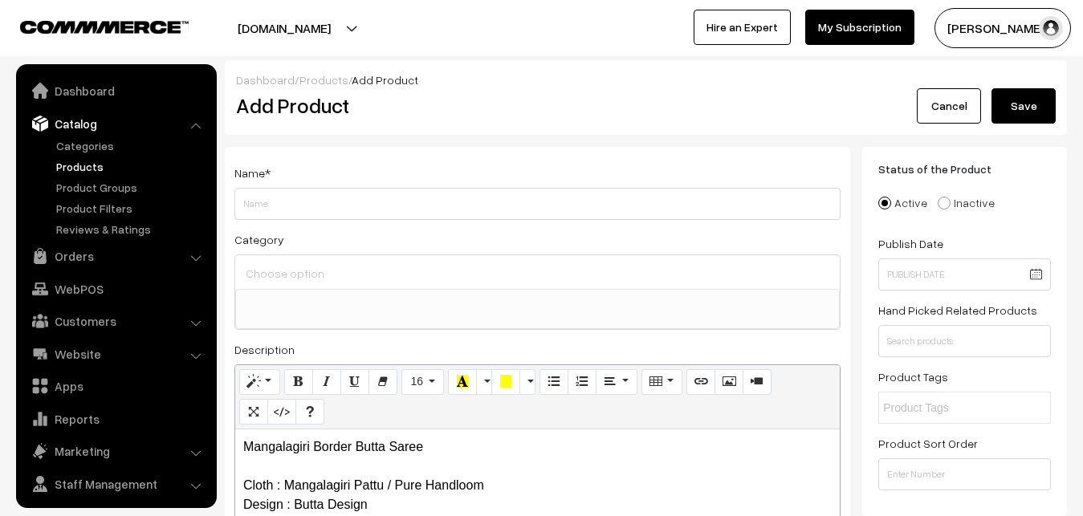
select select
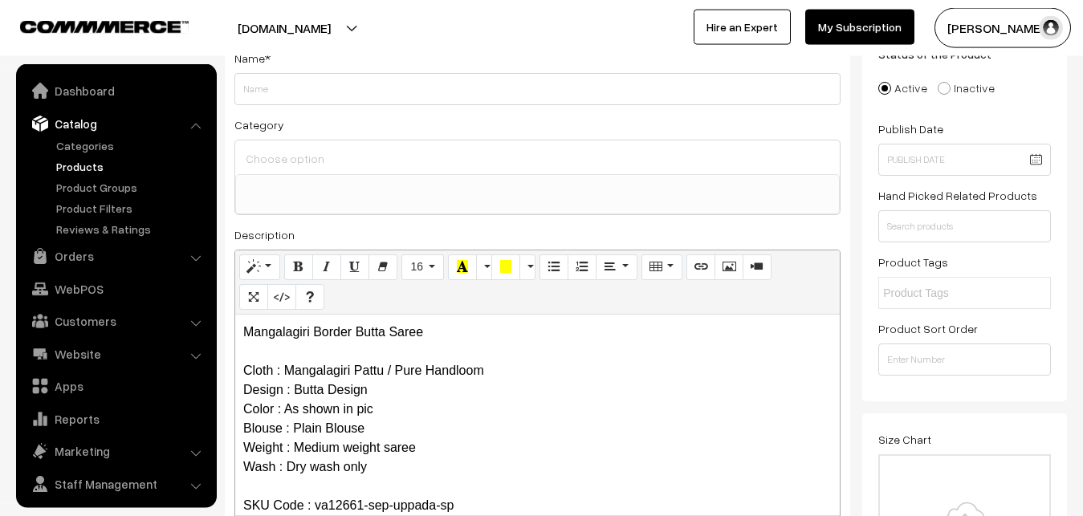
scroll to position [39, 0]
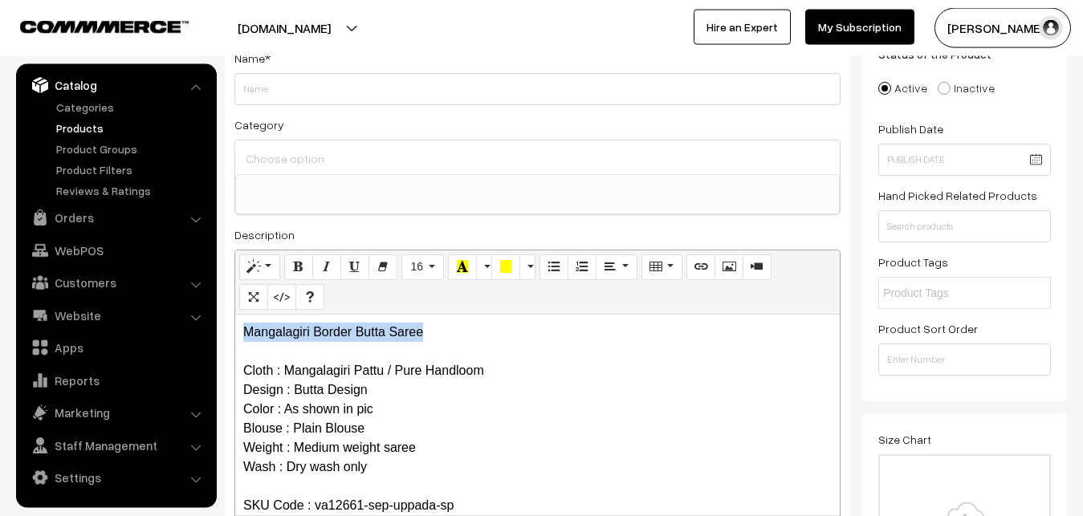
drag, startPoint x: 447, startPoint y: 340, endPoint x: 162, endPoint y: 305, distance: 286.4
click at [235, 315] on div "Mangalagiri Border Butta Saree Cloth : Mangalagiri Pattu / Pure Handloom Design…" at bounding box center [537, 415] width 605 height 201
copy p "Mangalagiri Border Butta Saree"
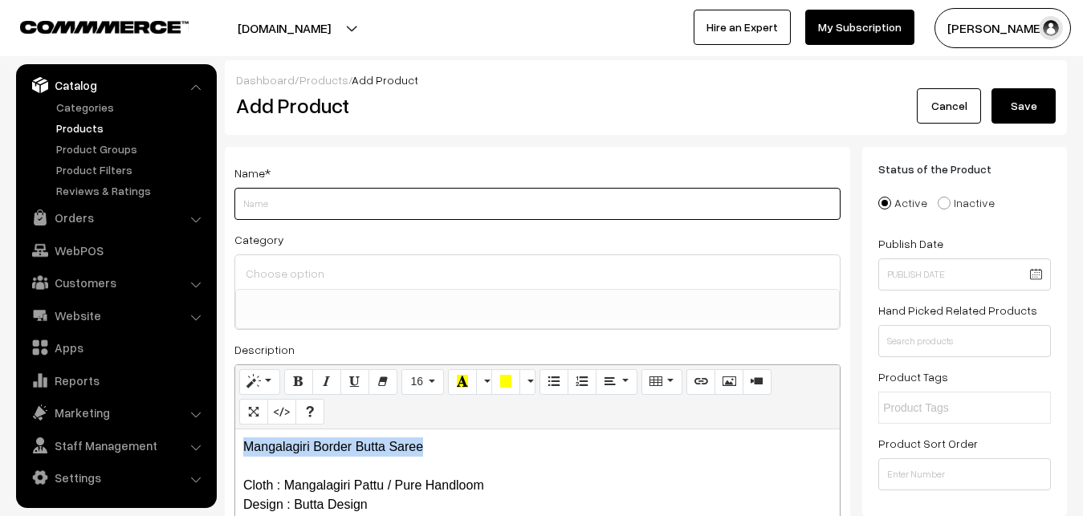
click at [275, 211] on input "Weight" at bounding box center [537, 204] width 606 height 32
paste input "Mangalagiri Border Butta Saree"
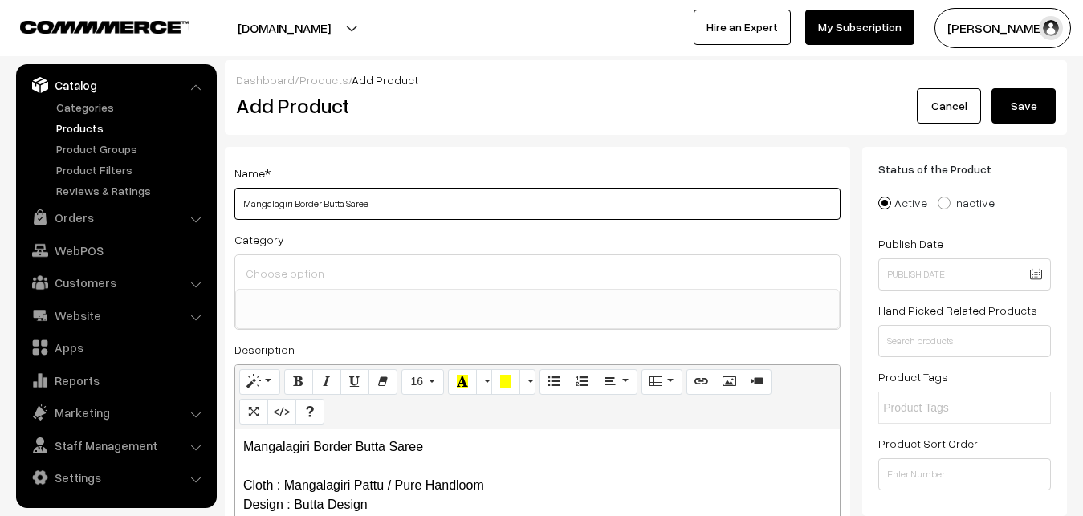
type input "Mangalagiri Border Butta Saree"
click at [290, 270] on input at bounding box center [538, 273] width 592 height 23
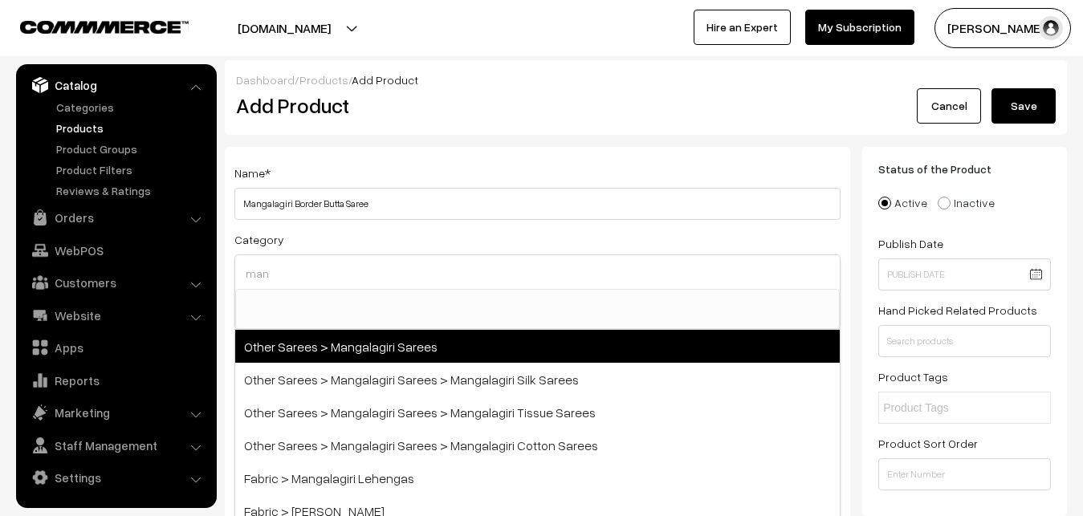
type input "man"
click at [360, 336] on span "Other Sarees > Mangalagiri Sarees" at bounding box center [537, 346] width 605 height 33
select select "31"
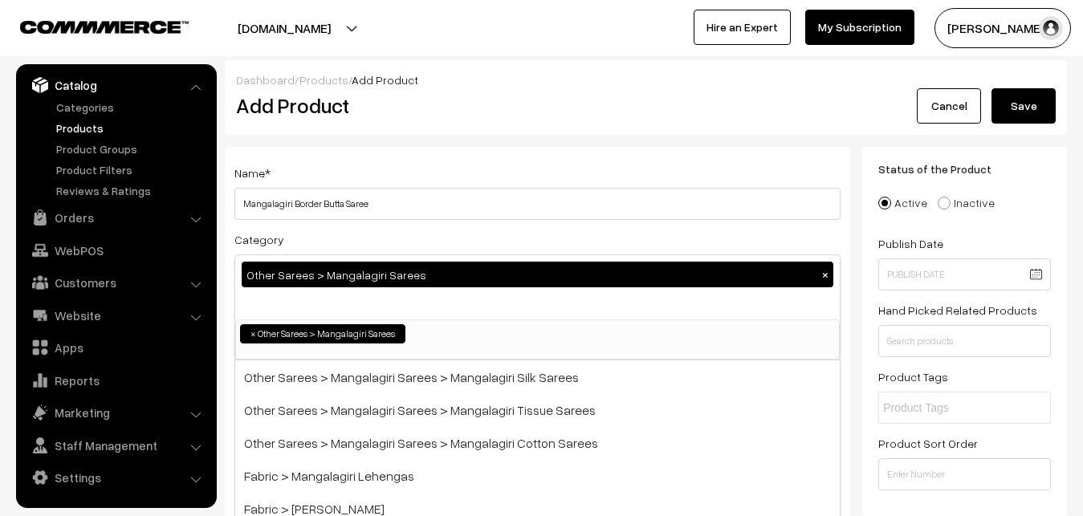
scroll to position [405, 0]
click at [381, 216] on input "Mangalagiri Border Butta Saree" at bounding box center [537, 204] width 606 height 32
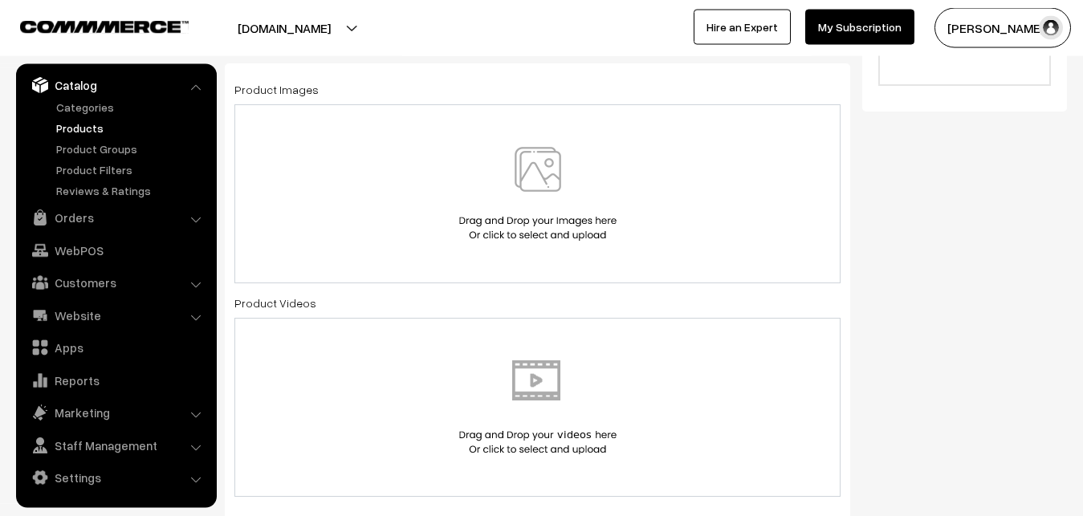
scroll to position [655, 0]
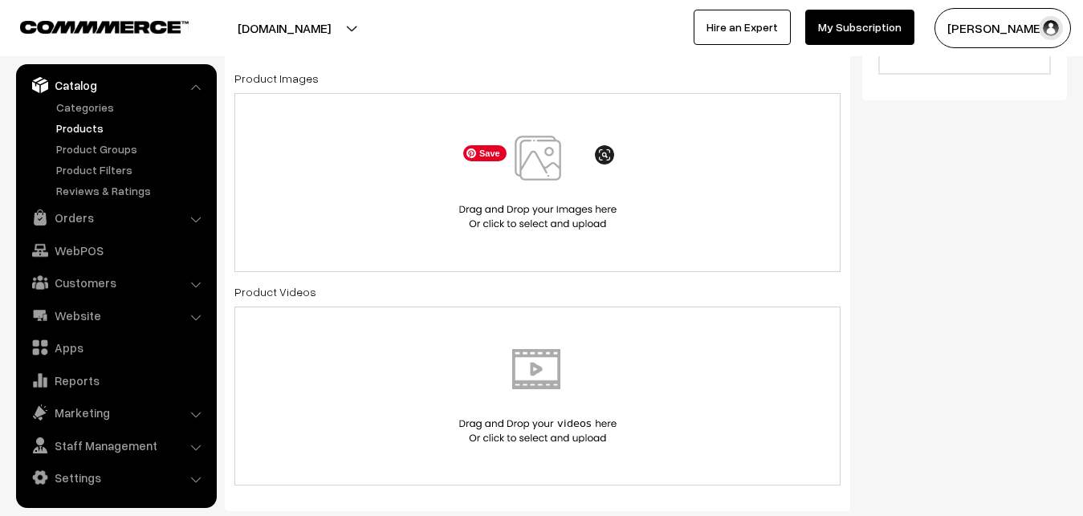
click at [529, 169] on img at bounding box center [537, 183] width 165 height 94
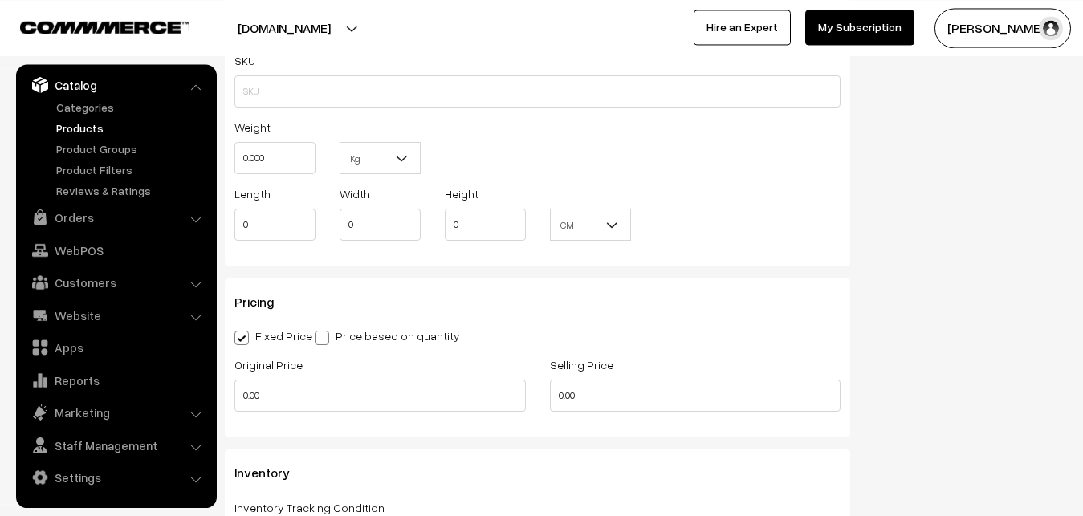
scroll to position [1147, 0]
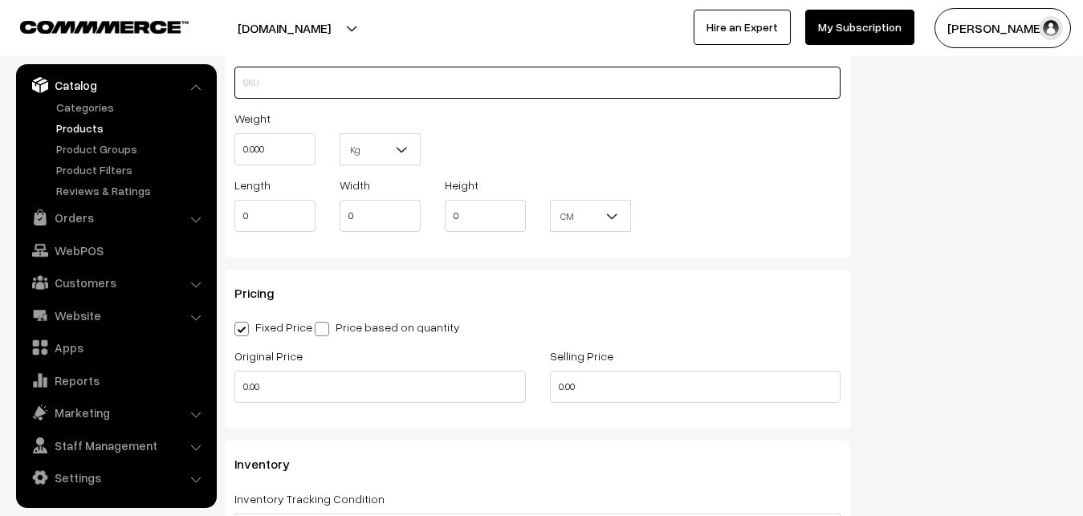
click at [269, 81] on input "text" at bounding box center [537, 83] width 606 height 32
paste input "va12661-sep-uppada-sp"
type input "va12661-sep-uppada-sp"
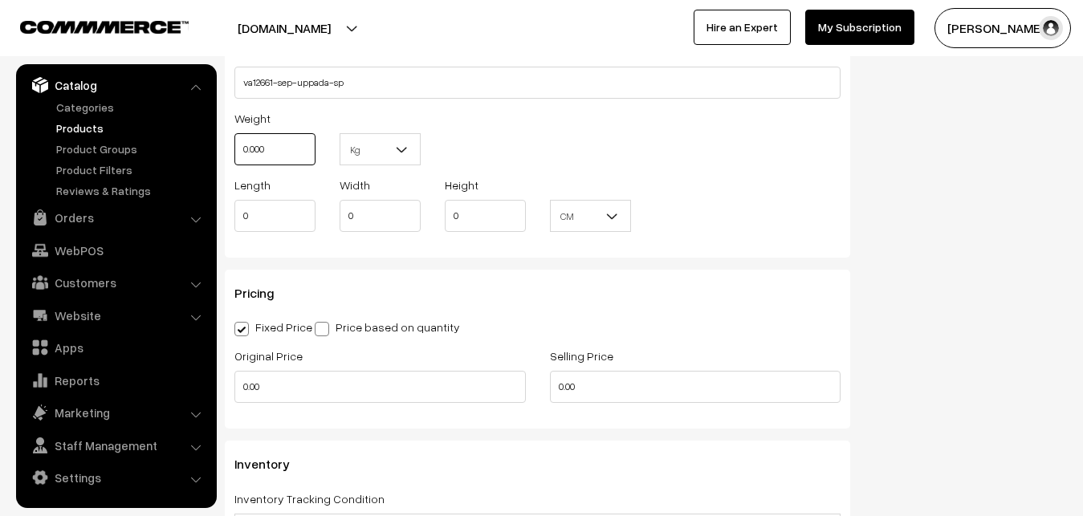
drag, startPoint x: 278, startPoint y: 160, endPoint x: 201, endPoint y: 152, distance: 77.5
click at [234, 152] on input "0.000" at bounding box center [274, 149] width 81 height 32
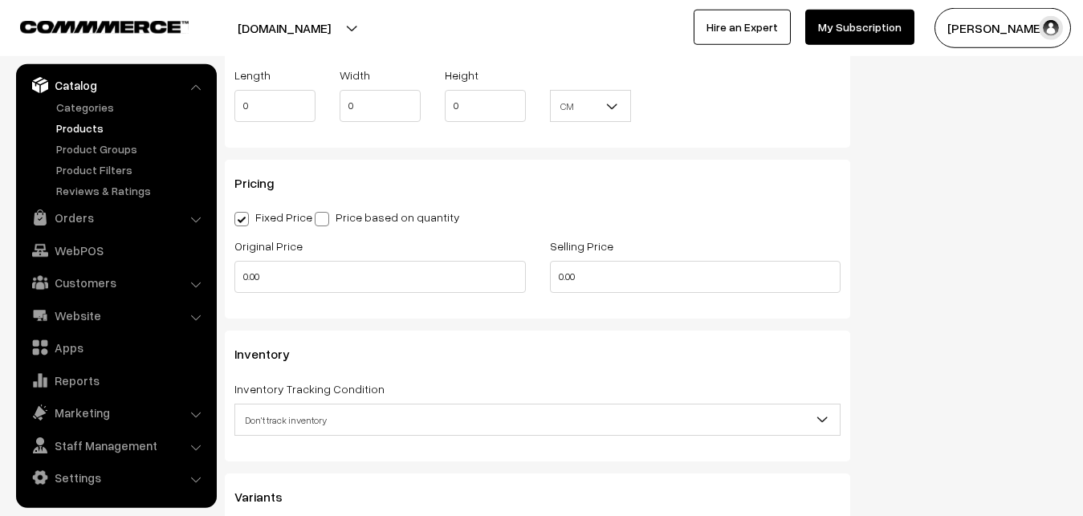
scroll to position [1311, 0]
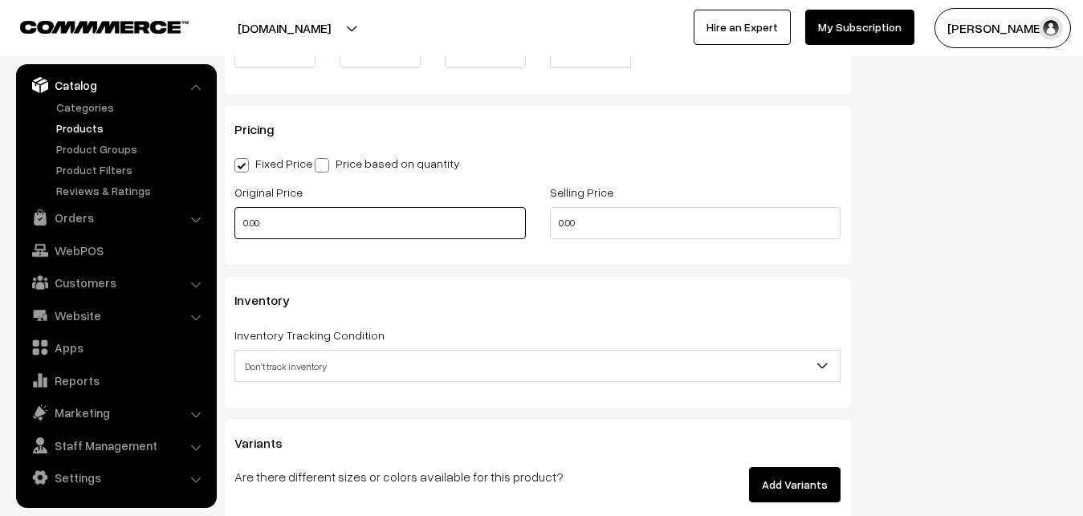
type input "0.80"
drag, startPoint x: 278, startPoint y: 227, endPoint x: 209, endPoint y: 227, distance: 69.1
click at [234, 227] on input "0.00" at bounding box center [380, 223] width 292 height 32
type input "4100"
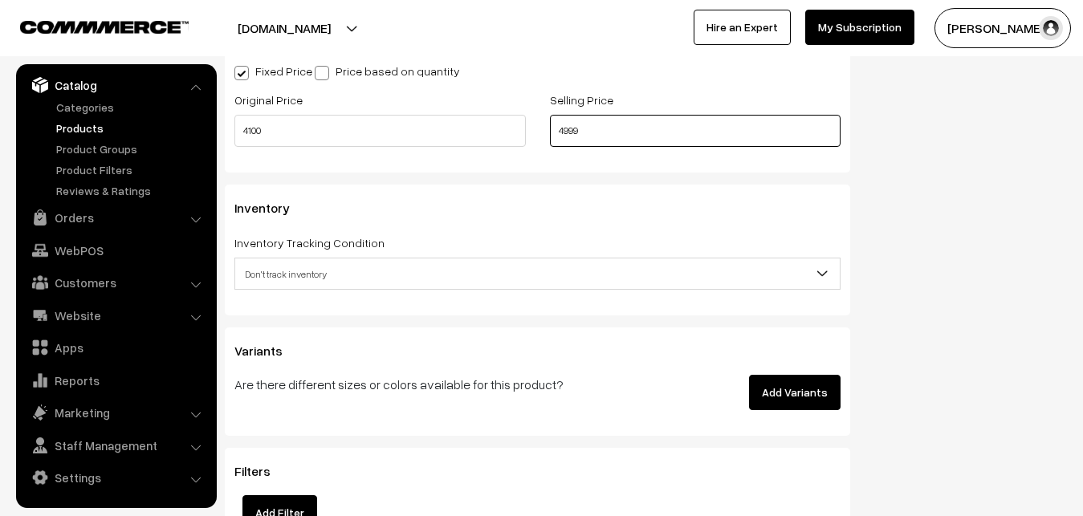
scroll to position [1474, 0]
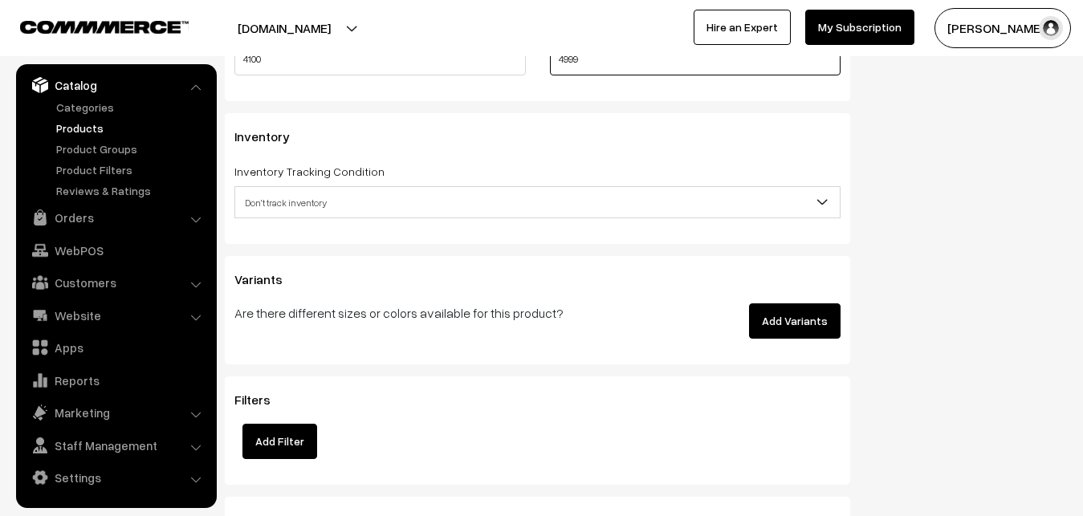
type input "4999"
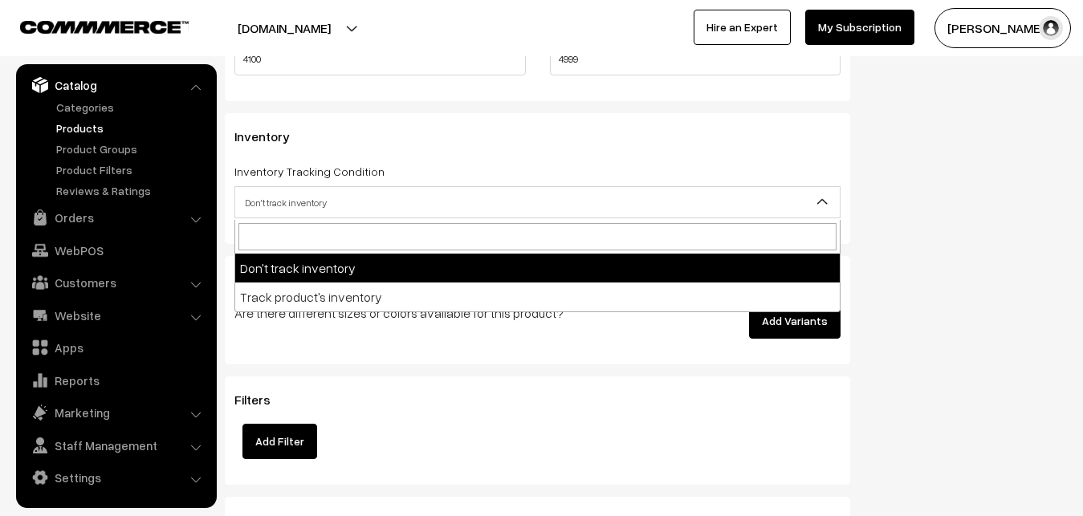
click at [296, 198] on span "Don't track inventory" at bounding box center [537, 203] width 605 height 28
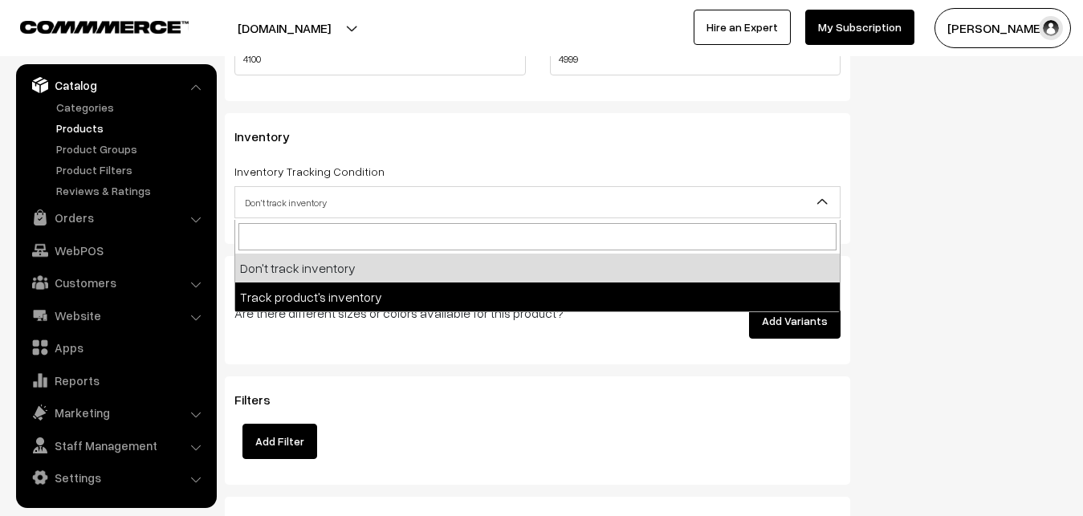
select select "2"
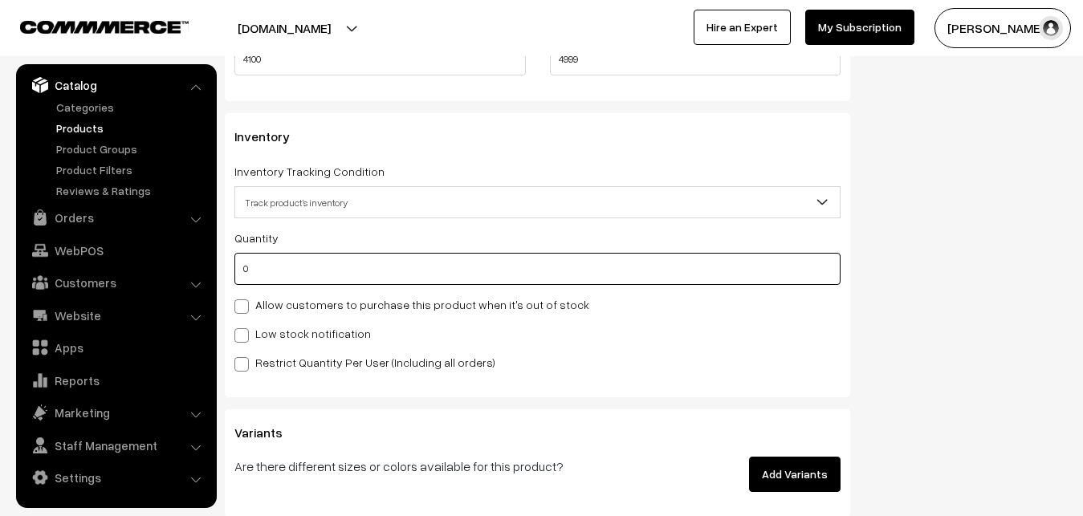
click at [290, 271] on input "0" at bounding box center [537, 269] width 606 height 32
type input "4"
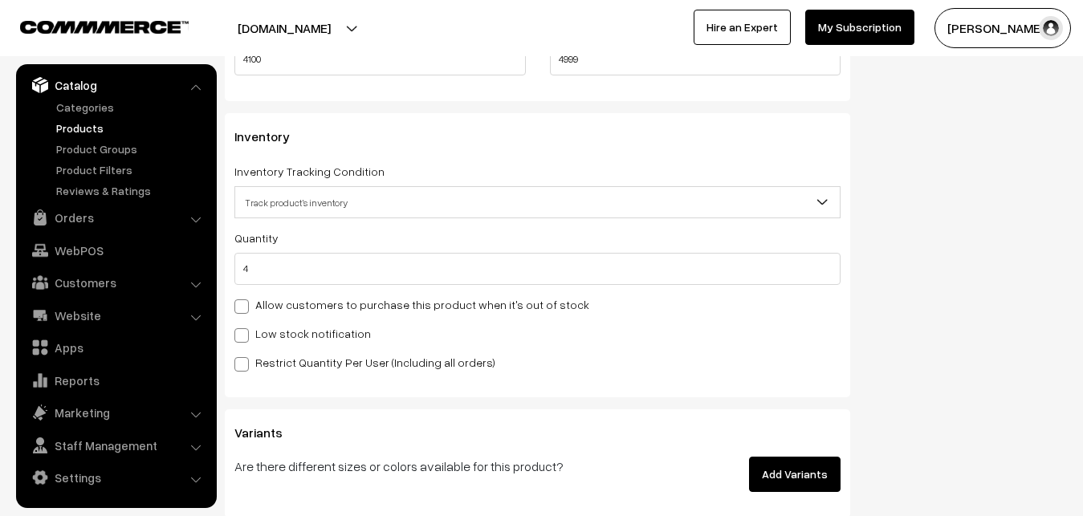
click at [285, 341] on label "Low stock notification" at bounding box center [302, 333] width 137 height 17
click at [245, 338] on input "Low stock notification" at bounding box center [239, 333] width 10 height 10
checkbox input "true"
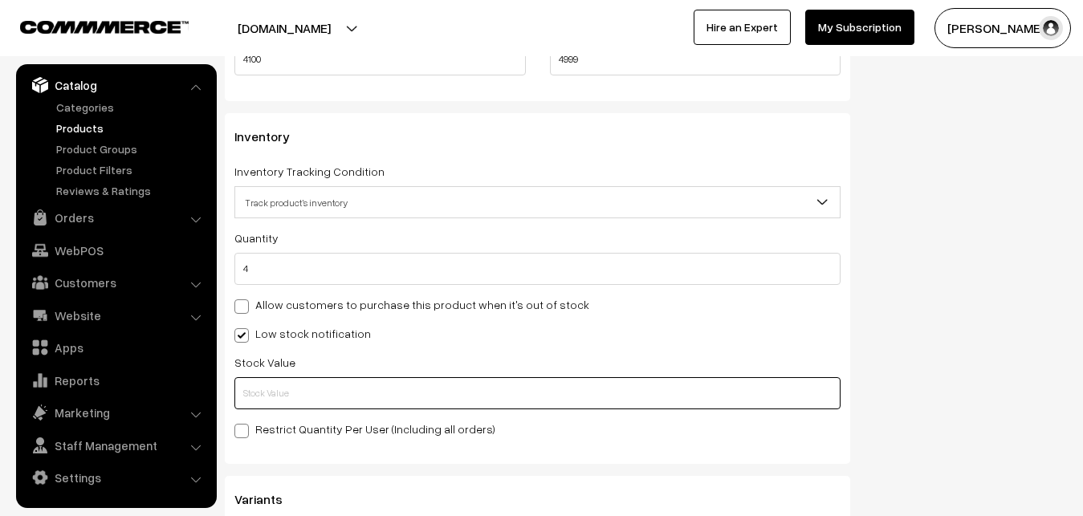
click at [271, 399] on input "text" at bounding box center [537, 393] width 606 height 32
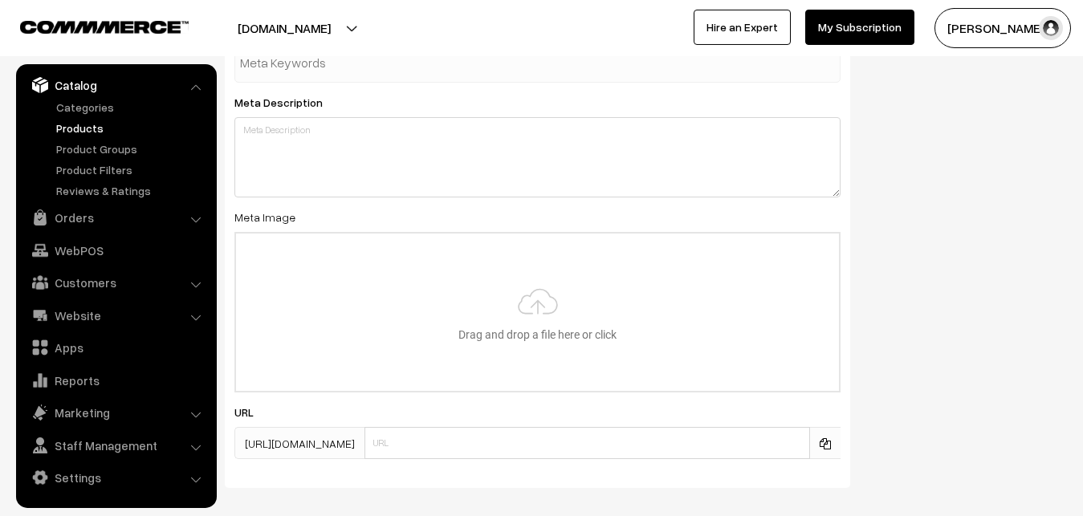
scroll to position [2391, 0]
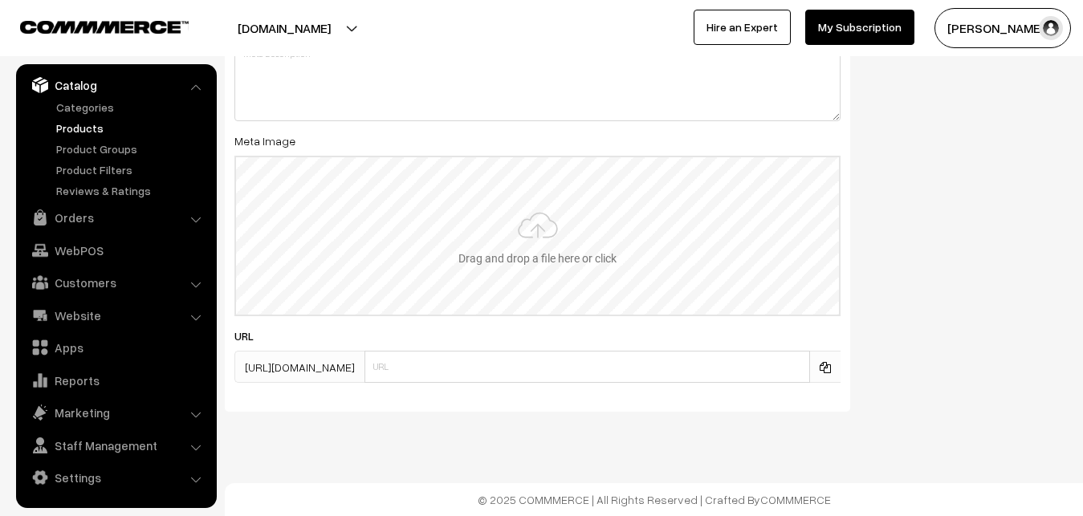
type input "2"
click at [554, 228] on input "file" at bounding box center [537, 235] width 603 height 157
type input "C:\fakepath\mangalagiri-saree-va12661-sep.jpeg"
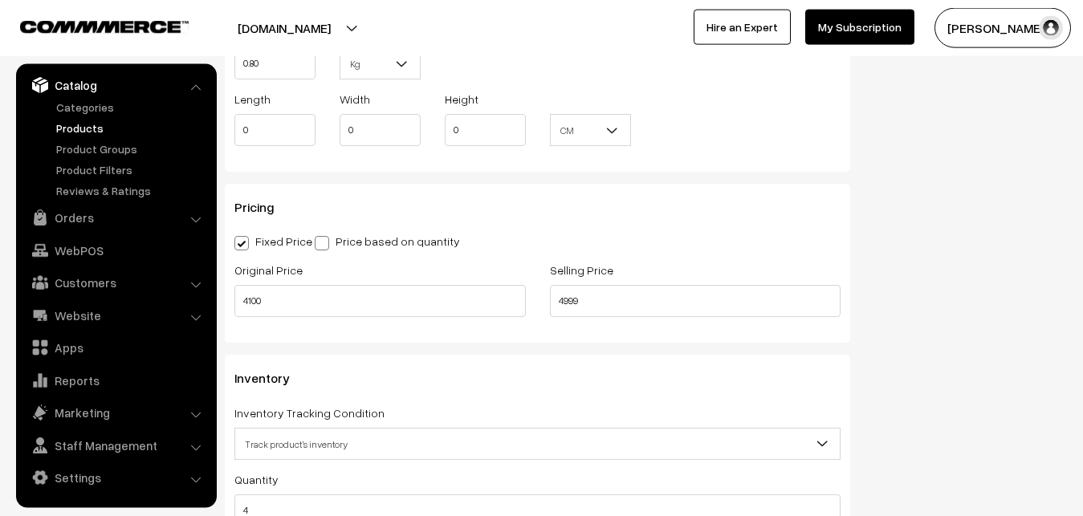
scroll to position [0, 0]
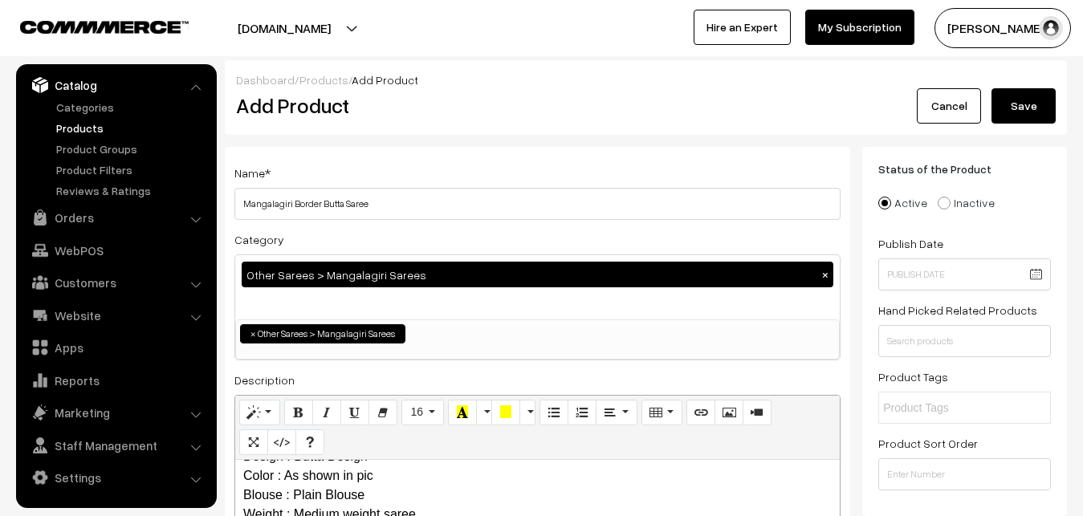
click at [1027, 113] on button "Save" at bounding box center [1024, 105] width 64 height 35
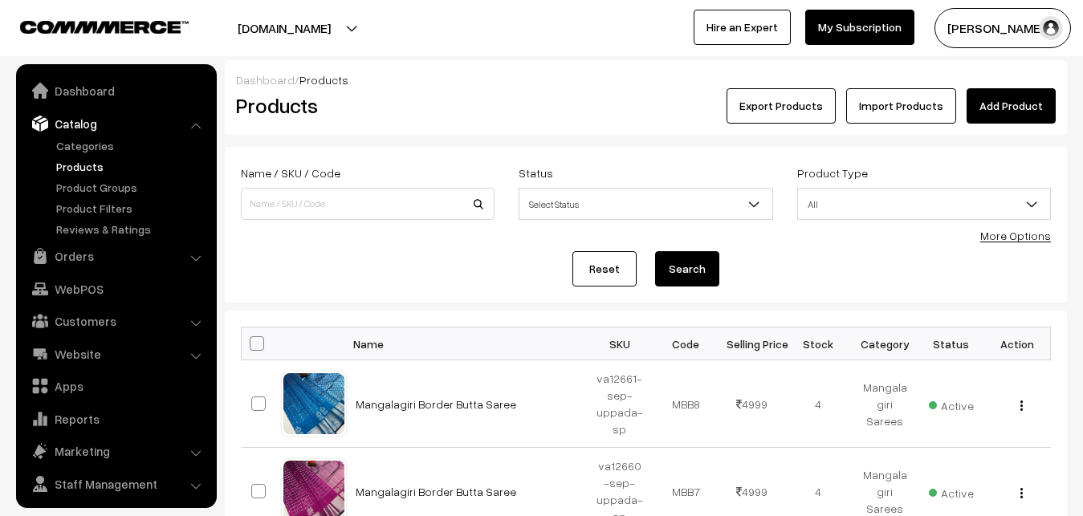
scroll to position [39, 0]
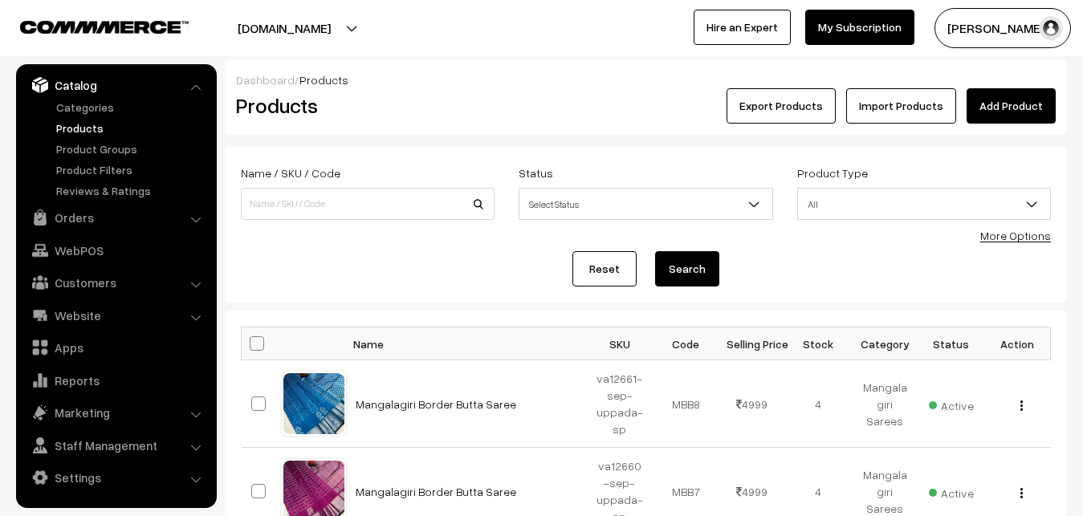
click at [520, 101] on div "Export Products Import Products Add Product" at bounding box center [786, 105] width 539 height 35
click at [985, 103] on link "Add Product" at bounding box center [1011, 105] width 89 height 35
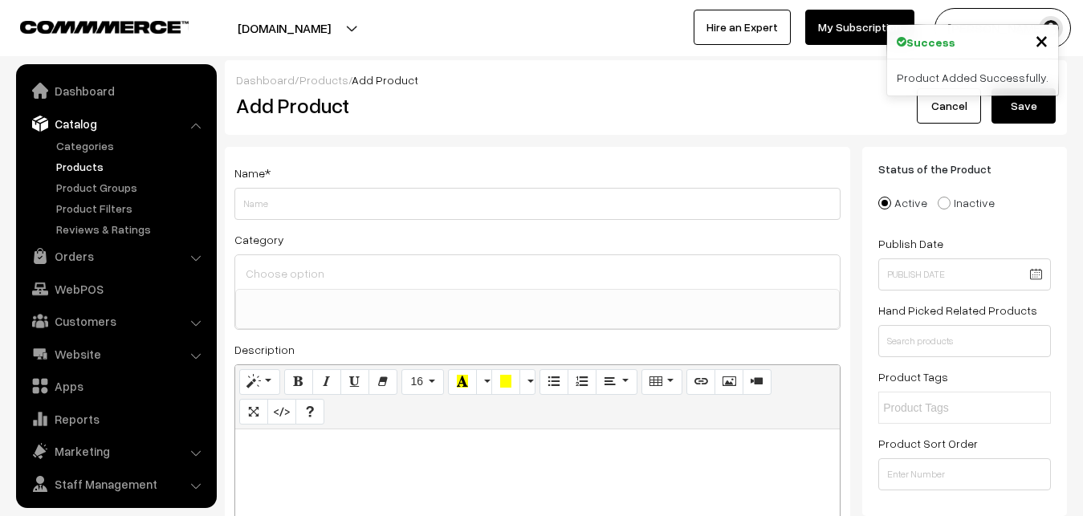
select select
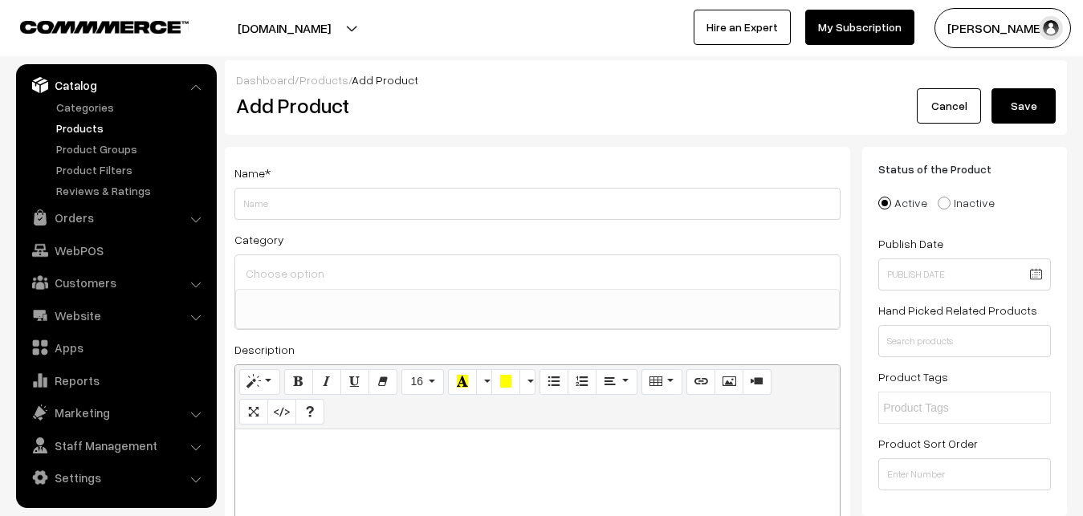
click at [315, 455] on p at bounding box center [537, 447] width 589 height 19
paste div
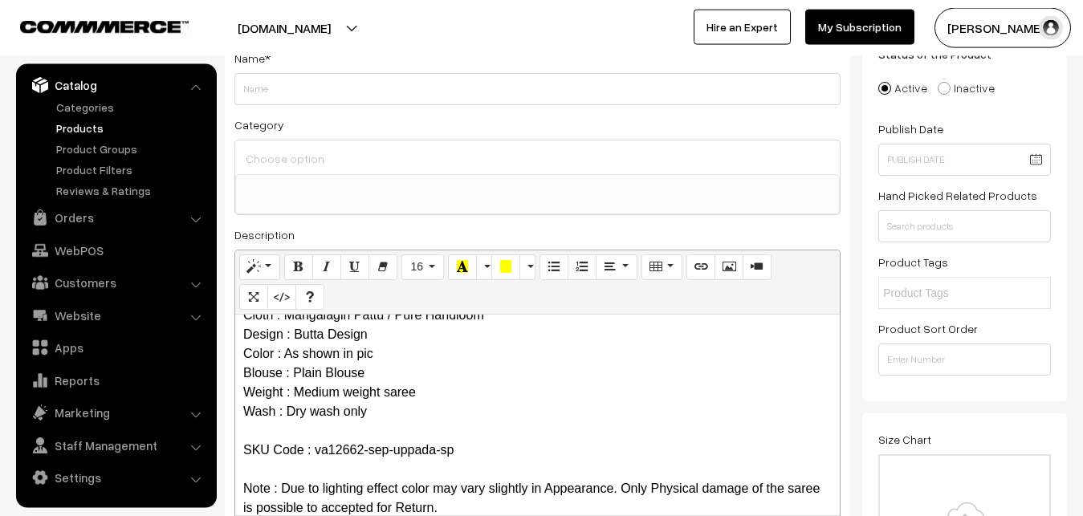
scroll to position [0, 0]
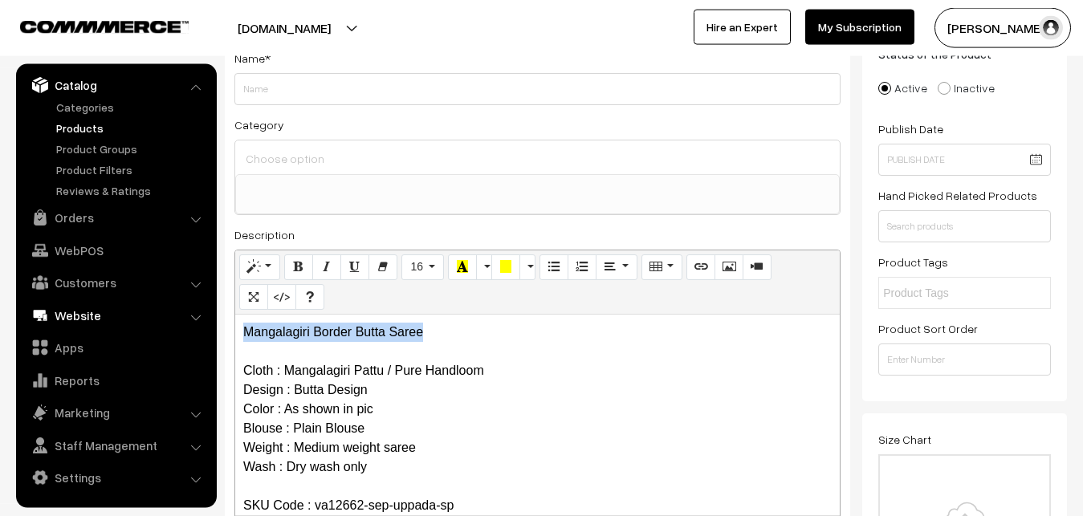
drag, startPoint x: 434, startPoint y: 331, endPoint x: 189, endPoint y: 313, distance: 245.6
click at [235, 315] on div "Mangalagiri Border Butta Saree Cloth : Mangalagiri Pattu / Pure Handloom Design…" at bounding box center [537, 415] width 605 height 201
copy p "Mangalagiri Border Butta Saree"
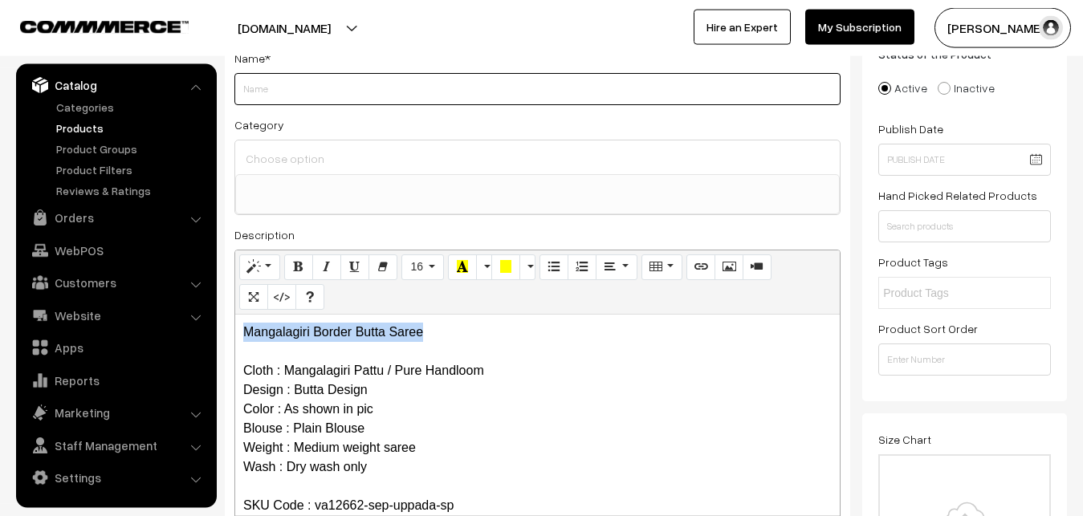
click at [278, 80] on input "Weight" at bounding box center [537, 89] width 606 height 32
paste input "Mangalagiri Border Butta Saree"
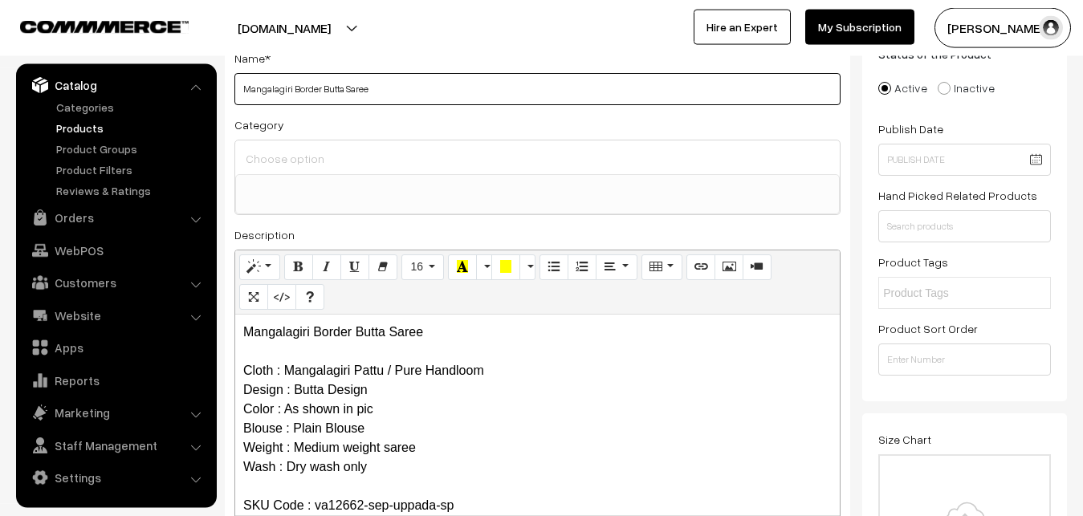
type input "Mangalagiri Border Butta Saree"
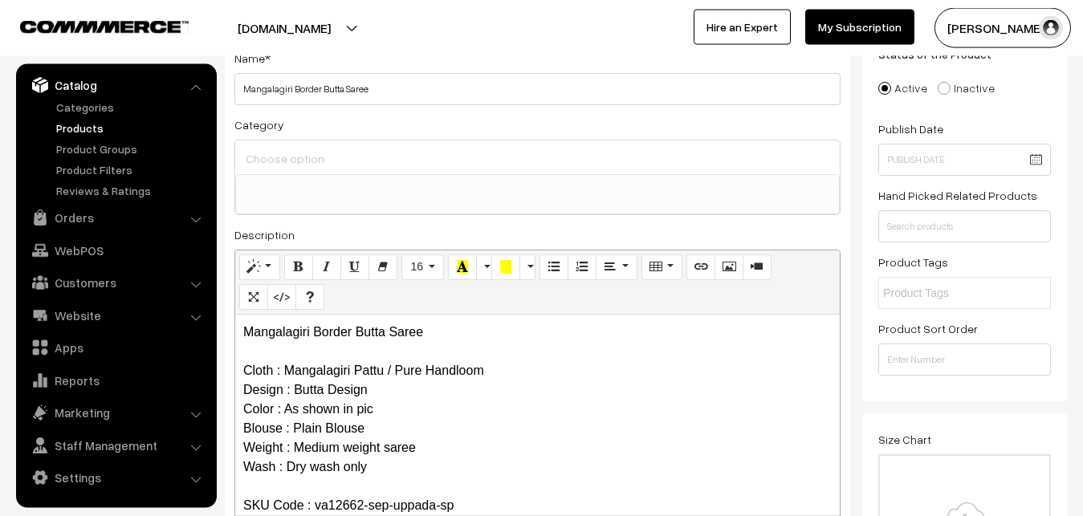
click at [291, 156] on input at bounding box center [538, 158] width 592 height 23
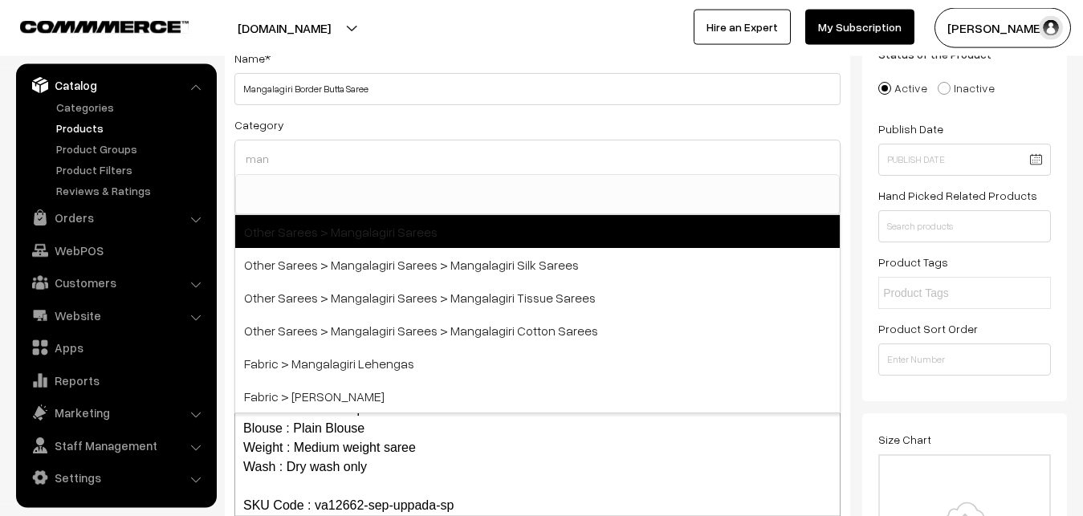
type input "man"
click at [354, 226] on span "Other Sarees > Mangalagiri Sarees" at bounding box center [537, 231] width 605 height 33
select select "31"
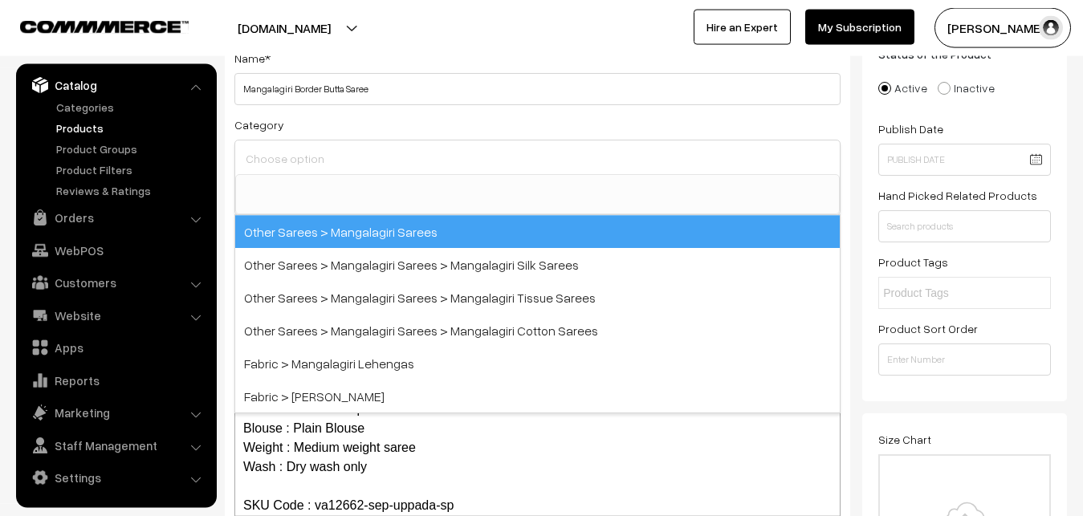
scroll to position [405, 0]
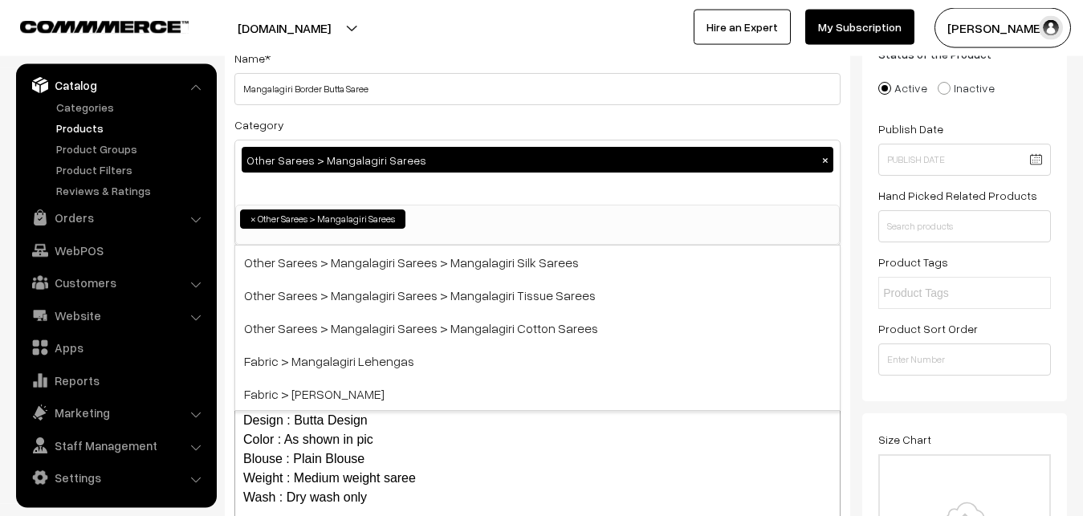
click at [369, 125] on div "Category Other Sarees > Mangalagiri Sarees × Uppada Sarees Uppada Sarees > Uppa…" at bounding box center [537, 180] width 606 height 131
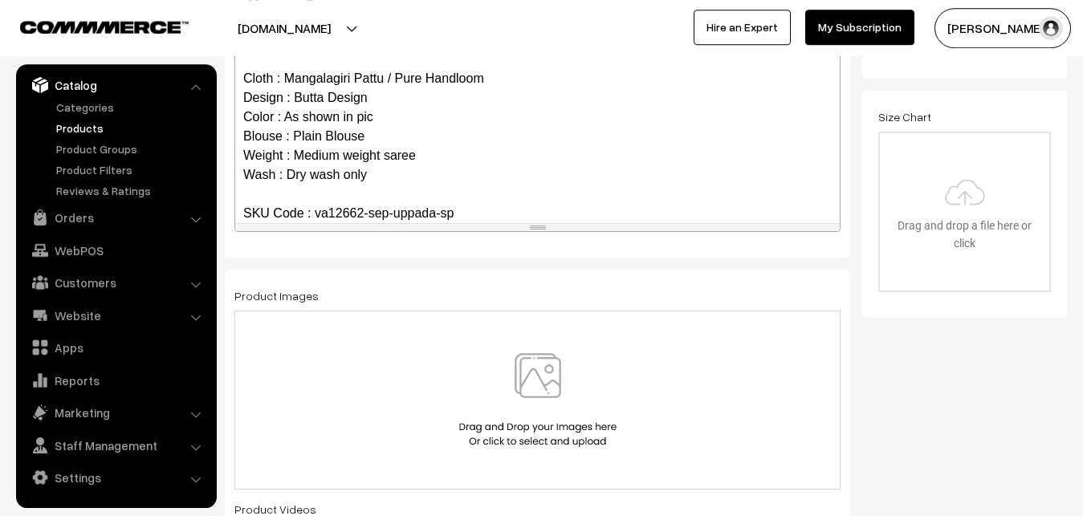
scroll to position [524, 0]
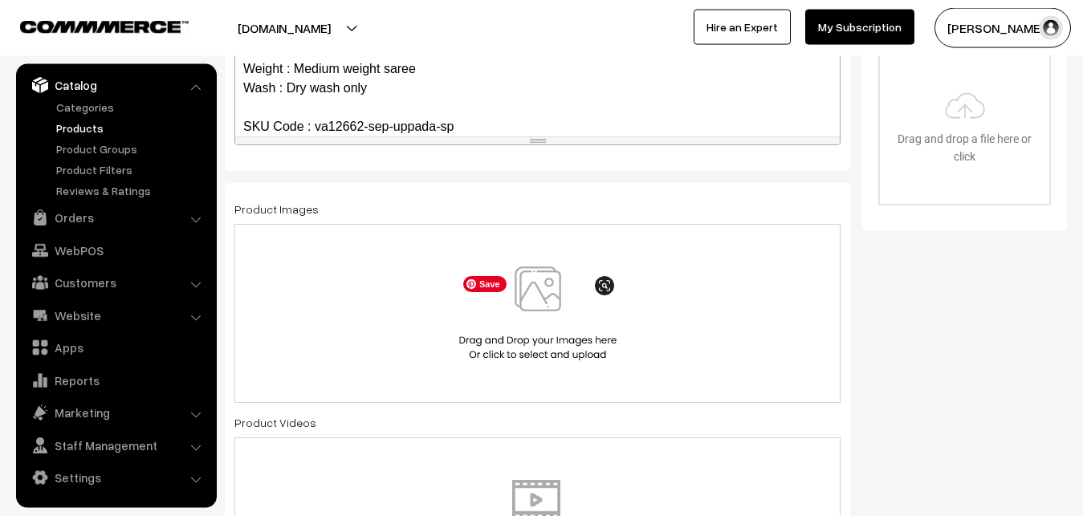
click at [524, 282] on img at bounding box center [537, 314] width 165 height 94
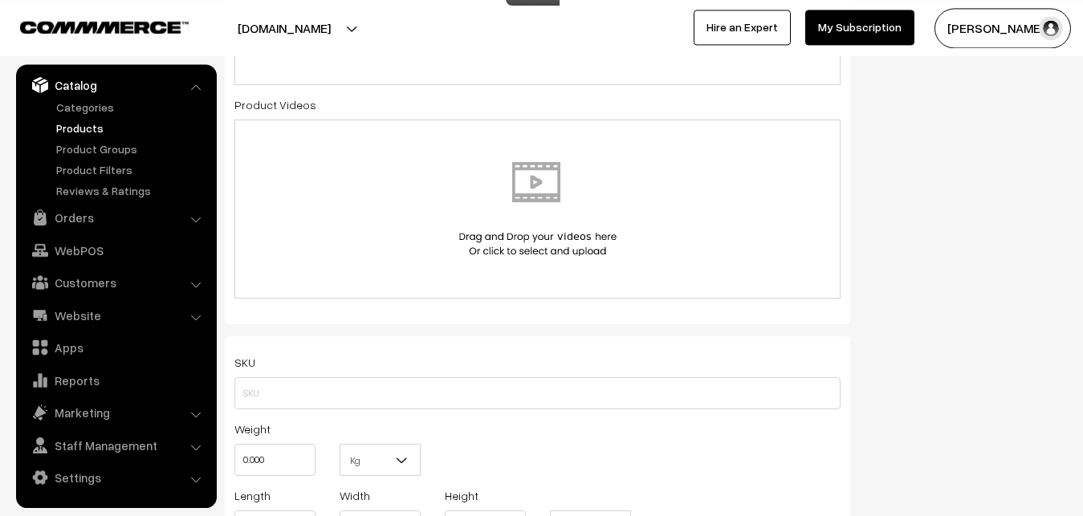
scroll to position [934, 0]
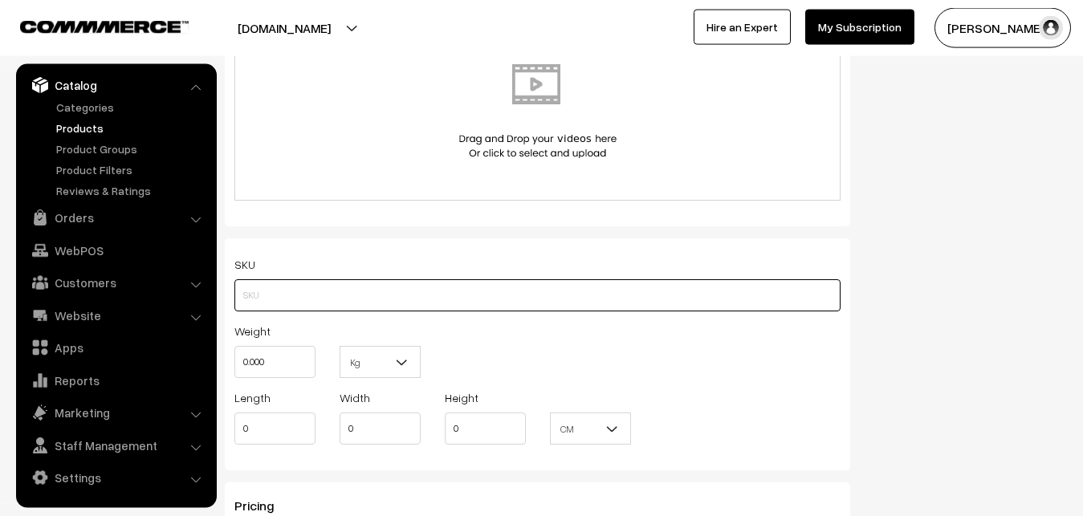
click at [247, 302] on input "text" at bounding box center [537, 295] width 606 height 32
paste input "va12662-sep-uppada-sp"
type input "va12662-sep-uppada-sp"
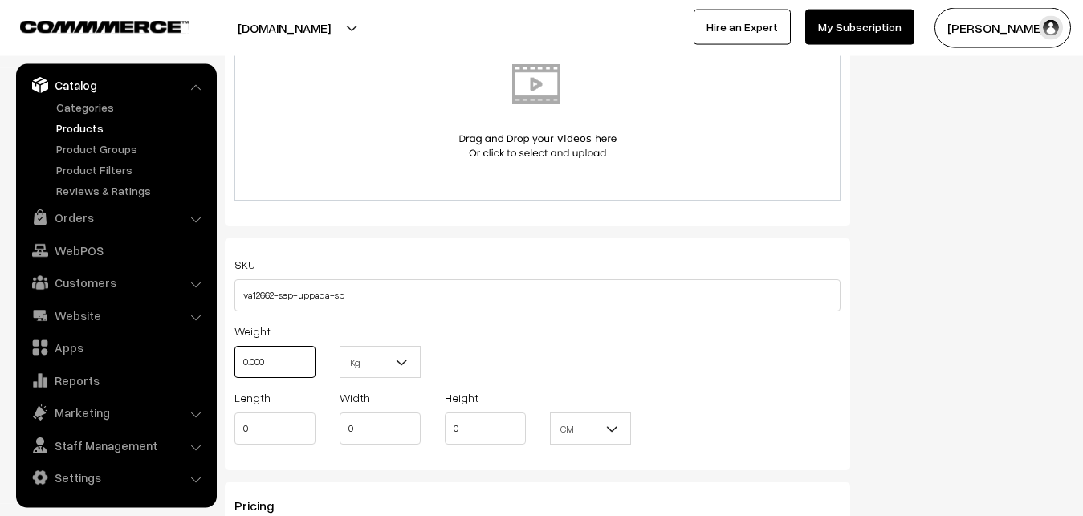
drag, startPoint x: 286, startPoint y: 357, endPoint x: 235, endPoint y: 358, distance: 50.6
click at [235, 358] on input "0.000" at bounding box center [274, 362] width 81 height 32
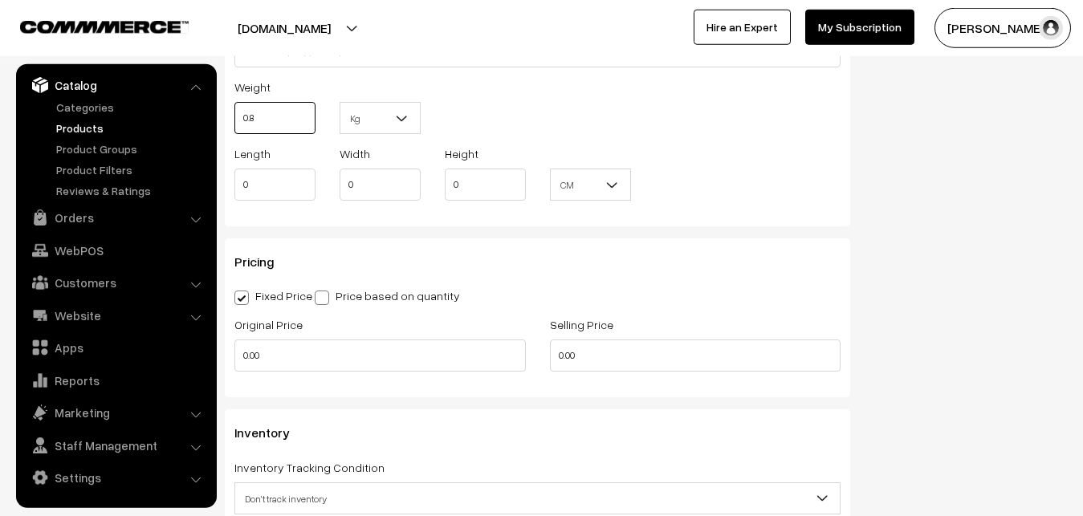
scroll to position [1180, 0]
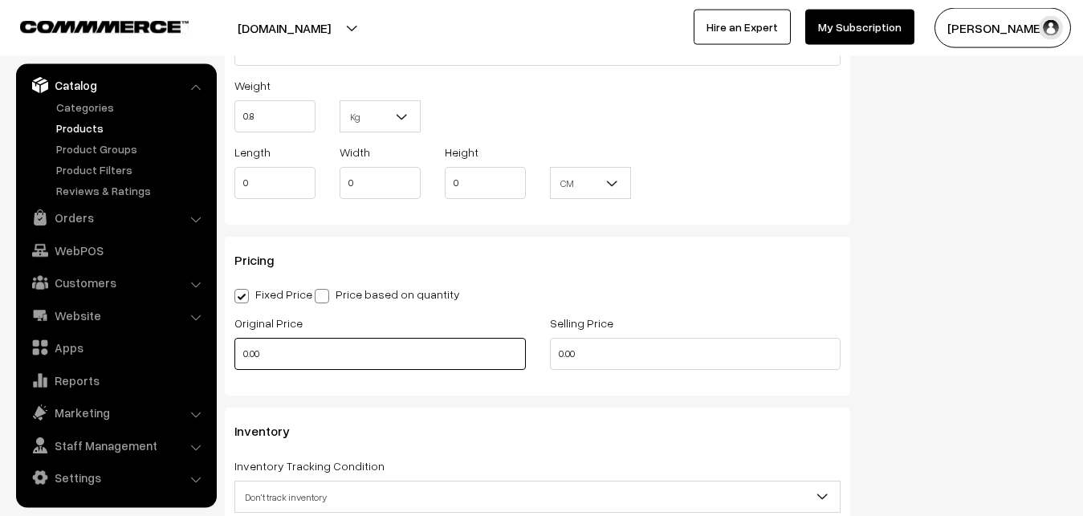
type input "0.80"
drag, startPoint x: 275, startPoint y: 369, endPoint x: 151, endPoint y: 357, distance: 125.1
click at [234, 358] on input "0.00" at bounding box center [380, 354] width 292 height 32
type input "4100"
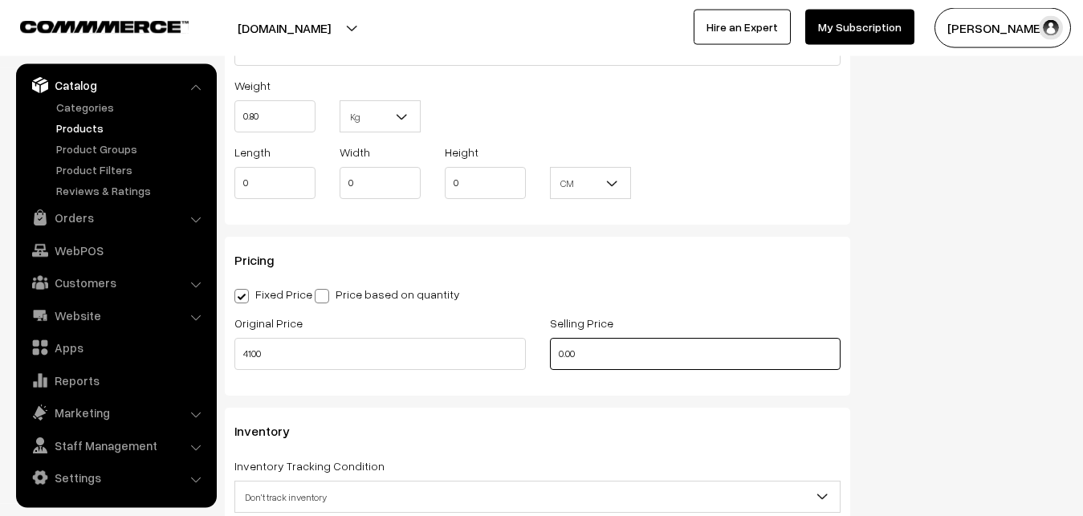
drag, startPoint x: 602, startPoint y: 346, endPoint x: 479, endPoint y: 358, distance: 123.5
click at [550, 358] on input "0.00" at bounding box center [696, 354] width 292 height 32
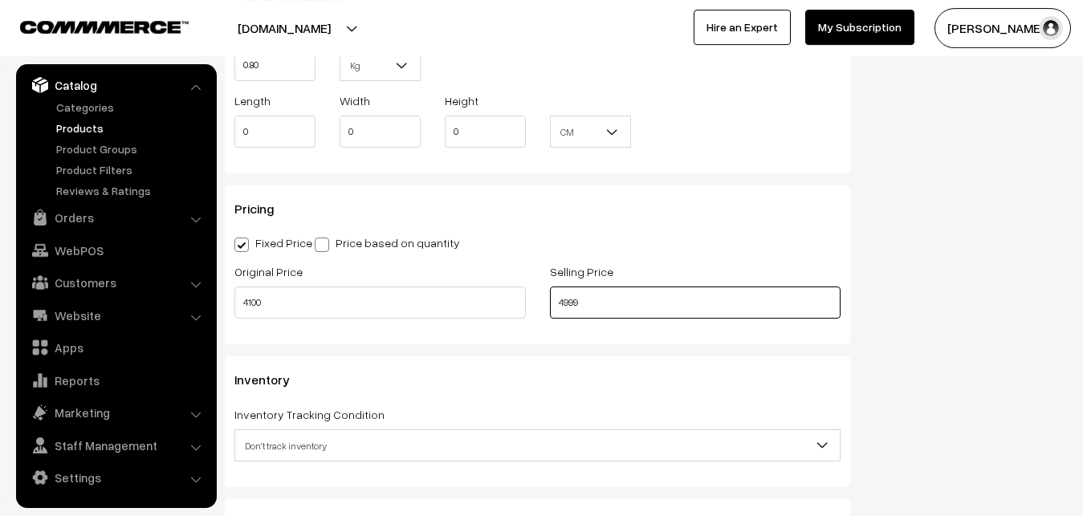
scroll to position [1262, 0]
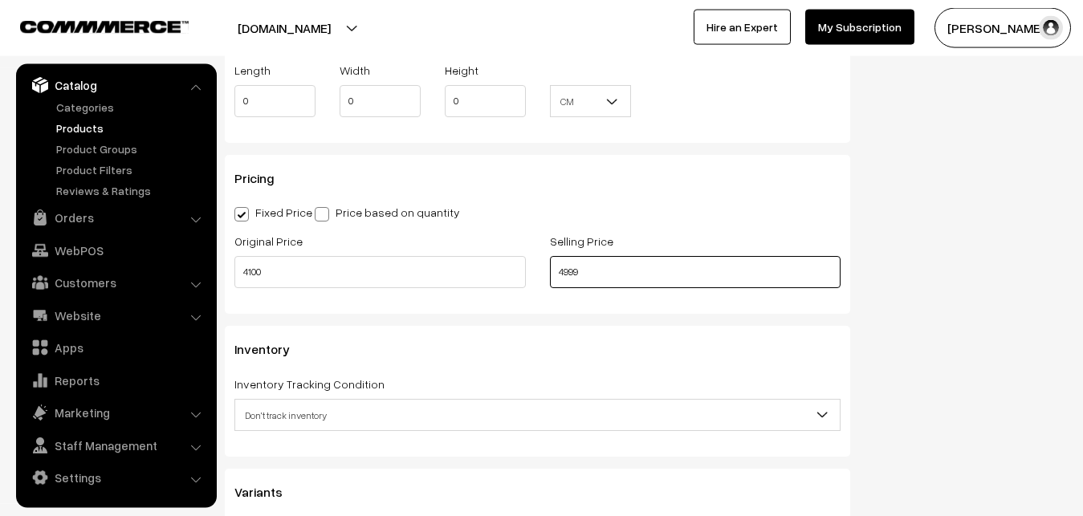
type input "4999"
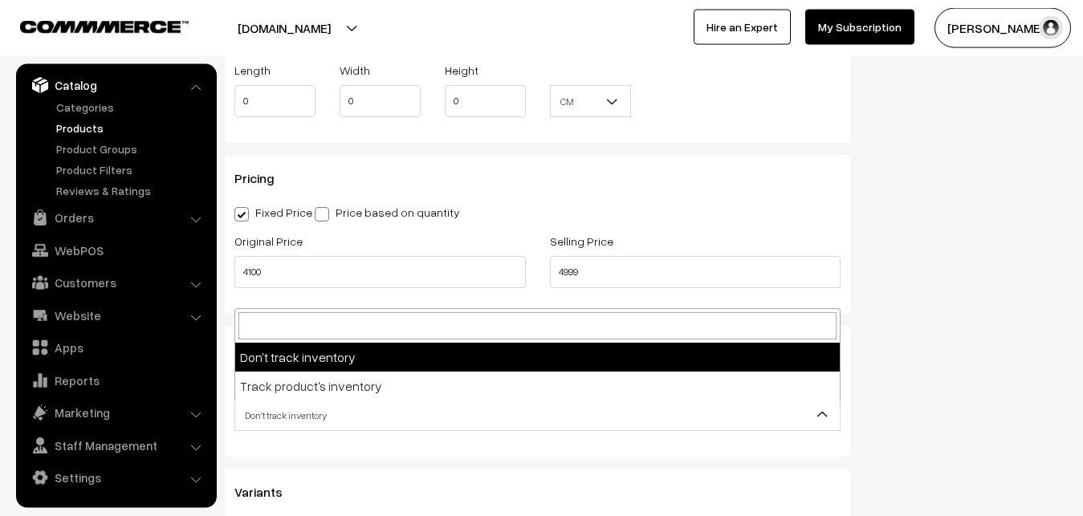
click at [300, 406] on span "Don't track inventory" at bounding box center [537, 416] width 605 height 28
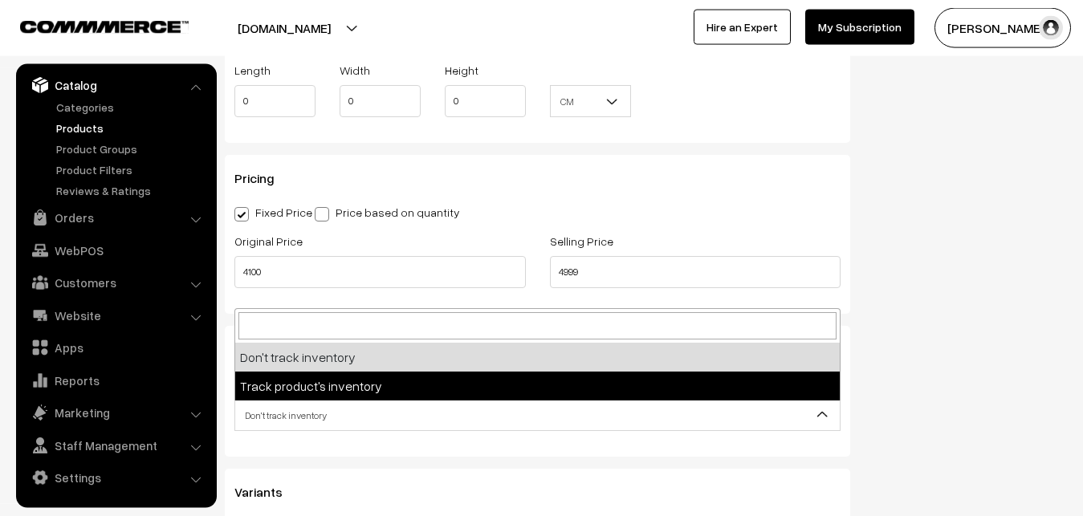
select select "2"
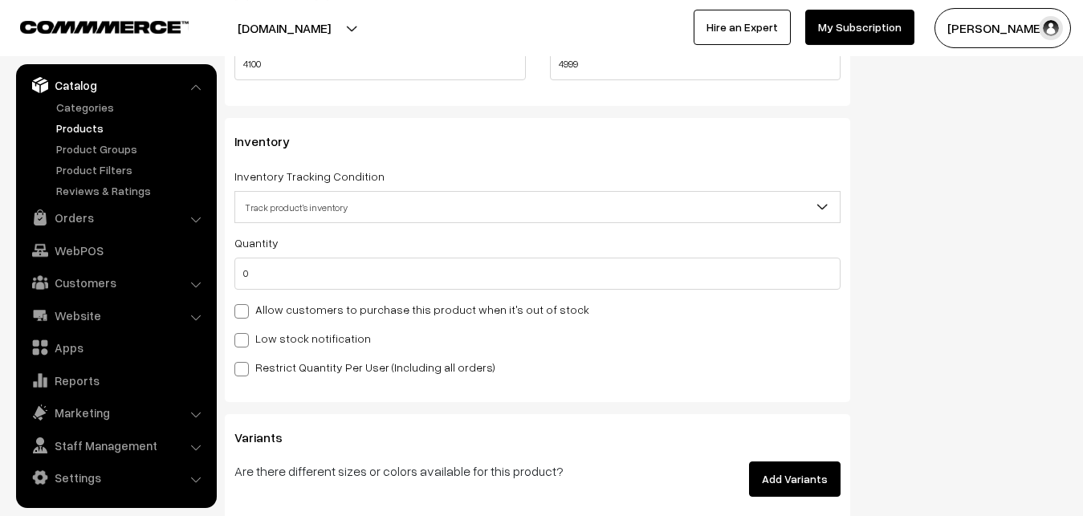
scroll to position [1507, 0]
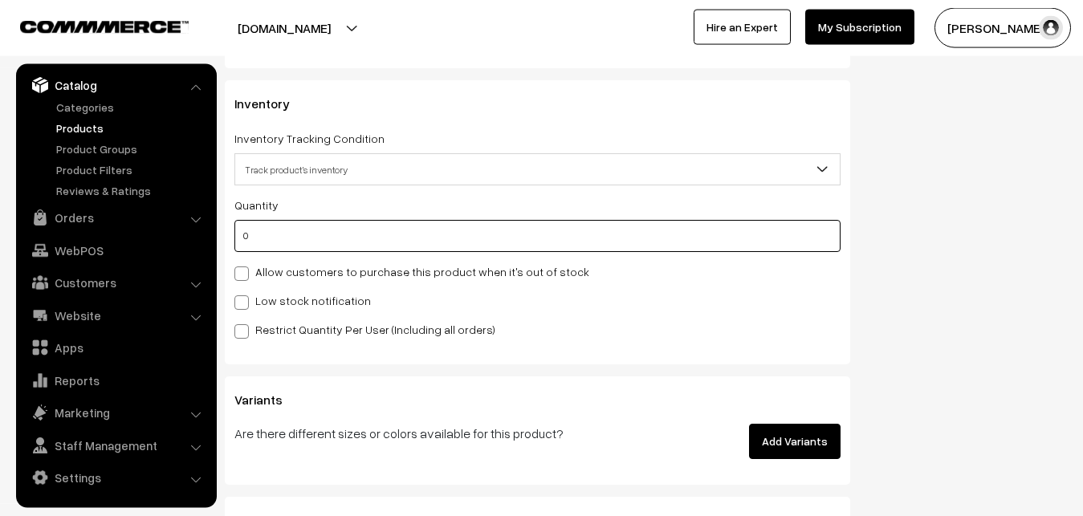
drag, startPoint x: 267, startPoint y: 228, endPoint x: 190, endPoint y: 232, distance: 78.0
click at [234, 232] on input "0" at bounding box center [537, 236] width 606 height 32
type input "4"
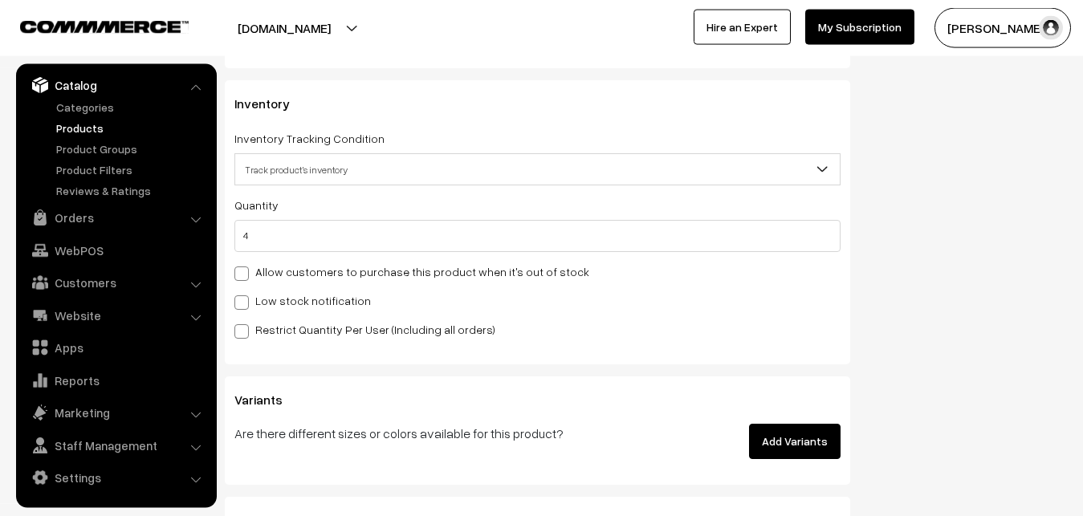
click at [242, 305] on span at bounding box center [241, 303] width 14 height 14
click at [242, 305] on input "Low stock notification" at bounding box center [239, 300] width 10 height 10
checkbox input "true"
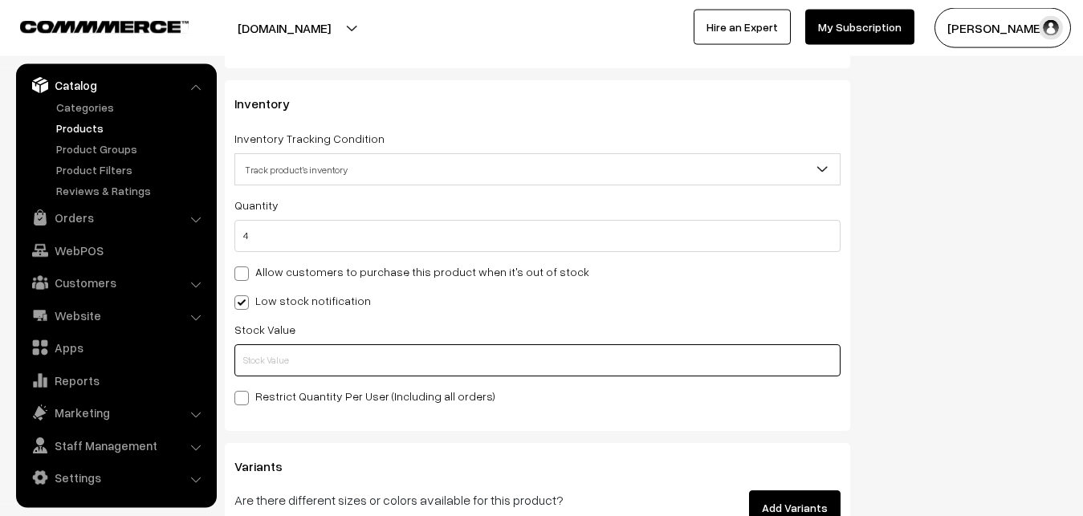
click at [255, 362] on input "text" at bounding box center [537, 361] width 606 height 32
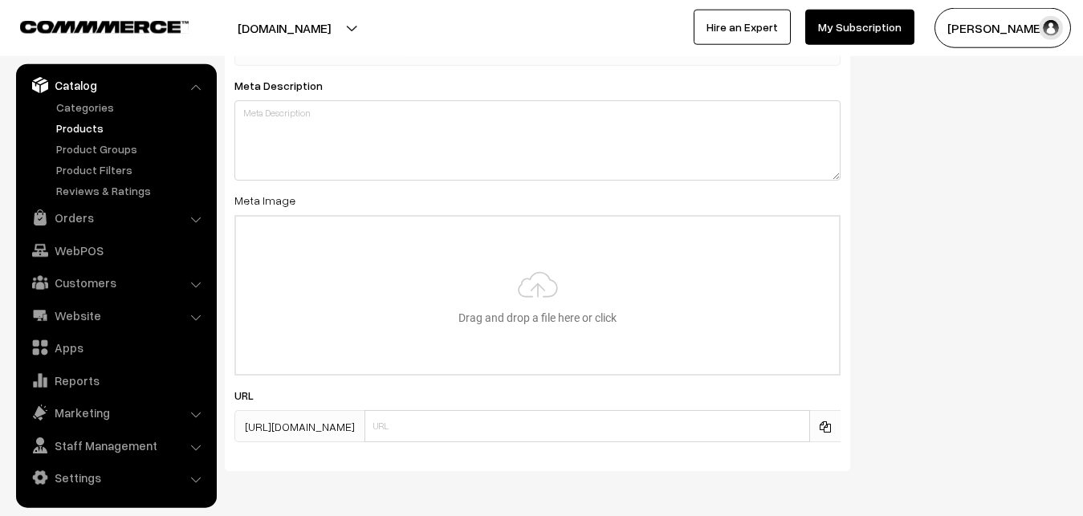
scroll to position [2391, 0]
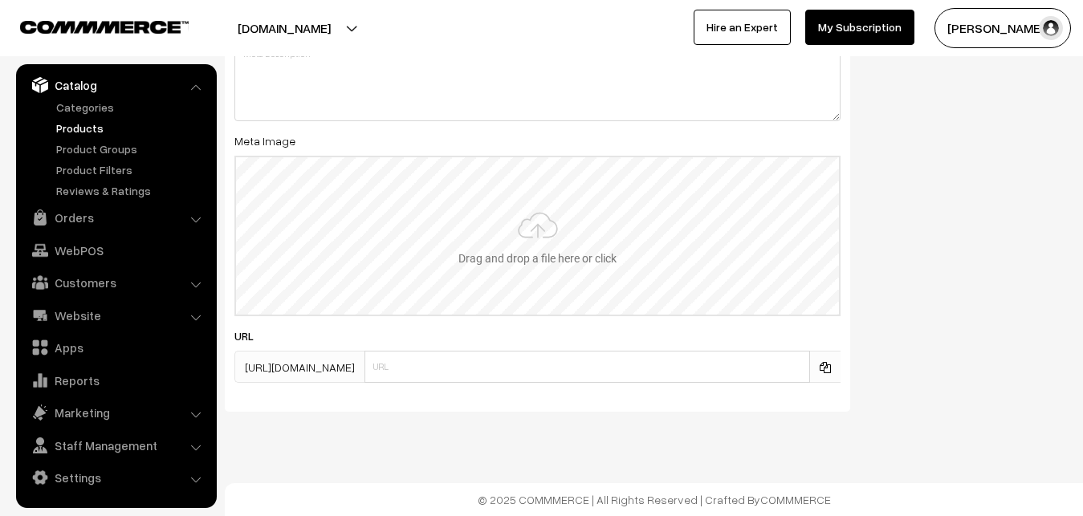
type input "2"
click at [528, 253] on input "file" at bounding box center [537, 235] width 603 height 157
type input "C:\fakepath\mangalagiri-saree-va12662-sep.jpeg"
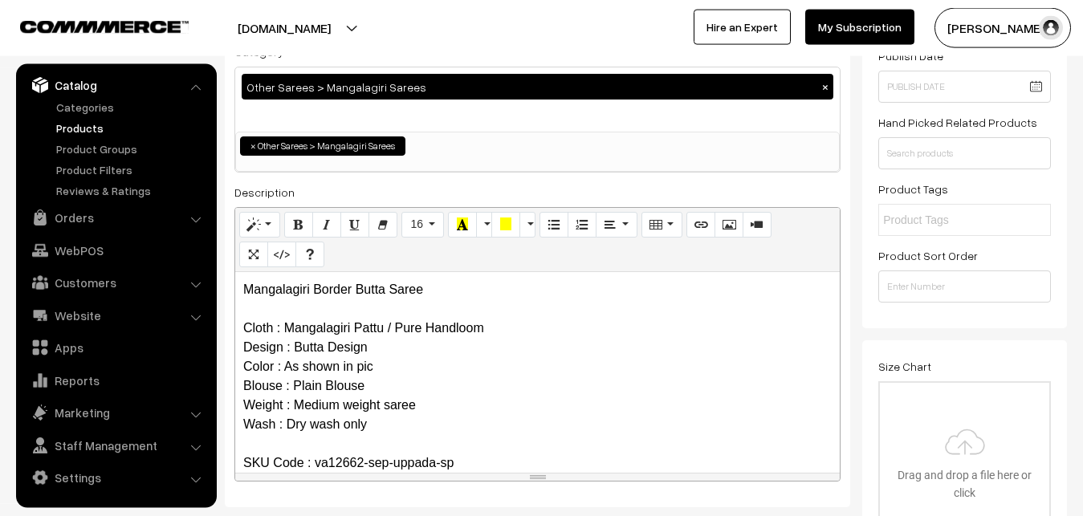
scroll to position [0, 0]
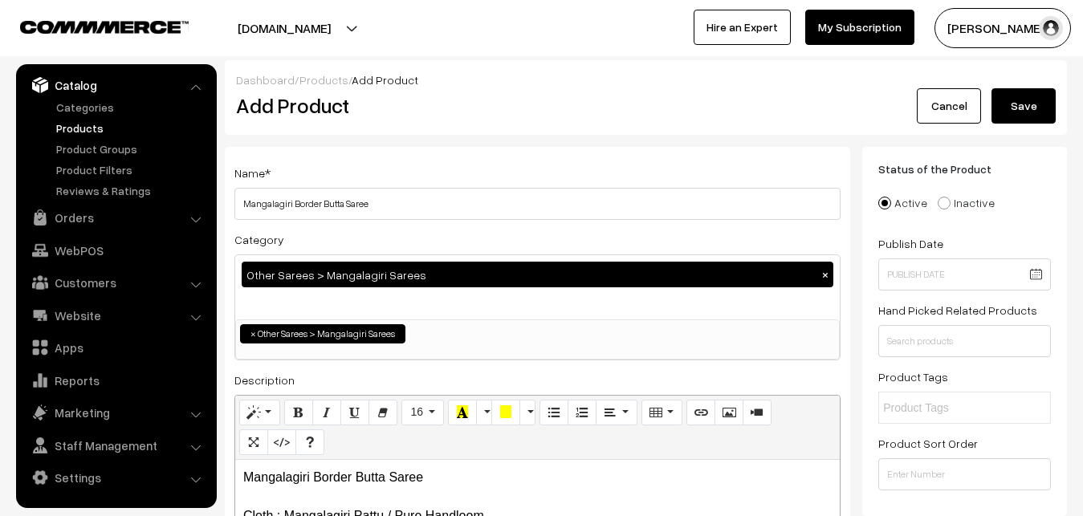
click at [1026, 100] on button "Save" at bounding box center [1024, 105] width 64 height 35
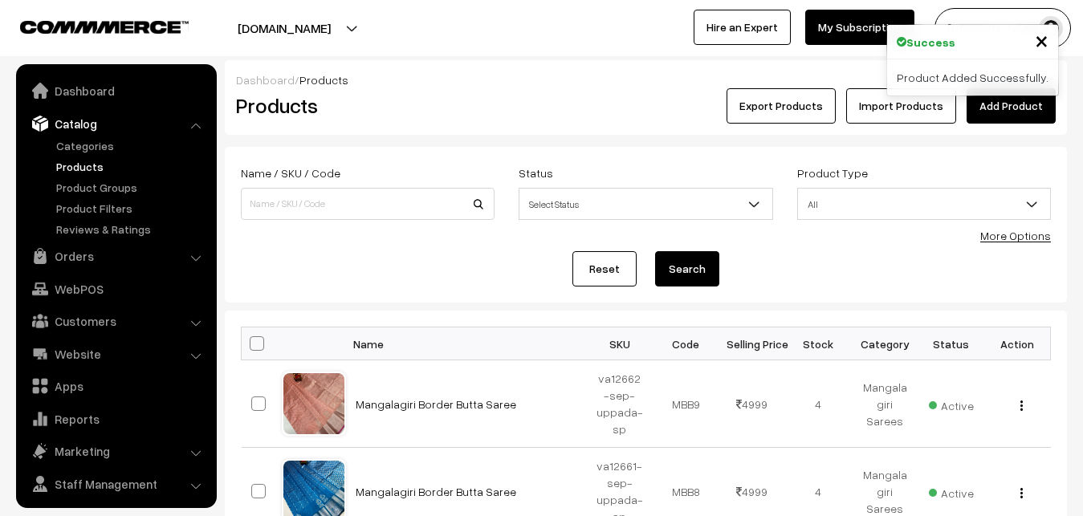
scroll to position [39, 0]
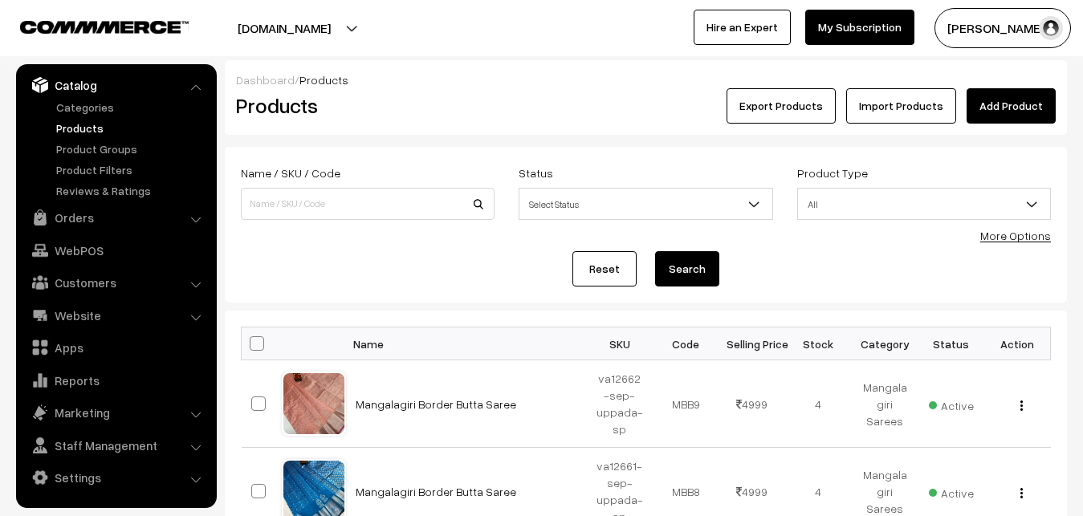
click at [398, 116] on h2 "Products" at bounding box center [364, 105] width 257 height 25
click at [981, 104] on link "Add Product" at bounding box center [1011, 105] width 89 height 35
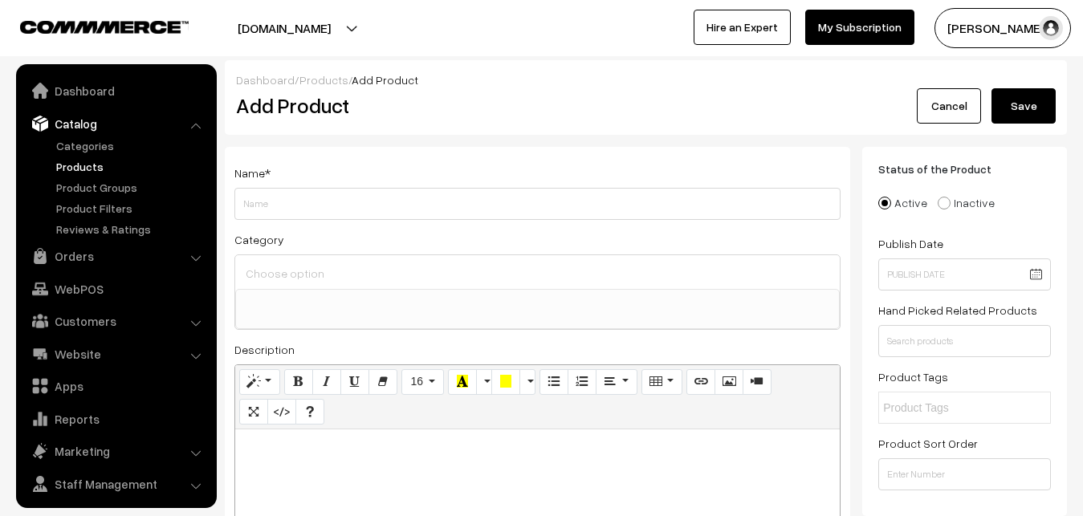
select select
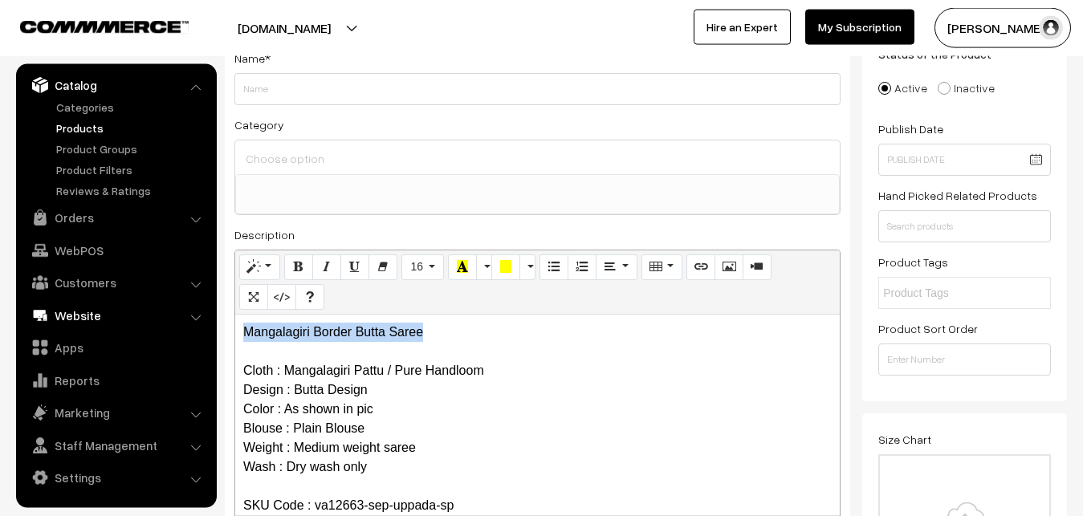
drag, startPoint x: 444, startPoint y: 330, endPoint x: 185, endPoint y: 317, distance: 259.7
click at [235, 320] on div "Mangalagiri Border Butta Saree Cloth : Mangalagiri Pattu / Pure Handloom Design…" at bounding box center [537, 415] width 605 height 201
copy p "Mangalagiri Border Butta Saree"
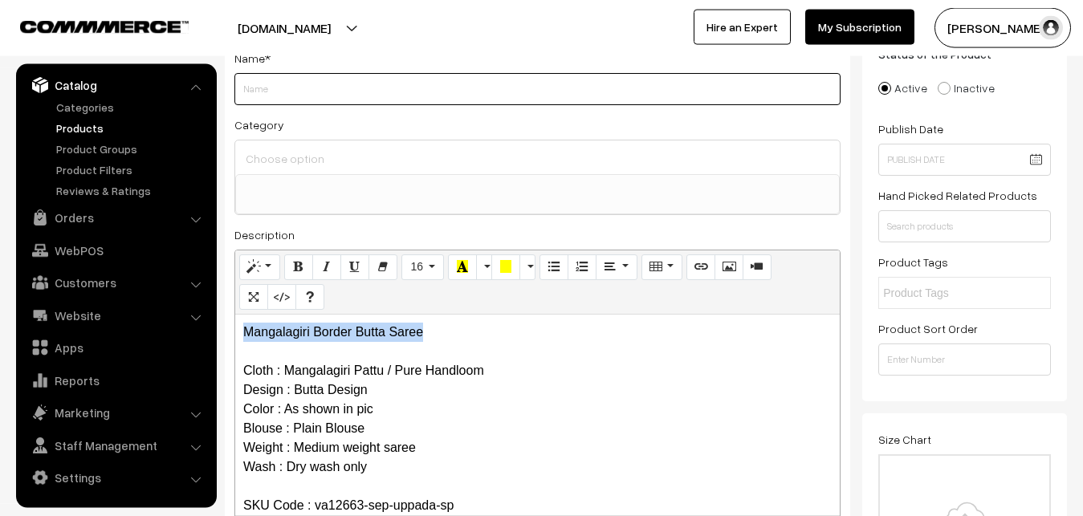
click at [314, 88] on input "Weight" at bounding box center [537, 89] width 606 height 32
paste input "Mangalagiri Border Butta Saree"
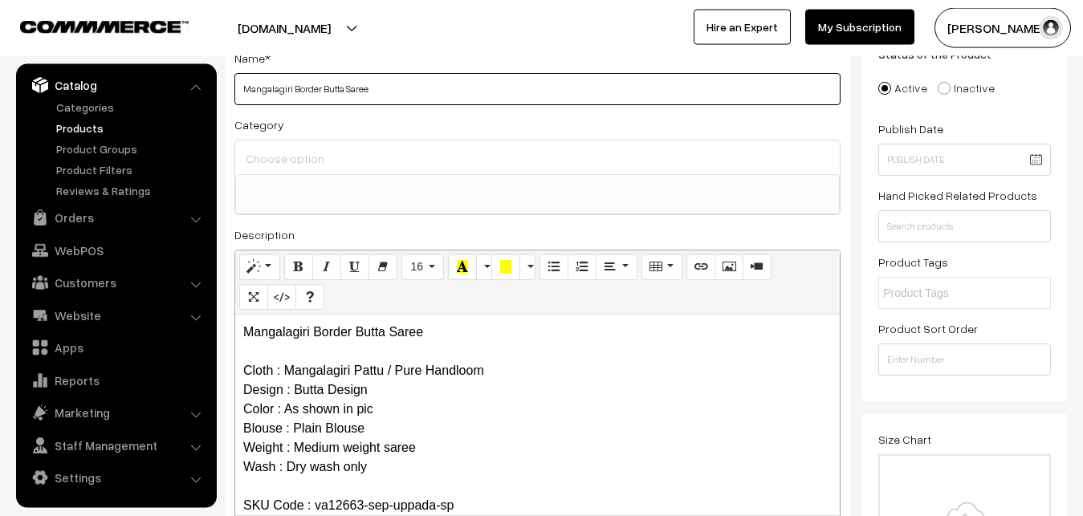
type input "Mangalagiri Border Butta Saree"
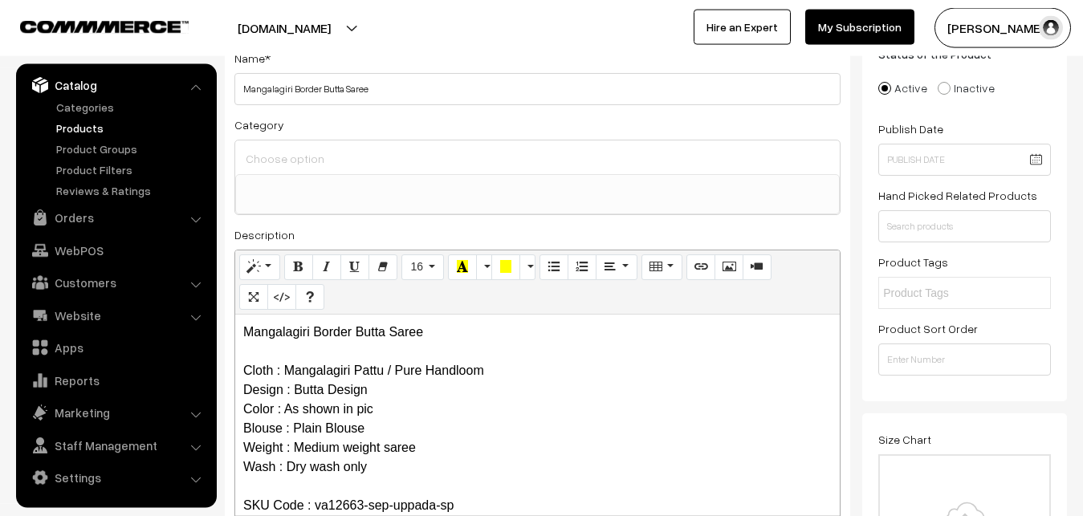
click at [314, 148] on input at bounding box center [538, 158] width 592 height 23
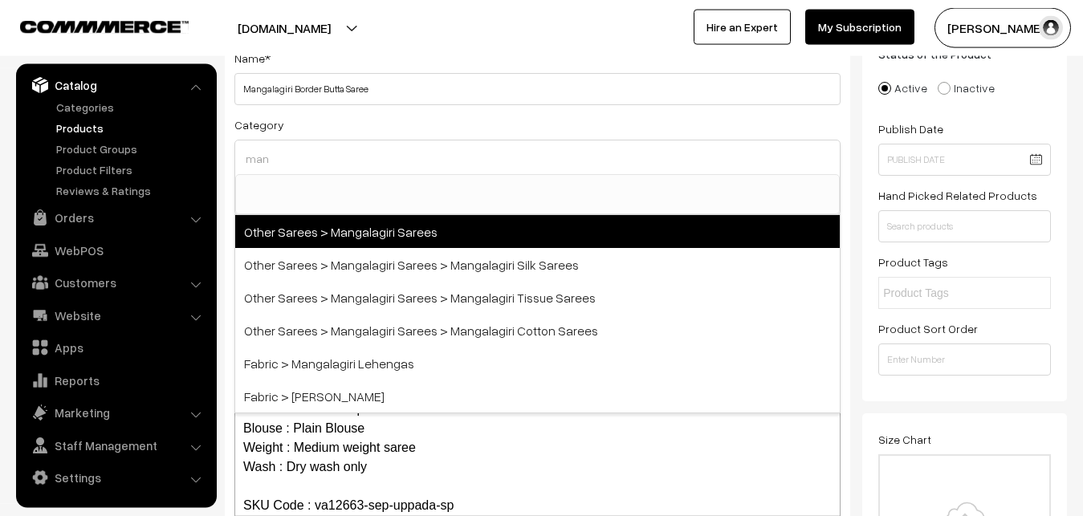
type input "man"
click at [366, 233] on span "Other Sarees > Mangalagiri Sarees" at bounding box center [537, 231] width 605 height 33
select select "31"
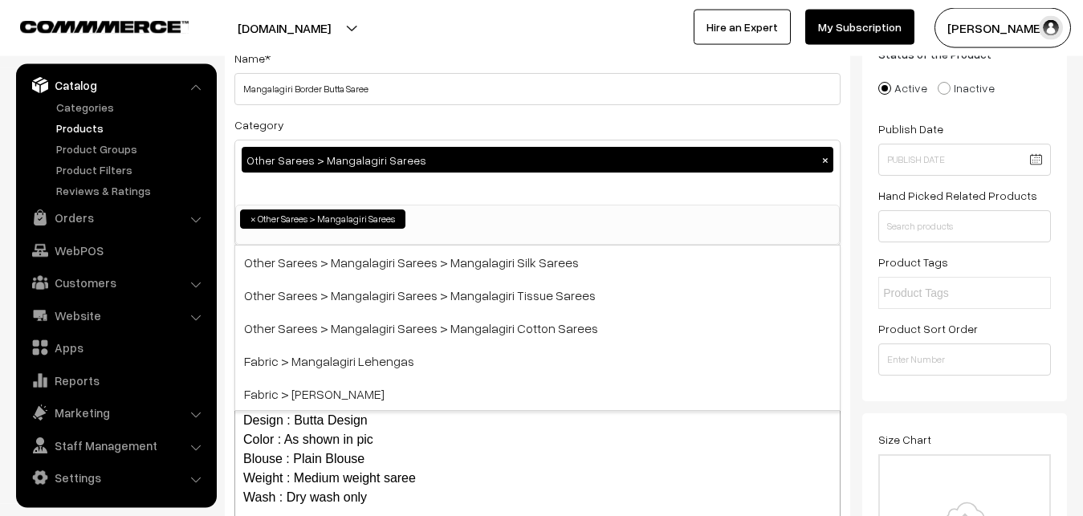
scroll to position [405, 0]
click at [392, 120] on div "Category Other Sarees > Mangalagiri Sarees × Uppada Sarees Uppada Sarees > Uppa…" at bounding box center [537, 180] width 606 height 131
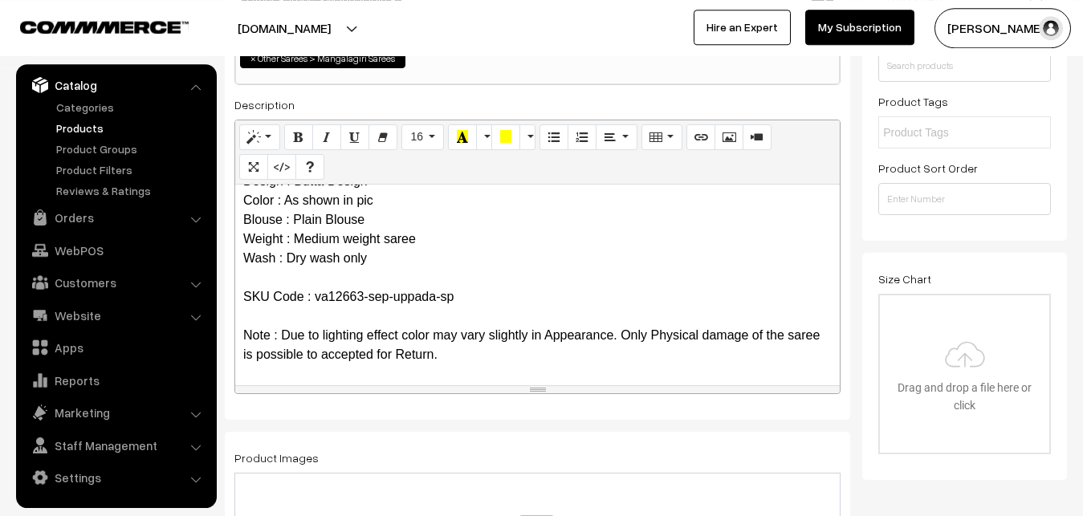
scroll to position [361, 0]
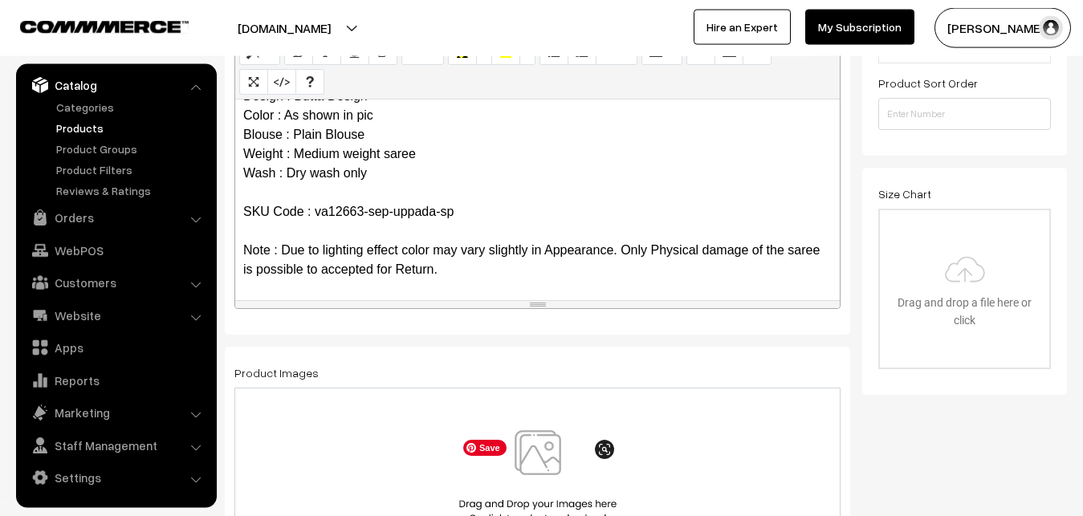
click at [549, 451] on img at bounding box center [537, 477] width 165 height 94
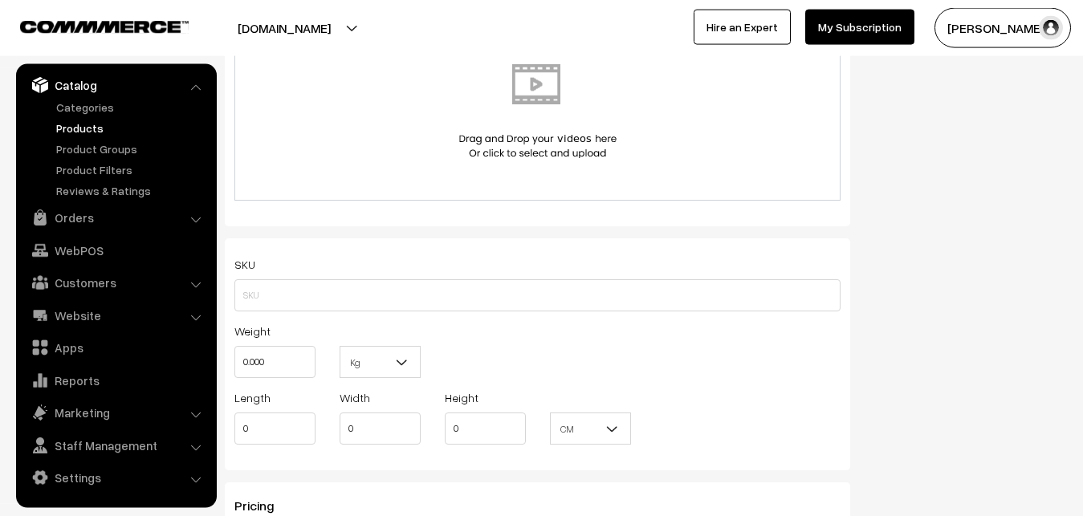
scroll to position [1016, 0]
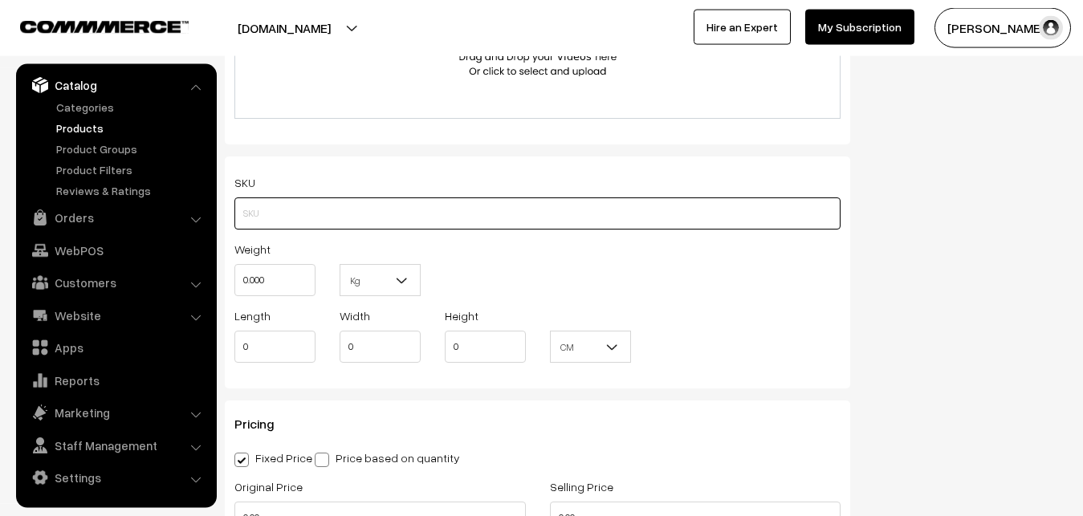
click at [263, 213] on input "text" at bounding box center [537, 214] width 606 height 32
paste input "va12663-sep-uppada-sp"
type input "va12663-sep-uppada-sp"
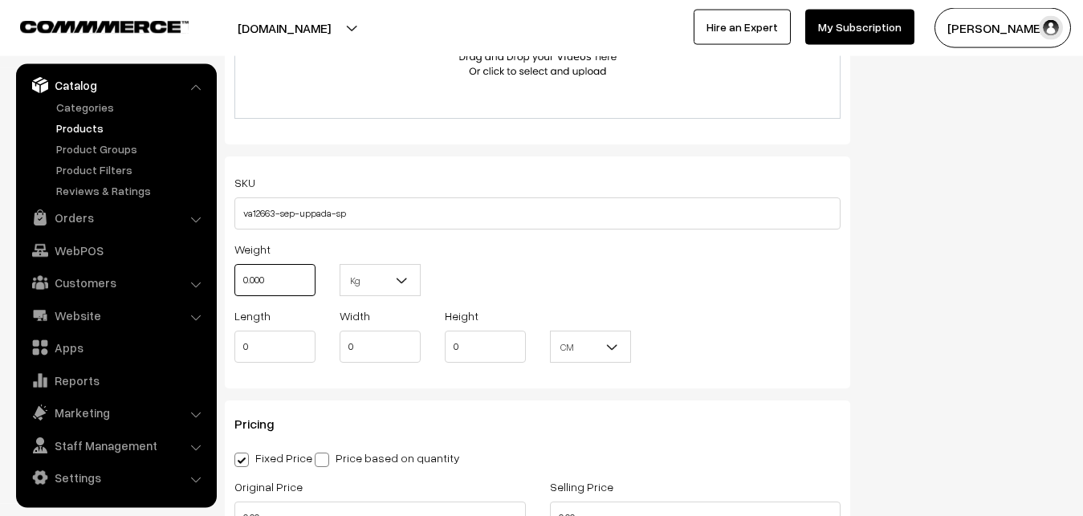
drag, startPoint x: 283, startPoint y: 269, endPoint x: 243, endPoint y: 272, distance: 39.5
click at [243, 272] on input "0.000" at bounding box center [274, 280] width 81 height 32
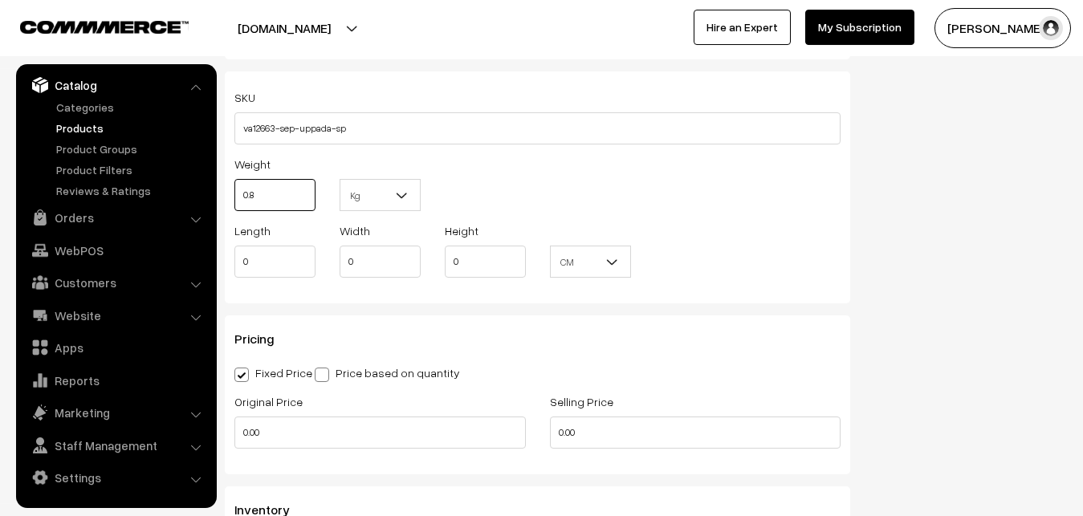
scroll to position [1262, 0]
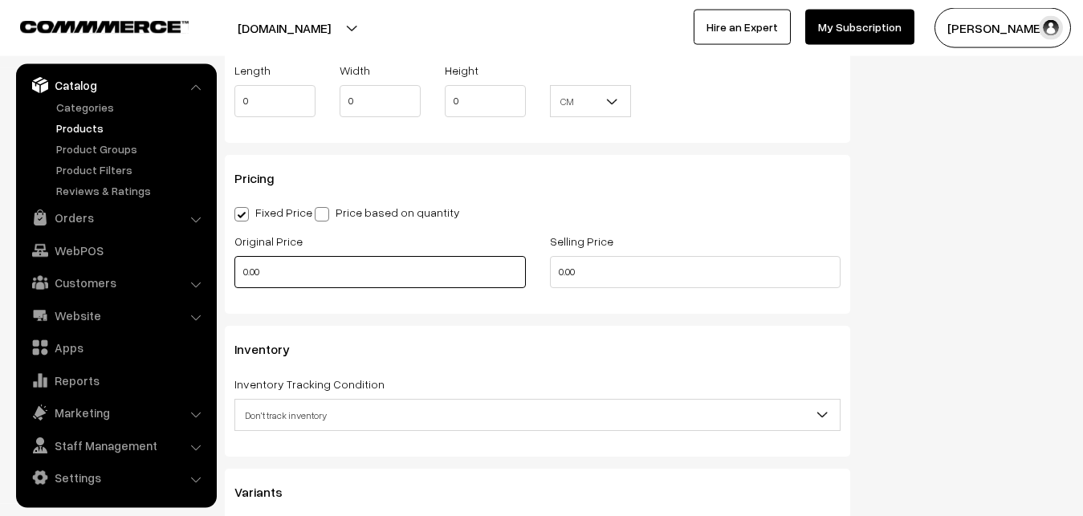
type input "0.80"
drag, startPoint x: 282, startPoint y: 288, endPoint x: 169, endPoint y: 275, distance: 114.0
click at [234, 275] on input "0.00" at bounding box center [380, 272] width 292 height 32
type input "4100"
drag, startPoint x: 618, startPoint y: 267, endPoint x: 467, endPoint y: 269, distance: 150.2
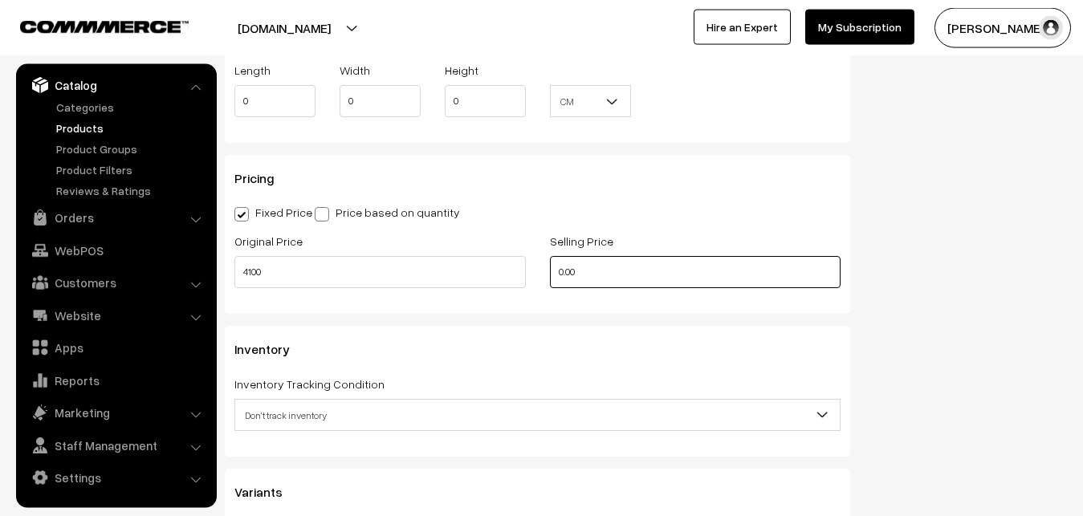
click at [550, 269] on input "0.00" at bounding box center [696, 272] width 292 height 32
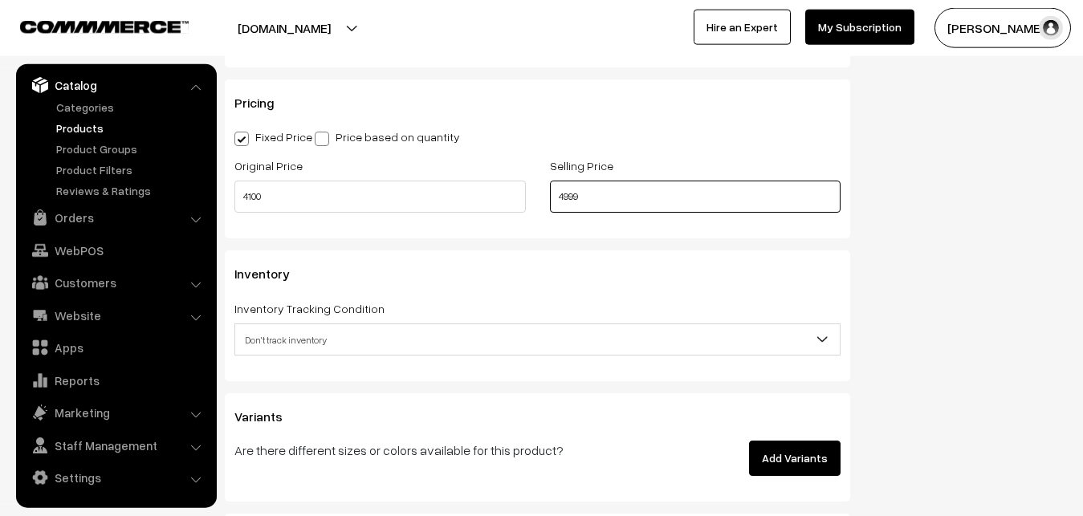
scroll to position [1425, 0]
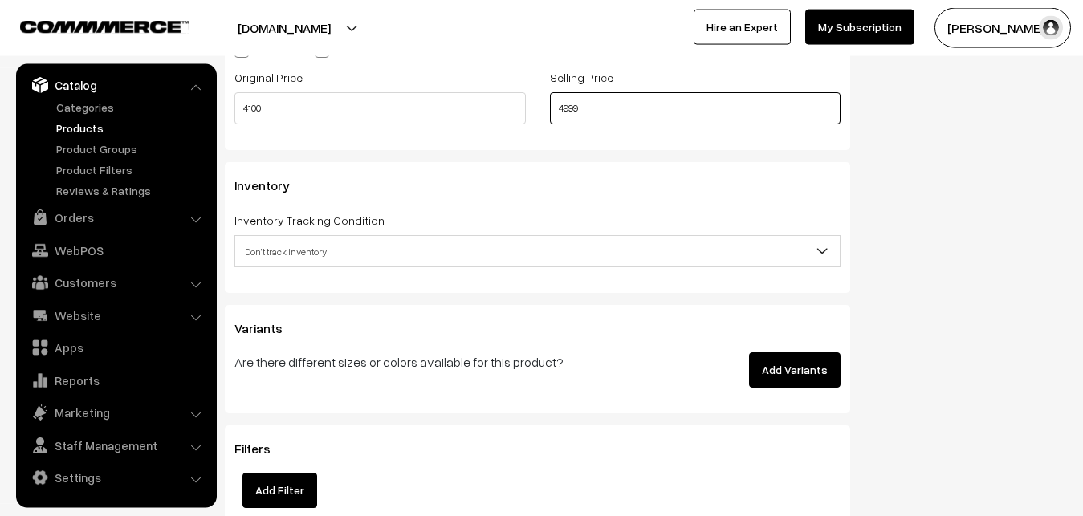
type input "4999"
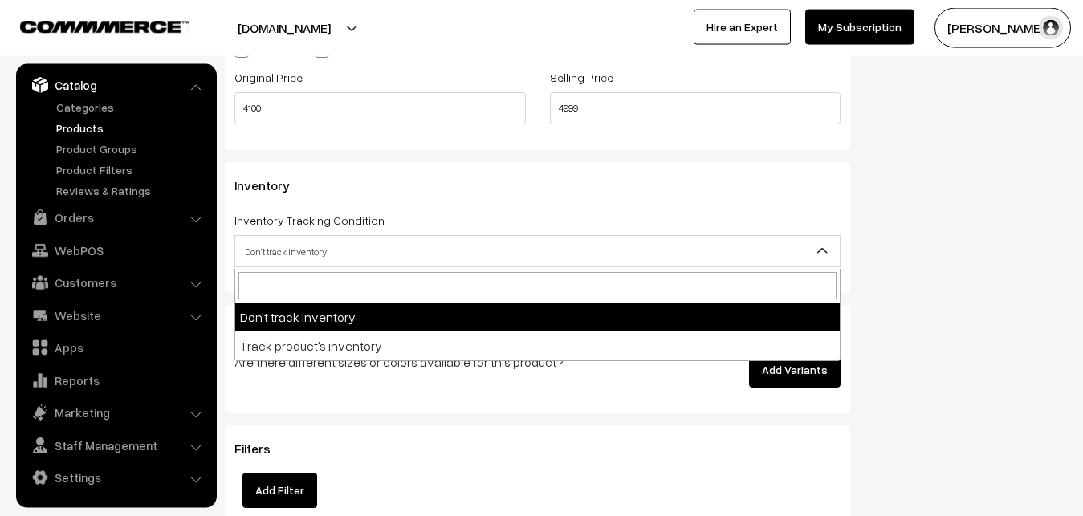
click at [286, 253] on span "Don't track inventory" at bounding box center [537, 252] width 605 height 28
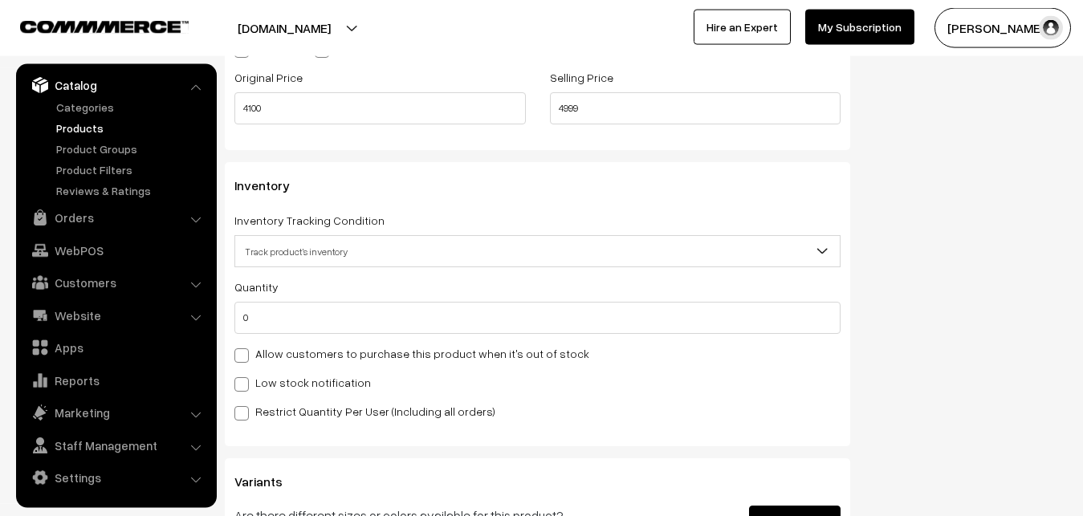
select select "2"
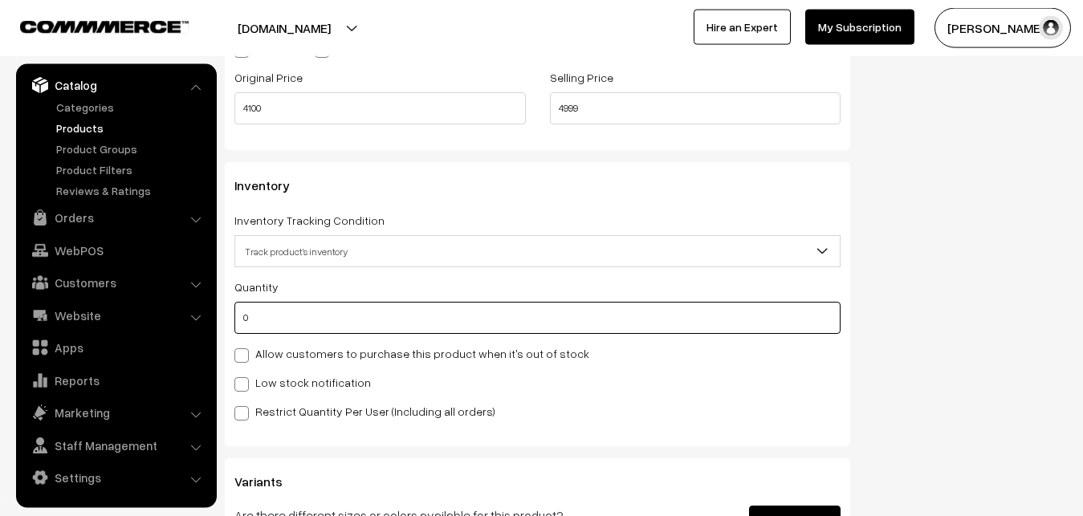
click at [284, 318] on input "0" at bounding box center [537, 318] width 606 height 32
type input "4"
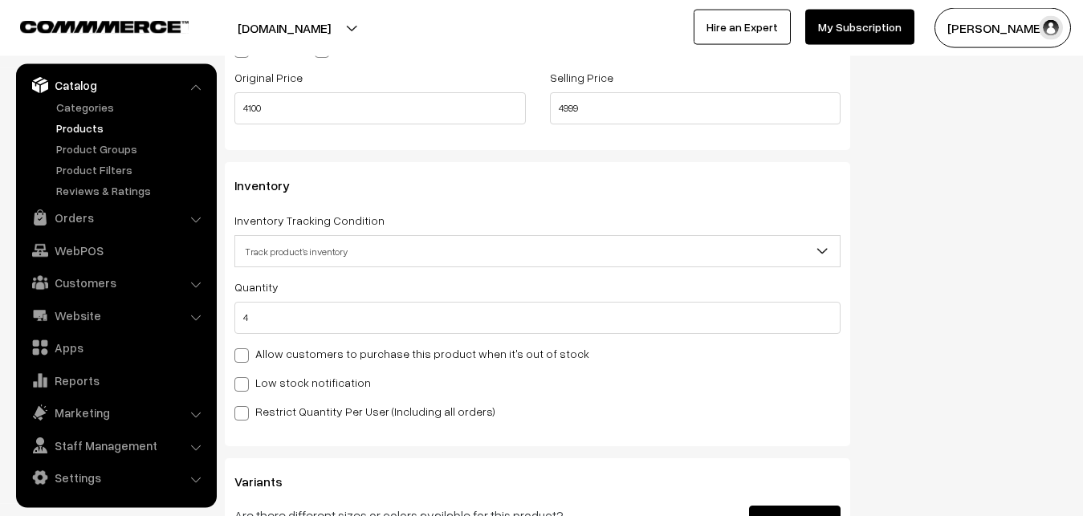
click at [292, 380] on label "Low stock notification" at bounding box center [302, 382] width 137 height 17
click at [245, 380] on input "Low stock notification" at bounding box center [239, 382] width 10 height 10
checkbox input "true"
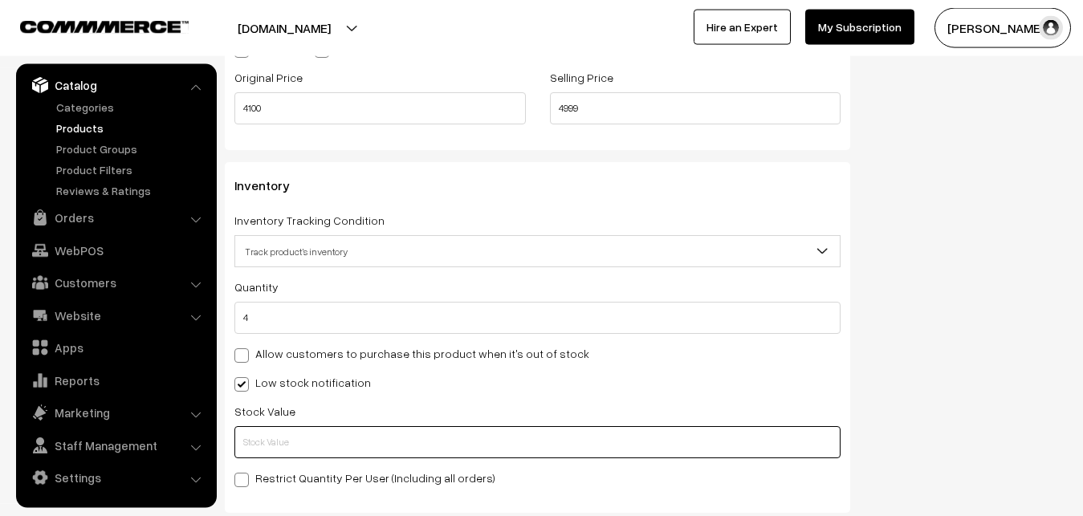
click at [294, 444] on input "text" at bounding box center [537, 442] width 606 height 32
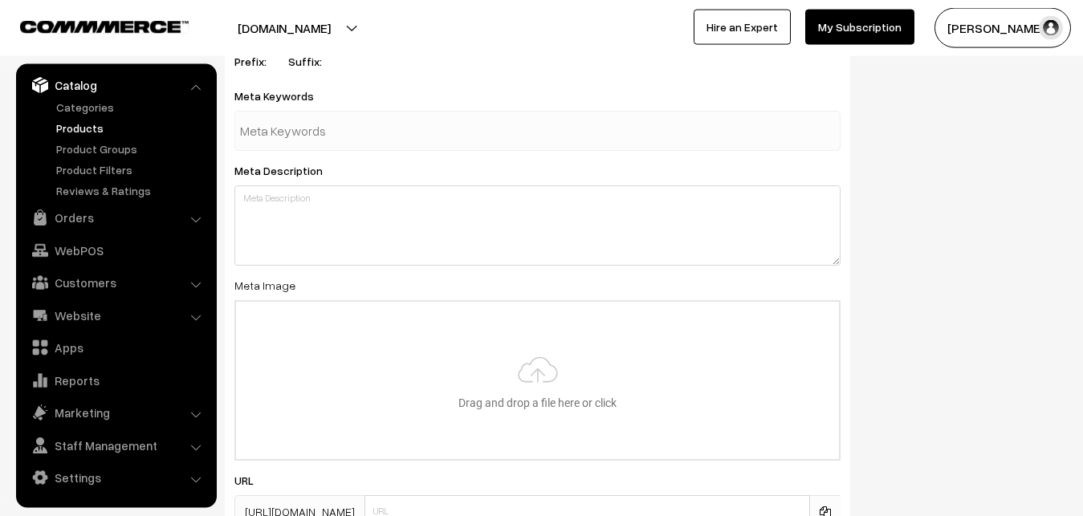
scroll to position [2391, 0]
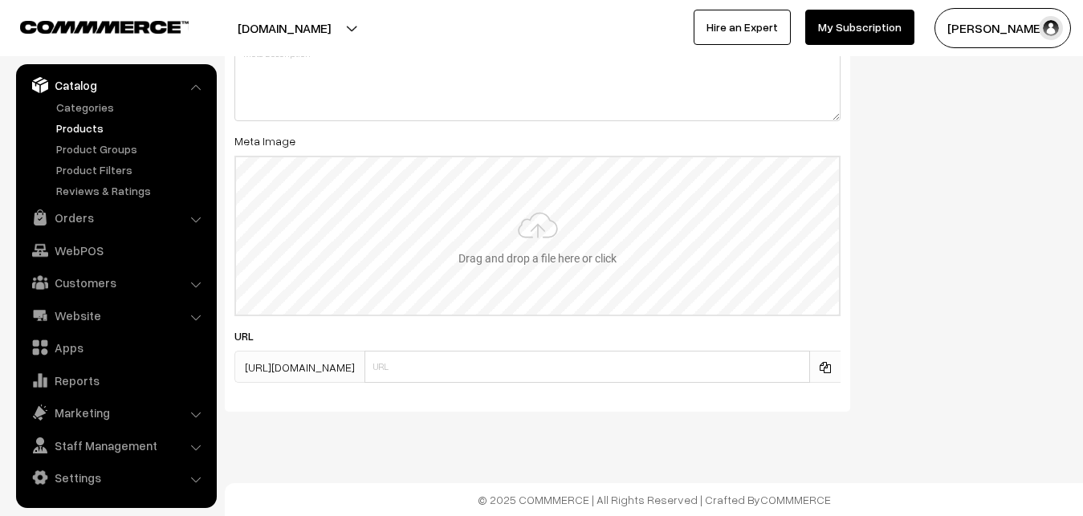
type input "2"
click at [522, 249] on input "file" at bounding box center [537, 235] width 603 height 157
type input "C:\fakepath\mangalagiri-saree-va12663-sep.jpeg"
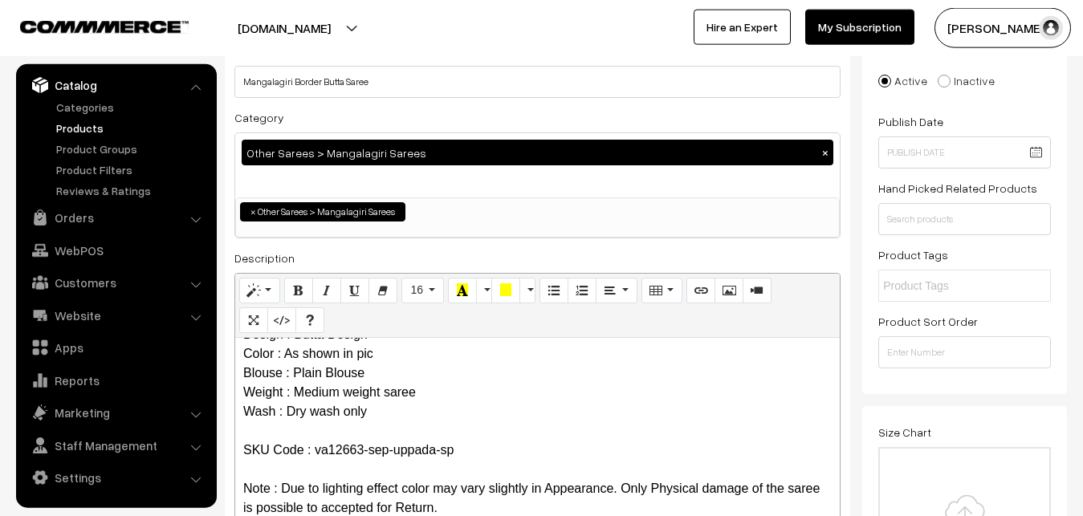
scroll to position [0, 0]
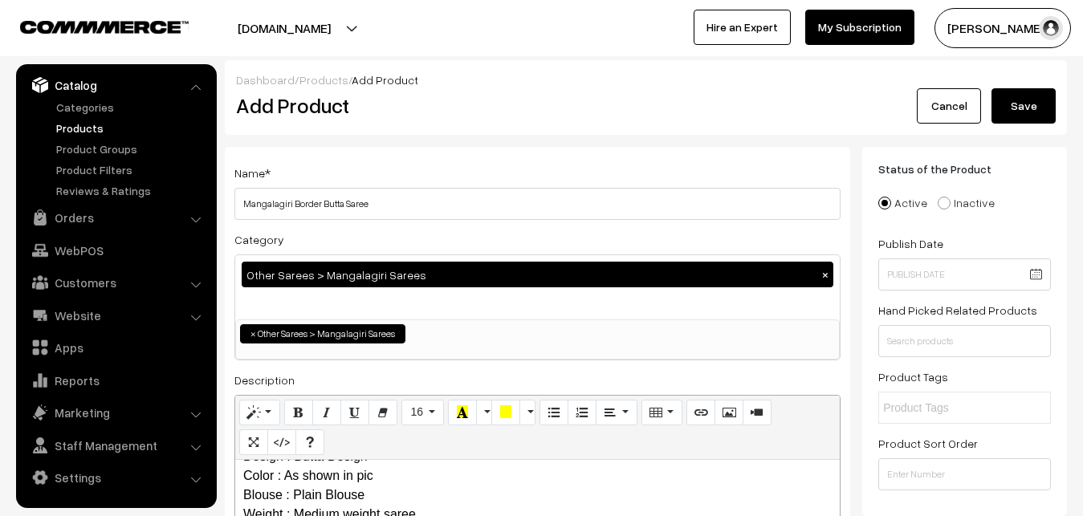
click at [1026, 104] on button "Save" at bounding box center [1024, 105] width 64 height 35
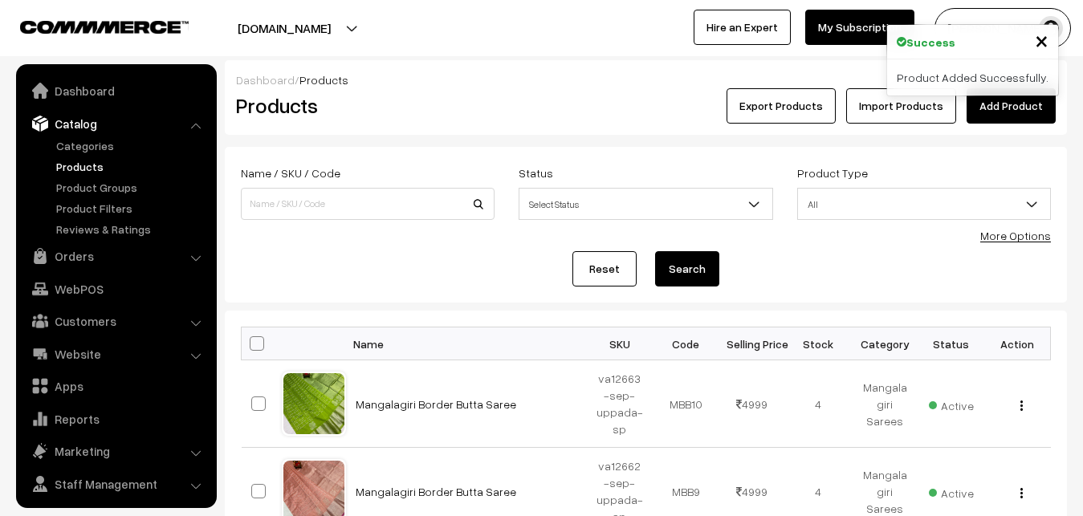
scroll to position [39, 0]
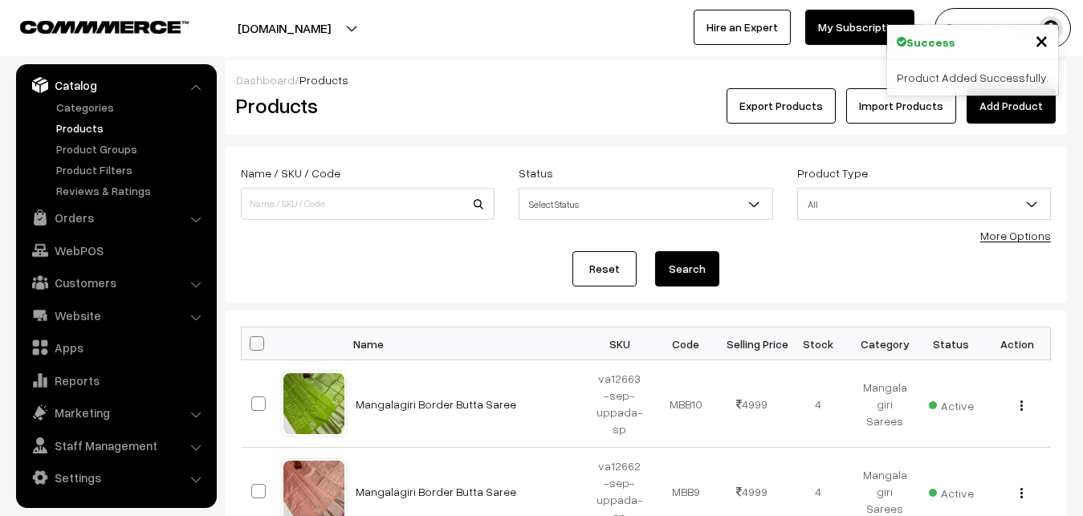
click at [504, 87] on div "Dashboard / Products" at bounding box center [646, 79] width 820 height 17
click at [1006, 105] on link "Add Product" at bounding box center [1011, 105] width 89 height 35
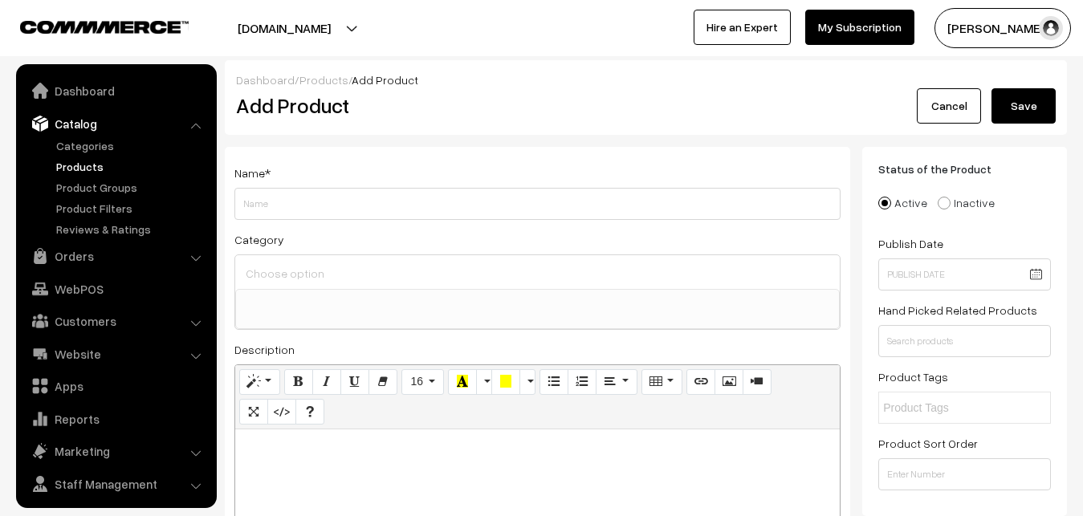
select select
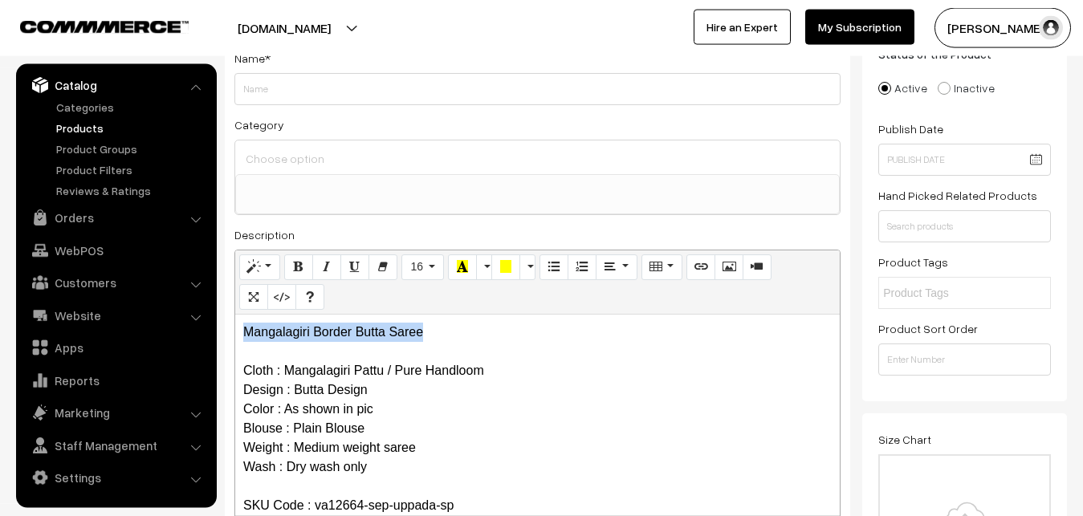
drag, startPoint x: 442, startPoint y: 339, endPoint x: 206, endPoint y: 324, distance: 237.4
click at [235, 324] on div "Mangalagiri Border Butta Saree Cloth : Mangalagiri Pattu / Pure Handloom Design…" at bounding box center [537, 415] width 605 height 201
copy p "Mangalagiri Border Butta Saree"
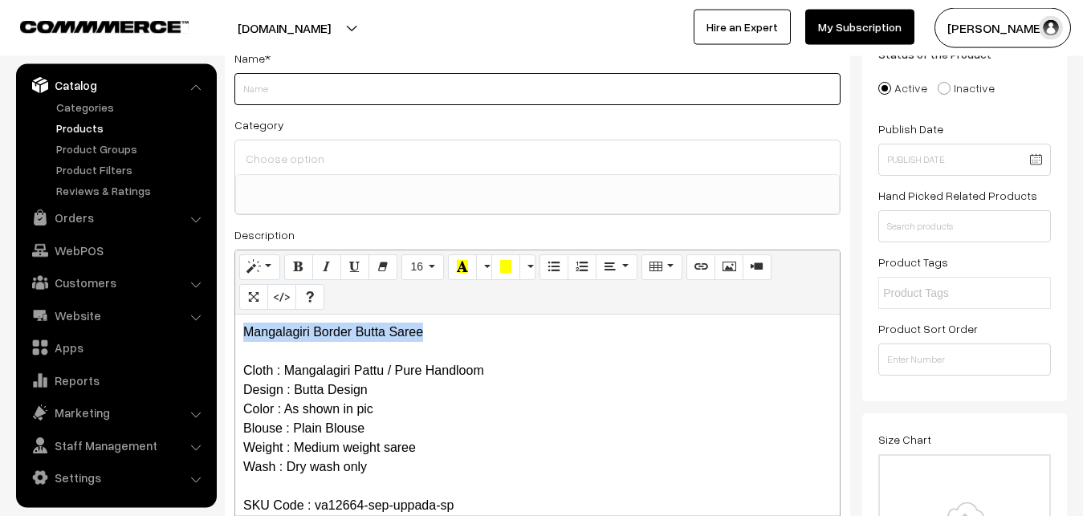
click at [286, 92] on input "Weight" at bounding box center [537, 89] width 606 height 32
paste input "Mangalagiri Border Butta Saree"
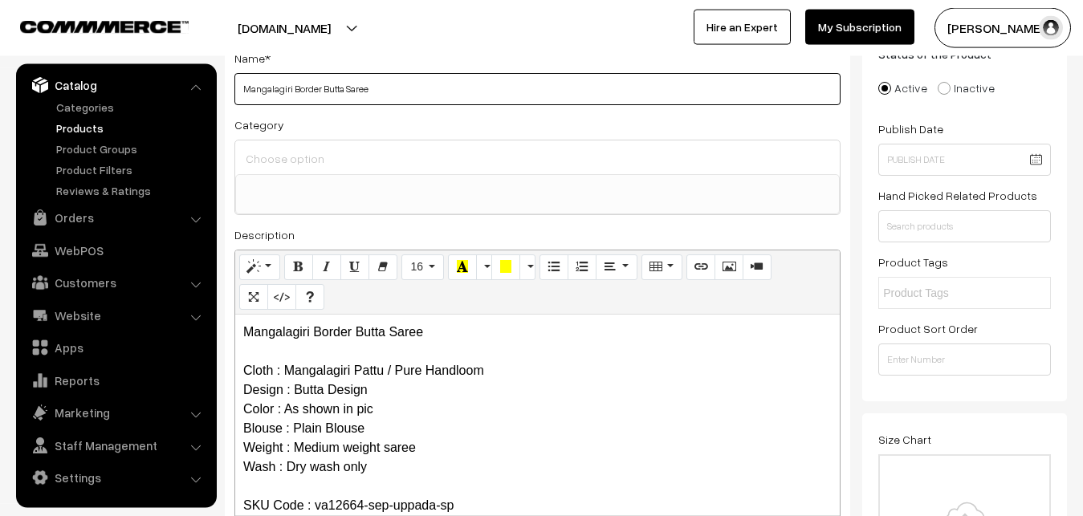
type input "Mangalagiri Border Butta Saree"
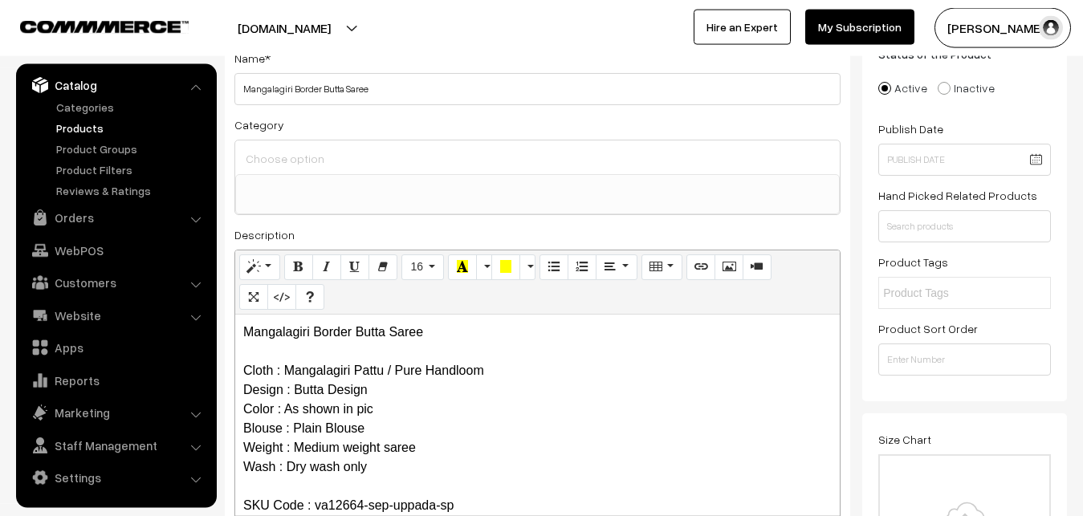
click at [290, 143] on div at bounding box center [537, 158] width 605 height 34
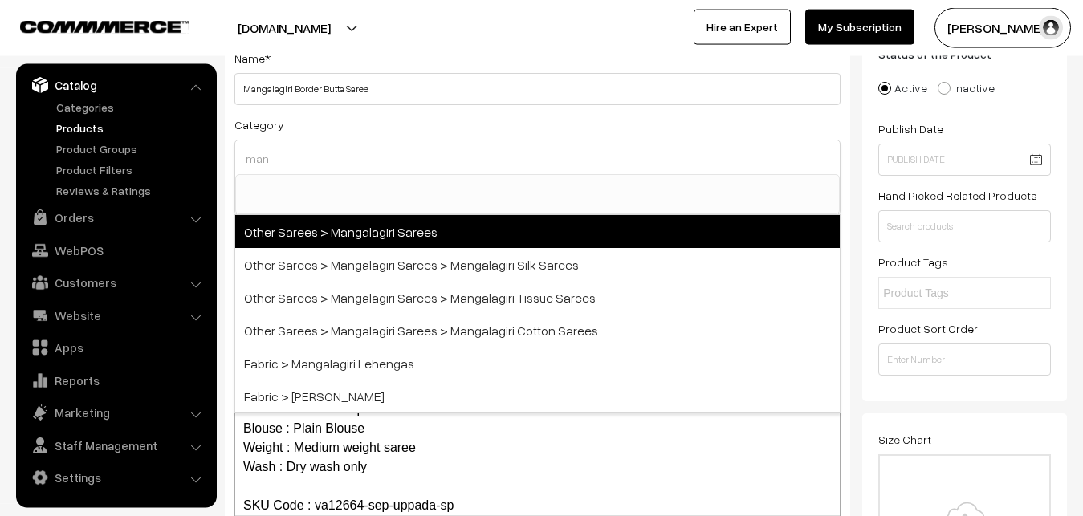
type input "man"
click at [332, 239] on span "Other Sarees > Mangalagiri Sarees" at bounding box center [537, 231] width 605 height 33
select select "31"
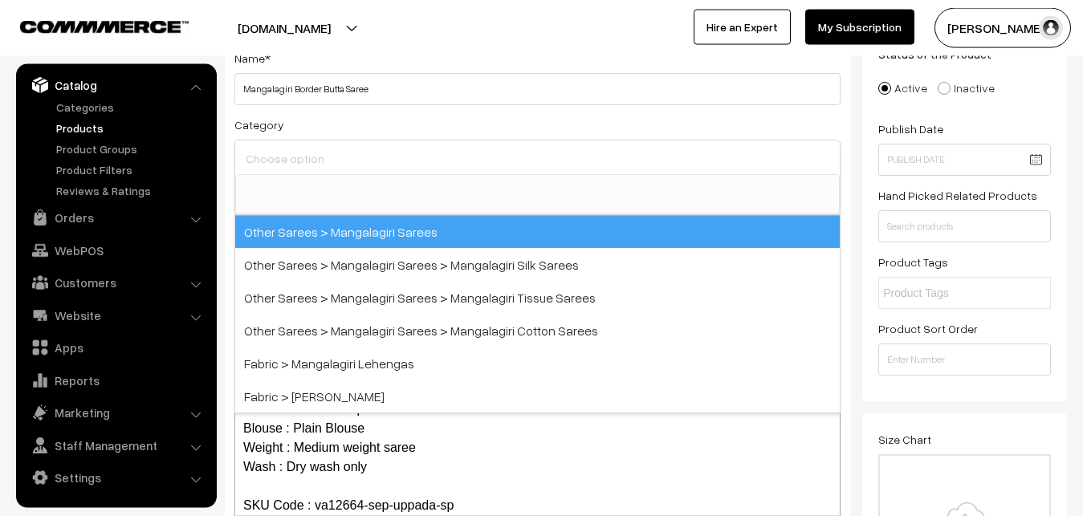
scroll to position [405, 0]
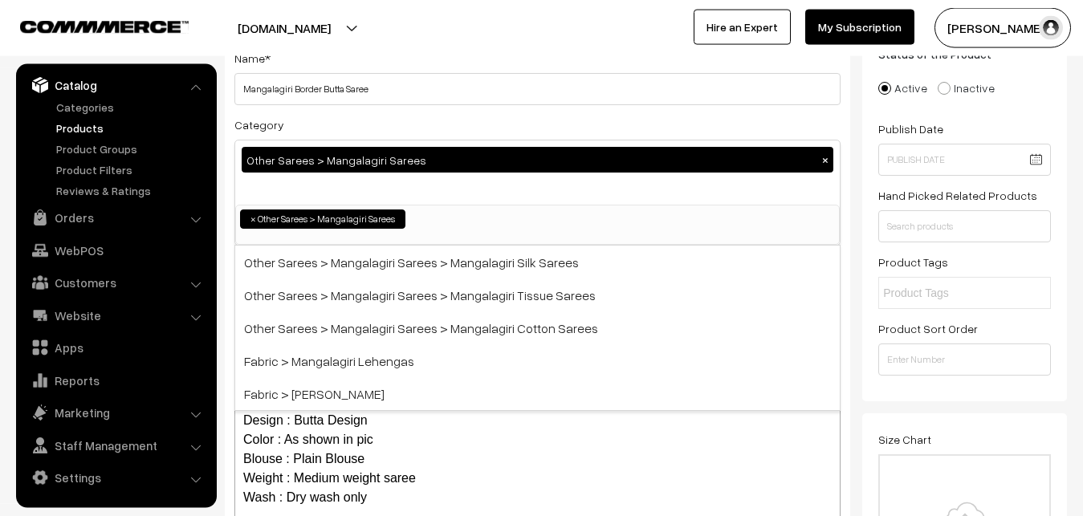
click at [378, 124] on div "Category Other Sarees > Mangalagiri Sarees × Uppada Sarees Uppada Sarees > Uppa…" at bounding box center [537, 180] width 606 height 131
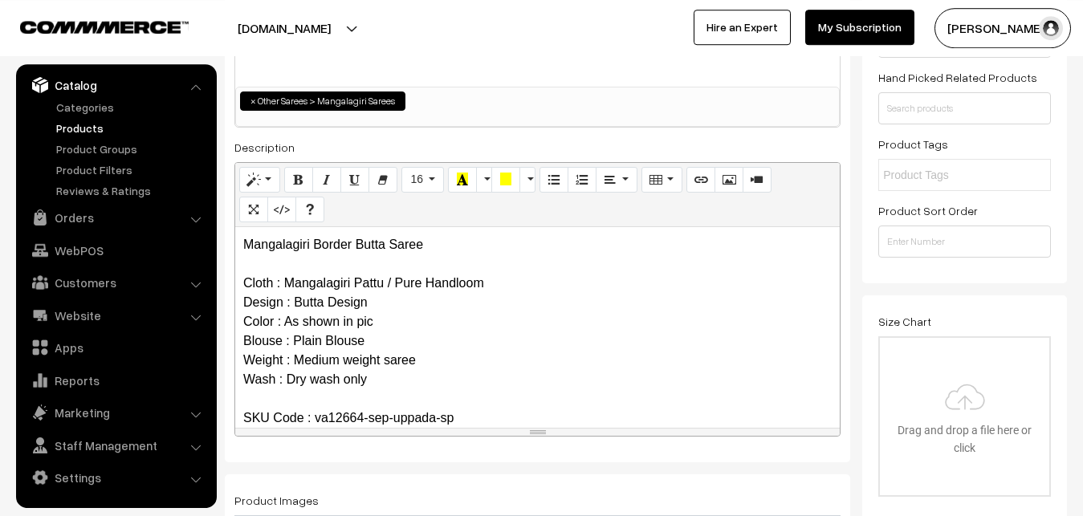
scroll to position [361, 0]
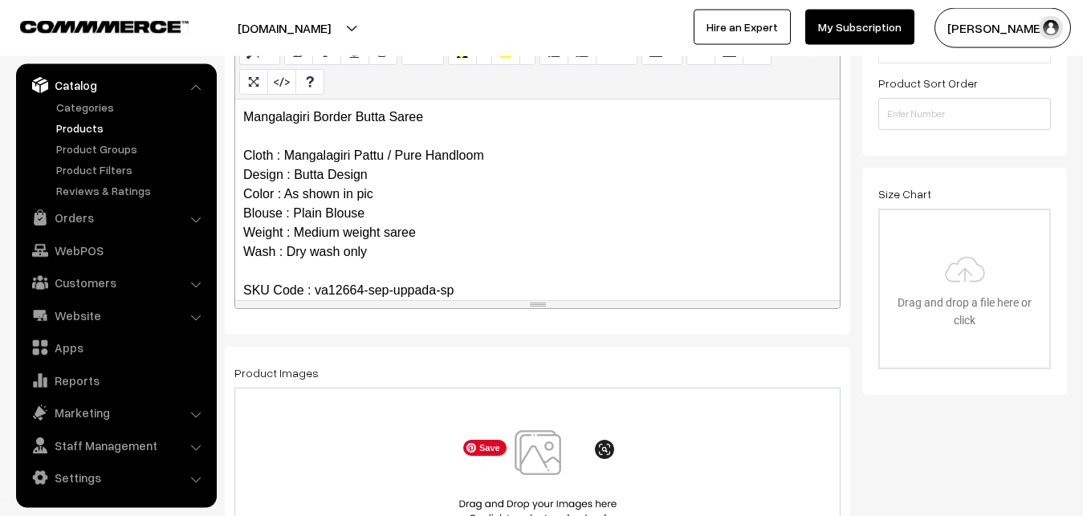
click at [536, 456] on img at bounding box center [537, 477] width 165 height 94
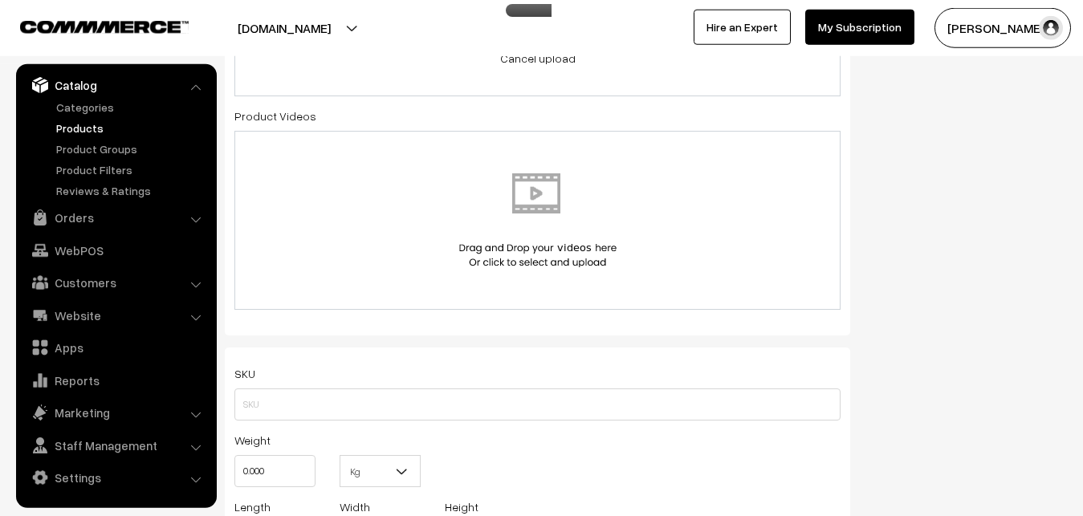
scroll to position [852, 0]
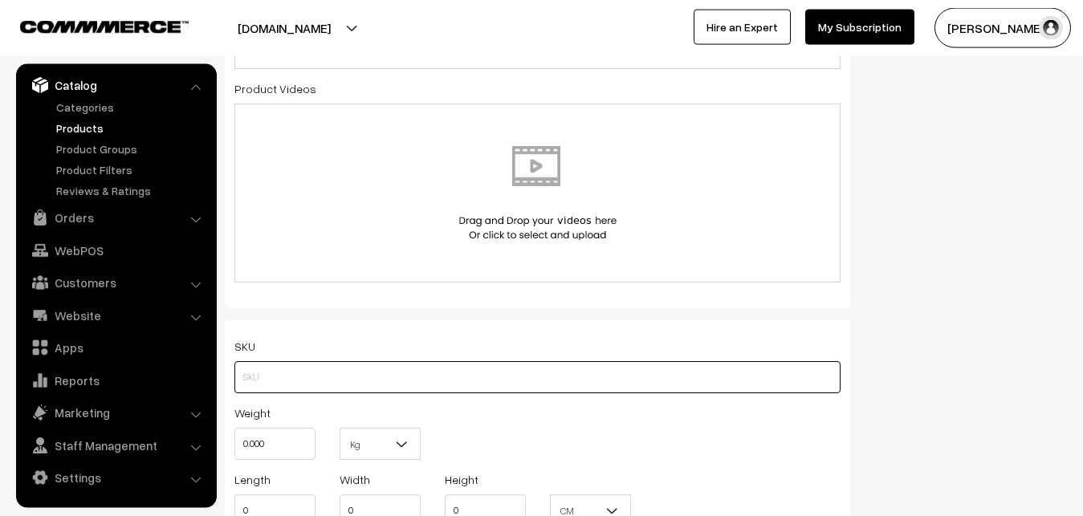
click at [287, 377] on input "text" at bounding box center [537, 377] width 606 height 32
paste input "va12664-sep-uppada-sp"
type input "va12664-sep-uppada-sp"
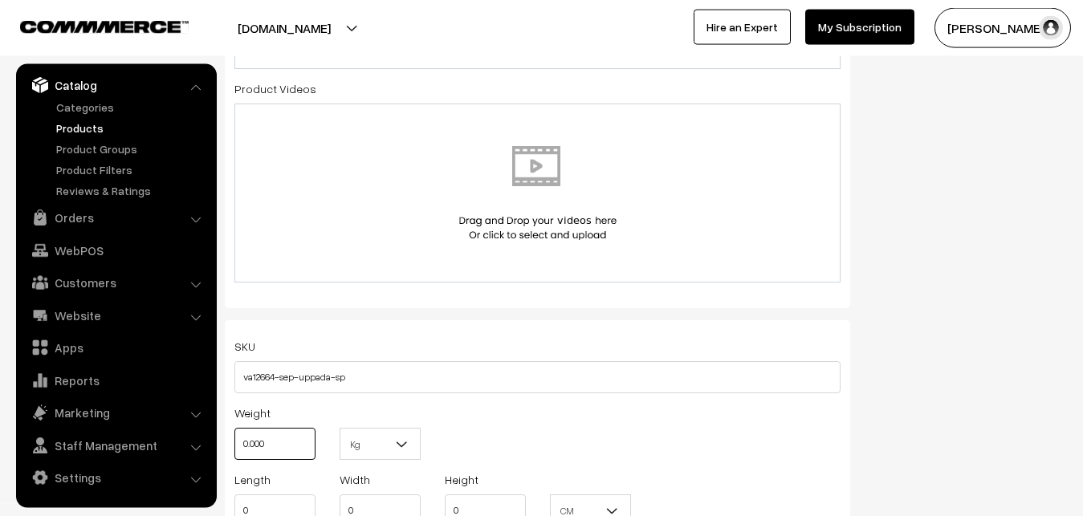
drag, startPoint x: 279, startPoint y: 442, endPoint x: 238, endPoint y: 443, distance: 41.8
click at [238, 443] on input "0.000" at bounding box center [274, 444] width 81 height 32
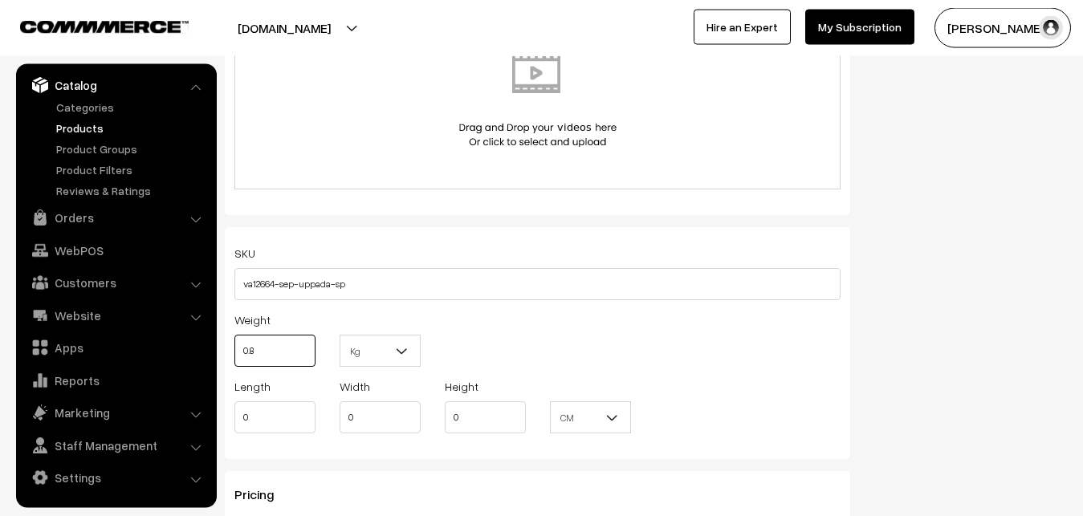
scroll to position [1098, 0]
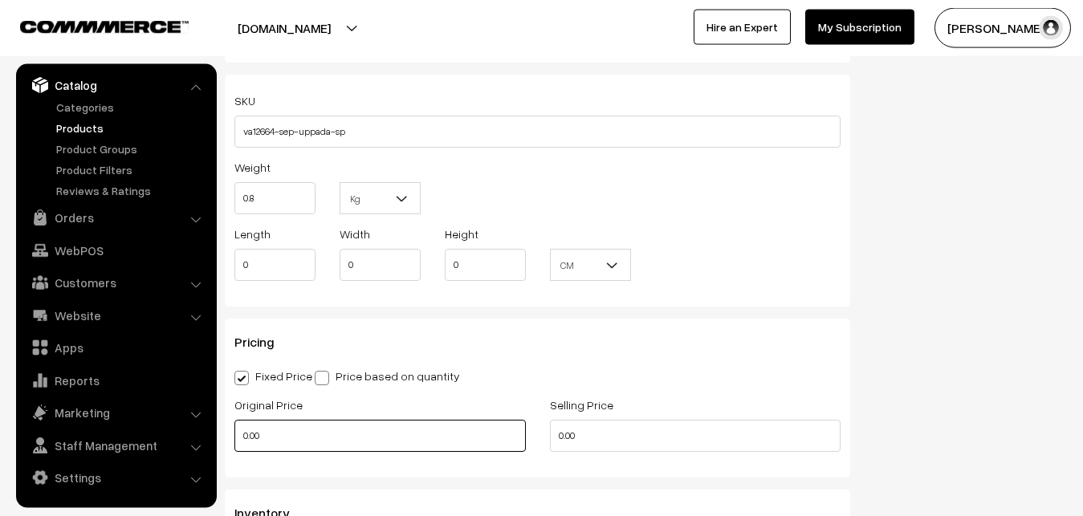
type input "0.80"
drag, startPoint x: 228, startPoint y: 430, endPoint x: 200, endPoint y: 430, distance: 28.1
click at [234, 430] on input "0.00" at bounding box center [380, 436] width 292 height 32
type input "4100"
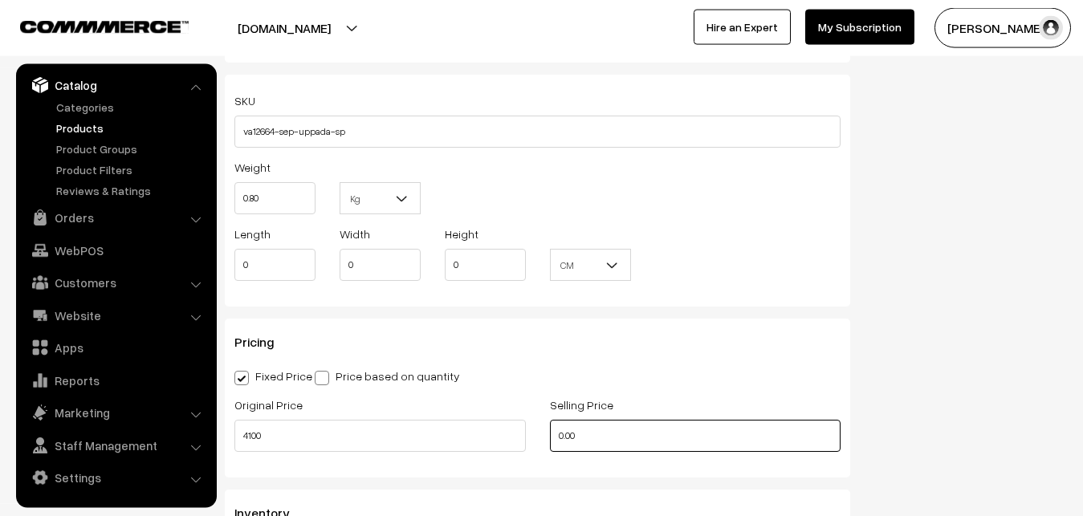
drag, startPoint x: 569, startPoint y: 442, endPoint x: 464, endPoint y: 442, distance: 105.2
click at [550, 442] on input "0.00" at bounding box center [696, 436] width 292 height 32
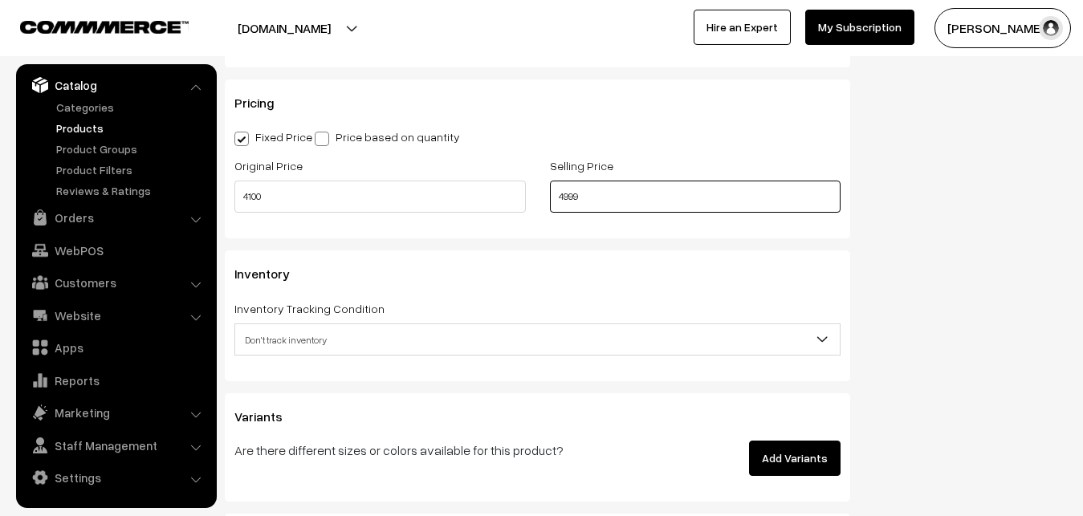
scroll to position [1344, 0]
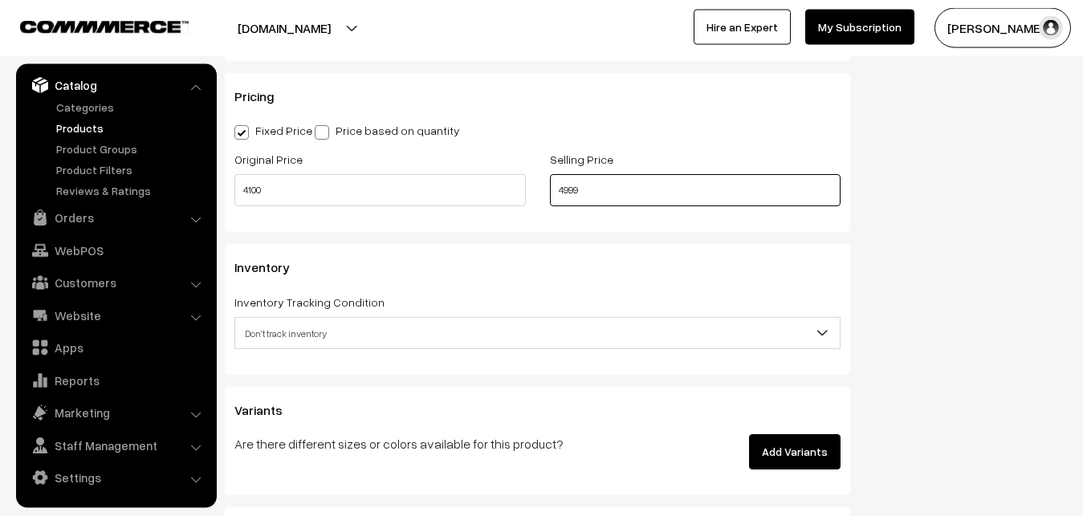
type input "4999"
click at [308, 323] on span "Don't track inventory" at bounding box center [537, 334] width 605 height 28
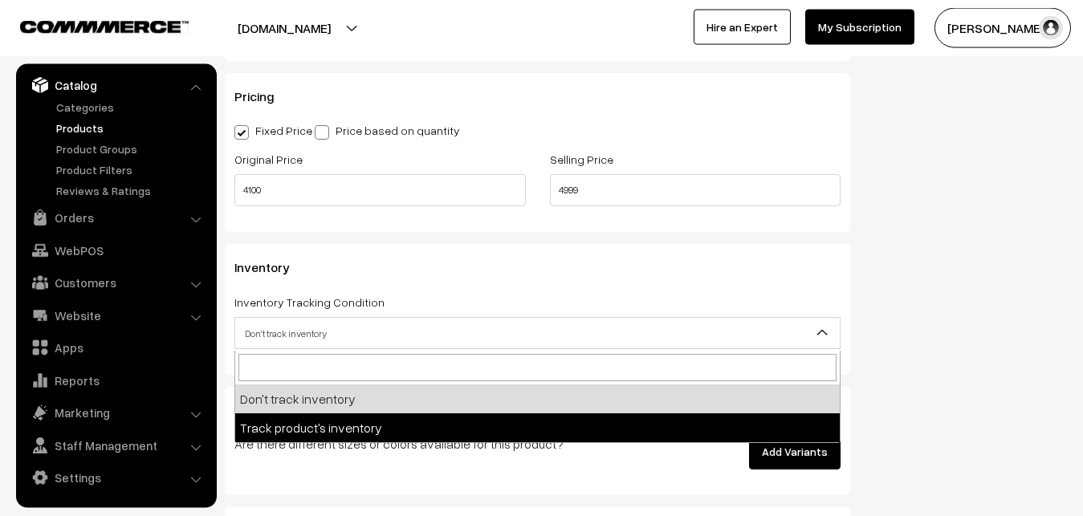
select select "2"
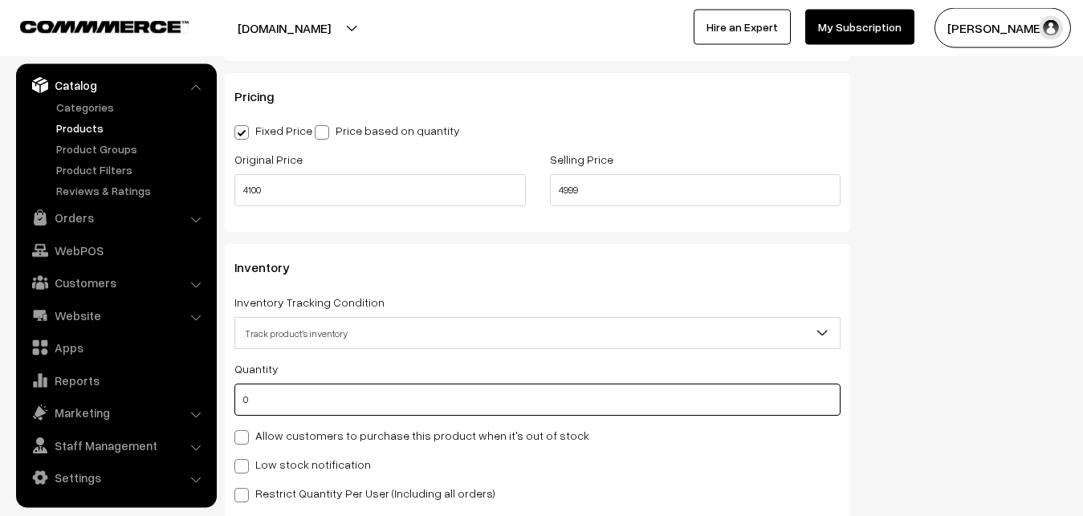
click at [303, 402] on input "0" at bounding box center [537, 400] width 606 height 32
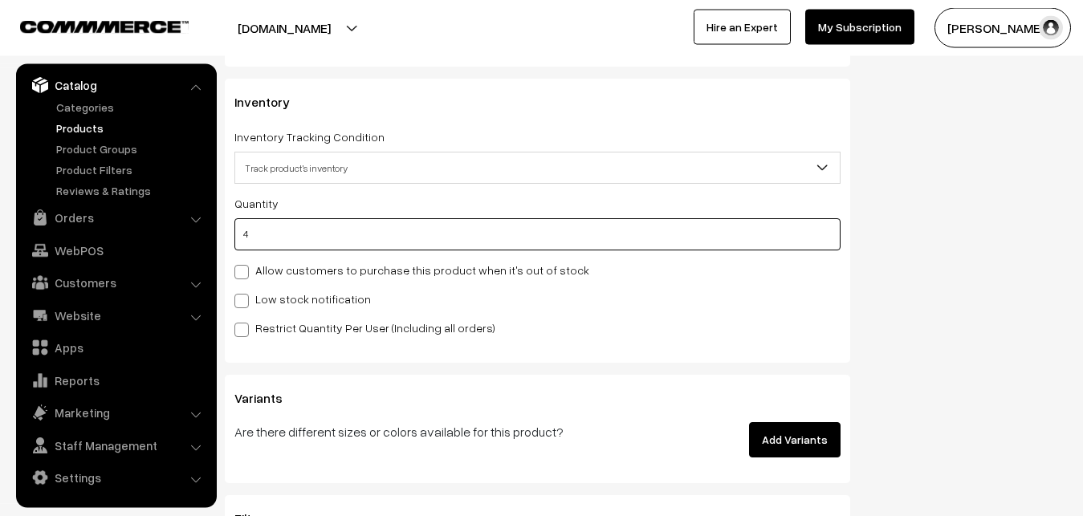
scroll to position [1589, 0]
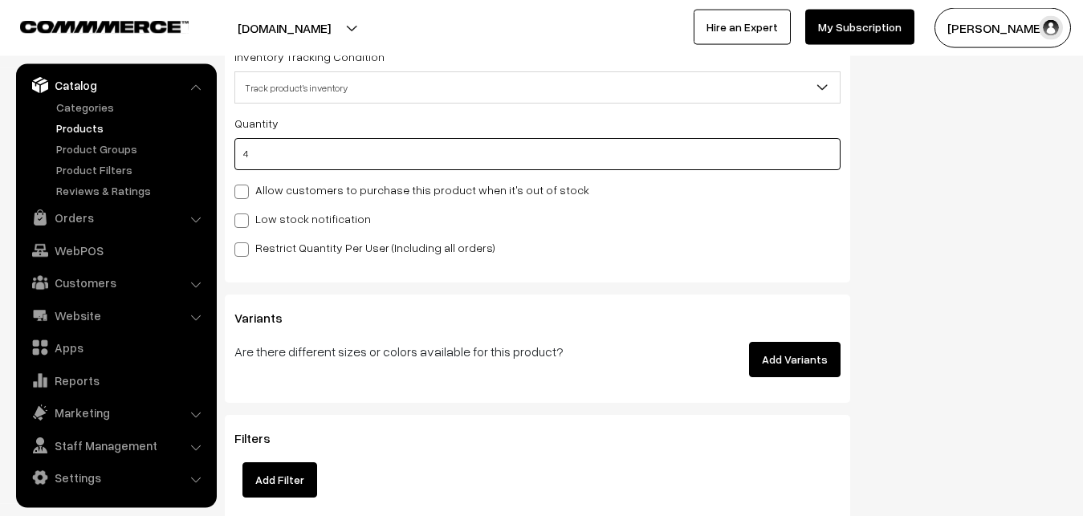
type input "4"
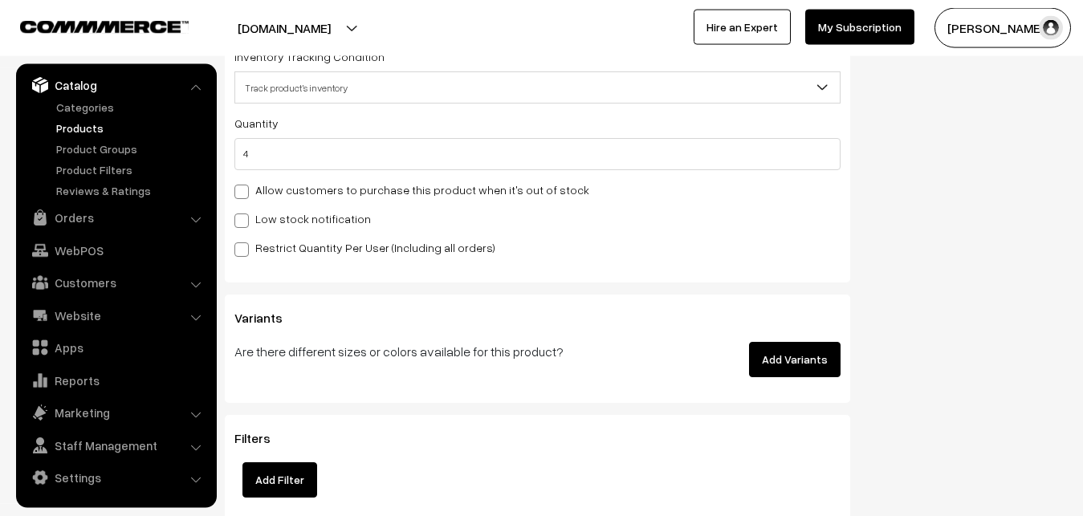
click at [282, 223] on label "Low stock notification" at bounding box center [302, 218] width 137 height 17
click at [245, 223] on input "Low stock notification" at bounding box center [239, 218] width 10 height 10
checkbox input "true"
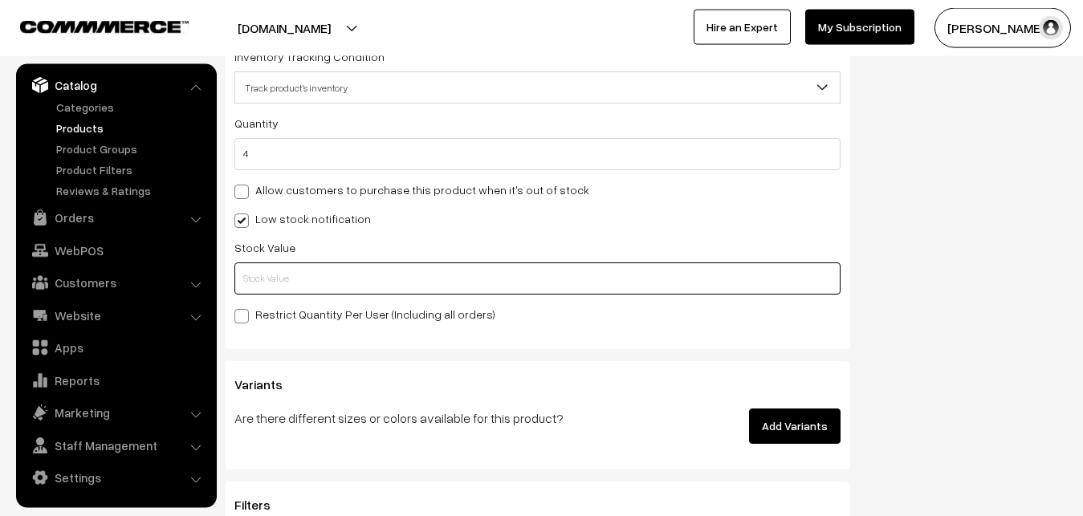
click at [279, 288] on input "text" at bounding box center [537, 279] width 606 height 32
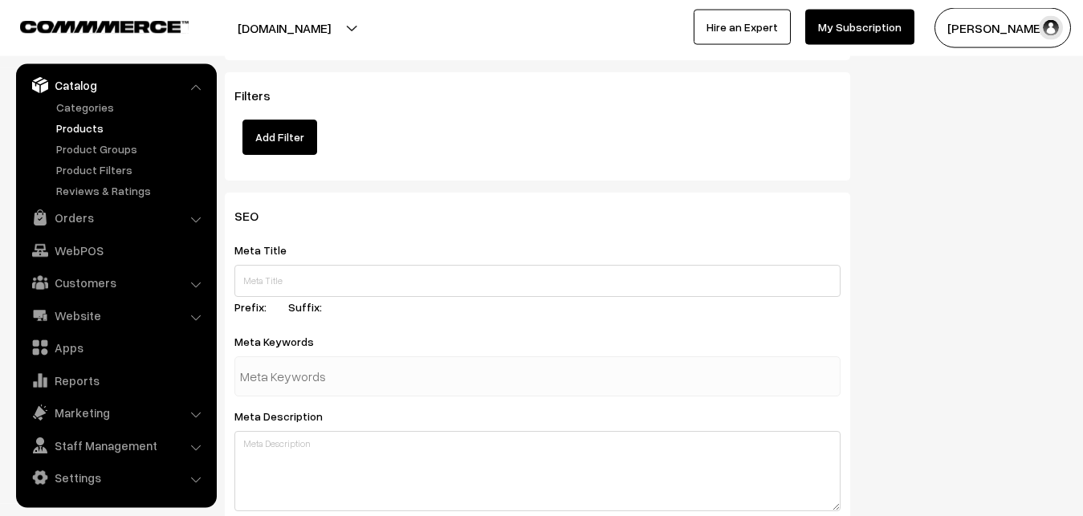
scroll to position [2391, 0]
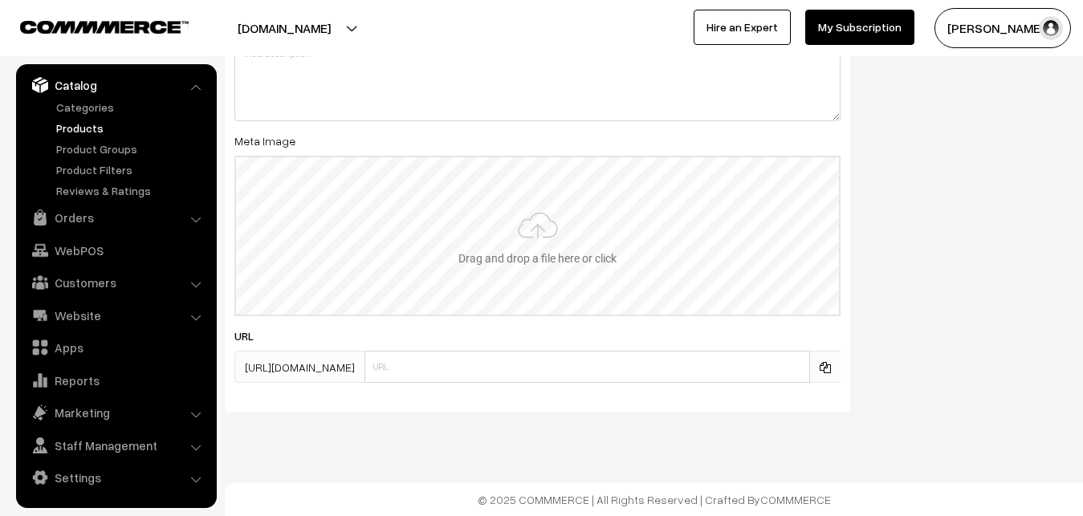
type input "2"
click at [510, 238] on input "file" at bounding box center [537, 235] width 603 height 157
type input "C:\fakepath\mangalagiri-saree-va12664-sep.jpeg"
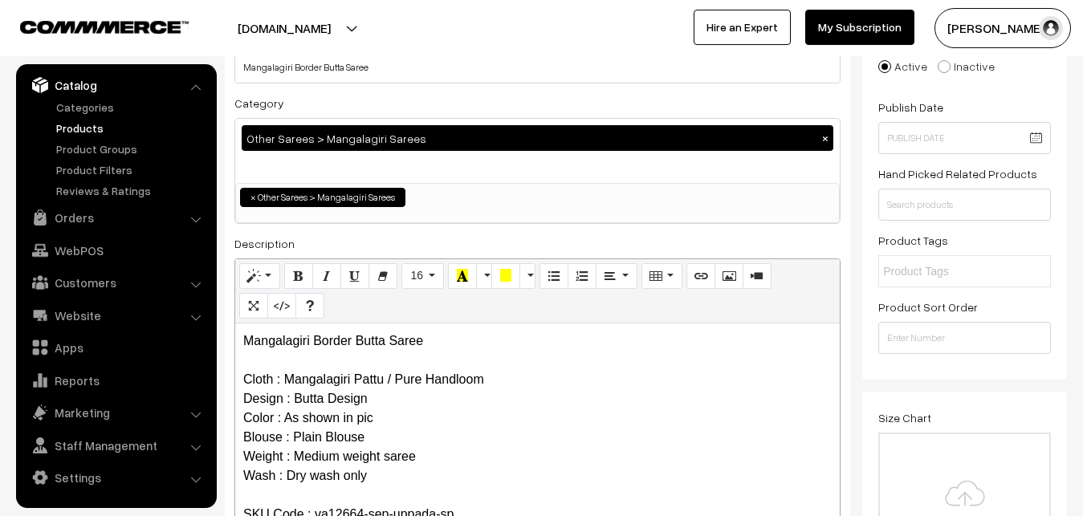
scroll to position [0, 0]
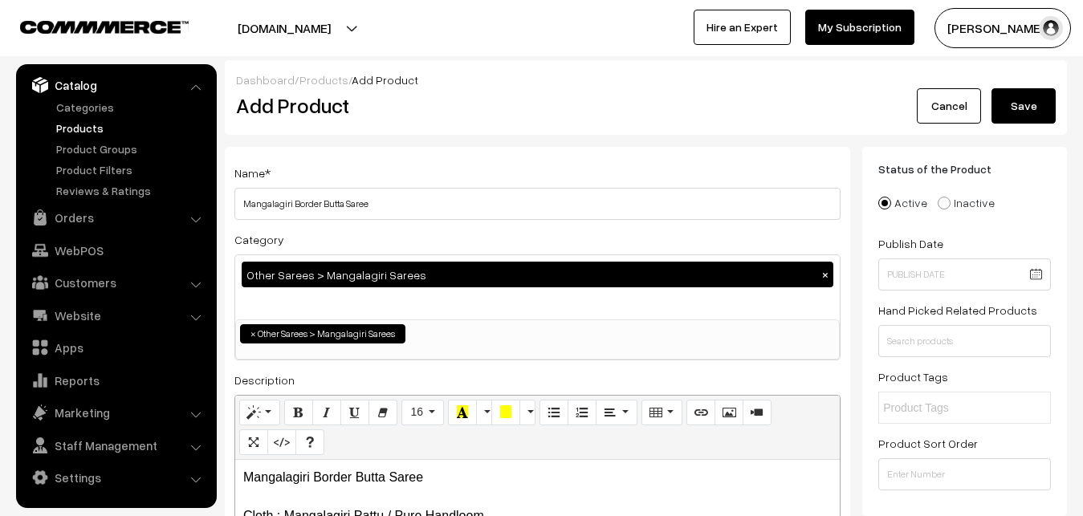
click at [1026, 88] on button "Save" at bounding box center [1024, 105] width 64 height 35
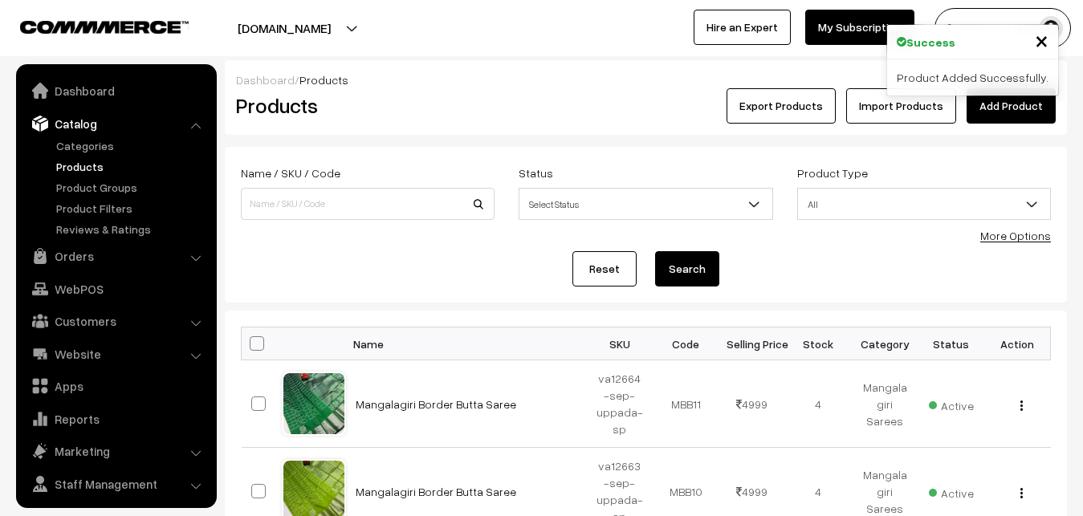
scroll to position [39, 0]
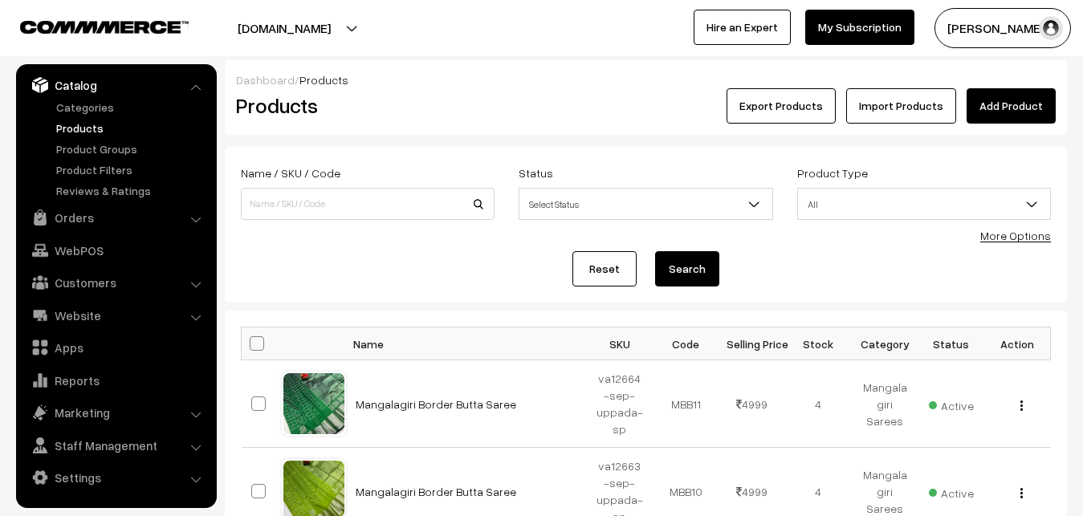
click at [990, 92] on link "Add Product" at bounding box center [1011, 105] width 89 height 35
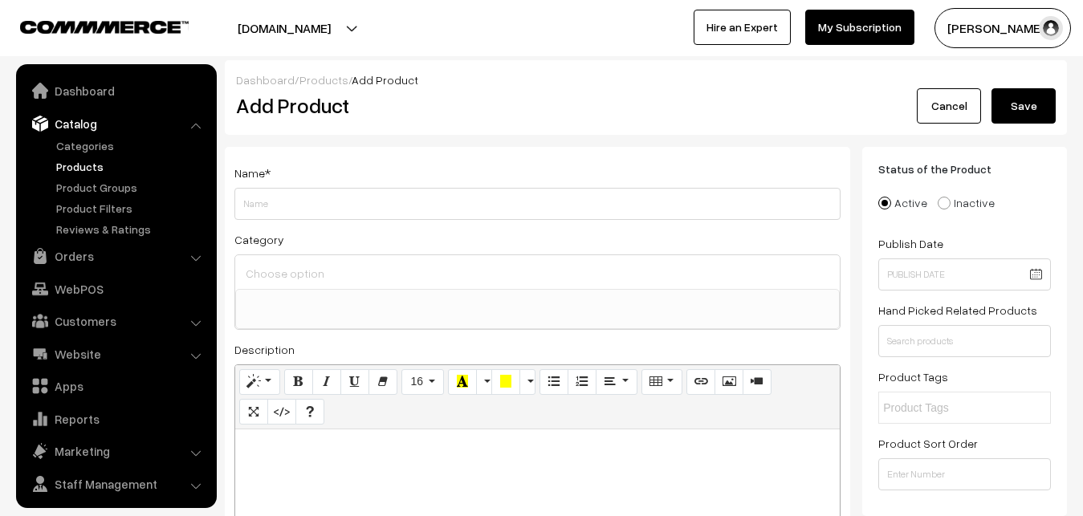
select select
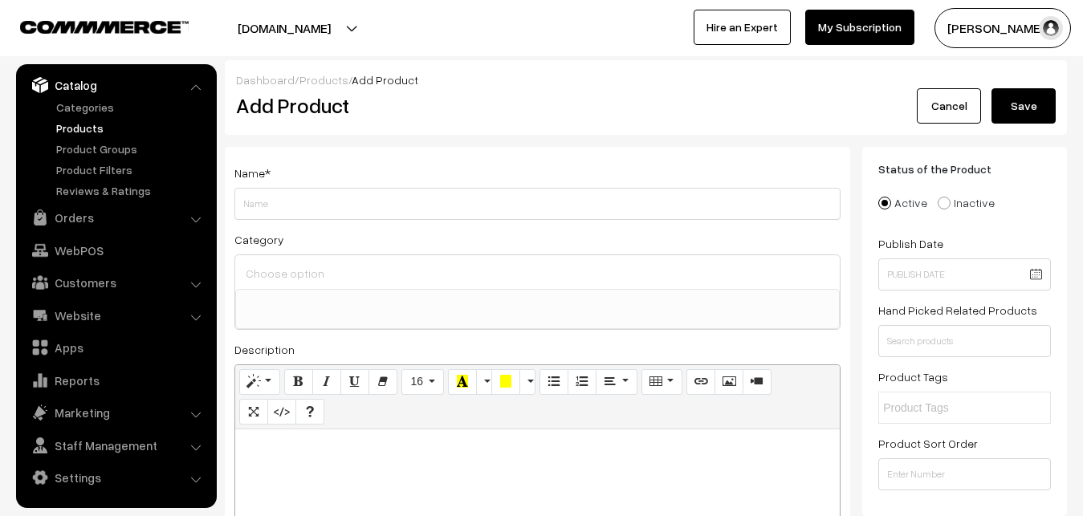
paste div
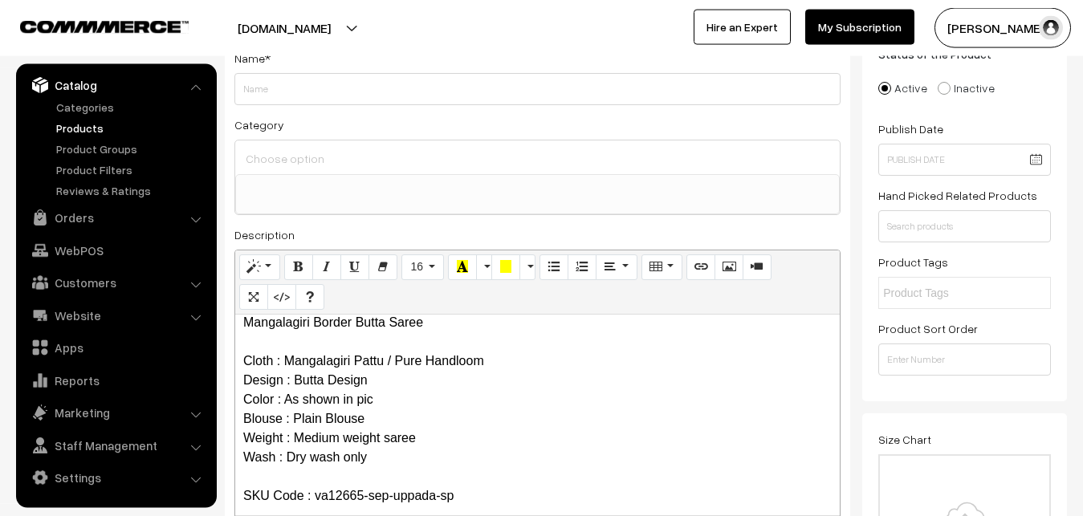
scroll to position [0, 0]
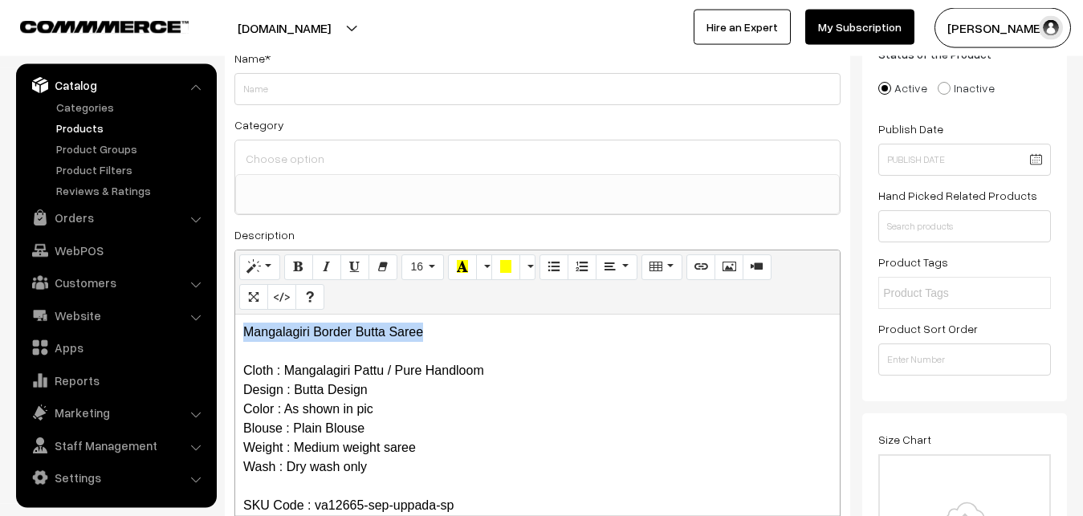
drag, startPoint x: 483, startPoint y: 334, endPoint x: 101, endPoint y: 334, distance: 382.3
click at [235, 334] on div "Mangalagiri Border Butta Saree Cloth : Mangalagiri Pattu / Pure Handloom Design…" at bounding box center [537, 415] width 605 height 201
copy p "Mangalagiri Border Butta Saree"
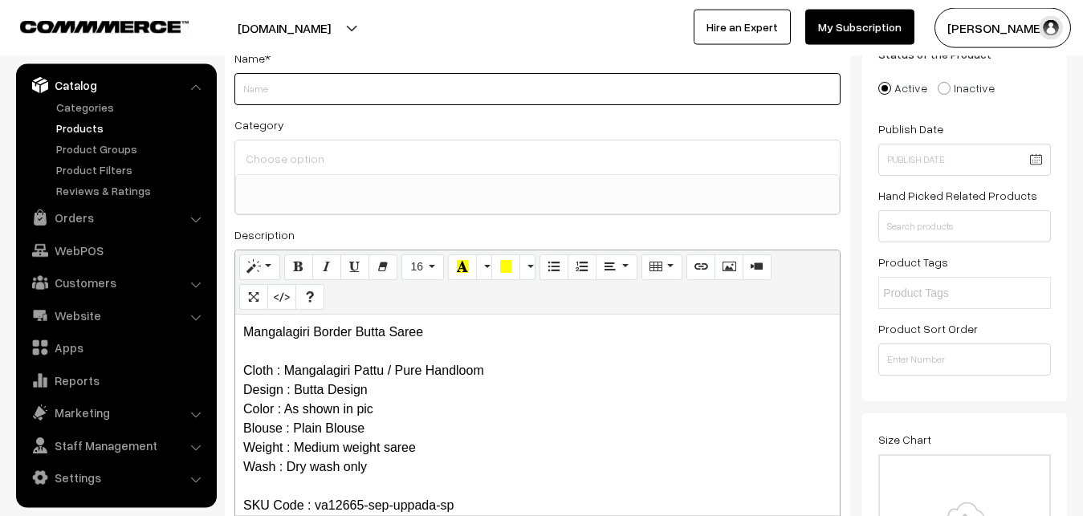
click at [259, 91] on input "Weight" at bounding box center [537, 89] width 606 height 32
paste input "Mangalagiri Border Butta Saree"
type input "Mangalagiri Border Butta Saree"
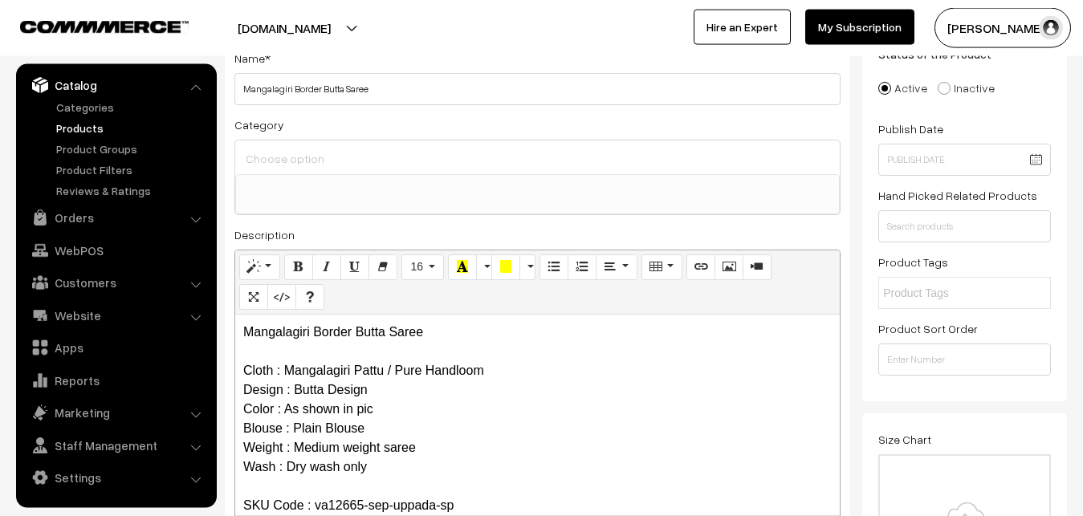
click at [285, 172] on div at bounding box center [537, 158] width 605 height 34
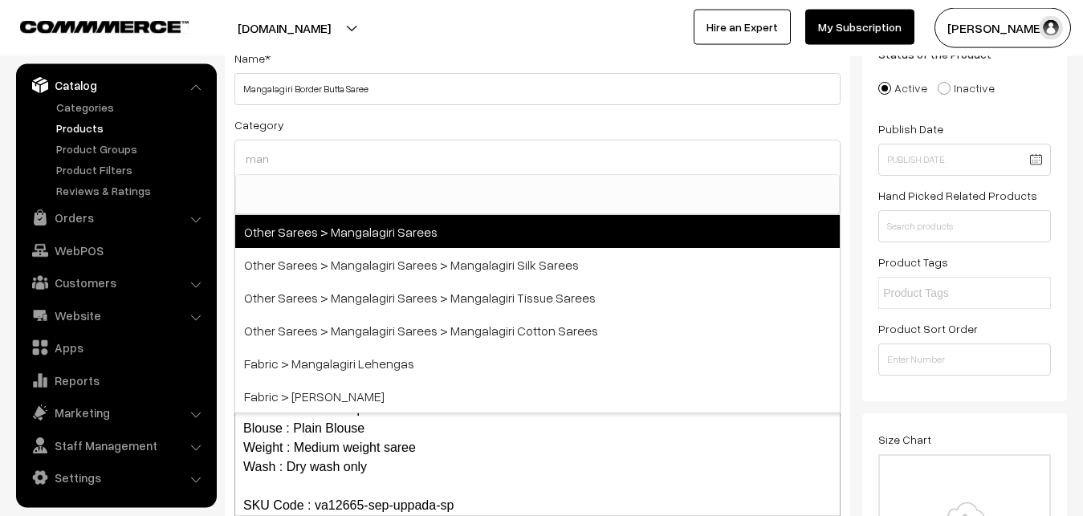
type input "man"
click at [377, 233] on span "Other Sarees > Mangalagiri Sarees" at bounding box center [537, 231] width 605 height 33
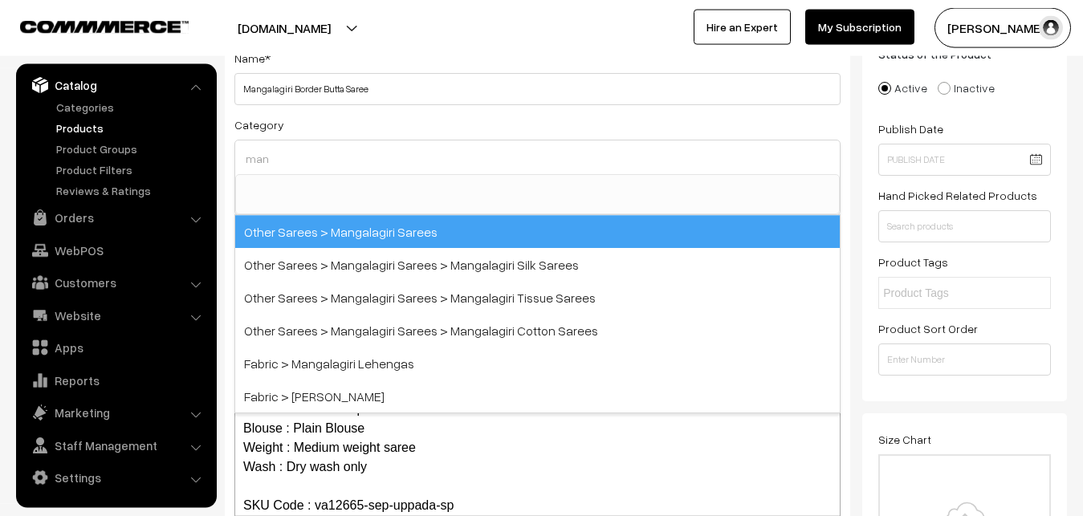
select select "31"
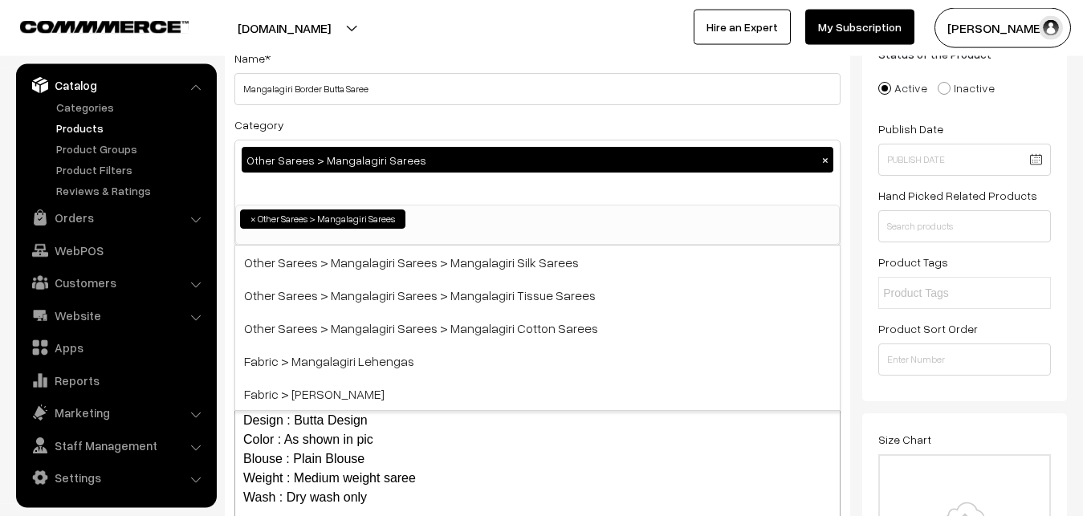
scroll to position [405, 0]
click at [392, 129] on div "Category Other Sarees > Mangalagiri Sarees × Uppada Sarees Uppada Sarees > Uppa…" at bounding box center [537, 180] width 606 height 131
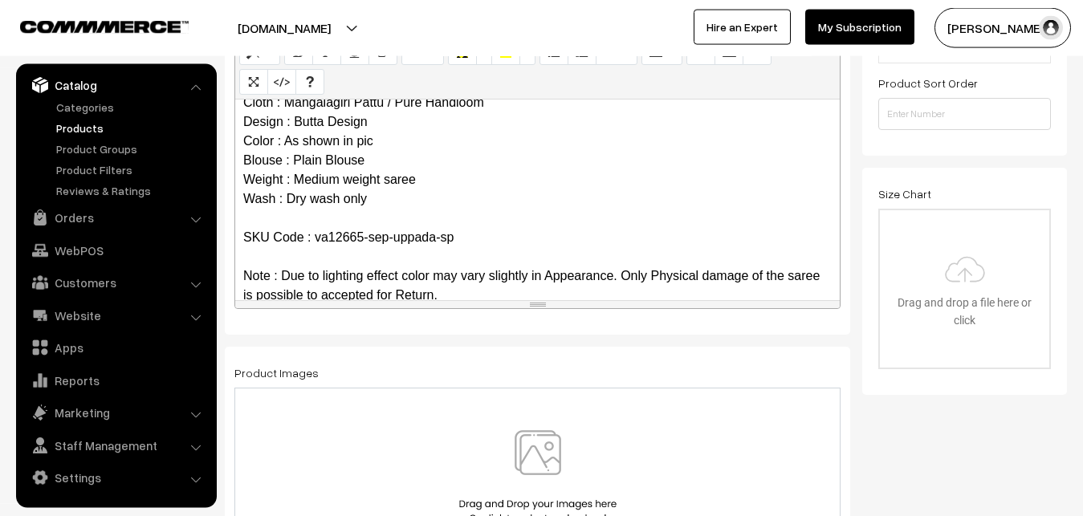
scroll to position [79, 0]
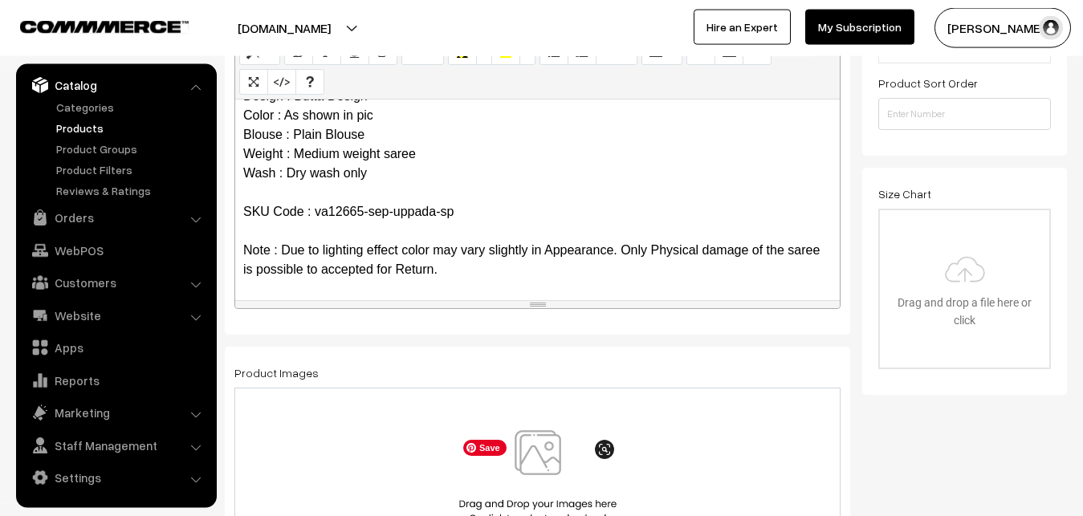
click at [553, 452] on img at bounding box center [537, 477] width 165 height 94
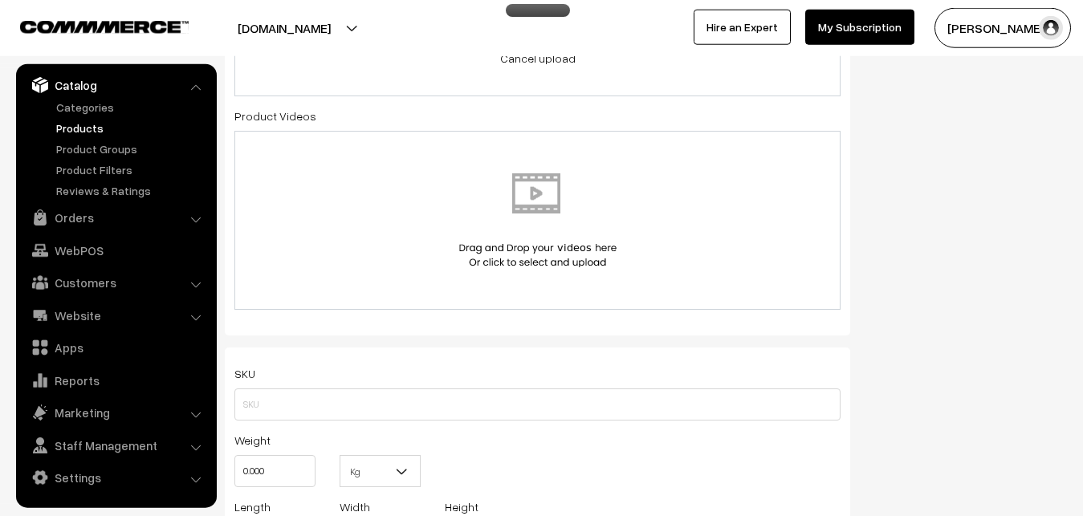
scroll to position [852, 0]
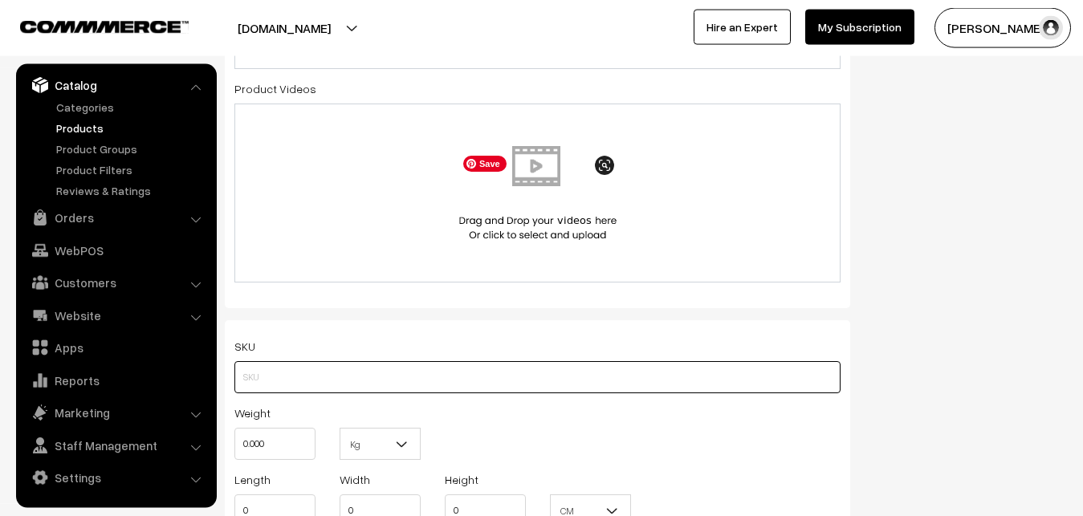
click at [271, 375] on input "text" at bounding box center [537, 377] width 606 height 32
paste input "va12665-sep-uppada-sp"
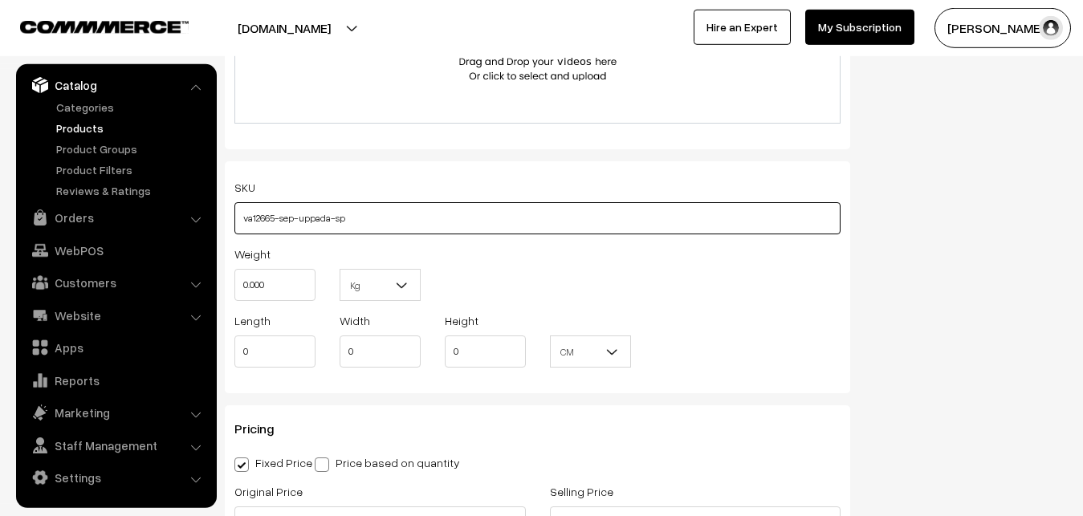
scroll to position [1016, 0]
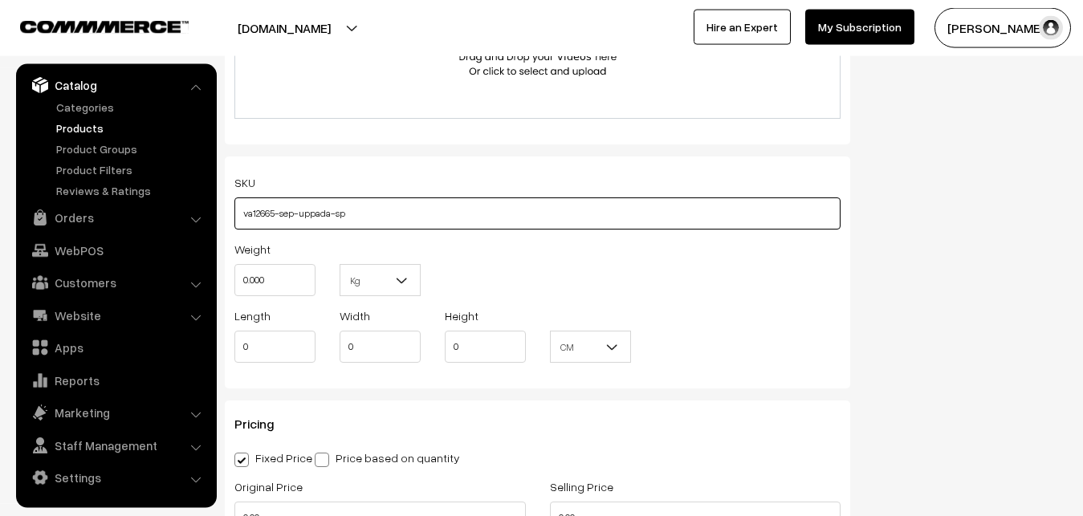
type input "va12665-sep-uppada-sp"
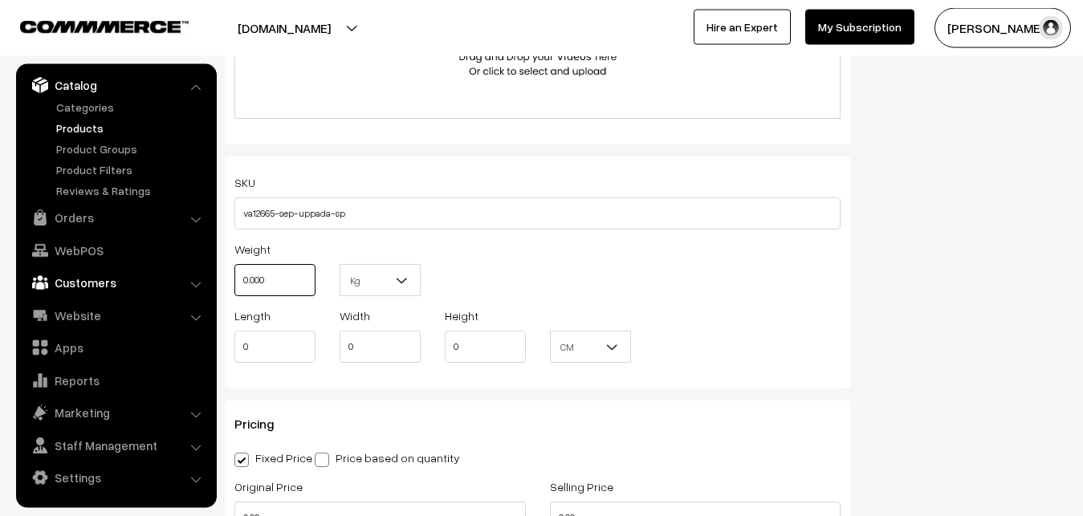
drag, startPoint x: 293, startPoint y: 281, endPoint x: 173, endPoint y: 282, distance: 120.5
click at [234, 282] on input "0.000" at bounding box center [274, 280] width 81 height 32
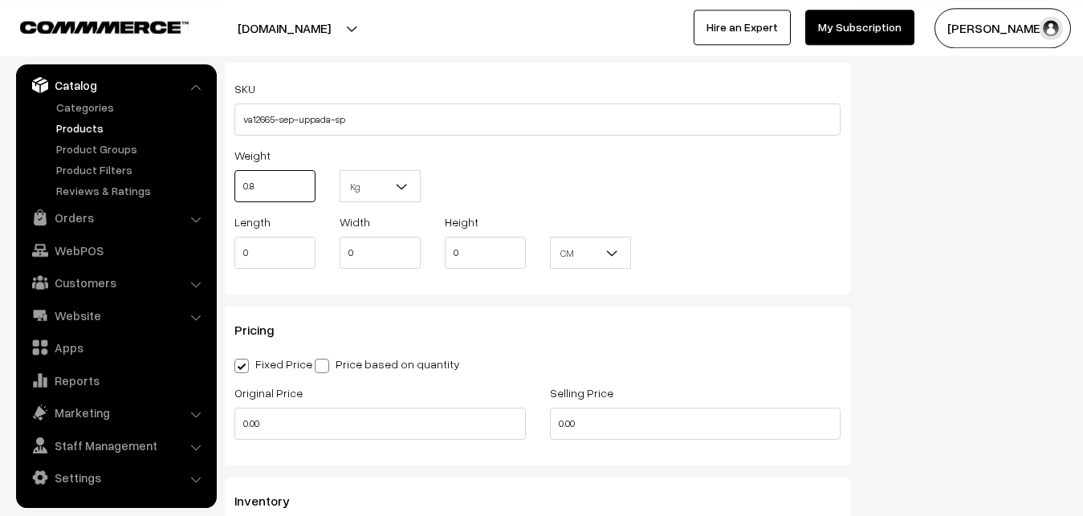
scroll to position [1180, 0]
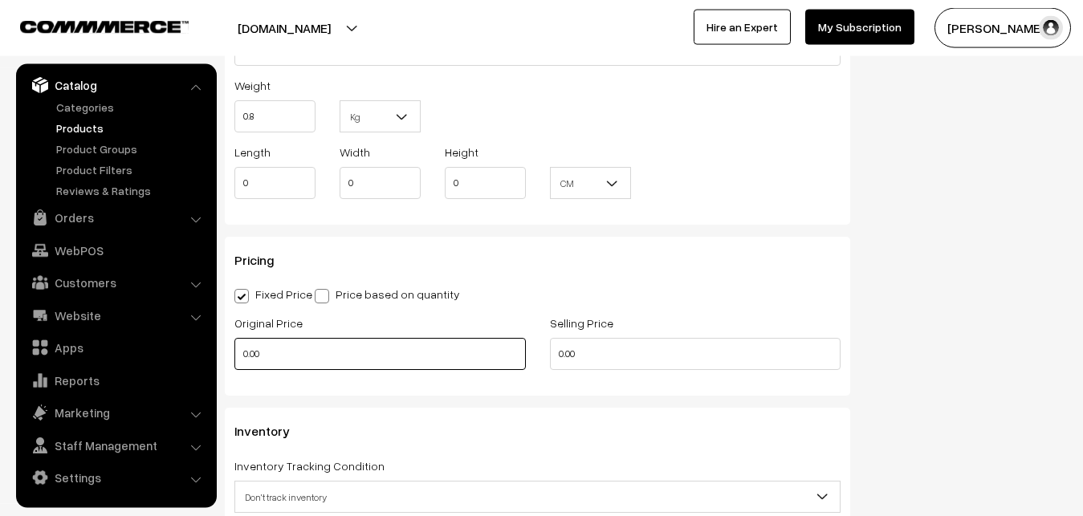
type input "0.80"
drag, startPoint x: 283, startPoint y: 357, endPoint x: 210, endPoint y: 360, distance: 73.1
click at [234, 360] on input "0.00" at bounding box center [380, 354] width 292 height 32
type input "4100"
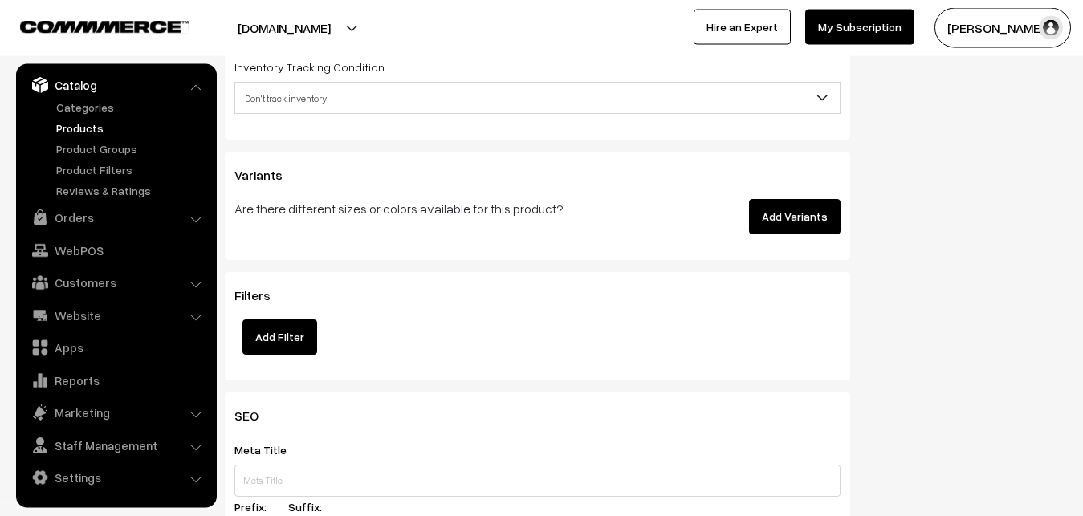
scroll to position [1589, 0]
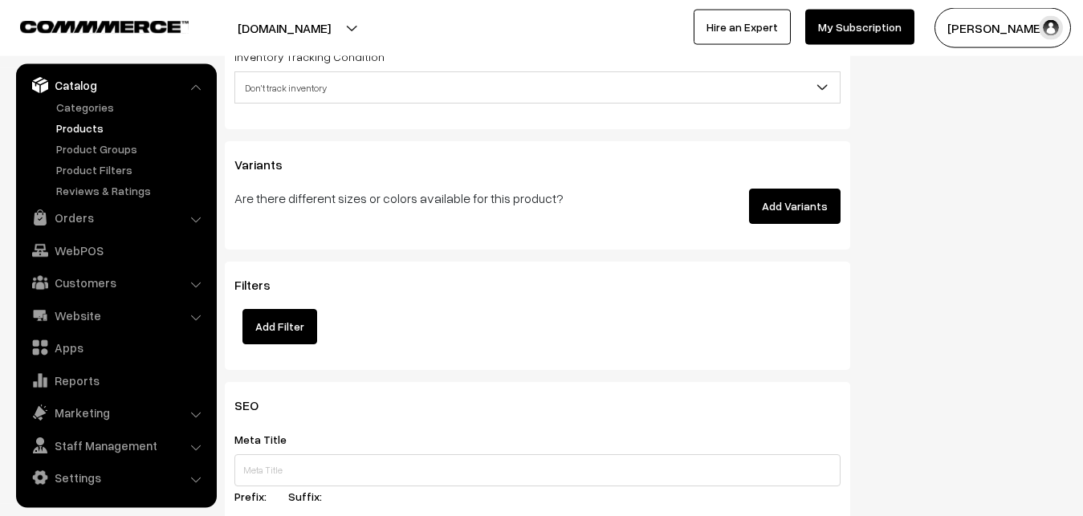
type input "4999"
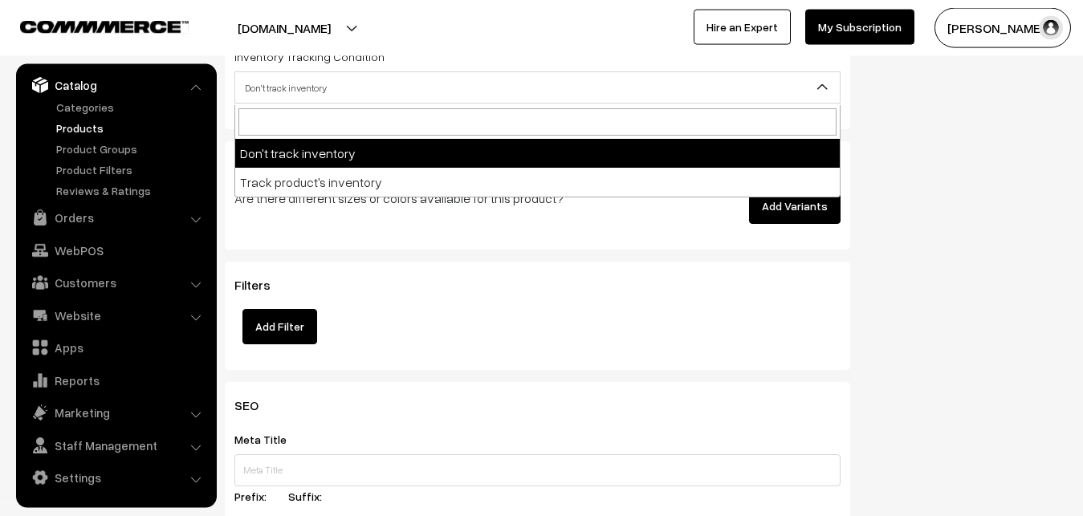
click at [256, 94] on span "Don't track inventory" at bounding box center [537, 88] width 605 height 28
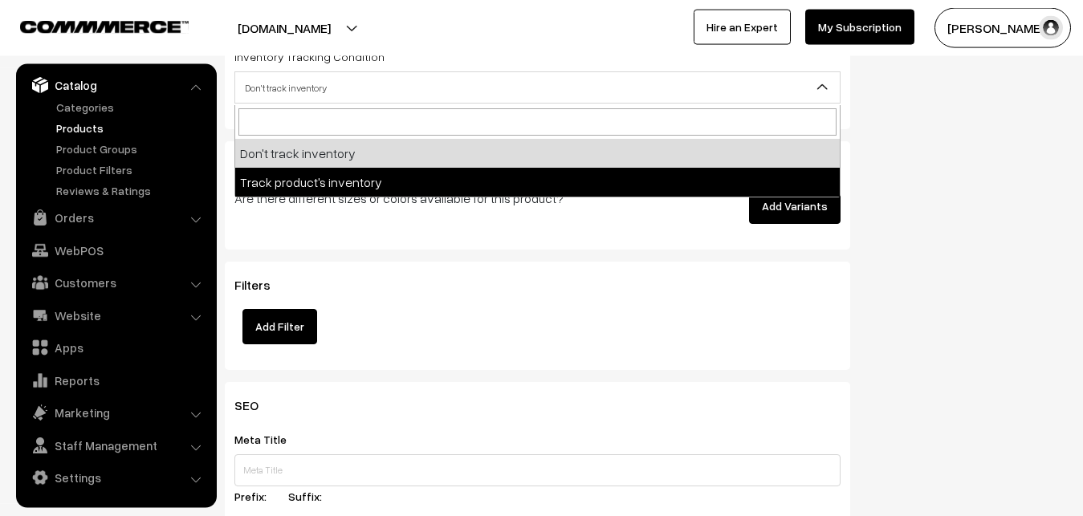
select select "2"
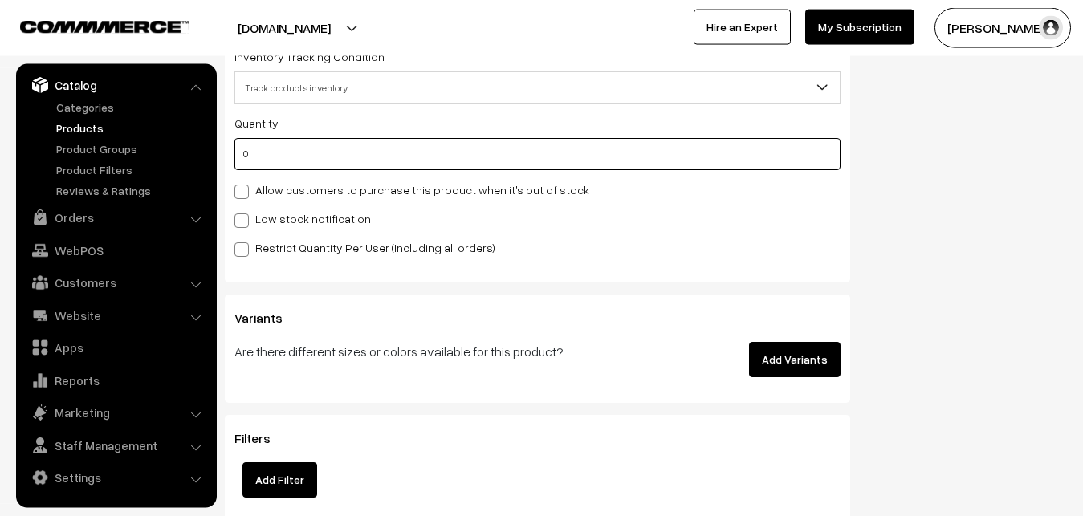
click at [259, 155] on input "0" at bounding box center [537, 154] width 606 height 32
type input "4"
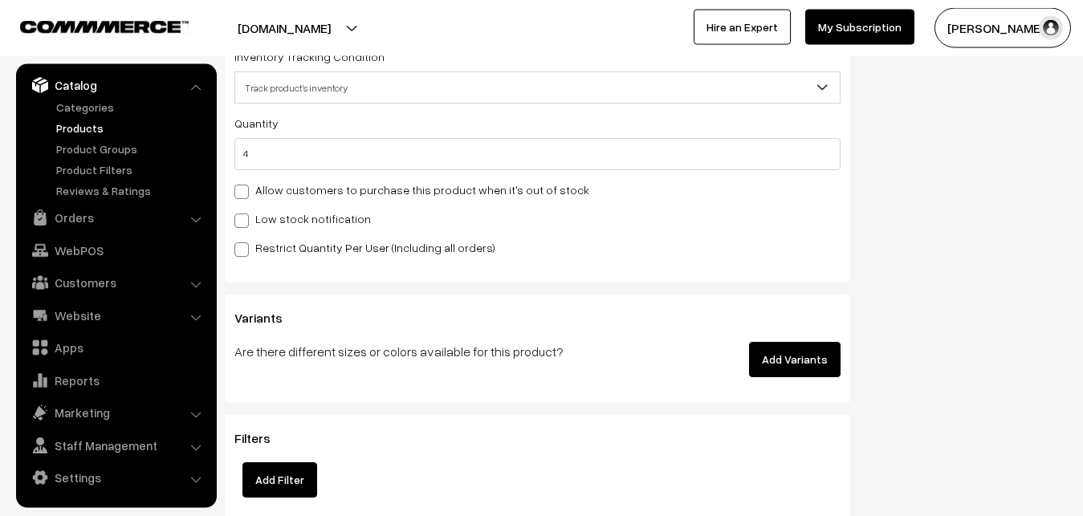
click at [267, 225] on label "Low stock notification" at bounding box center [302, 218] width 137 height 17
click at [245, 223] on input "Low stock notification" at bounding box center [239, 218] width 10 height 10
checkbox input "true"
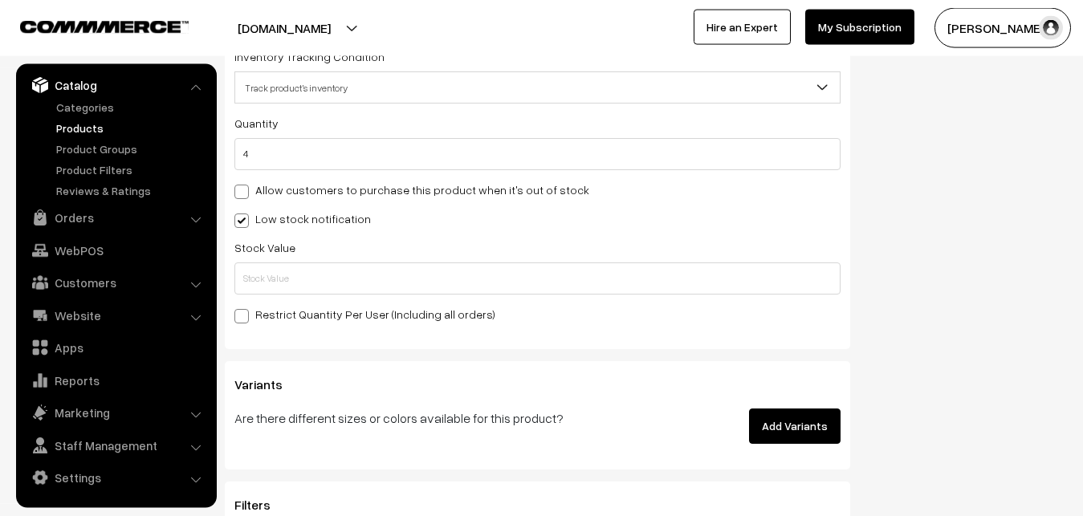
click at [267, 299] on div "Quantity 4 Allow customers to purchase this product when it's out of stock Low …" at bounding box center [537, 218] width 606 height 210
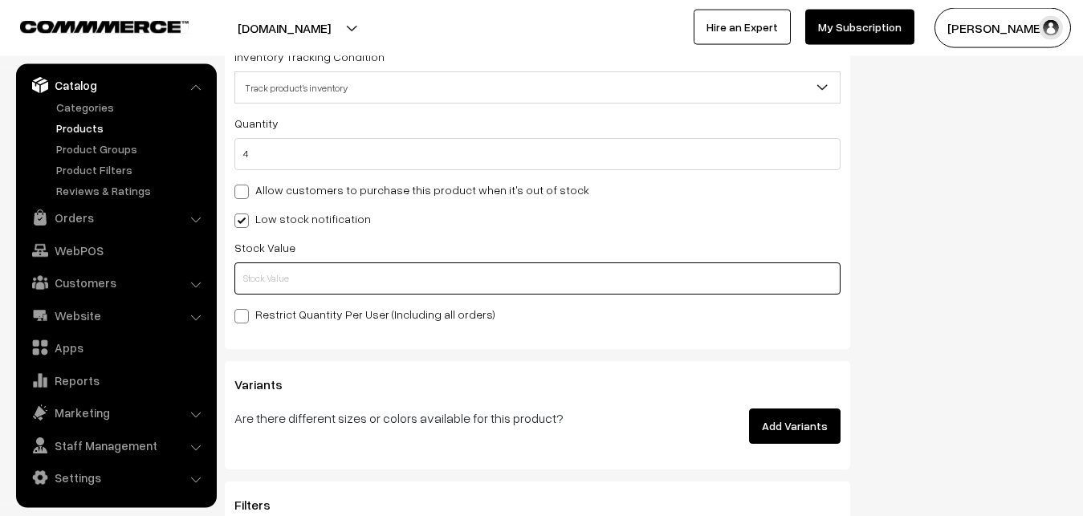
click at [267, 285] on input "text" at bounding box center [537, 279] width 606 height 32
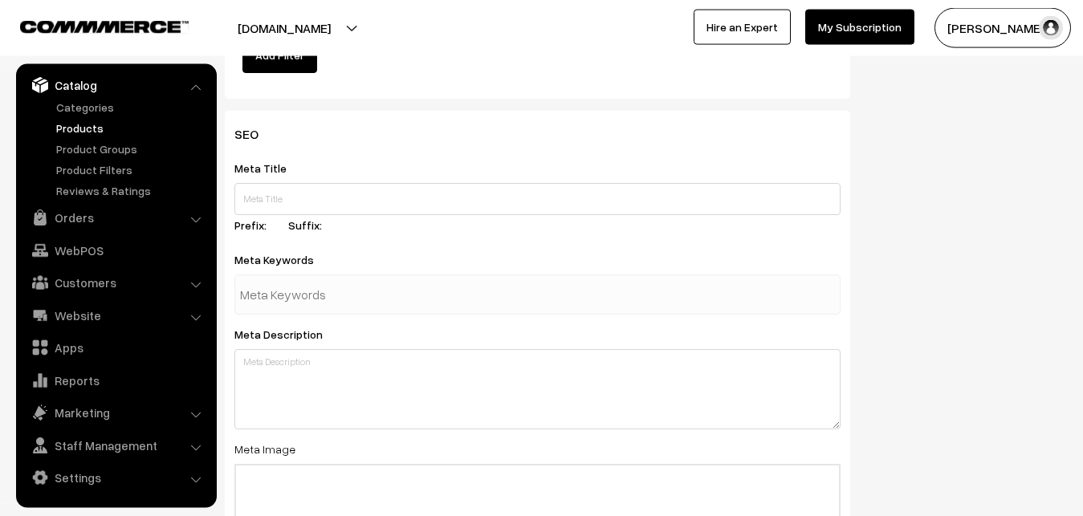
scroll to position [2391, 0]
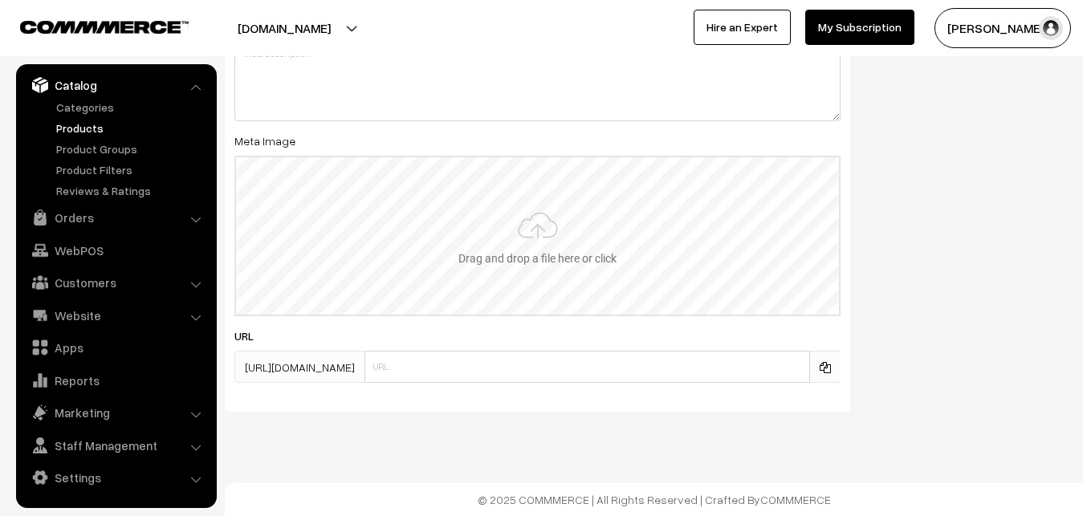
type input "2"
click at [534, 214] on input "file" at bounding box center [537, 235] width 603 height 157
type input "C:\fakepath\mangalagiri-saree-va12665-sep.jpeg"
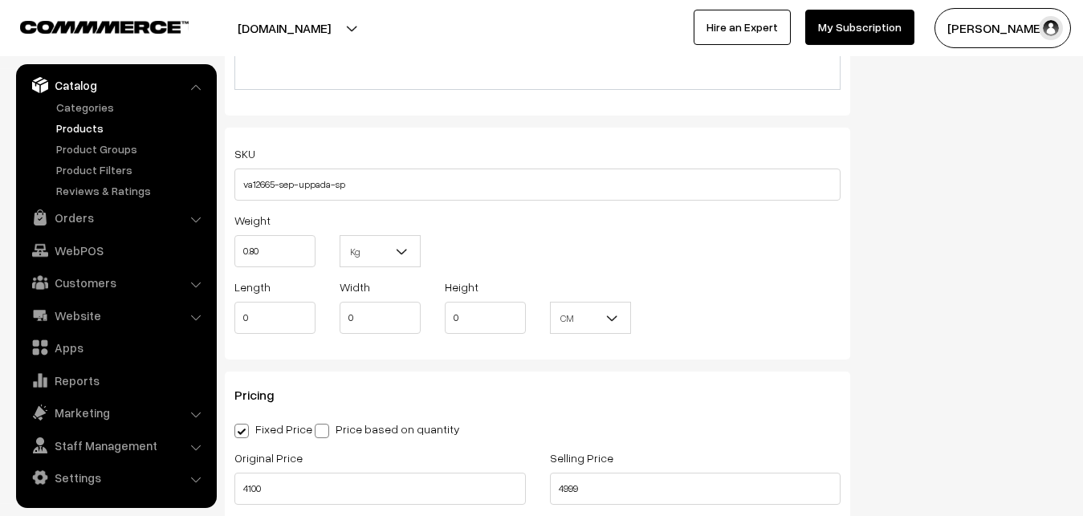
scroll to position [0, 0]
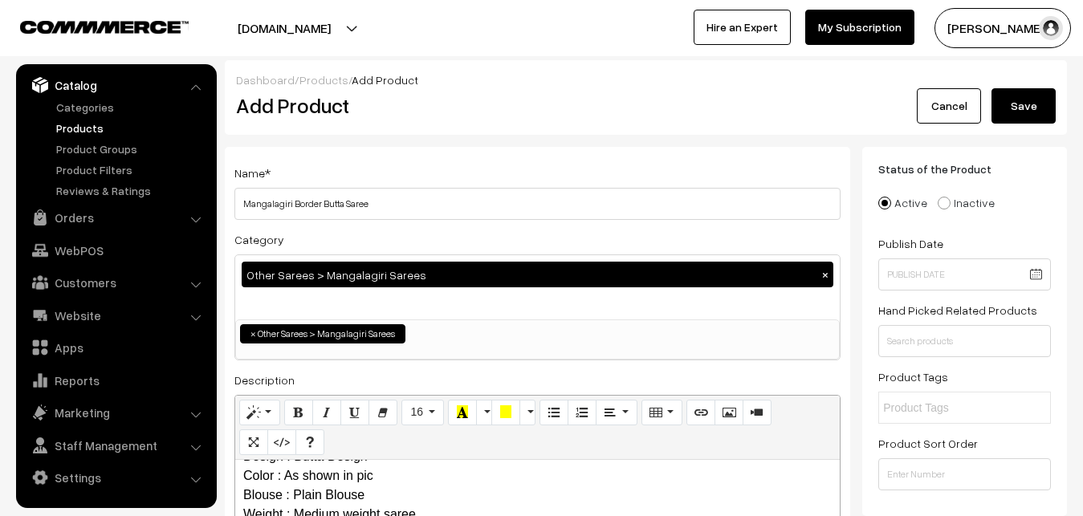
click at [1030, 92] on button "Save" at bounding box center [1024, 105] width 64 height 35
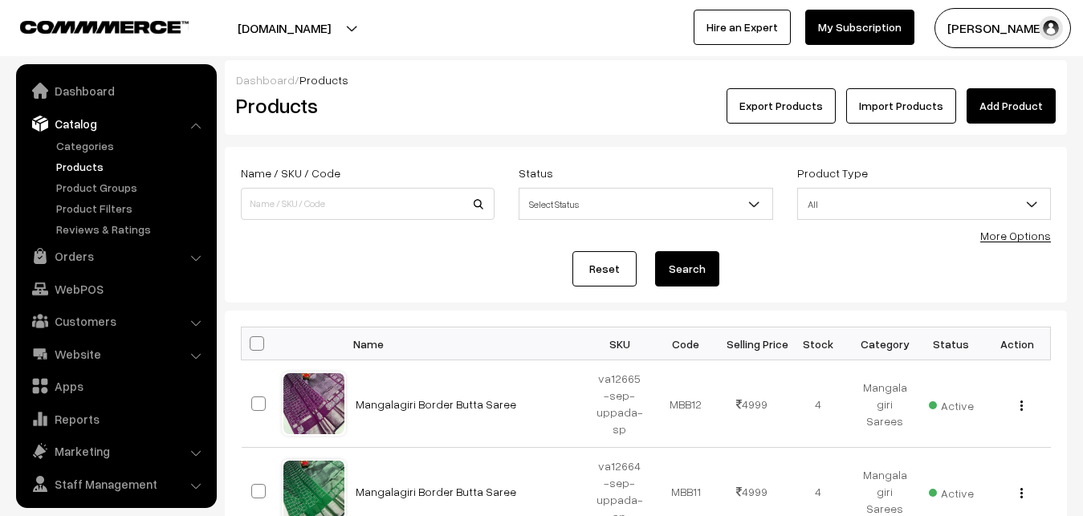
click at [438, 114] on h2 "Products" at bounding box center [364, 105] width 257 height 25
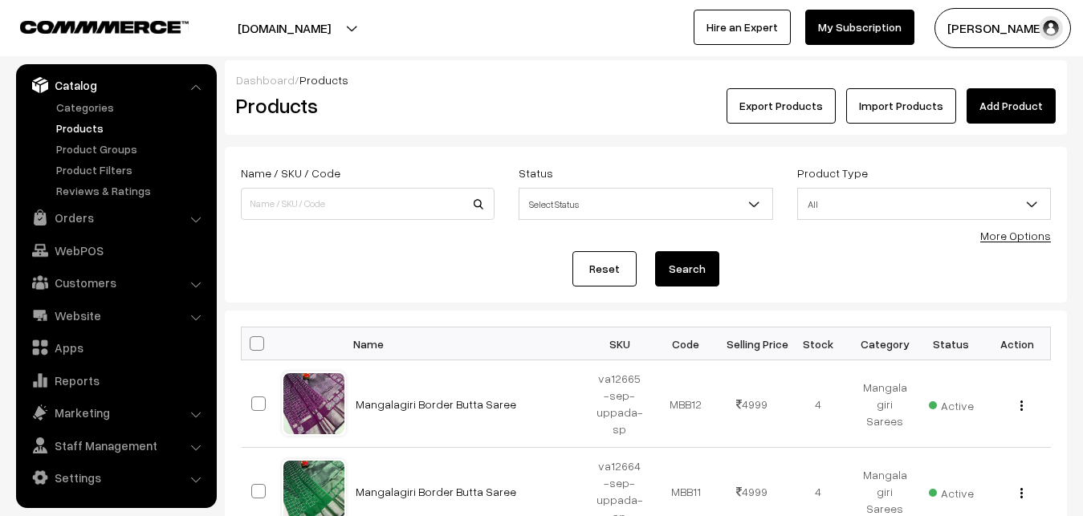
click at [997, 112] on link "Add Product" at bounding box center [1011, 105] width 89 height 35
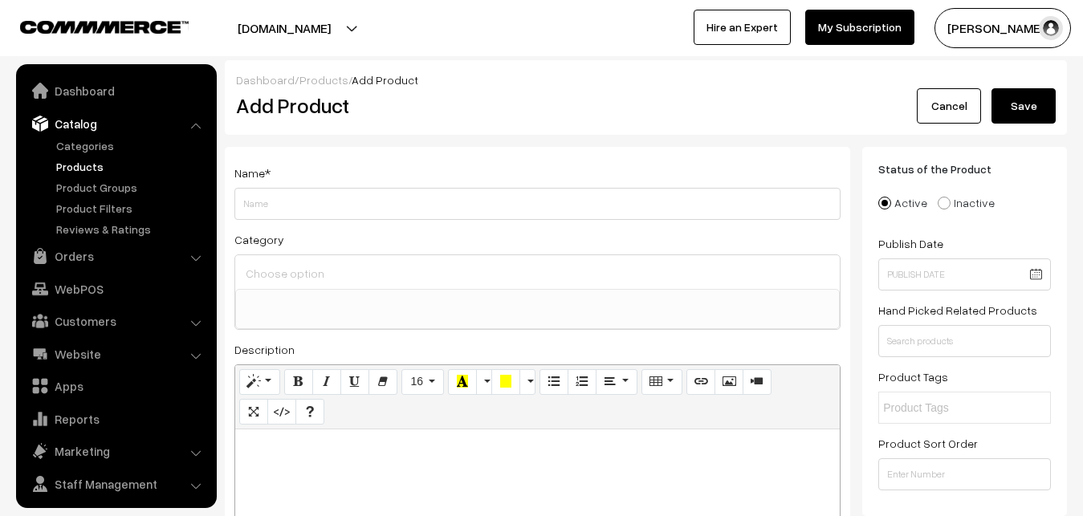
select select
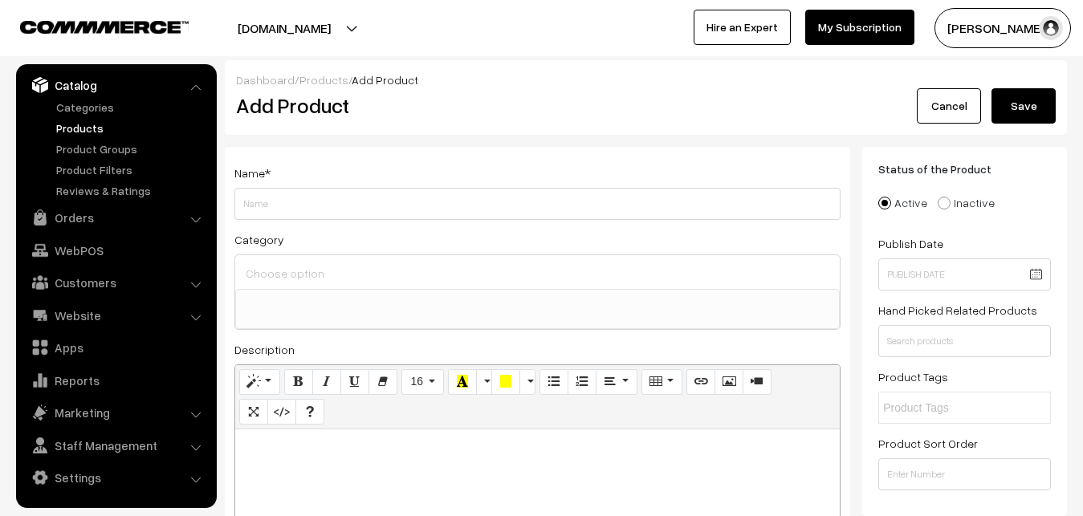
paste div
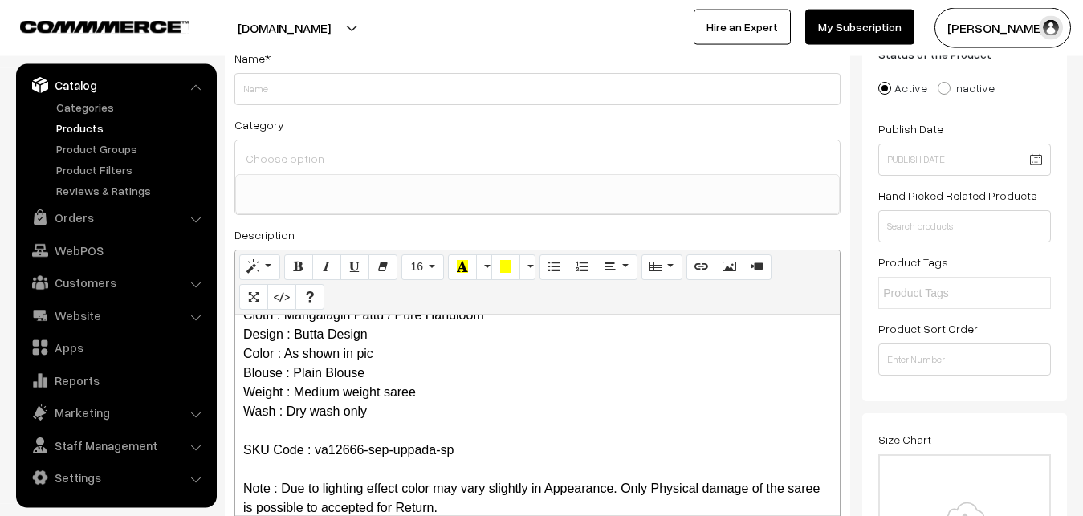
scroll to position [0, 0]
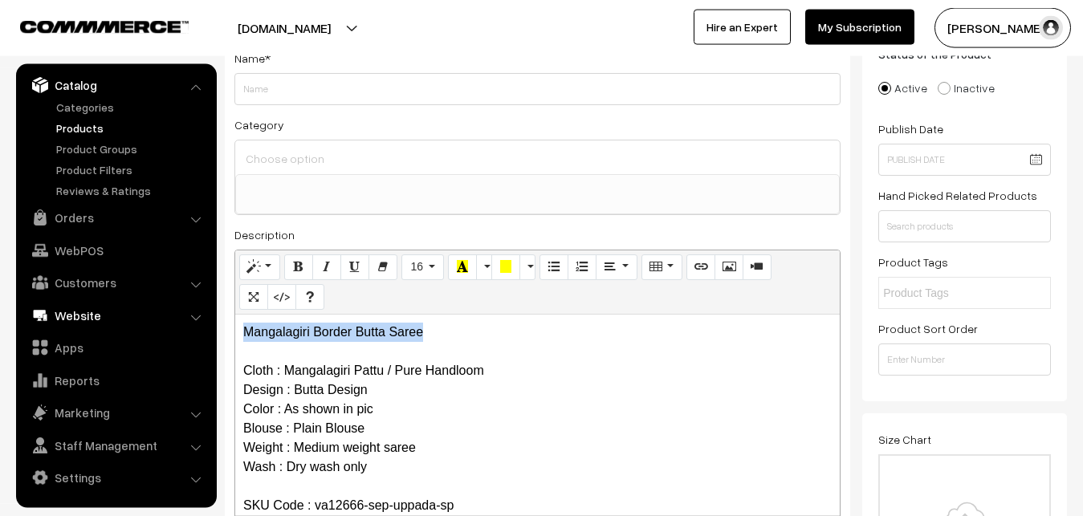
drag, startPoint x: 445, startPoint y: 335, endPoint x: 161, endPoint y: 315, distance: 285.0
click at [235, 315] on div "Mangalagiri Border Butta Saree Cloth : Mangalagiri Pattu / Pure Handloom Design…" at bounding box center [537, 415] width 605 height 201
copy p "Mangalagiri Border Butta Saree"
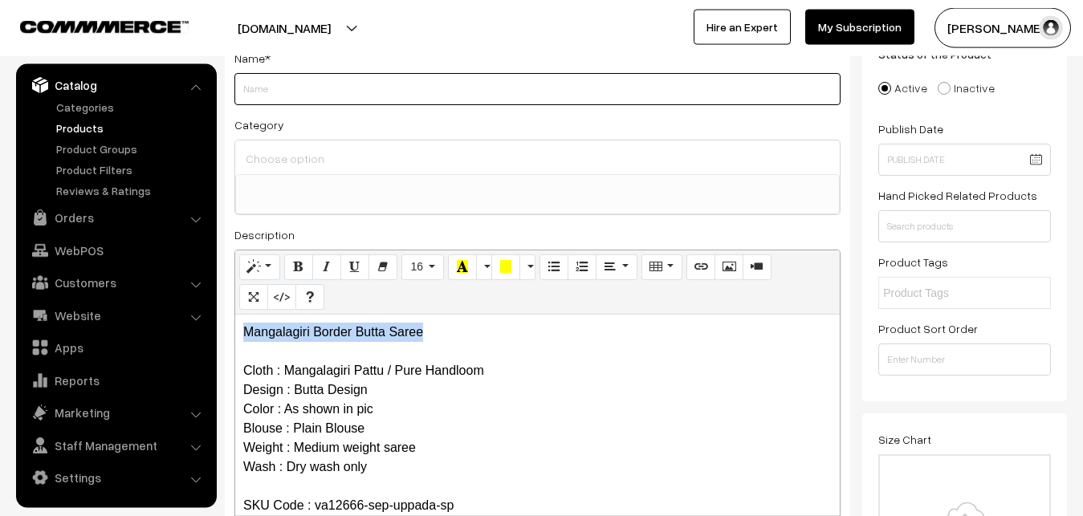
click at [274, 96] on input "Weight" at bounding box center [537, 89] width 606 height 32
paste input "Mangalagiri Border Butta Saree"
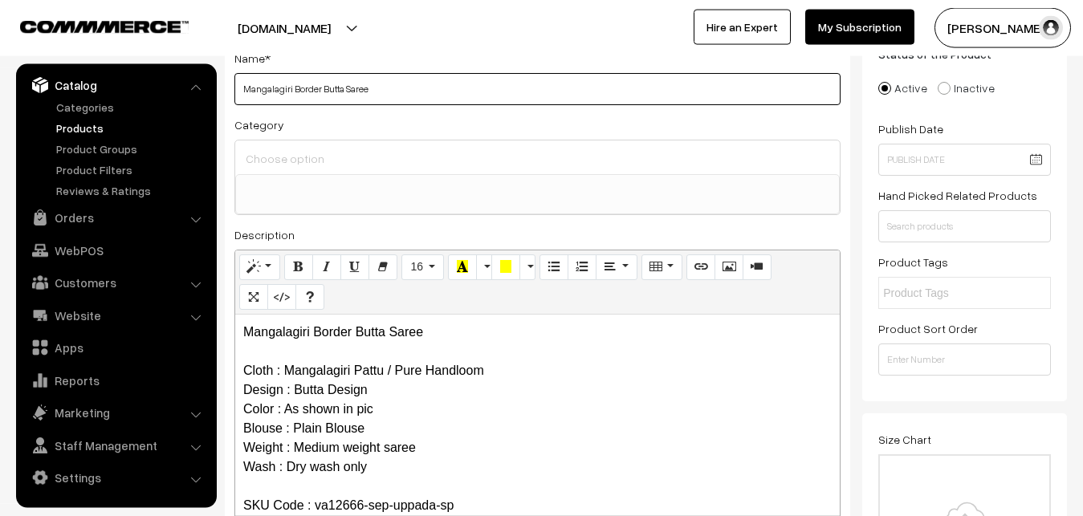
type input "Mangalagiri Border Butta Saree"
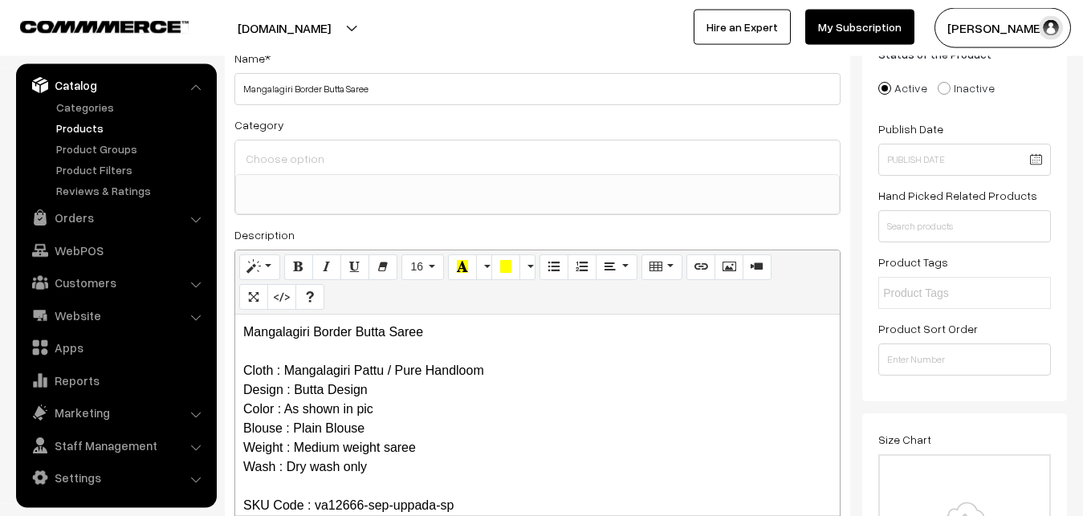
click at [292, 150] on input at bounding box center [538, 158] width 592 height 23
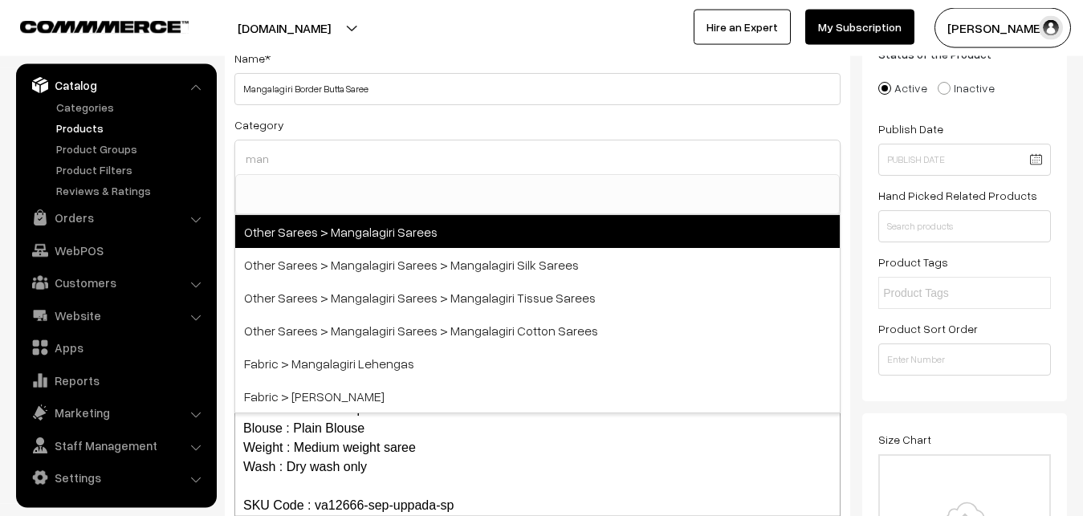
type input "man"
click at [377, 225] on span "Other Sarees > Mangalagiri Sarees" at bounding box center [537, 231] width 605 height 33
select select "31"
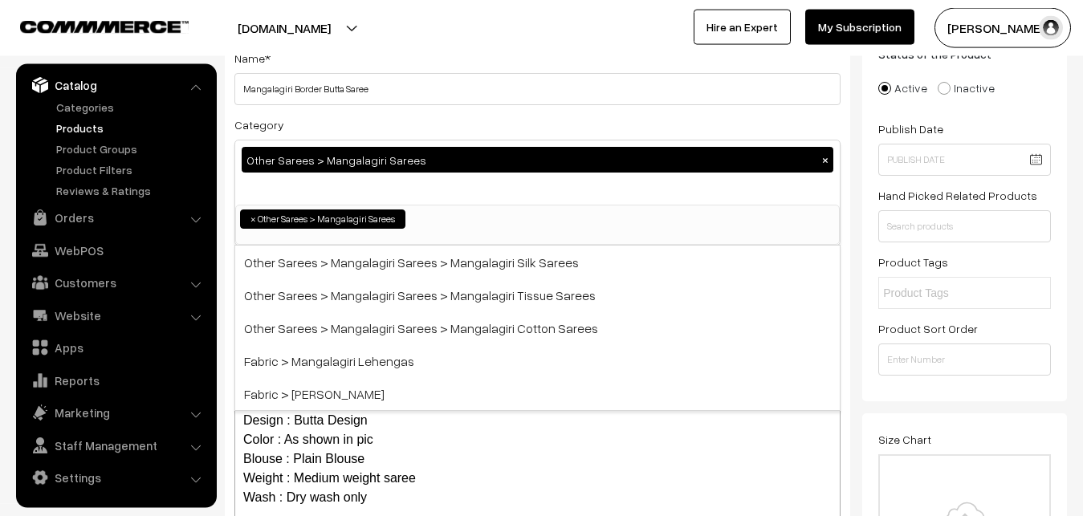
scroll to position [405, 0]
click at [384, 115] on div "Category Other Sarees > Mangalagiri Sarees × Uppada Sarees Uppada Sarees > Uppa…" at bounding box center [537, 180] width 606 height 131
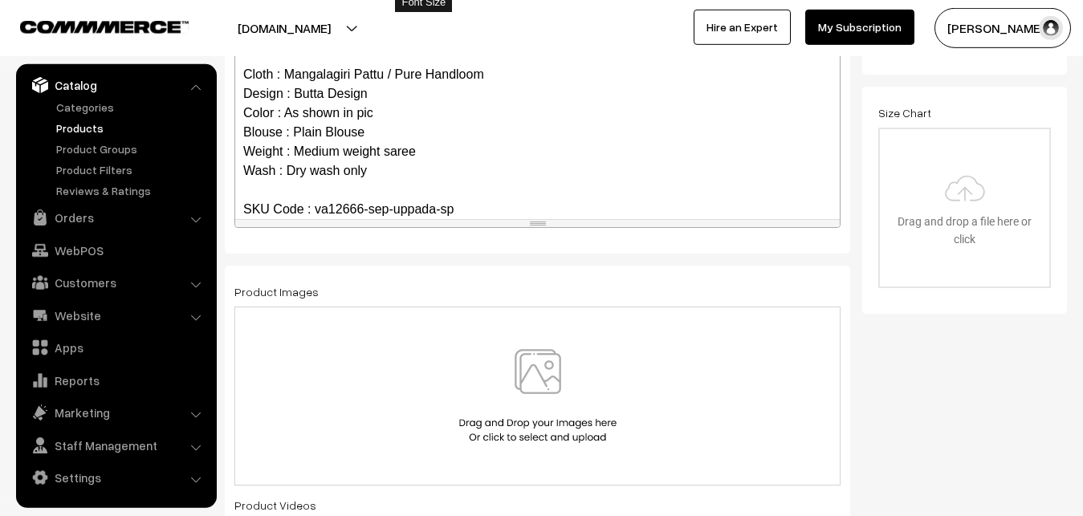
scroll to position [442, 0]
click at [550, 391] on img at bounding box center [537, 396] width 165 height 94
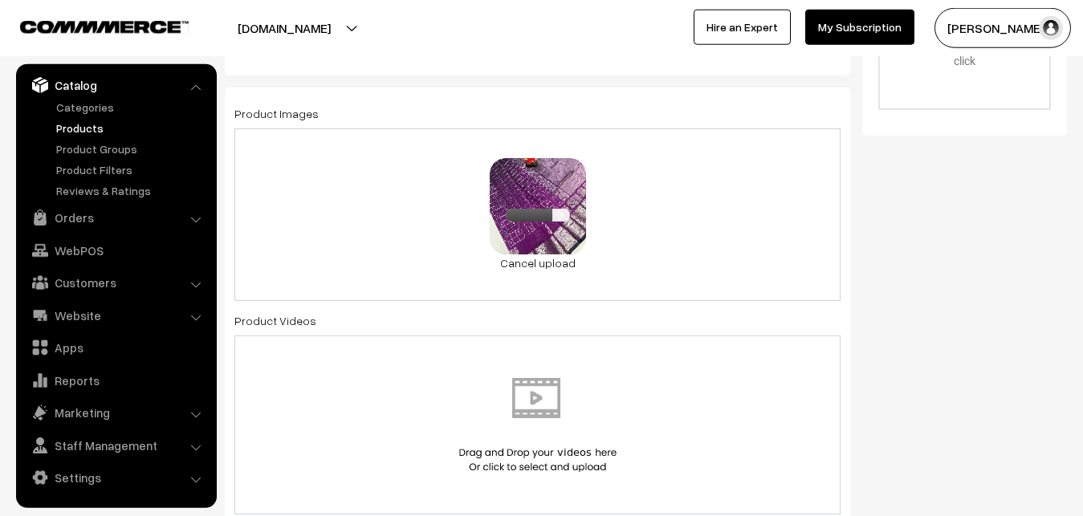
scroll to position [852, 0]
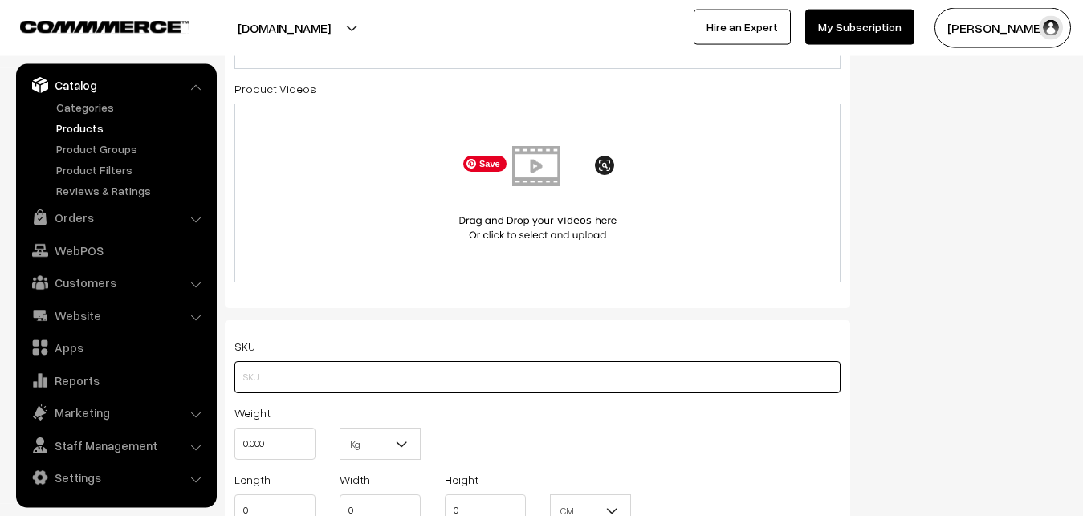
click at [278, 372] on input "text" at bounding box center [537, 377] width 606 height 32
paste input "va12666-sep-uppada-sp"
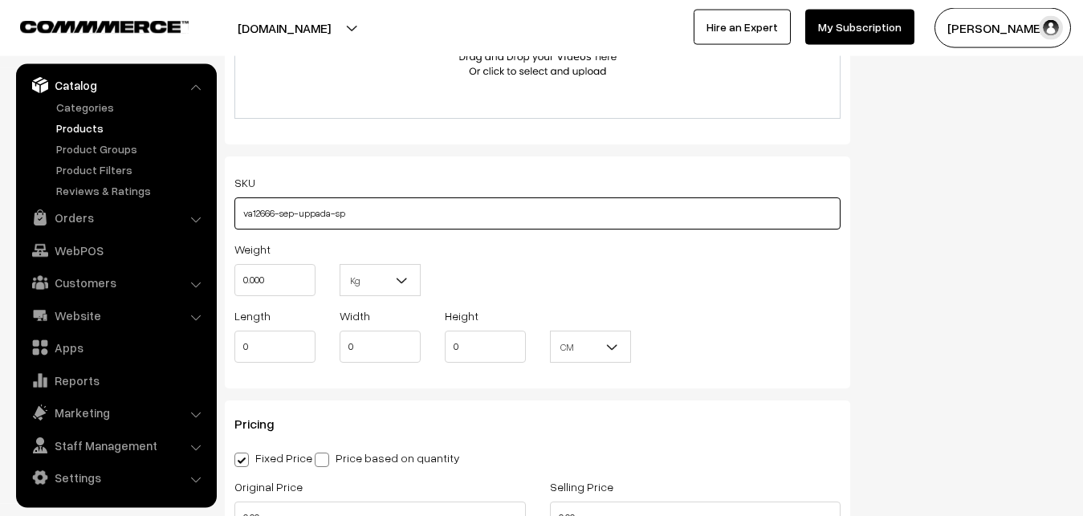
type input "va12666-sep-uppada-sp"
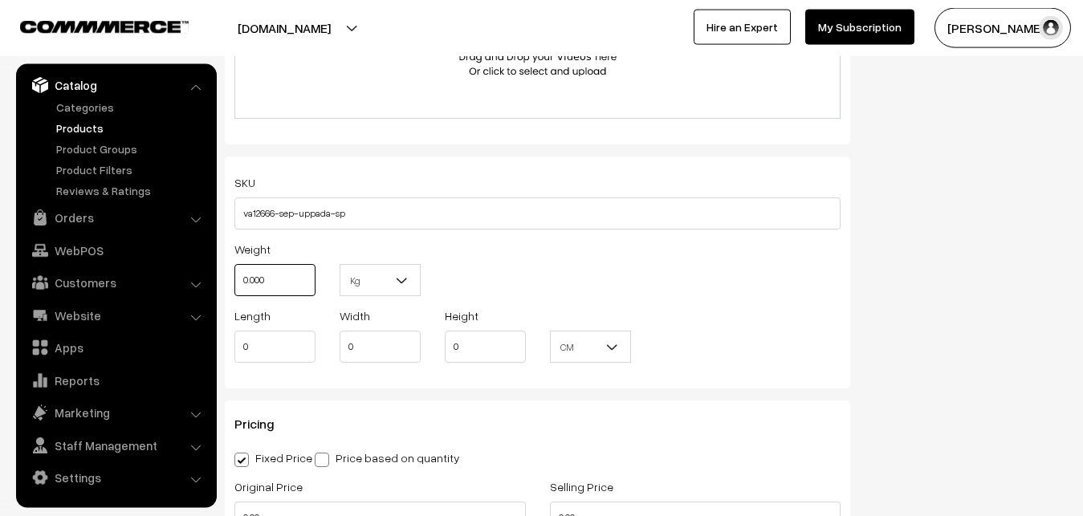
drag, startPoint x: 281, startPoint y: 269, endPoint x: 214, endPoint y: 278, distance: 67.2
click at [234, 278] on input "0.000" at bounding box center [274, 280] width 81 height 32
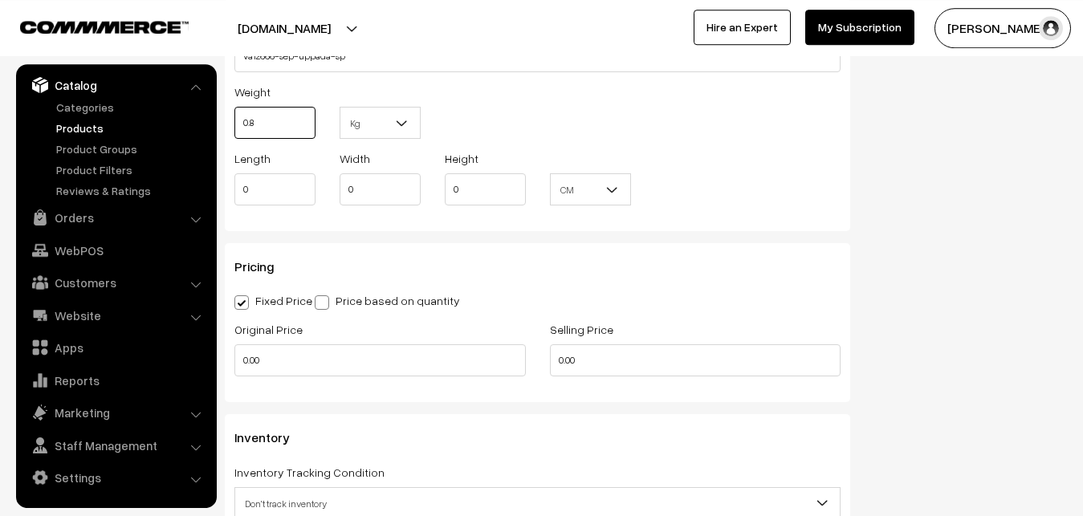
scroll to position [1180, 0]
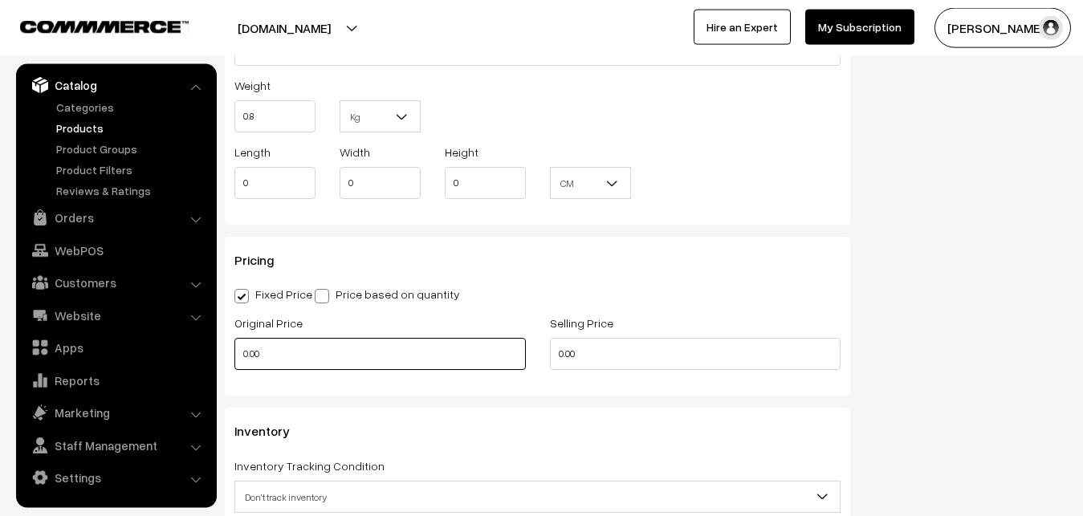
type input "0.80"
drag, startPoint x: 289, startPoint y: 362, endPoint x: 175, endPoint y: 362, distance: 114.0
click at [234, 362] on input "0.00" at bounding box center [380, 354] width 292 height 32
type input "4100"
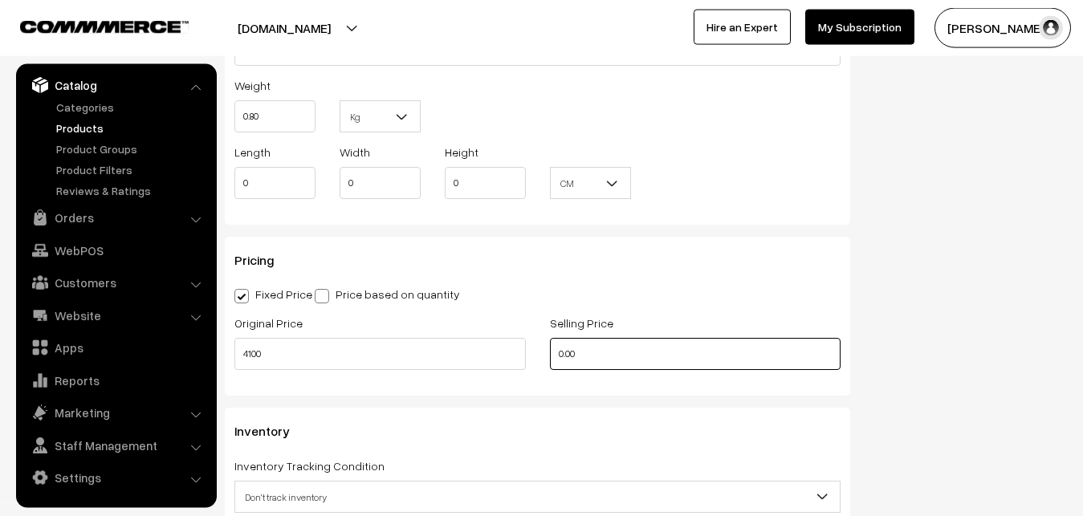
drag, startPoint x: 627, startPoint y: 360, endPoint x: 445, endPoint y: 362, distance: 182.3
click at [550, 362] on input "0.00" at bounding box center [696, 354] width 292 height 32
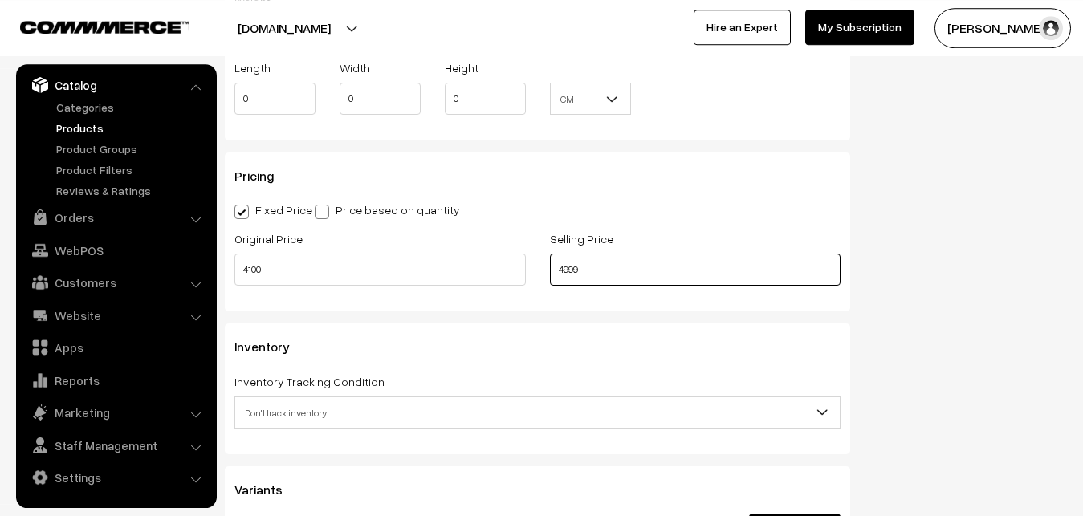
scroll to position [1425, 0]
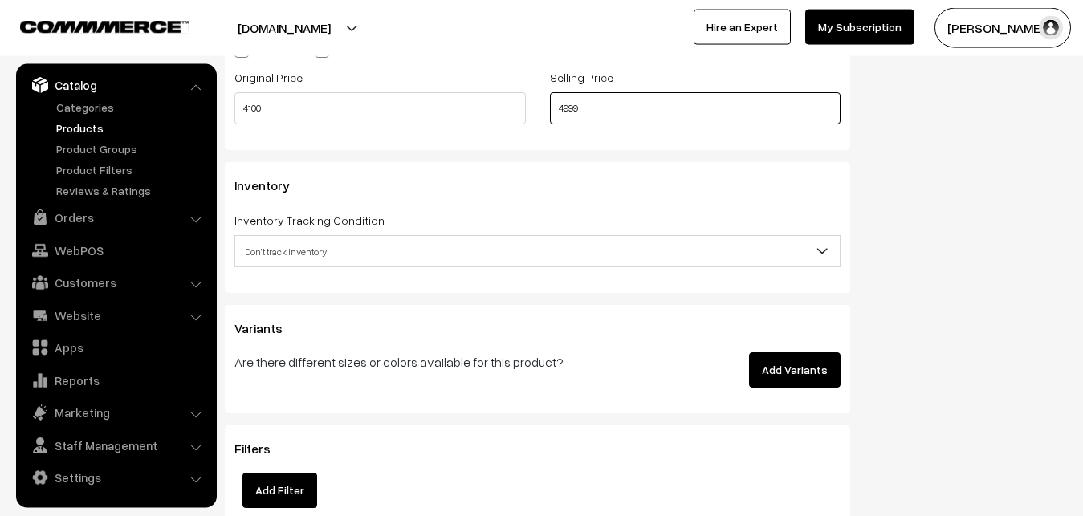
type input "4999"
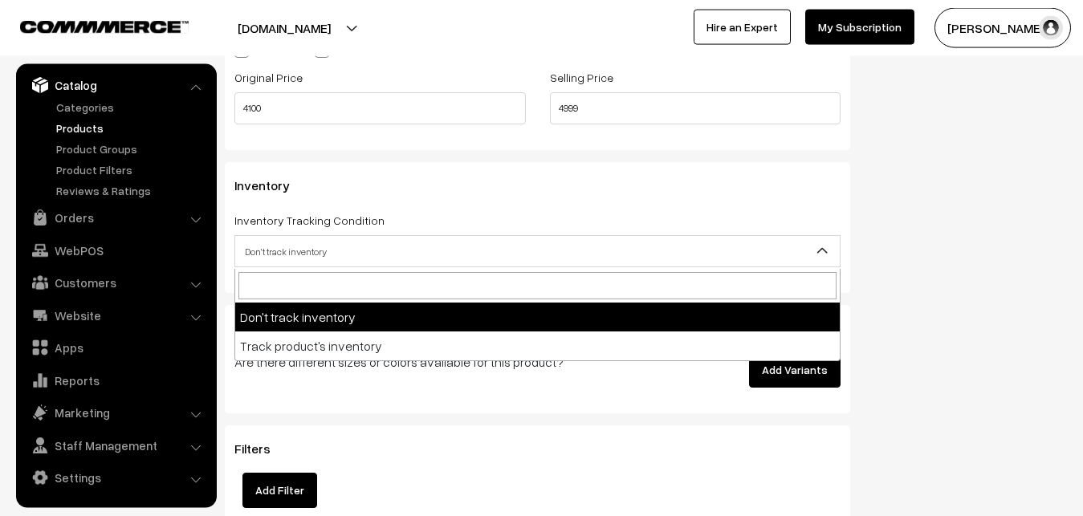
click at [296, 261] on span "Don't track inventory" at bounding box center [537, 252] width 605 height 28
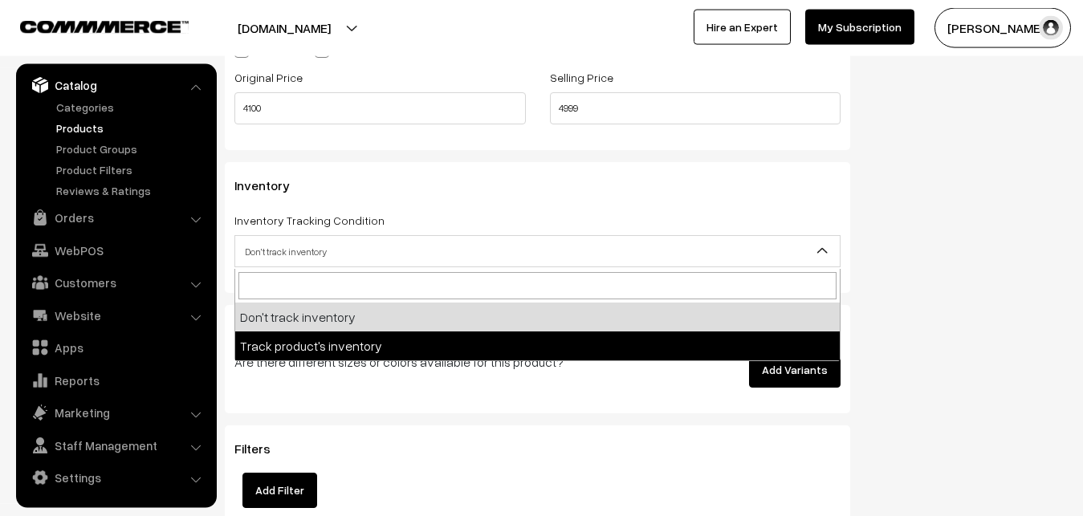
select select "2"
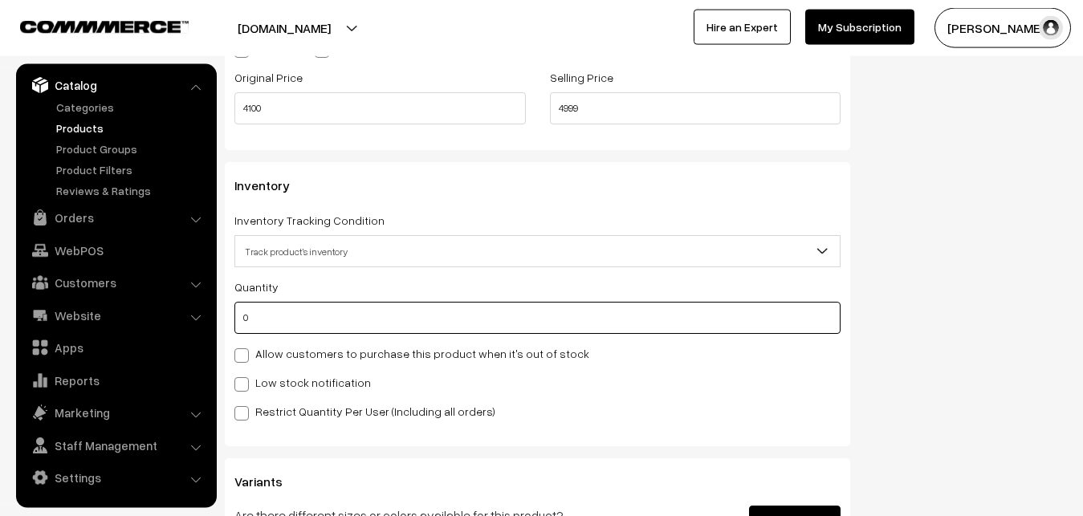
click at [281, 317] on input "0" at bounding box center [537, 318] width 606 height 32
type input "4"
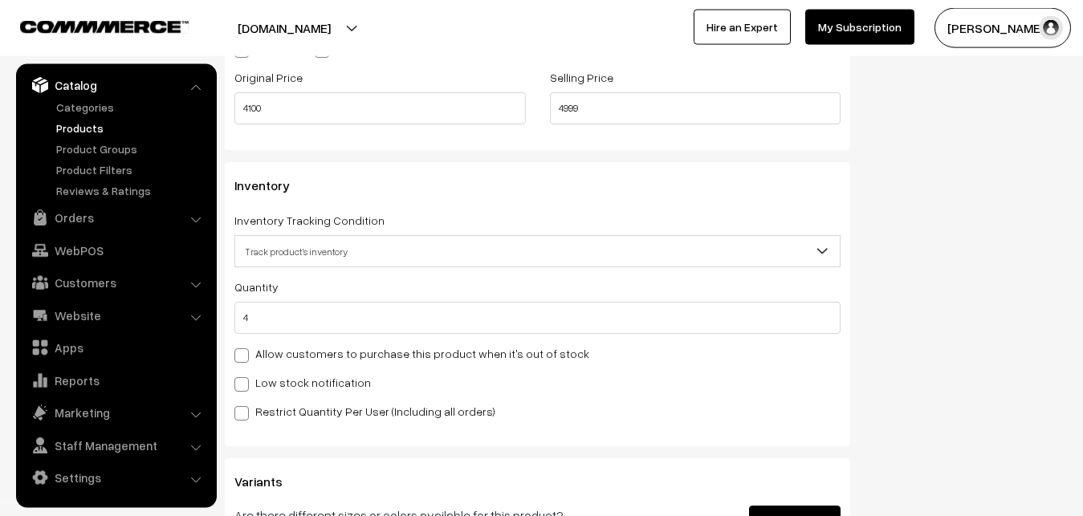
click at [278, 377] on label "Low stock notification" at bounding box center [302, 382] width 137 height 17
click at [245, 377] on input "Low stock notification" at bounding box center [239, 382] width 10 height 10
checkbox input "true"
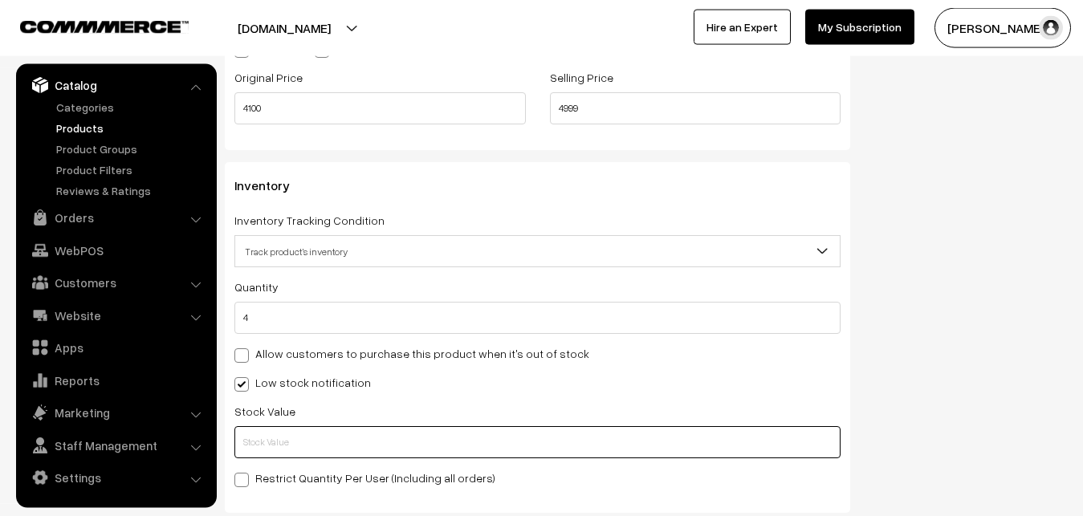
click at [286, 437] on input "text" at bounding box center [537, 442] width 606 height 32
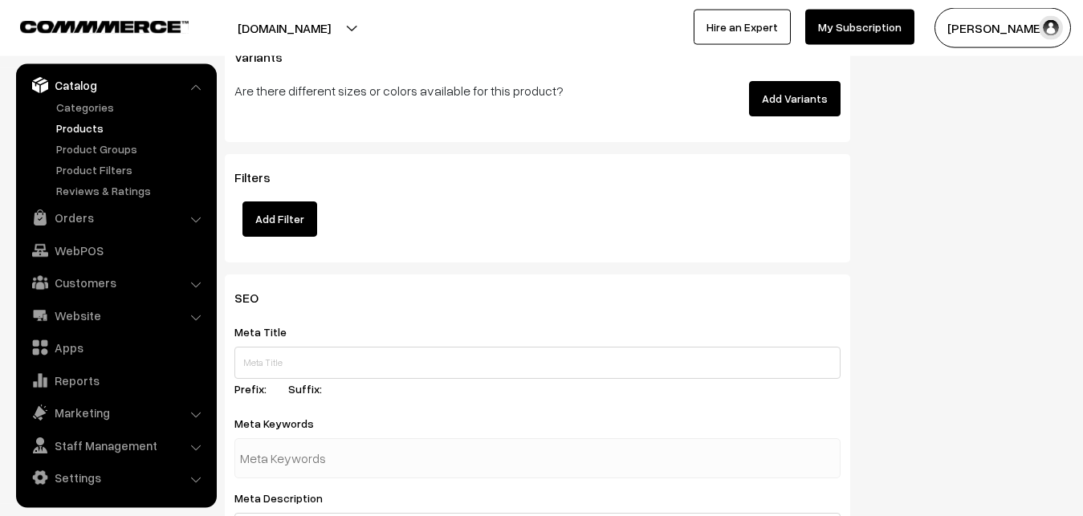
scroll to position [2326, 0]
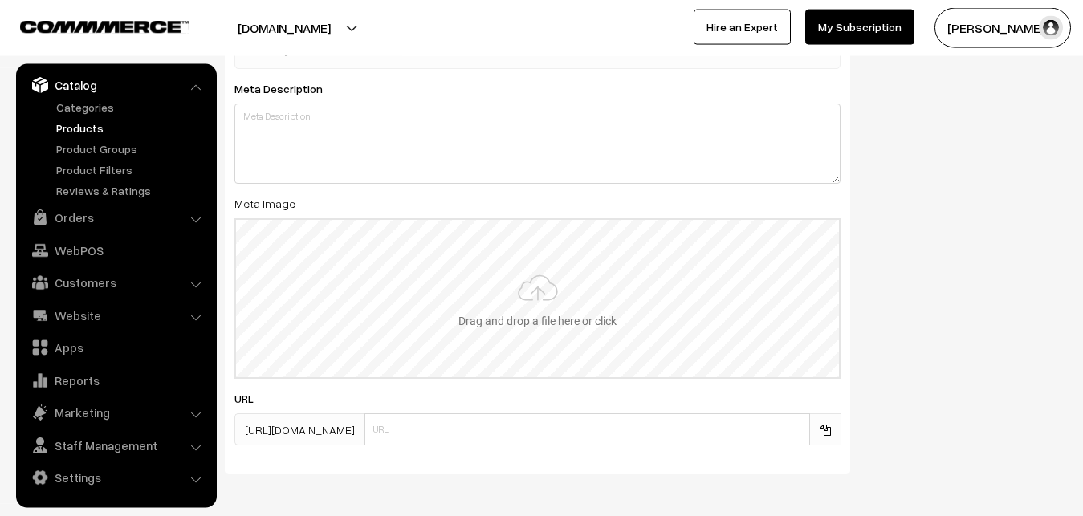
type input "2"
click at [492, 278] on input "file" at bounding box center [537, 298] width 603 height 157
type input "C:\fakepath\mangalagiri-saree-va12666-sep.jpeg"
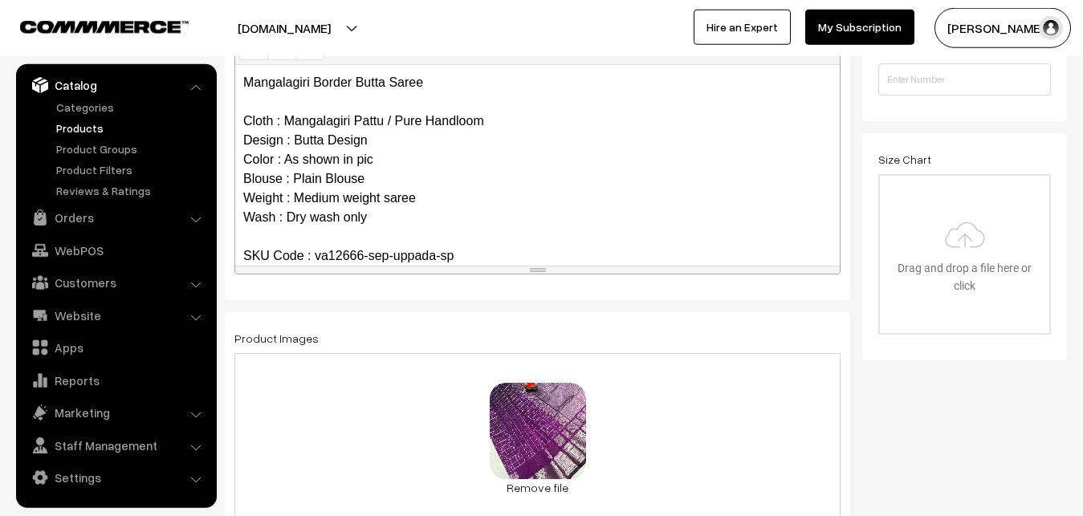
scroll to position [0, 0]
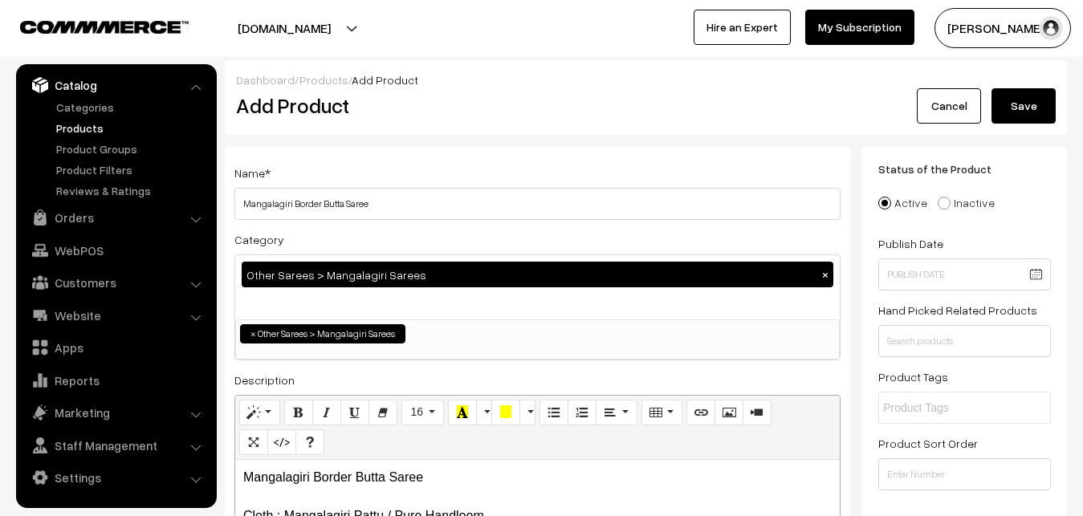
click at [1032, 114] on button "Save" at bounding box center [1024, 105] width 64 height 35
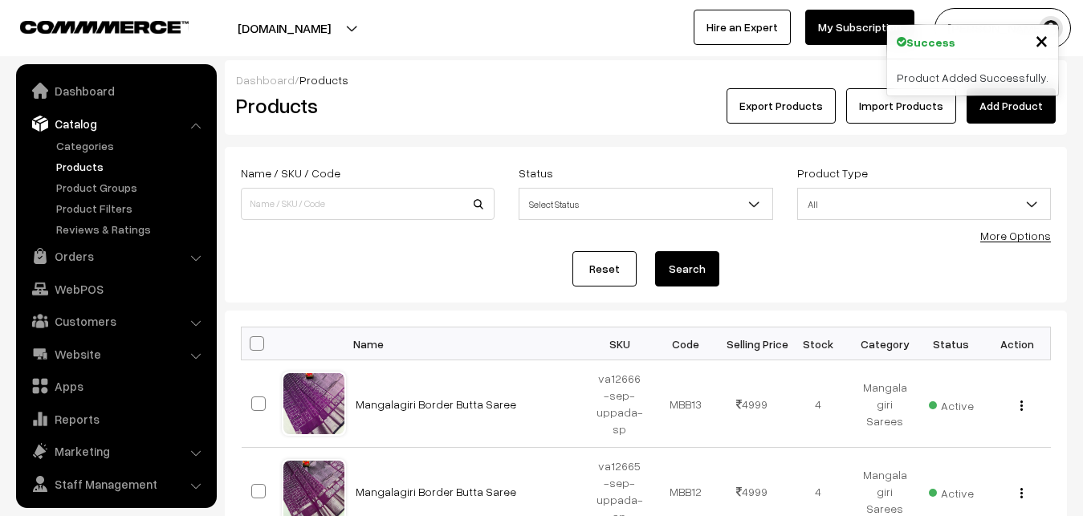
scroll to position [39, 0]
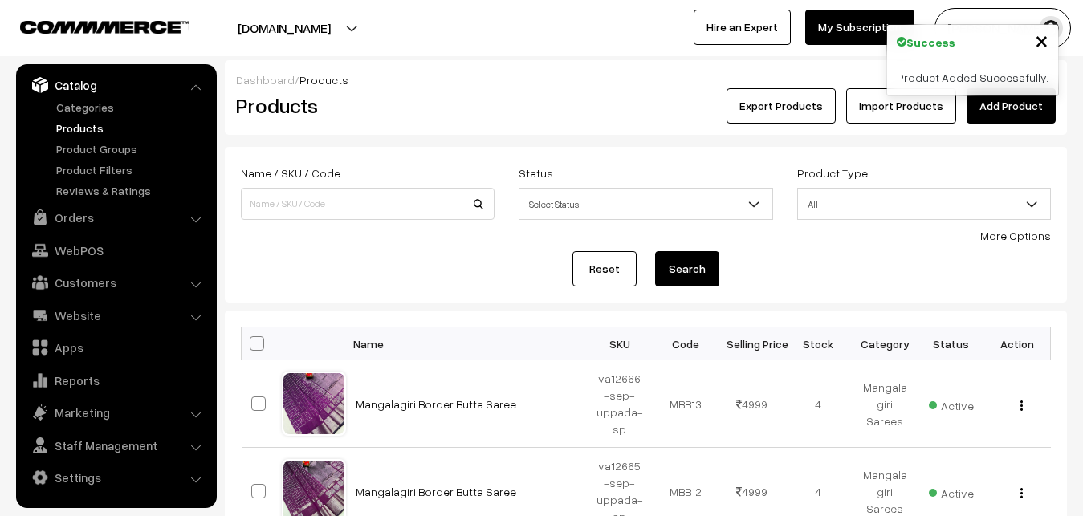
click at [459, 86] on div "Dashboard / Products" at bounding box center [646, 79] width 820 height 17
click at [1032, 104] on link "Add Product" at bounding box center [1011, 105] width 89 height 35
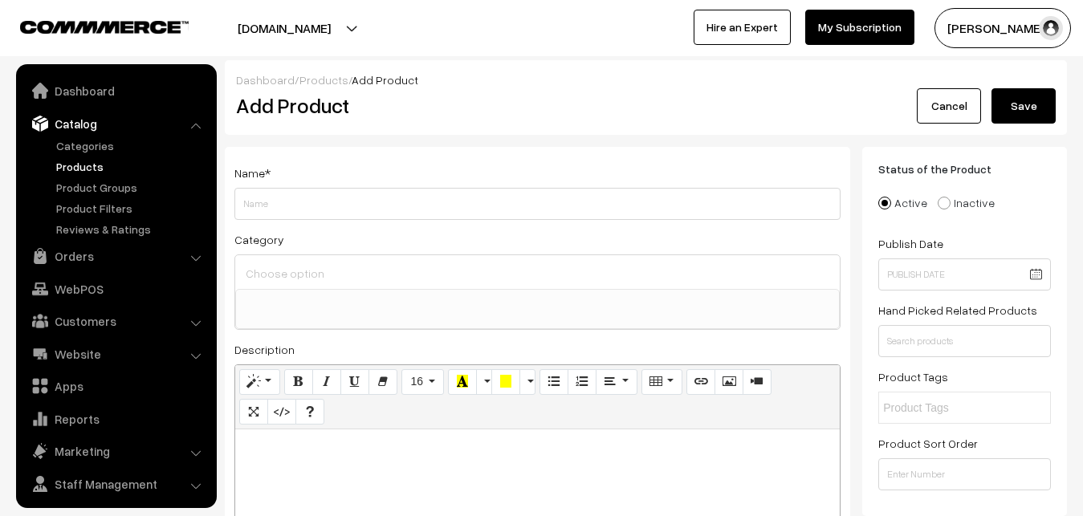
select select
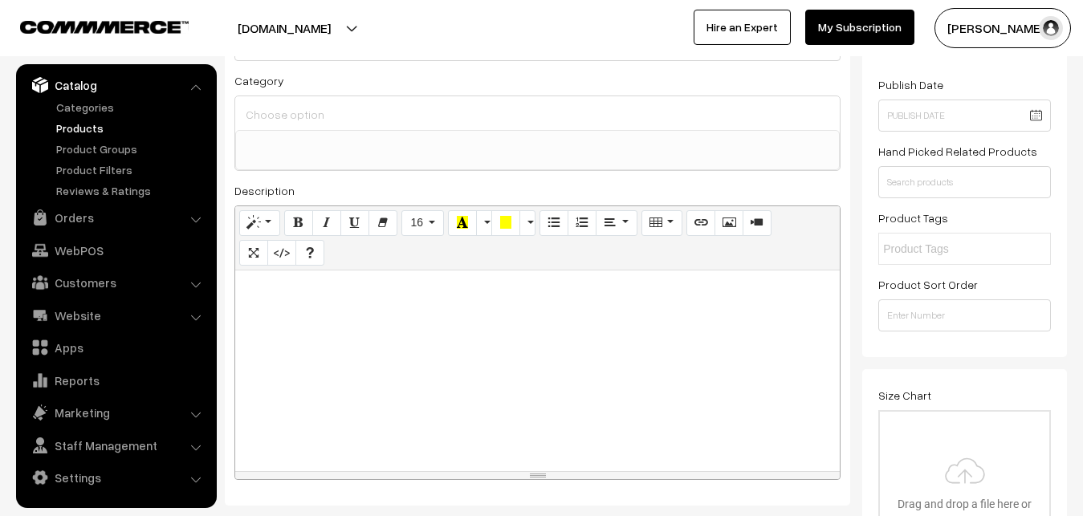
scroll to position [246, 0]
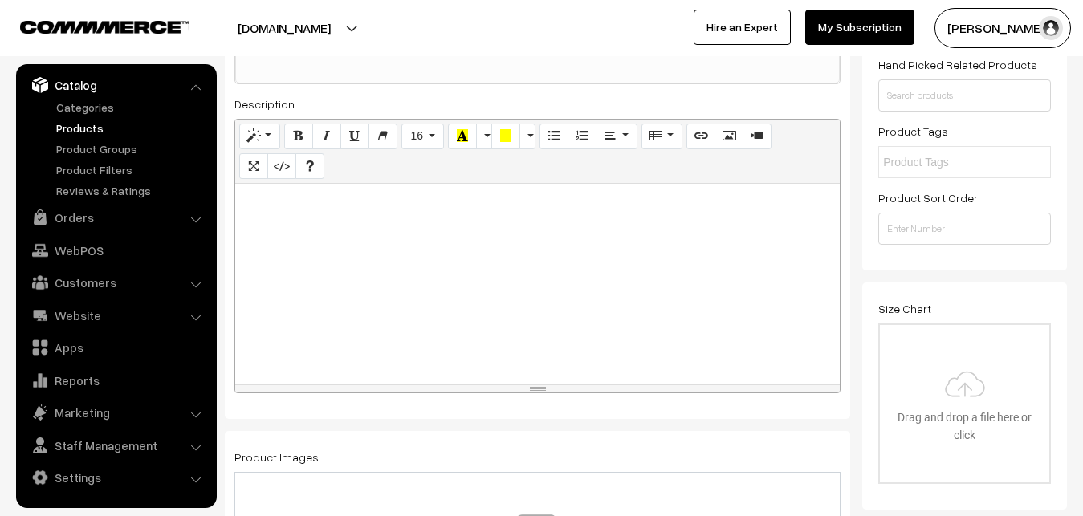
click at [300, 296] on div at bounding box center [537, 284] width 605 height 201
paste div
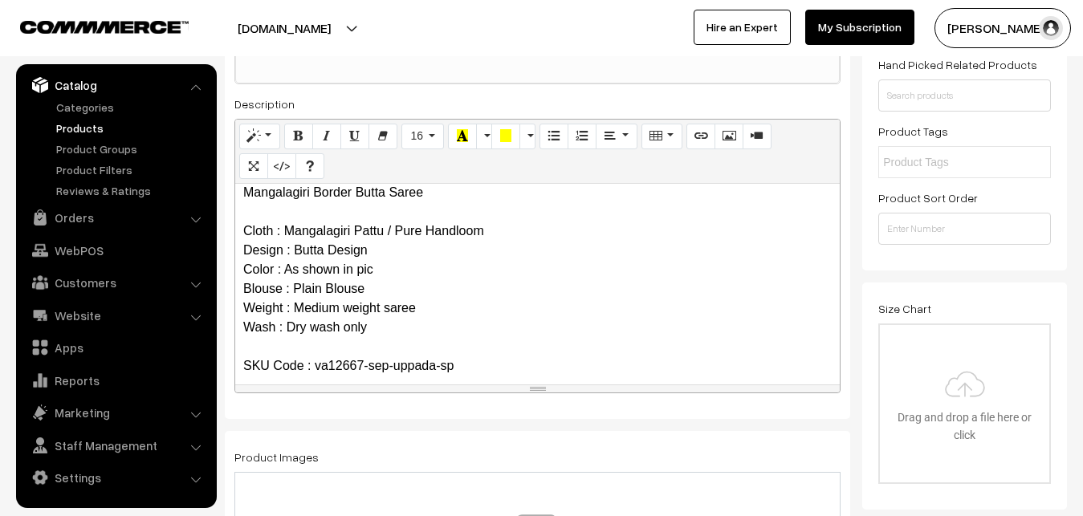
scroll to position [0, 0]
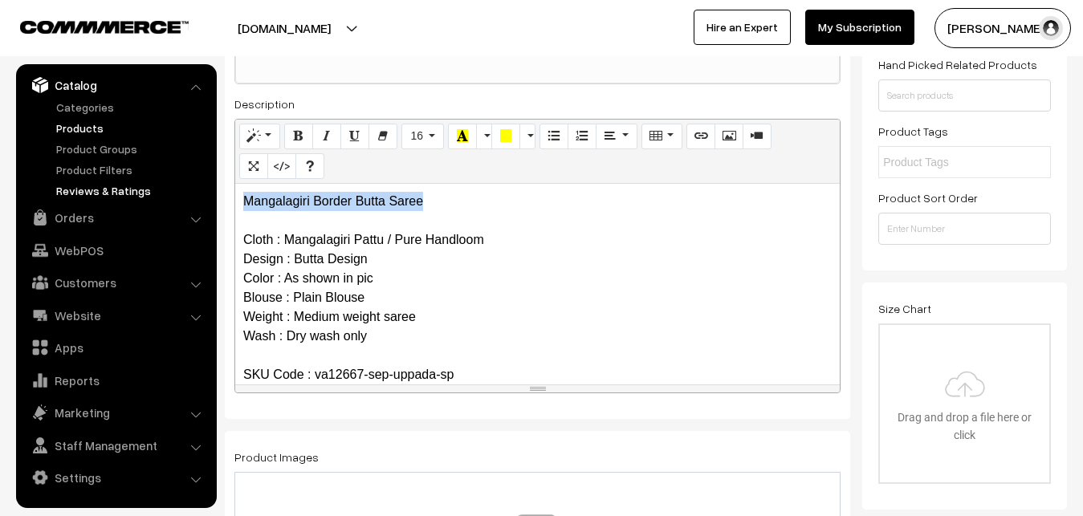
drag, startPoint x: 438, startPoint y: 206, endPoint x: 175, endPoint y: 191, distance: 263.8
click at [235, 192] on div "Mangalagiri Border Butta Saree Cloth : Mangalagiri Pattu / Pure Handloom Design…" at bounding box center [537, 284] width 605 height 201
copy p "Mangalagiri Border Butta Saree"
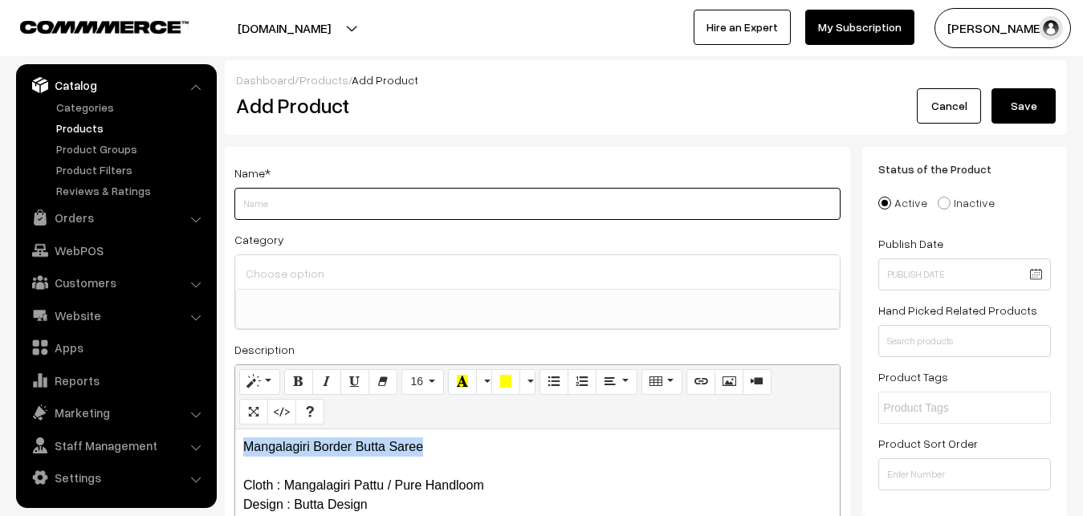
click at [285, 202] on input "Weight" at bounding box center [537, 204] width 606 height 32
paste input "Mangalagiri Border Butta Saree"
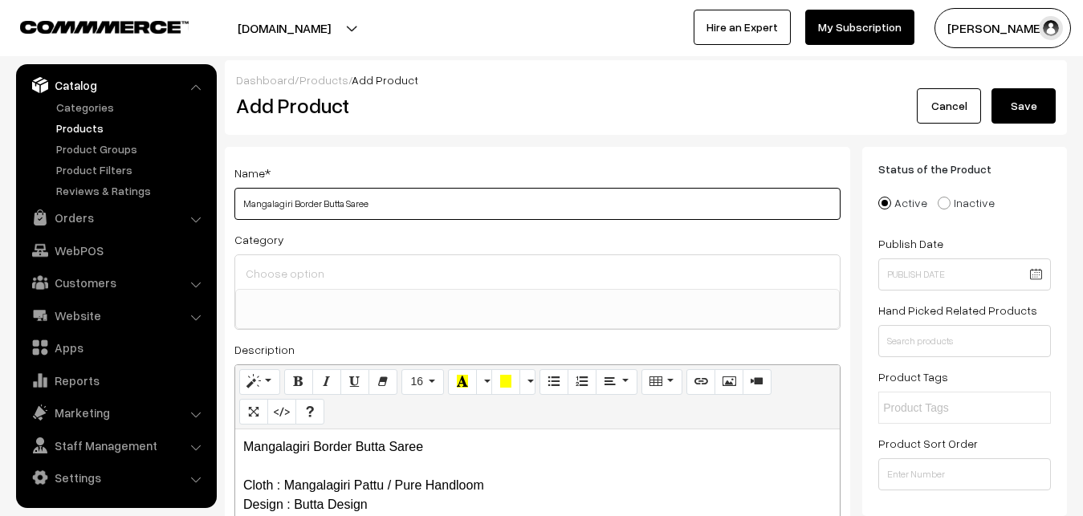
type input "Mangalagiri Border Butta Saree"
click at [298, 267] on input at bounding box center [538, 273] width 592 height 23
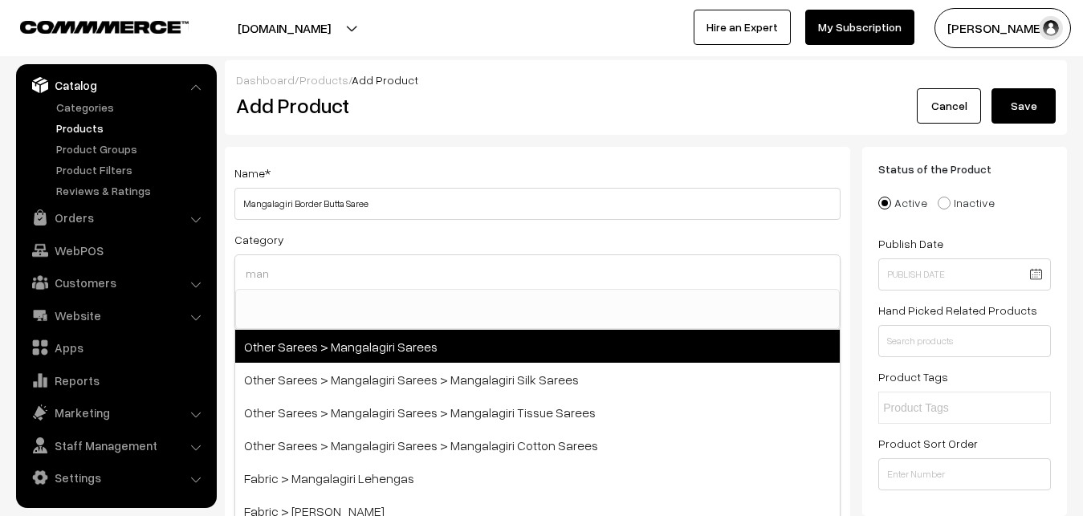
type input "man"
click at [374, 344] on span "Other Sarees > Mangalagiri Sarees" at bounding box center [537, 346] width 605 height 33
select select "31"
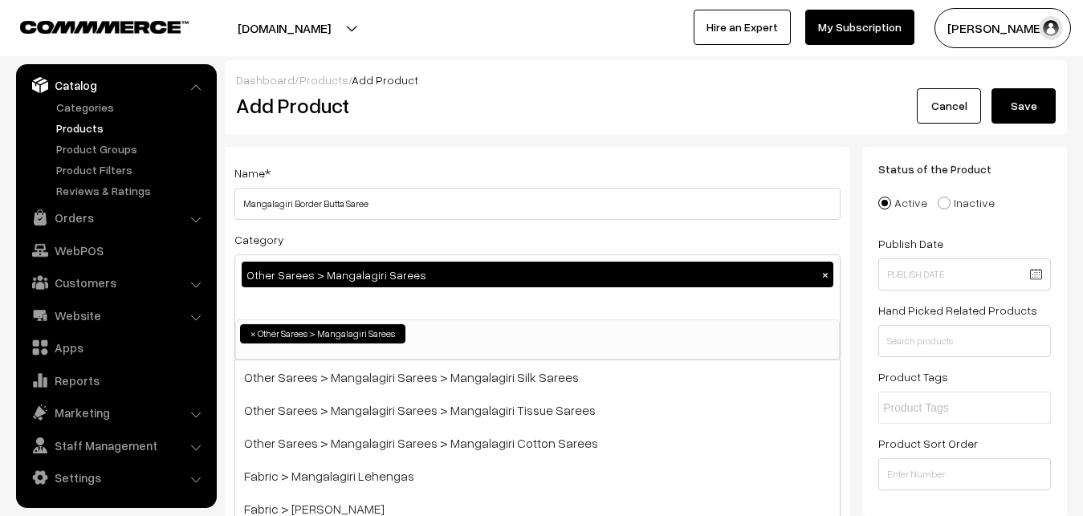
scroll to position [405, 0]
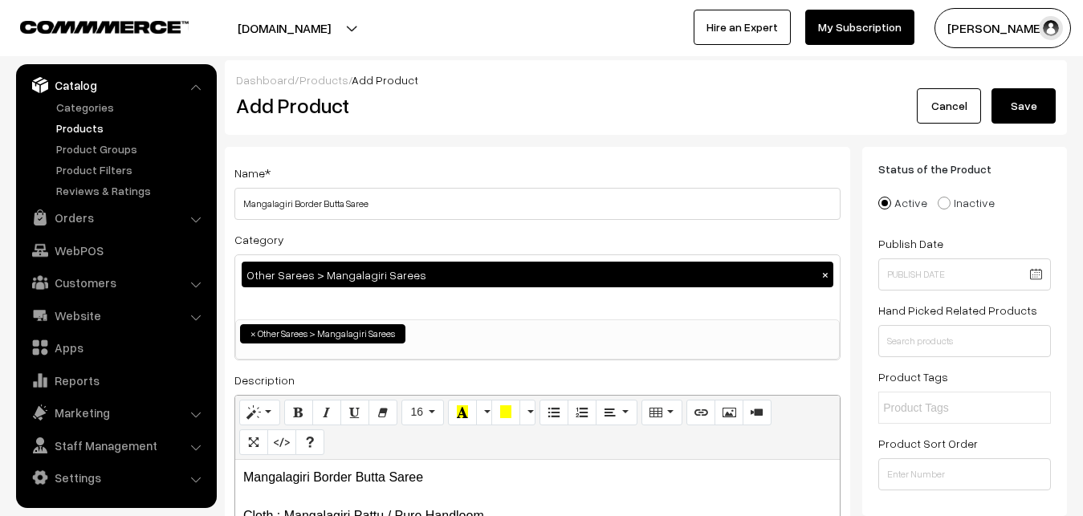
click at [452, 147] on div "Name * Mangalagiri Border Butta Saree Category Other Sarees > Mangalagiri Saree…" at bounding box center [538, 421] width 626 height 548
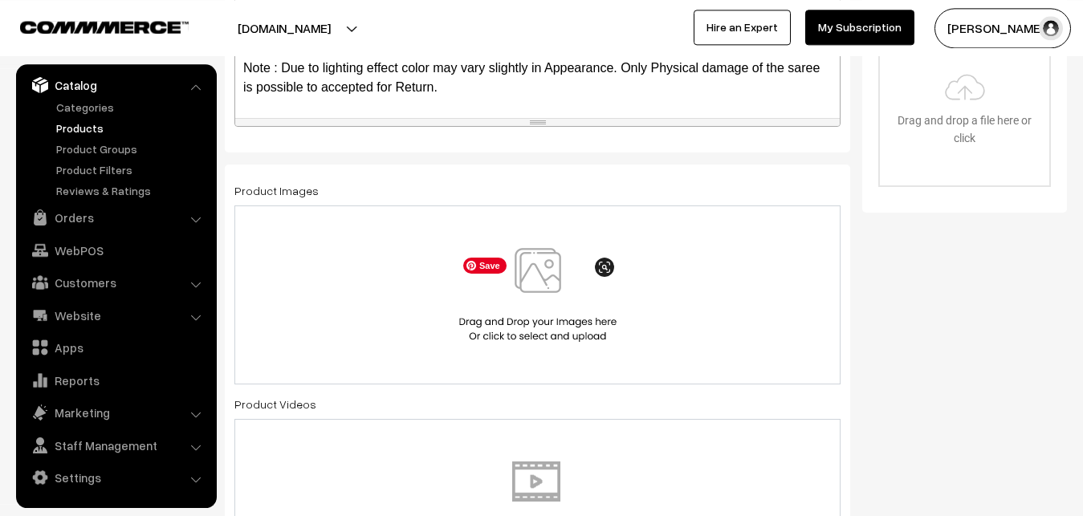
scroll to position [573, 0]
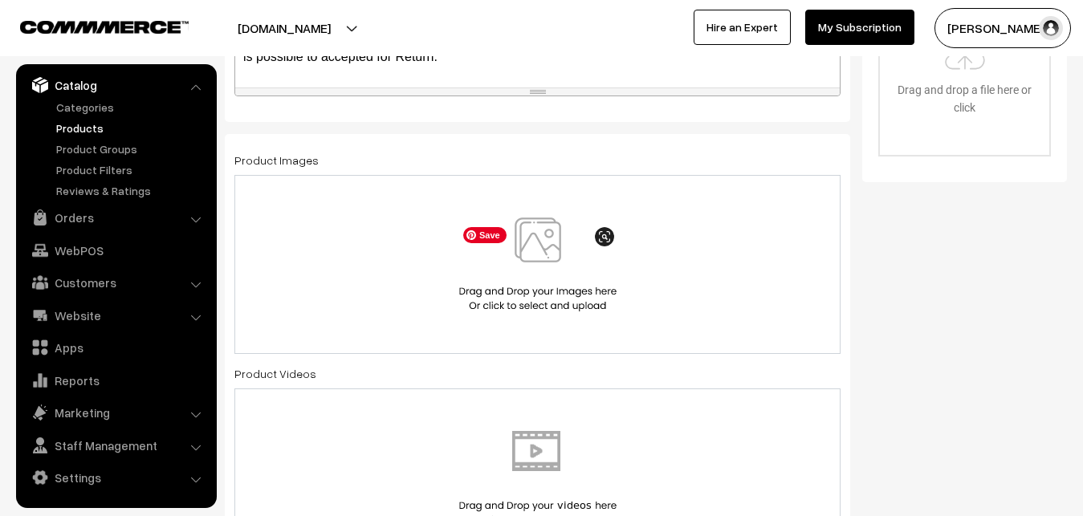
click at [546, 241] on img at bounding box center [537, 265] width 165 height 94
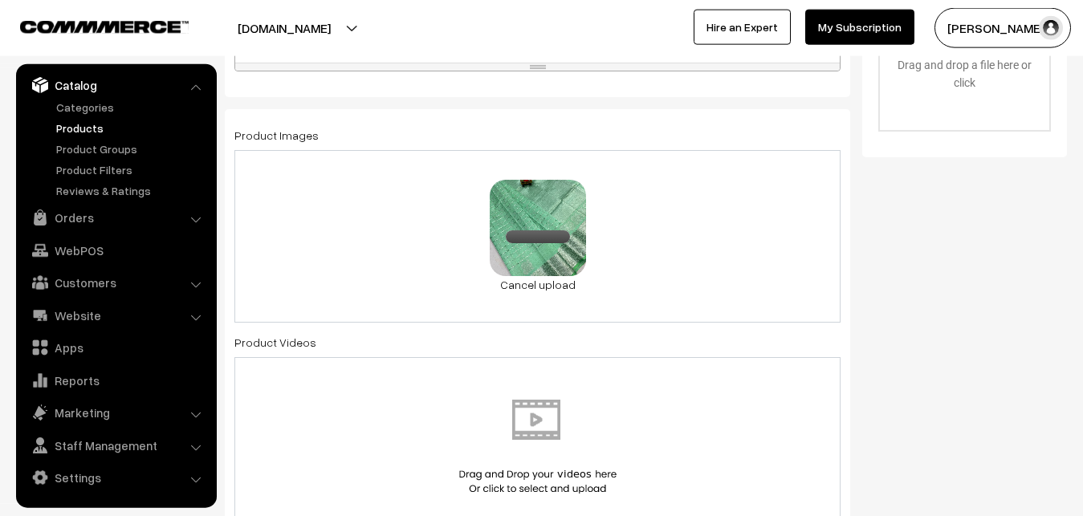
scroll to position [983, 0]
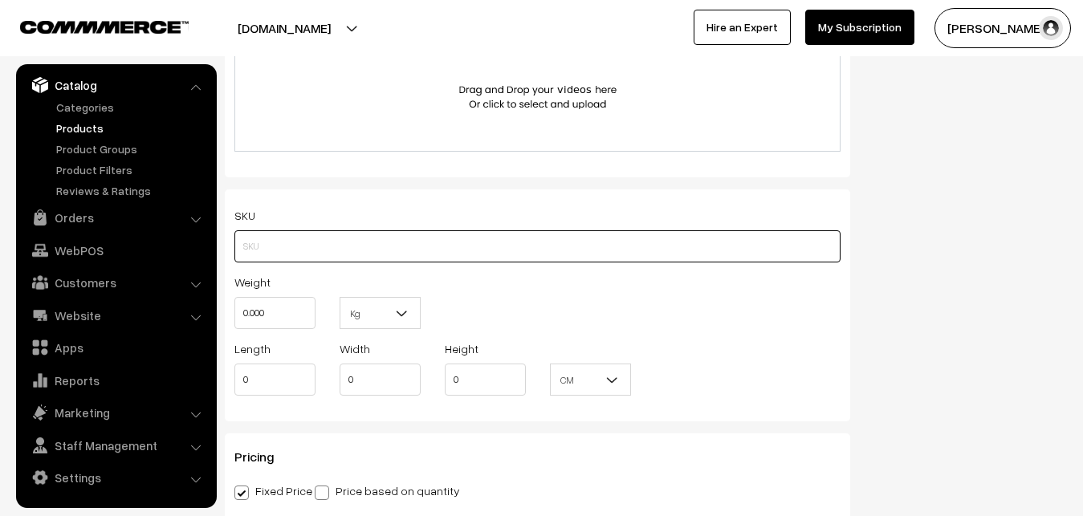
click at [284, 246] on input "text" at bounding box center [537, 246] width 606 height 32
paste input "va12667-sep-uppada-sp"
type input "va12667-sep-uppada-sp"
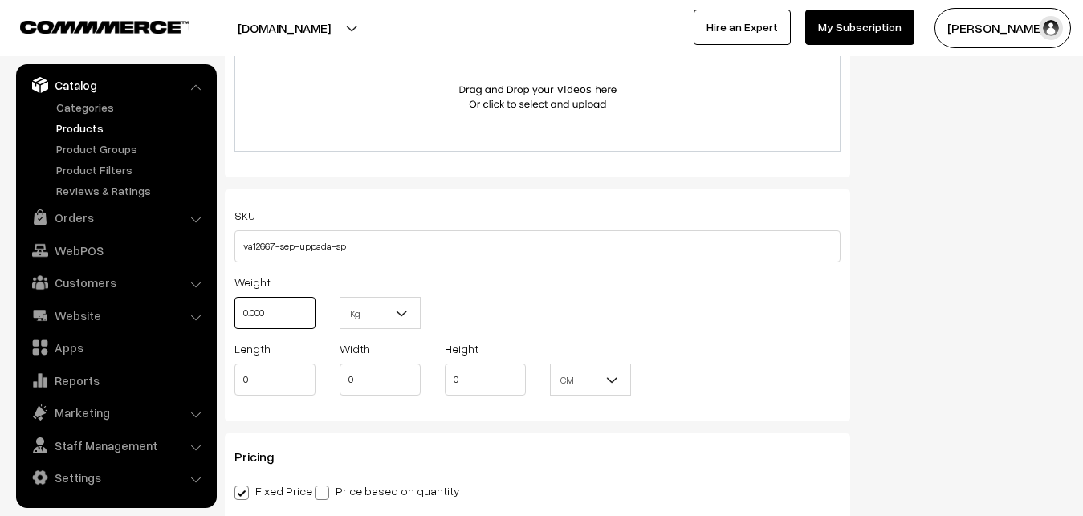
drag, startPoint x: 285, startPoint y: 316, endPoint x: 181, endPoint y: 312, distance: 104.4
click at [234, 312] on input "0.000" at bounding box center [274, 313] width 81 height 32
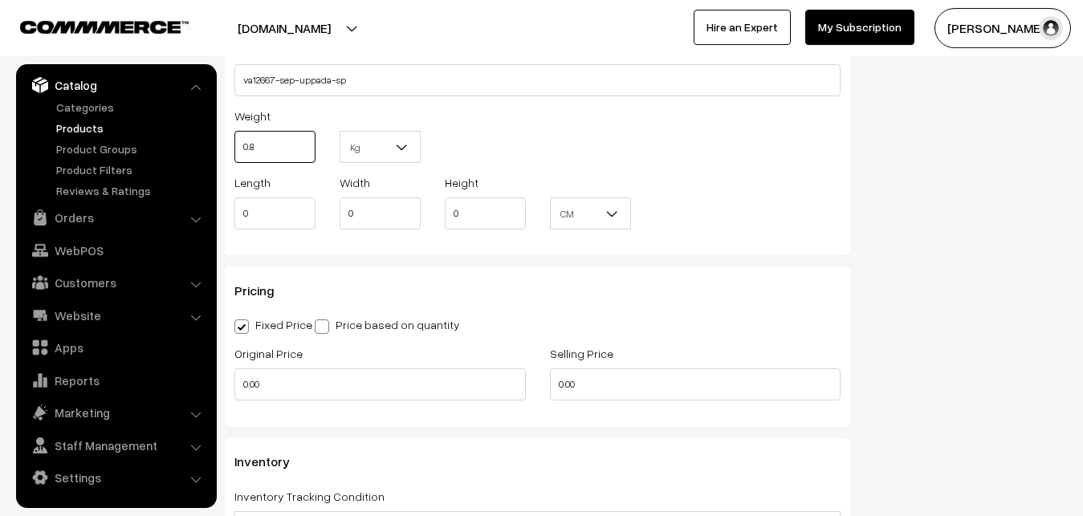
scroll to position [1229, 0]
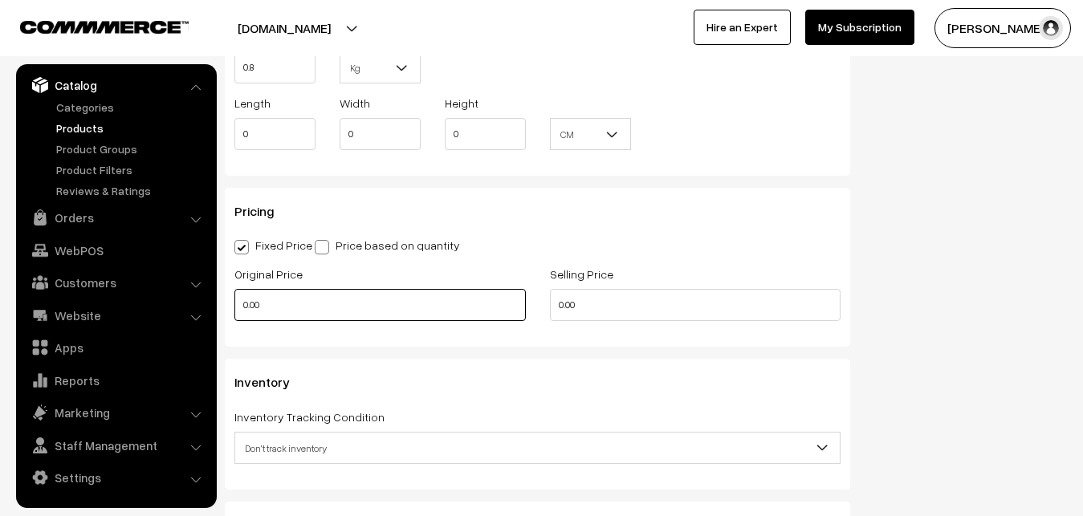
type input "0.80"
drag, startPoint x: 275, startPoint y: 304, endPoint x: 202, endPoint y: 302, distance: 73.1
click at [234, 302] on input "0.00" at bounding box center [380, 305] width 292 height 32
type input "4100"
drag, startPoint x: 612, startPoint y: 308, endPoint x: 459, endPoint y: 310, distance: 153.4
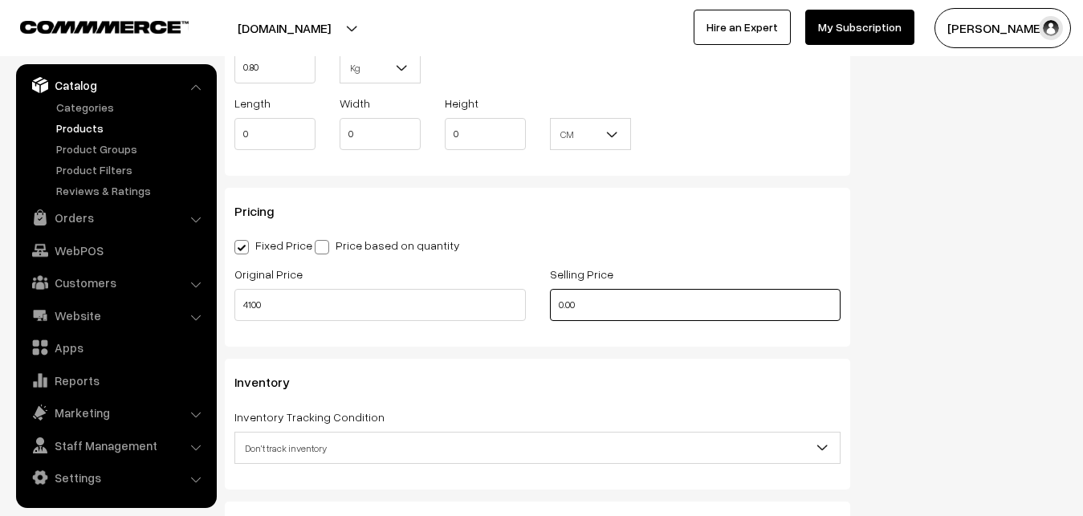
click at [550, 310] on input "0.00" at bounding box center [696, 305] width 292 height 32
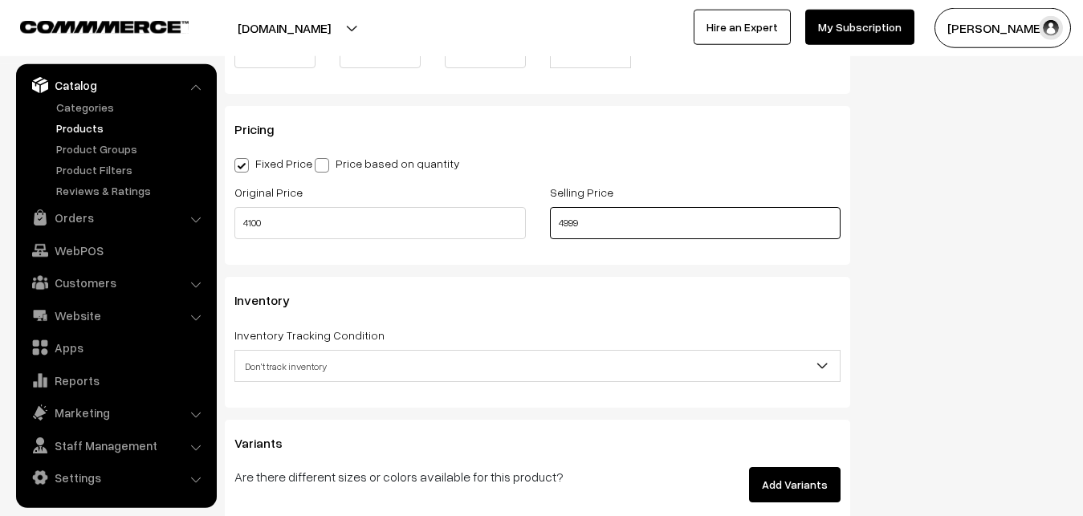
scroll to position [1393, 0]
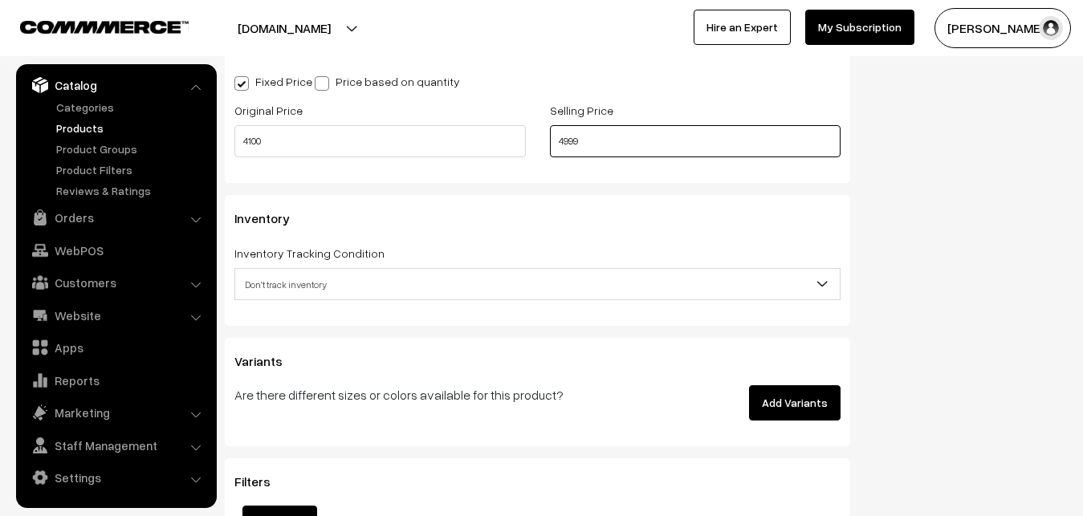
type input "4999"
click at [282, 275] on span "Don't track inventory" at bounding box center [537, 285] width 605 height 28
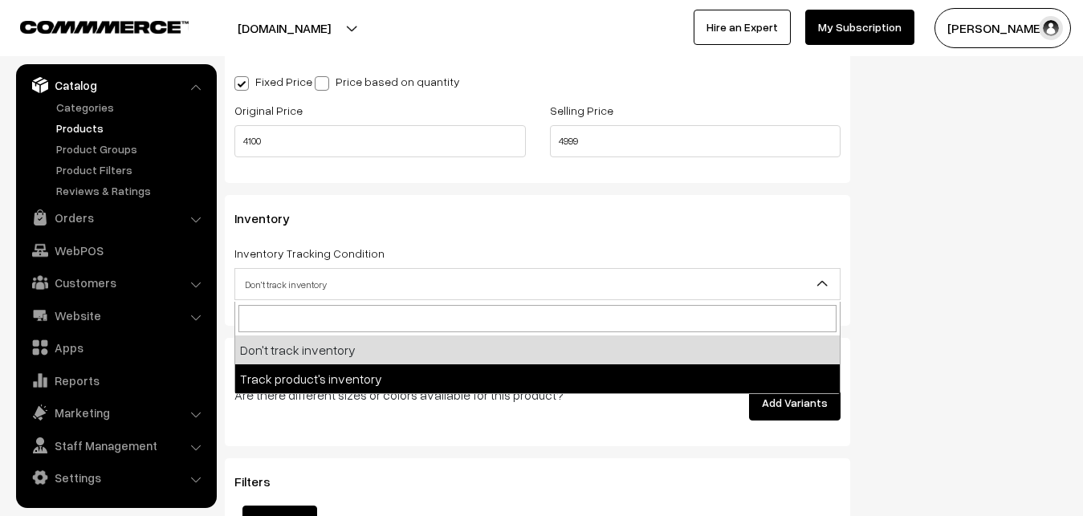
select select "2"
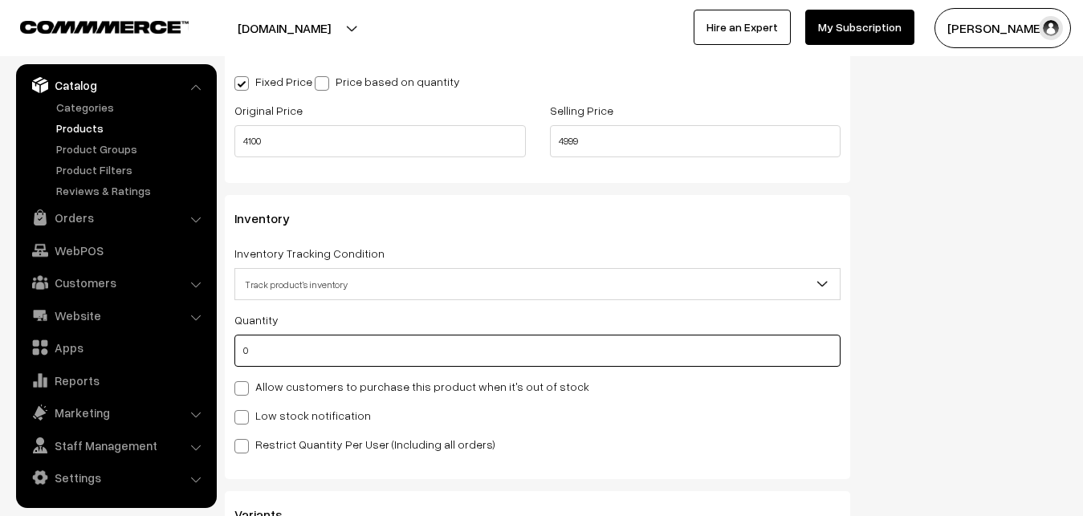
click at [288, 357] on input "0" at bounding box center [537, 351] width 606 height 32
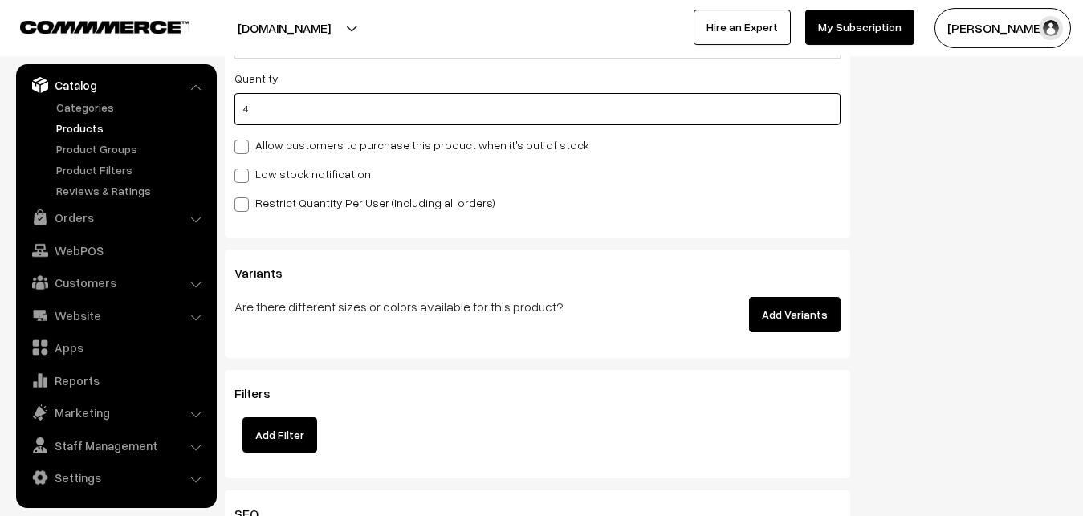
scroll to position [1638, 0]
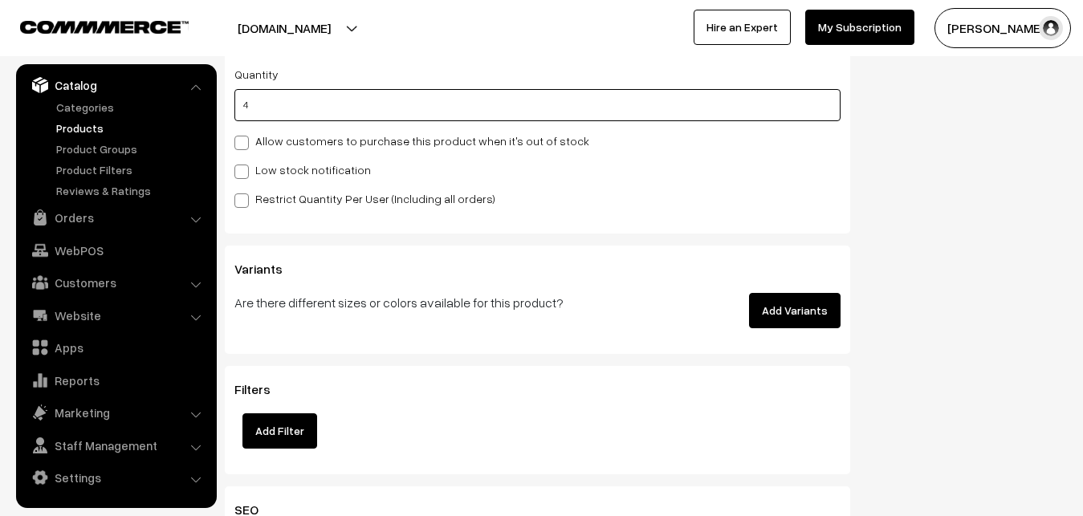
type input "4"
click at [261, 162] on div "Low stock notification" at bounding box center [537, 169] width 606 height 19
click at [260, 173] on label "Low stock notification" at bounding box center [302, 169] width 137 height 17
click at [245, 173] on input "Low stock notification" at bounding box center [239, 169] width 10 height 10
checkbox input "true"
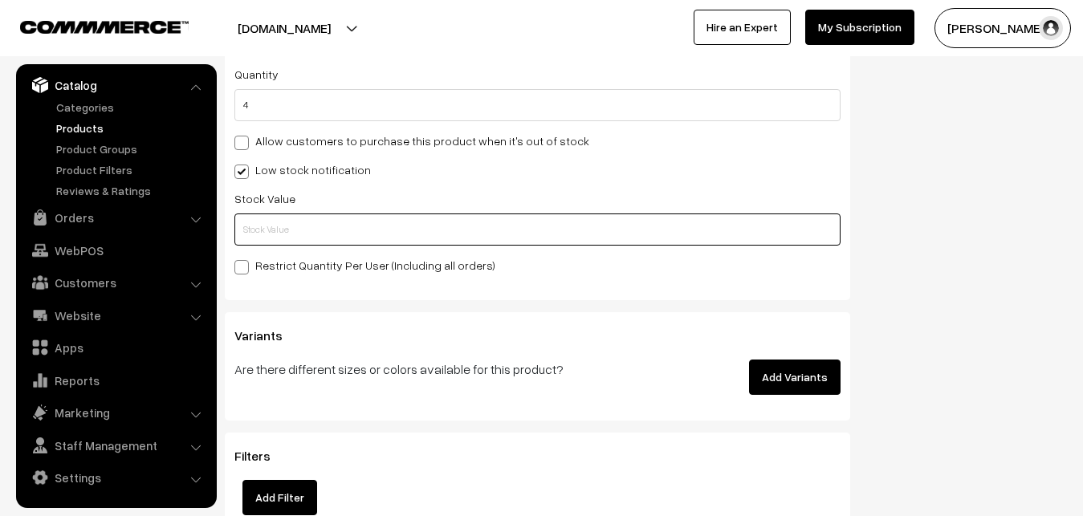
click at [257, 221] on input "text" at bounding box center [537, 230] width 606 height 32
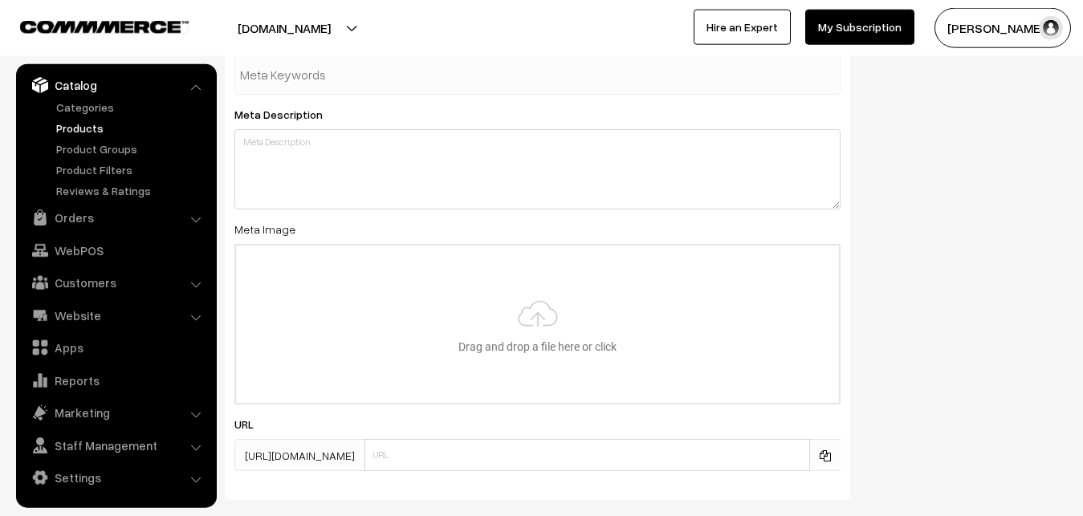
scroll to position [2375, 0]
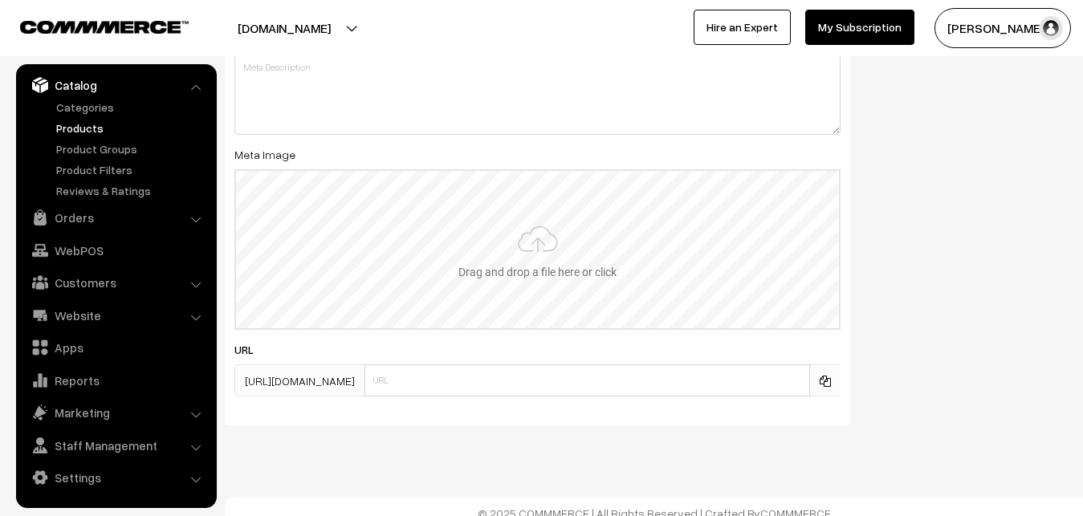
type input "2"
click at [541, 242] on input "file" at bounding box center [537, 249] width 603 height 157
type input "C:\fakepath\mangalagiri-saree-va12667-sep.jpeg"
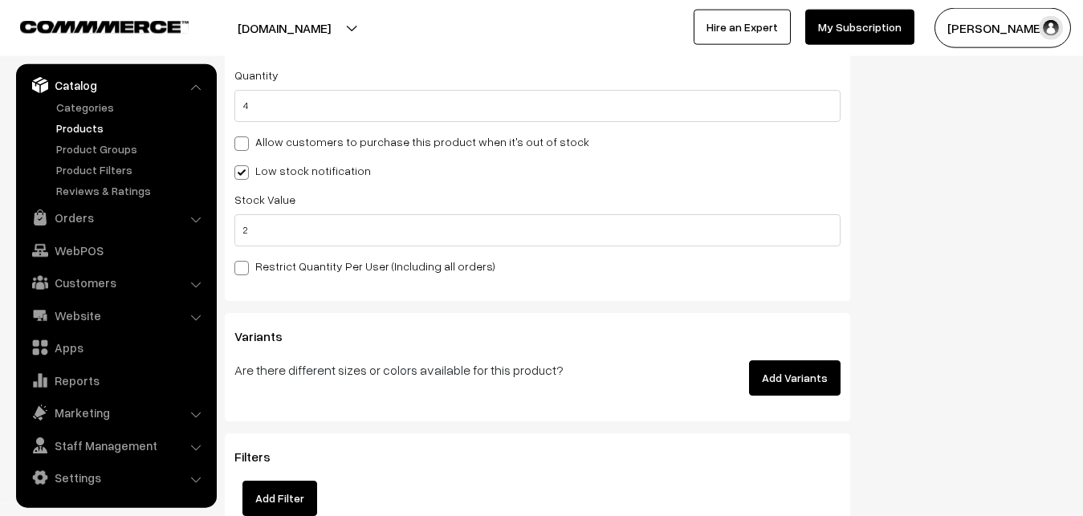
scroll to position [0, 0]
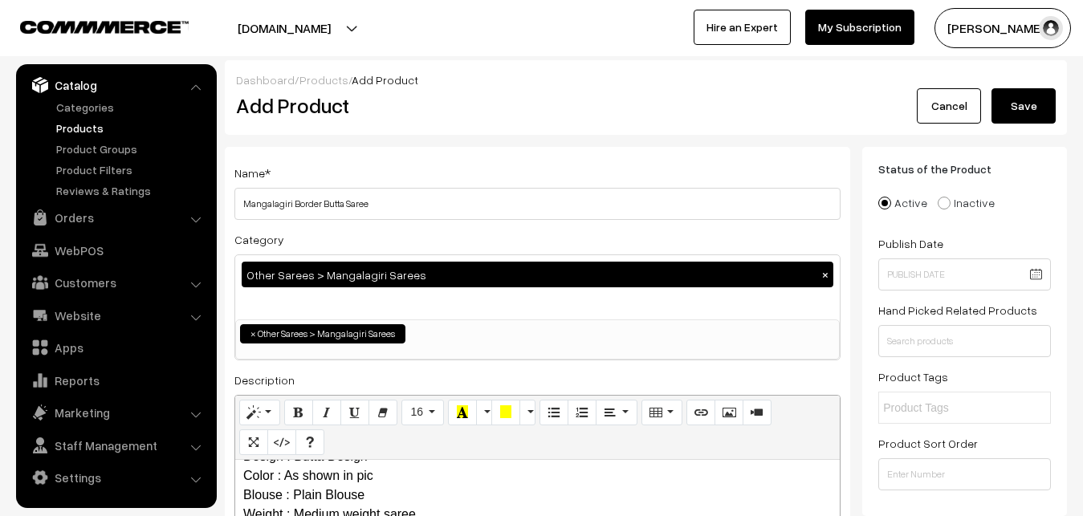
click at [1031, 94] on button "Save" at bounding box center [1024, 105] width 64 height 35
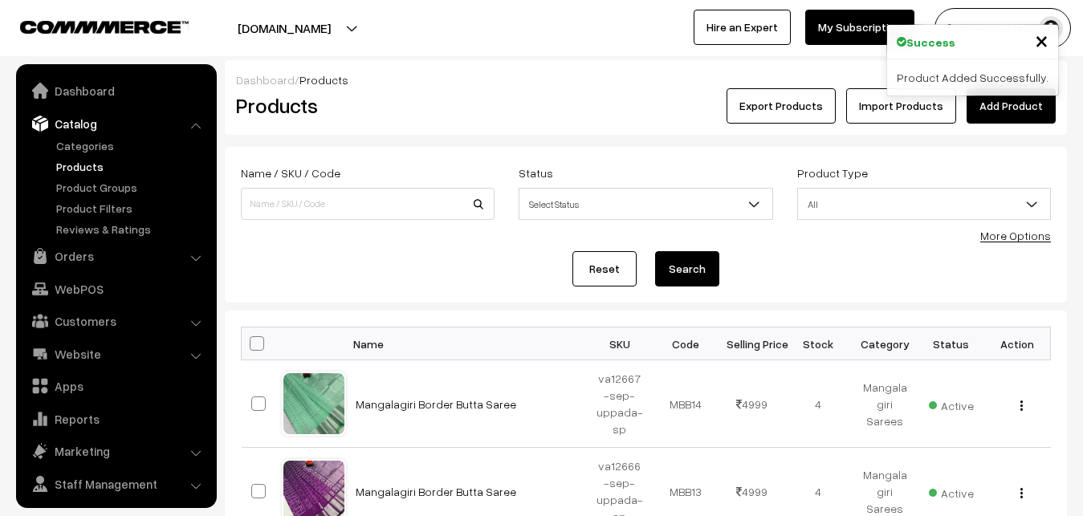
scroll to position [39, 0]
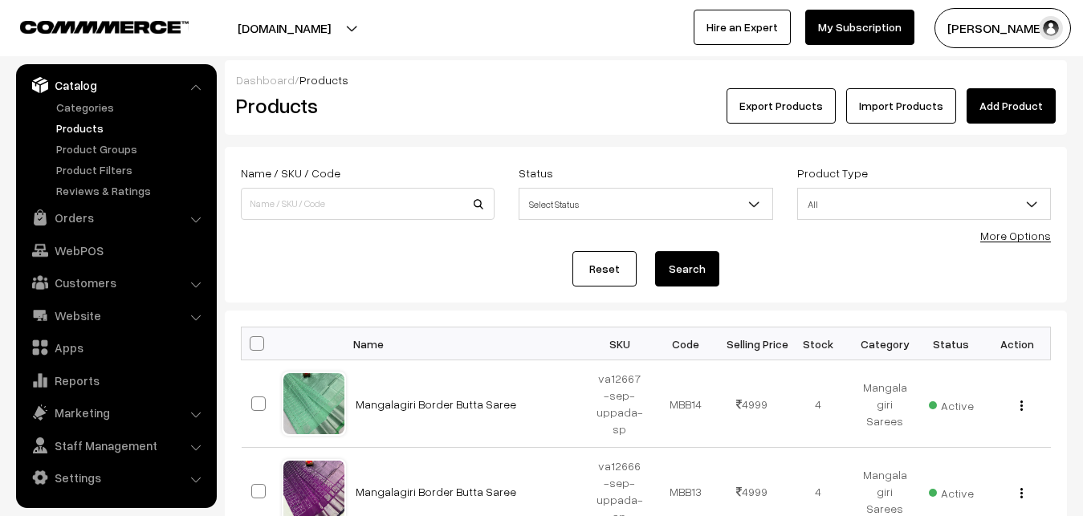
click at [451, 98] on h2 "Products" at bounding box center [364, 105] width 257 height 25
click at [531, 118] on div "Export Products Import Products Add Product" at bounding box center [786, 105] width 539 height 35
click at [1043, 111] on link "Add Product" at bounding box center [1011, 105] width 89 height 35
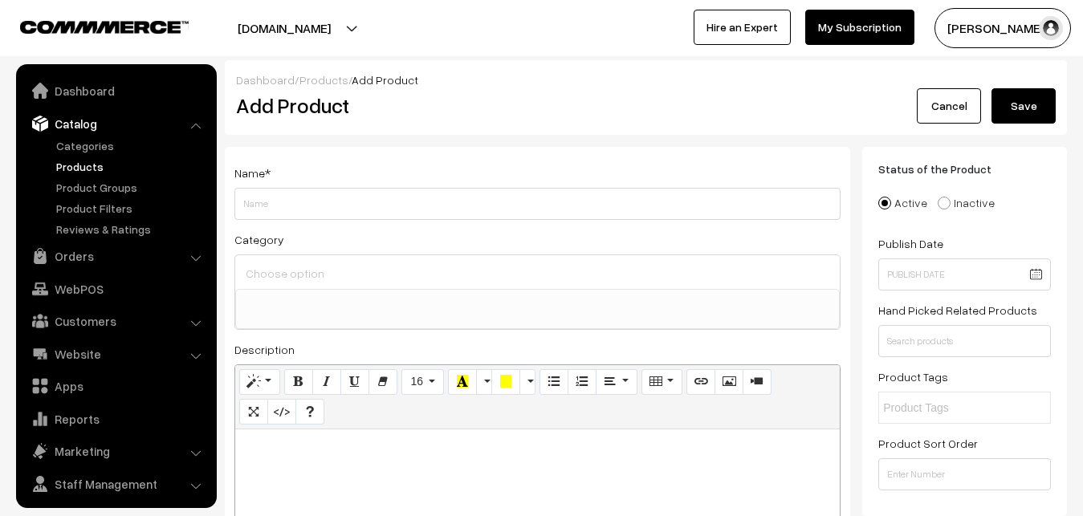
select select
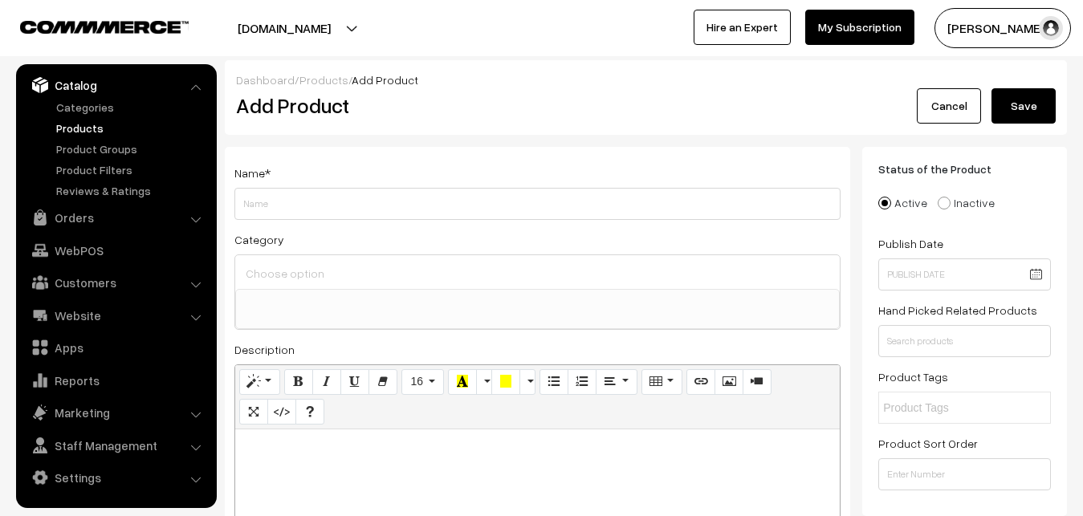
click at [308, 457] on p at bounding box center [537, 447] width 589 height 19
paste div
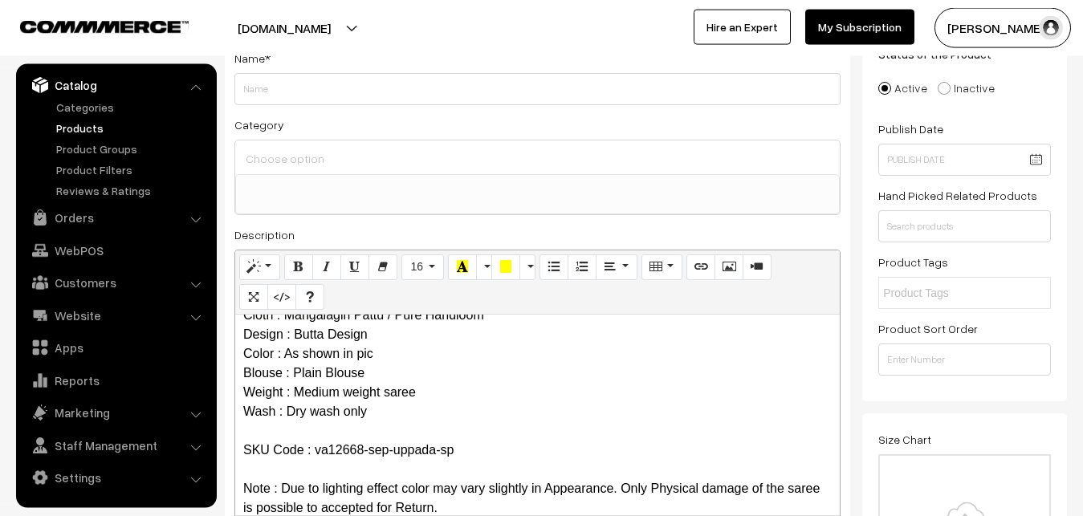
scroll to position [0, 0]
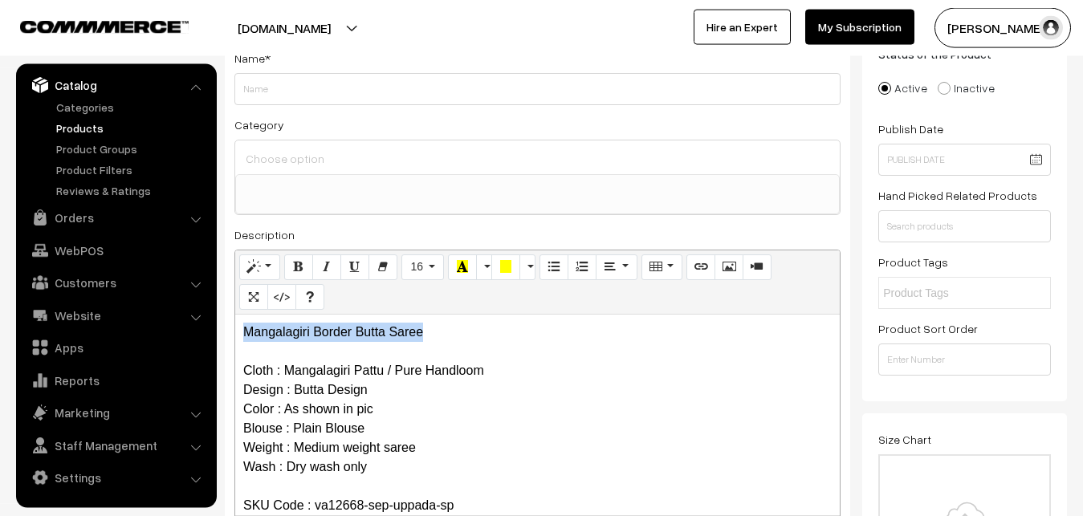
drag, startPoint x: 429, startPoint y: 341, endPoint x: 159, endPoint y: 309, distance: 271.6
click at [235, 315] on div "Mangalagiri Border Butta Saree Cloth : Mangalagiri Pattu / Pure Handloom Design…" at bounding box center [537, 415] width 605 height 201
copy p "Mangalagiri Border Butta Saree"
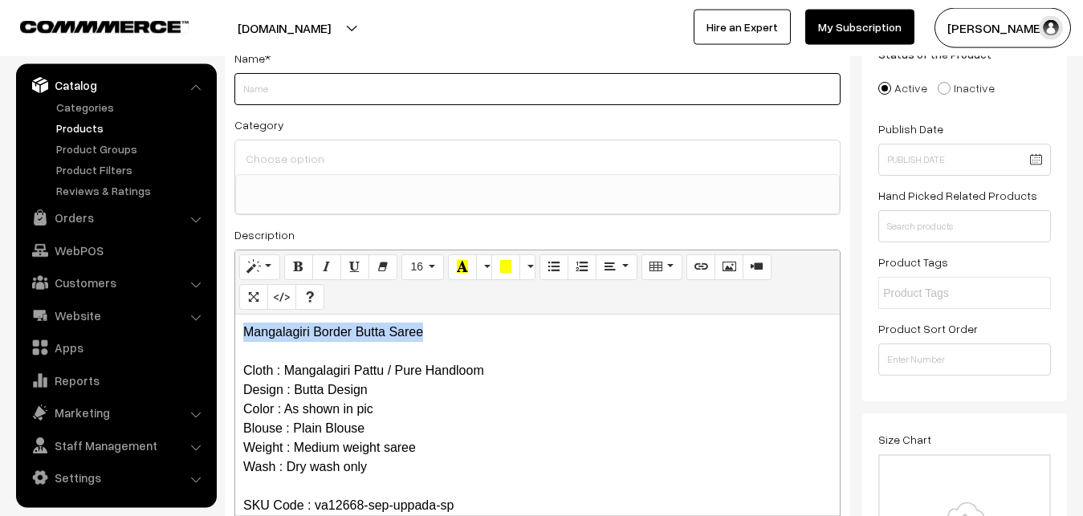
click at [306, 94] on input "Weight" at bounding box center [537, 89] width 606 height 32
paste input "Mangalagiri Border Butta Saree"
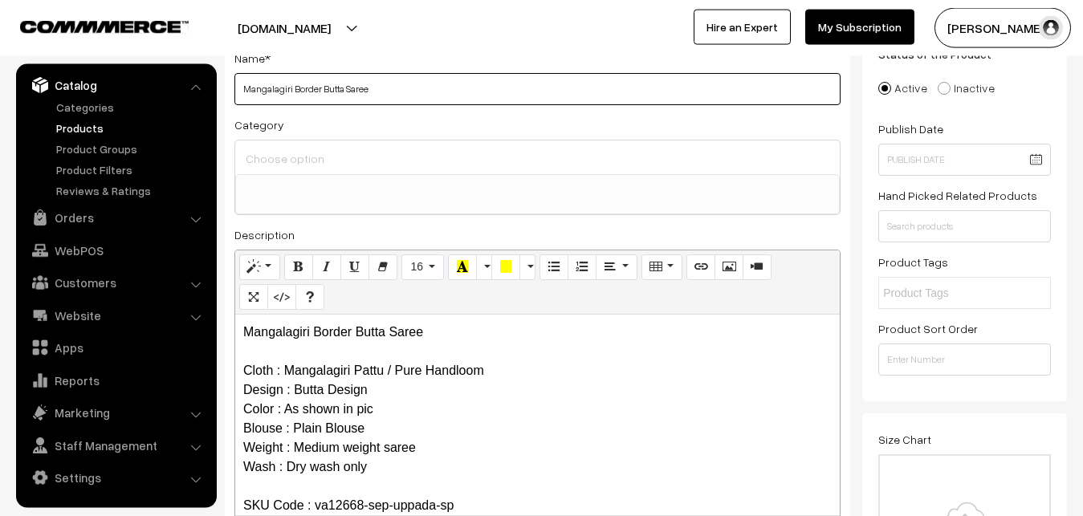
type input "Mangalagiri Border Butta Saree"
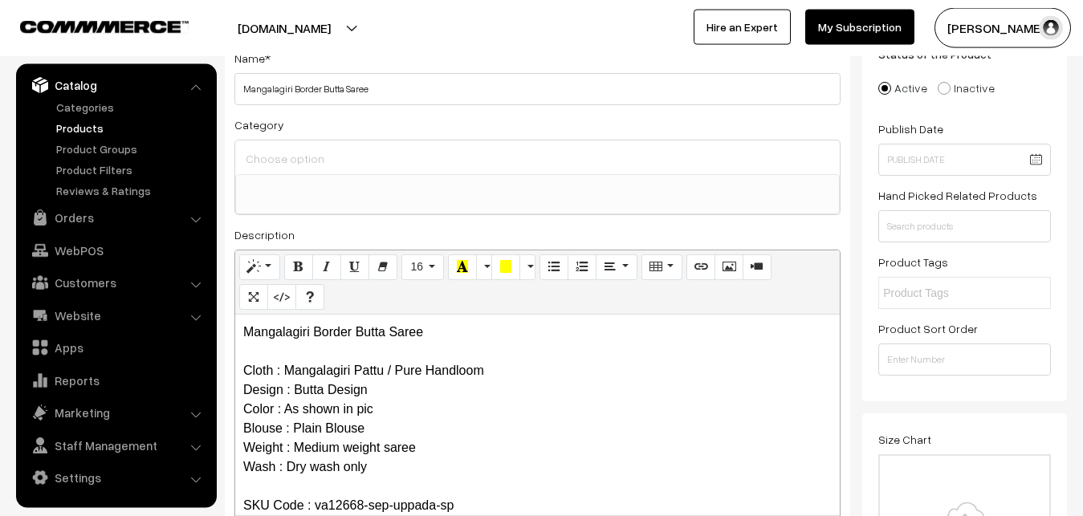
click at [315, 154] on input at bounding box center [538, 158] width 592 height 23
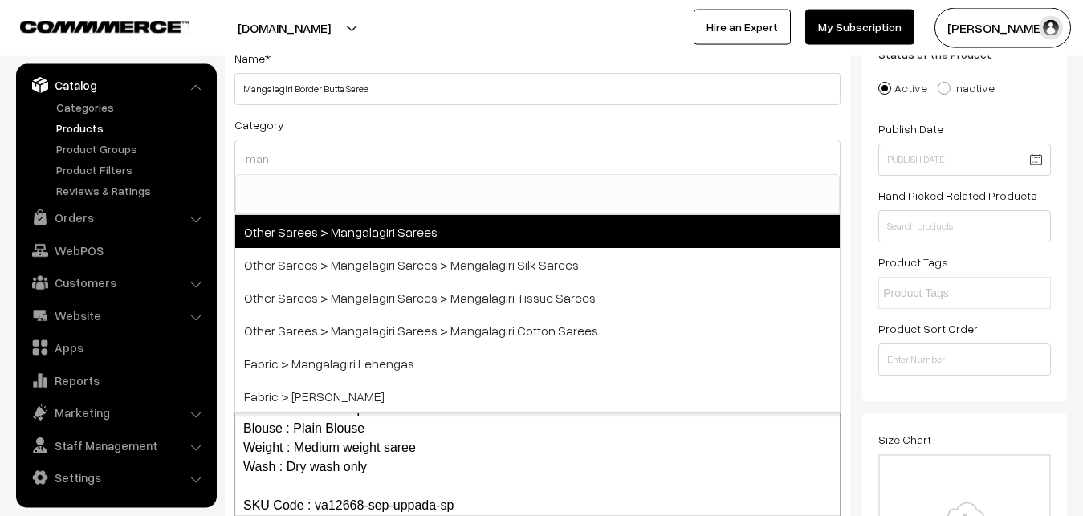
type input "man"
click at [358, 231] on span "Other Sarees > Mangalagiri Sarees" at bounding box center [537, 231] width 605 height 33
select select "31"
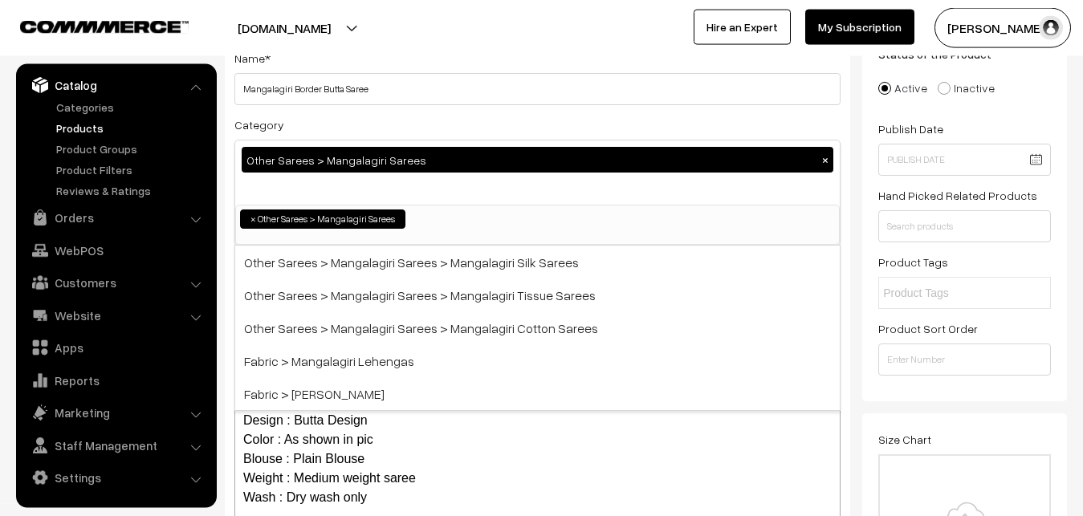
scroll to position [405, 0]
click at [371, 126] on div "Category Other Sarees > Mangalagiri Sarees × Uppada Sarees Uppada Sarees > Uppa…" at bounding box center [537, 180] width 606 height 131
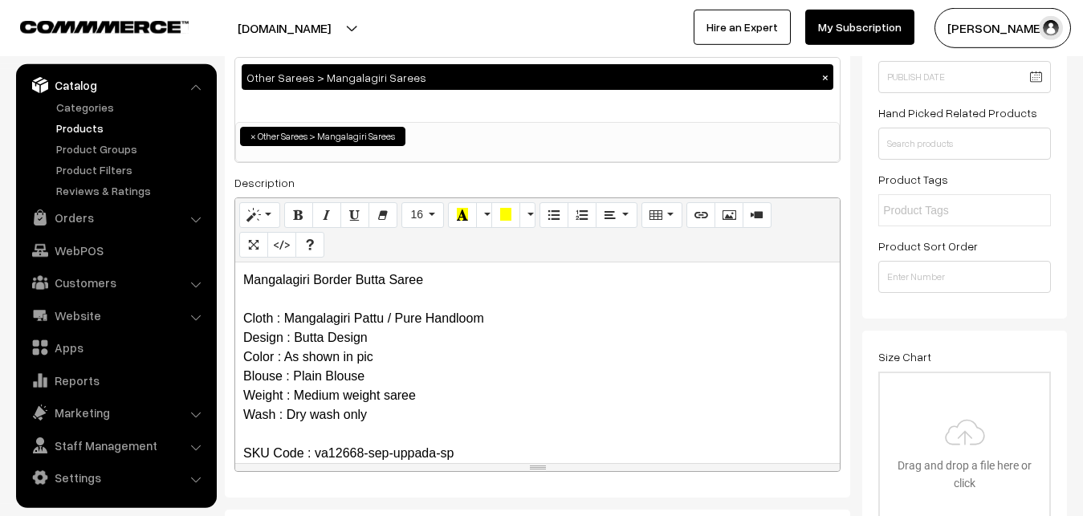
scroll to position [442, 0]
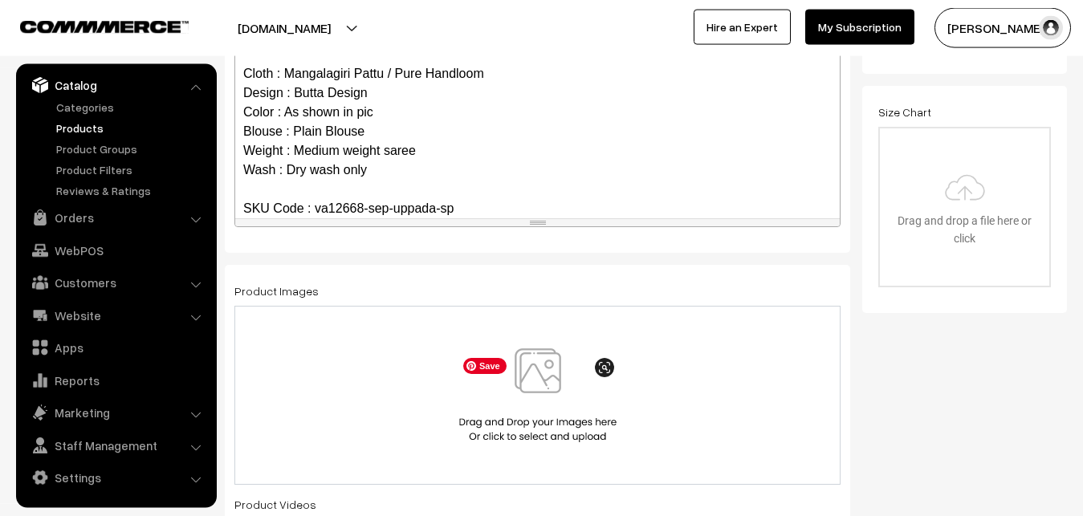
click at [538, 368] on img at bounding box center [537, 396] width 165 height 94
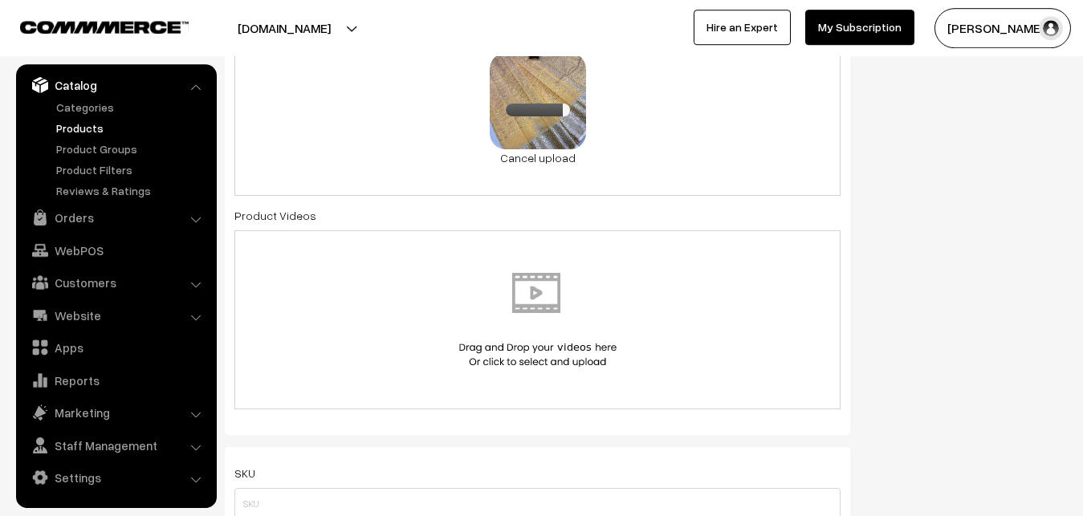
scroll to position [852, 0]
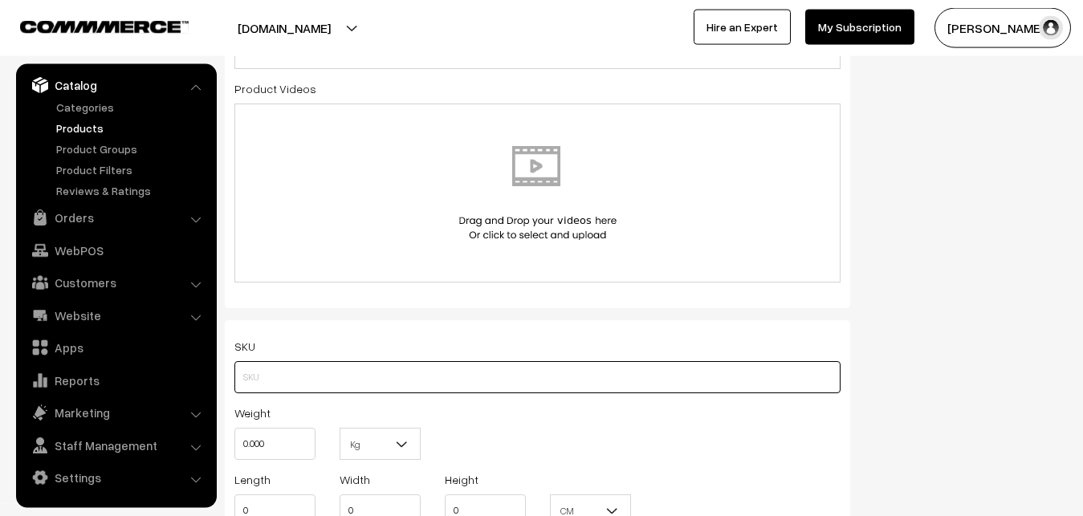
click at [251, 368] on input "text" at bounding box center [537, 377] width 606 height 32
paste input "va12668-sep-uppada-sp"
type input "va12668-sep-uppada-sp"
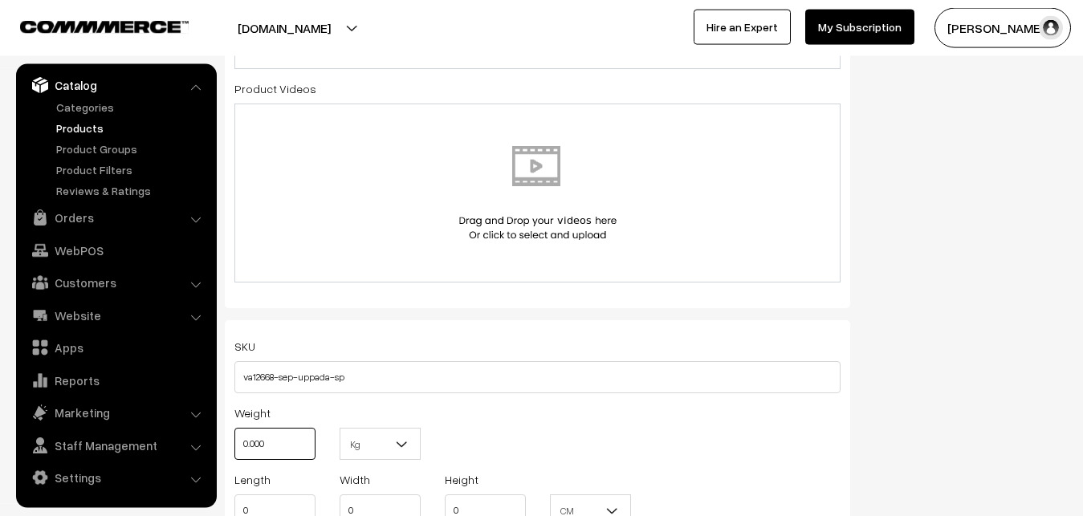
drag, startPoint x: 287, startPoint y: 441, endPoint x: 233, endPoint y: 436, distance: 54.0
click at [234, 436] on input "0.000" at bounding box center [274, 444] width 81 height 32
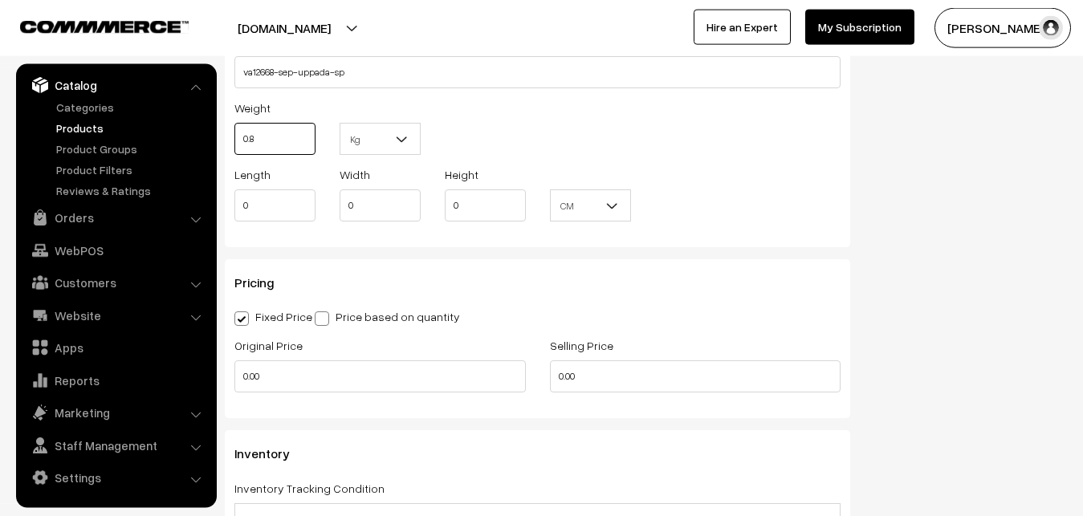
scroll to position [1180, 0]
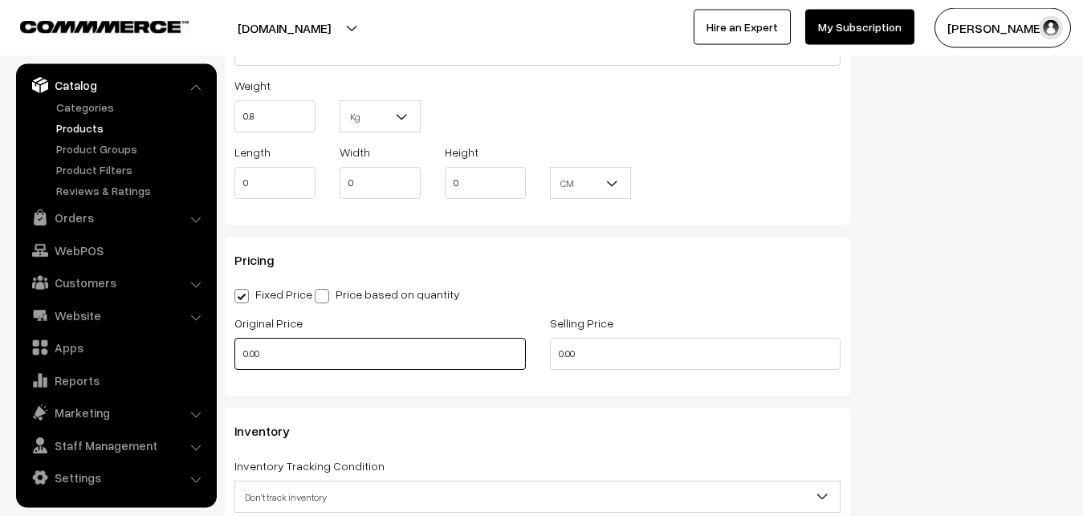
type input "0.80"
drag, startPoint x: 291, startPoint y: 361, endPoint x: 189, endPoint y: 372, distance: 102.6
click at [234, 370] on input "0.00" at bounding box center [380, 354] width 292 height 32
type input "4100"
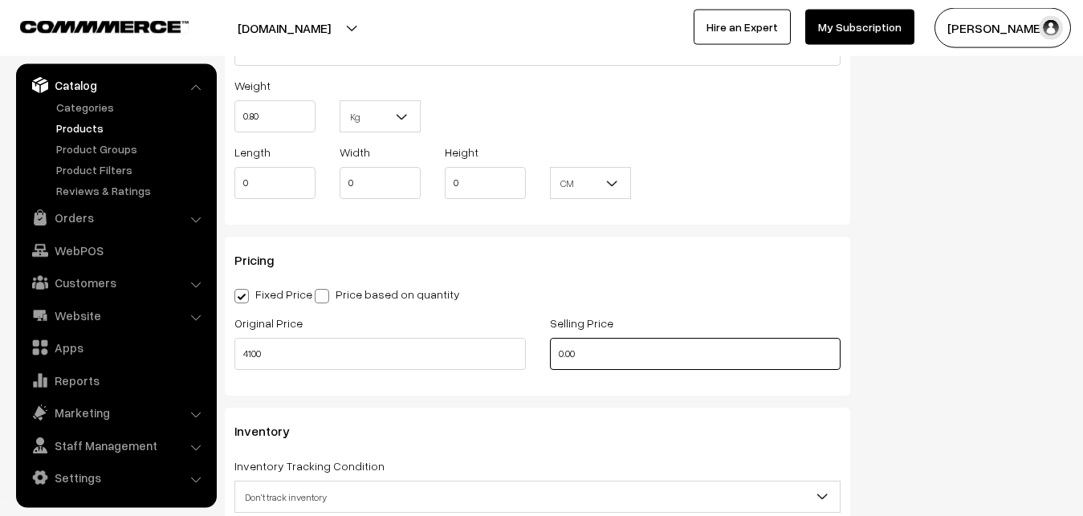
drag, startPoint x: 600, startPoint y: 361, endPoint x: 513, endPoint y: 361, distance: 86.7
click at [550, 361] on input "0.00" at bounding box center [696, 354] width 292 height 32
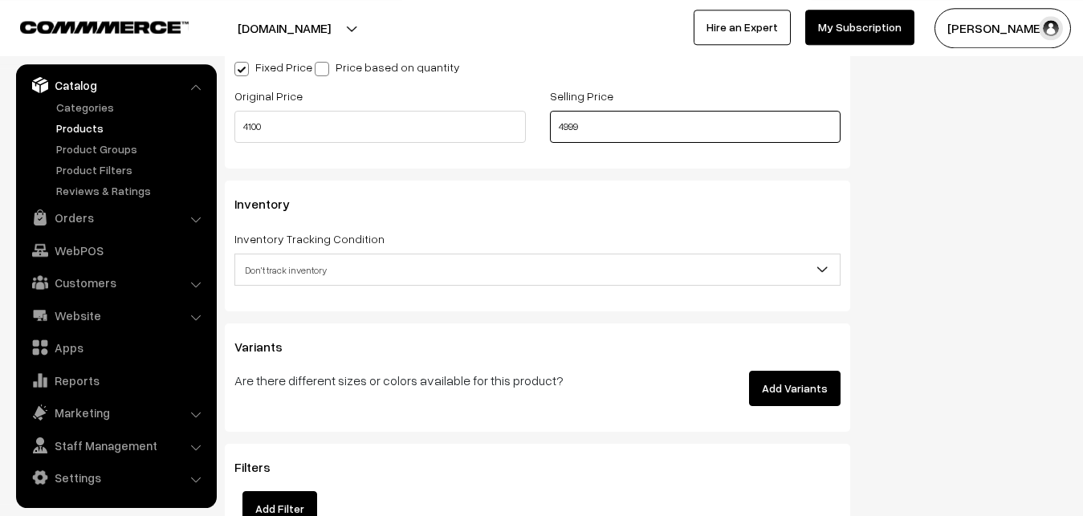
scroll to position [1425, 0]
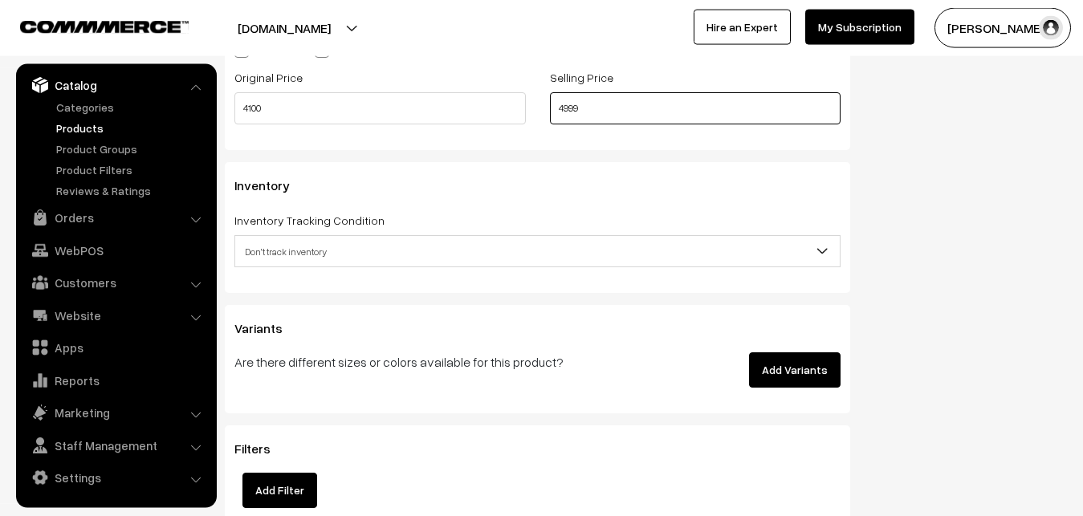
type input "4999"
click at [268, 259] on span "Don't track inventory" at bounding box center [537, 252] width 605 height 28
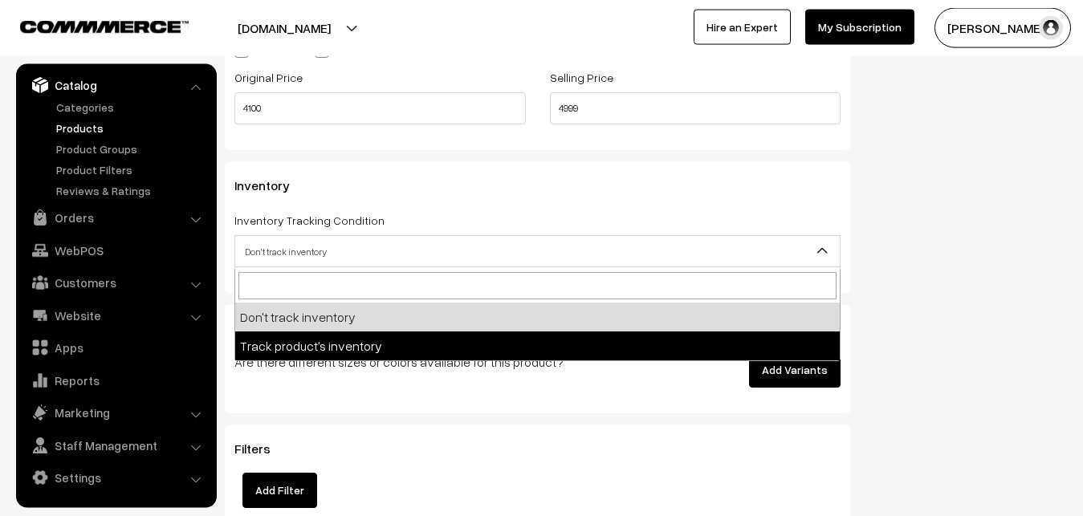
select select "2"
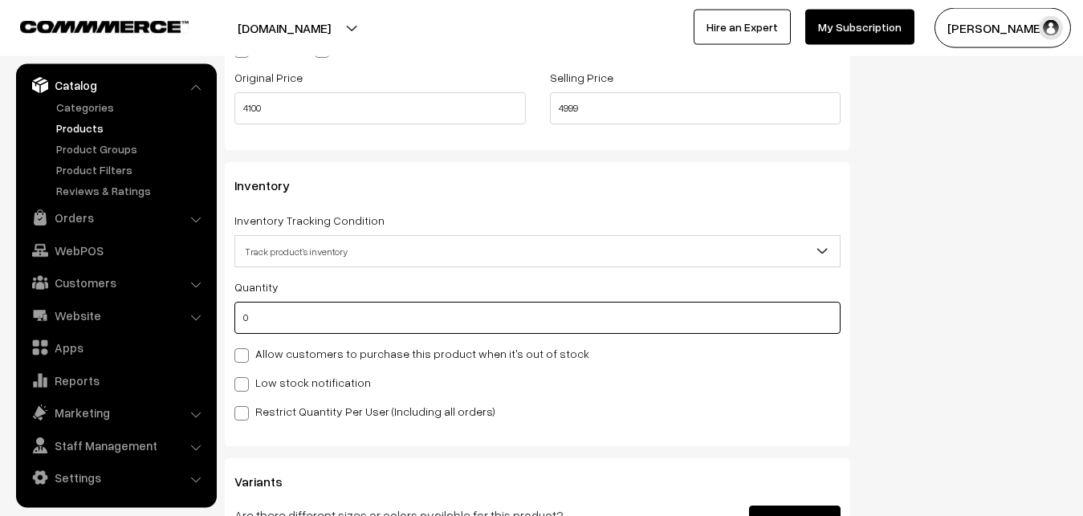
click at [262, 324] on input "0" at bounding box center [537, 318] width 606 height 32
type input "4"
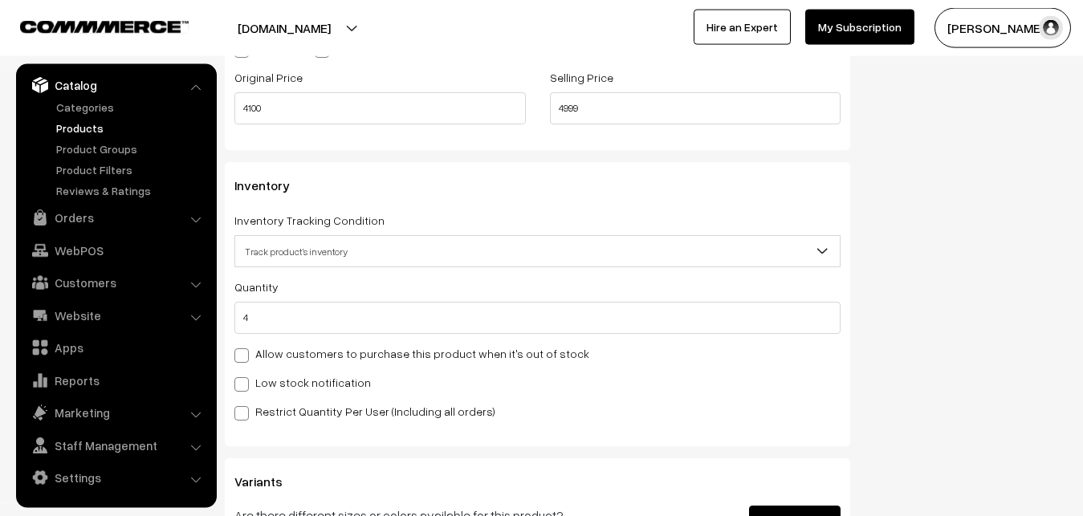
click at [262, 381] on label "Low stock notification" at bounding box center [302, 382] width 137 height 17
click at [245, 381] on input "Low stock notification" at bounding box center [239, 382] width 10 height 10
checkbox input "true"
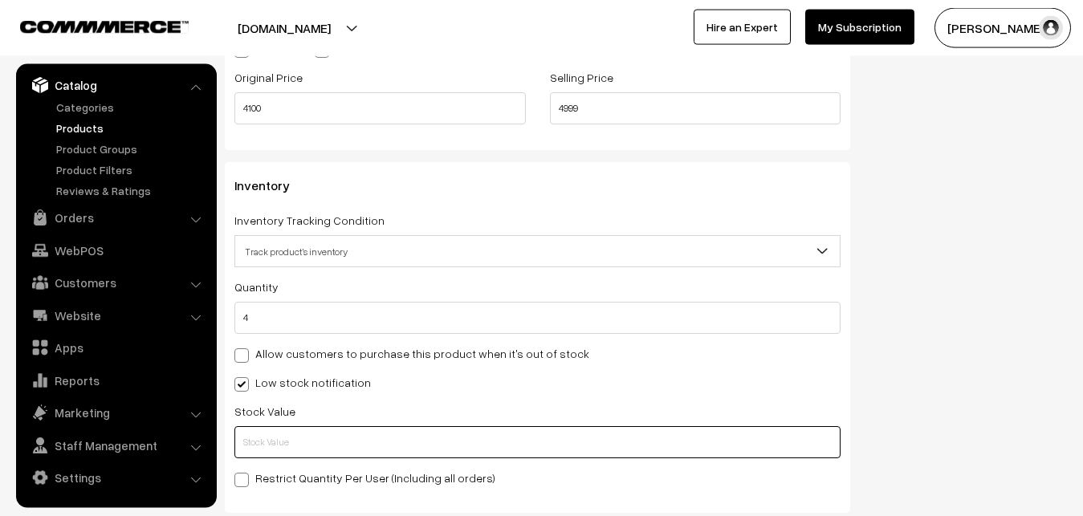
click at [274, 433] on input "text" at bounding box center [537, 442] width 606 height 32
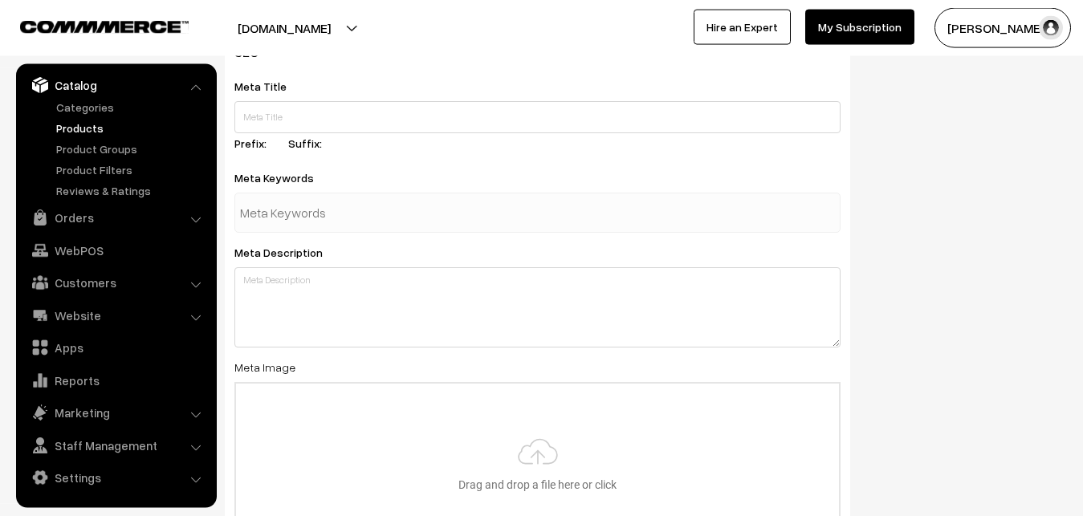
scroll to position [2391, 0]
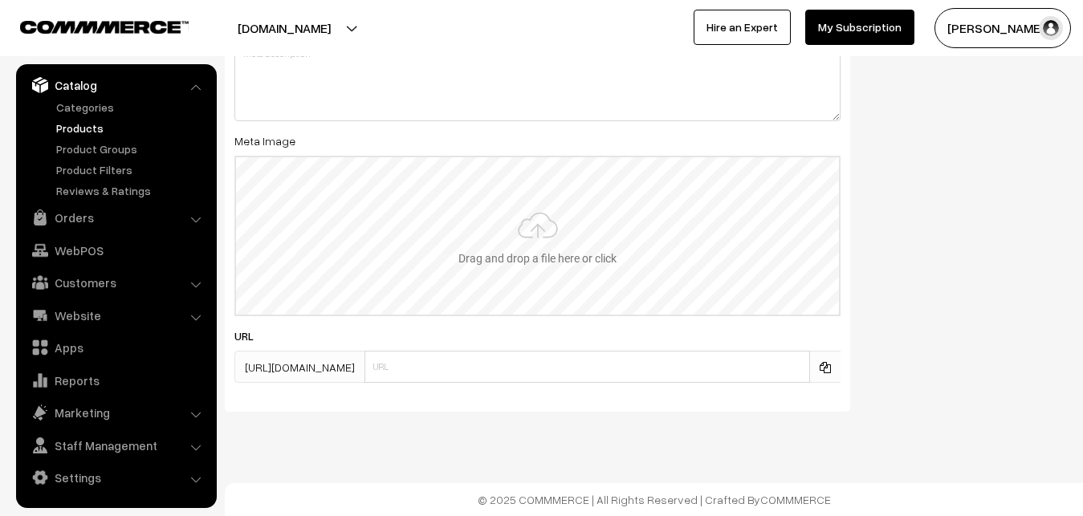
type input "2"
click at [500, 232] on input "file" at bounding box center [537, 235] width 603 height 157
type input "C:\fakepath\mangalagiri-saree-va12668-sep.jpeg"
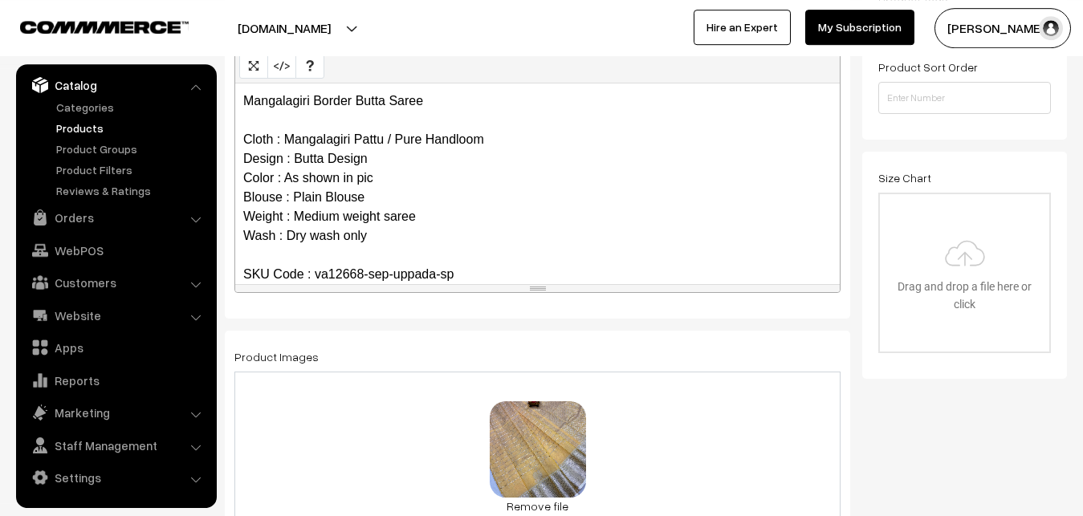
scroll to position [0, 0]
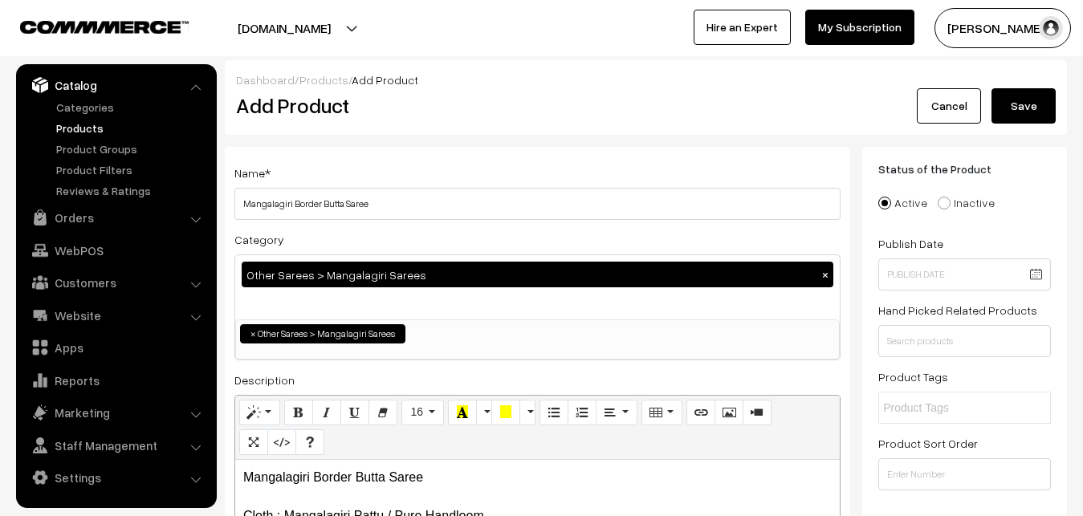
click at [1020, 116] on button "Save" at bounding box center [1024, 105] width 64 height 35
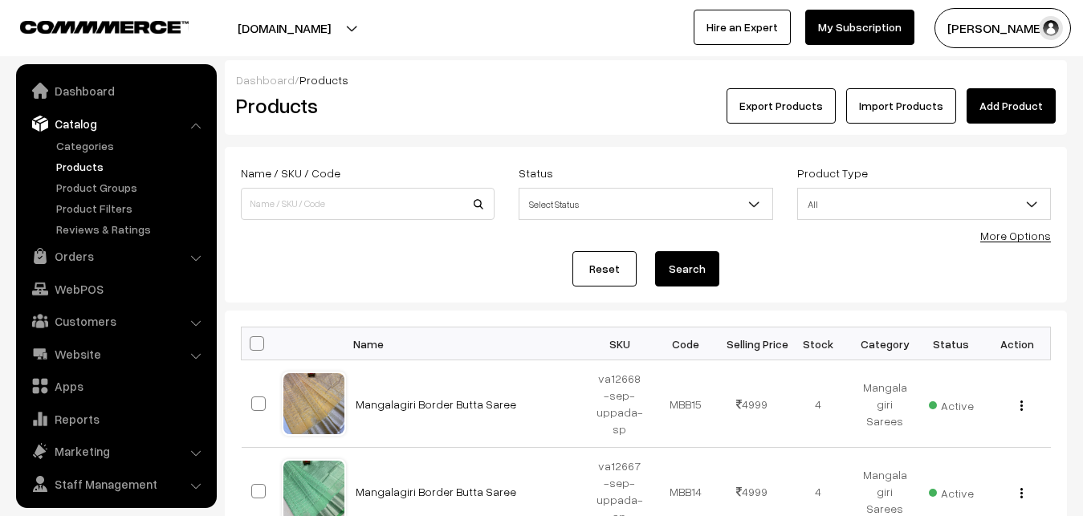
scroll to position [39, 0]
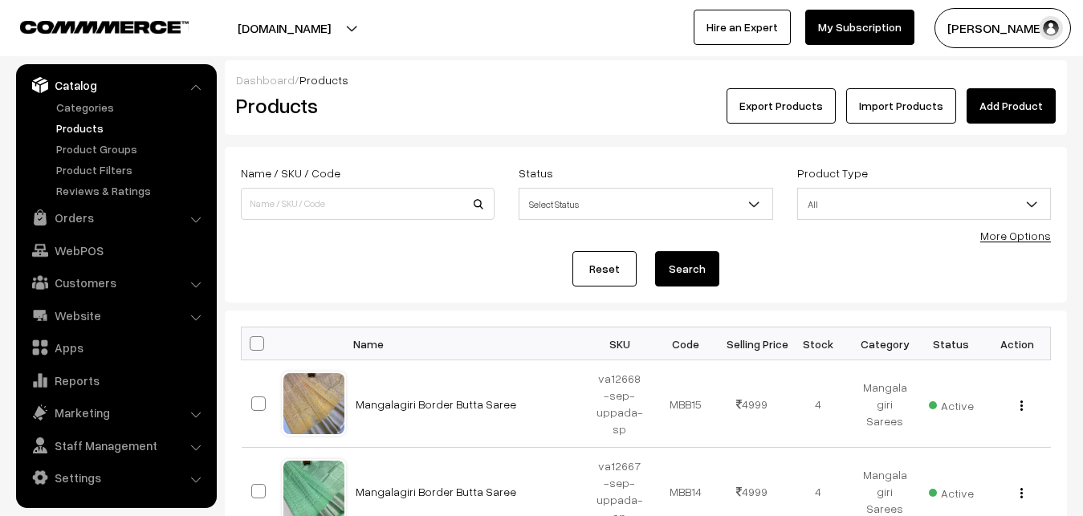
click at [472, 133] on div "Dashboard / Products Products Export Products Import Products Add Product" at bounding box center [646, 97] width 842 height 75
click at [1011, 104] on link "Add Product" at bounding box center [1011, 105] width 89 height 35
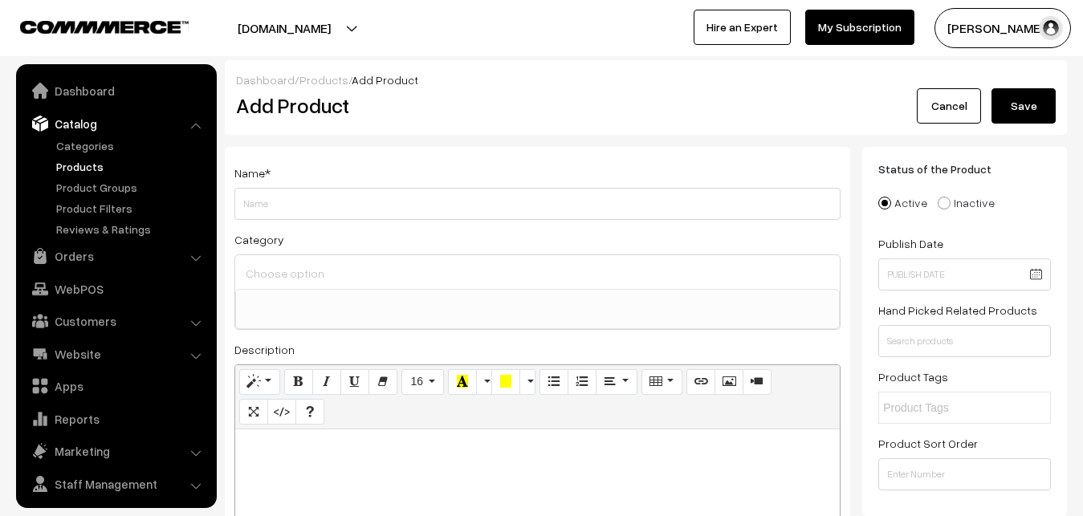
select select
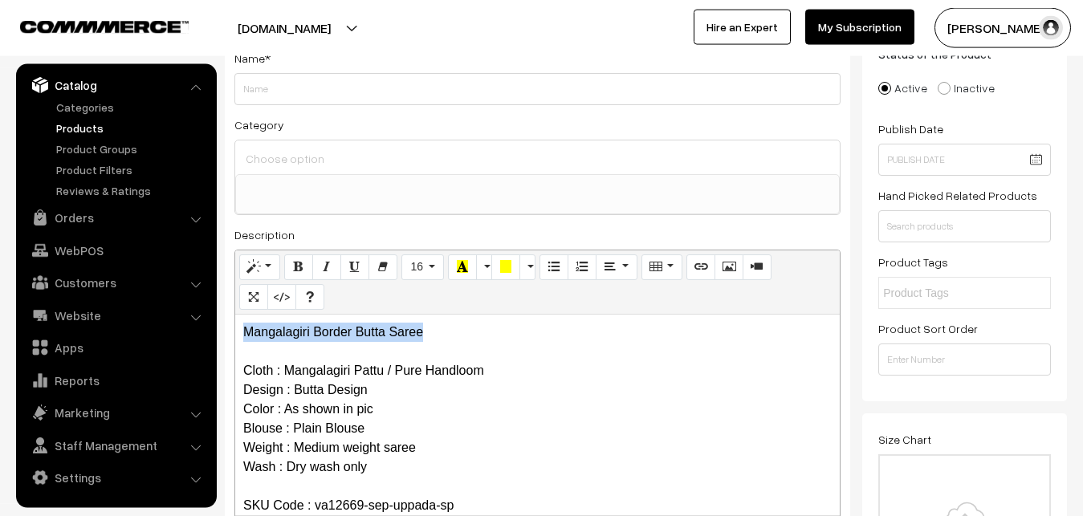
drag, startPoint x: 442, startPoint y: 332, endPoint x: 194, endPoint y: 320, distance: 248.4
click at [235, 323] on div "Mangalagiri Border Butta Saree Cloth : Mangalagiri Pattu / Pure Handloom Design…" at bounding box center [537, 415] width 605 height 201
copy p "Mangalagiri Border Butta Saree"
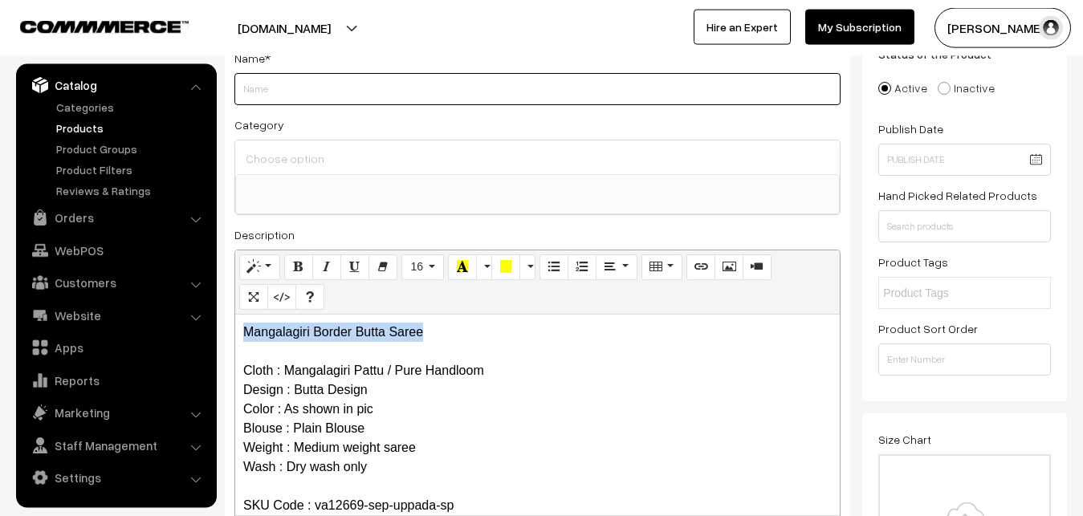
click at [277, 95] on input "Weight" at bounding box center [537, 89] width 606 height 32
paste input "Mangalagiri Border Butta Saree"
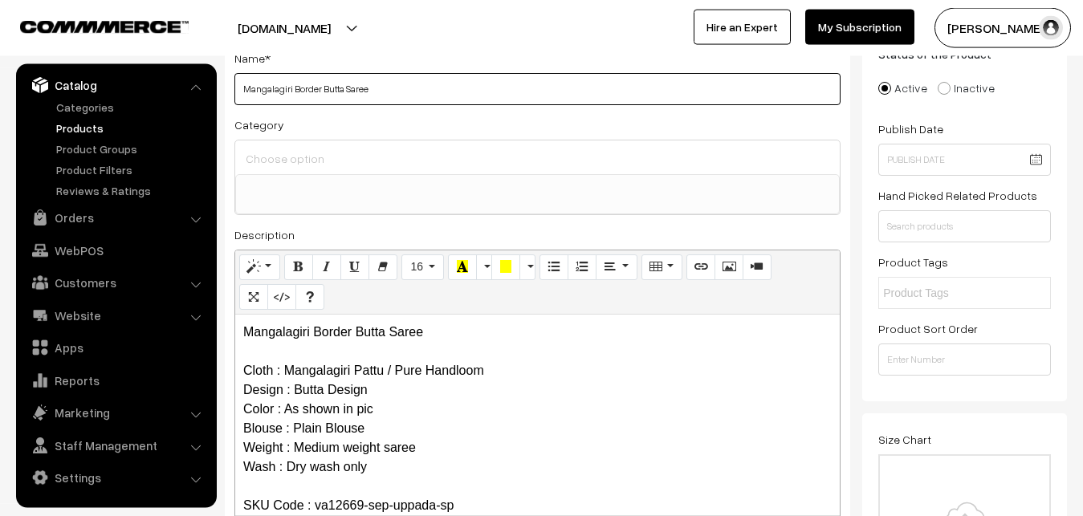
type input "Mangalagiri Border Butta Saree"
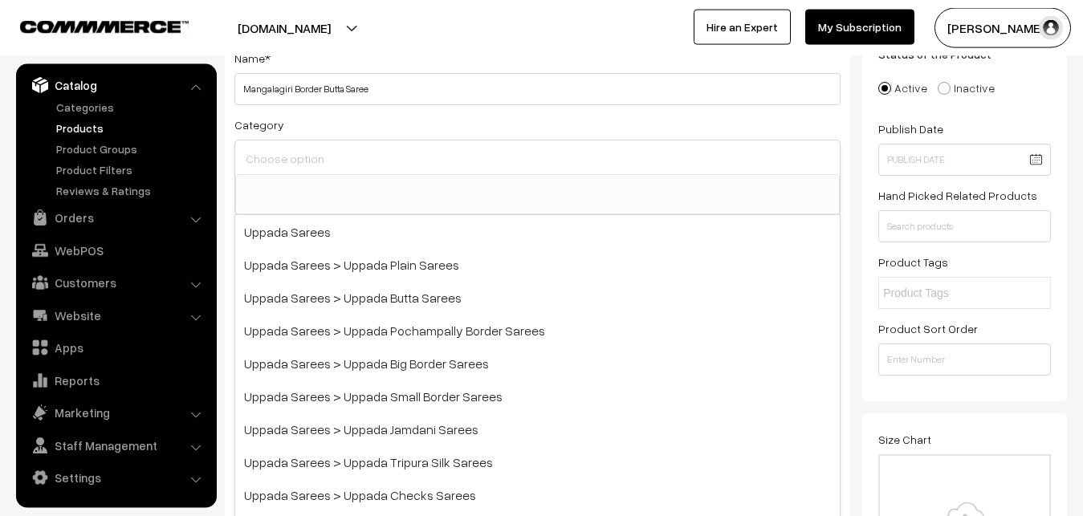
click at [292, 166] on input at bounding box center [538, 158] width 592 height 23
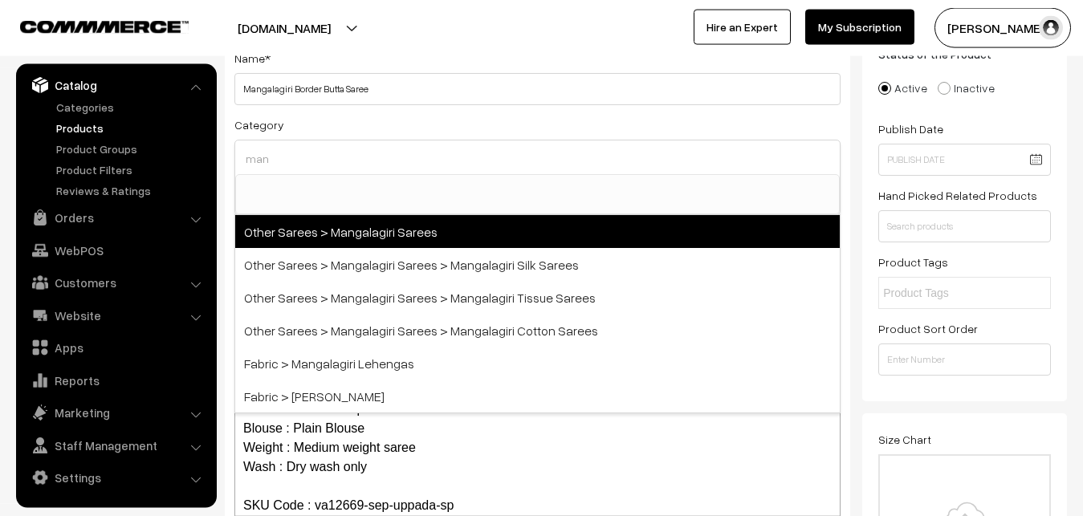
type input "man"
click at [359, 228] on span "Other Sarees > Mangalagiri Sarees" at bounding box center [537, 231] width 605 height 33
select select "31"
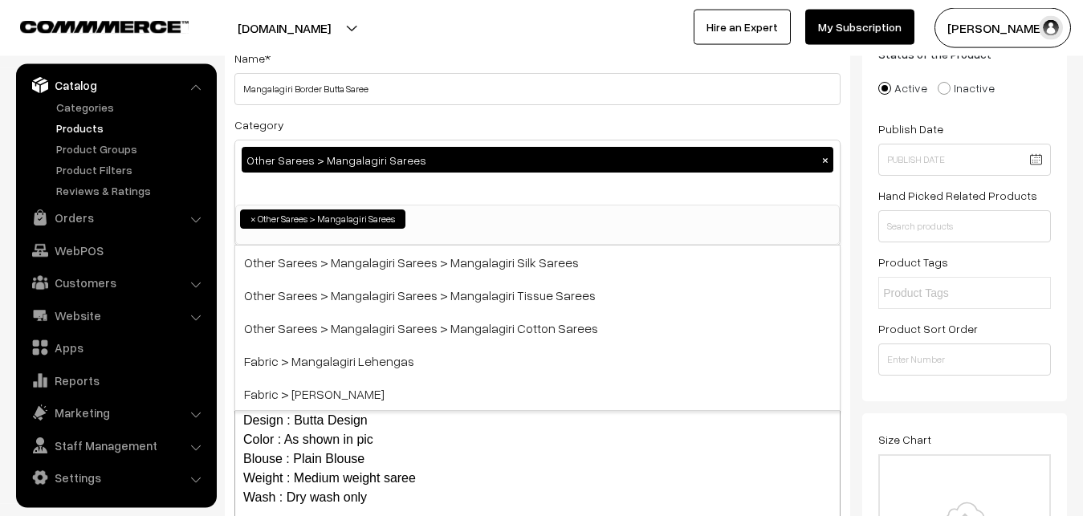
click at [359, 130] on div "Category Other Sarees > Mangalagiri Sarees × Uppada Sarees Uppada Sarees > Uppa…" at bounding box center [537, 180] width 606 height 131
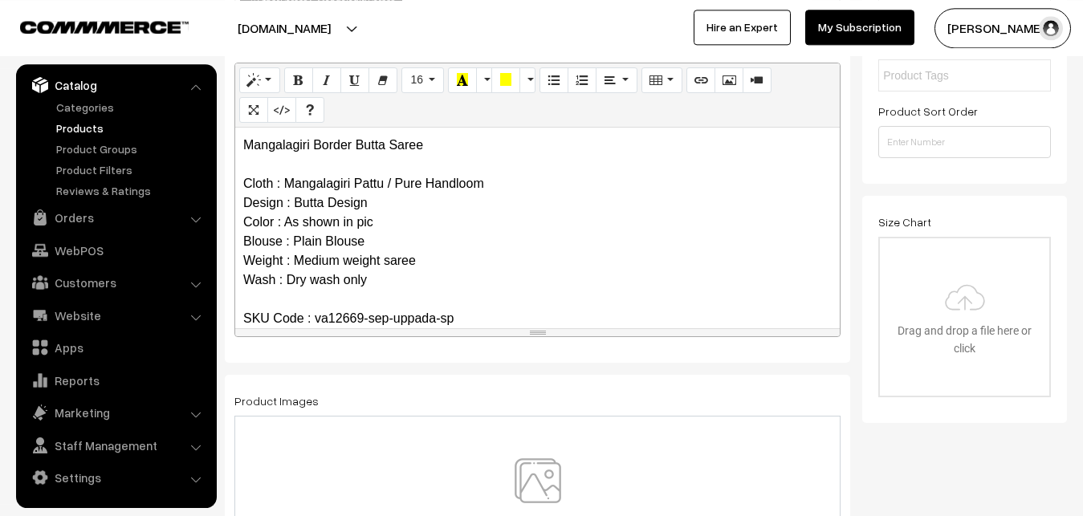
scroll to position [361, 0]
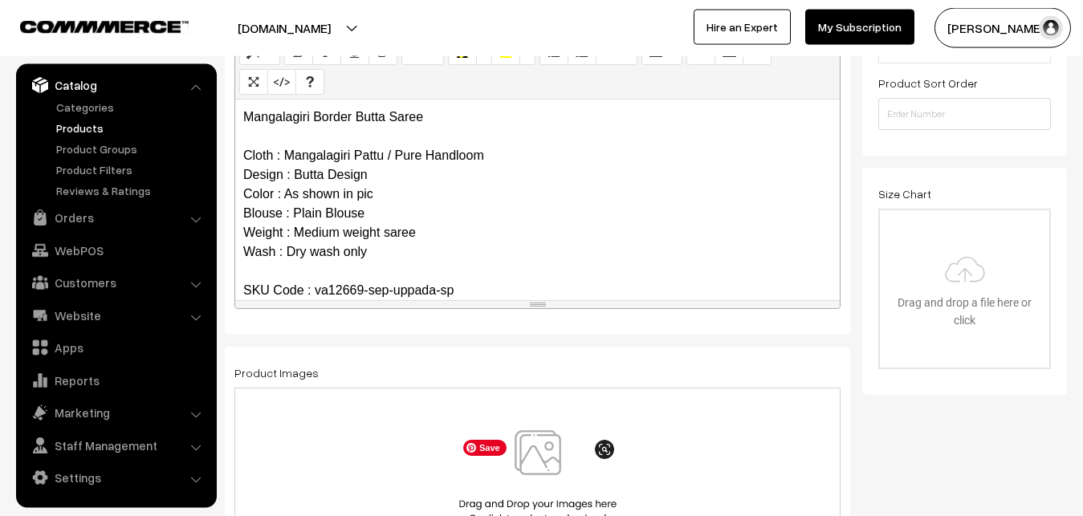
click at [545, 447] on img at bounding box center [537, 477] width 165 height 94
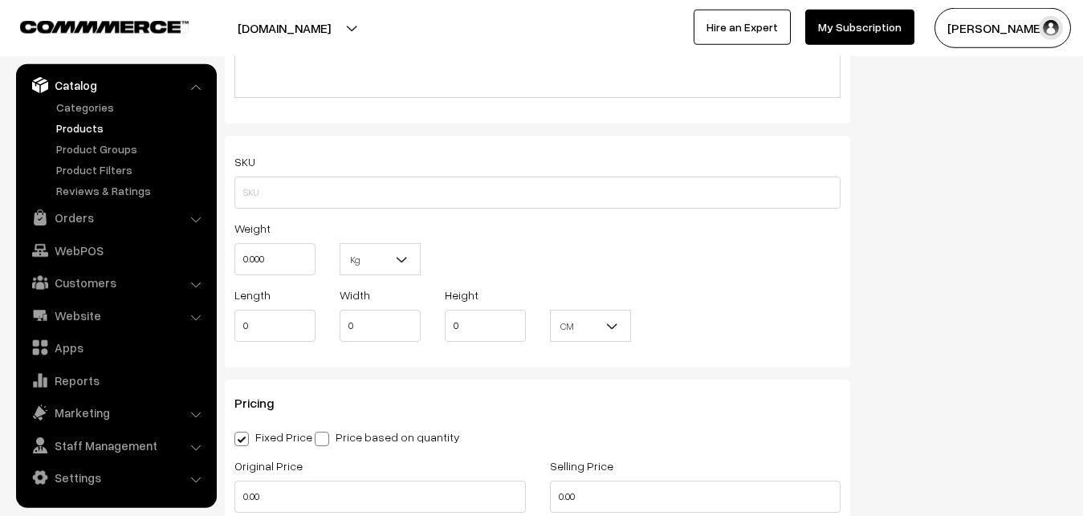
scroll to position [1098, 0]
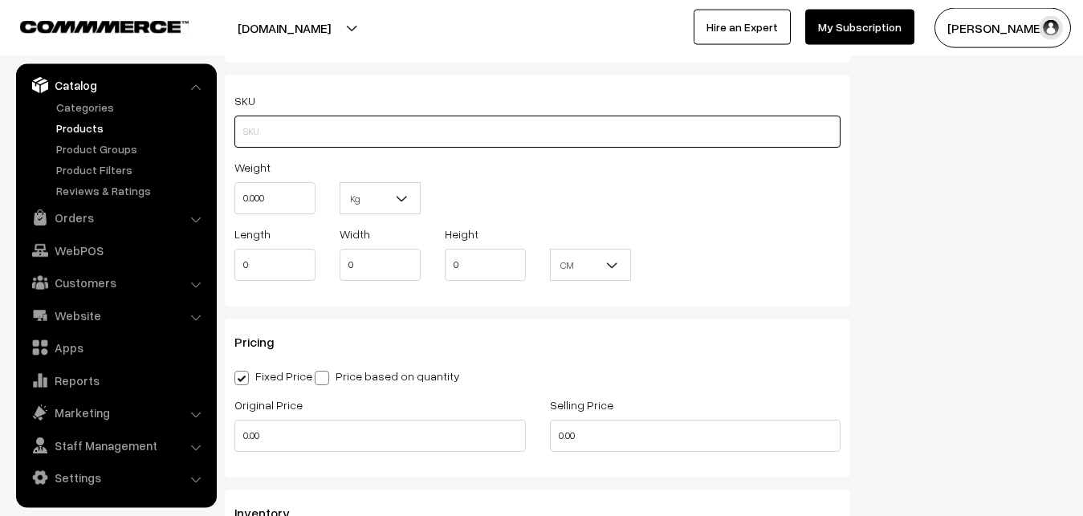
paste input "va12669-sep-uppada-sp"
type input "va12669-sep-uppada-sp"
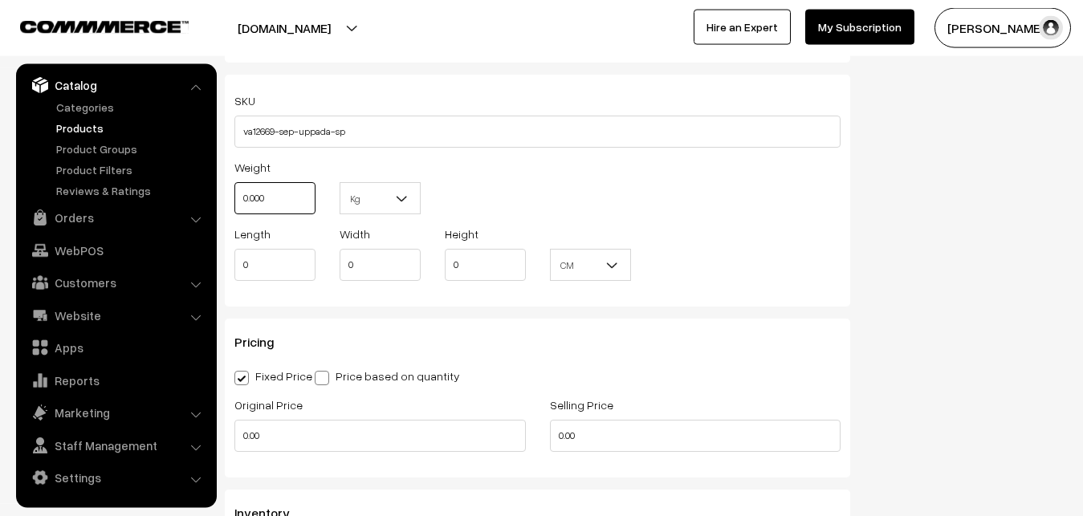
drag, startPoint x: 277, startPoint y: 196, endPoint x: 208, endPoint y: 196, distance: 69.1
click at [234, 196] on input "0.000" at bounding box center [274, 198] width 81 height 32
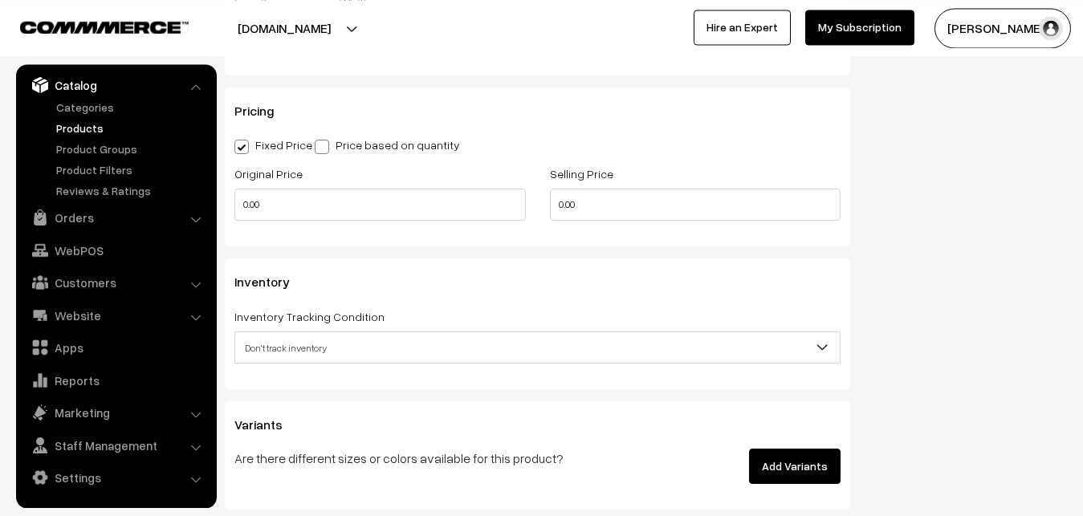
scroll to position [1344, 0]
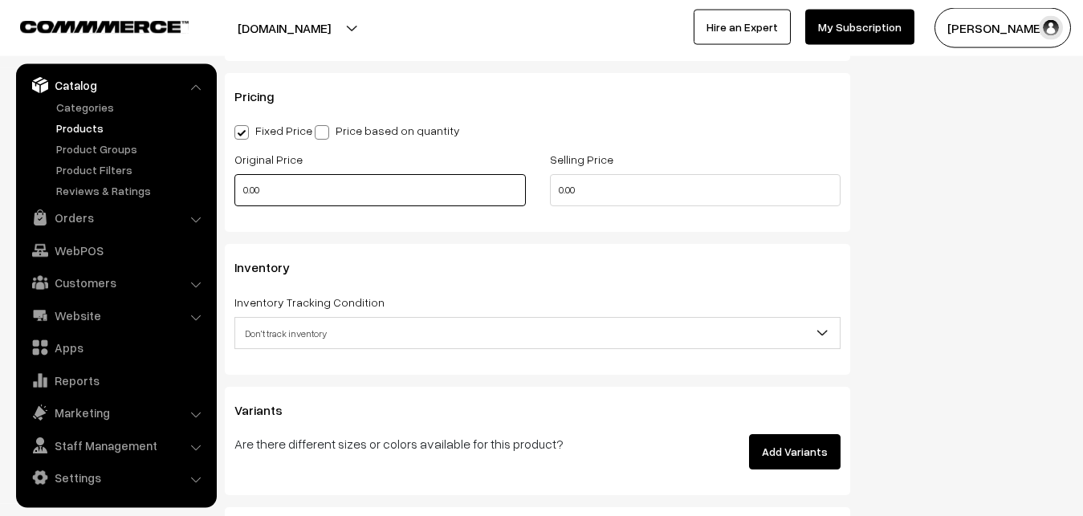
type input "0.80"
drag, startPoint x: 281, startPoint y: 188, endPoint x: 187, endPoint y: 188, distance: 94.0
click at [234, 188] on input "0.00" at bounding box center [380, 190] width 292 height 32
type input "4100"
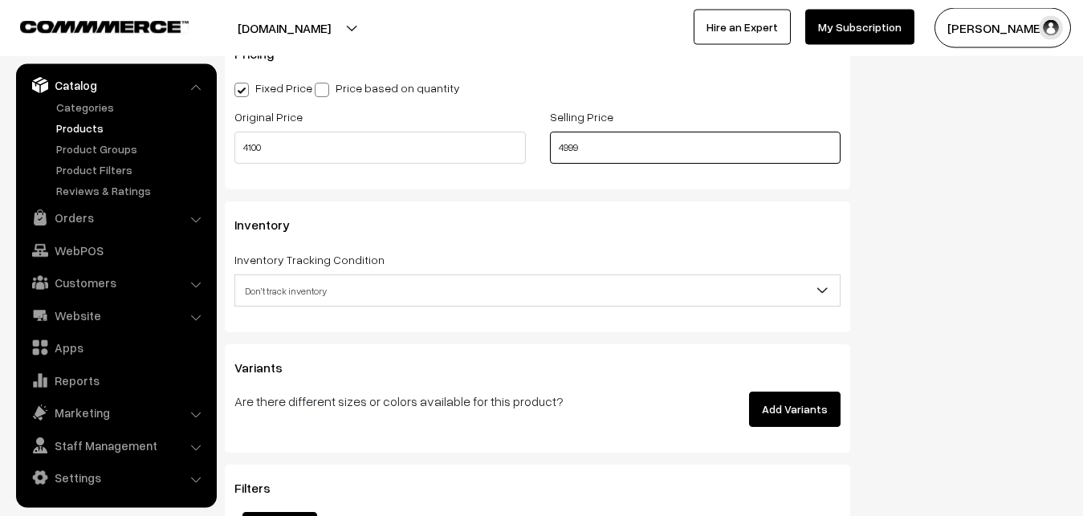
scroll to position [1425, 0]
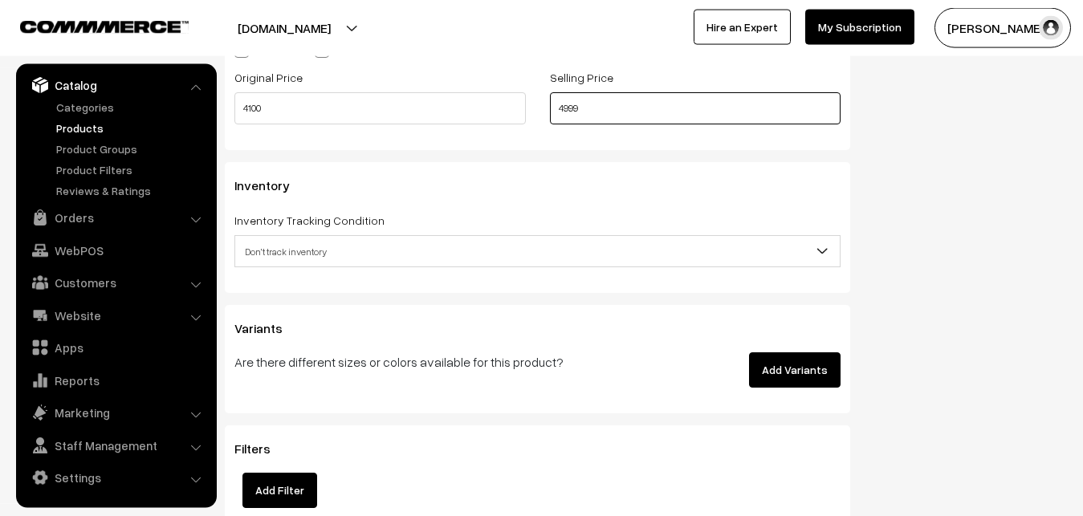
type input "4999"
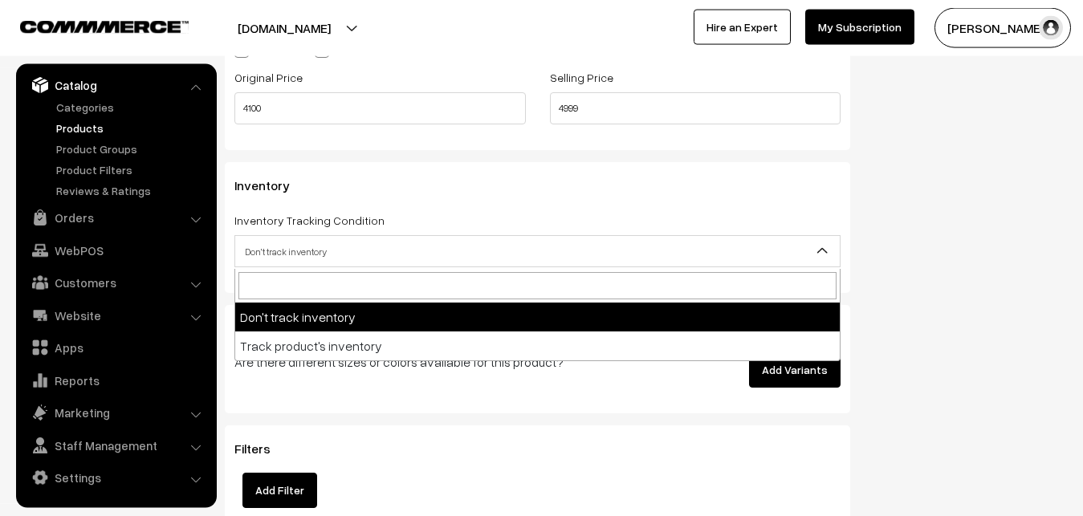
click at [324, 255] on span "Don't track inventory" at bounding box center [537, 252] width 605 height 28
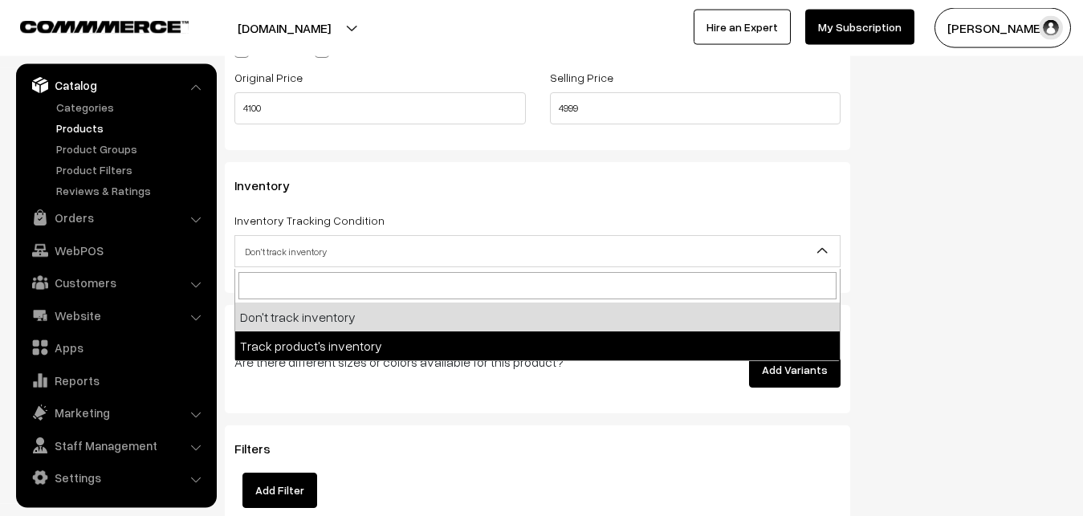
select select "2"
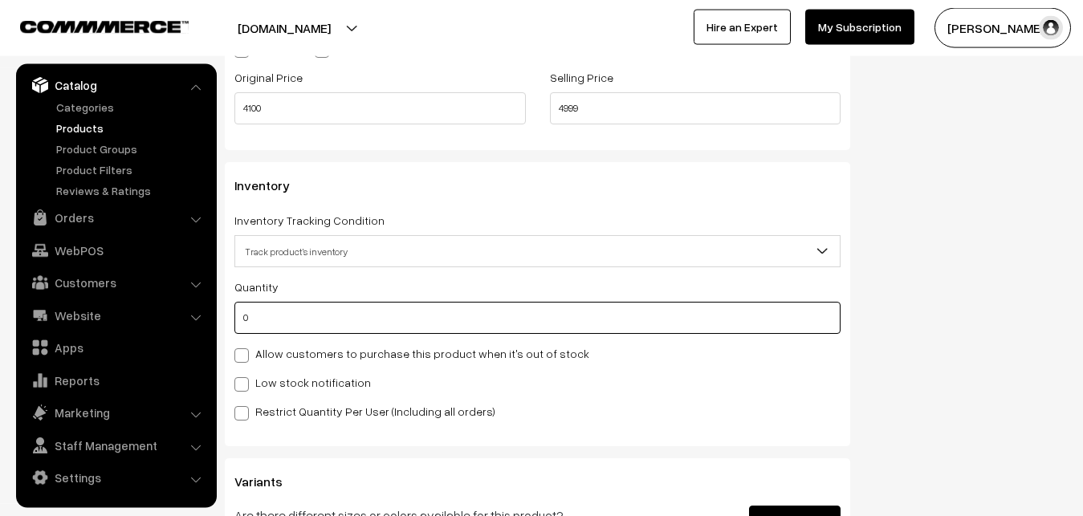
click at [321, 311] on input "0" at bounding box center [537, 318] width 606 height 32
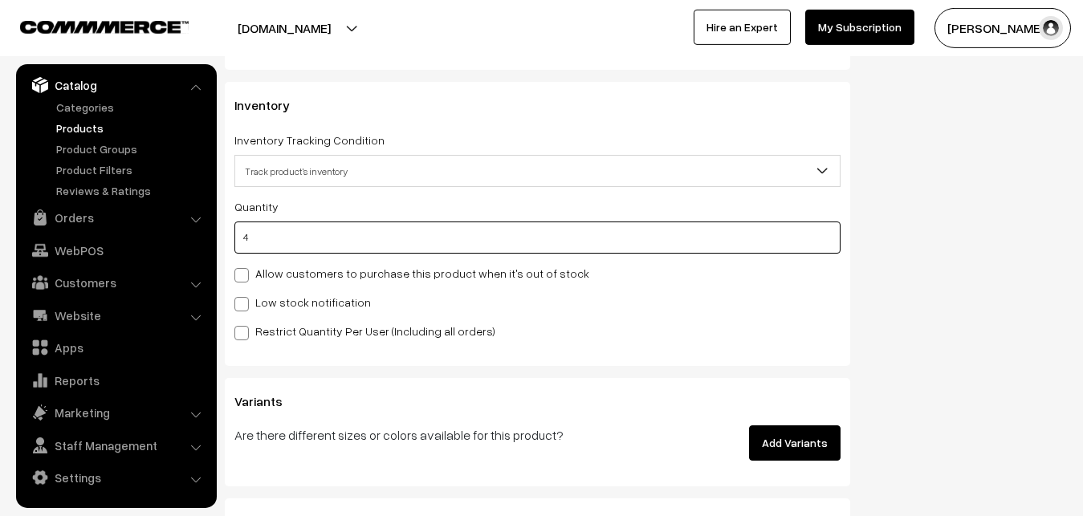
scroll to position [1589, 0]
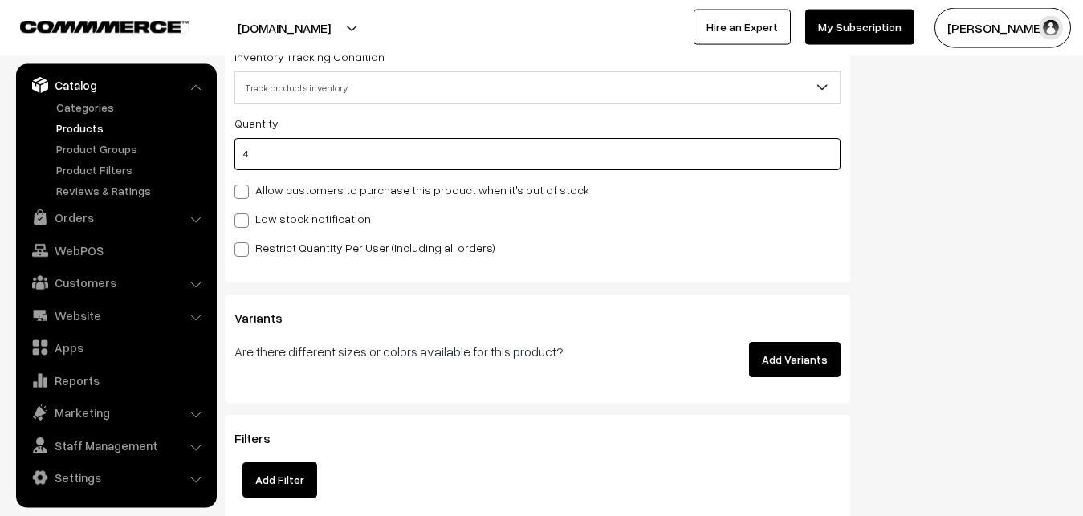
type input "4"
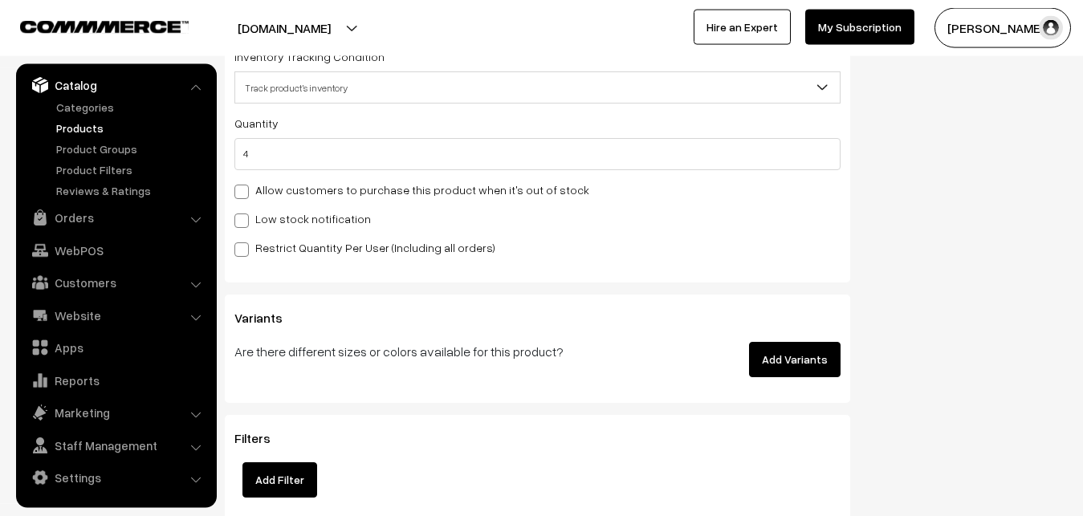
click at [251, 214] on label "Low stock notification" at bounding box center [302, 218] width 137 height 17
click at [245, 214] on input "Low stock notification" at bounding box center [239, 218] width 10 height 10
checkbox input "true"
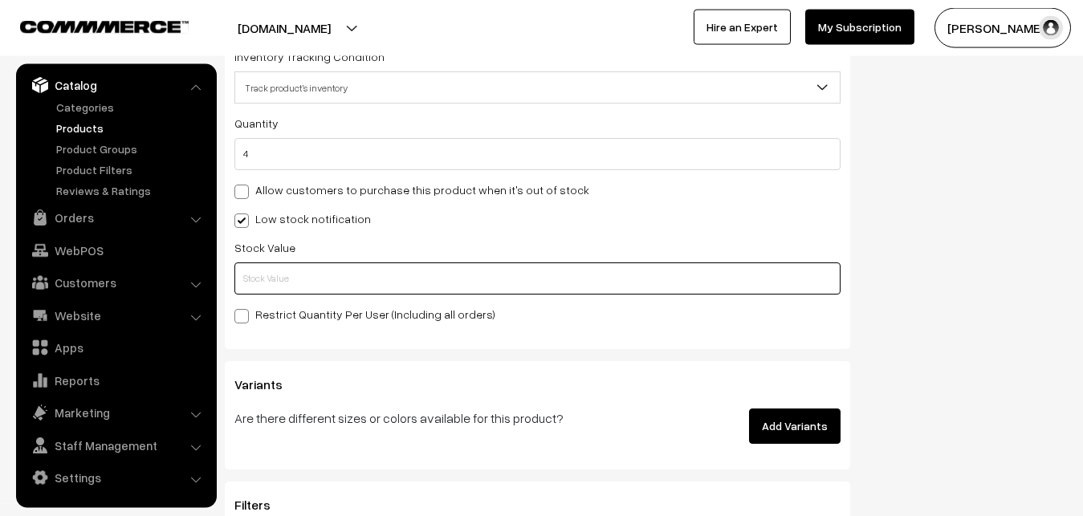
click at [264, 283] on input "text" at bounding box center [537, 279] width 606 height 32
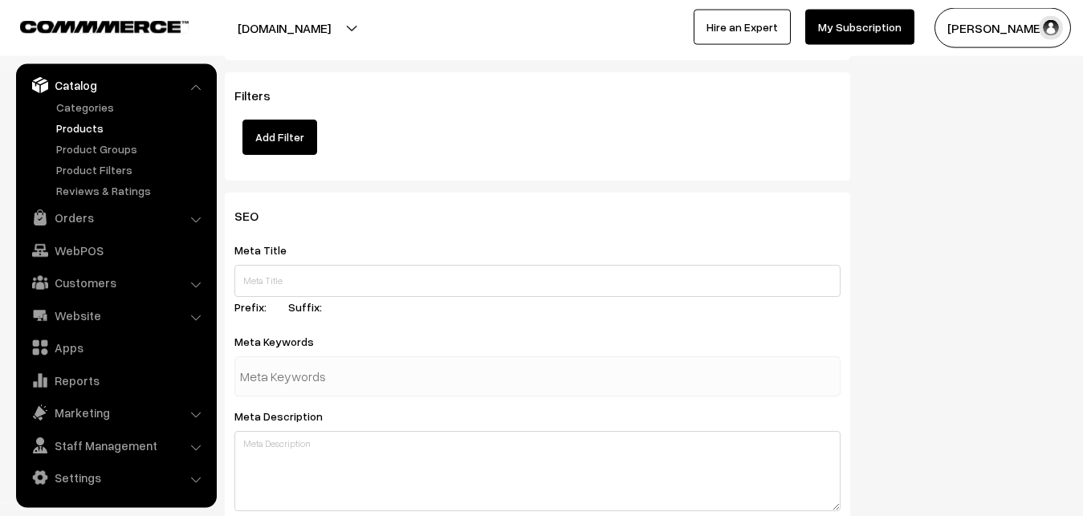
scroll to position [2391, 0]
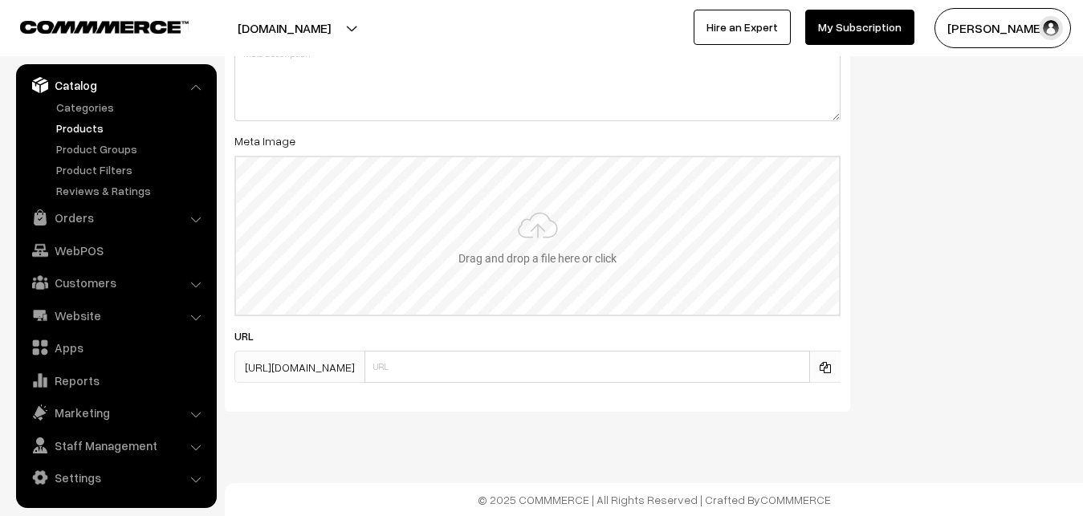
type input "2"
click at [550, 218] on input "file" at bounding box center [537, 235] width 603 height 157
type input "C:\fakepath\mangalagiri-saree-va12669-sep.jpeg"
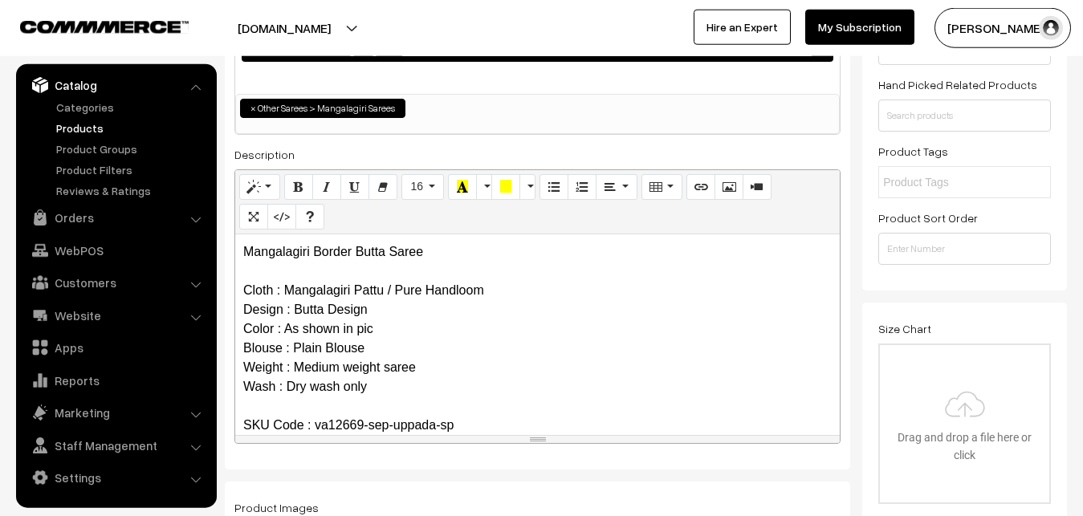
scroll to position [0, 0]
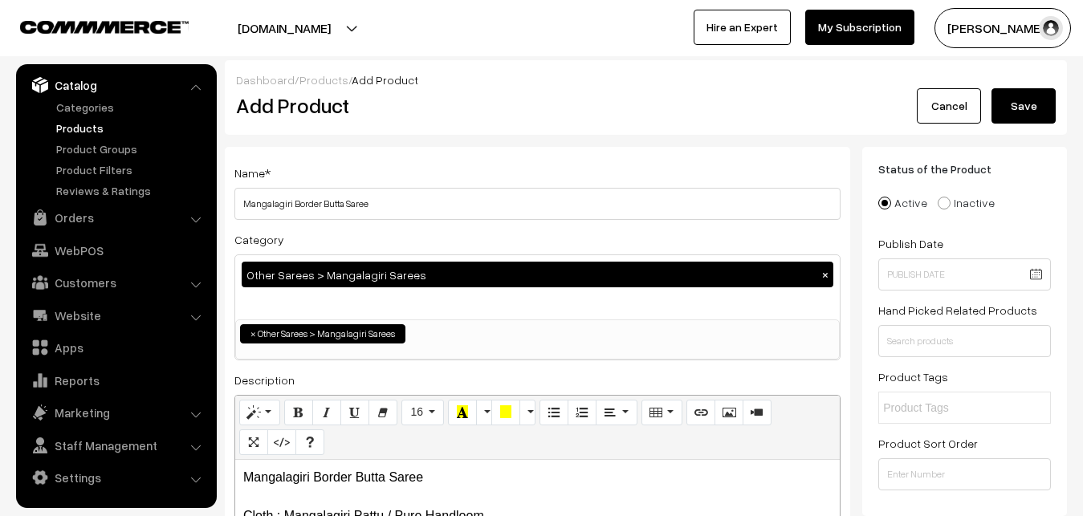
click at [1027, 112] on button "Save" at bounding box center [1024, 105] width 64 height 35
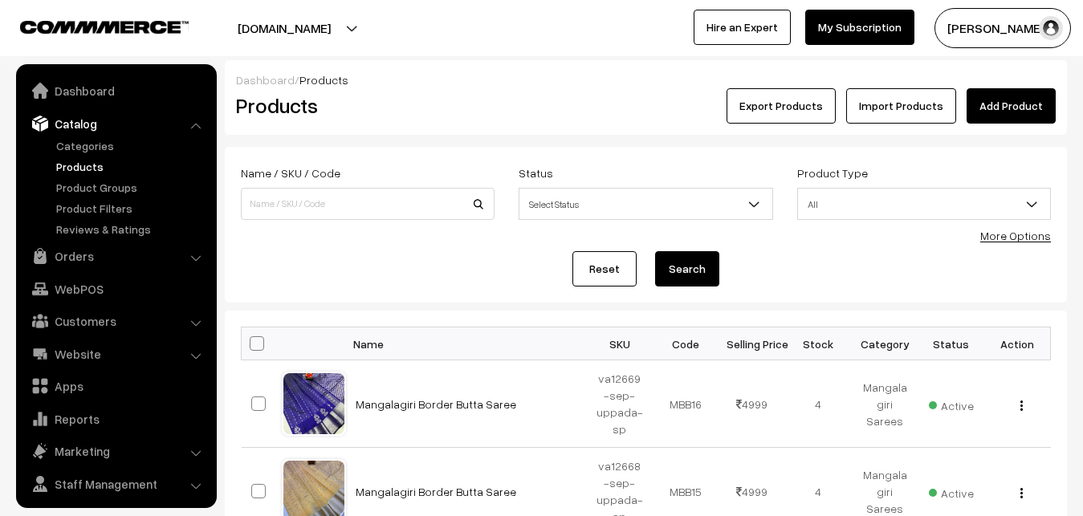
scroll to position [39, 0]
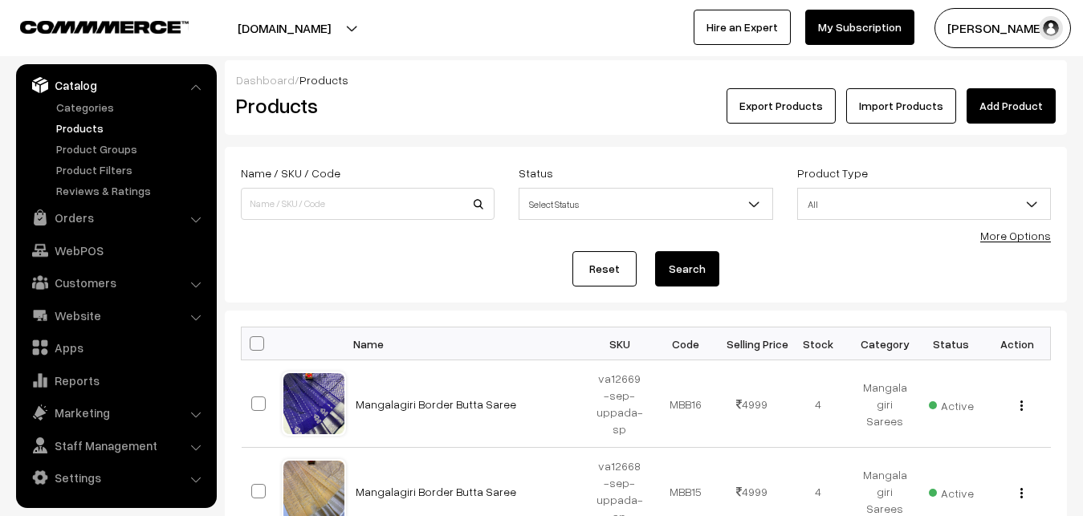
click at [1024, 112] on link "Add Product" at bounding box center [1011, 105] width 89 height 35
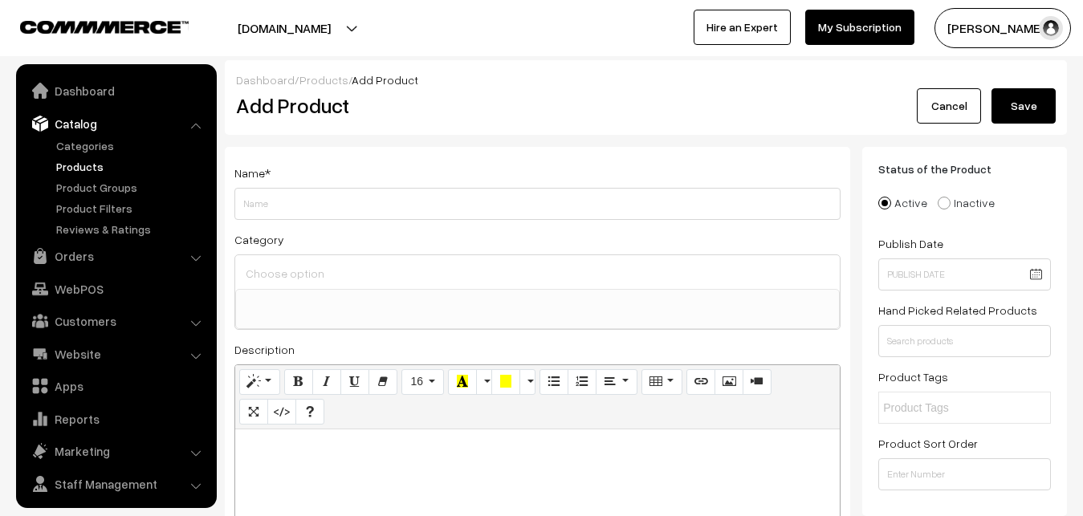
select select
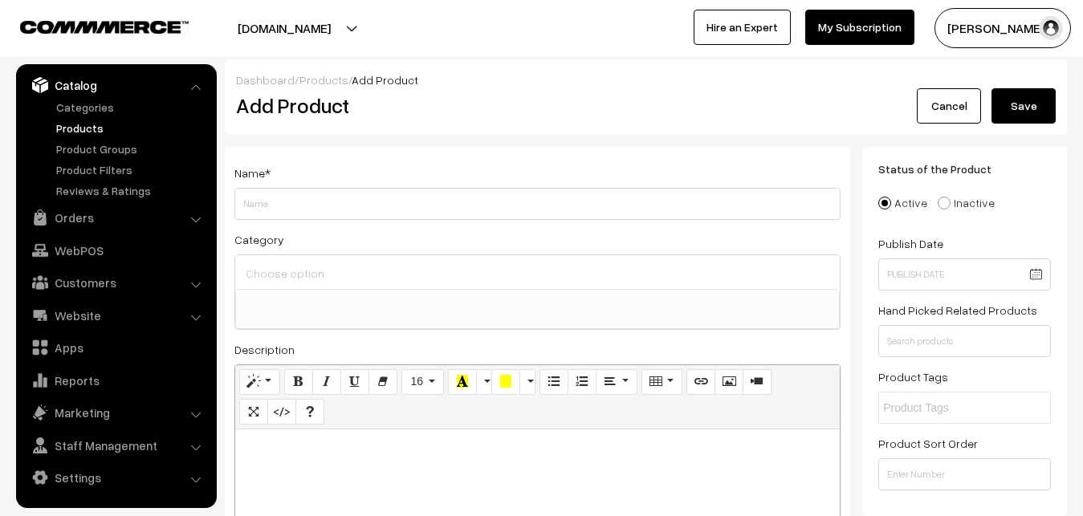
click at [305, 450] on p at bounding box center [537, 447] width 589 height 19
paste div
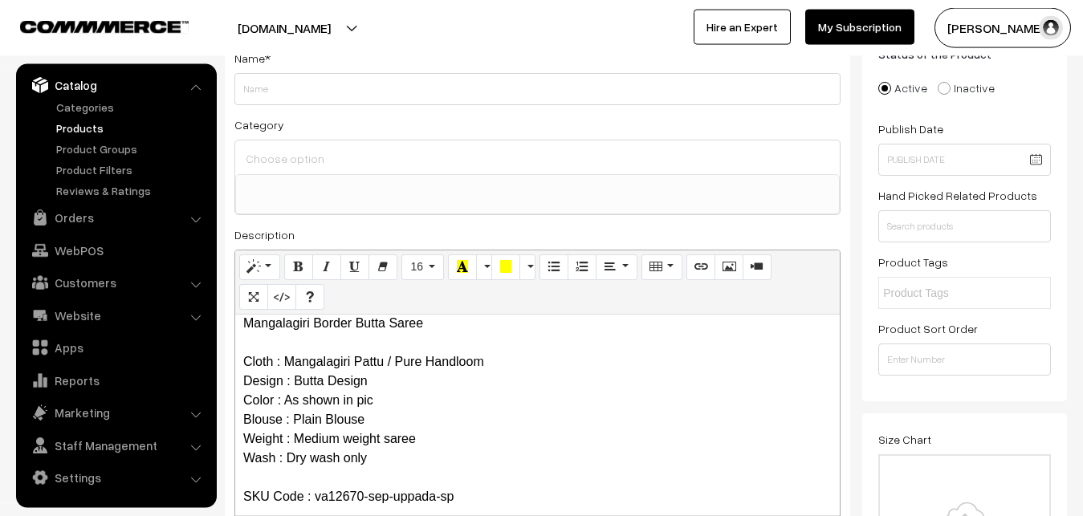
scroll to position [0, 0]
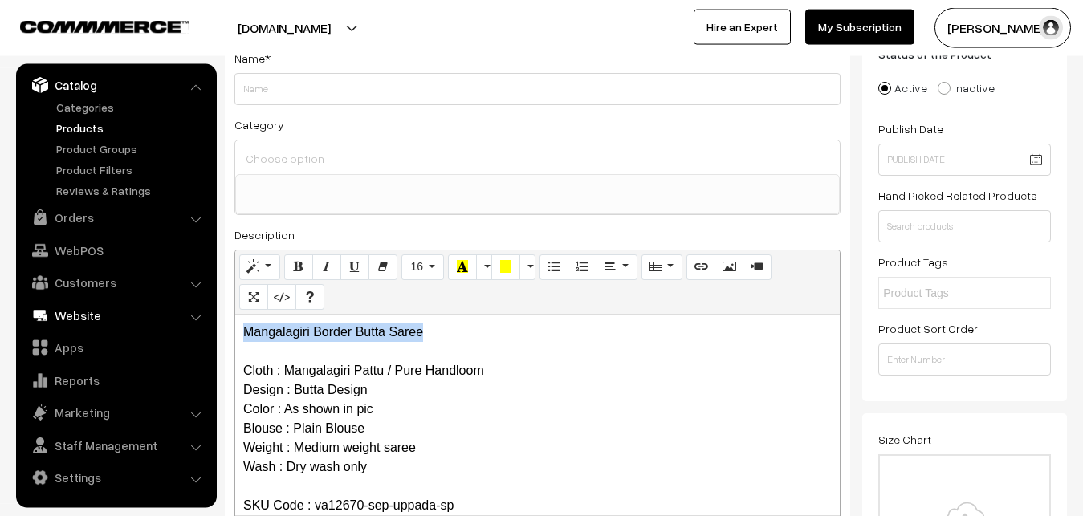
drag, startPoint x: 461, startPoint y: 332, endPoint x: 128, endPoint y: 328, distance: 333.3
click at [235, 328] on div "Mangalagiri Border Butta Saree Cloth : Mangalagiri Pattu / Pure Handloom Design…" at bounding box center [537, 415] width 605 height 201
copy p "Mangalagiri Border Butta Saree"
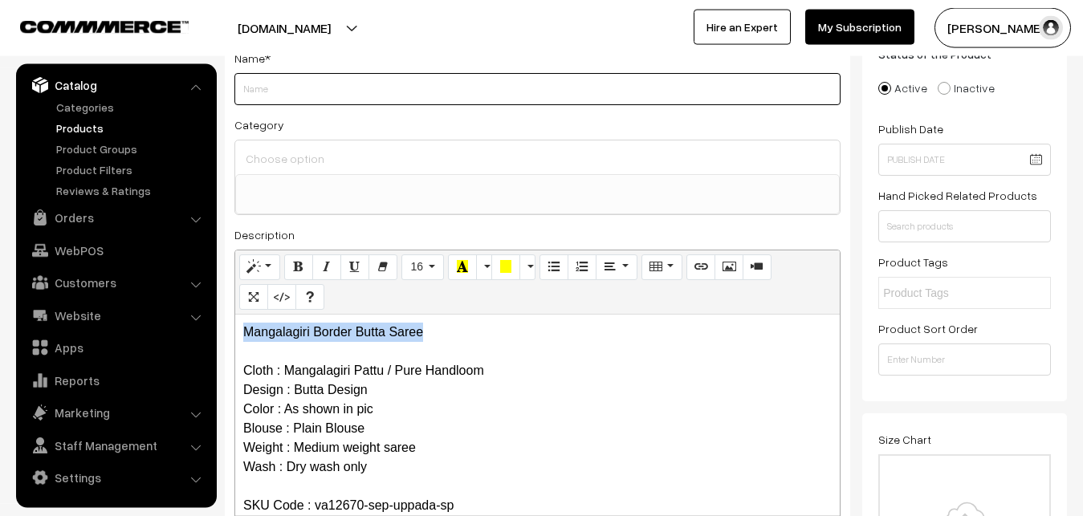
click at [245, 91] on input "Weight" at bounding box center [537, 89] width 606 height 32
paste input "Mangalagiri Border Butta Saree"
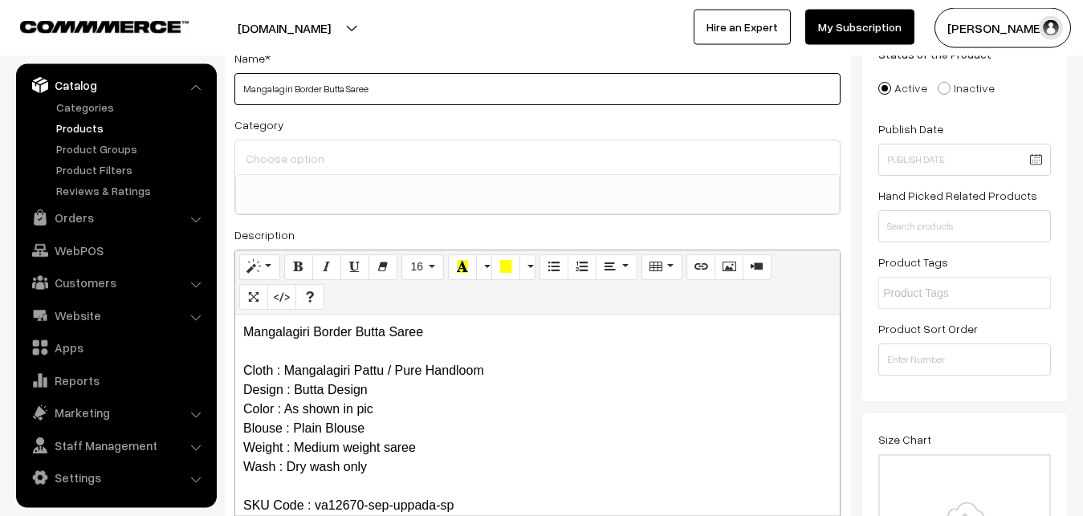
type input "Mangalagiri Border Butta Saree"
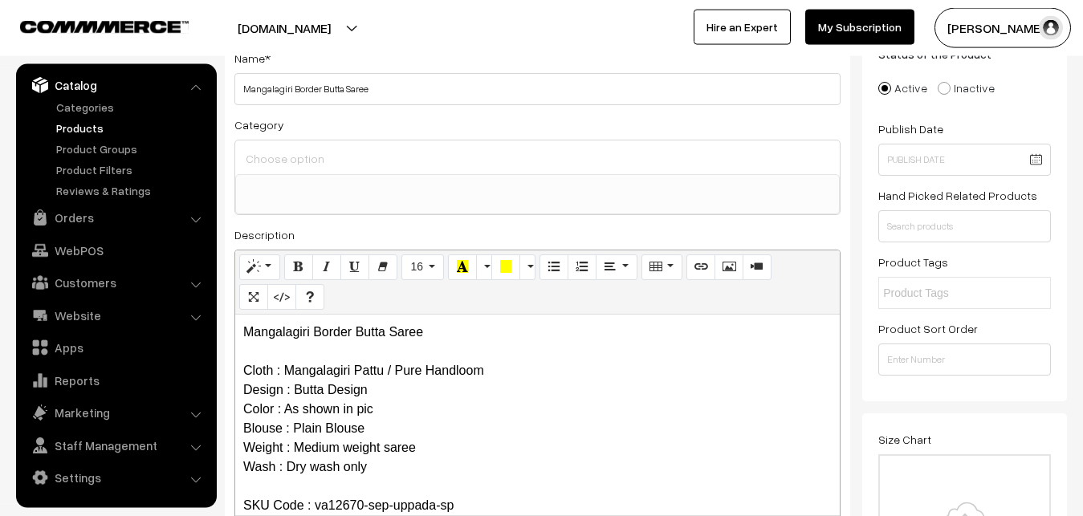
click at [262, 158] on input at bounding box center [538, 158] width 592 height 23
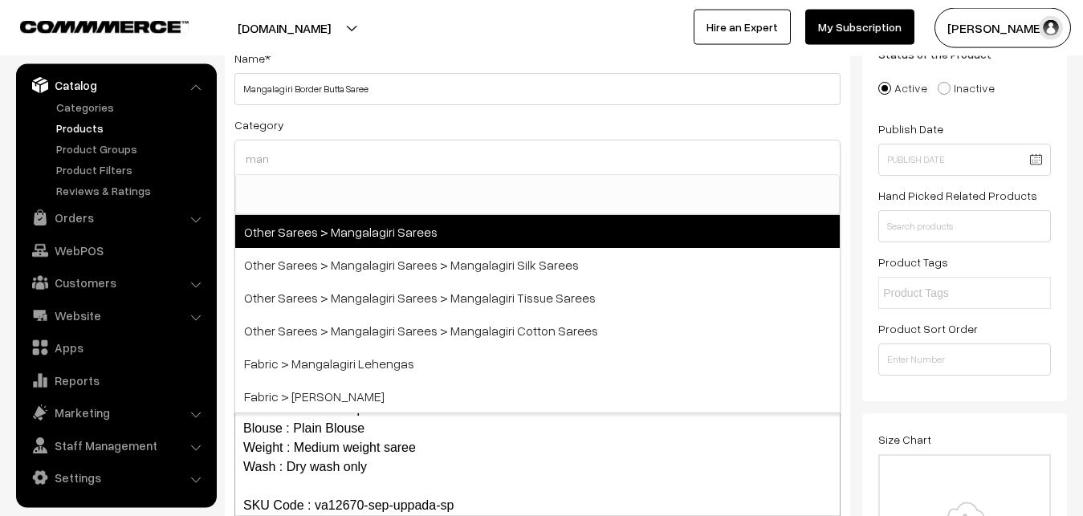
type input "man"
click at [346, 223] on span "Other Sarees > Mangalagiri Sarees" at bounding box center [537, 231] width 605 height 33
select select "31"
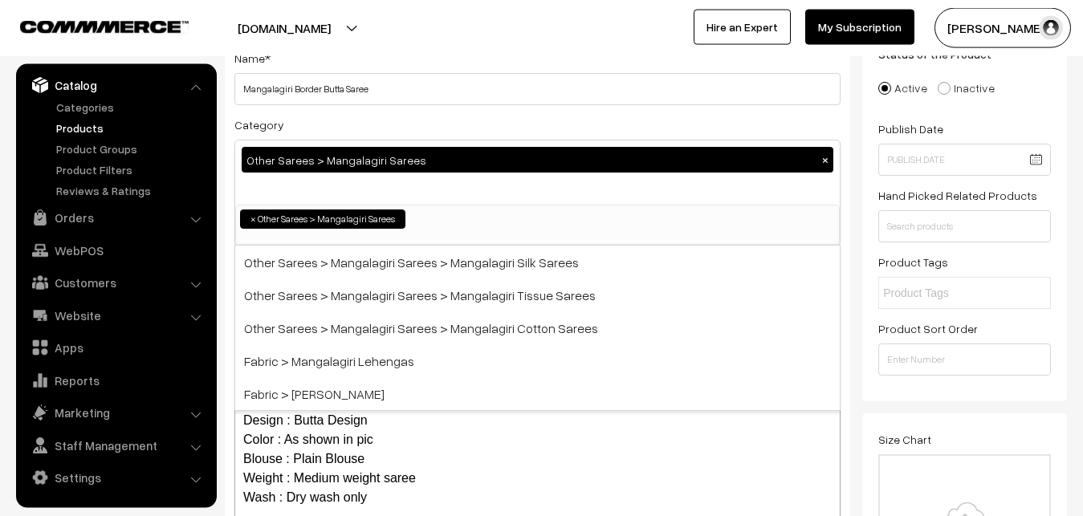
scroll to position [405, 0]
click at [373, 126] on div "Category Other Sarees > Mangalagiri Sarees × Uppada Sarees Uppada Sarees > Uppa…" at bounding box center [537, 180] width 606 height 131
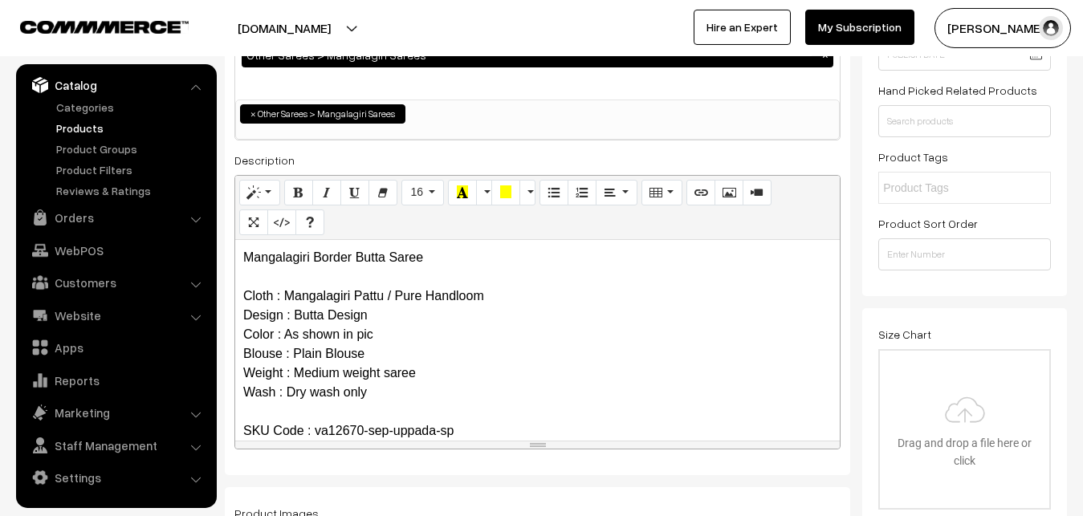
scroll to position [442, 0]
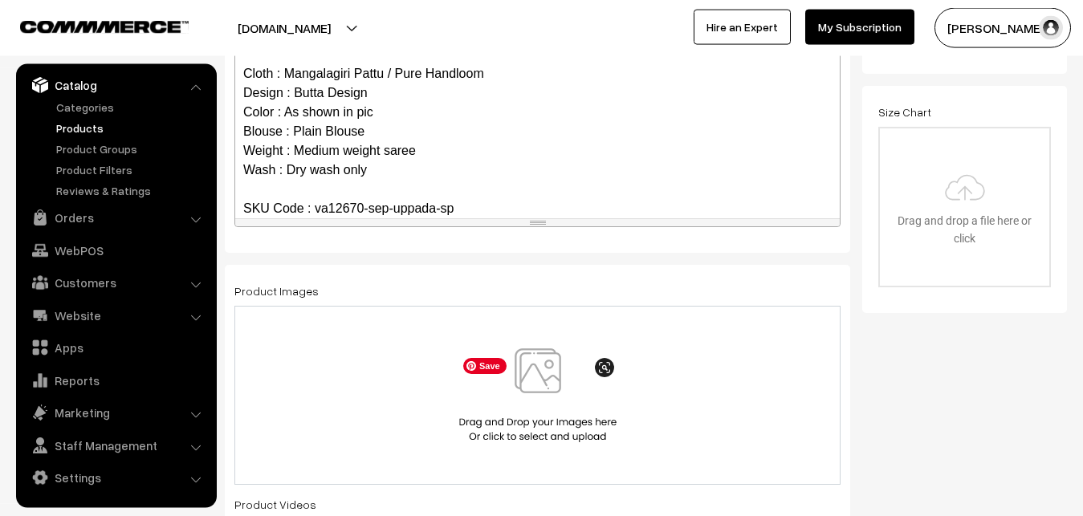
click at [520, 356] on img at bounding box center [537, 396] width 165 height 94
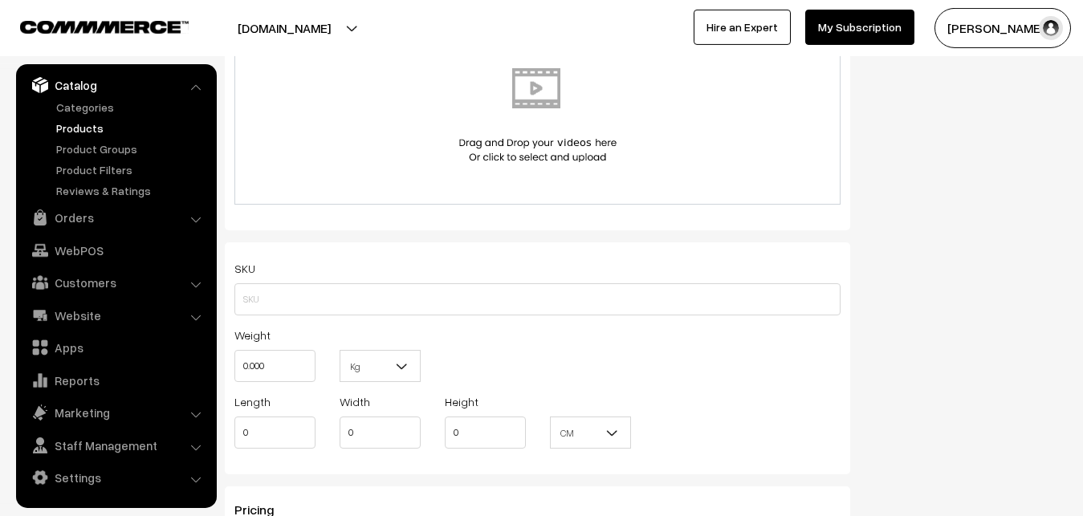
scroll to position [934, 0]
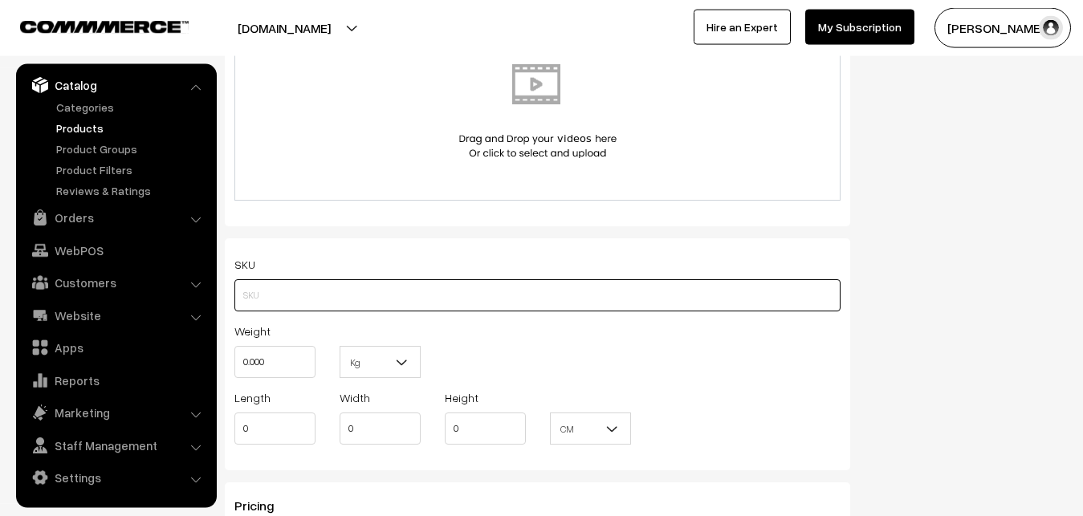
click at [241, 309] on input "text" at bounding box center [537, 295] width 606 height 32
paste input "va12670-sep-uppada-sp"
type input "va12670-sep-uppada-sp"
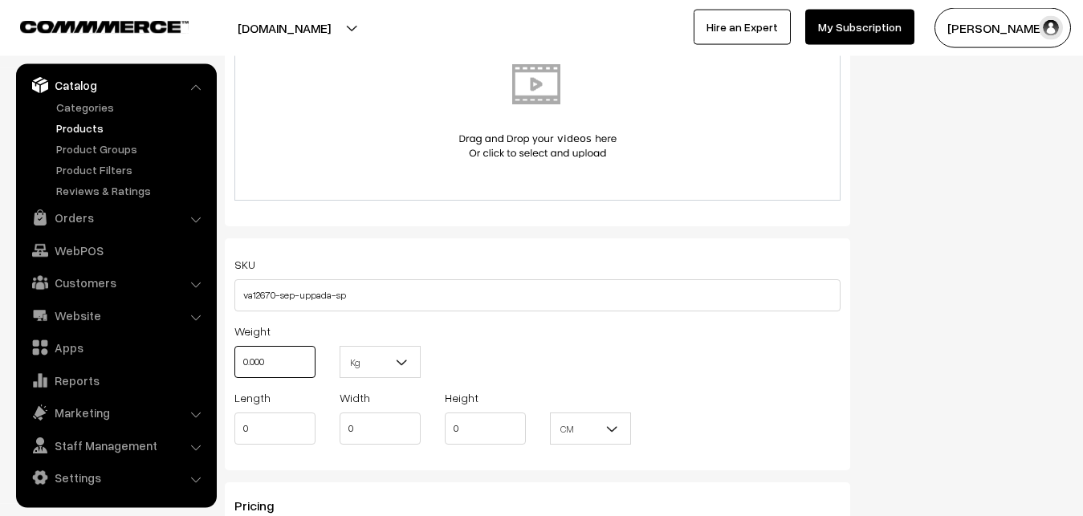
drag, startPoint x: 285, startPoint y: 358, endPoint x: 233, endPoint y: 360, distance: 52.2
click at [234, 360] on input "0.000" at bounding box center [274, 362] width 81 height 32
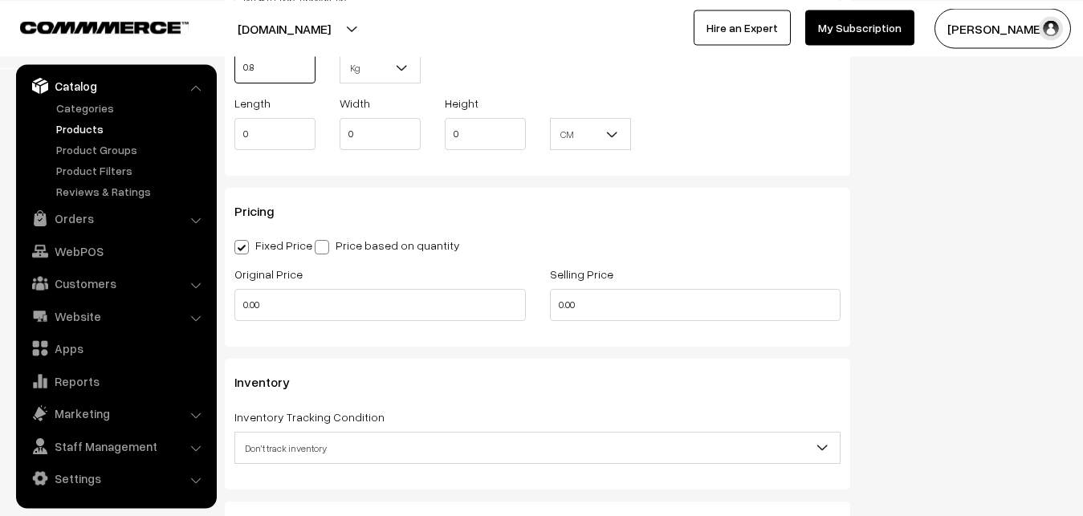
scroll to position [1262, 0]
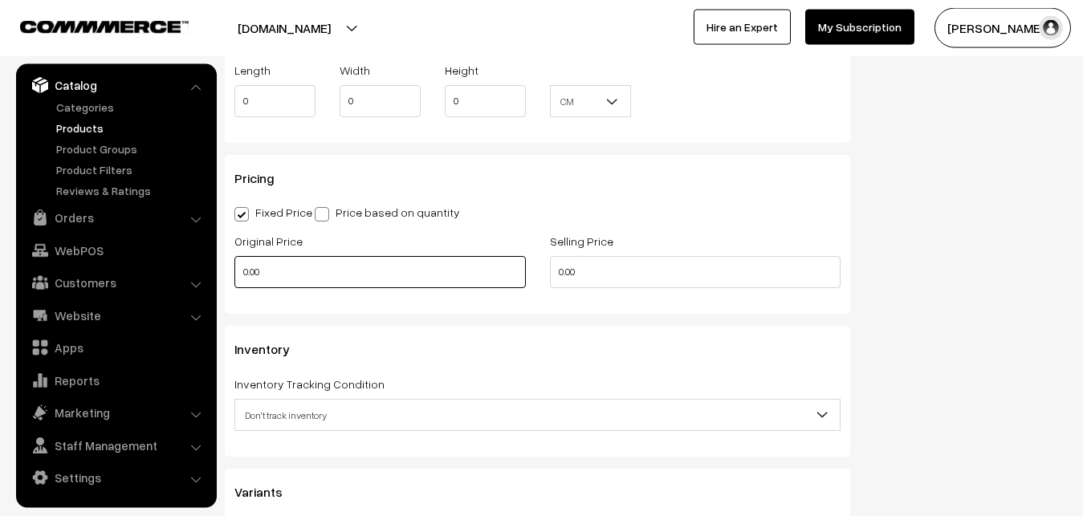
type input "0.80"
drag, startPoint x: 303, startPoint y: 272, endPoint x: 139, endPoint y: 275, distance: 163.8
click at [234, 275] on input "0.00" at bounding box center [380, 272] width 292 height 32
type input "4100"
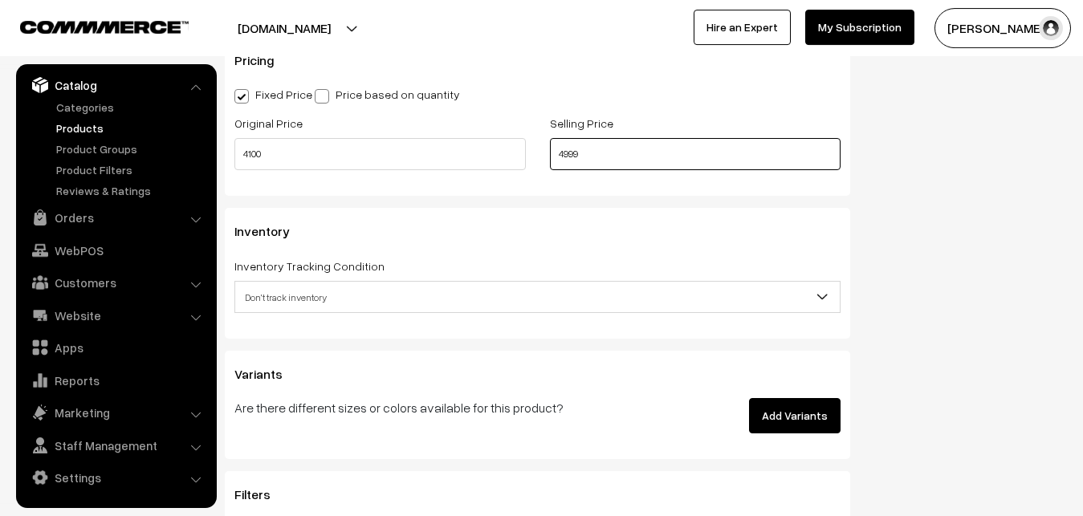
scroll to position [1425, 0]
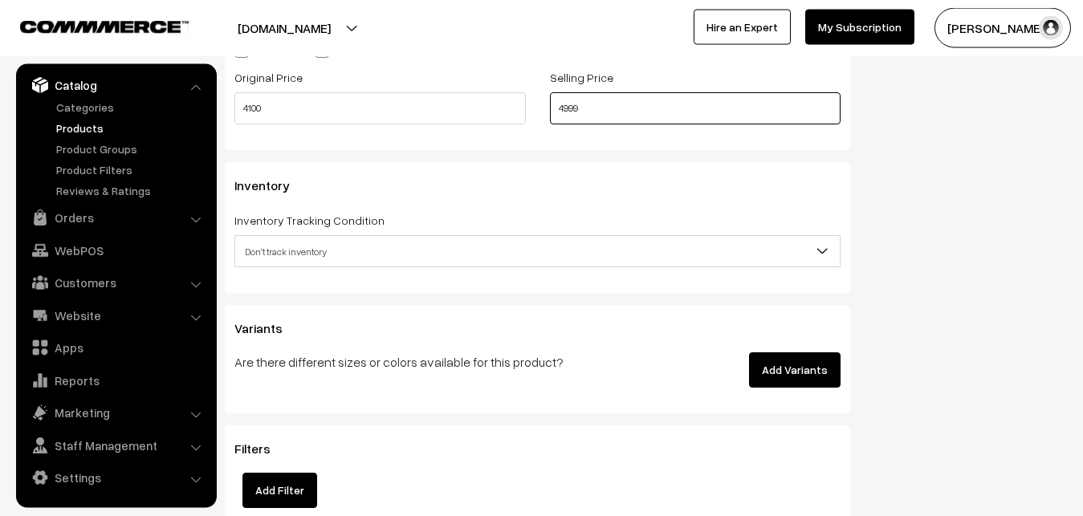
type input "4999"
click at [267, 262] on span "Don't track inventory" at bounding box center [537, 252] width 605 height 28
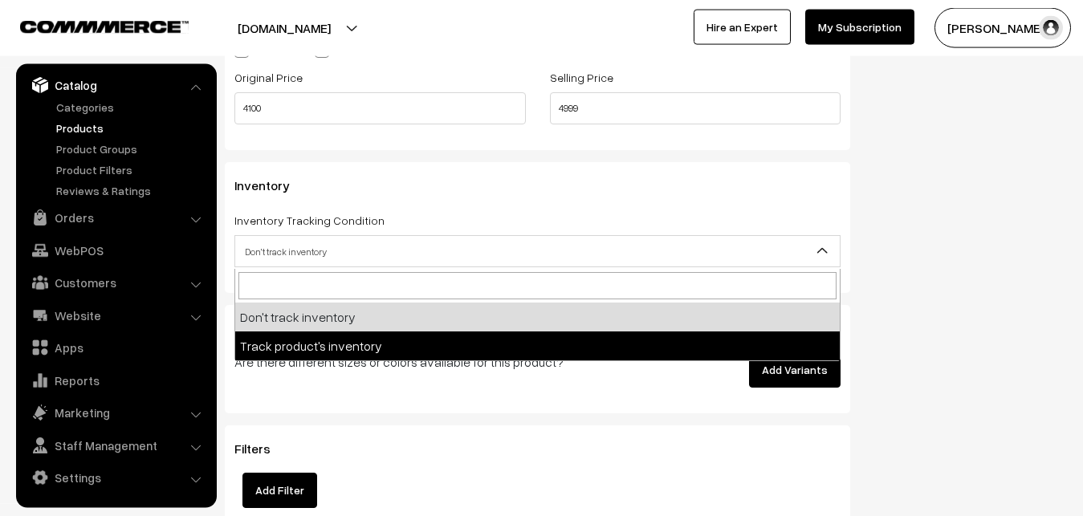
select select "2"
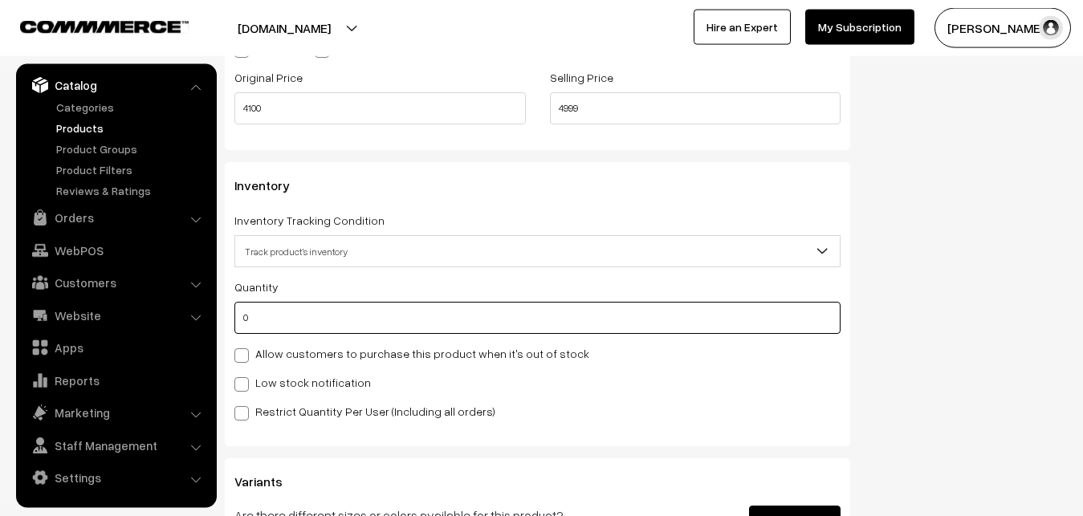
click at [276, 316] on input "0" at bounding box center [537, 318] width 606 height 32
type input "4"
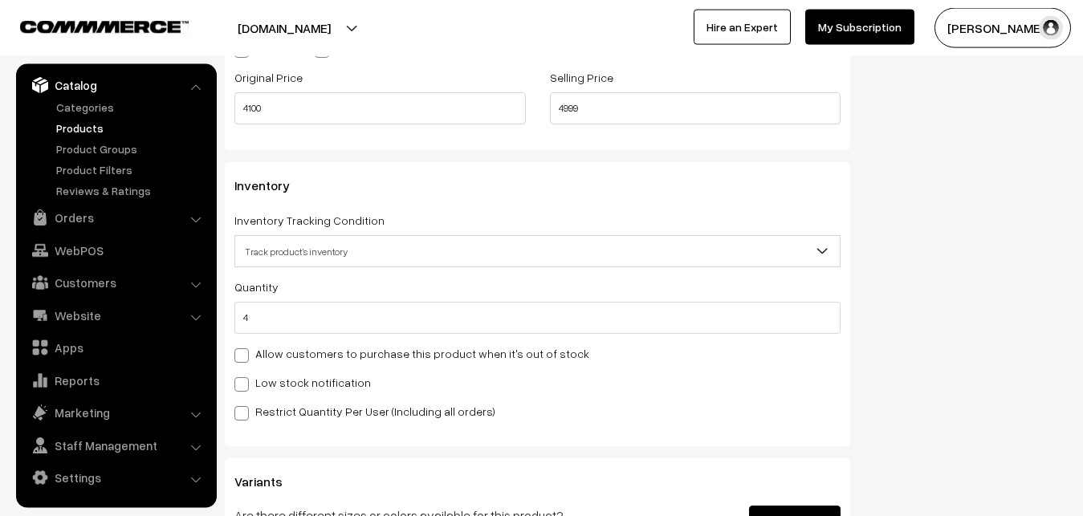
click at [275, 375] on div "Low stock notification" at bounding box center [537, 382] width 606 height 19
click at [279, 390] on label "Low stock notification" at bounding box center [302, 382] width 137 height 17
click at [245, 387] on input "Low stock notification" at bounding box center [239, 382] width 10 height 10
checkbox input "true"
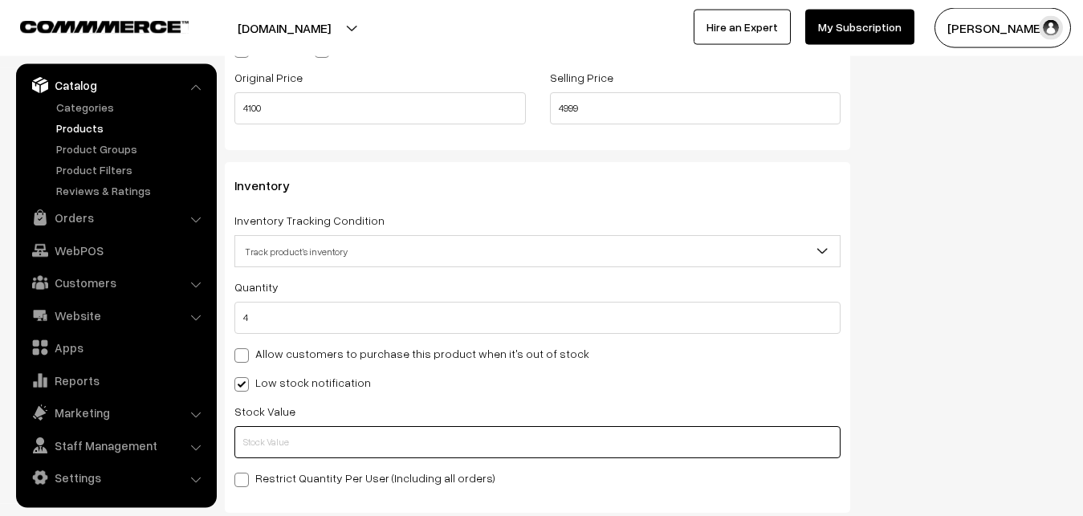
click at [272, 453] on input "text" at bounding box center [537, 442] width 606 height 32
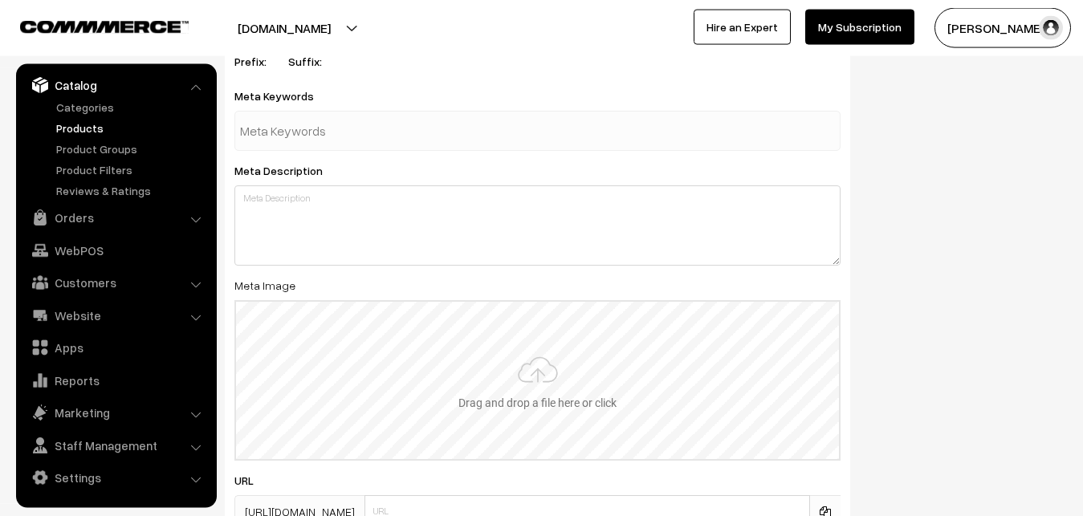
scroll to position [2391, 0]
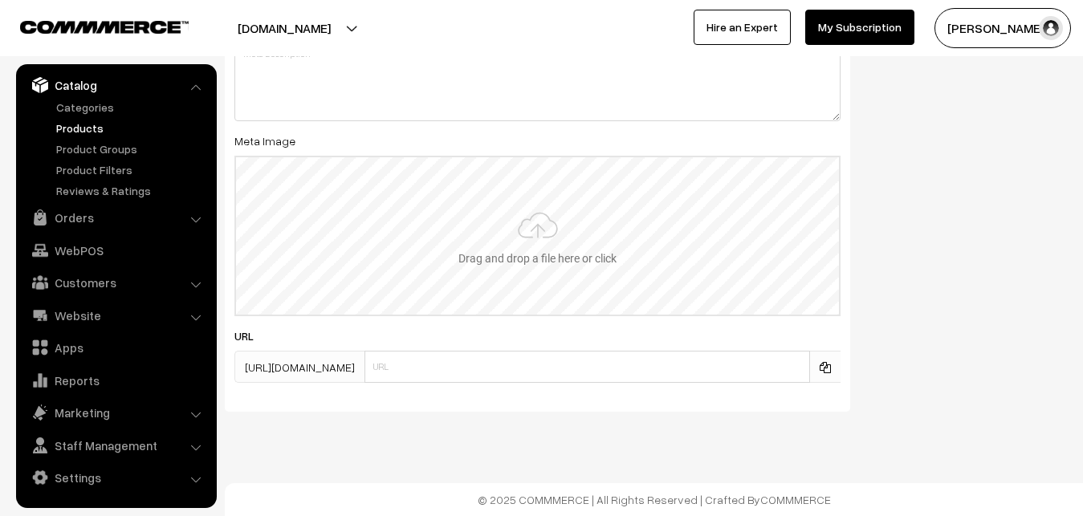
type input "2"
click at [495, 214] on input "file" at bounding box center [537, 235] width 603 height 157
type input "C:\fakepath\mangalagiri-saree-va12670-sep.jpeg"
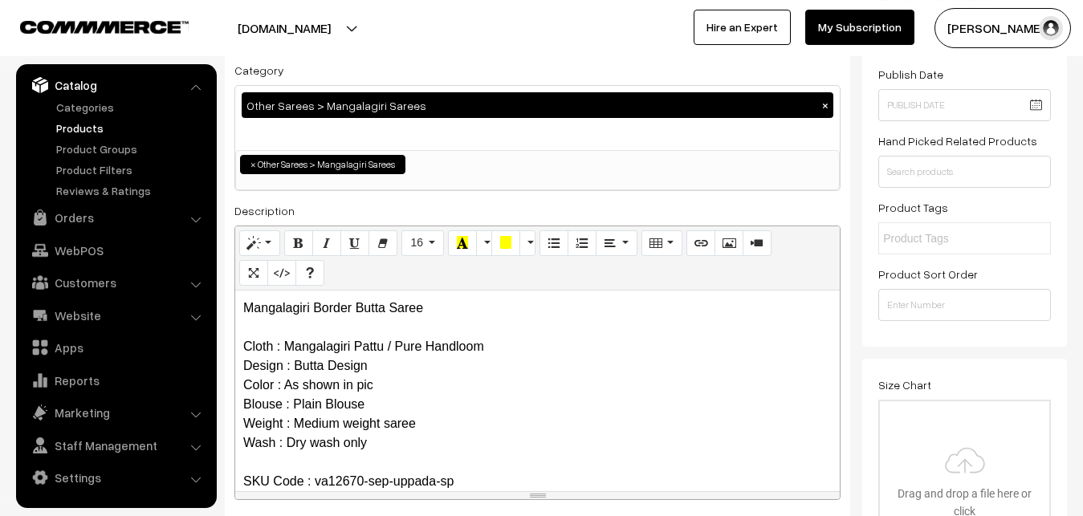
scroll to position [0, 0]
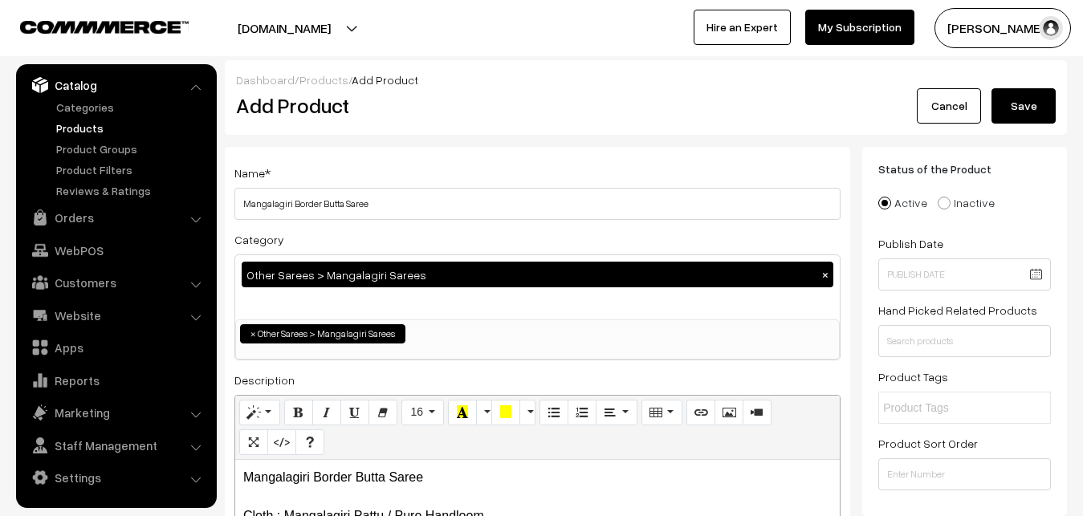
click at [1022, 100] on button "Save" at bounding box center [1024, 105] width 64 height 35
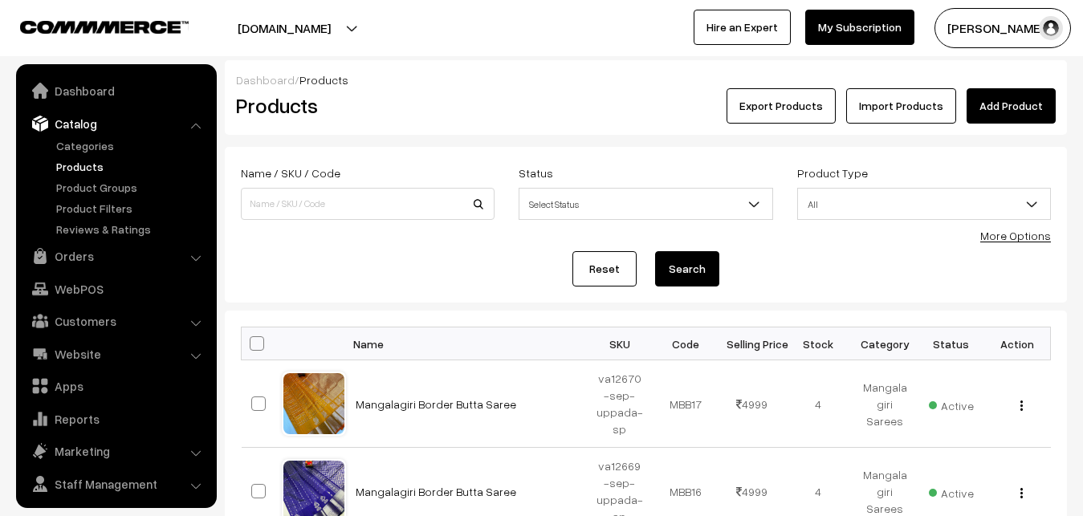
scroll to position [39, 0]
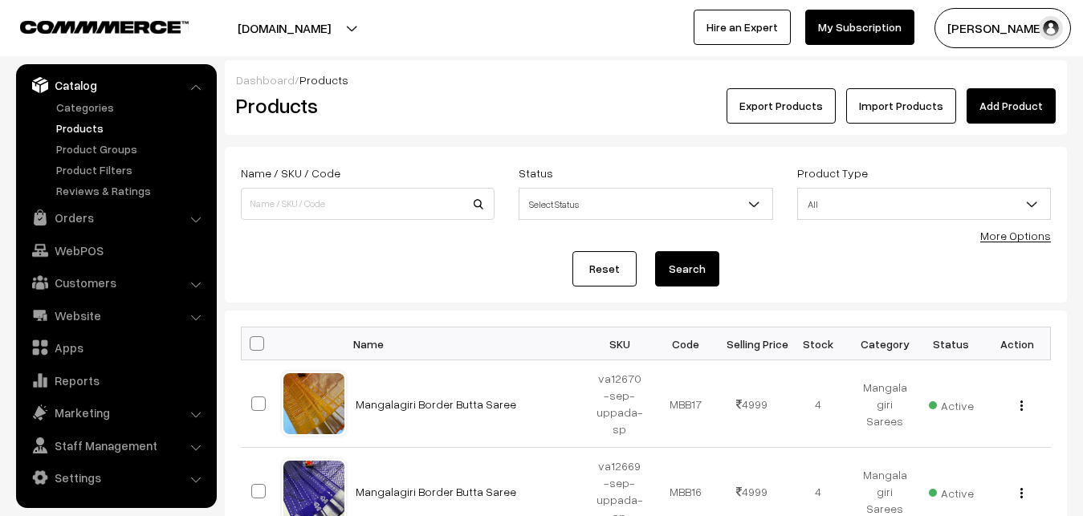
click at [414, 100] on h2 "Products" at bounding box center [364, 105] width 257 height 25
click at [1025, 88] on div "Dashboard / Products" at bounding box center [646, 79] width 820 height 17
click at [1020, 100] on link "Add Product" at bounding box center [1011, 105] width 89 height 35
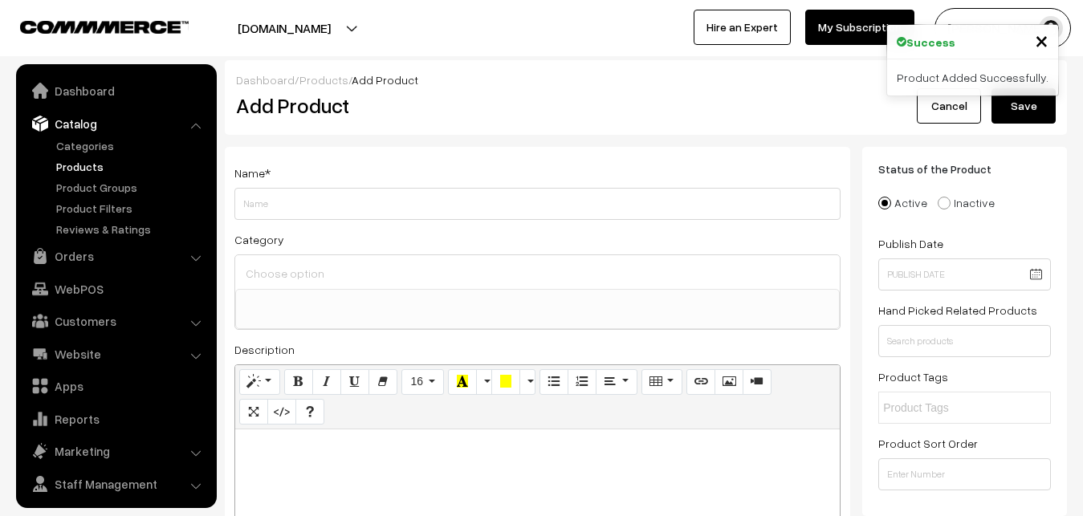
select select
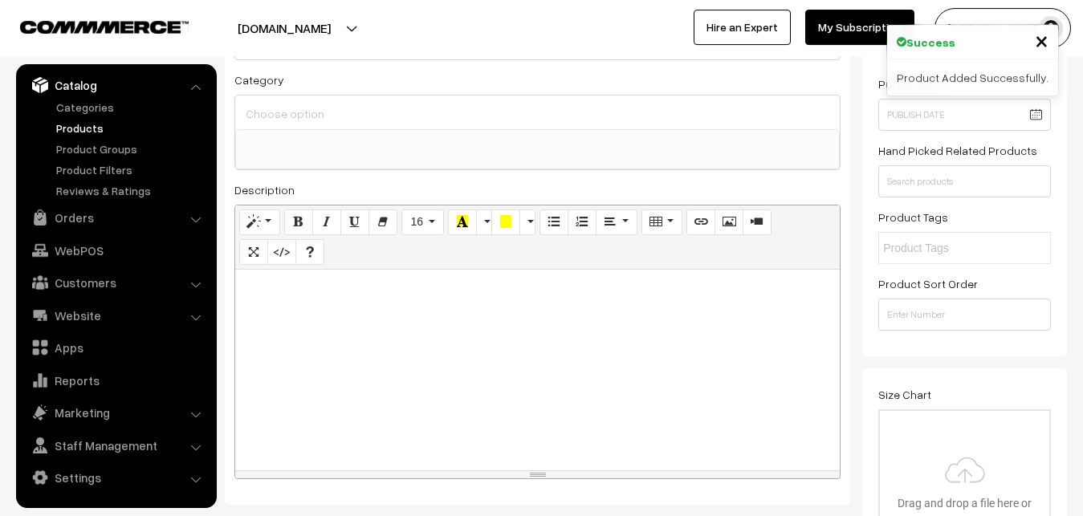
scroll to position [164, 0]
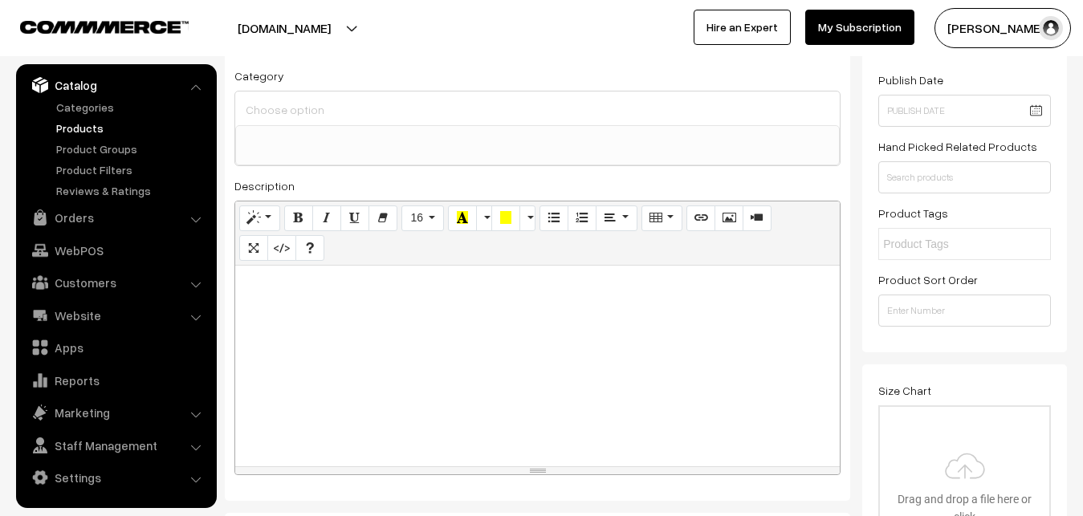
click at [300, 305] on div at bounding box center [537, 366] width 605 height 201
paste div
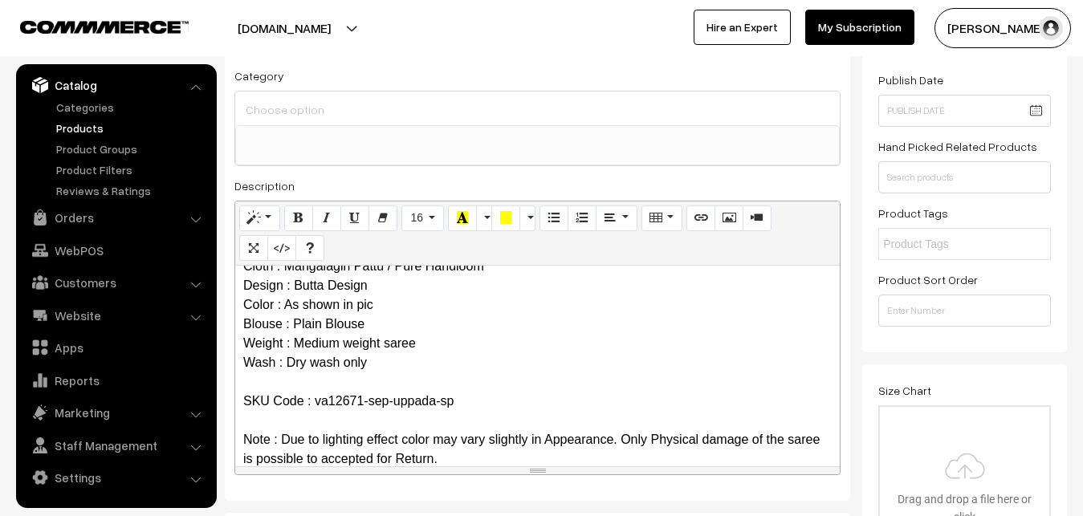
scroll to position [0, 0]
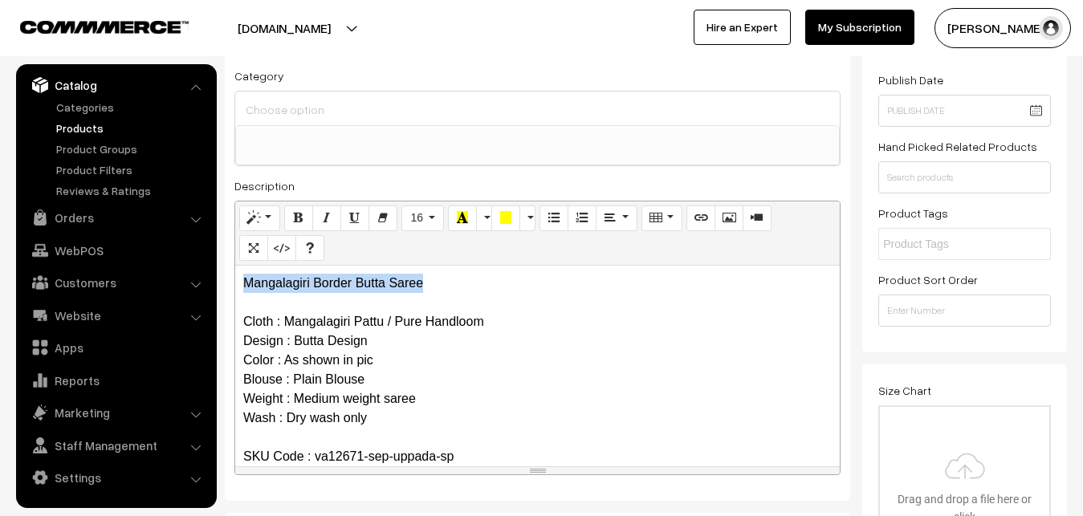
drag, startPoint x: 439, startPoint y: 289, endPoint x: 212, endPoint y: 275, distance: 227.7
click at [235, 276] on div "Mangalagiri Border Butta Saree Cloth : Mangalagiri Pattu / Pure Handloom Design…" at bounding box center [537, 366] width 605 height 201
copy p "Mangalagiri Border Butta Saree"
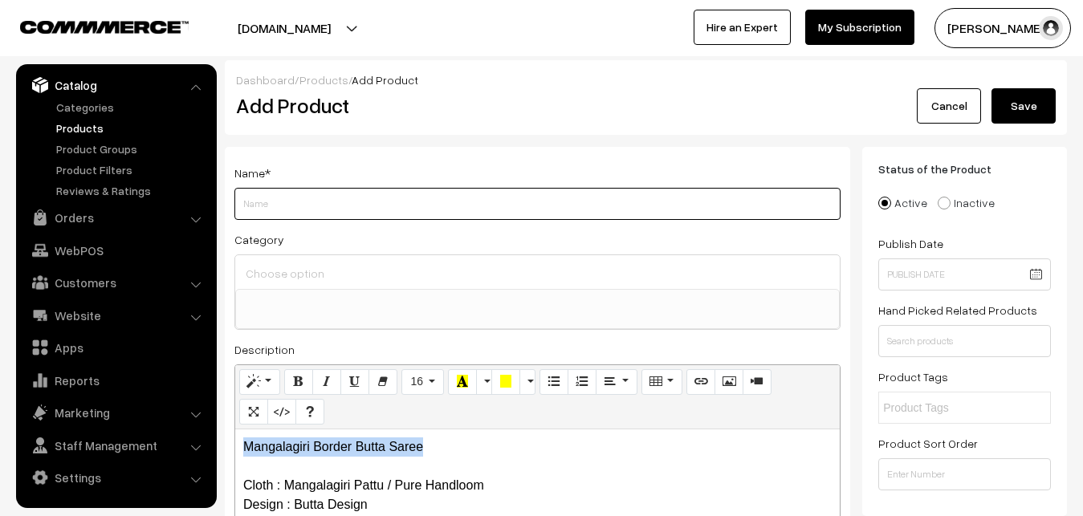
click at [290, 205] on input "Weight" at bounding box center [537, 204] width 606 height 32
paste input "Mangalagiri Border Butta Saree"
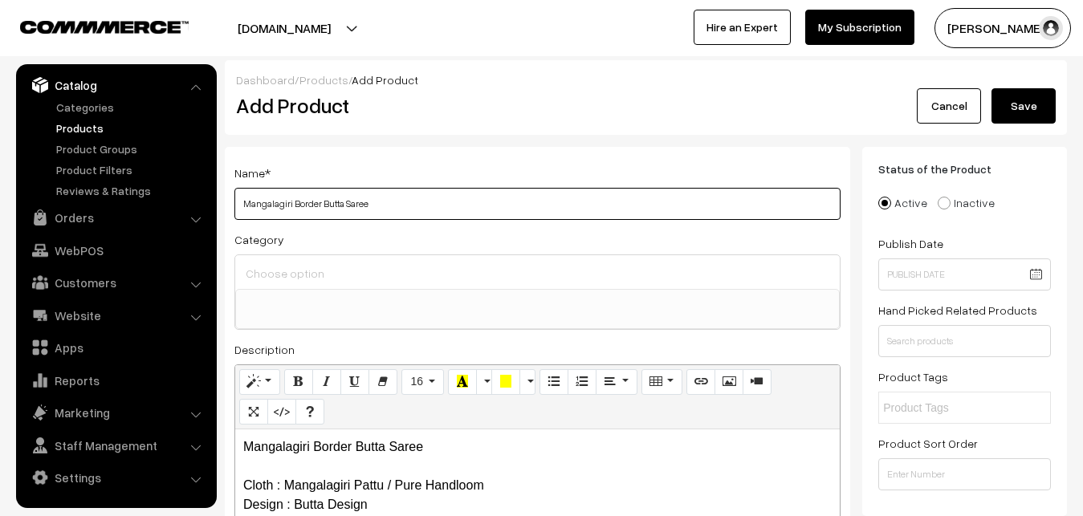
type input "Mangalagiri Border Butta Saree"
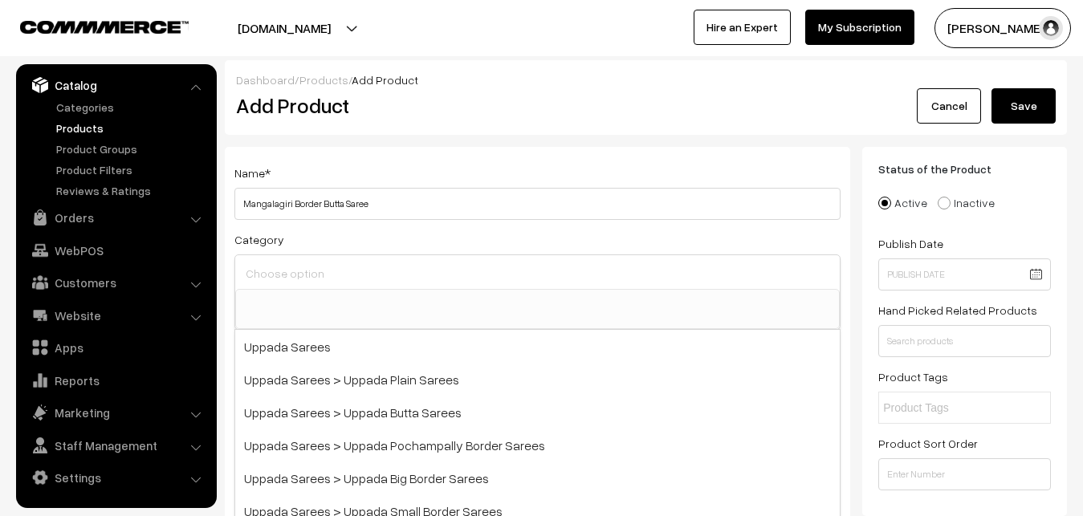
click at [301, 267] on input at bounding box center [538, 273] width 592 height 23
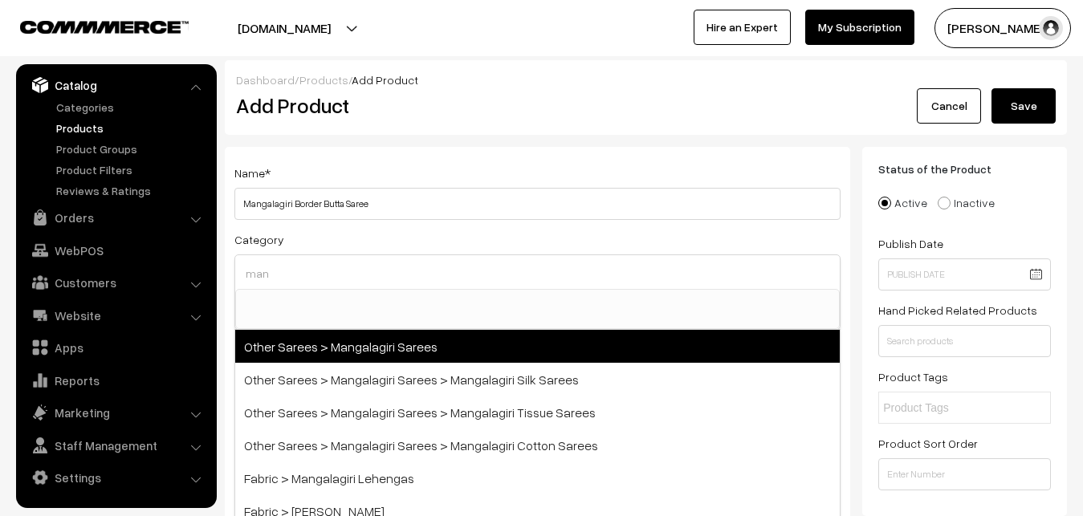
type input "man"
click at [369, 340] on span "Other Sarees > Mangalagiri Sarees" at bounding box center [537, 346] width 605 height 33
select select "31"
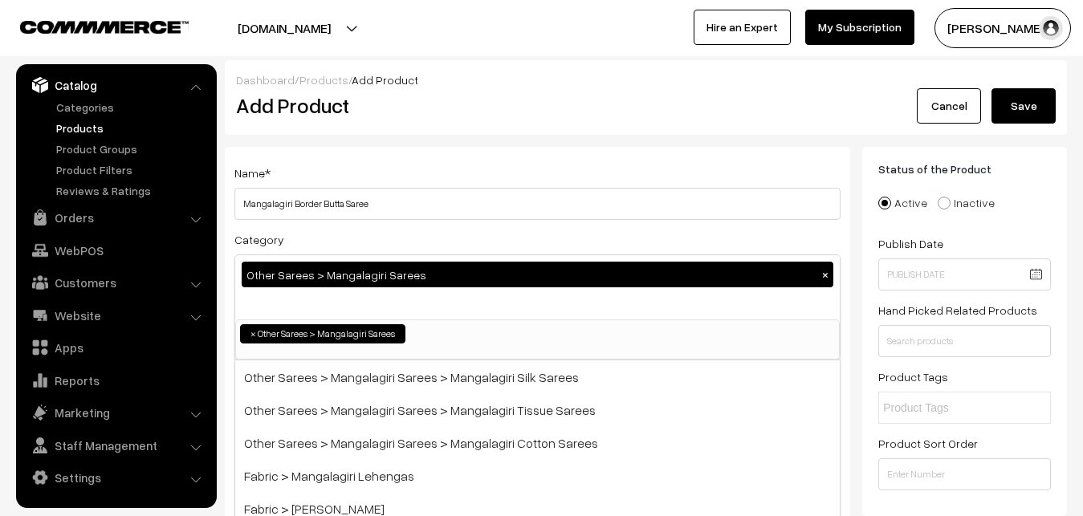
click at [381, 231] on div "Category Other Sarees > Mangalagiri Sarees × Uppada Sarees Uppada Sarees > Uppa…" at bounding box center [537, 295] width 606 height 131
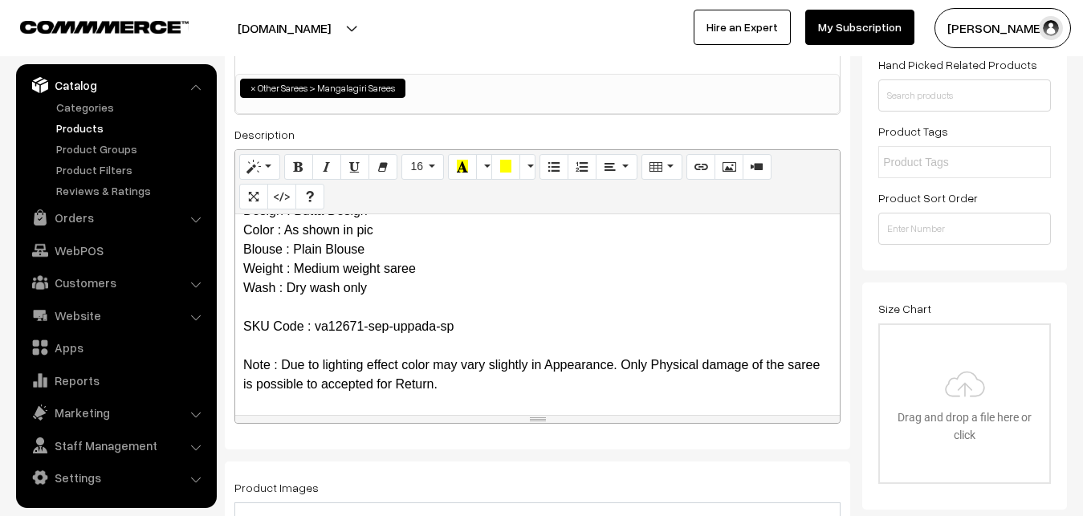
scroll to position [491, 0]
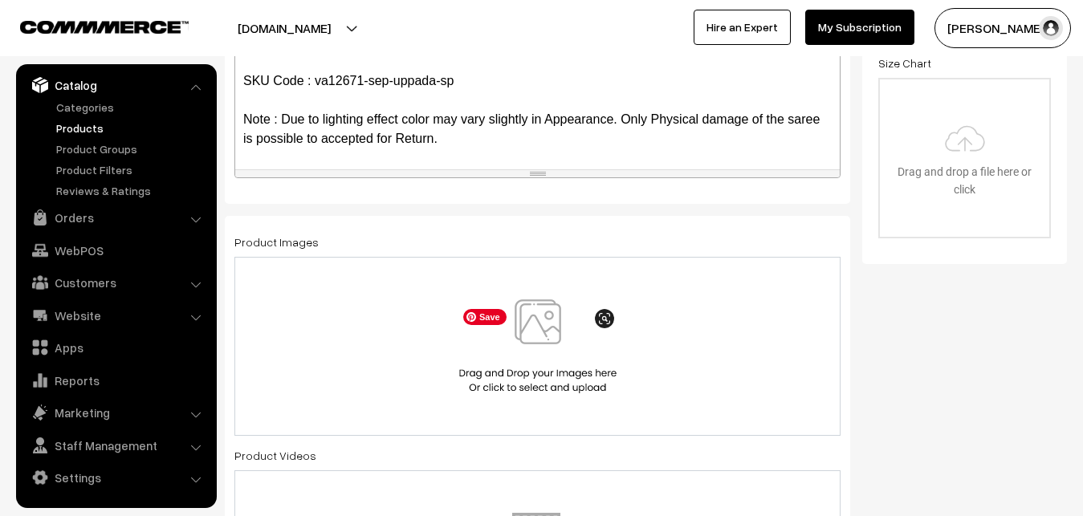
click at [557, 312] on img at bounding box center [537, 347] width 165 height 94
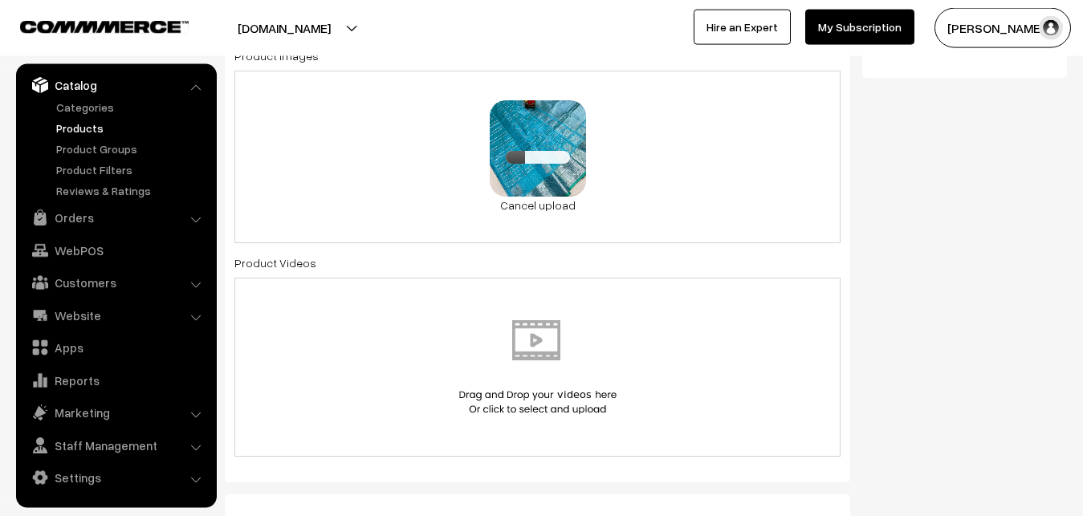
scroll to position [901, 0]
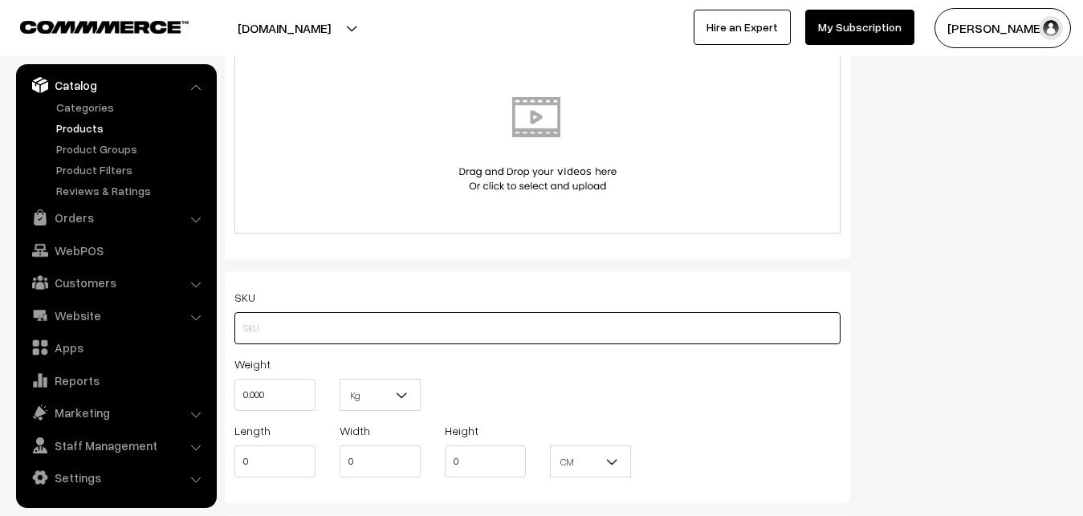
click at [277, 320] on input "text" at bounding box center [537, 328] width 606 height 32
paste input "va12671-sep-uppada-sp"
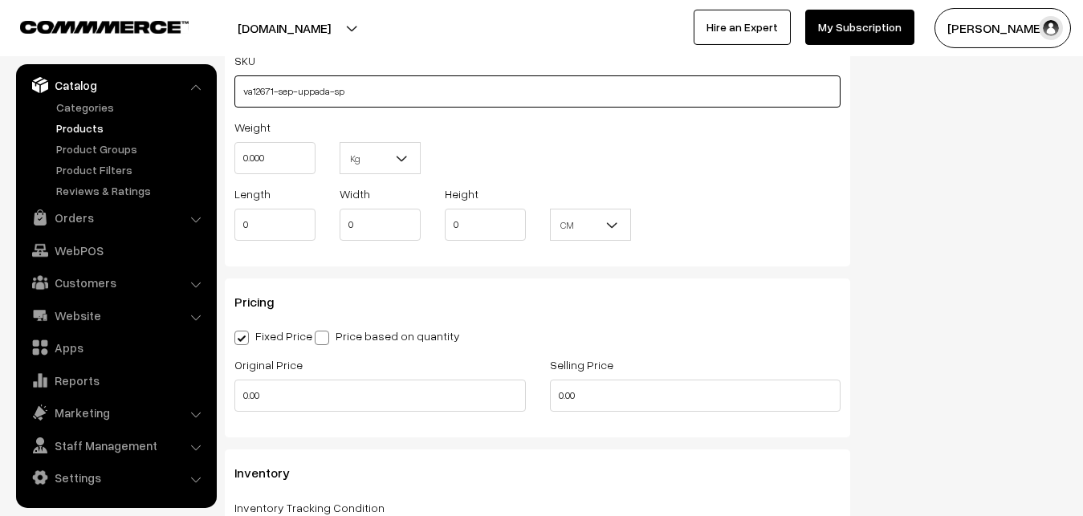
scroll to position [1147, 0]
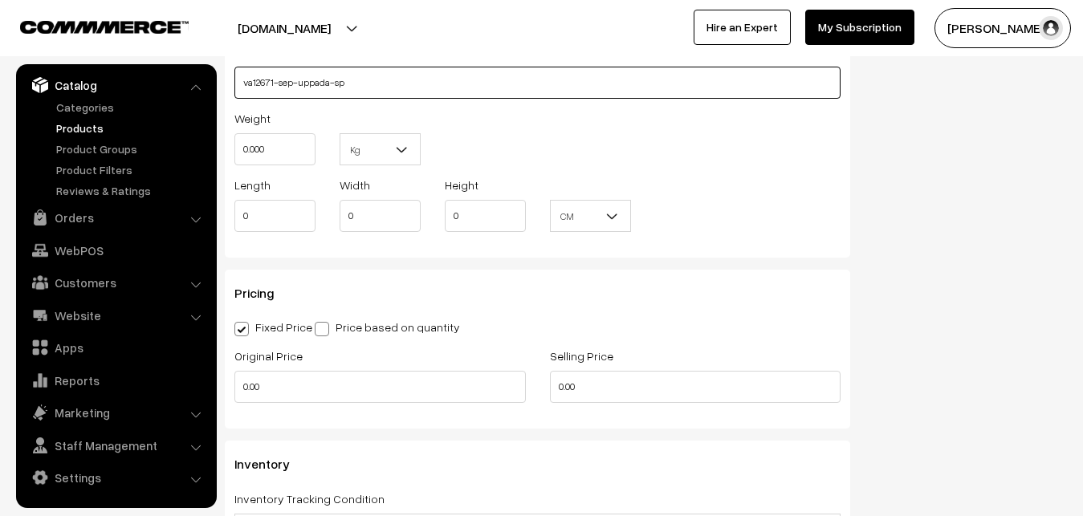
type input "va12671-sep-uppada-sp"
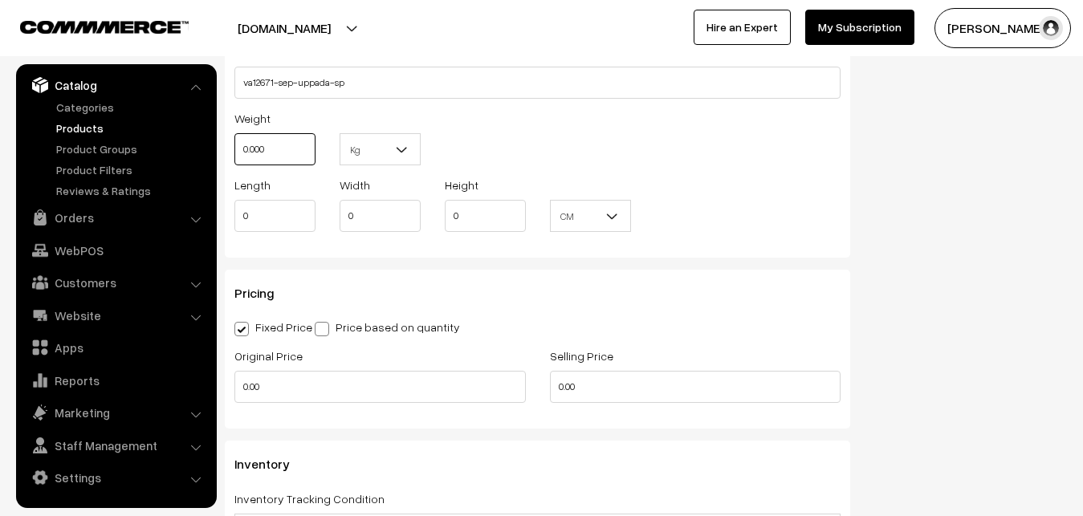
drag, startPoint x: 278, startPoint y: 149, endPoint x: 210, endPoint y: 151, distance: 67.5
click at [234, 151] on input "0.000" at bounding box center [274, 149] width 81 height 32
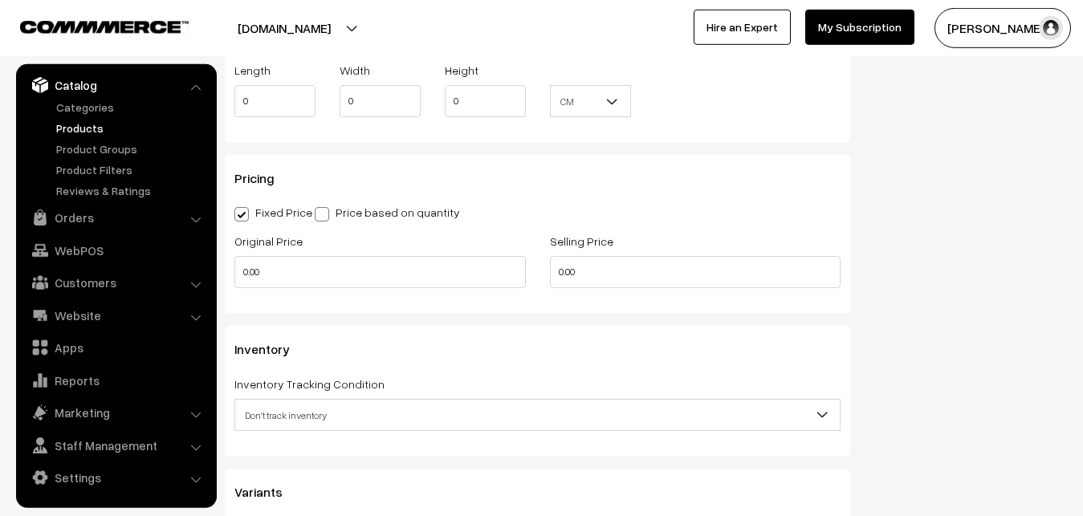
scroll to position [1311, 0]
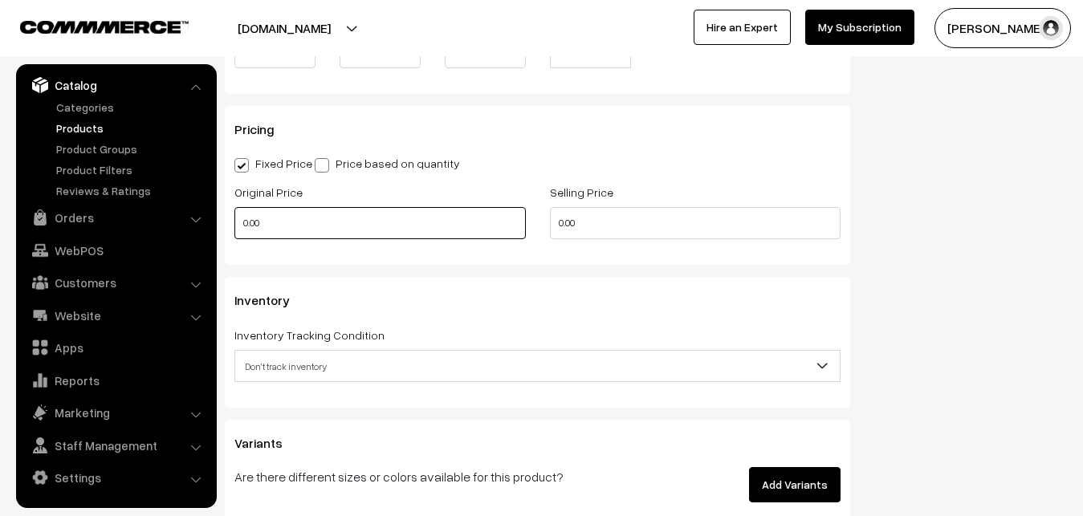
type input "0.80"
drag, startPoint x: 267, startPoint y: 223, endPoint x: 220, endPoint y: 223, distance: 47.4
click at [234, 223] on input "0.00" at bounding box center [380, 223] width 292 height 32
type input "4100"
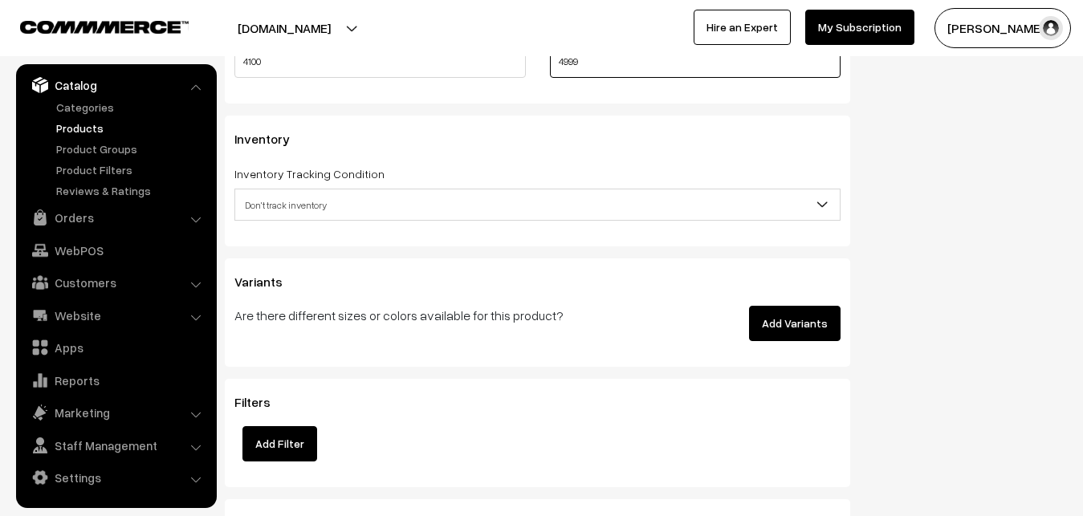
scroll to position [1474, 0]
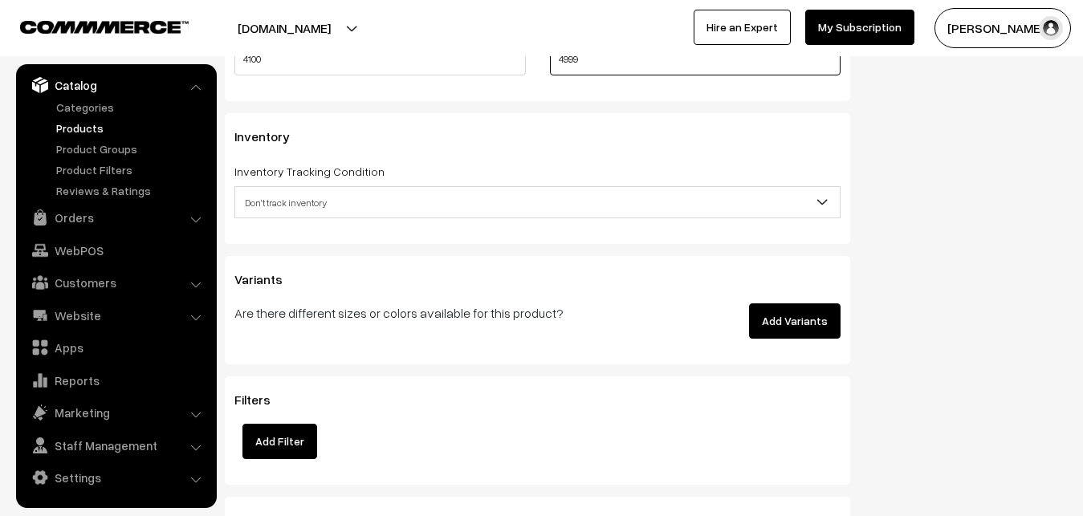
type input "4999"
click at [287, 207] on span "Don't track inventory" at bounding box center [537, 203] width 605 height 28
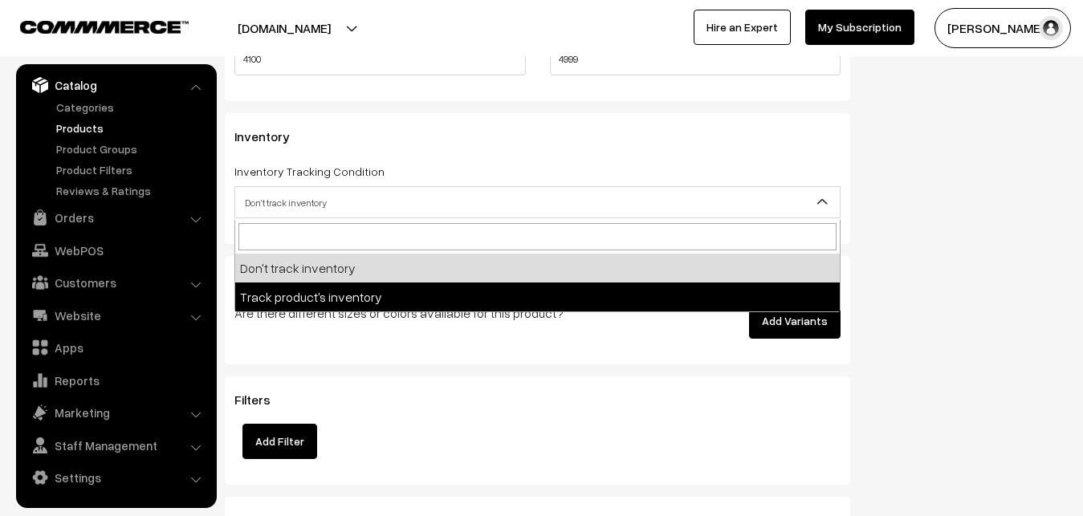
select select "2"
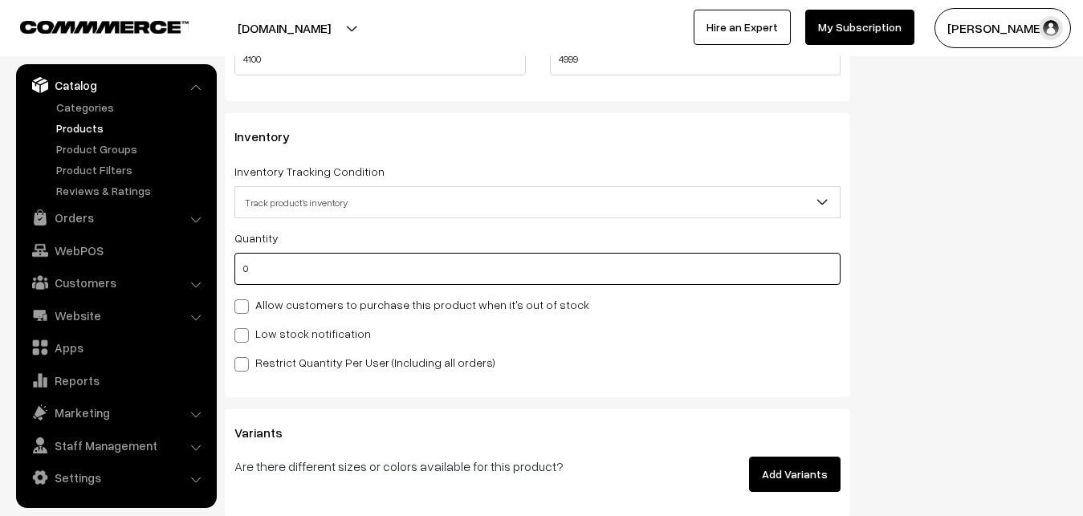
click at [284, 263] on input "0" at bounding box center [537, 269] width 606 height 32
type input "4"
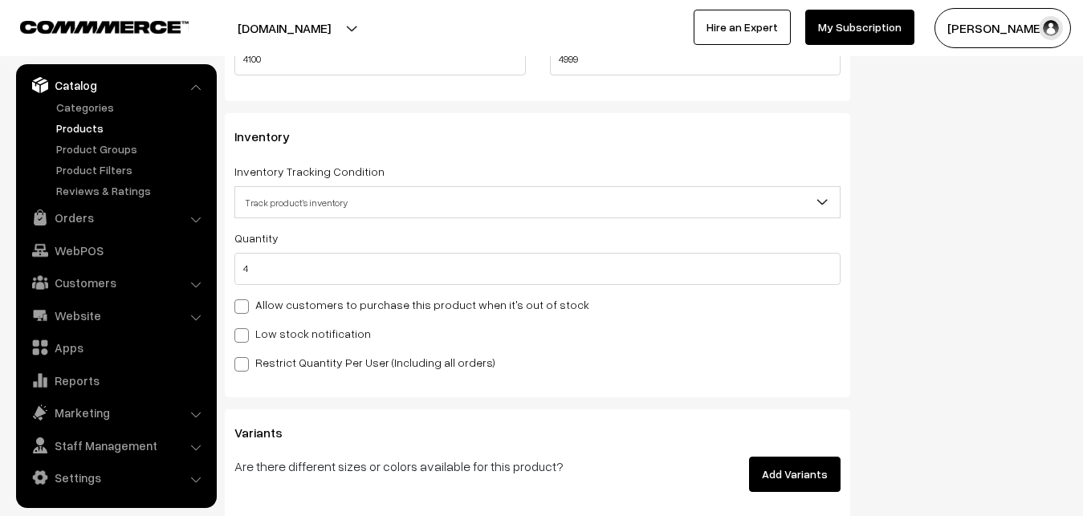
click at [275, 329] on label "Low stock notification" at bounding box center [302, 333] width 137 height 17
click at [245, 329] on input "Low stock notification" at bounding box center [239, 333] width 10 height 10
checkbox input "true"
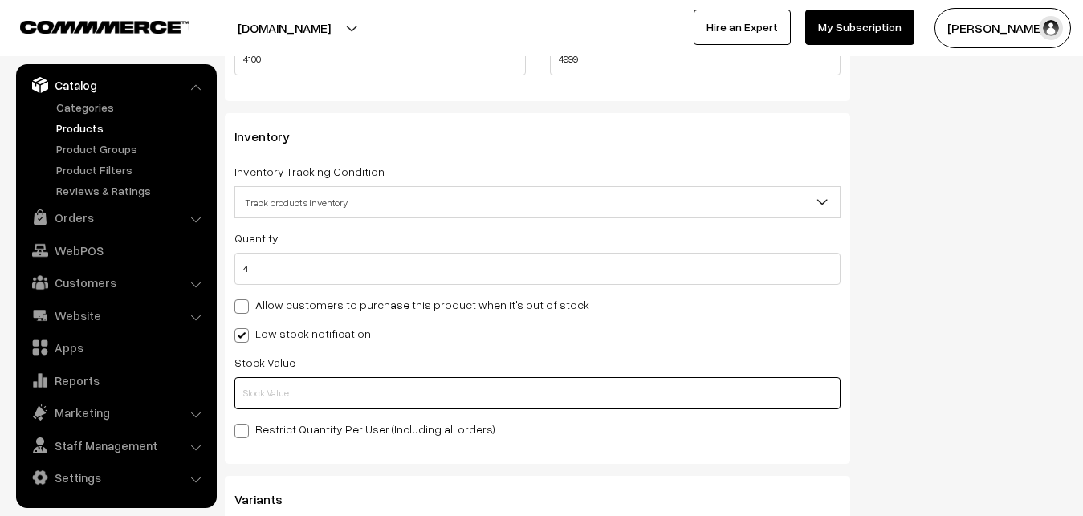
click at [286, 394] on input "text" at bounding box center [537, 393] width 606 height 32
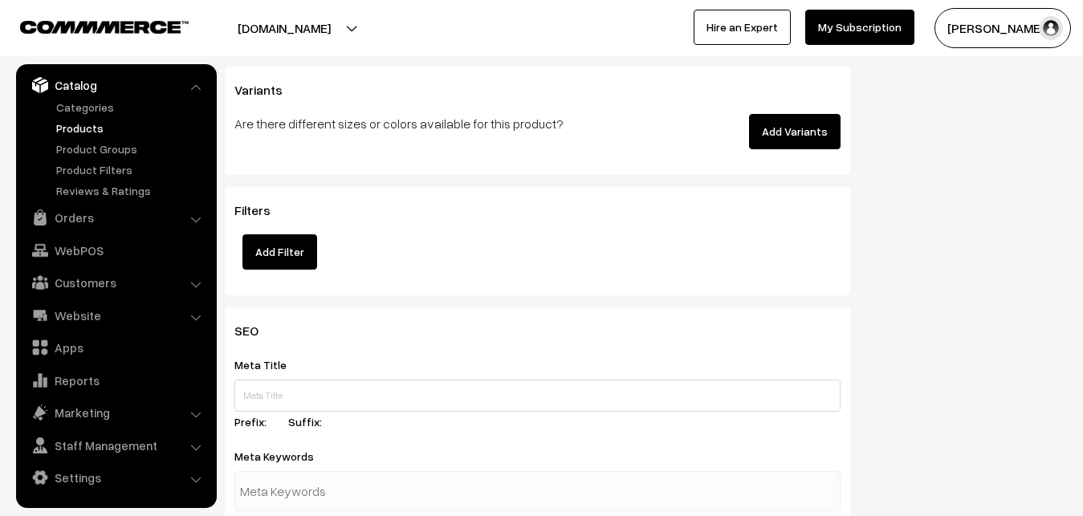
scroll to position [2375, 0]
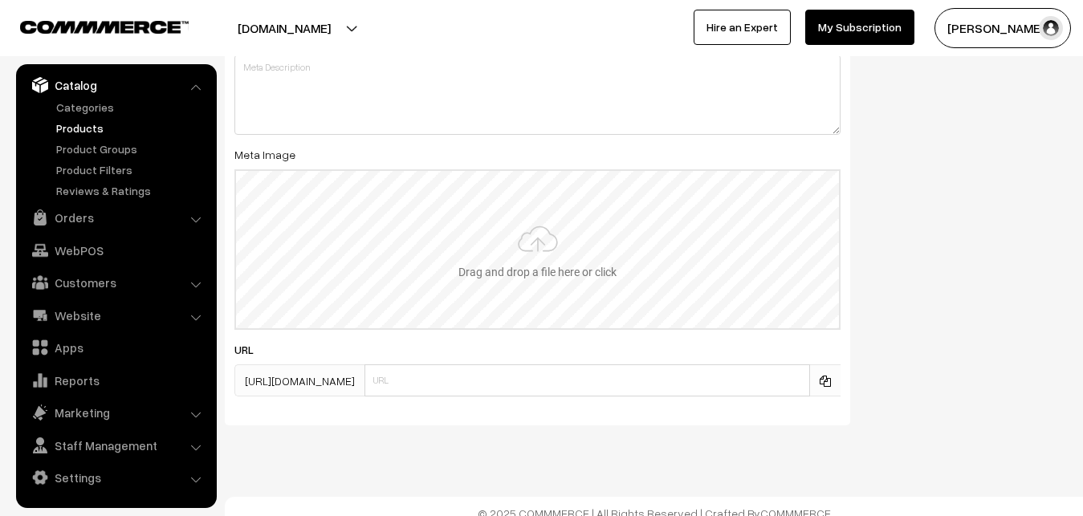
type input "2"
click at [522, 268] on input "file" at bounding box center [537, 249] width 603 height 157
type input "C:\fakepath\mangalagiri-saree-va12671-sep.jpeg"
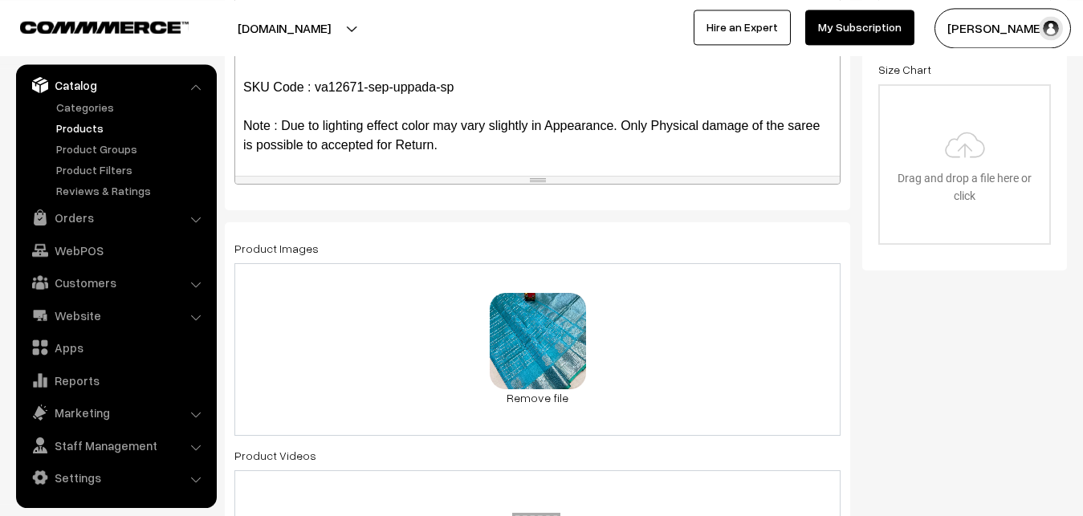
scroll to position [0, 0]
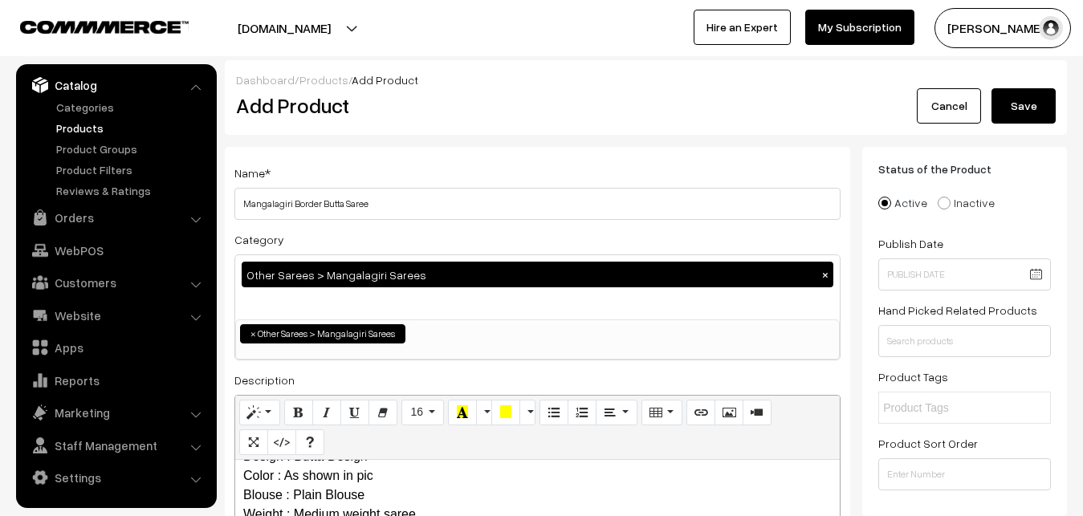
click at [1041, 99] on button "Save" at bounding box center [1024, 105] width 64 height 35
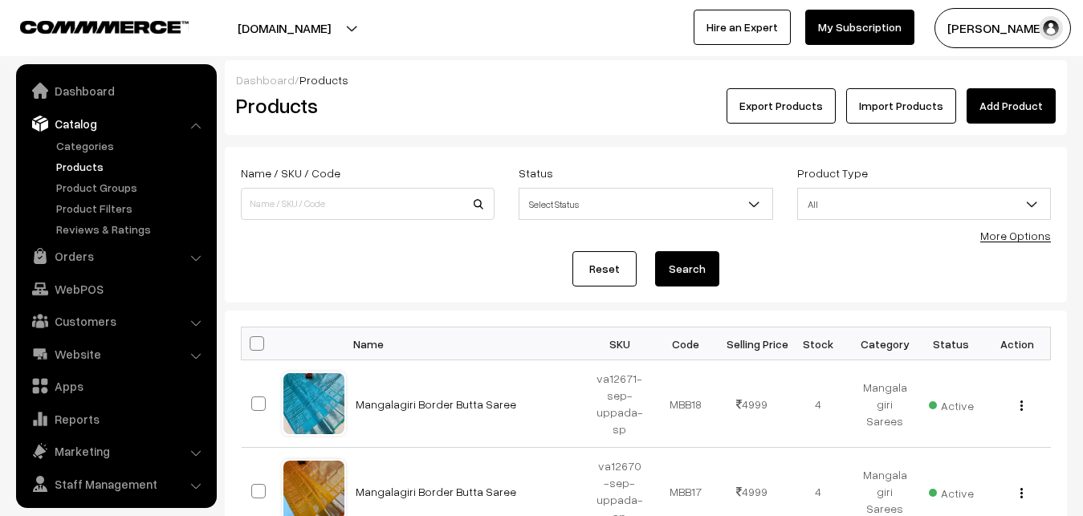
scroll to position [39, 0]
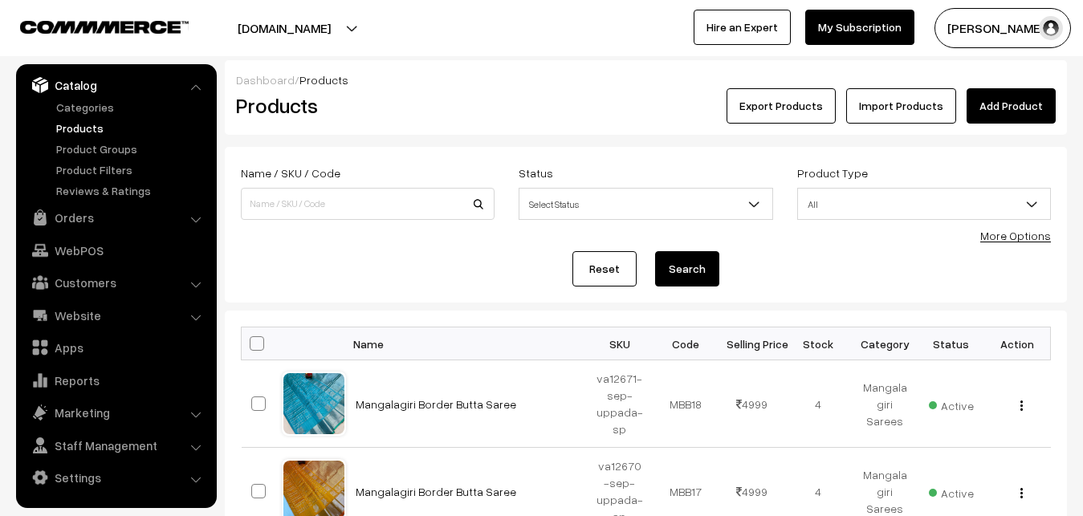
click at [1009, 97] on link "Add Product" at bounding box center [1011, 105] width 89 height 35
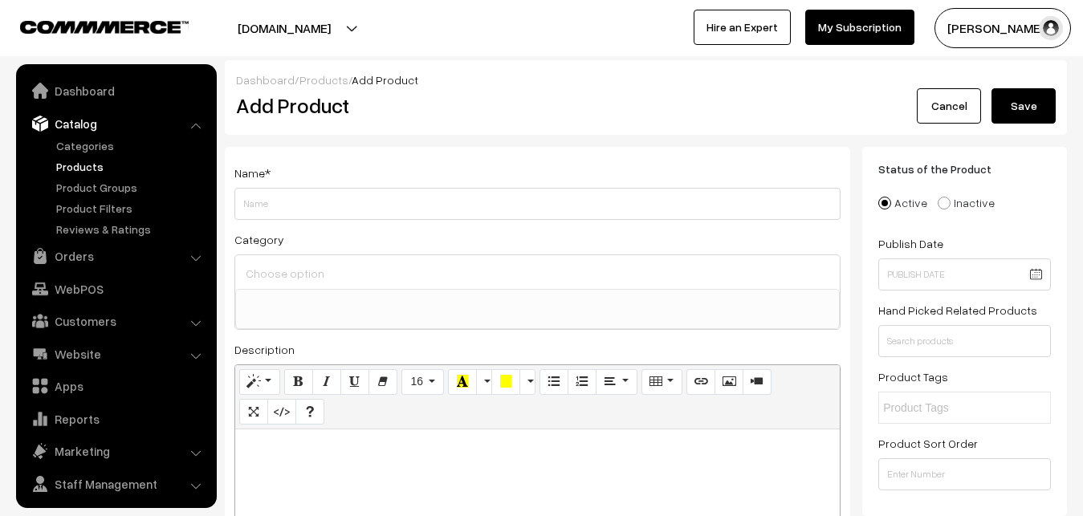
select select
